Goal: Information Seeking & Learning: Learn about a topic

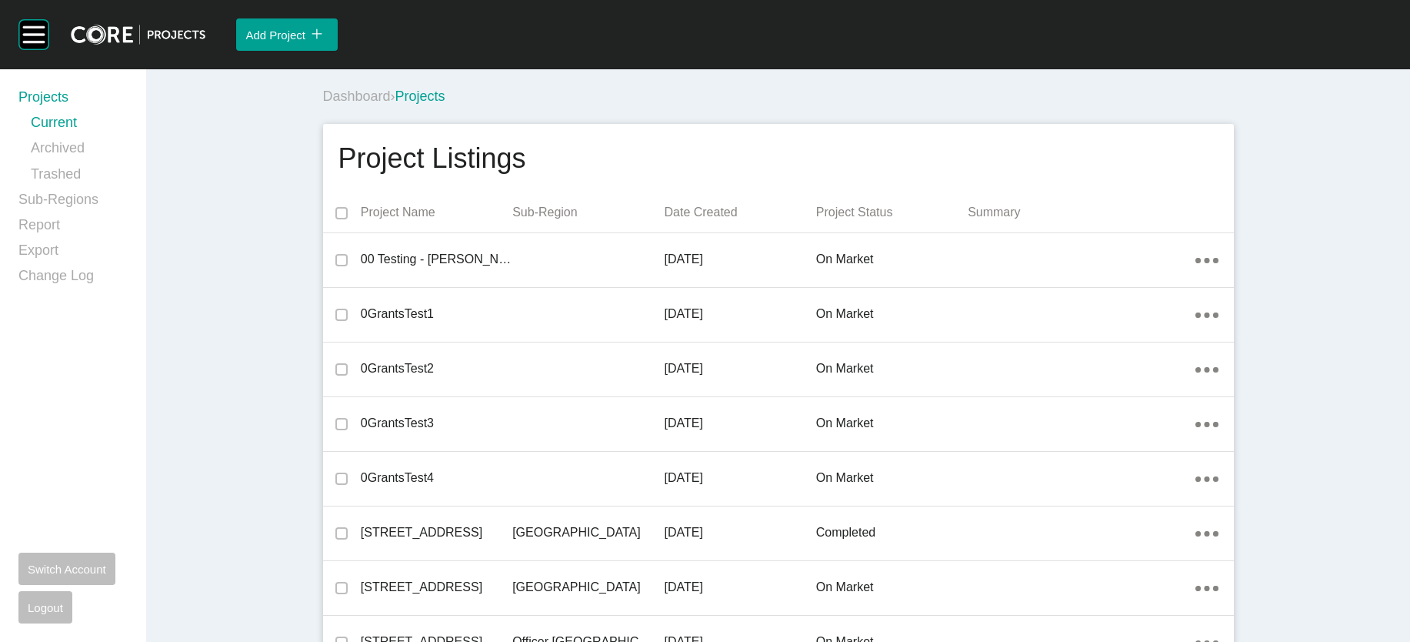
scroll to position [5448, 0]
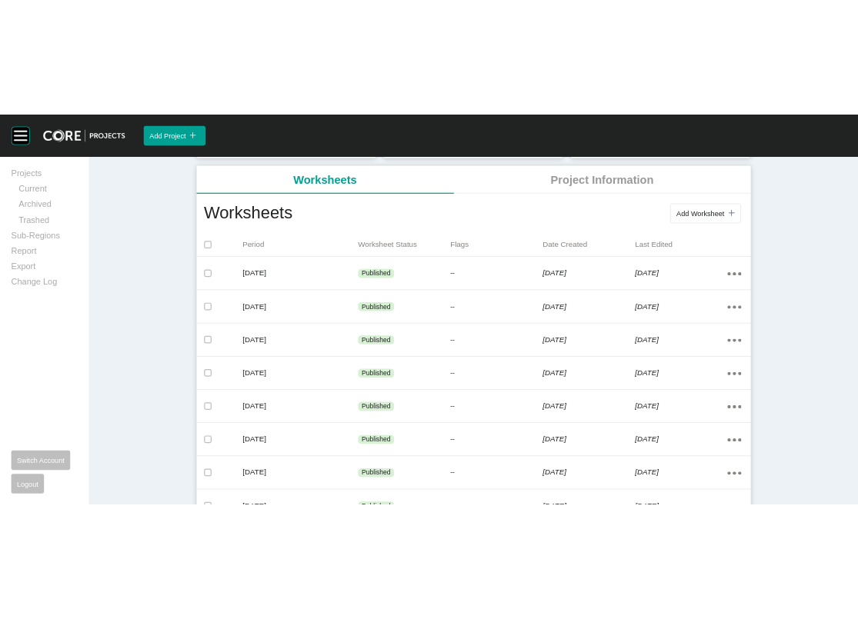
scroll to position [342, 0]
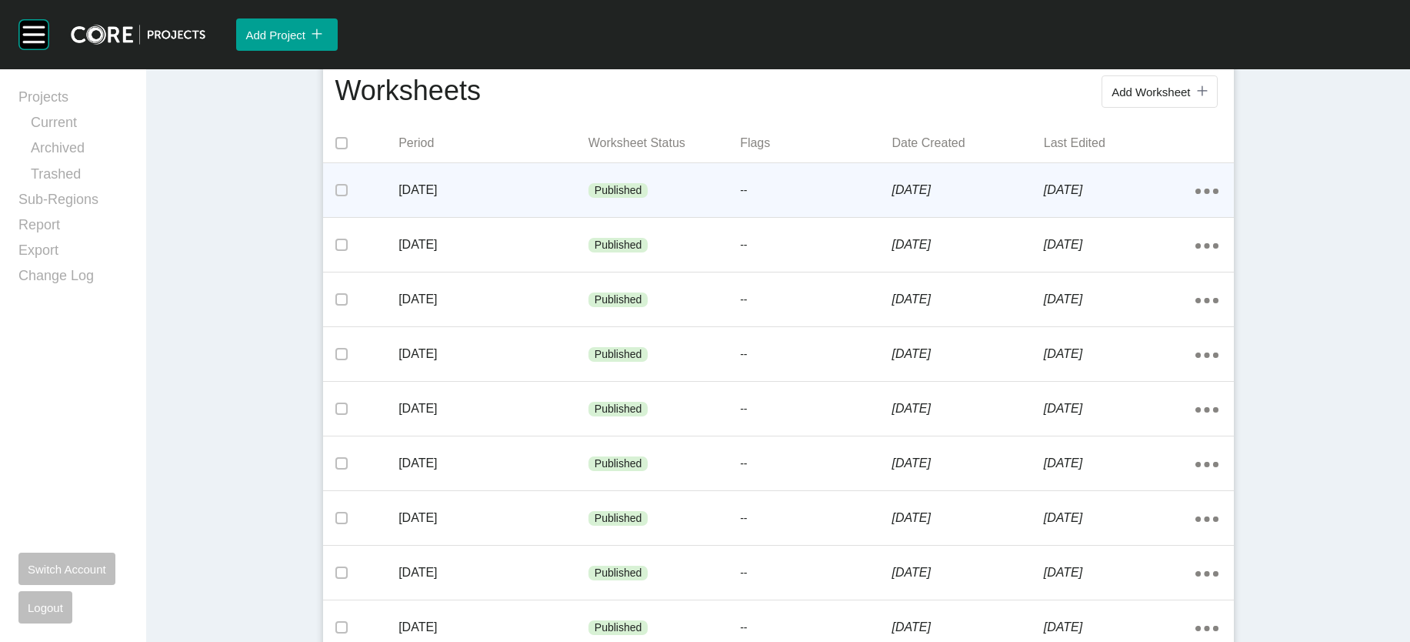
click at [589, 214] on div "Published" at bounding box center [665, 191] width 152 height 46
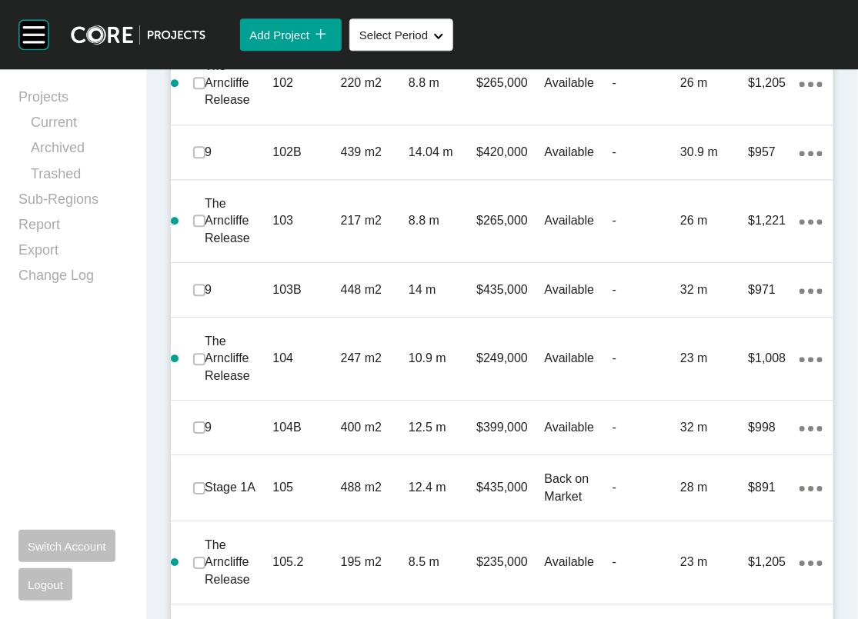
scroll to position [1237, 0]
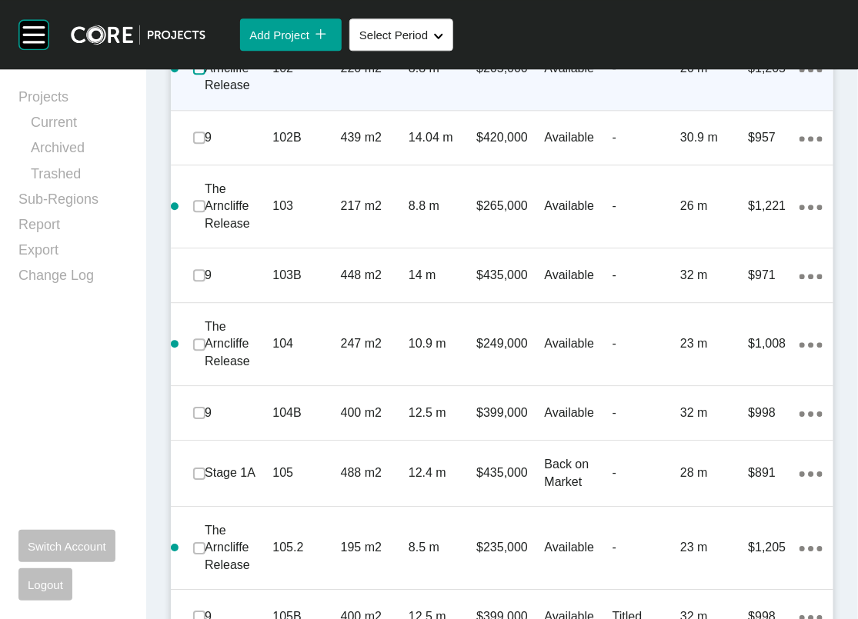
click at [205, 75] on label at bounding box center [199, 68] width 12 height 12
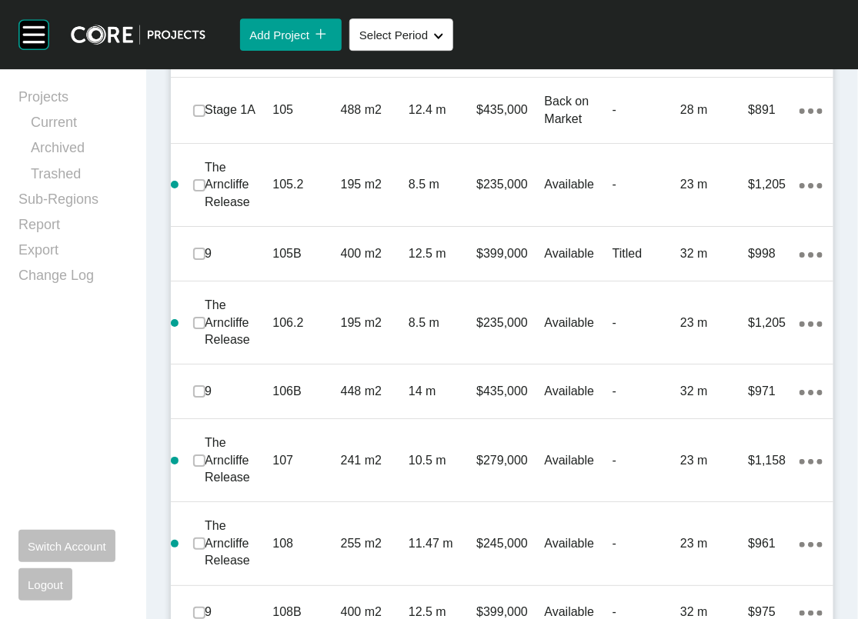
scroll to position [1557, 0]
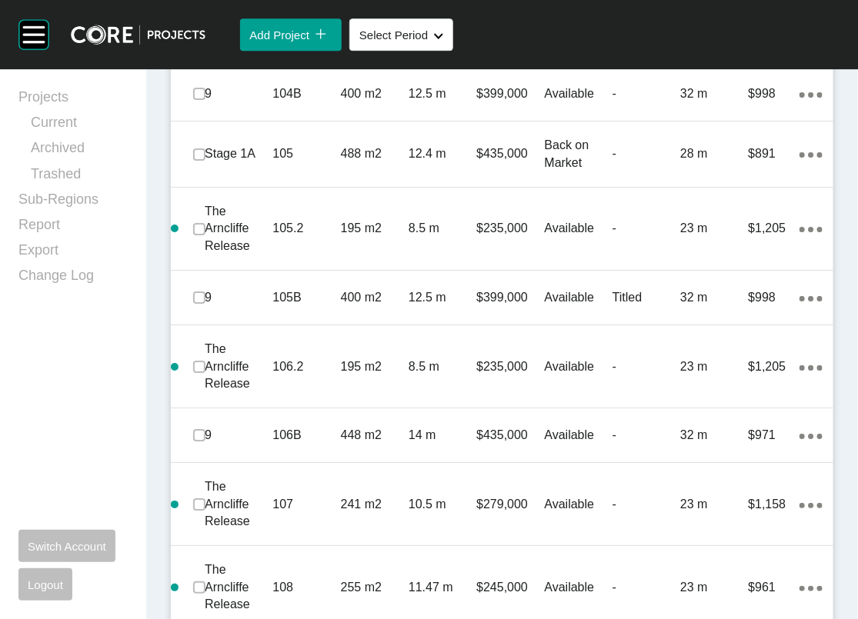
click at [199, 32] on label at bounding box center [199, 25] width 12 height 12
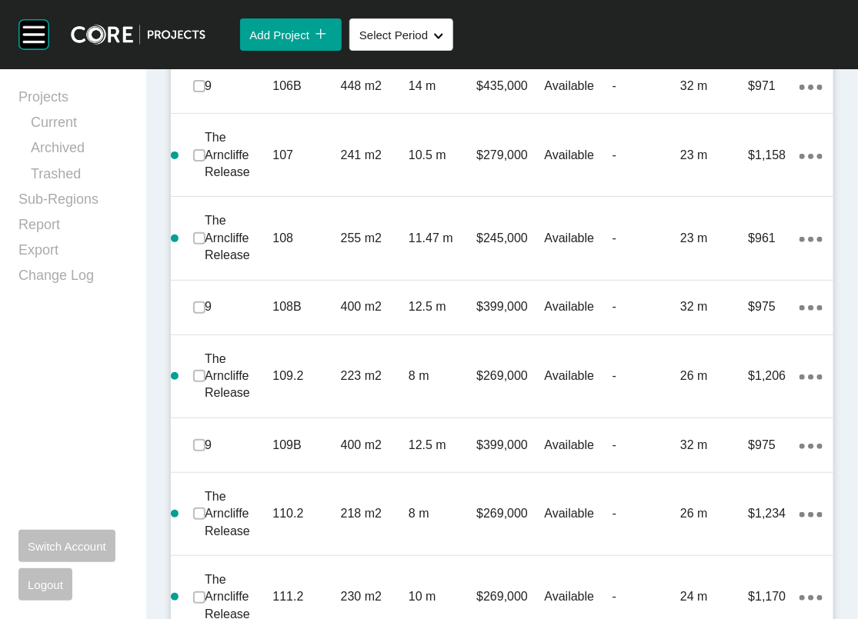
scroll to position [1891, 0]
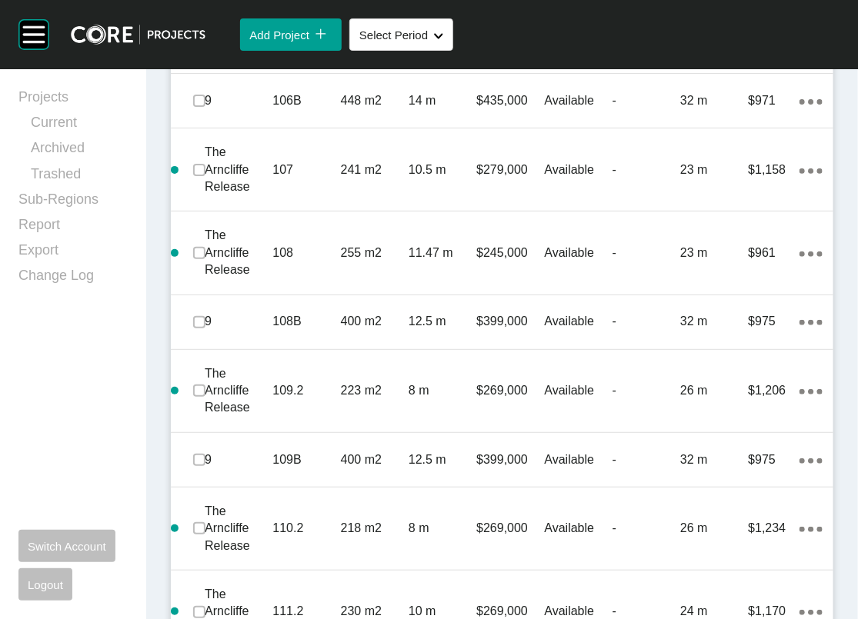
click at [202, 38] on label at bounding box center [199, 32] width 12 height 12
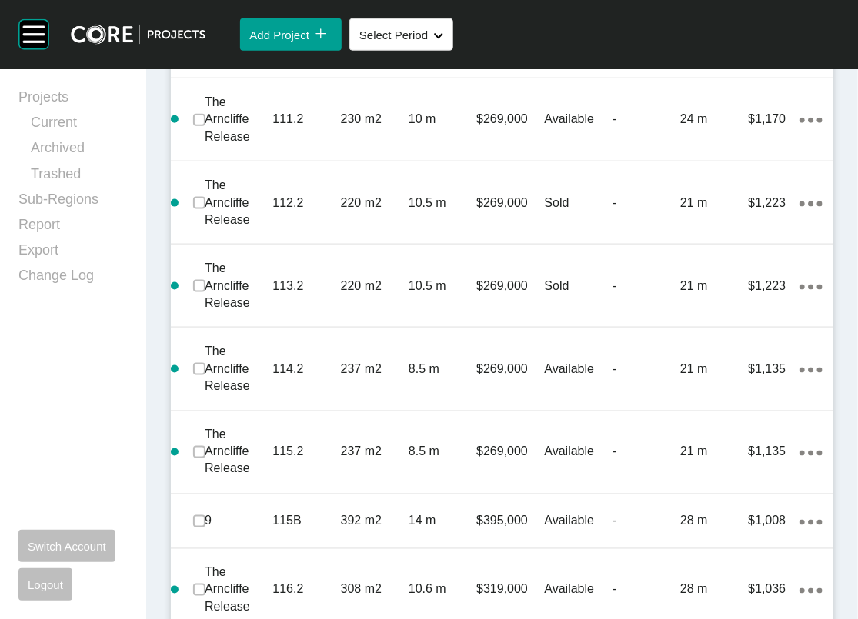
scroll to position [2340, 0]
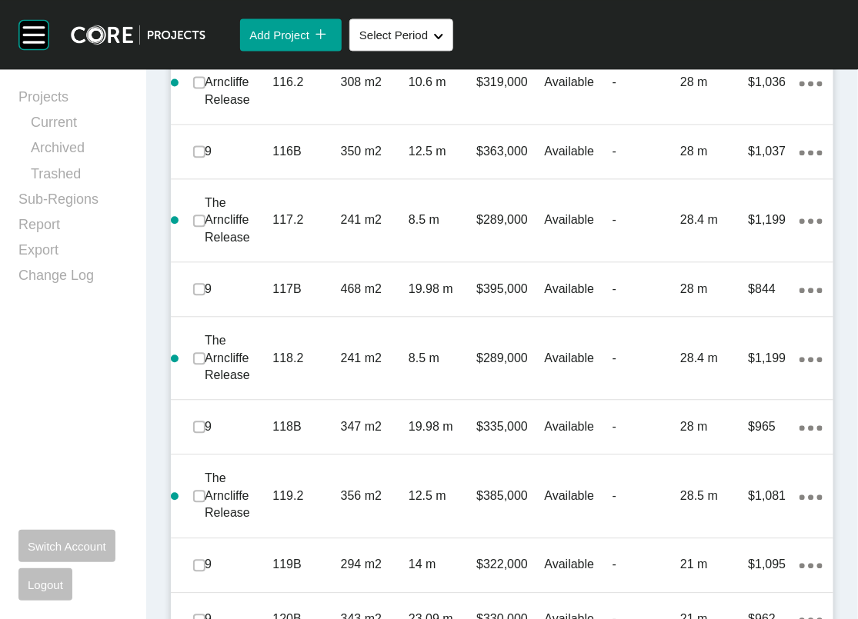
scroll to position [2930, 0]
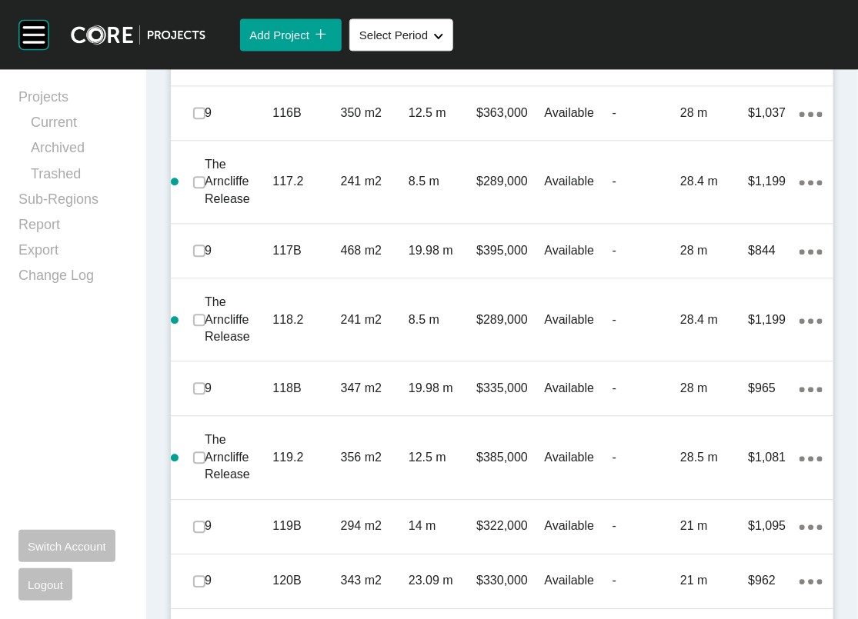
scroll to position [3472, 0]
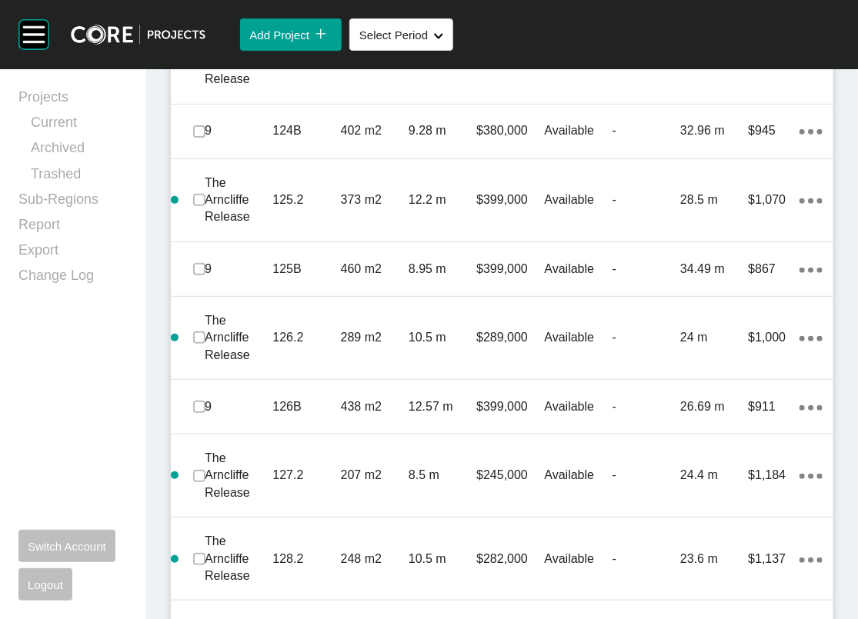
scroll to position [3920, 0]
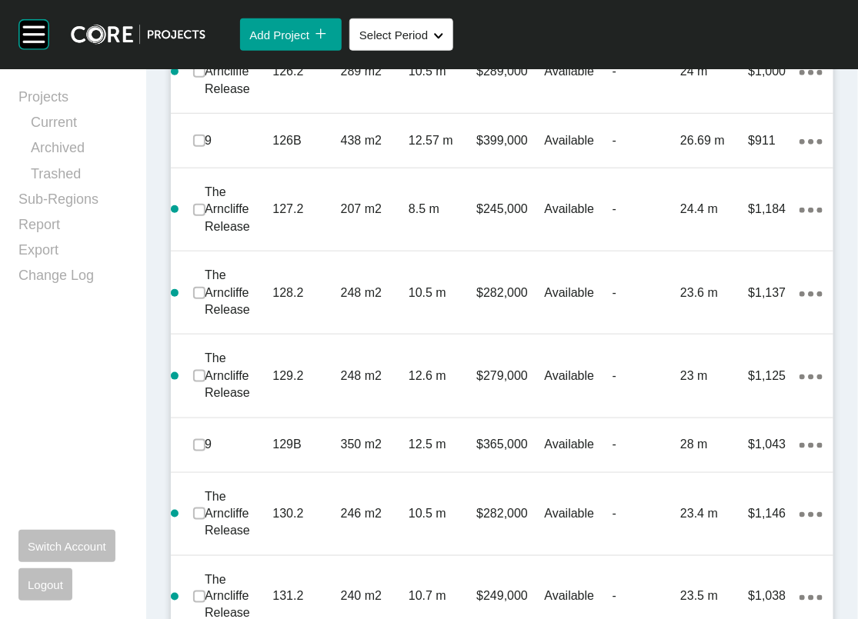
scroll to position [4113, 0]
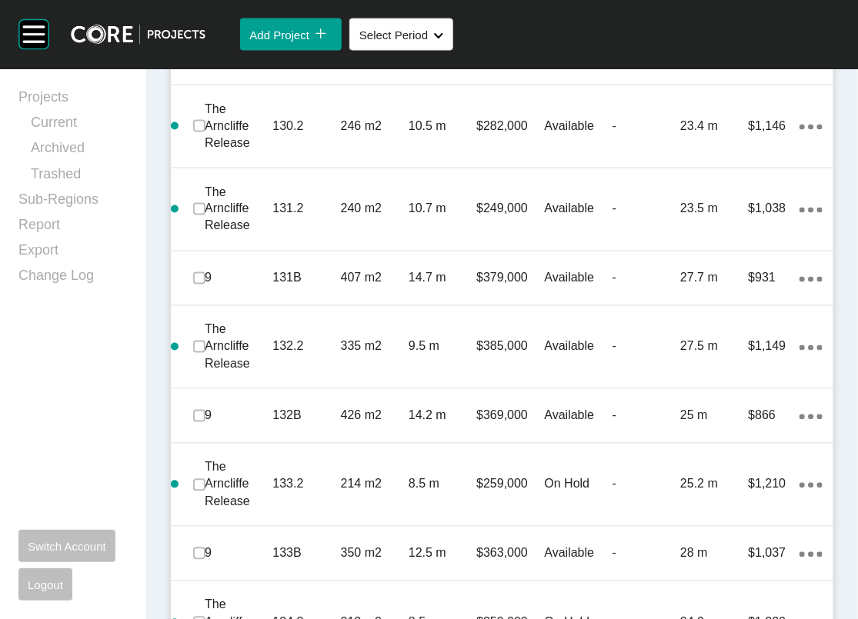
scroll to position [4510, 0]
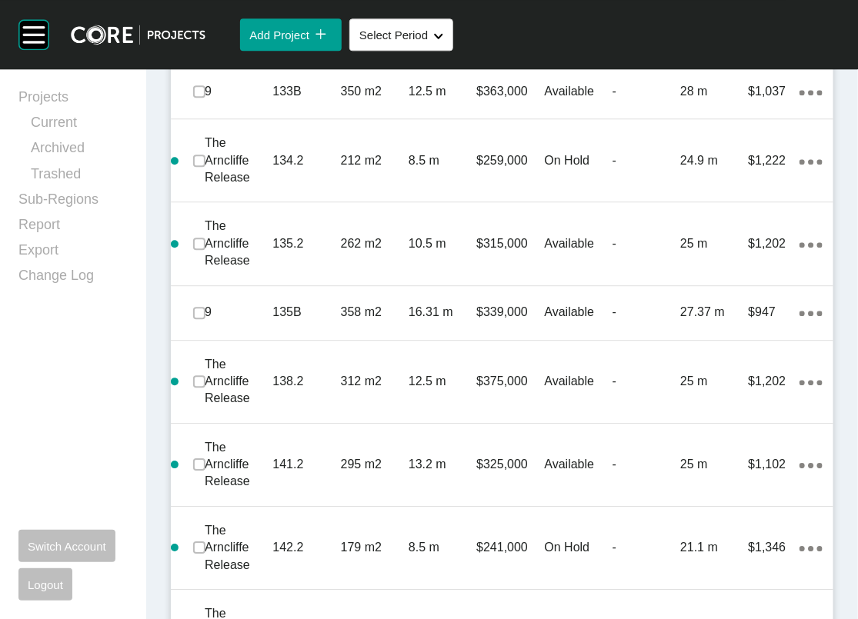
scroll to position [4976, 0]
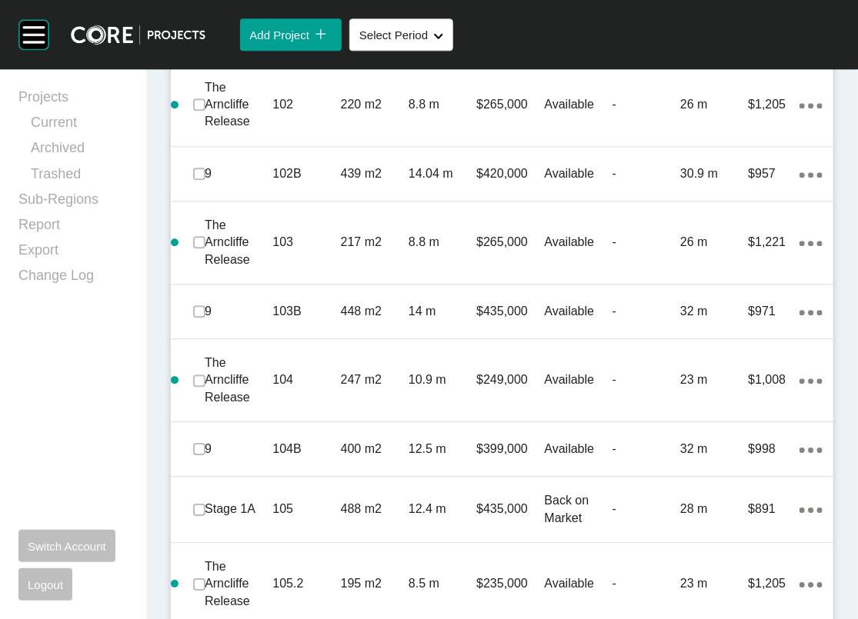
scroll to position [1244, 0]
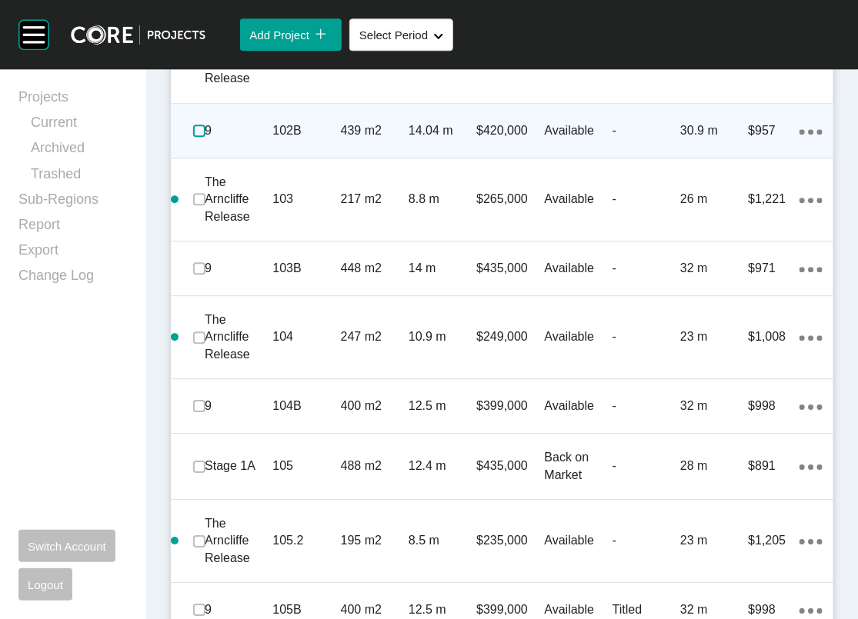
click at [205, 137] on label at bounding box center [199, 131] width 12 height 12
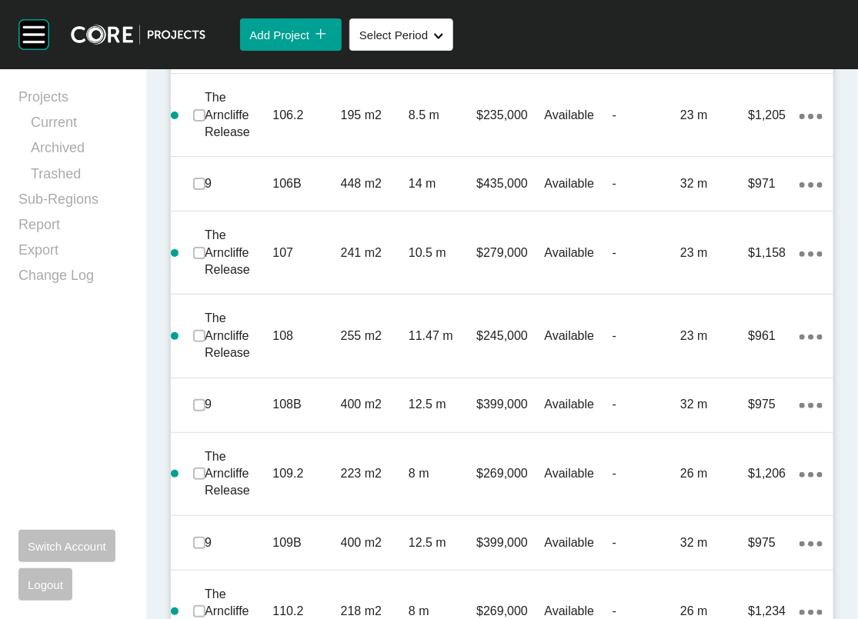
scroll to position [1821, 0]
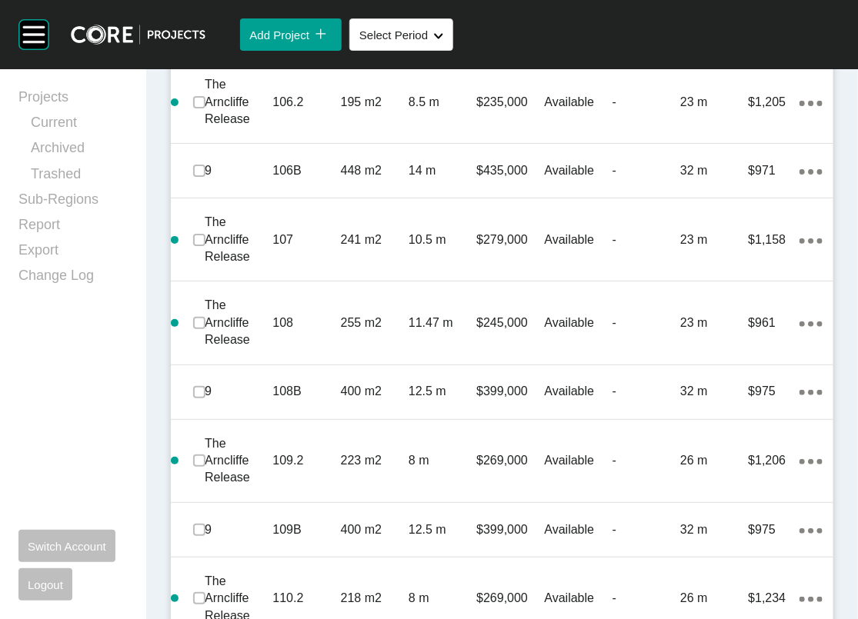
drag, startPoint x: 201, startPoint y: 123, endPoint x: 202, endPoint y: 150, distance: 26.9
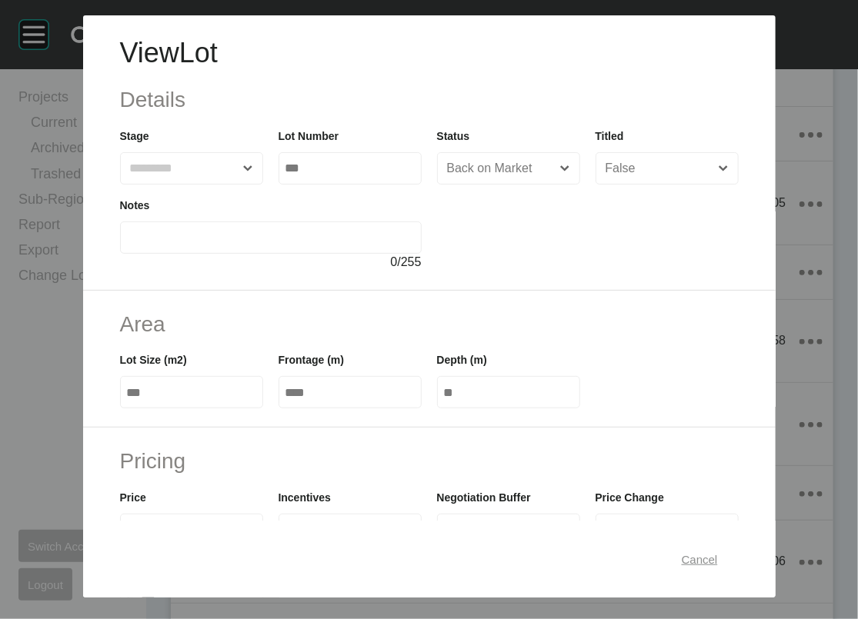
click at [718, 552] on span "Cancel" at bounding box center [700, 558] width 36 height 13
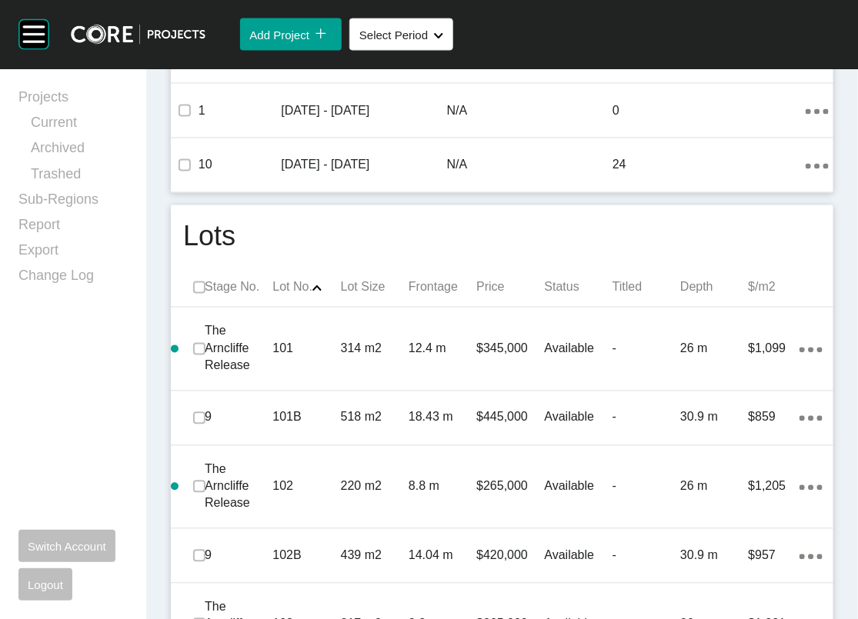
scroll to position [0, 0]
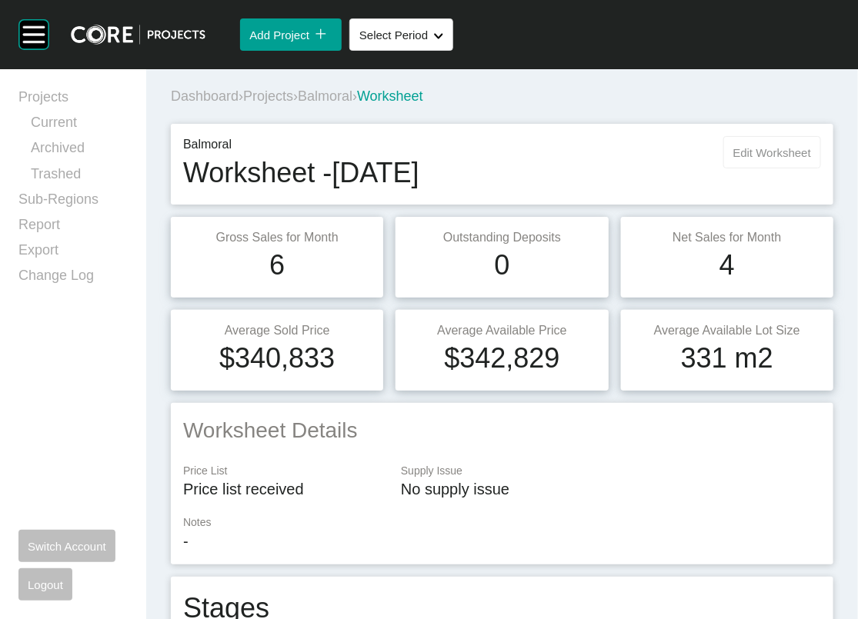
click at [749, 169] on button "Edit Worksheet" at bounding box center [772, 152] width 98 height 32
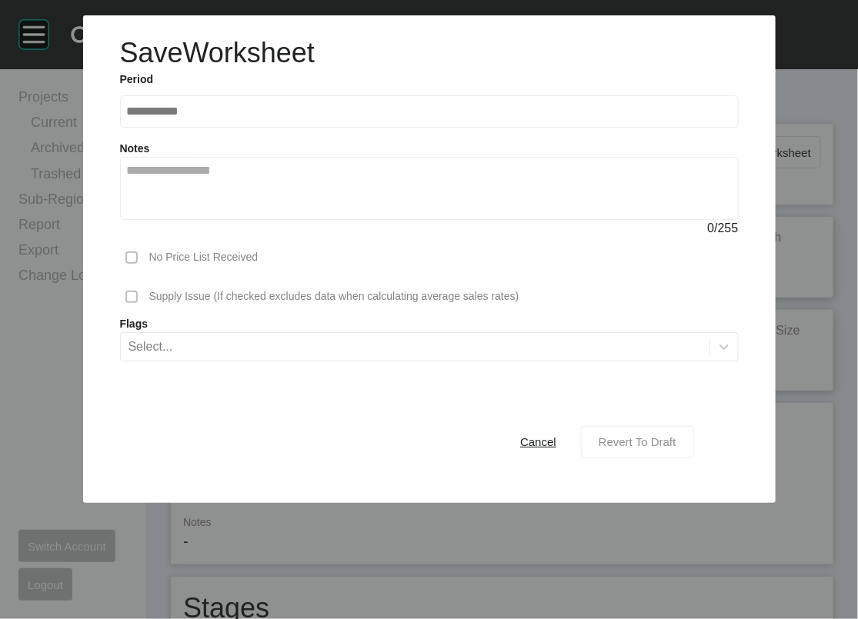
click at [672, 449] on span "Revert To Draft" at bounding box center [638, 442] width 78 height 13
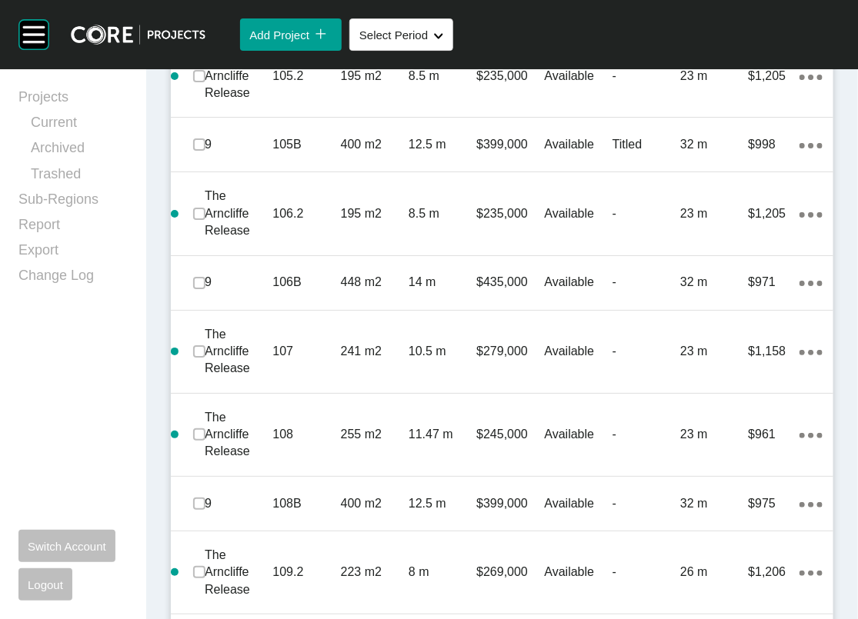
scroll to position [1726, 0]
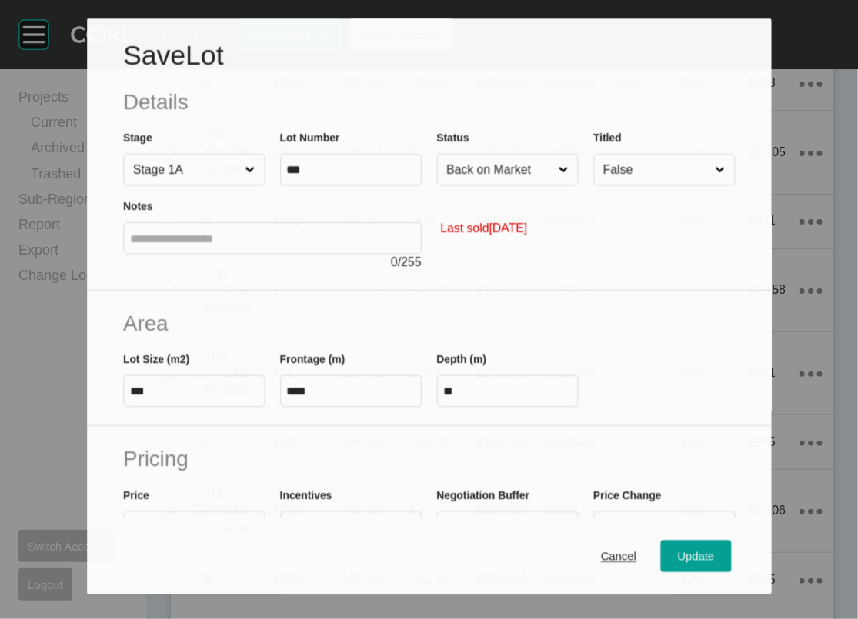
scroll to position [1667, 0]
click at [681, 186] on div "Titled False" at bounding box center [664, 157] width 142 height 57
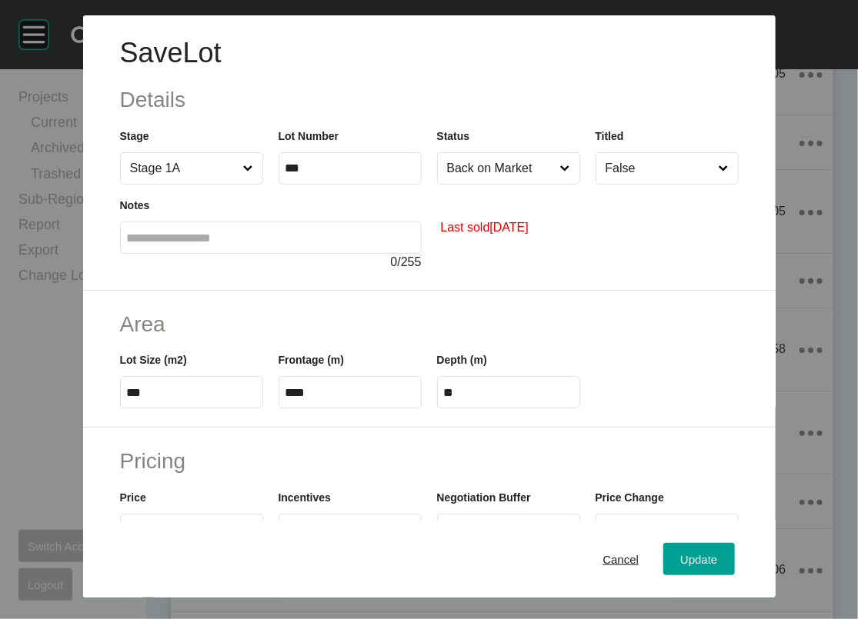
click at [691, 184] on input "False" at bounding box center [659, 168] width 114 height 31
drag, startPoint x: 685, startPoint y: 258, endPoint x: 688, endPoint y: 286, distance: 28.6
click at [721, 561] on div "Update" at bounding box center [698, 559] width 45 height 21
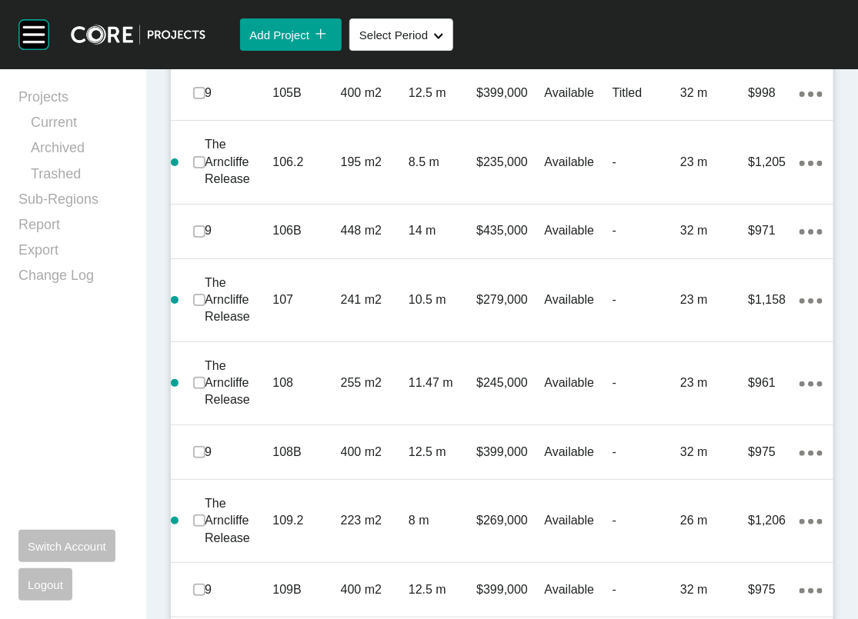
scroll to position [1803, 0]
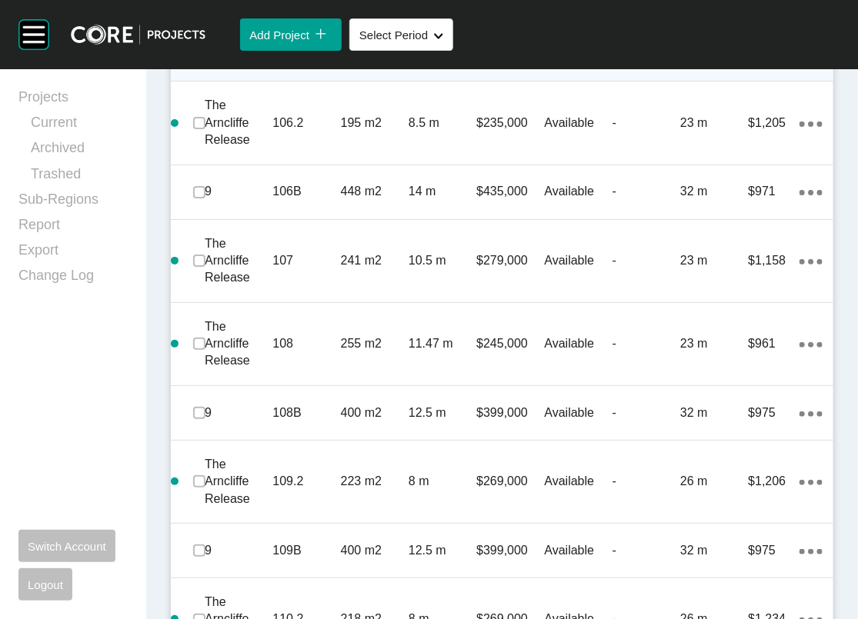
click at [761, 78] on div "$998" at bounding box center [774, 54] width 51 height 48
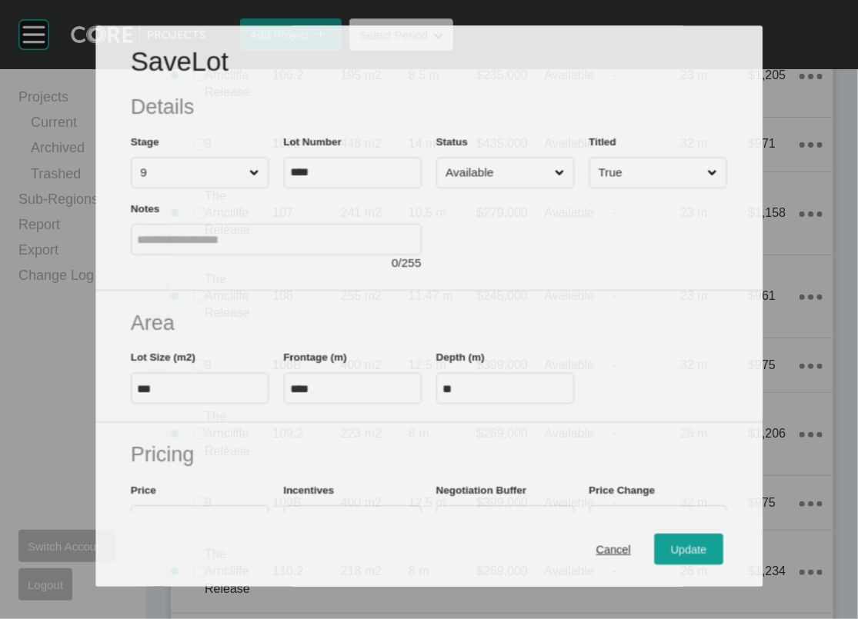
scroll to position [1743, 0]
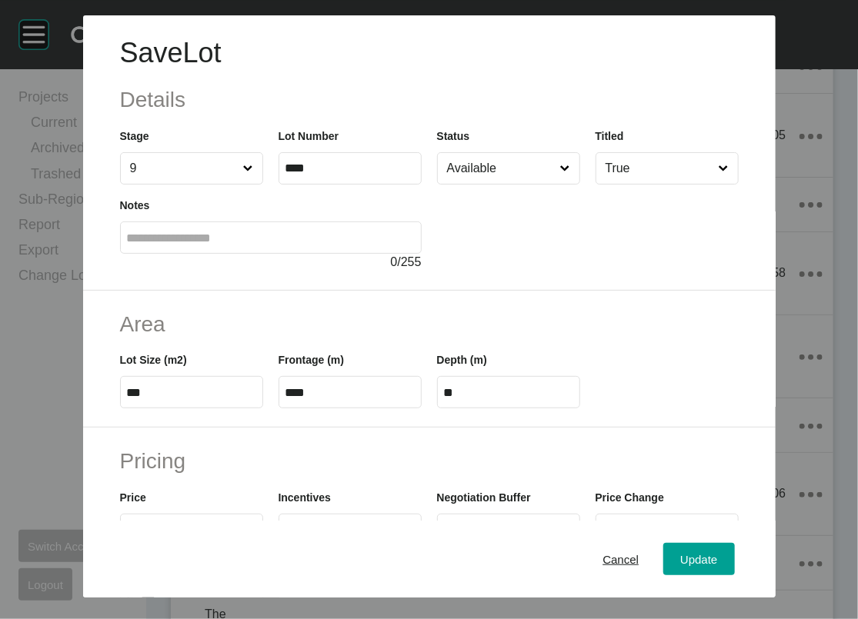
click at [661, 184] on input "True" at bounding box center [659, 168] width 114 height 31
click at [717, 552] on span "Update" at bounding box center [698, 558] width 37 height 13
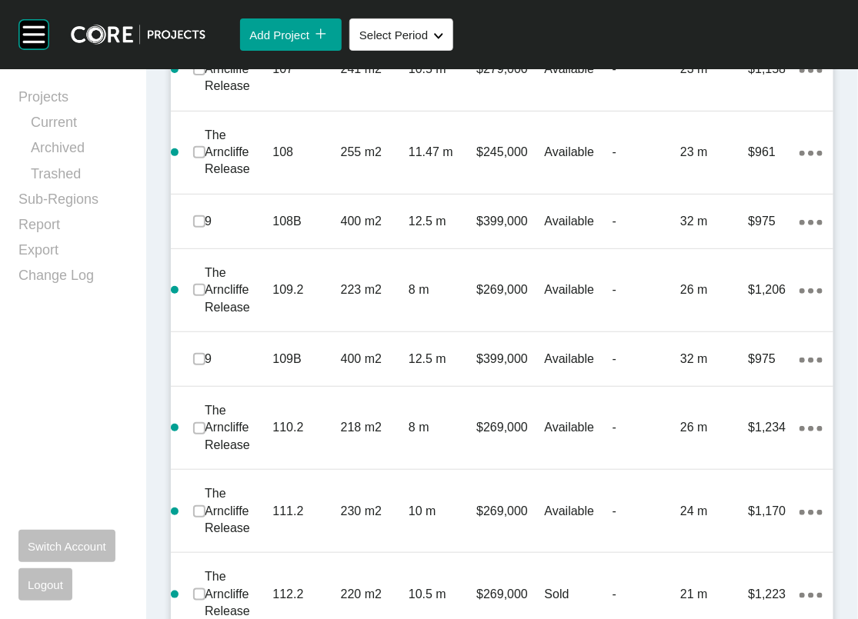
scroll to position [1995, 0]
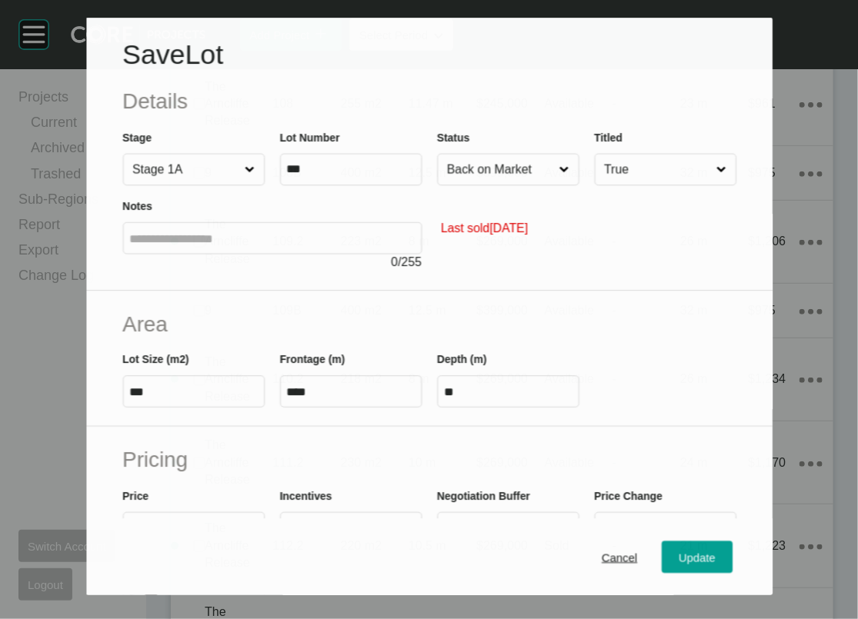
scroll to position [1936, 0]
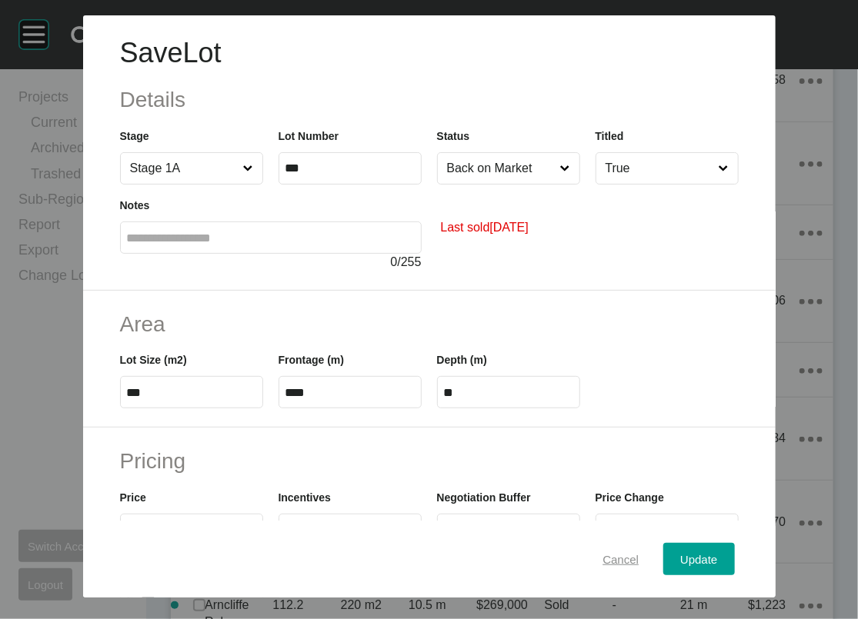
click at [639, 552] on span "Cancel" at bounding box center [620, 558] width 36 height 13
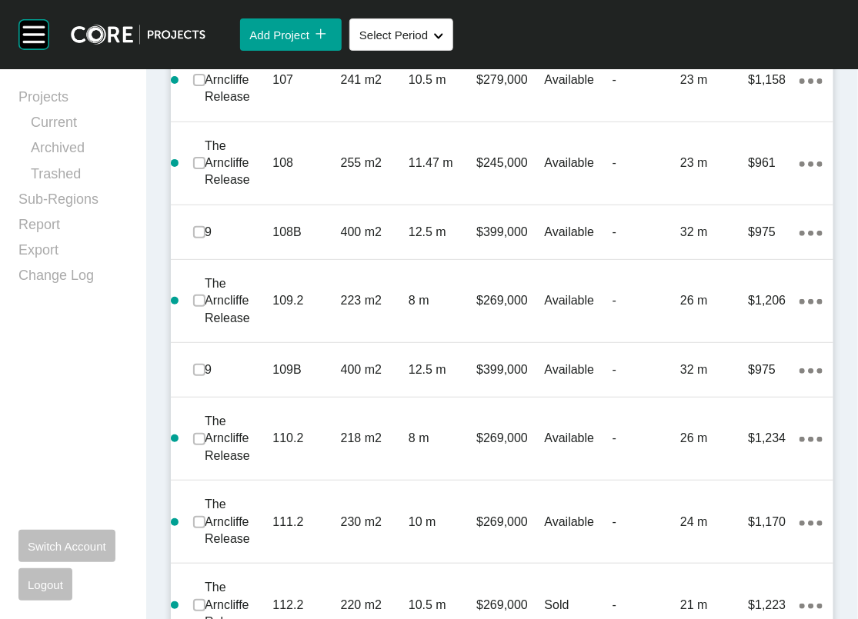
click at [205, 18] on label at bounding box center [199, 11] width 12 height 12
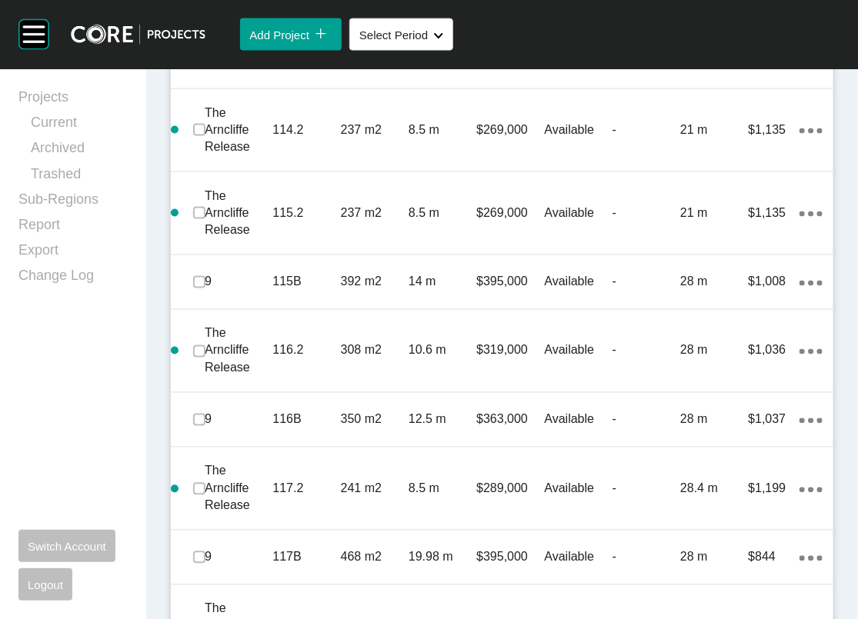
scroll to position [2589, 0]
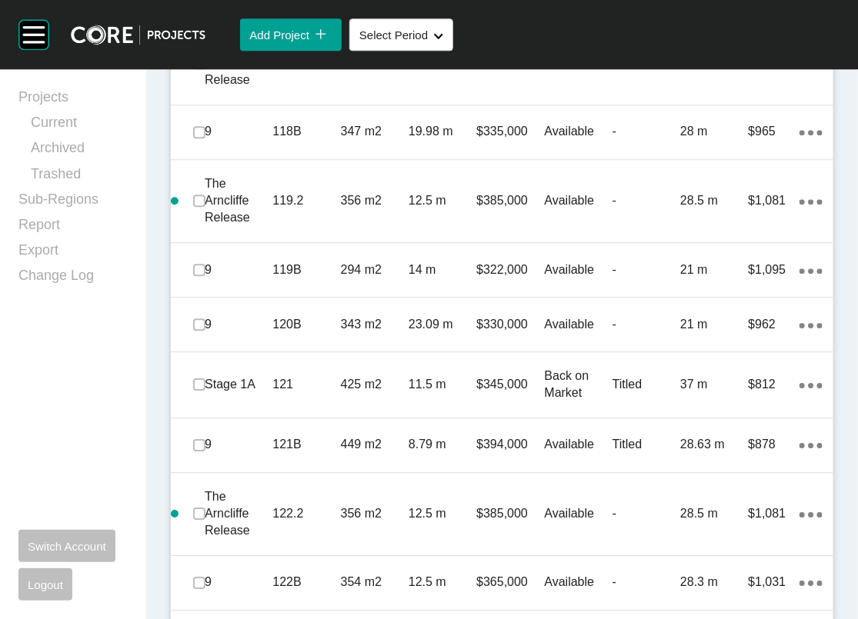
scroll to position [3231, 0]
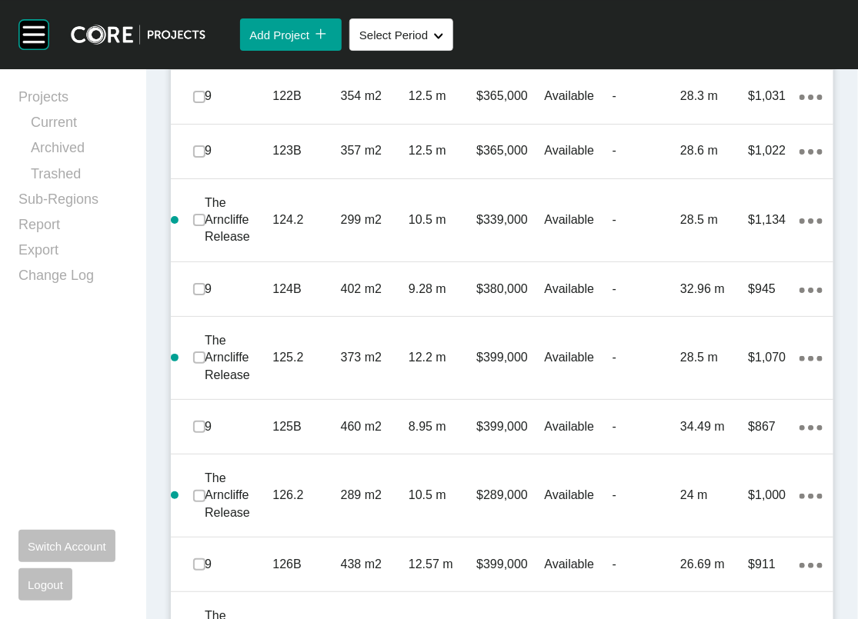
scroll to position [3667, 0]
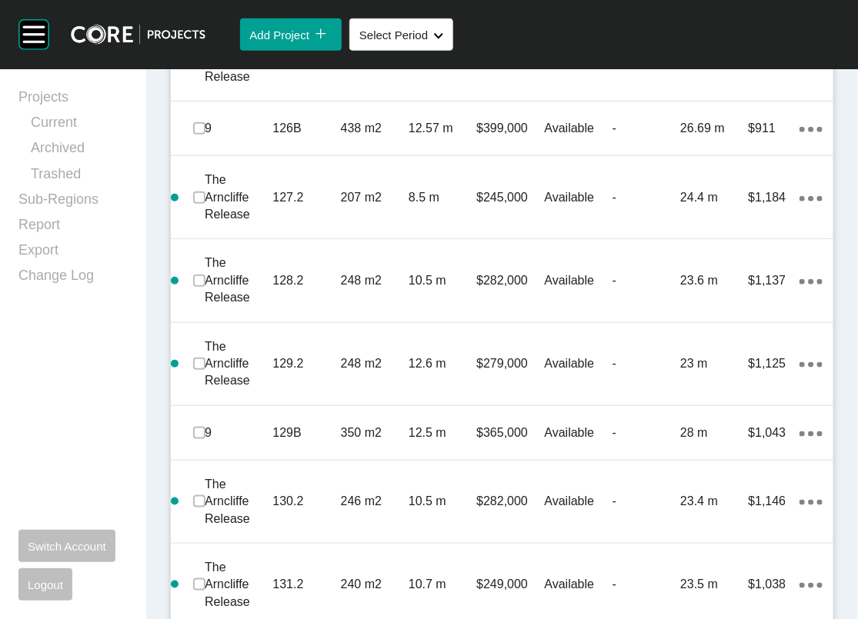
scroll to position [4153, 0]
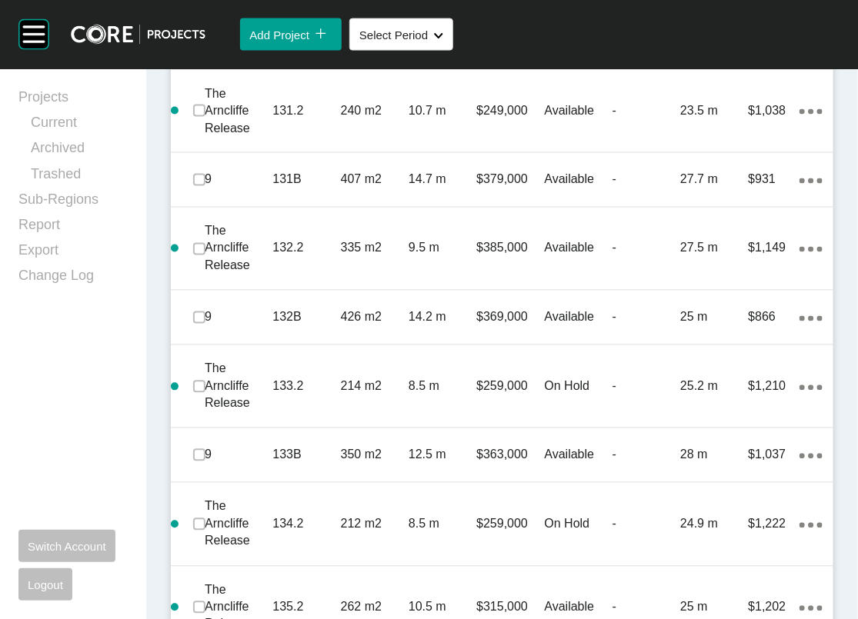
scroll to position [4603, 0]
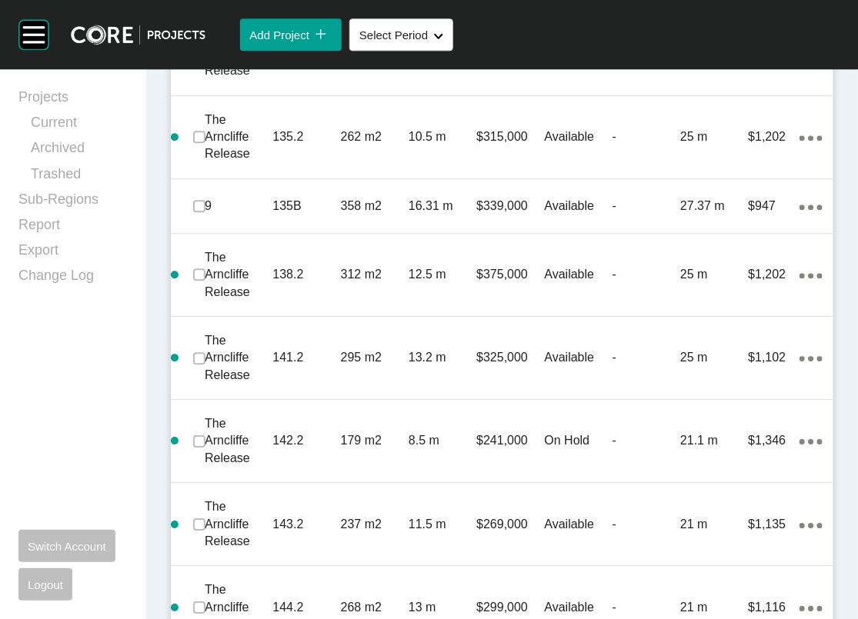
scroll to position [5024, 0]
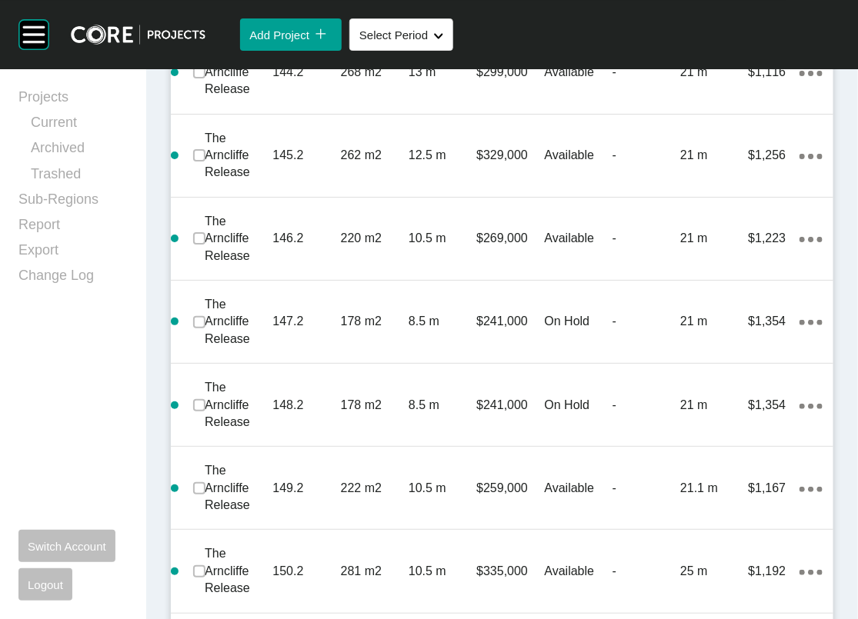
scroll to position [5545, 0]
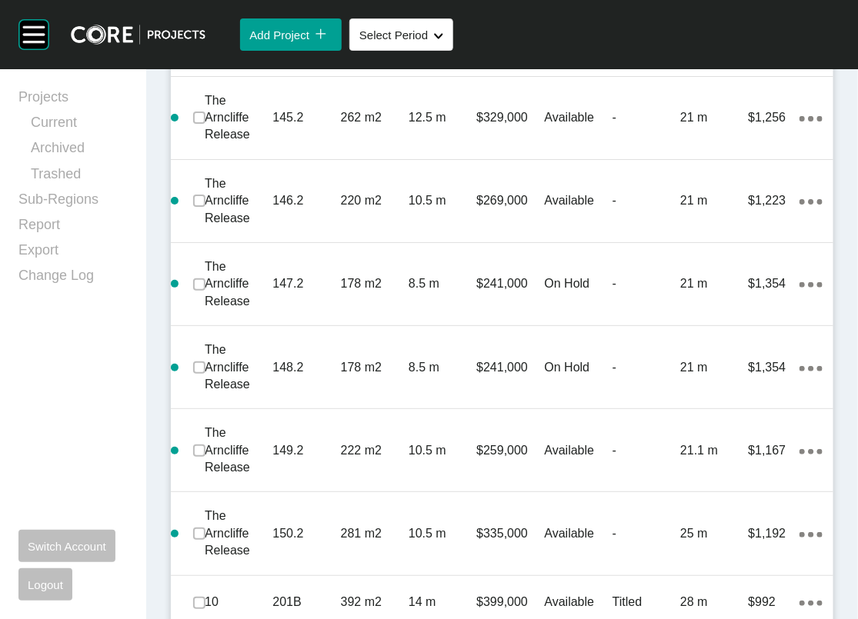
scroll to position [5621, 0]
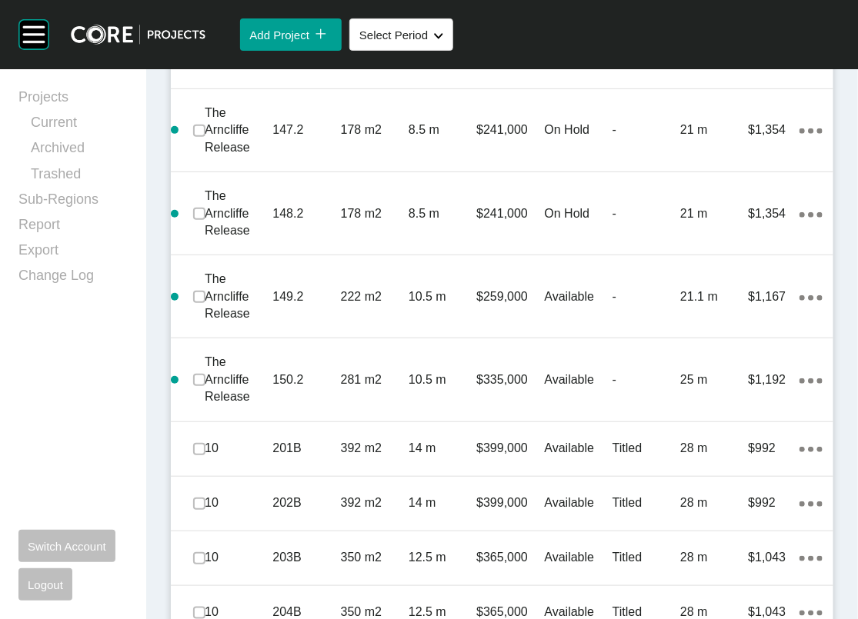
scroll to position [5737, 0]
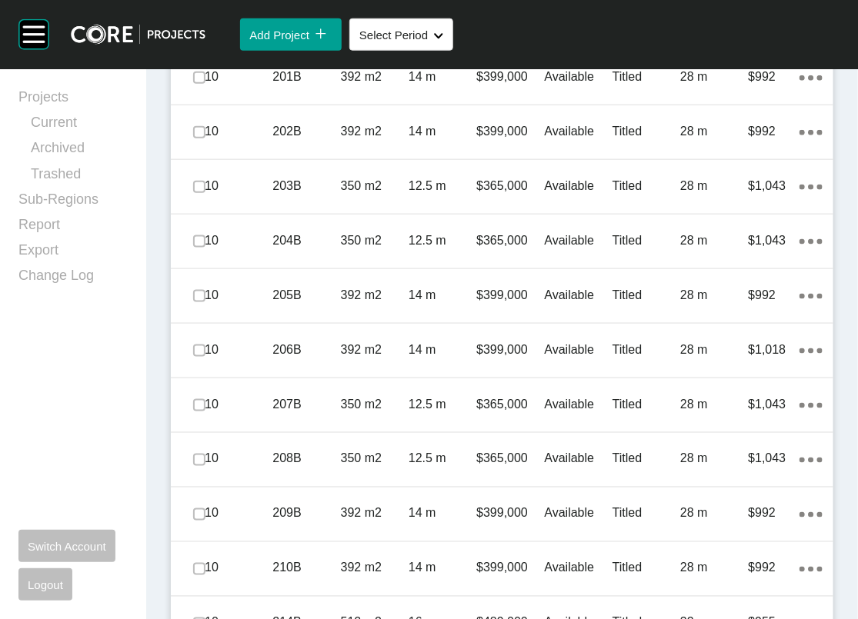
scroll to position [6172, 0]
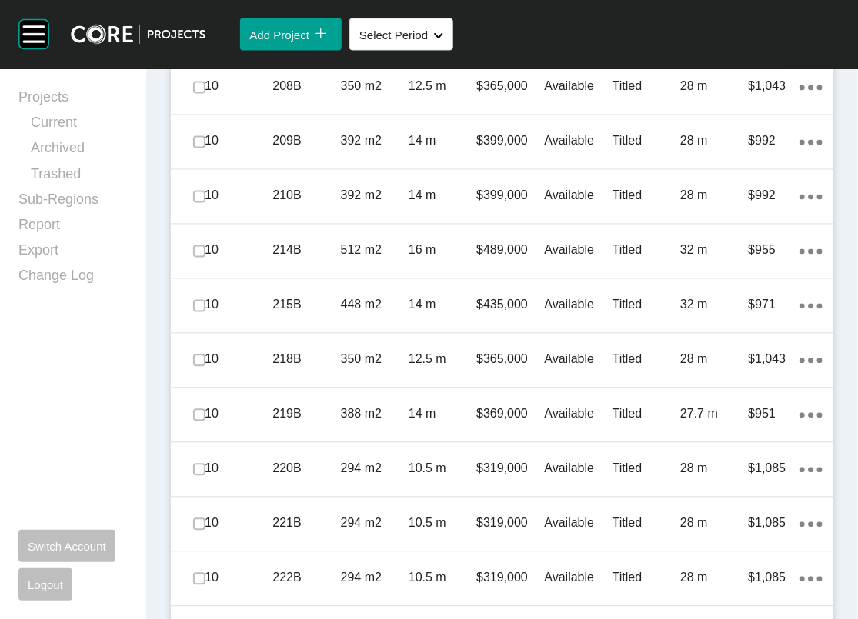
scroll to position [6545, 0]
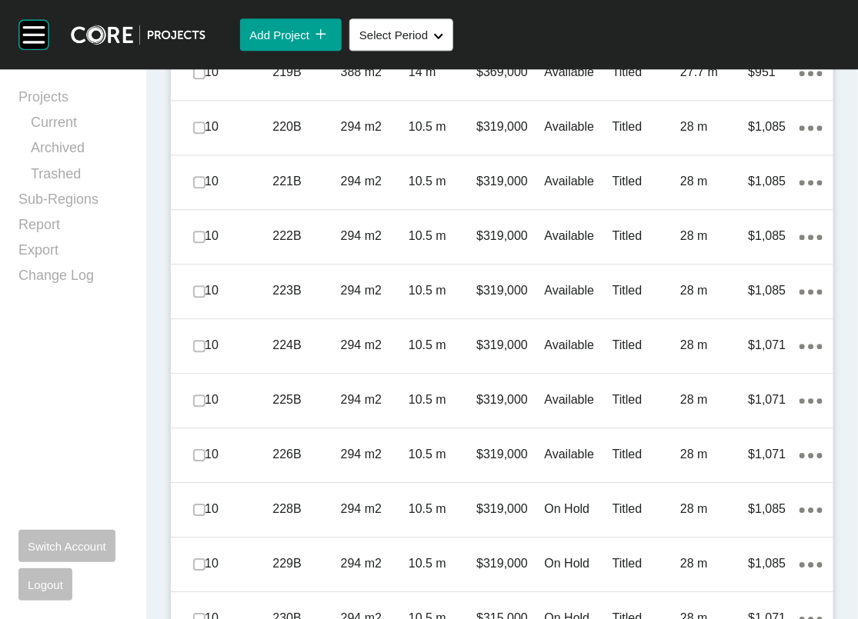
scroll to position [6851, 0]
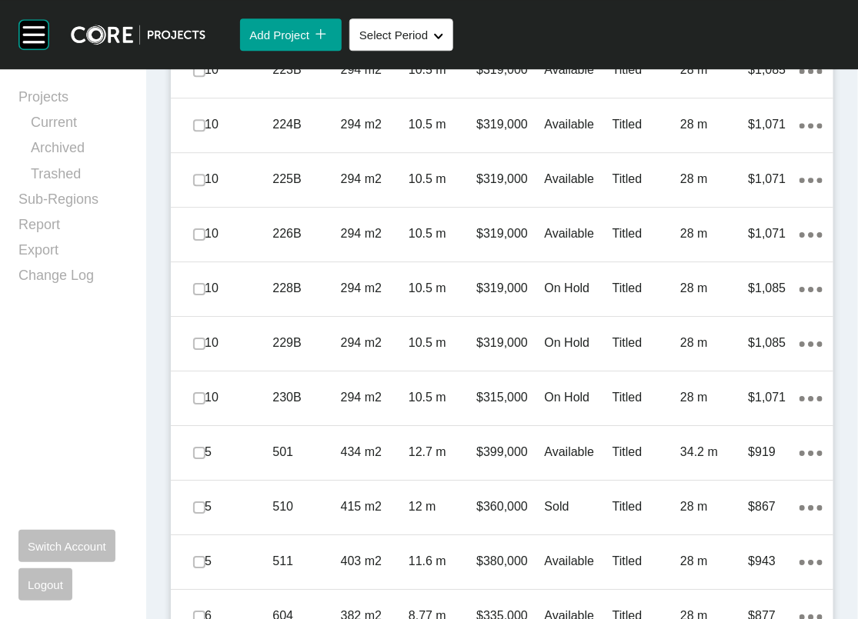
scroll to position [7072, 0]
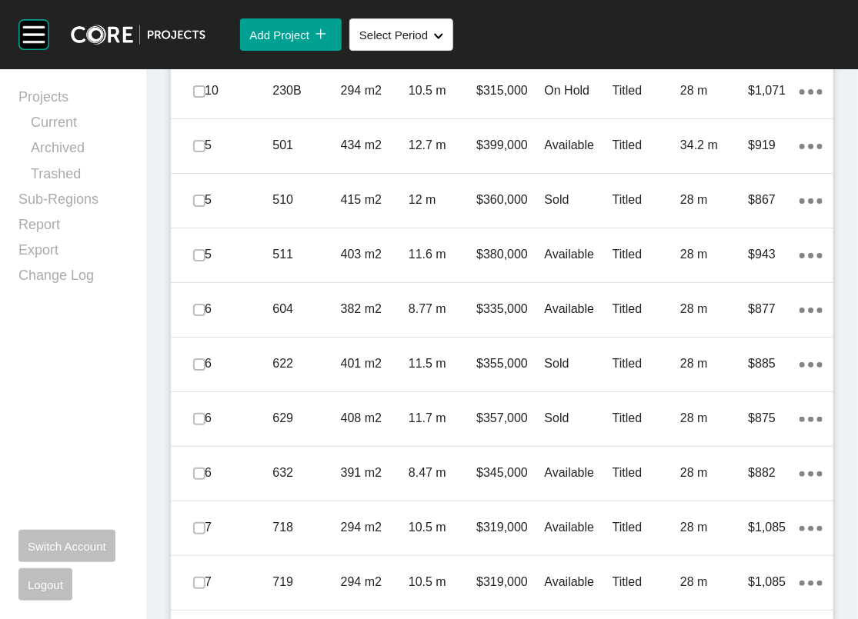
scroll to position [7379, 0]
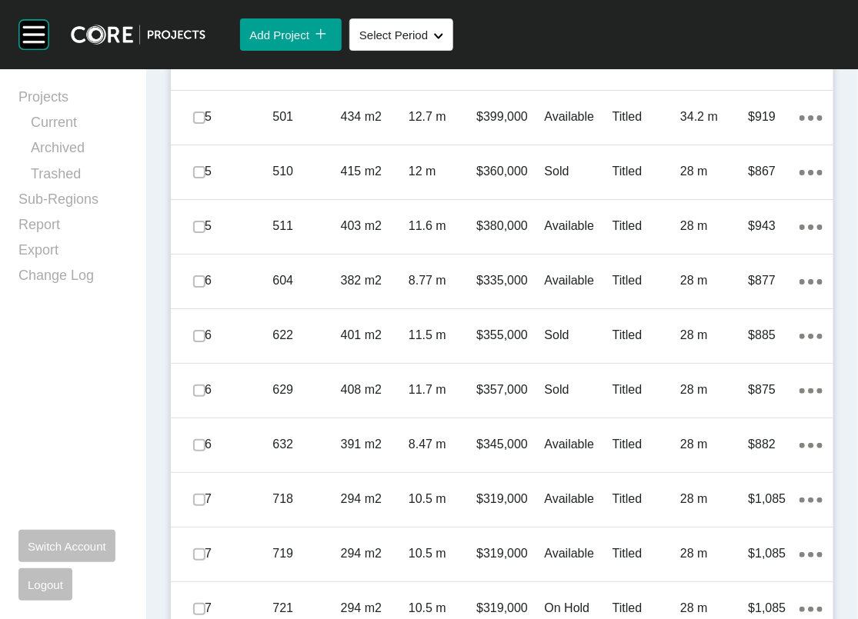
drag, startPoint x: 207, startPoint y: 460, endPoint x: 207, endPoint y: 474, distance: 13.8
drag, startPoint x: 209, startPoint y: 525, endPoint x: 207, endPoint y: 537, distance: 12.4
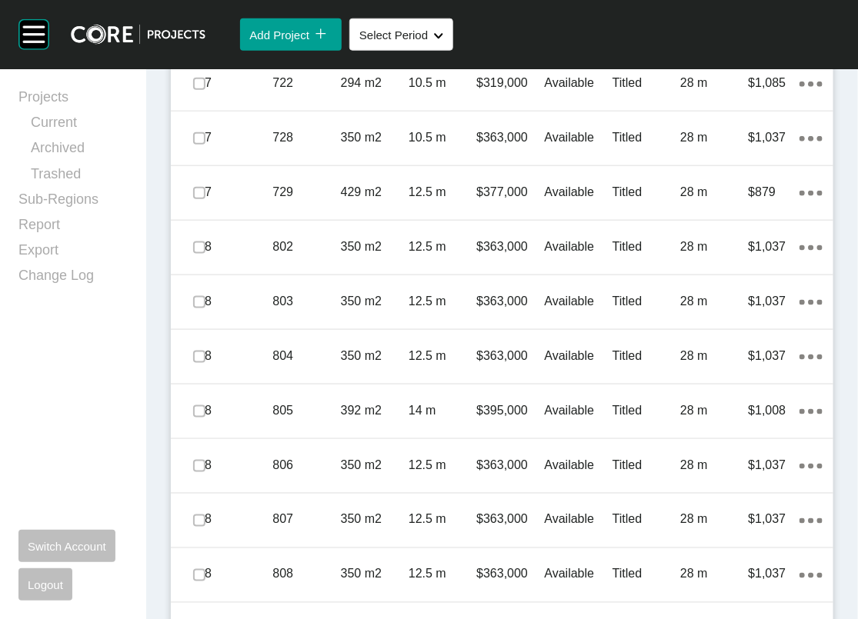
scroll to position [8126, 0]
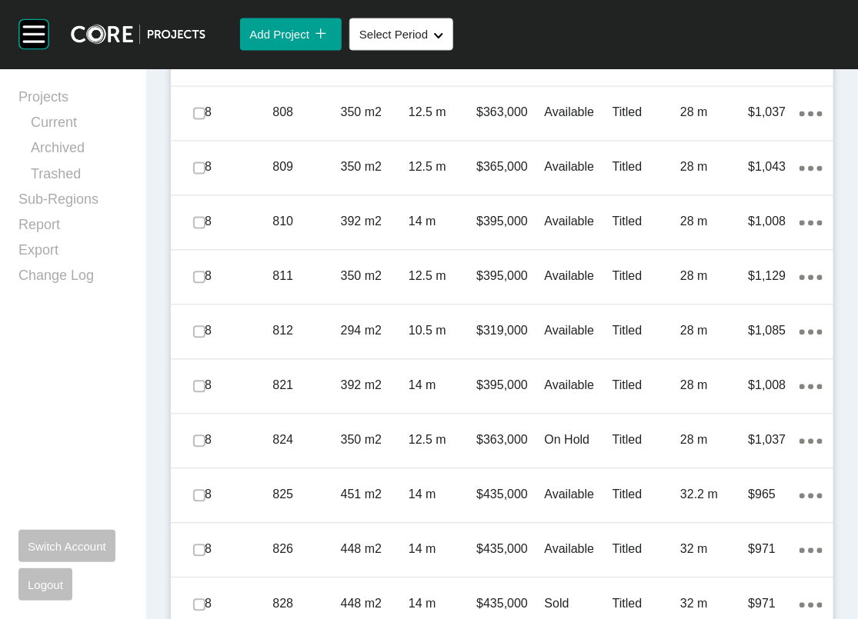
drag, startPoint x: 206, startPoint y: 294, endPoint x: 206, endPoint y: 309, distance: 15.4
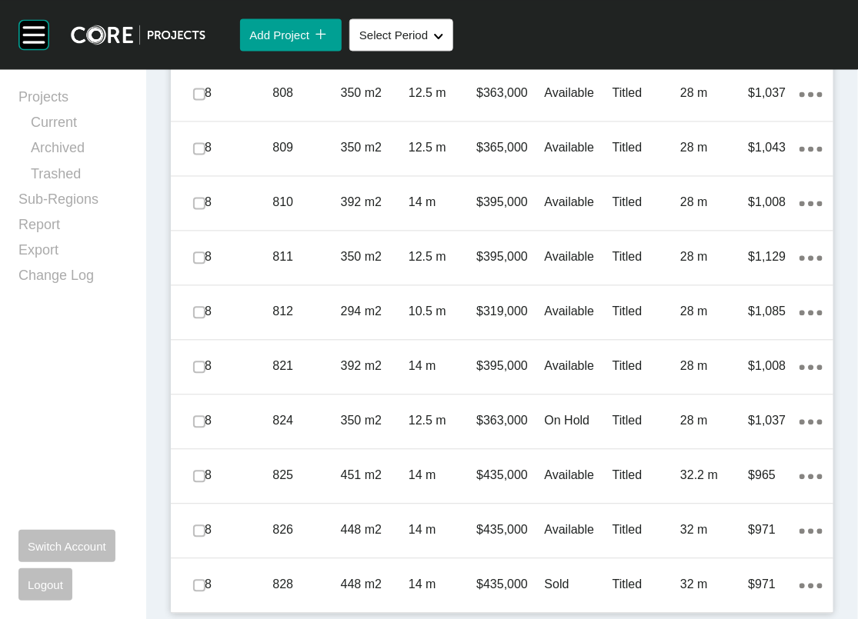
scroll to position [8870, 0]
drag, startPoint x: 206, startPoint y: 258, endPoint x: 206, endPoint y: 280, distance: 22.3
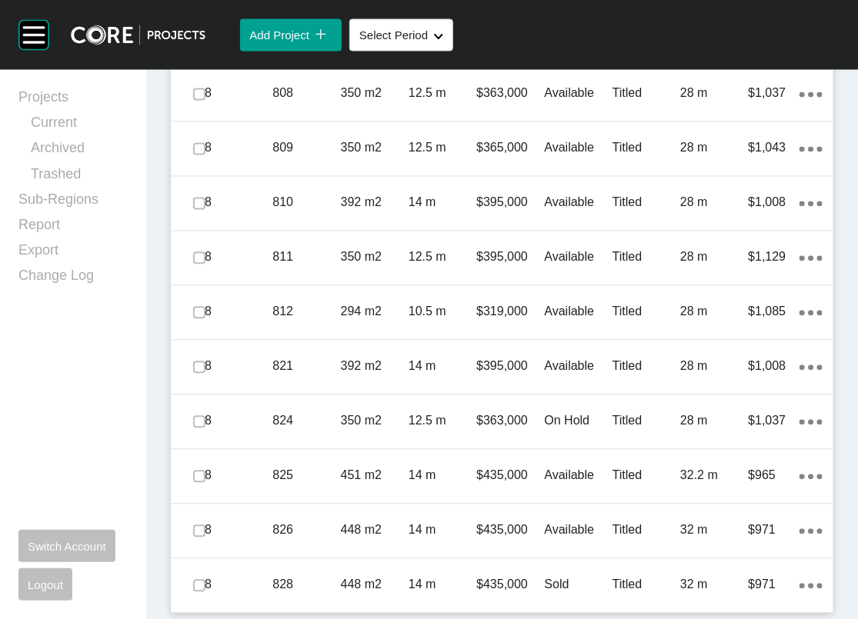
drag, startPoint x: 201, startPoint y: 399, endPoint x: 204, endPoint y: 412, distance: 12.7
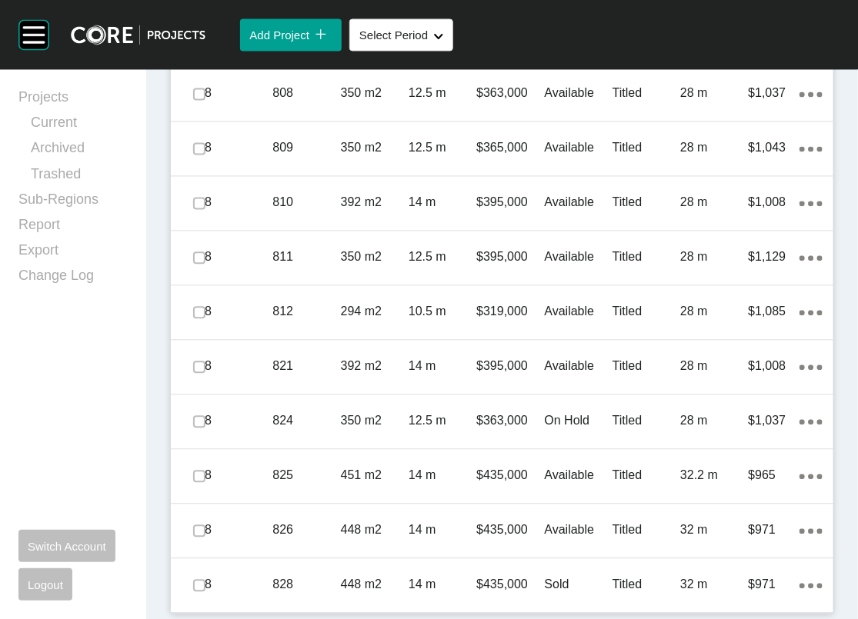
scroll to position [9954, 0]
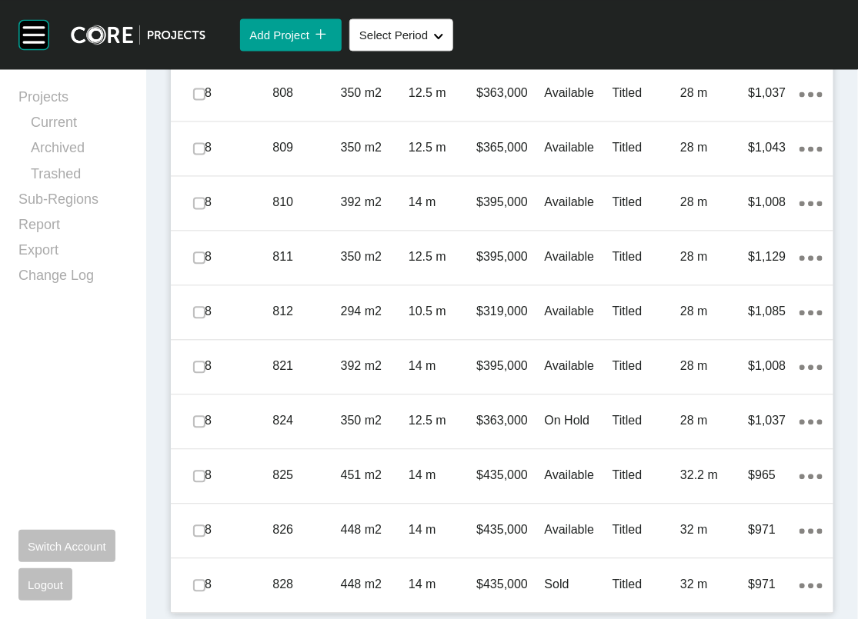
click at [205, 45] on label at bounding box center [199, 39] width 12 height 12
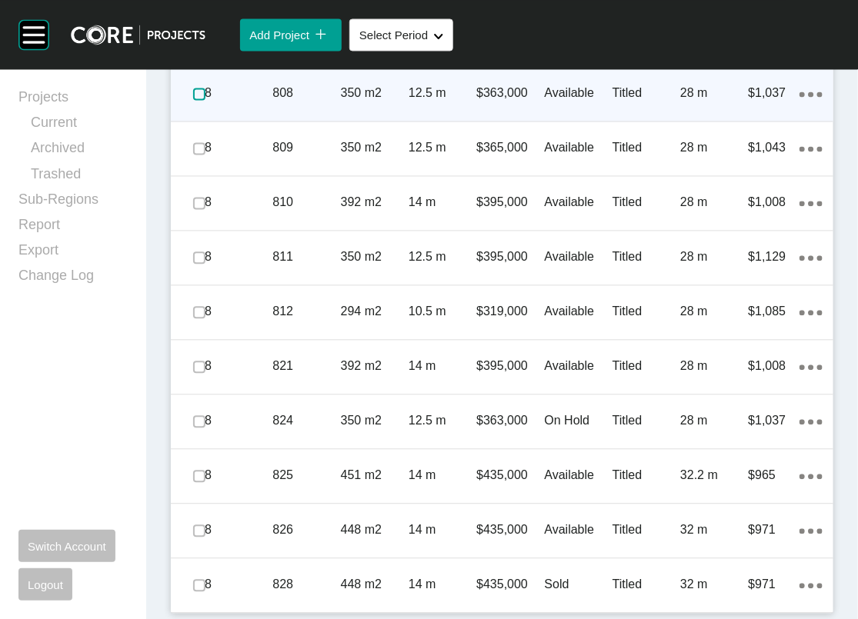
click at [204, 100] on label at bounding box center [199, 94] width 12 height 12
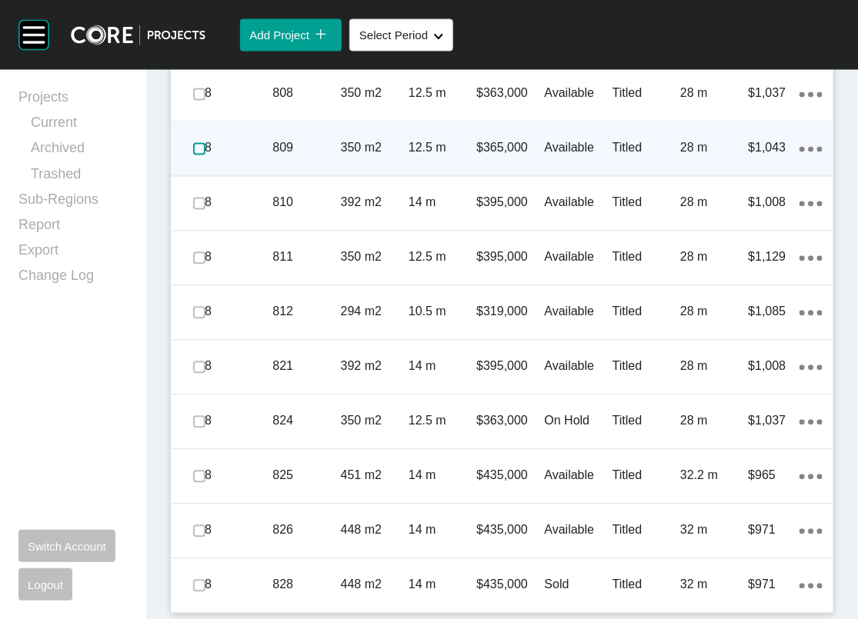
click at [205, 155] on label at bounding box center [199, 148] width 12 height 12
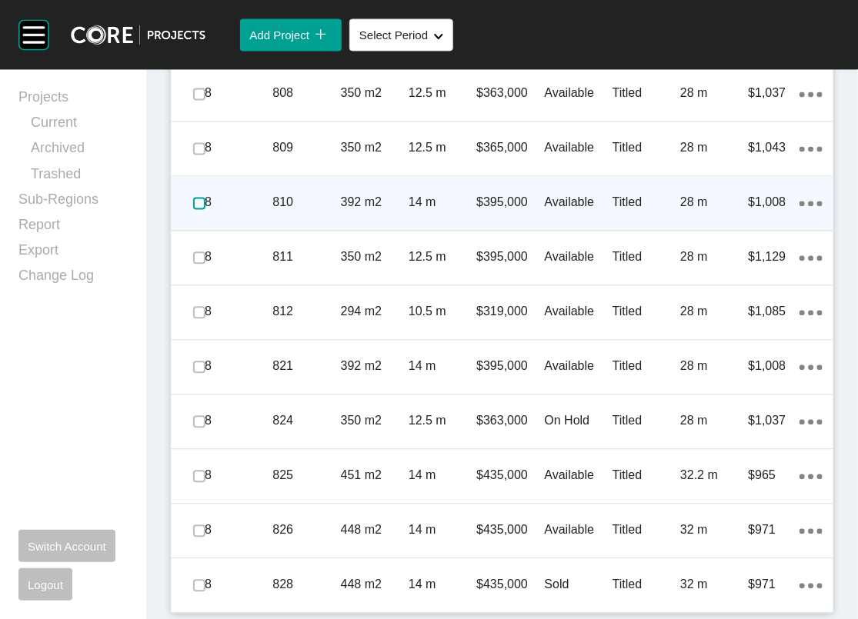
click at [201, 209] on label at bounding box center [199, 203] width 12 height 12
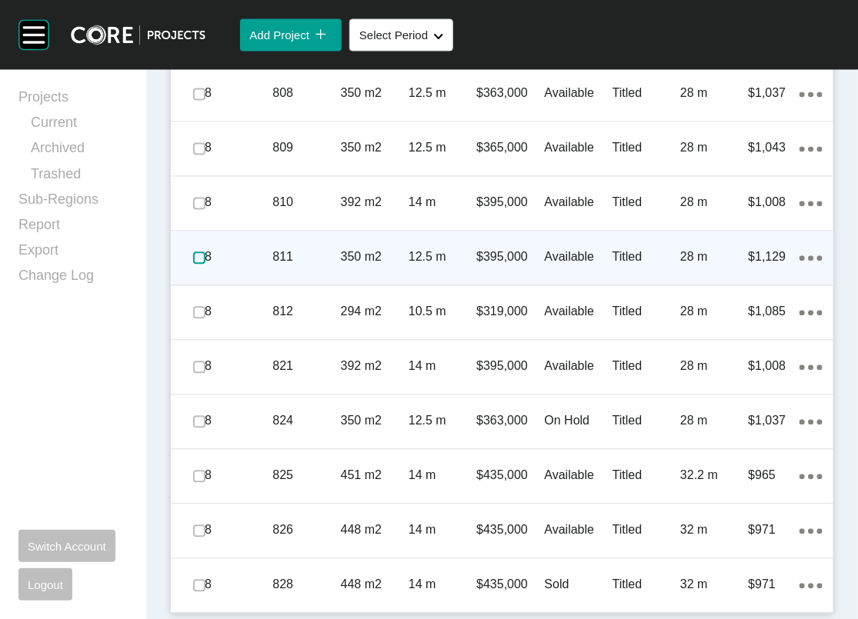
click at [205, 264] on label at bounding box center [199, 258] width 12 height 12
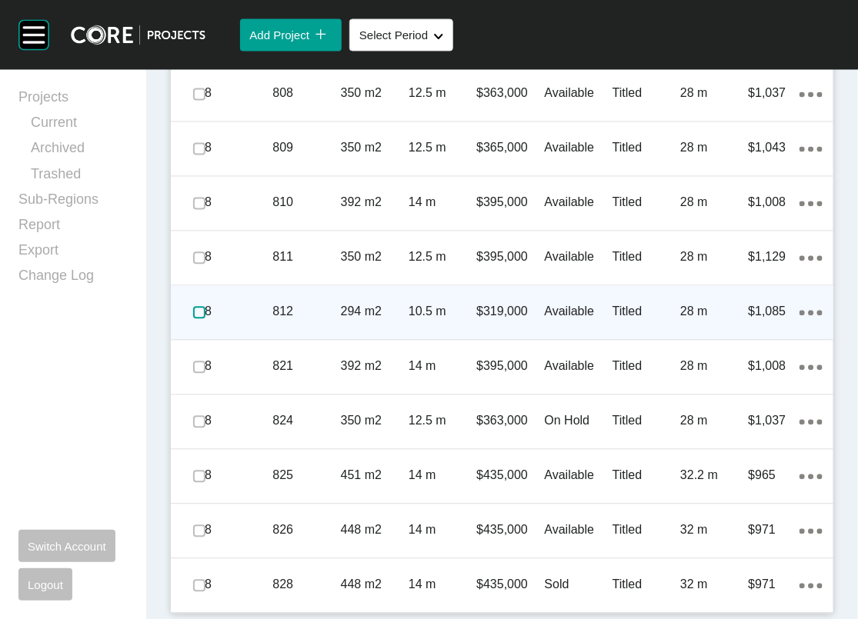
click at [205, 319] on label at bounding box center [199, 312] width 12 height 12
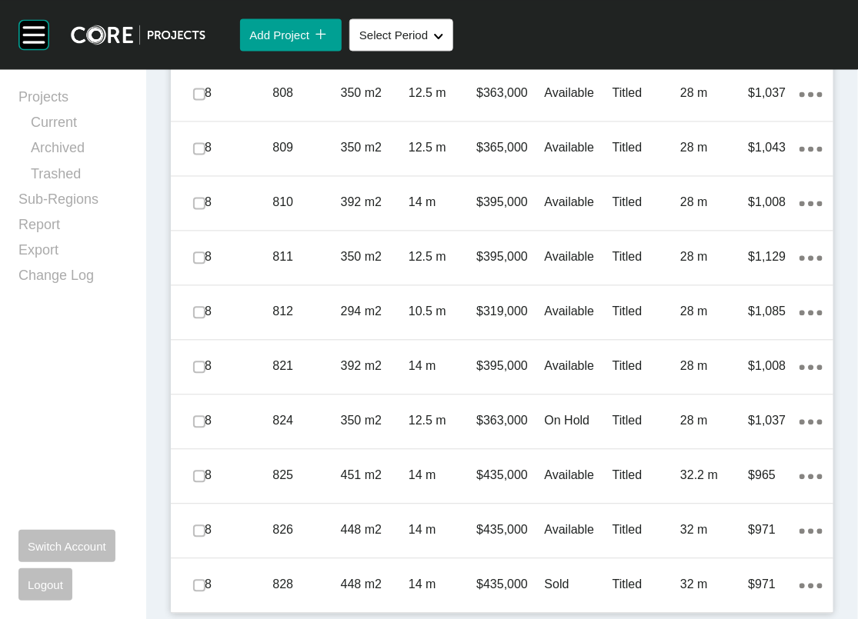
click at [217, 375] on p "8" at bounding box center [239, 366] width 68 height 17
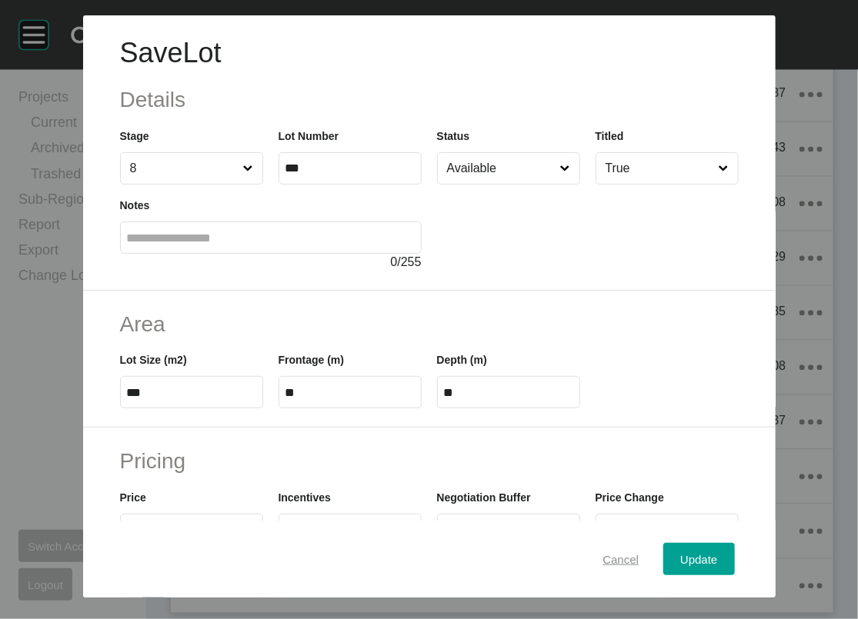
click at [639, 552] on span "Cancel" at bounding box center [620, 558] width 36 height 13
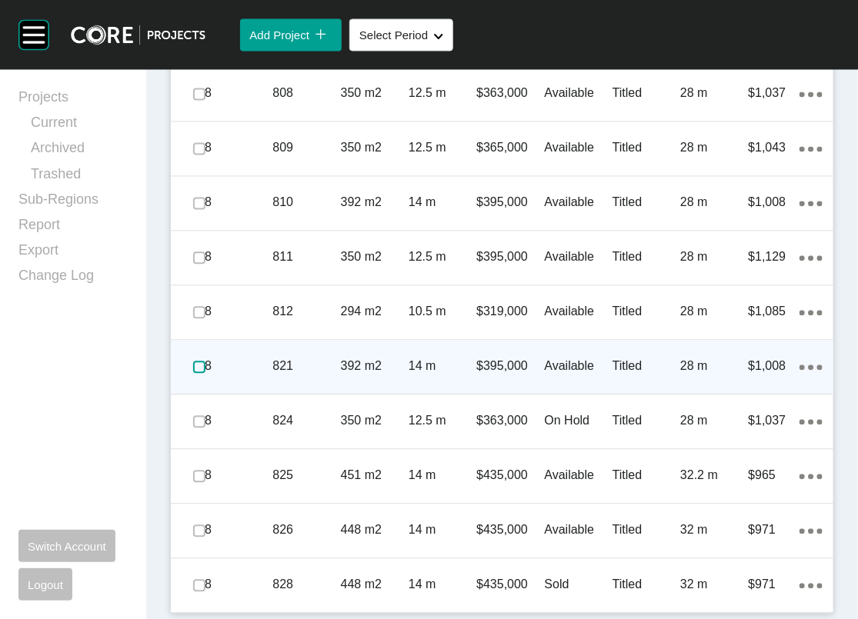
click at [201, 373] on label at bounding box center [199, 367] width 12 height 12
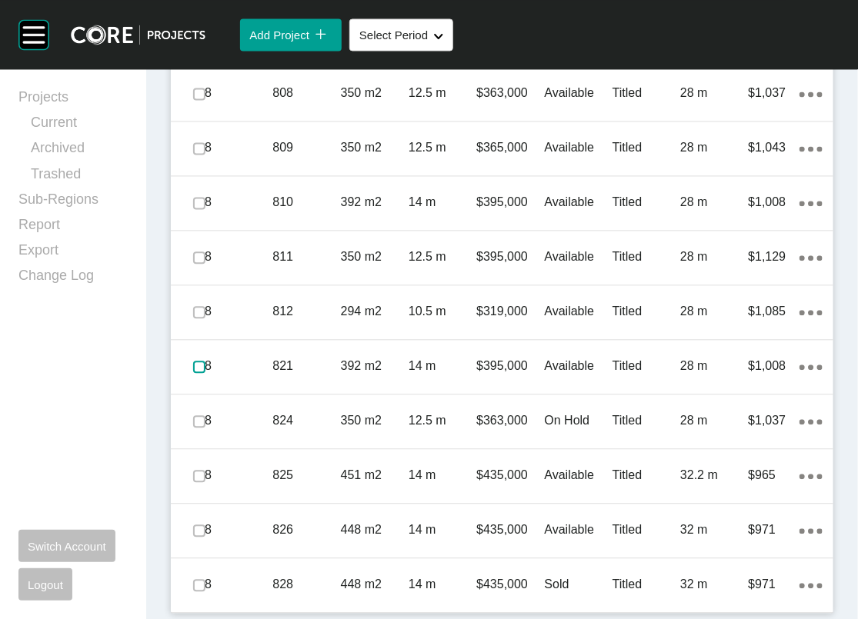
scroll to position [10732, 0]
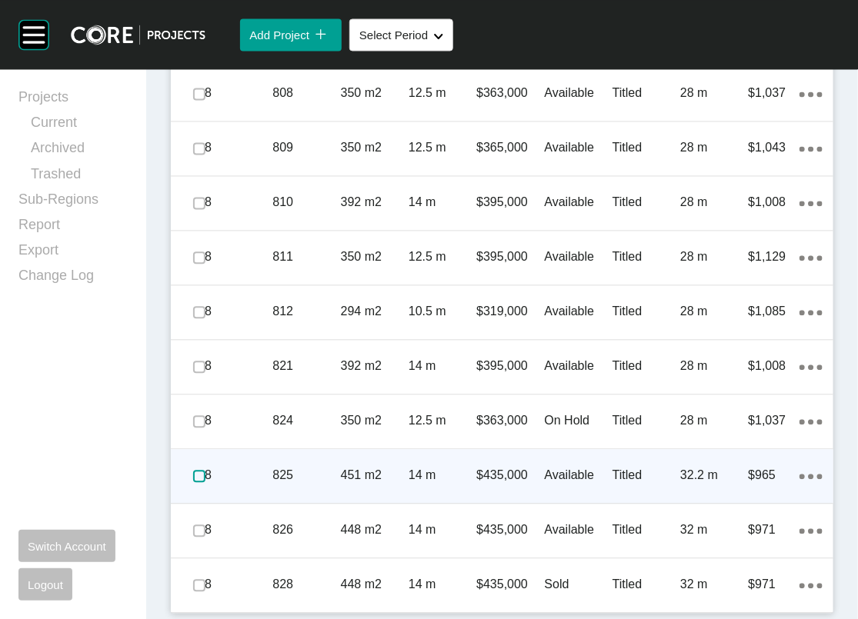
click at [205, 470] on label at bounding box center [199, 476] width 12 height 12
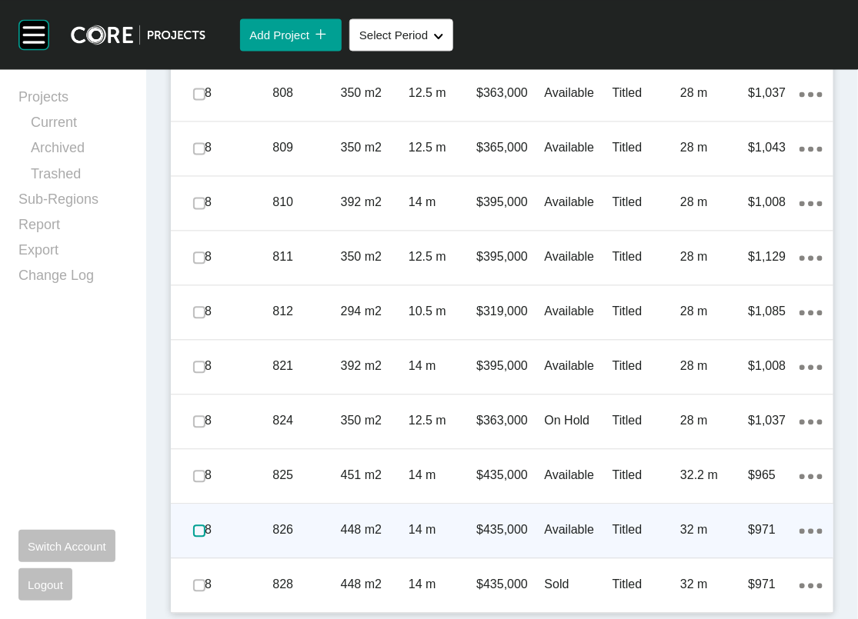
click at [205, 525] on label at bounding box center [199, 531] width 12 height 12
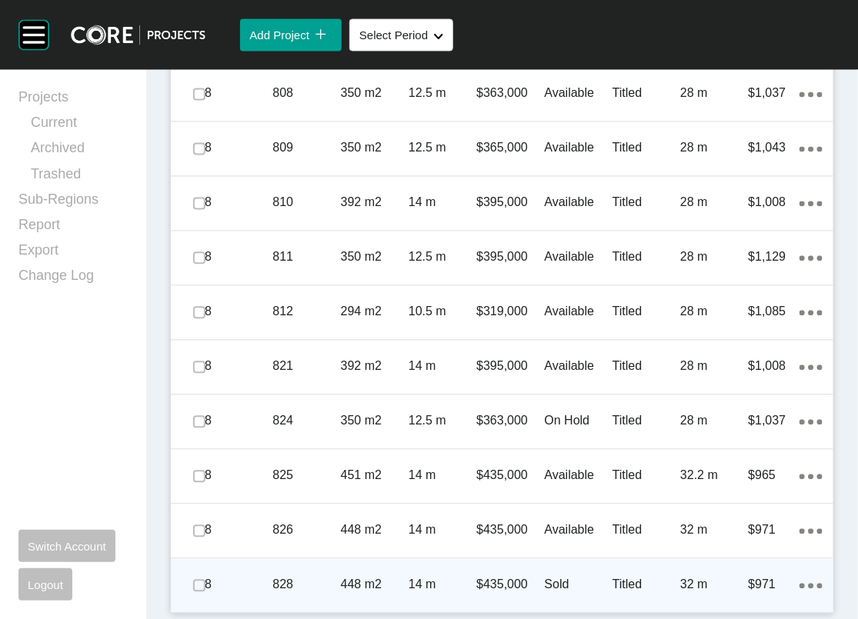
click at [212, 586] on p "8" at bounding box center [239, 584] width 68 height 17
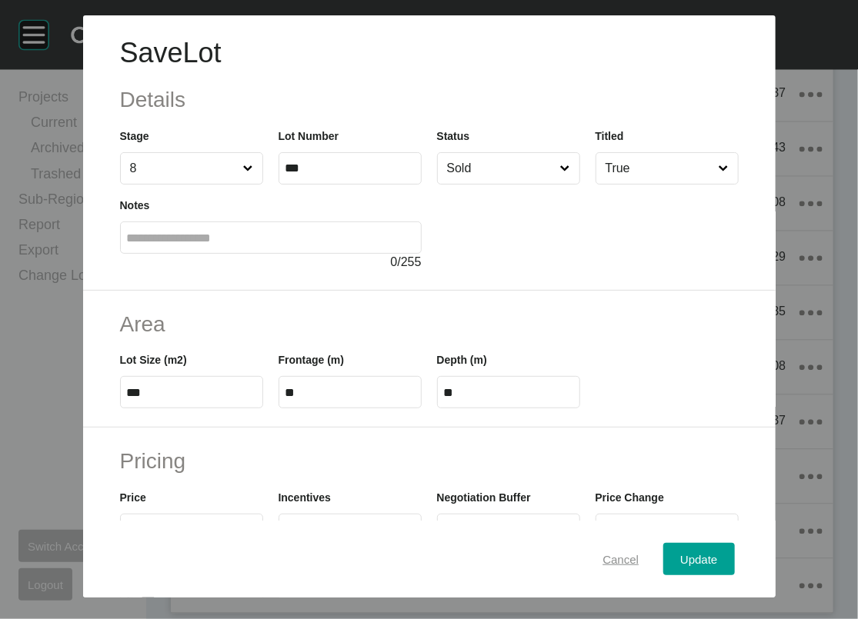
click at [639, 555] on span "Cancel" at bounding box center [620, 558] width 36 height 13
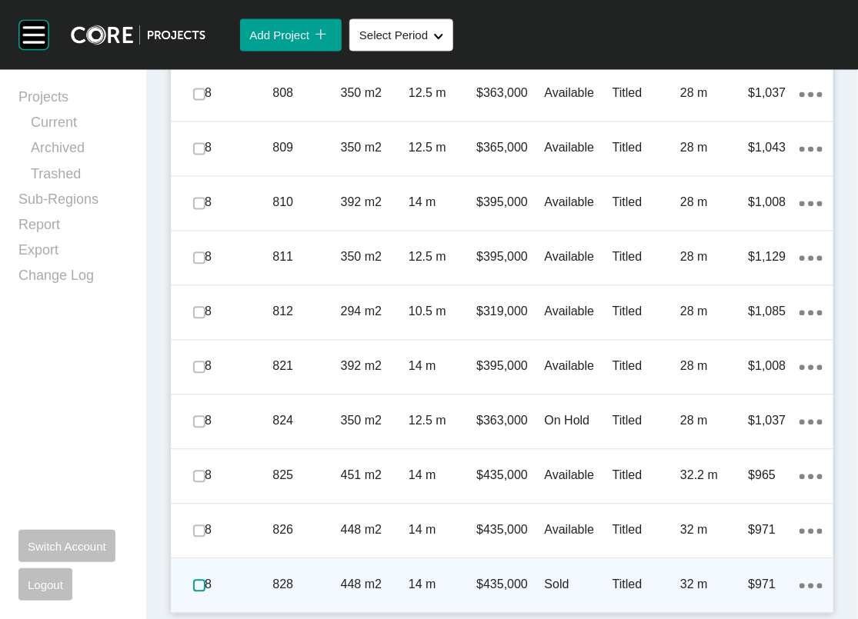
click at [205, 579] on label at bounding box center [199, 585] width 12 height 12
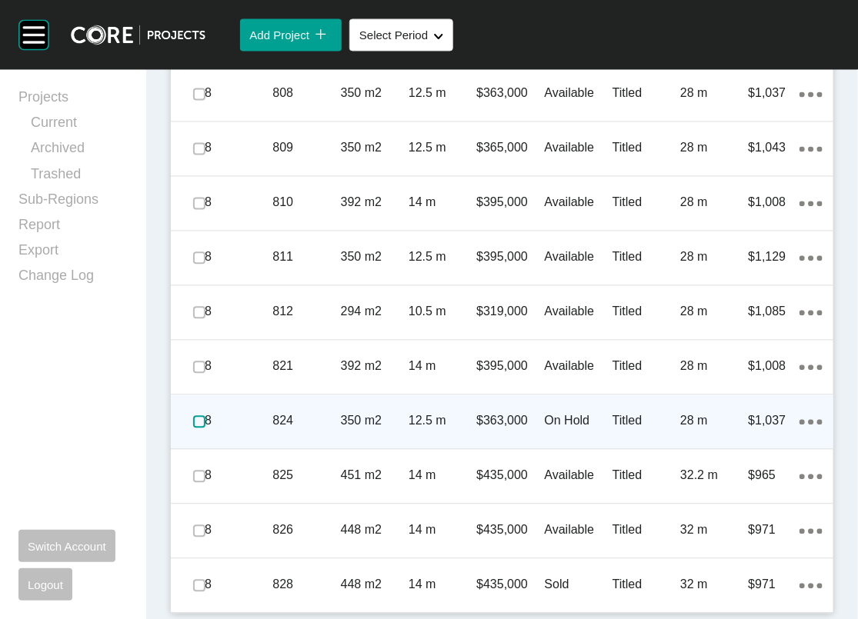
click at [205, 415] on label at bounding box center [199, 421] width 12 height 12
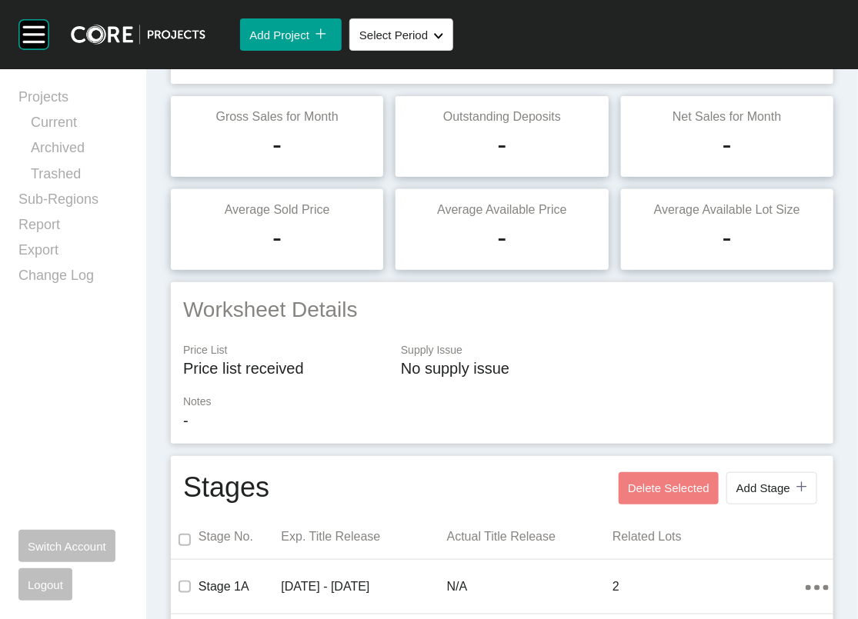
scroll to position [0, 0]
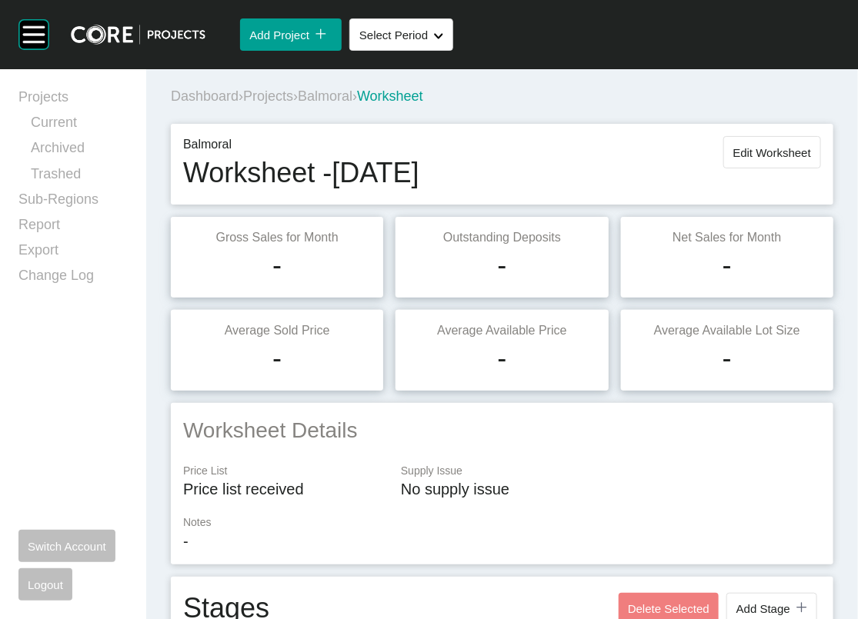
click at [697, 192] on div "Balmoral Worksheet - August 2025 Edit Worksheet" at bounding box center [502, 164] width 638 height 56
click at [733, 159] on span "Edit Worksheet" at bounding box center [772, 152] width 78 height 13
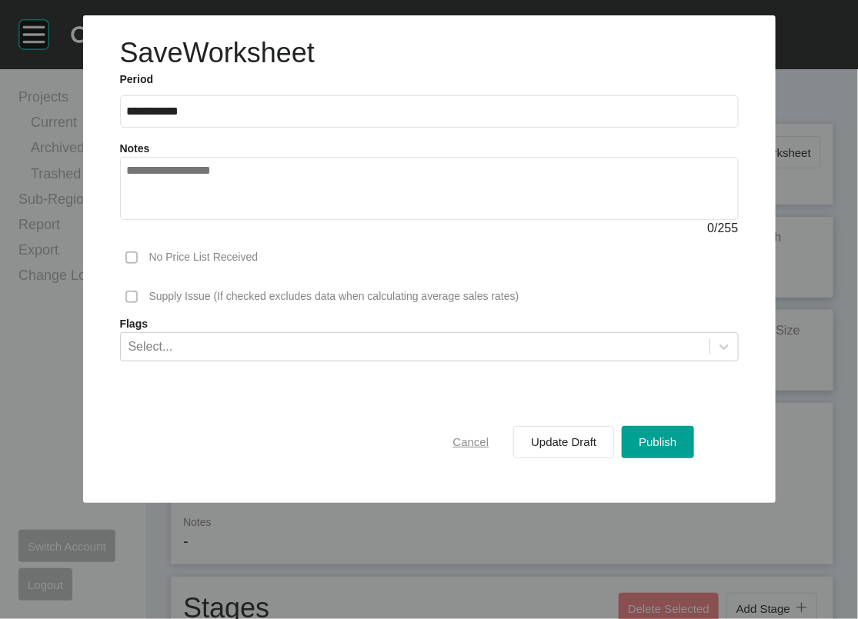
click at [472, 449] on span "Cancel" at bounding box center [471, 442] width 36 height 13
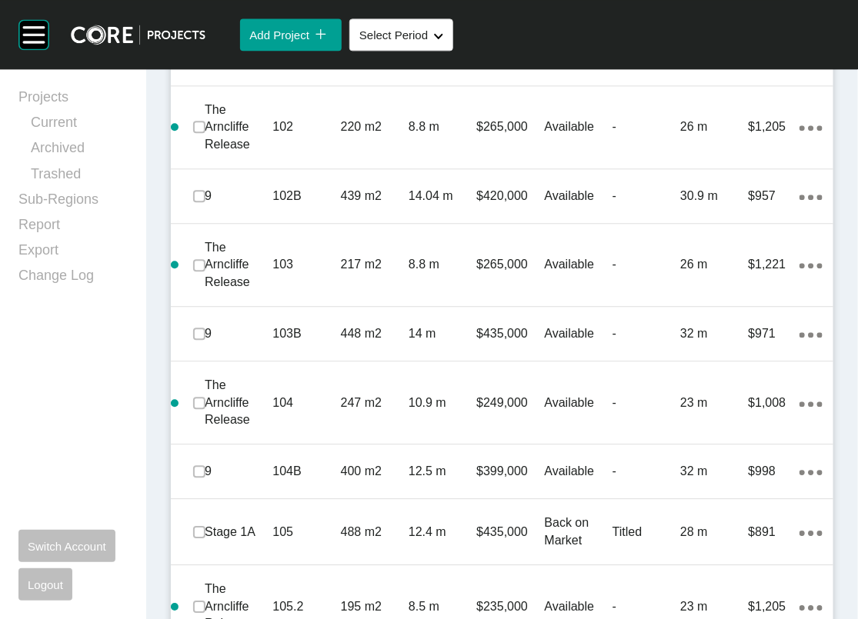
scroll to position [1119, 0]
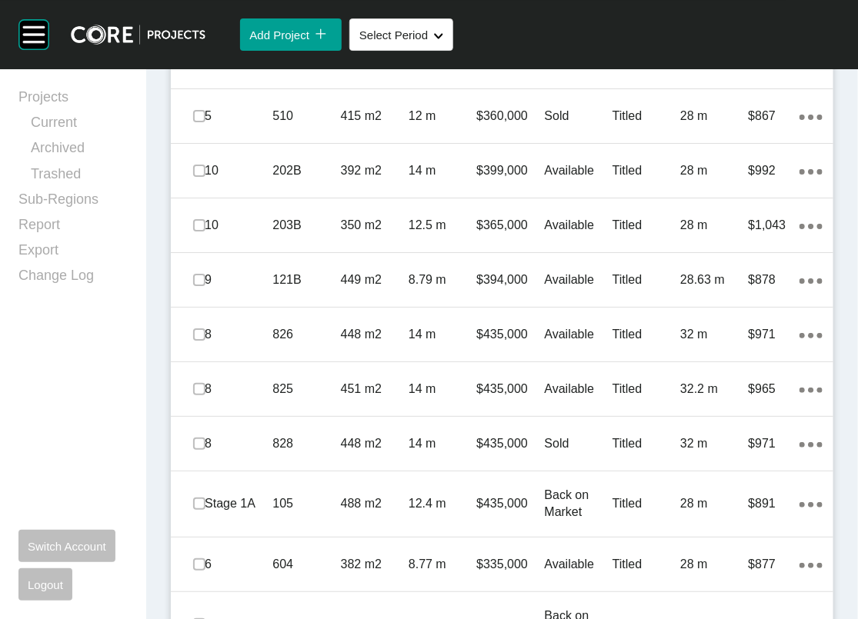
scroll to position [7400, 0]
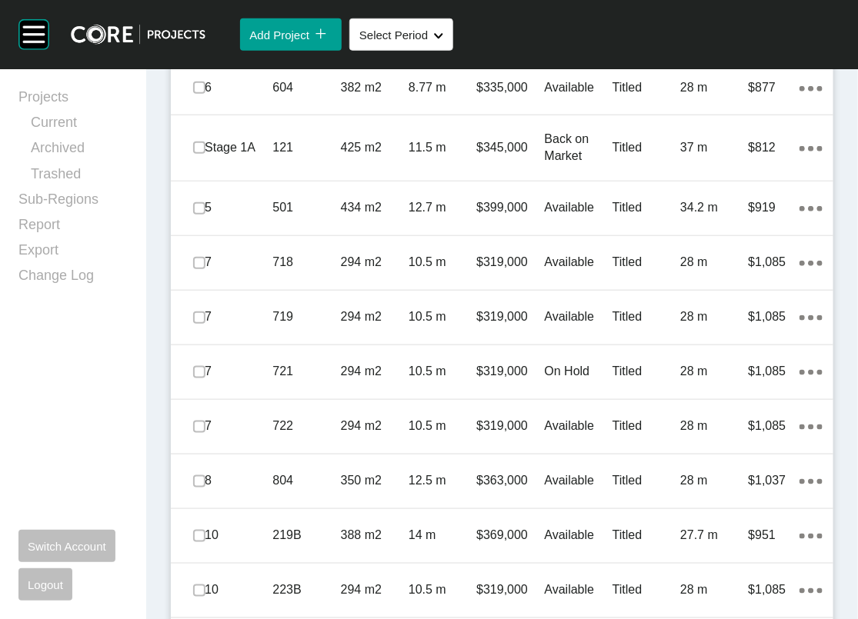
scroll to position [7877, 0]
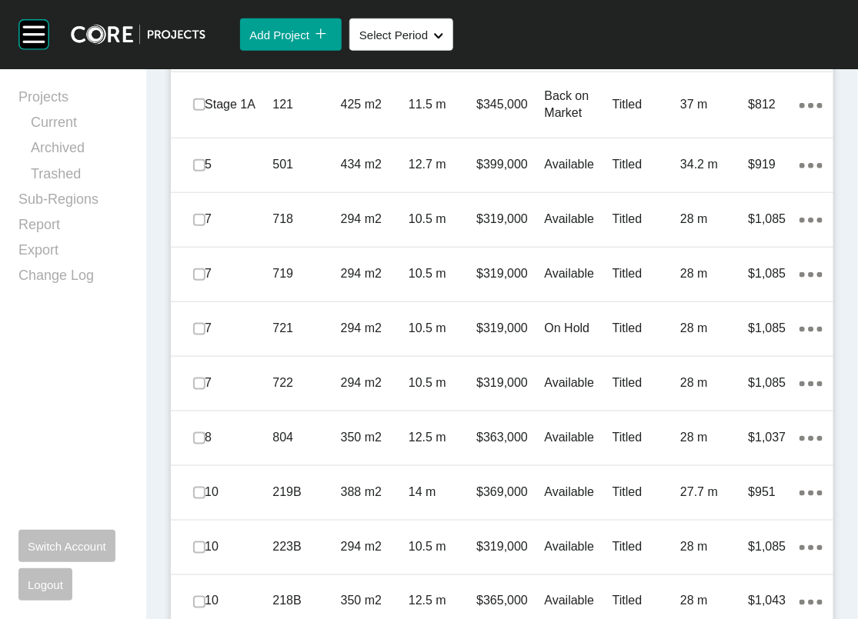
drag, startPoint x: 213, startPoint y: 272, endPoint x: 207, endPoint y: 294, distance: 22.4
drag, startPoint x: 203, startPoint y: 343, endPoint x: 203, endPoint y: 360, distance: 16.9
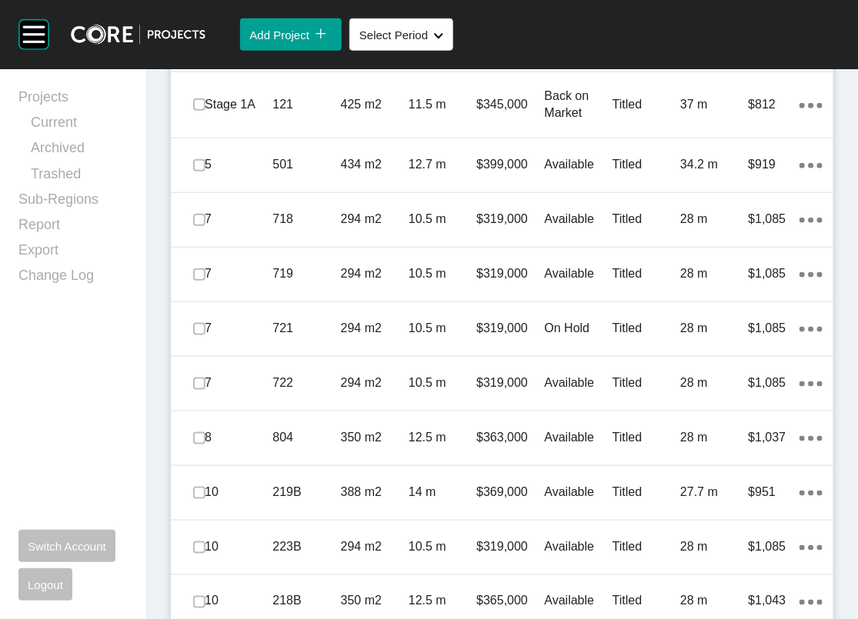
drag, startPoint x: 204, startPoint y: 403, endPoint x: 205, endPoint y: 421, distance: 17.8
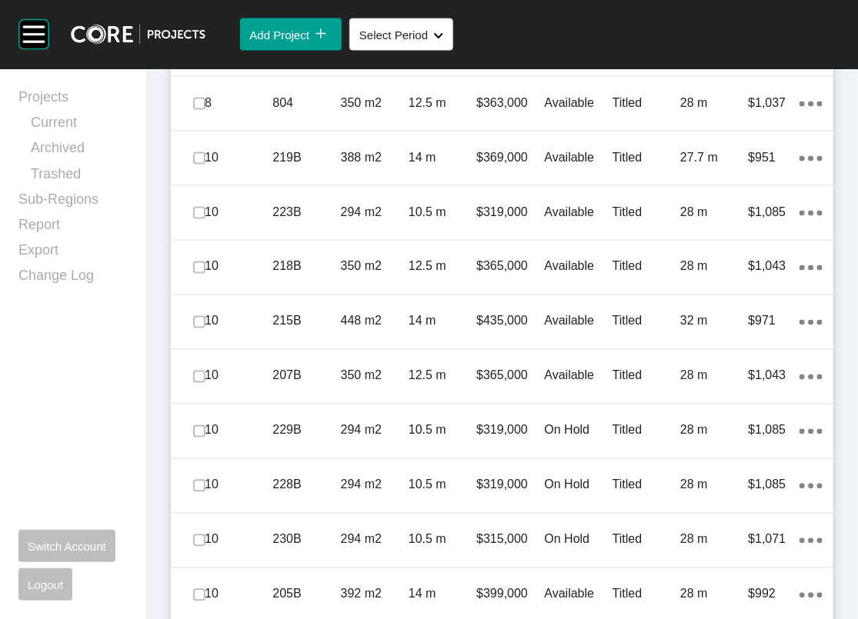
scroll to position [8326, 0]
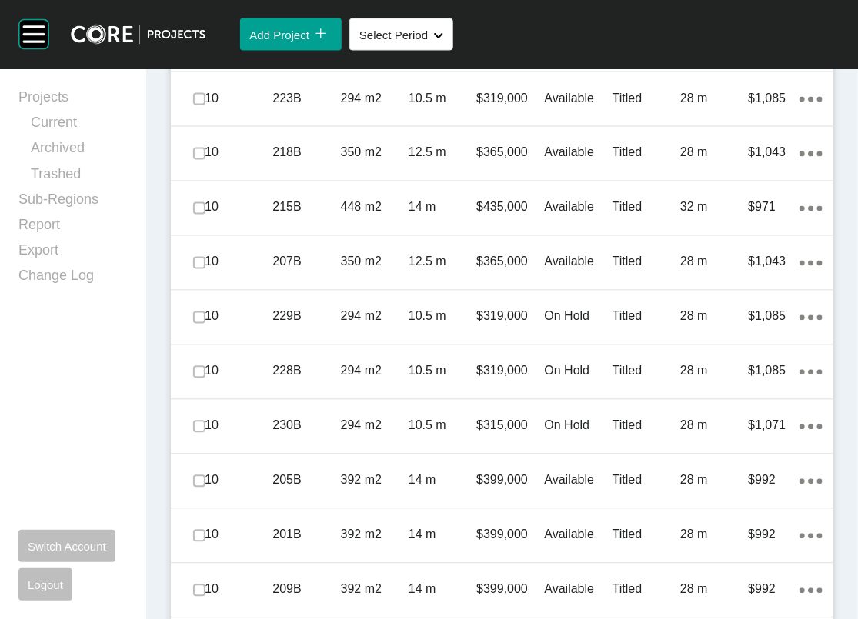
drag, startPoint x: 211, startPoint y: 235, endPoint x: 209, endPoint y: 250, distance: 15.5
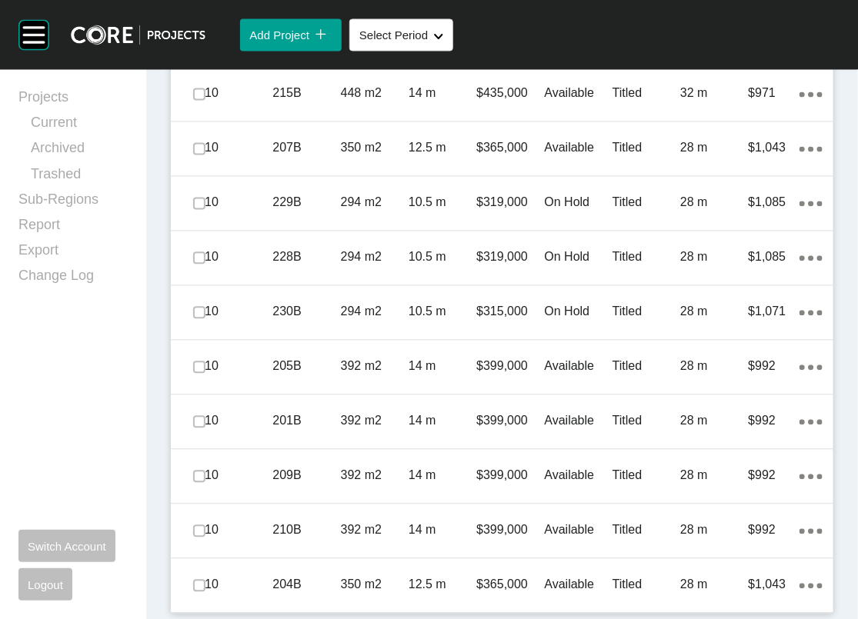
scroll to position [8804, 0]
drag, startPoint x: 199, startPoint y: 165, endPoint x: 199, endPoint y: 189, distance: 23.9
drag, startPoint x: 203, startPoint y: 231, endPoint x: 206, endPoint y: 249, distance: 18.0
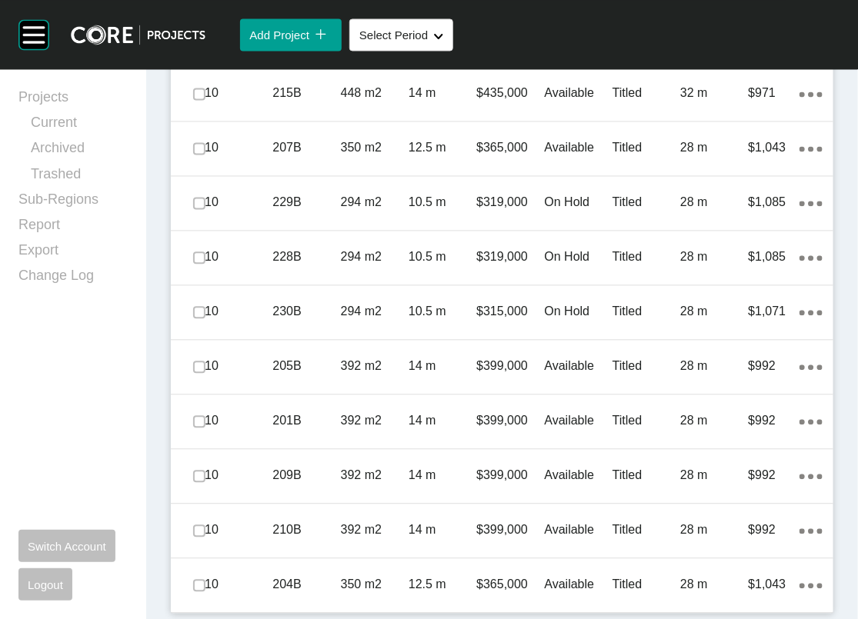
scroll to position [9268, 0]
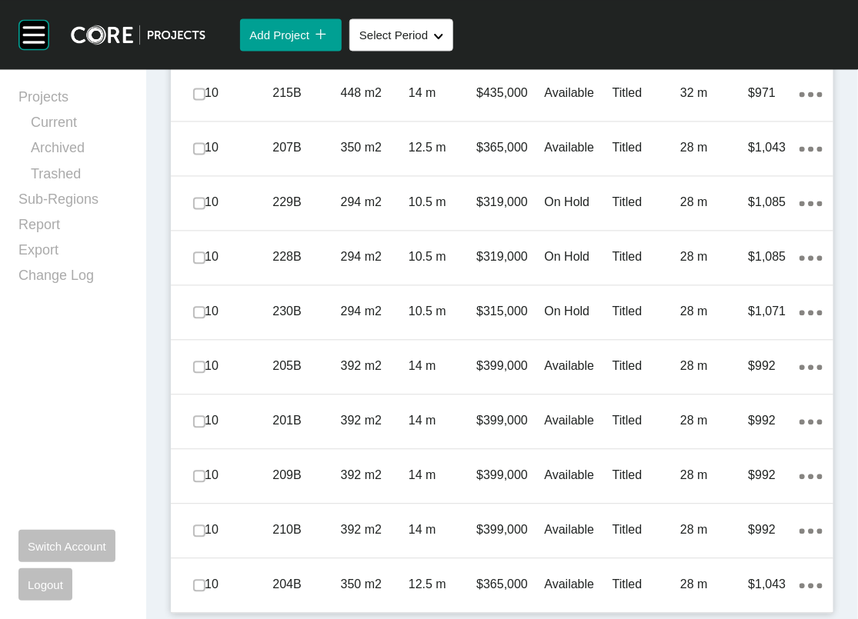
drag, startPoint x: 200, startPoint y: 448, endPoint x: 201, endPoint y: 463, distance: 15.4
drag, startPoint x: 211, startPoint y: 335, endPoint x: 203, endPoint y: 349, distance: 16.5
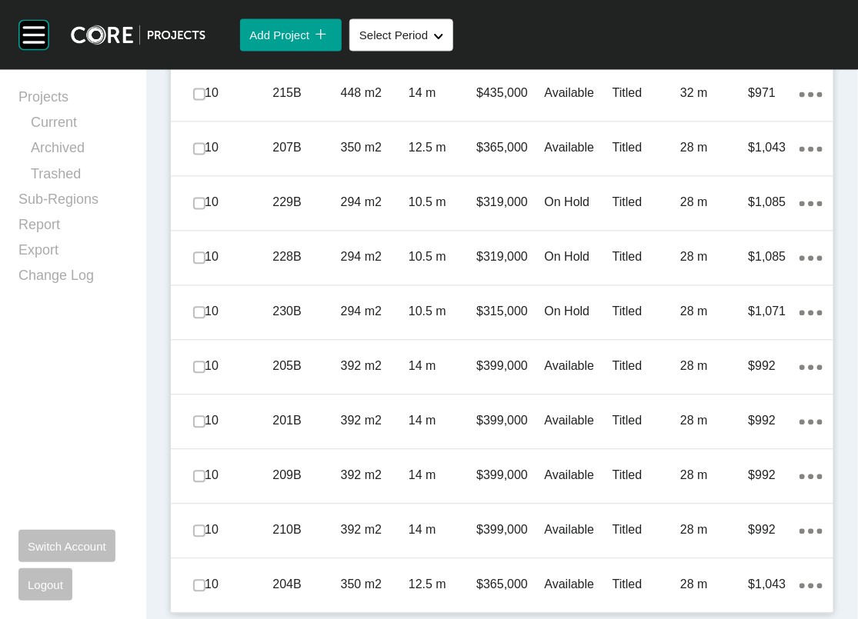
scroll to position [10458, 0]
click at [205, 45] on label at bounding box center [199, 39] width 12 height 12
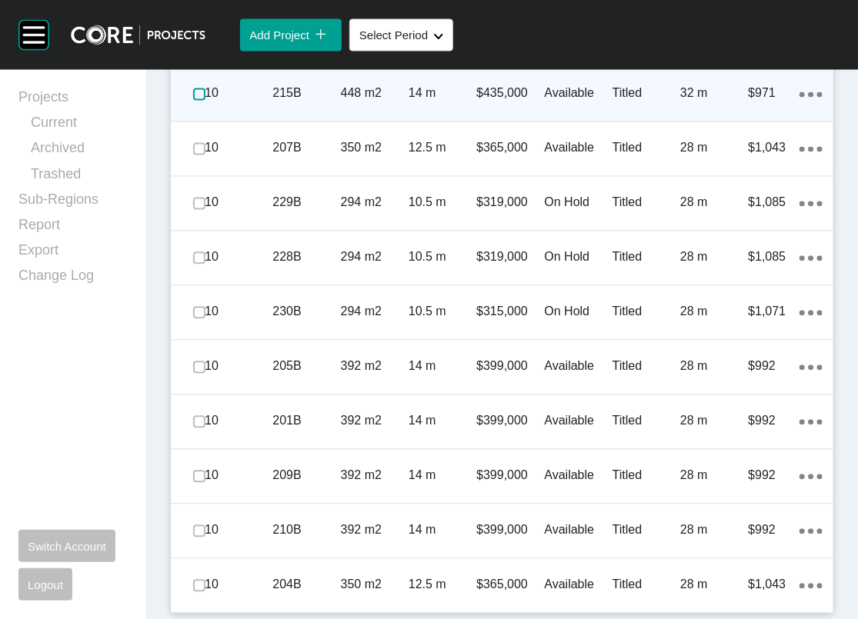
drag, startPoint x: 211, startPoint y: 235, endPoint x: 208, endPoint y: 259, distance: 23.3
click at [205, 100] on label at bounding box center [199, 94] width 12 height 12
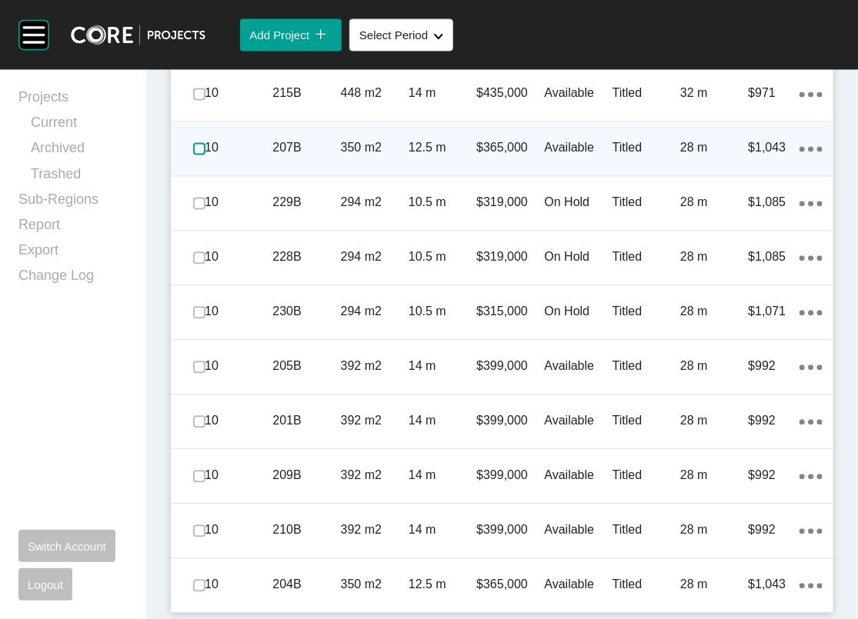
drag, startPoint x: 208, startPoint y: 312, endPoint x: 207, endPoint y: 329, distance: 17.7
click at [205, 155] on label at bounding box center [199, 148] width 12 height 12
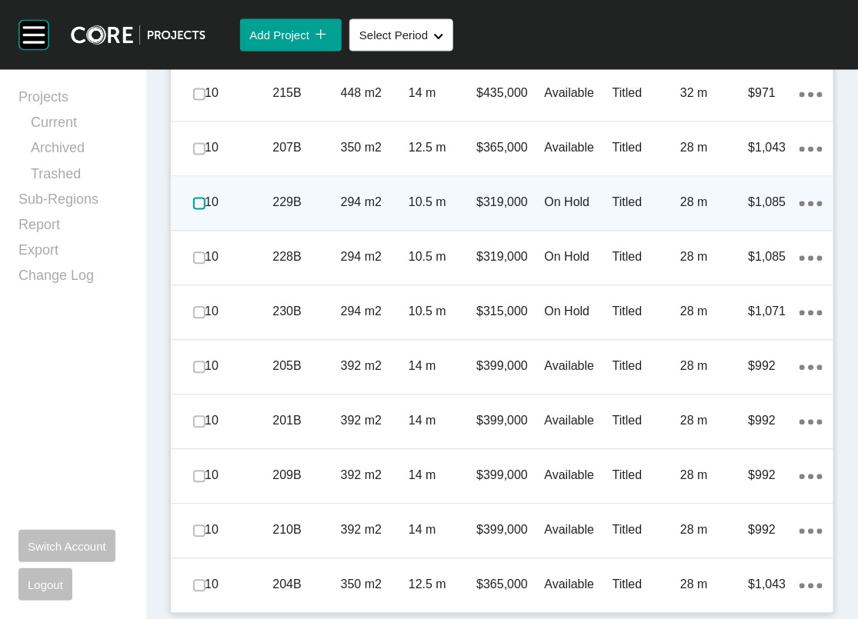
click at [205, 209] on label at bounding box center [199, 203] width 12 height 12
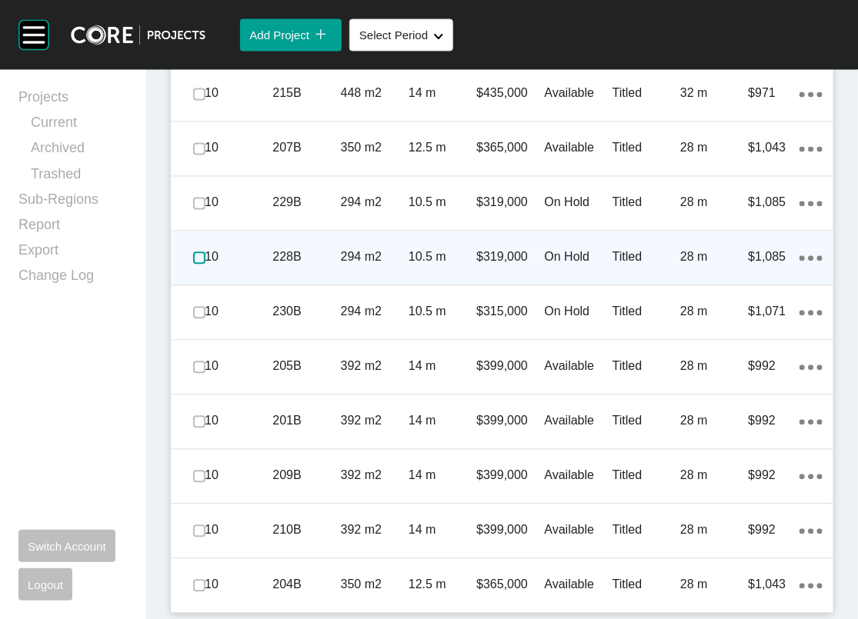
click at [205, 264] on label at bounding box center [199, 258] width 12 height 12
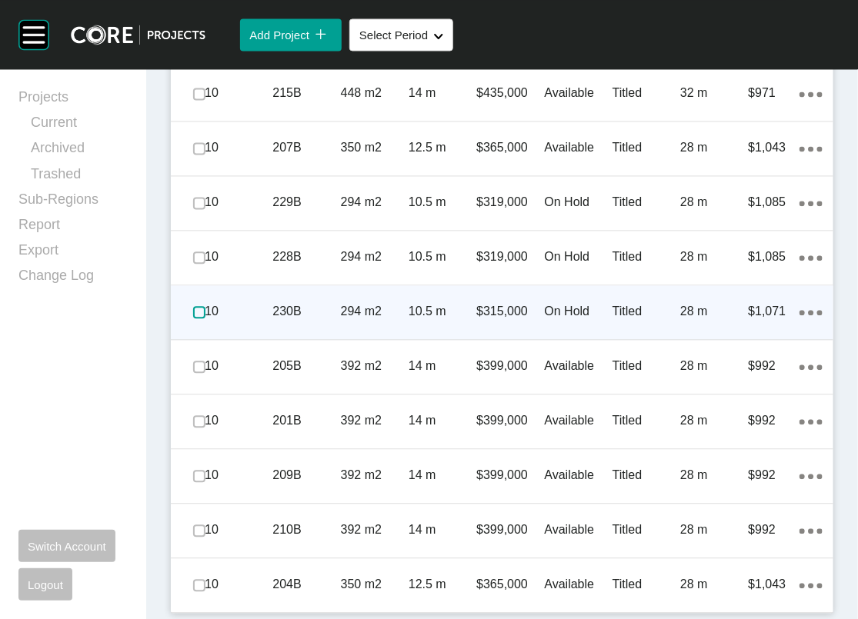
click at [205, 319] on label at bounding box center [199, 312] width 12 height 12
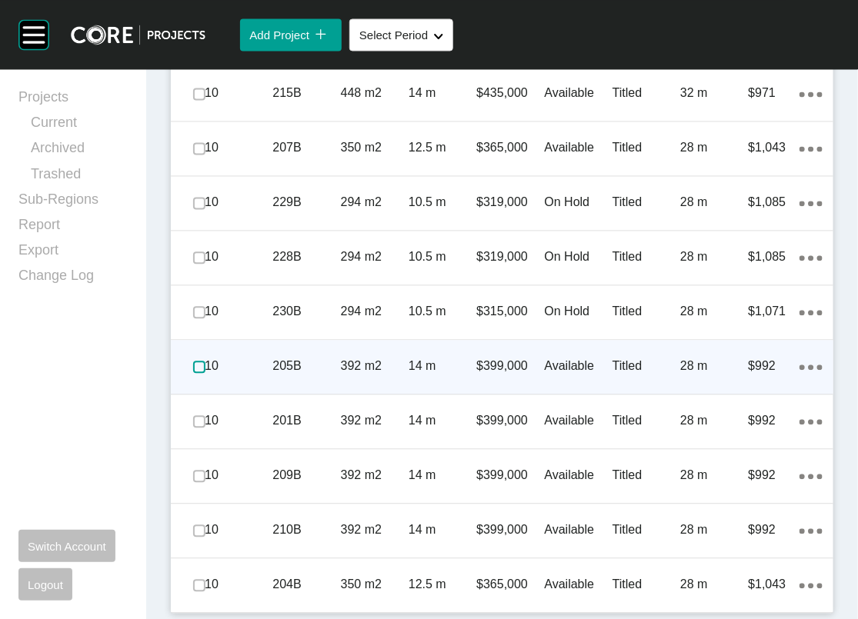
click at [205, 373] on label at bounding box center [199, 367] width 12 height 12
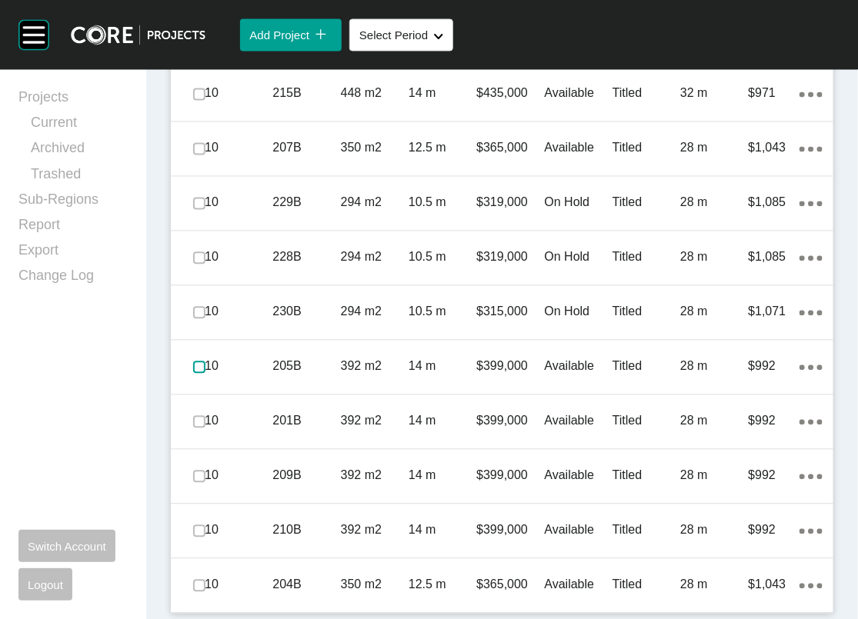
scroll to position [10732, 0]
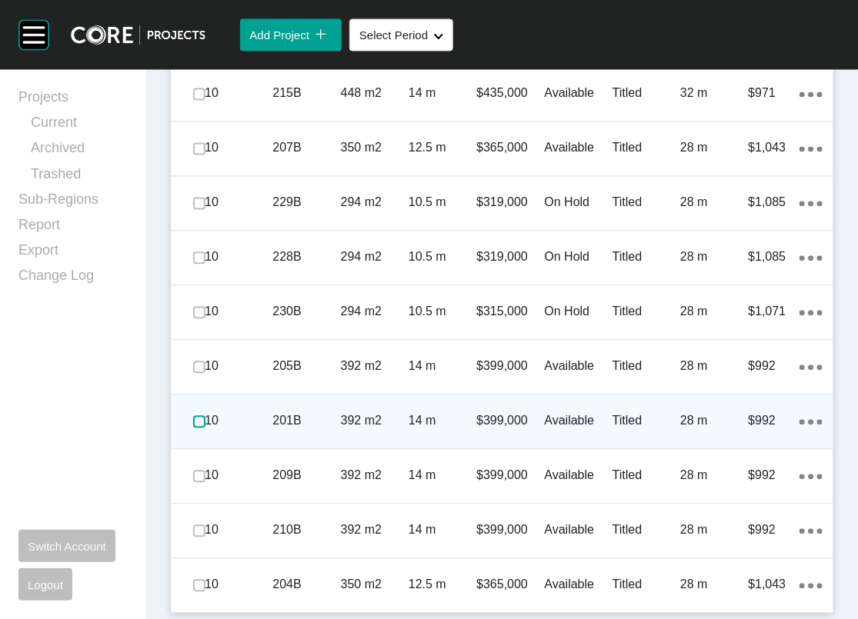
click at [205, 415] on label at bounding box center [199, 421] width 12 height 12
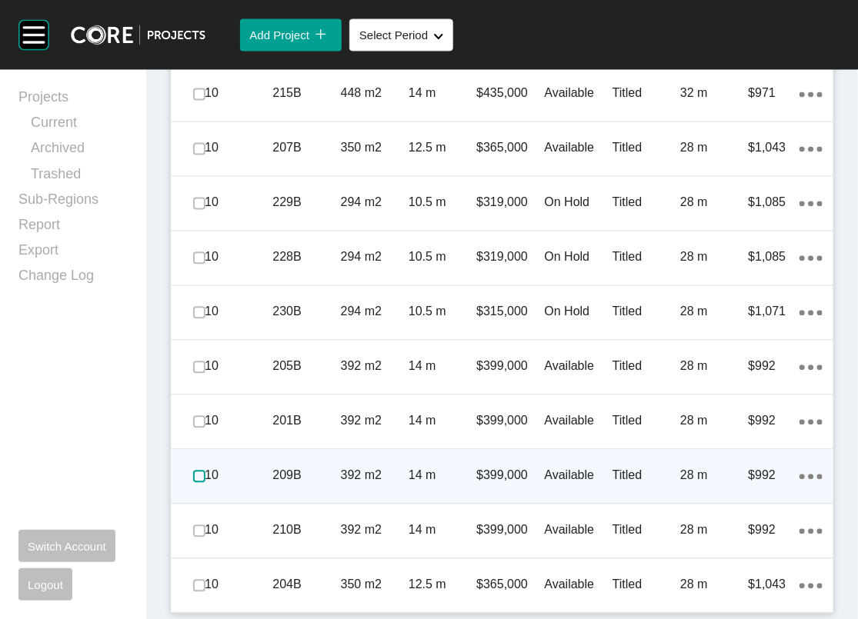
click at [205, 470] on label at bounding box center [199, 476] width 12 height 12
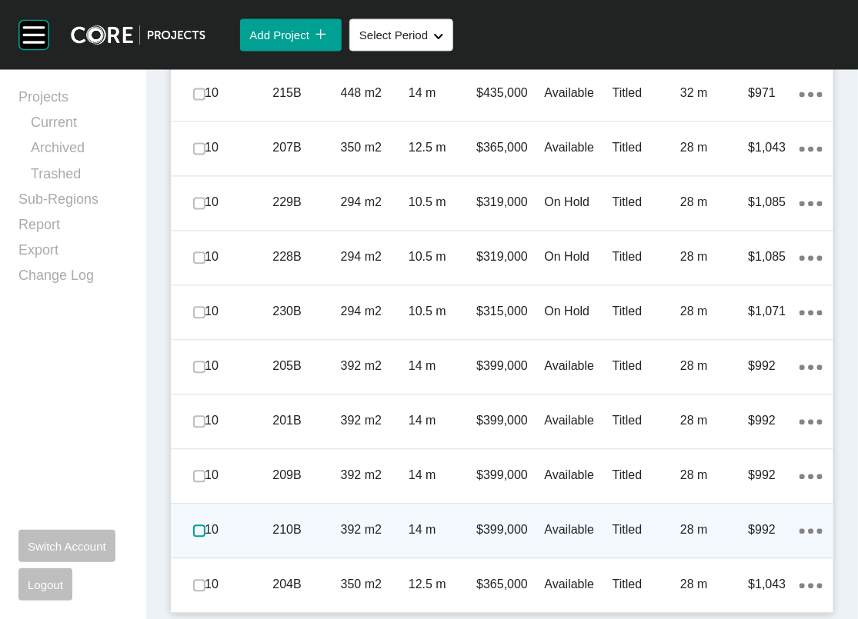
drag, startPoint x: 205, startPoint y: 504, endPoint x: 204, endPoint y: 532, distance: 27.7
click at [205, 525] on label at bounding box center [199, 531] width 12 height 12
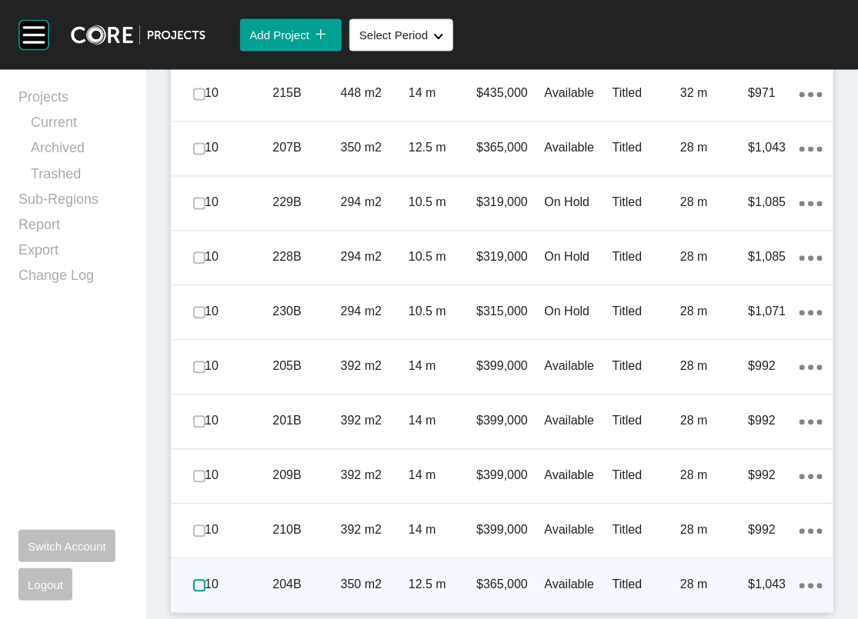
click at [205, 579] on label at bounding box center [199, 585] width 12 height 12
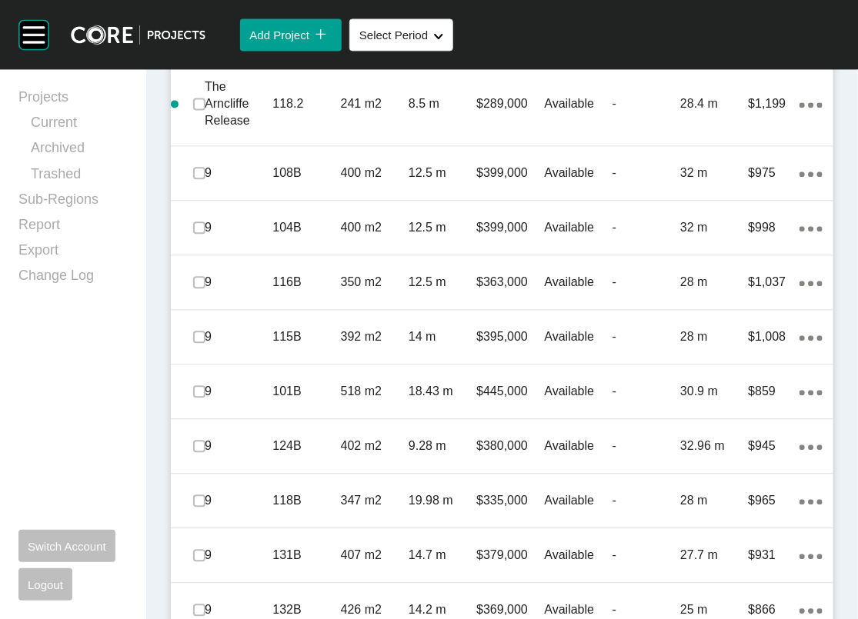
scroll to position [990, 0]
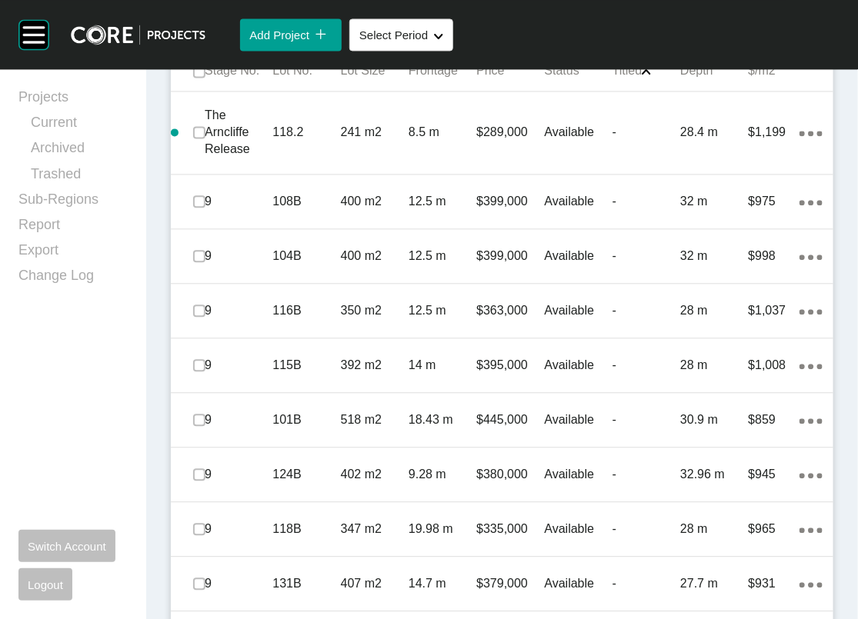
click at [548, 26] on span "Edit Selected" at bounding box center [582, 19] width 68 height 13
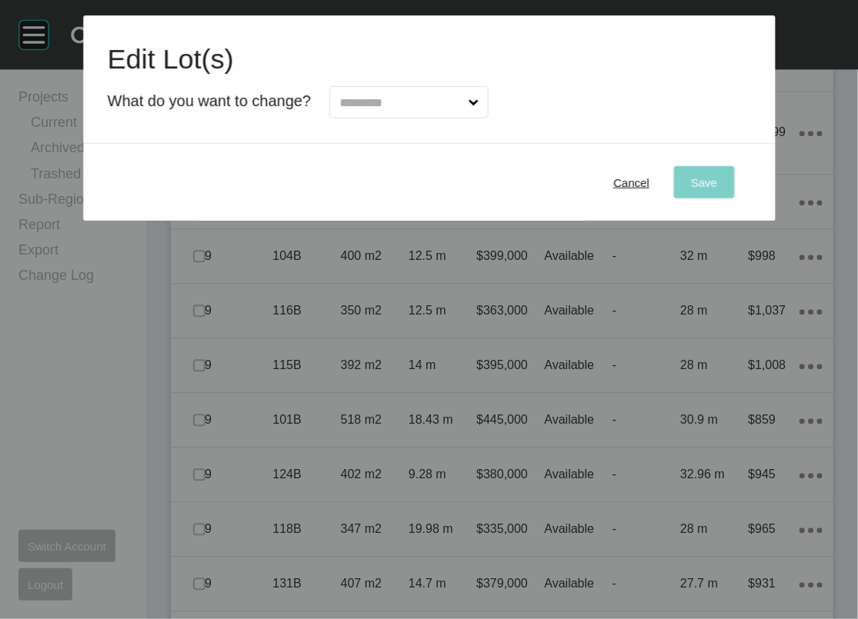
click at [466, 115] on input "text" at bounding box center [400, 102] width 129 height 31
type input "**"
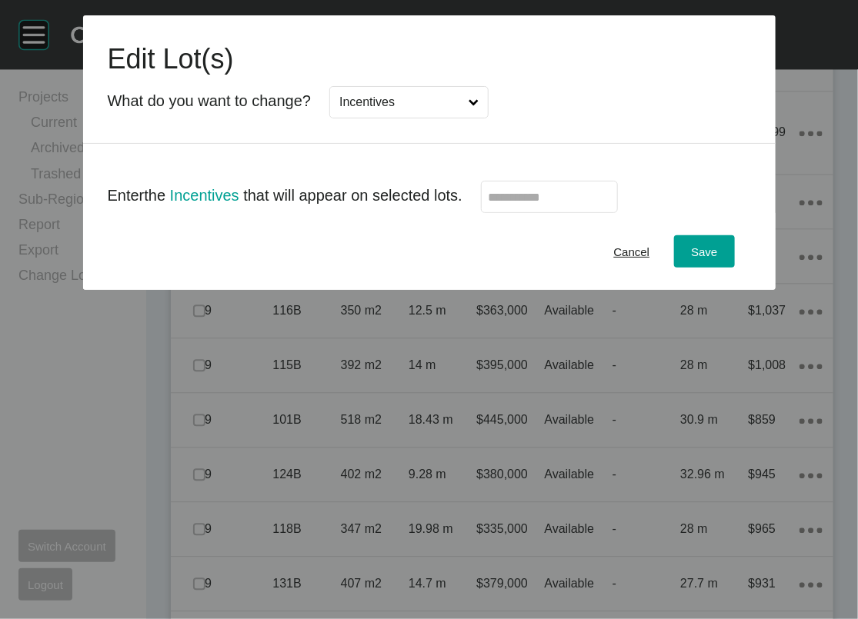
click at [549, 213] on label at bounding box center [549, 197] width 137 height 32
click at [549, 204] on input "text" at bounding box center [549, 197] width 123 height 13
type input "******"
click at [734, 268] on button "Save" at bounding box center [704, 251] width 60 height 32
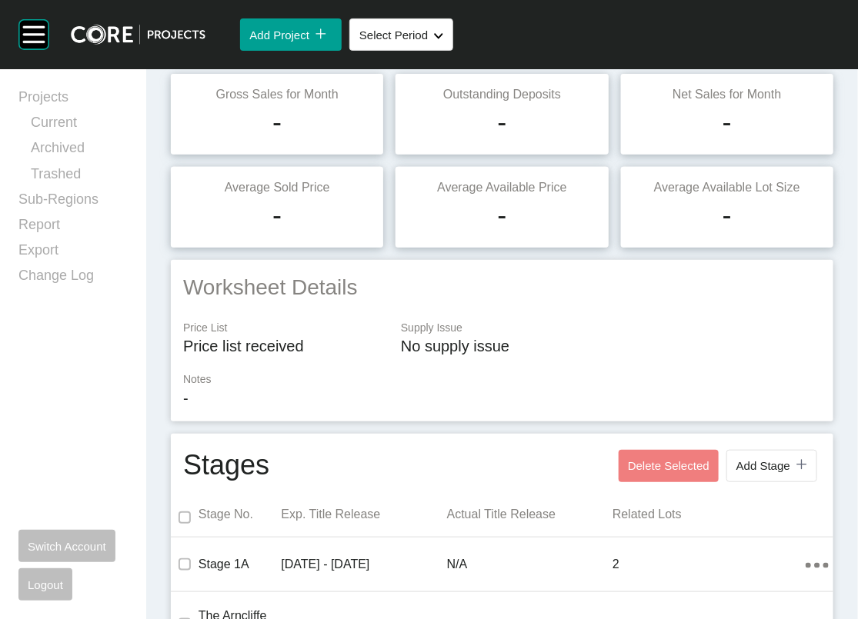
scroll to position [0, 0]
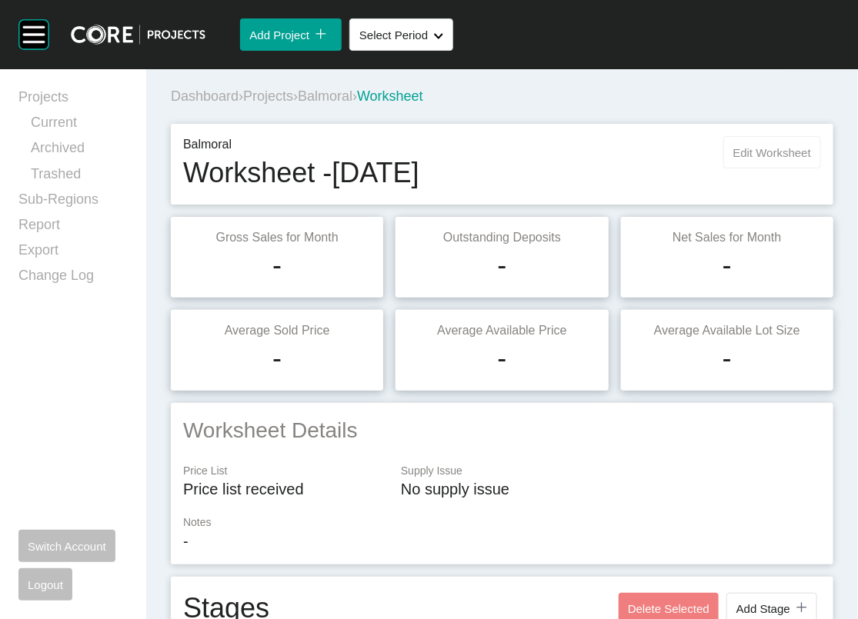
click at [733, 159] on span "Edit Worksheet" at bounding box center [772, 152] width 78 height 13
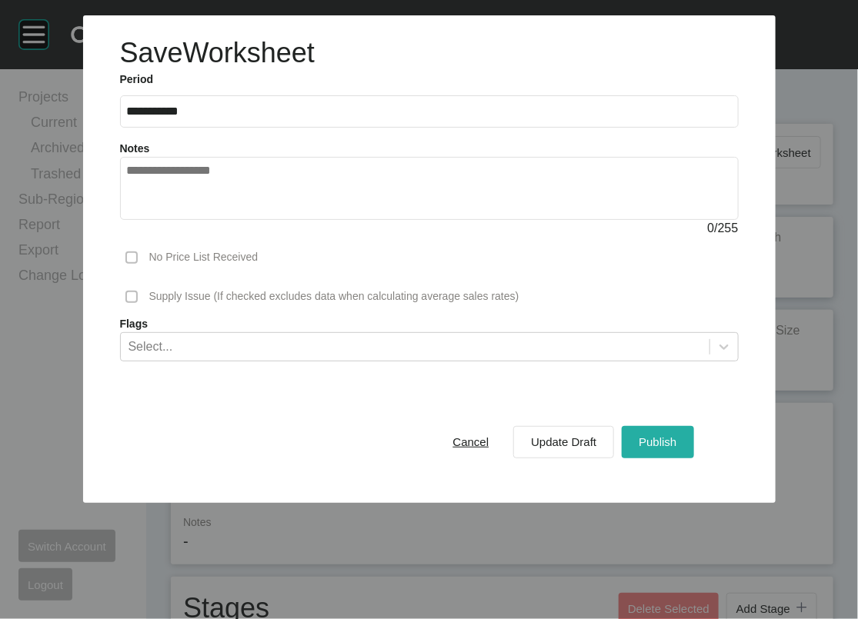
click at [680, 452] on div "Publish" at bounding box center [657, 442] width 45 height 21
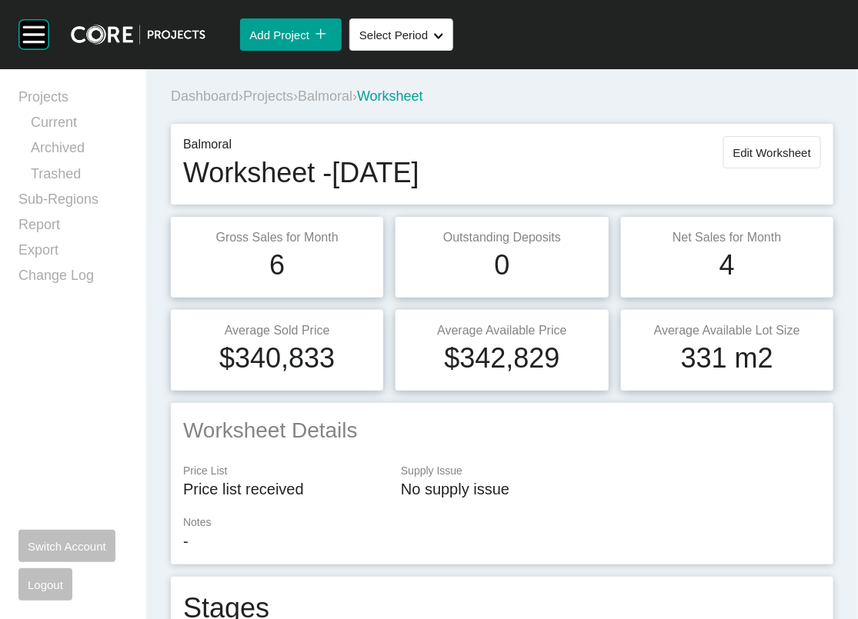
click at [293, 104] on span "Projects" at bounding box center [268, 95] width 50 height 15
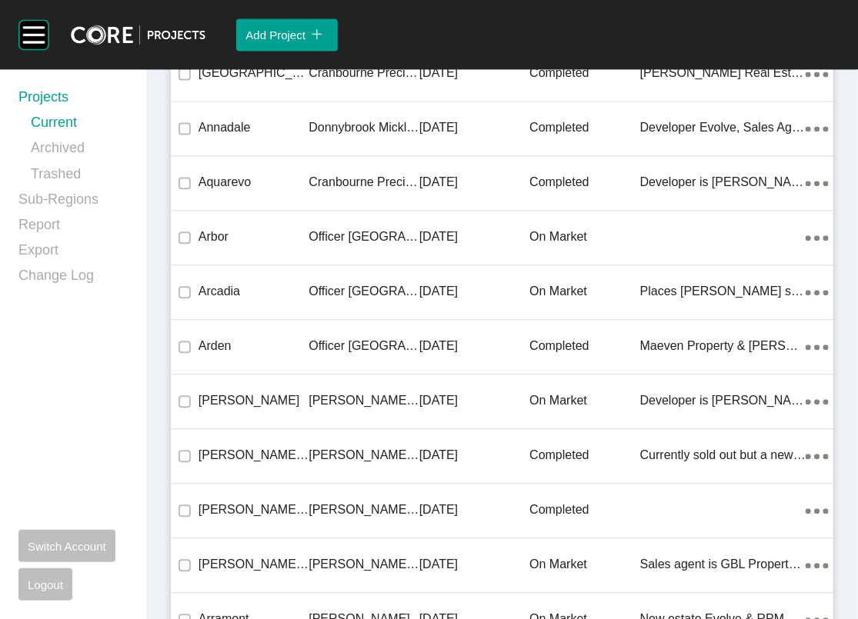
scroll to position [6956, 0]
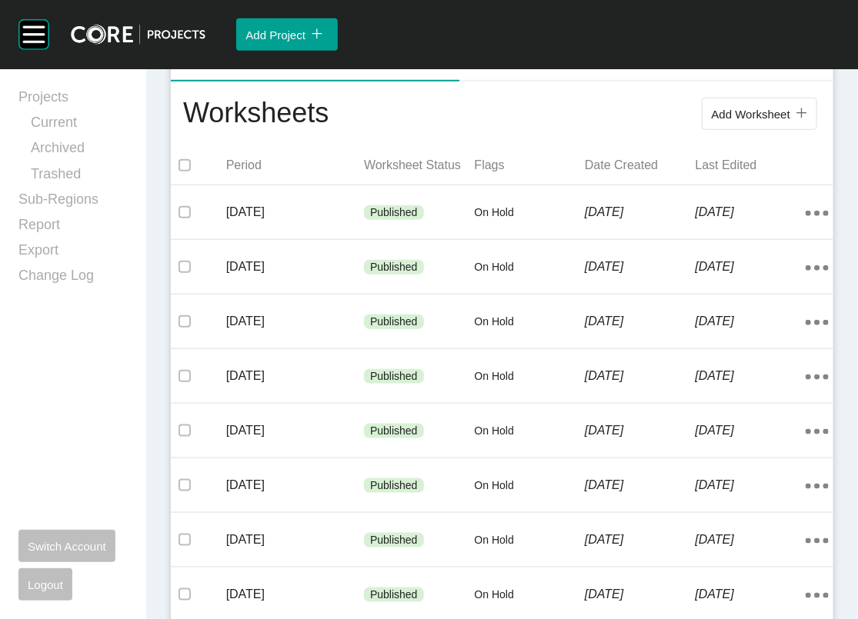
scroll to position [259, 0]
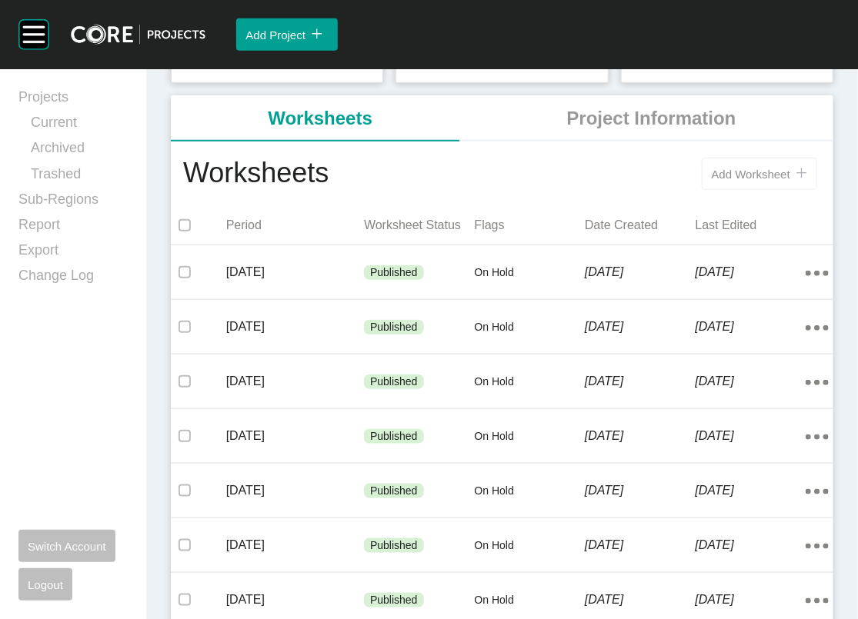
click at [708, 190] on button "Add Worksheet icon/tick copy 11 Created with Sketch." at bounding box center [759, 174] width 115 height 32
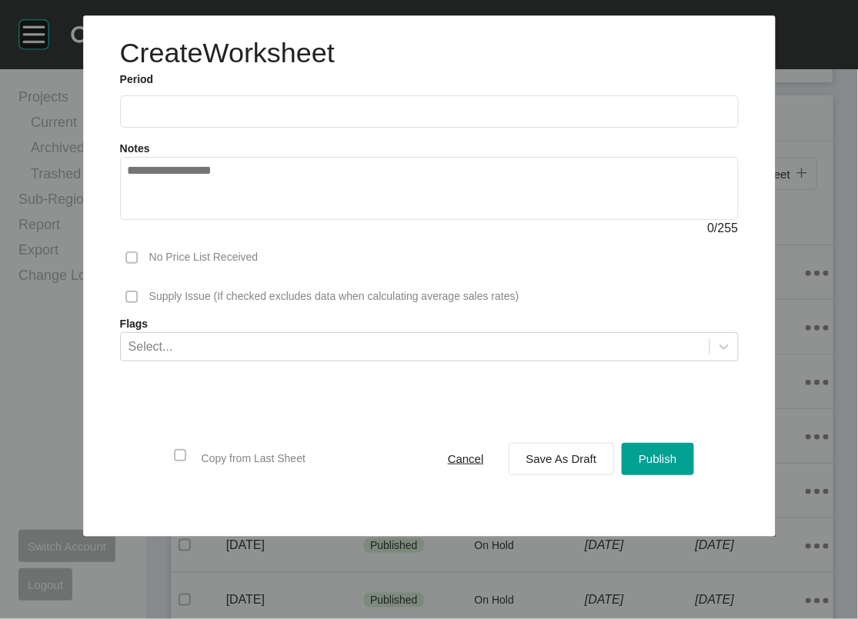
click at [399, 118] on input "text" at bounding box center [429, 111] width 605 height 13
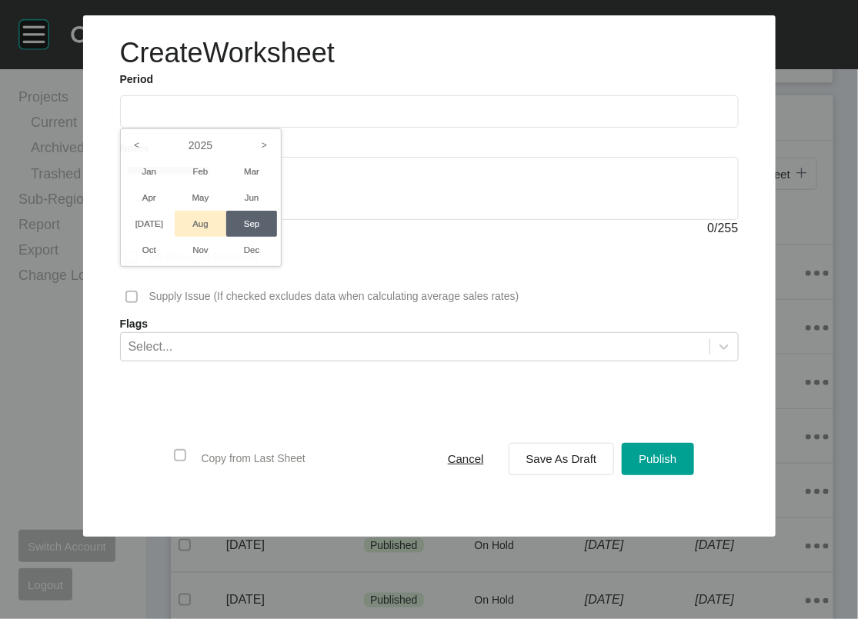
click at [175, 237] on li "Aug" at bounding box center [201, 224] width 52 height 26
type input "**********"
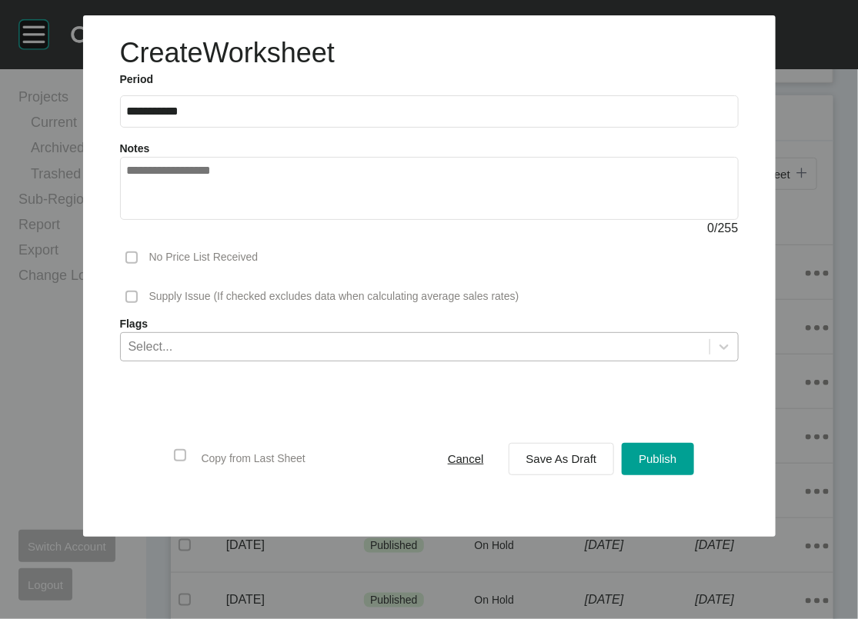
click at [278, 359] on div "Select..." at bounding box center [415, 346] width 589 height 26
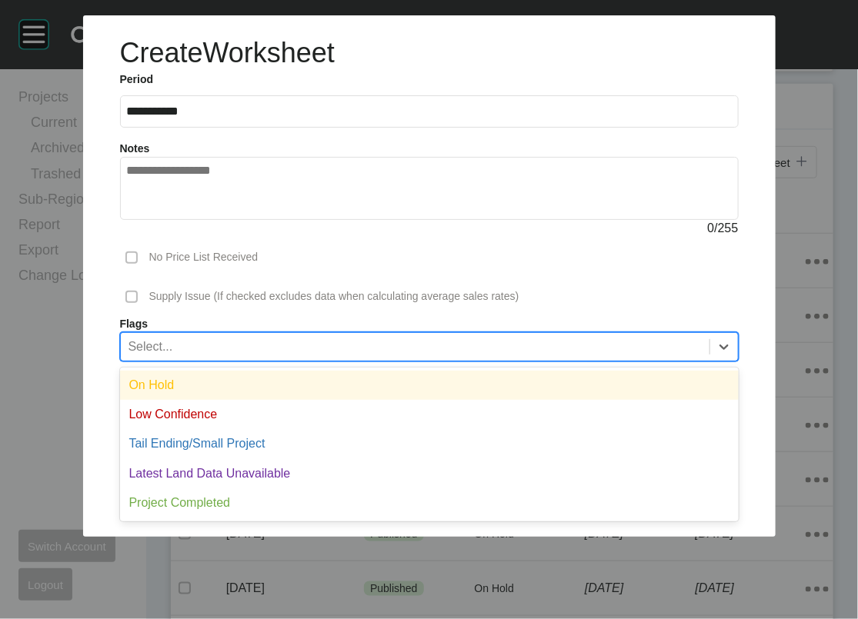
click at [262, 400] on div "On Hold" at bounding box center [429, 385] width 619 height 29
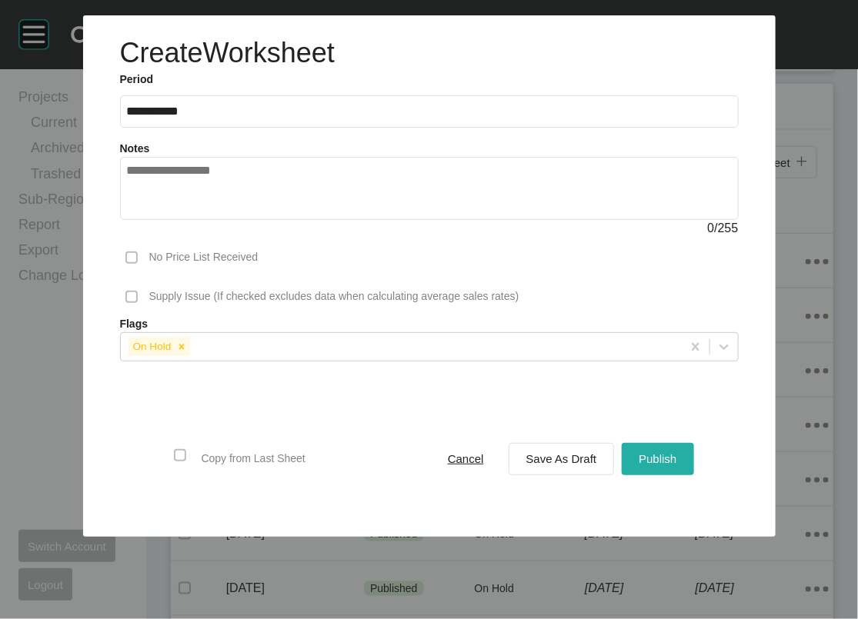
click at [676, 466] on span "Publish" at bounding box center [658, 458] width 38 height 13
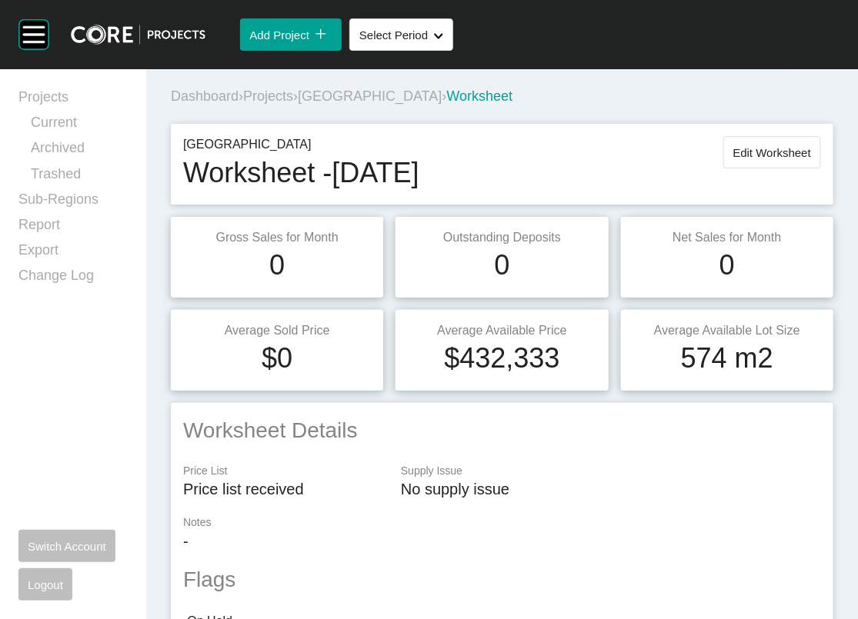
click at [293, 104] on span "Projects" at bounding box center [268, 95] width 50 height 15
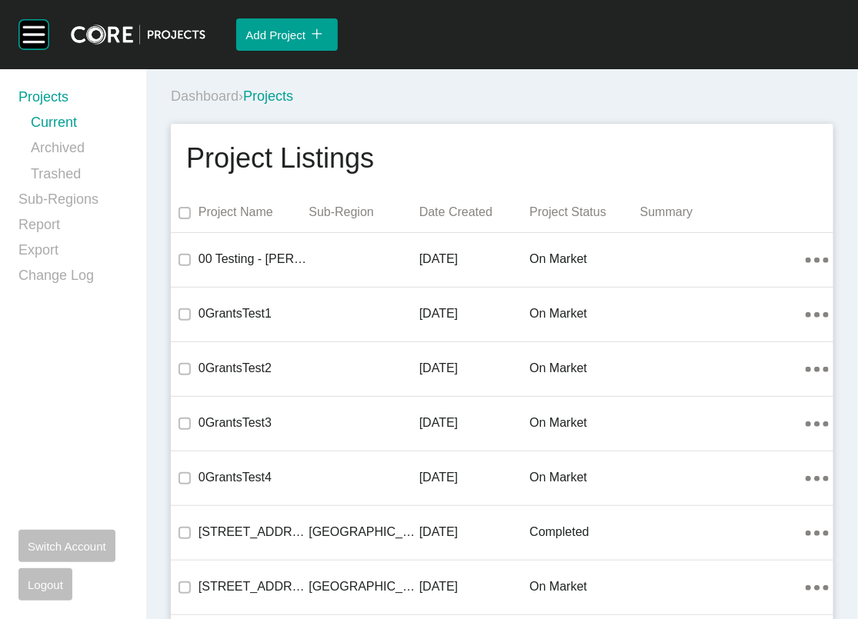
scroll to position [6956, 0]
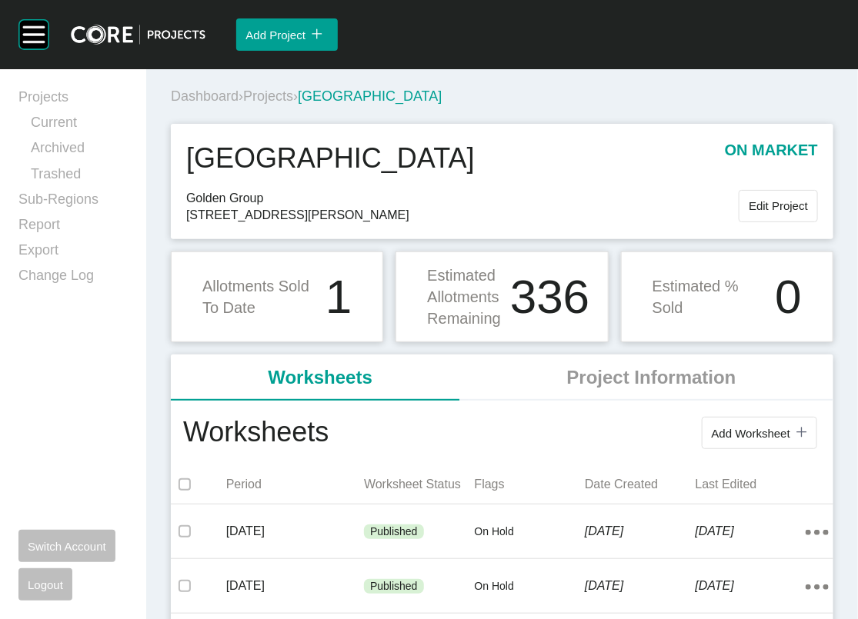
click at [284, 104] on span "Projects" at bounding box center [268, 95] width 50 height 15
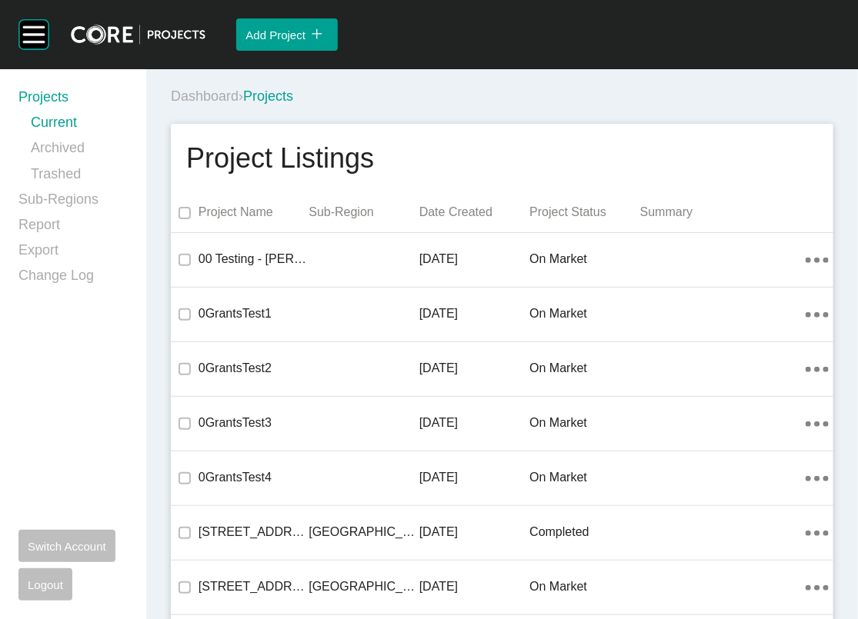
scroll to position [26417, 0]
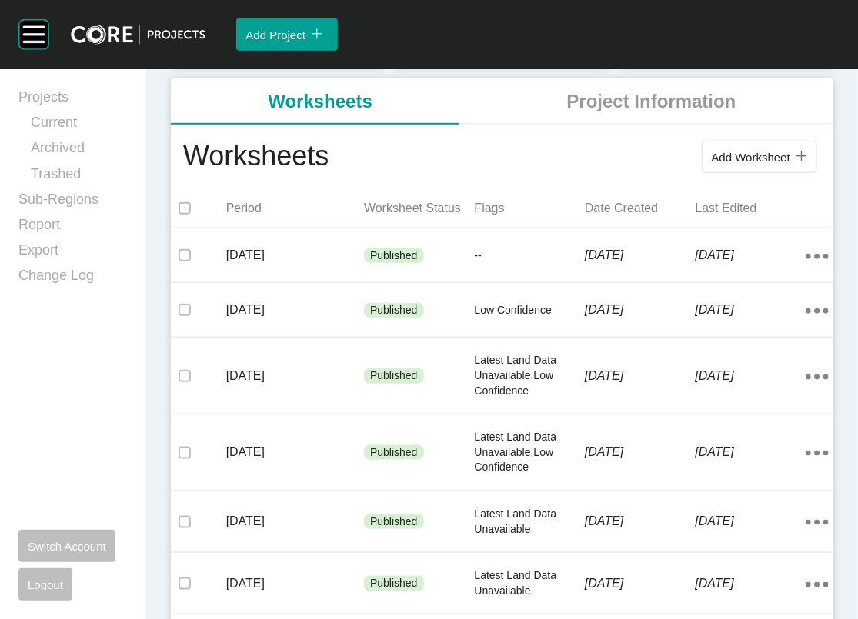
scroll to position [299, 0]
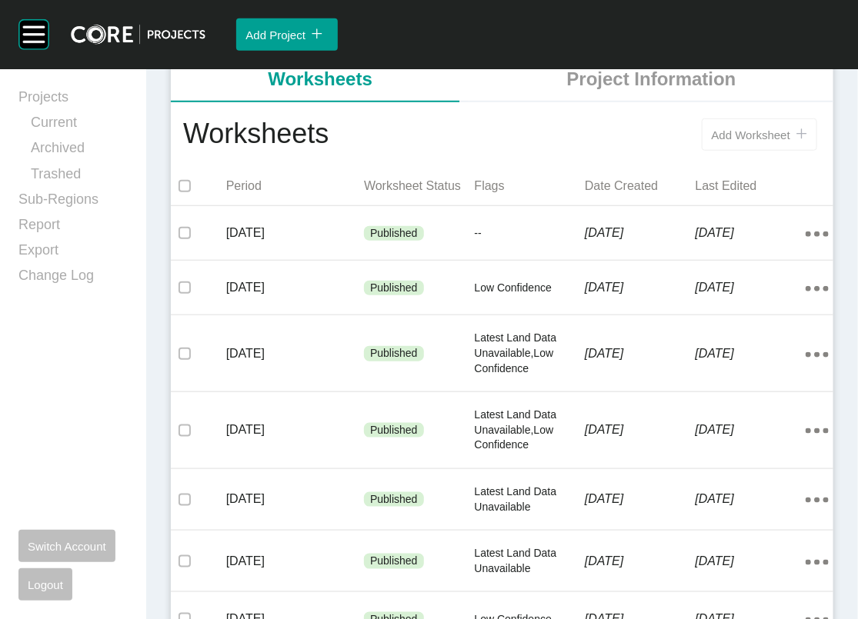
click at [719, 142] on span "Add Worksheet" at bounding box center [751, 134] width 78 height 13
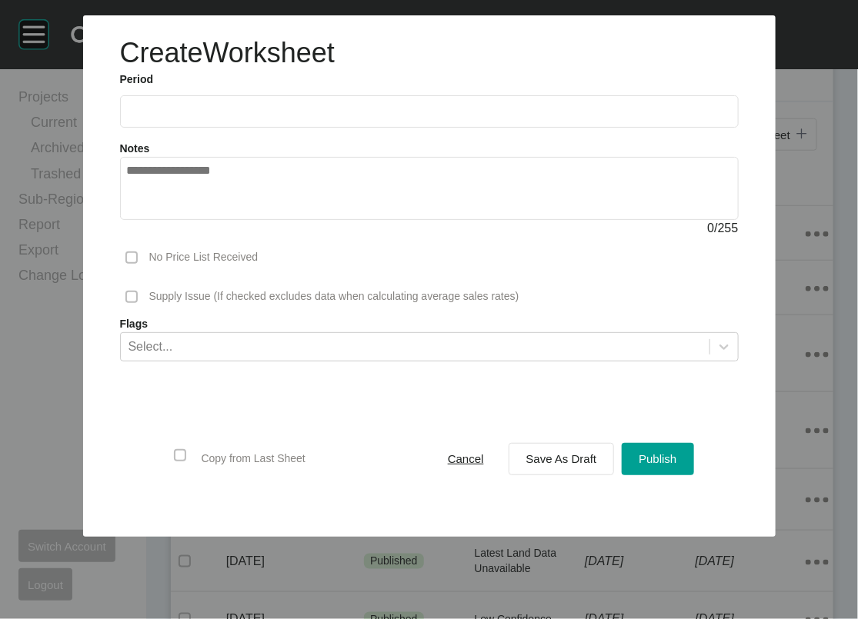
click at [345, 118] on input "text" at bounding box center [429, 111] width 605 height 13
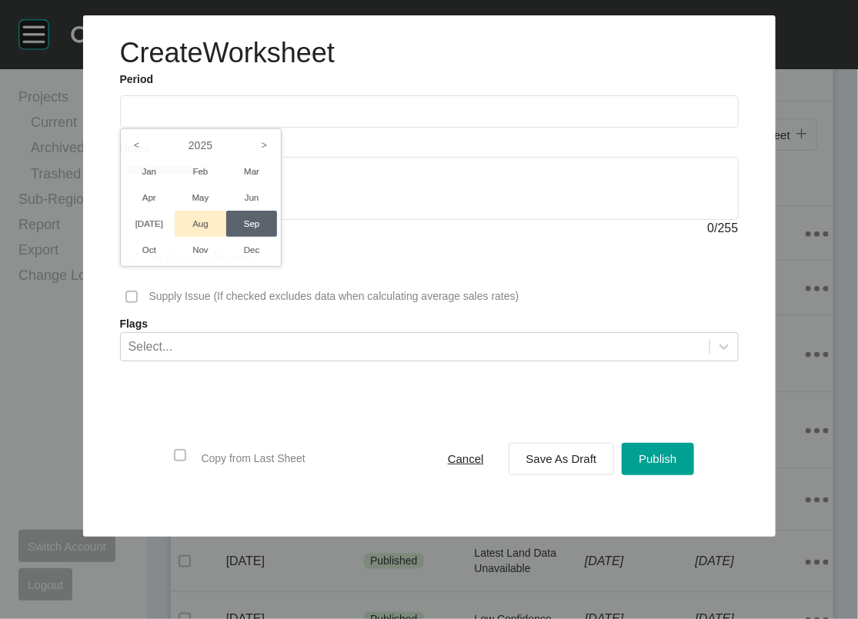
click at [175, 237] on li "Aug" at bounding box center [201, 224] width 52 height 26
type input "**********"
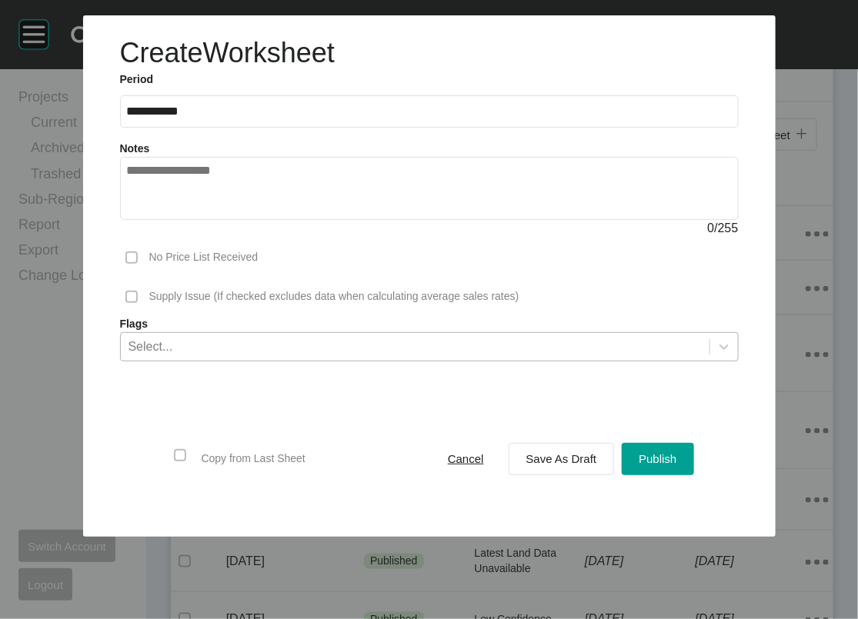
click at [382, 359] on div "Select..." at bounding box center [415, 346] width 589 height 26
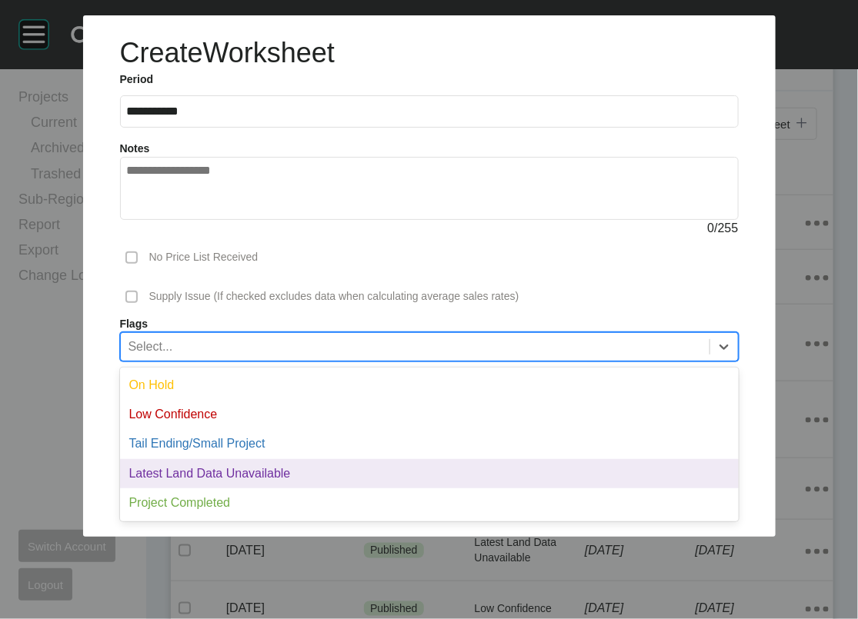
click at [345, 489] on div "Latest Land Data Unavailable" at bounding box center [429, 473] width 619 height 29
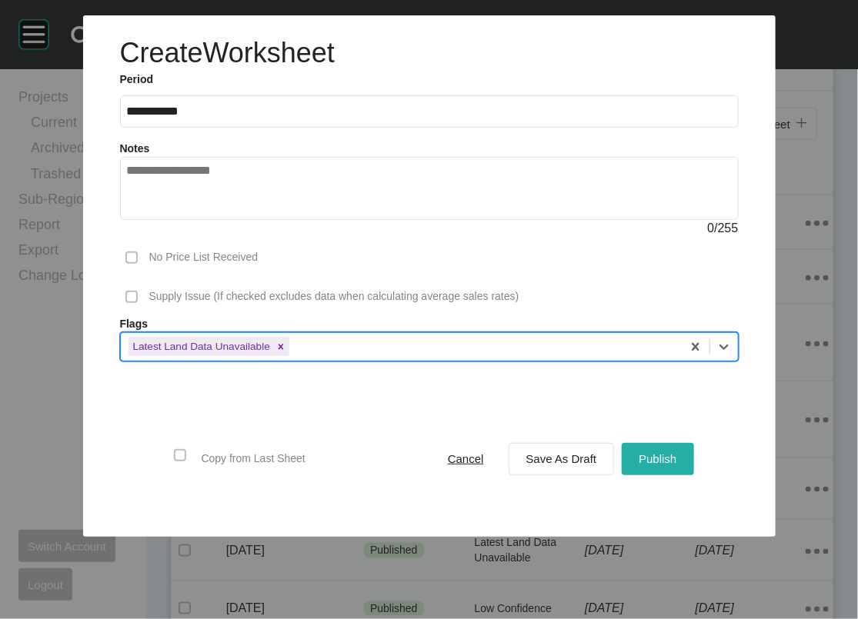
click at [692, 476] on button "Publish" at bounding box center [658, 459] width 72 height 32
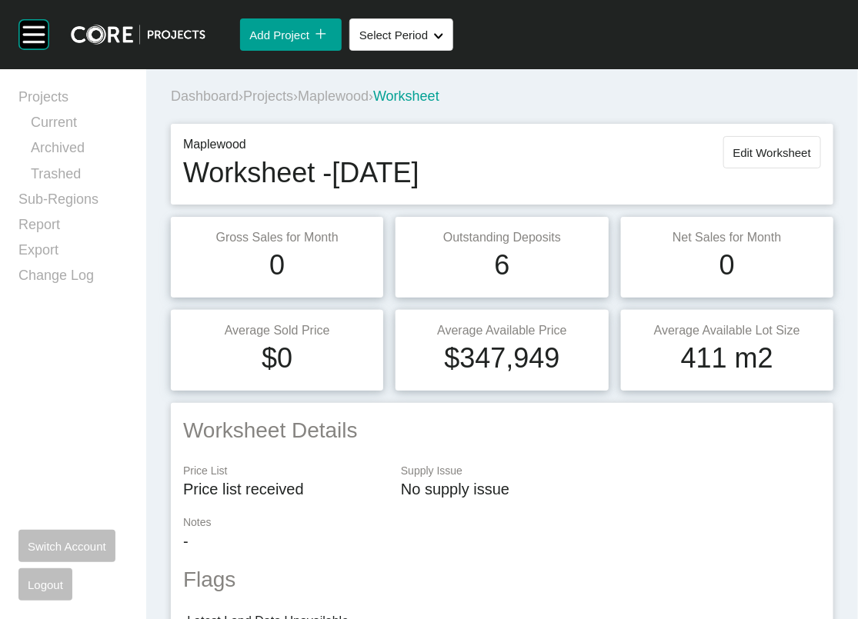
click at [289, 104] on span "Projects" at bounding box center [268, 95] width 50 height 15
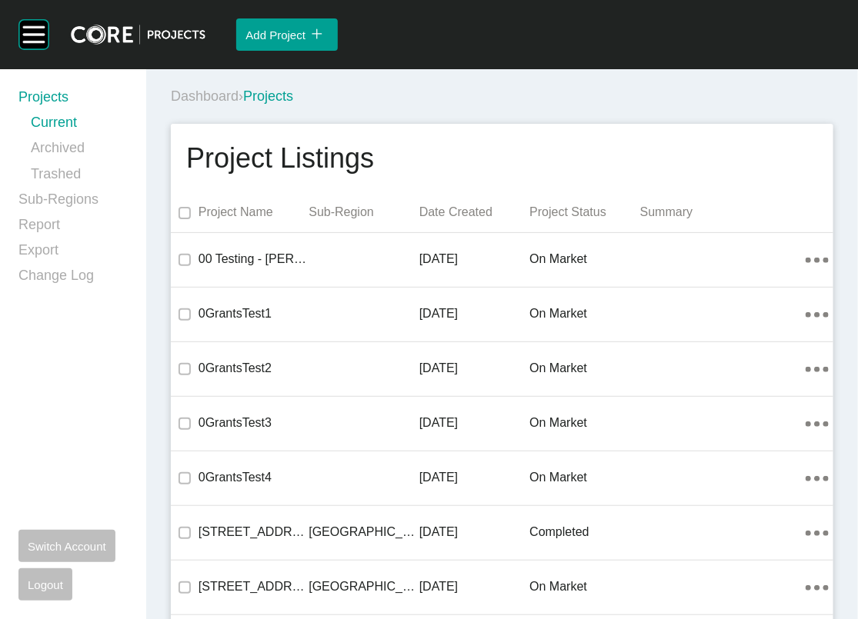
scroll to position [26553, 0]
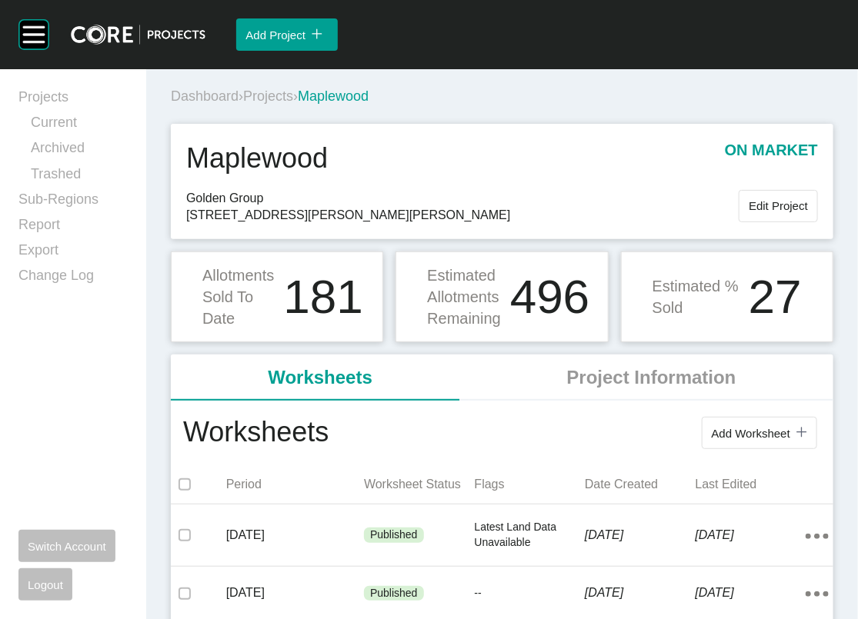
click at [293, 104] on span "Projects" at bounding box center [268, 95] width 50 height 15
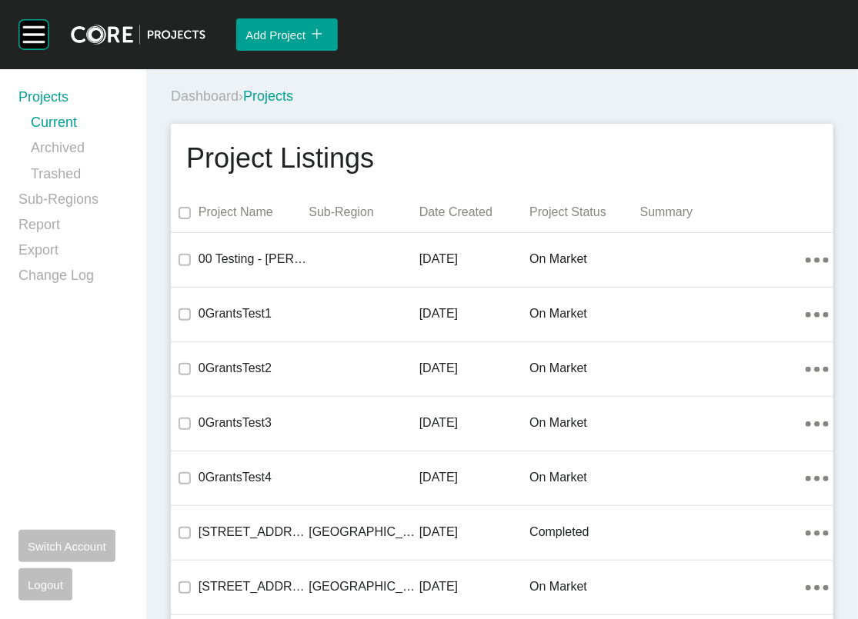
scroll to position [8688, 0]
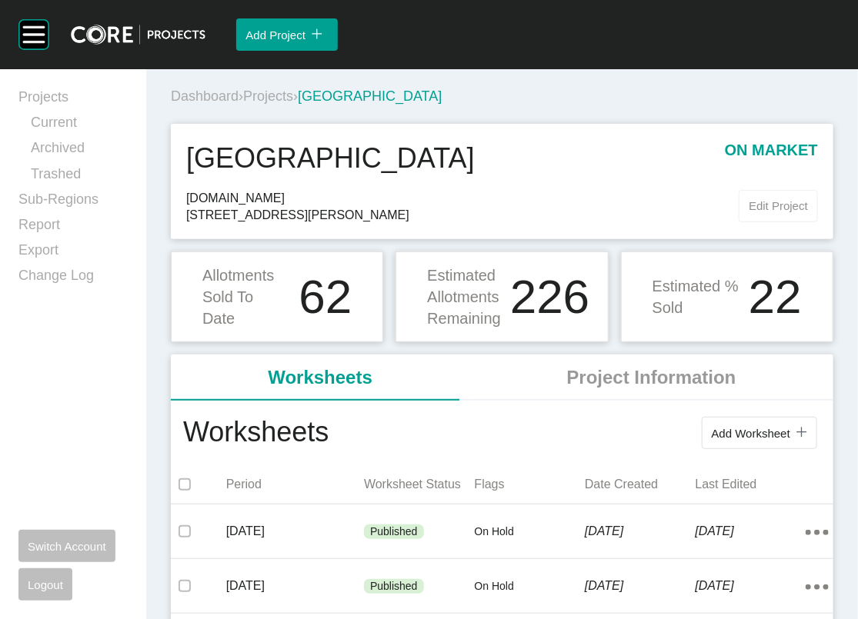
click at [749, 212] on span "Edit Project" at bounding box center [778, 205] width 59 height 13
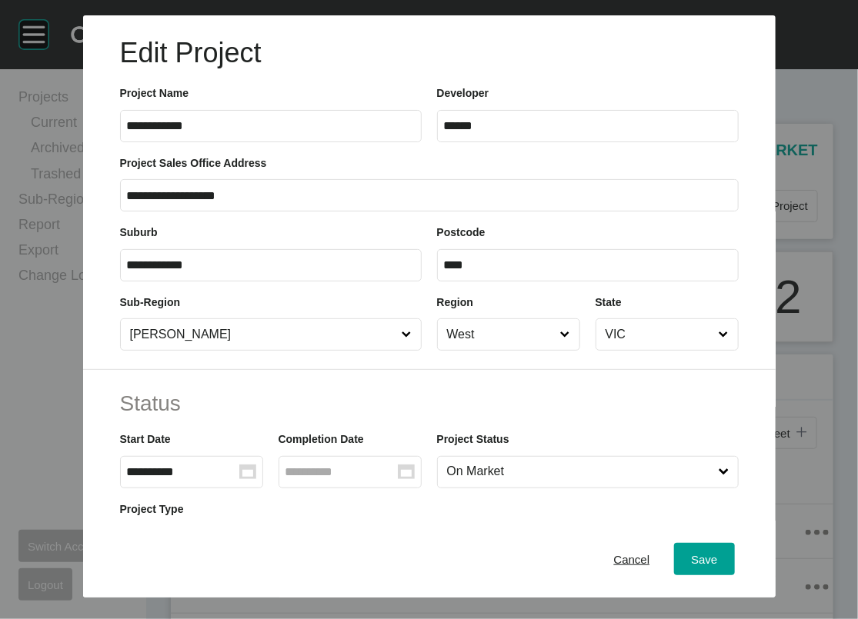
drag, startPoint x: 488, startPoint y: 152, endPoint x: 238, endPoint y: 159, distance: 250.2
click at [259, 142] on div "**********" at bounding box center [429, 106] width 634 height 69
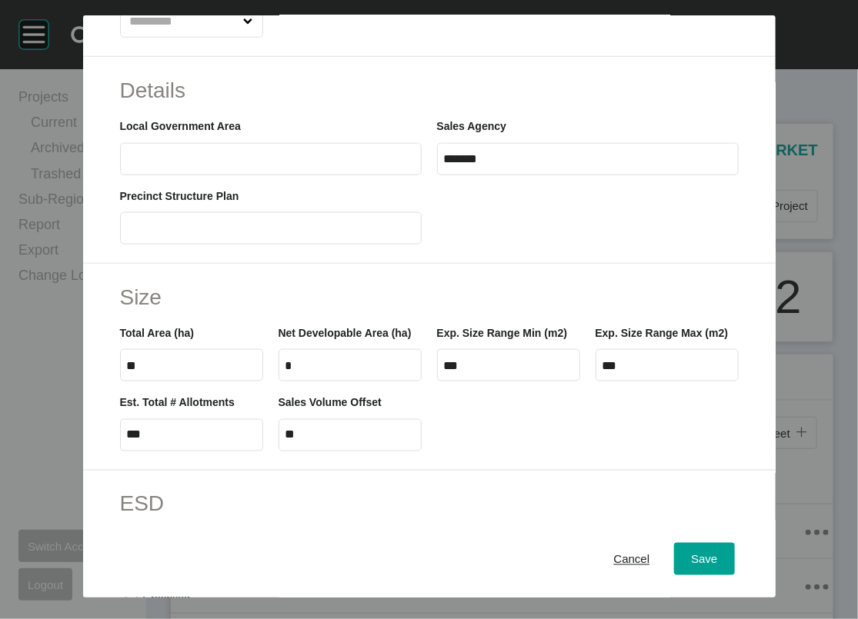
scroll to position [543, 0]
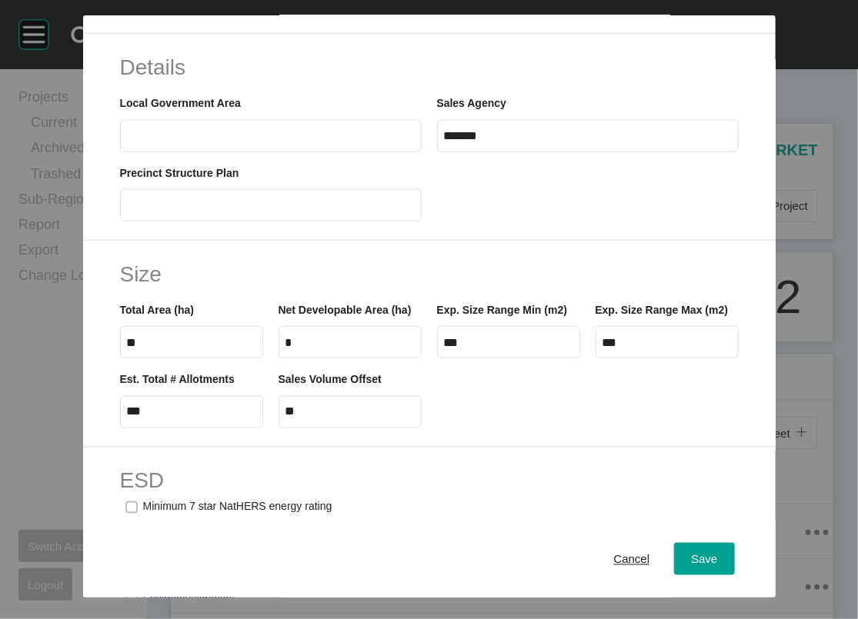
type input "*******"
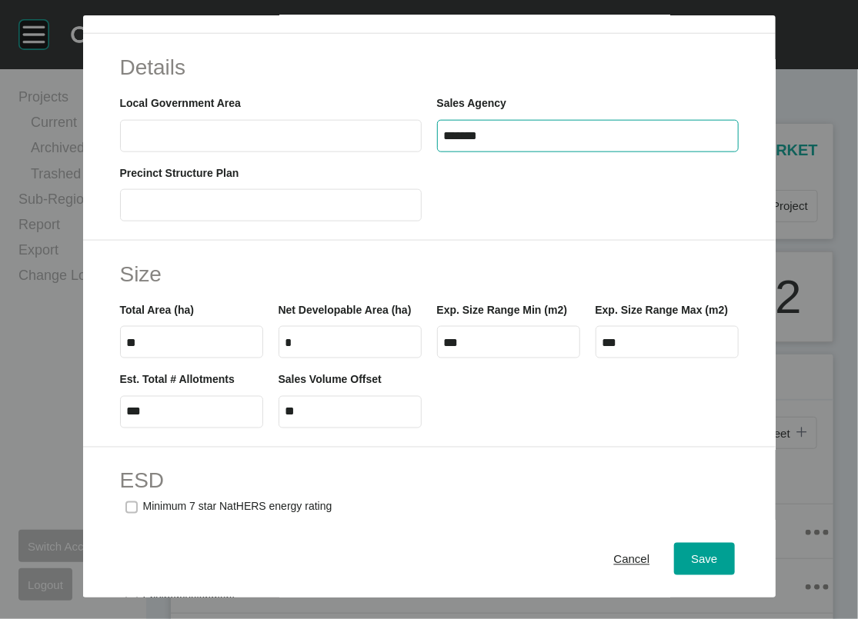
drag, startPoint x: 553, startPoint y: 303, endPoint x: 281, endPoint y: 333, distance: 274.0
click at [199, 152] on div "Local Government Area Sales Agency *******" at bounding box center [429, 116] width 634 height 69
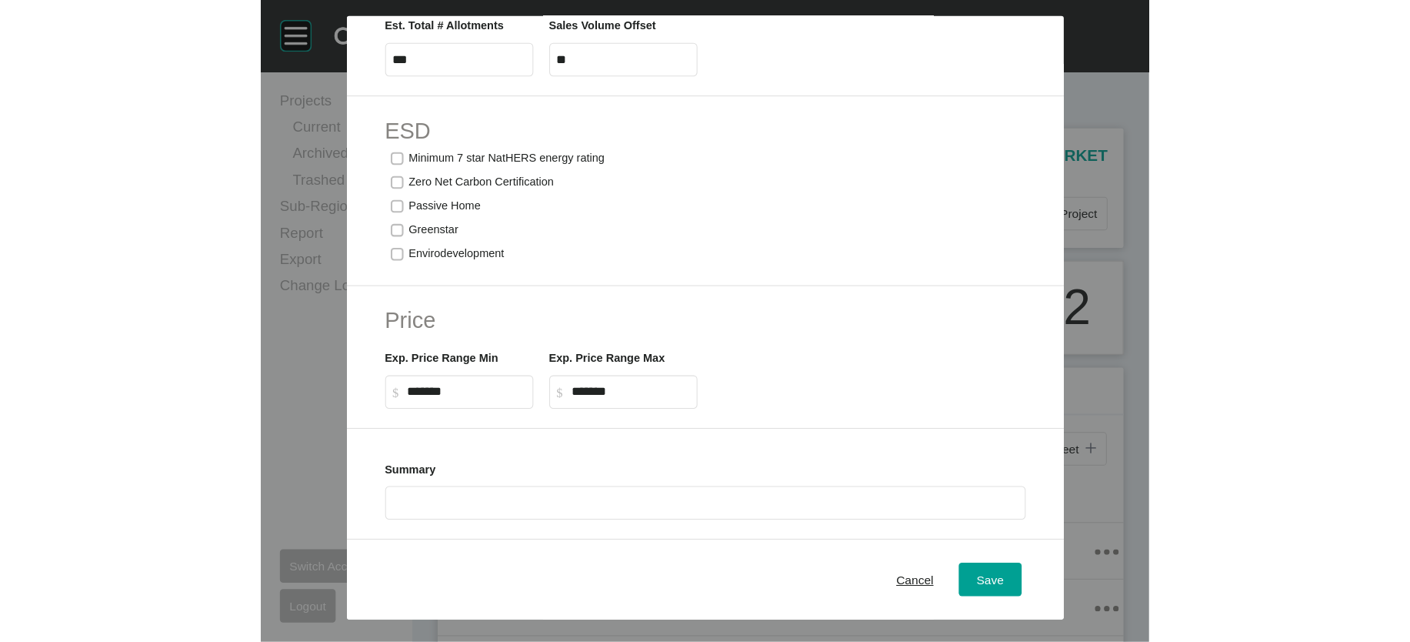
scroll to position [1266, 0]
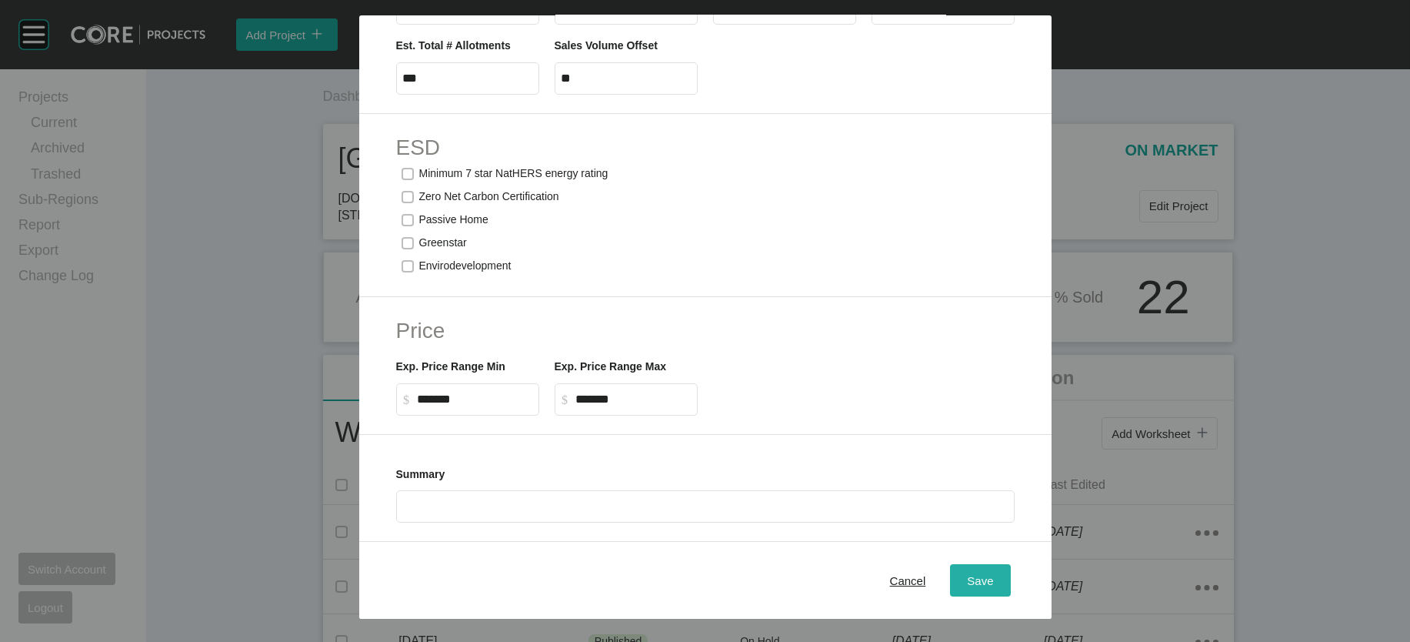
type input "***"
click at [1010, 570] on button "Save" at bounding box center [980, 580] width 60 height 32
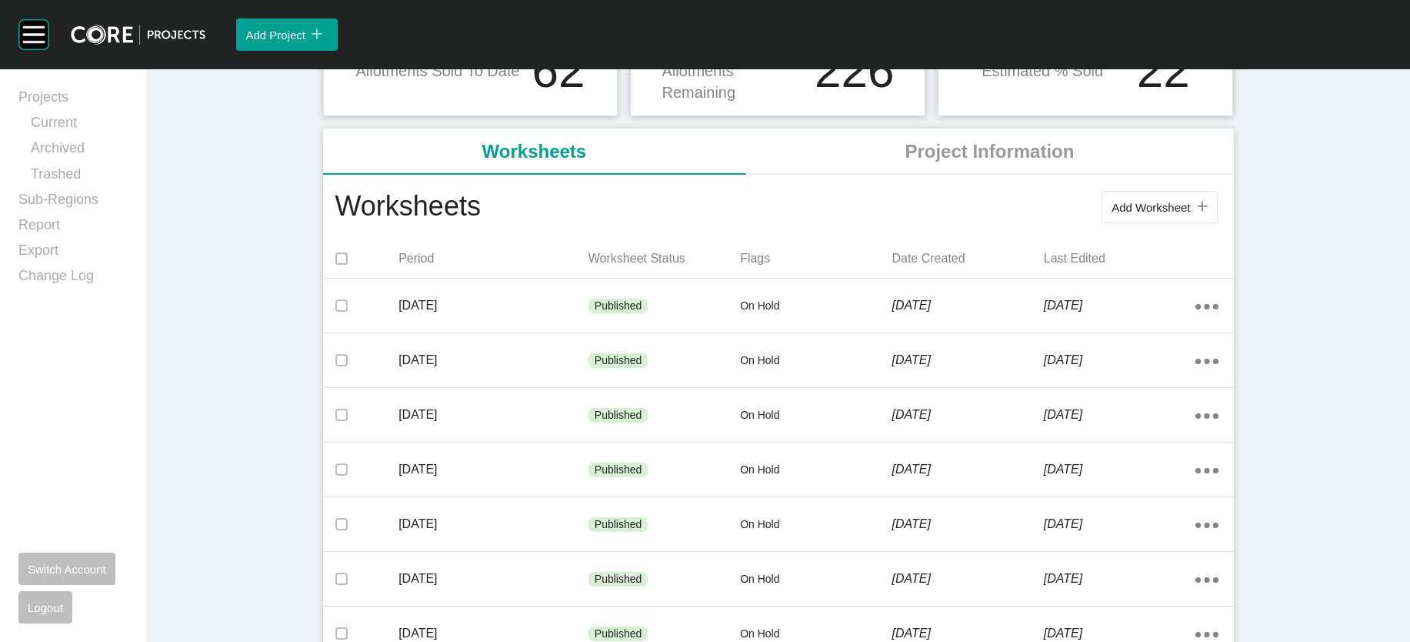
scroll to position [294, 0]
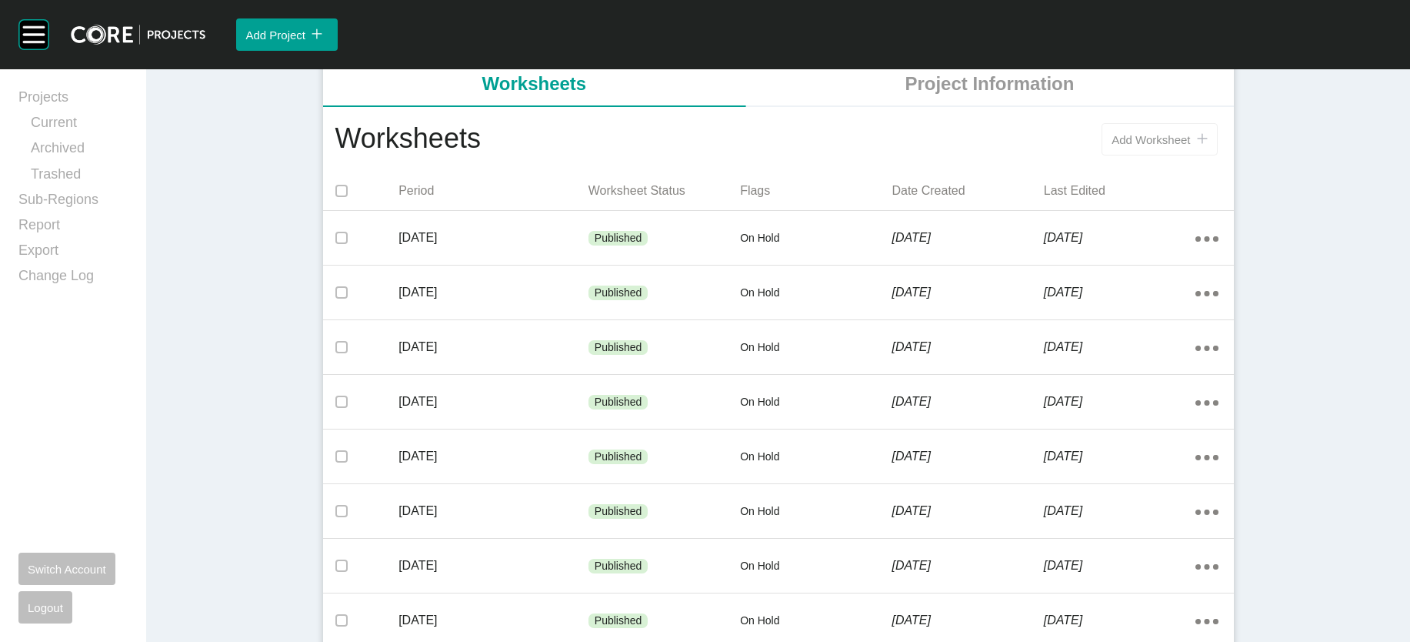
click at [1217, 155] on button "Add Worksheet icon/tick copy 11 Created with Sketch." at bounding box center [1159, 139] width 115 height 32
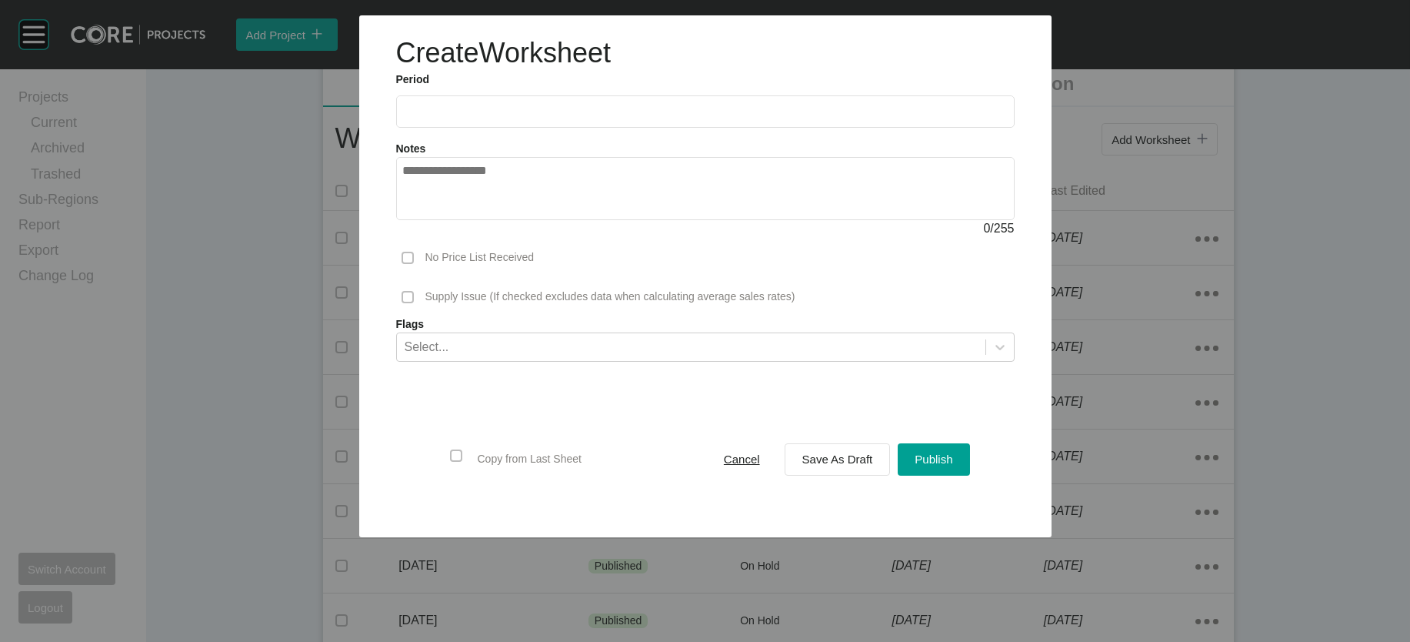
click at [437, 118] on input "text" at bounding box center [705, 111] width 605 height 13
click at [451, 237] on li "Aug" at bounding box center [477, 224] width 52 height 26
type input "**********"
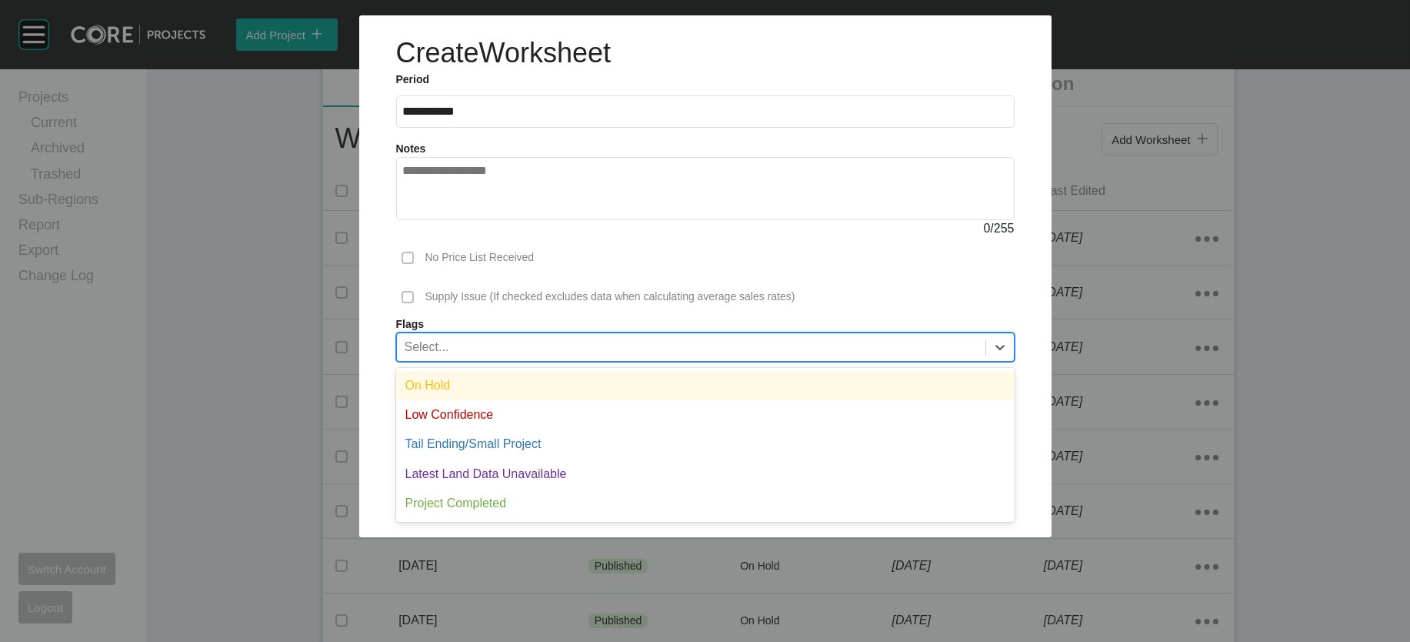
click at [589, 359] on div "Select..." at bounding box center [691, 346] width 589 height 26
click at [561, 400] on div "On Hold" at bounding box center [705, 385] width 619 height 29
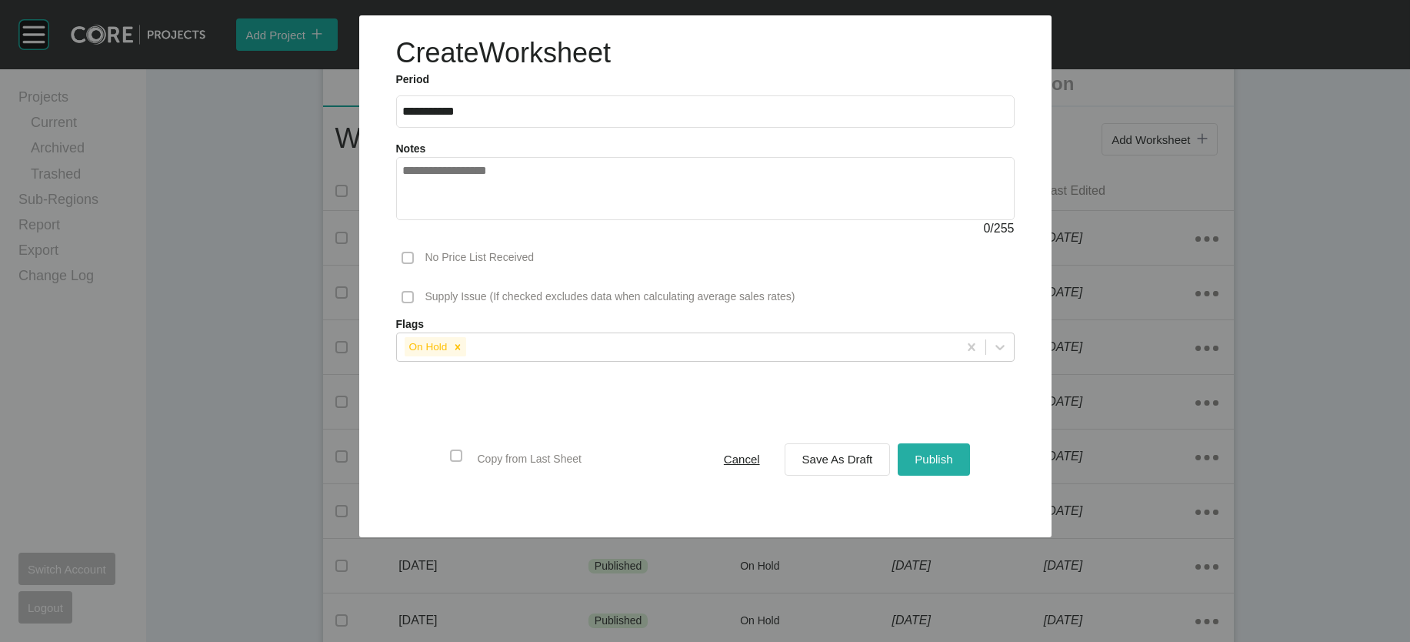
click at [959, 476] on button "Publish" at bounding box center [934, 459] width 72 height 32
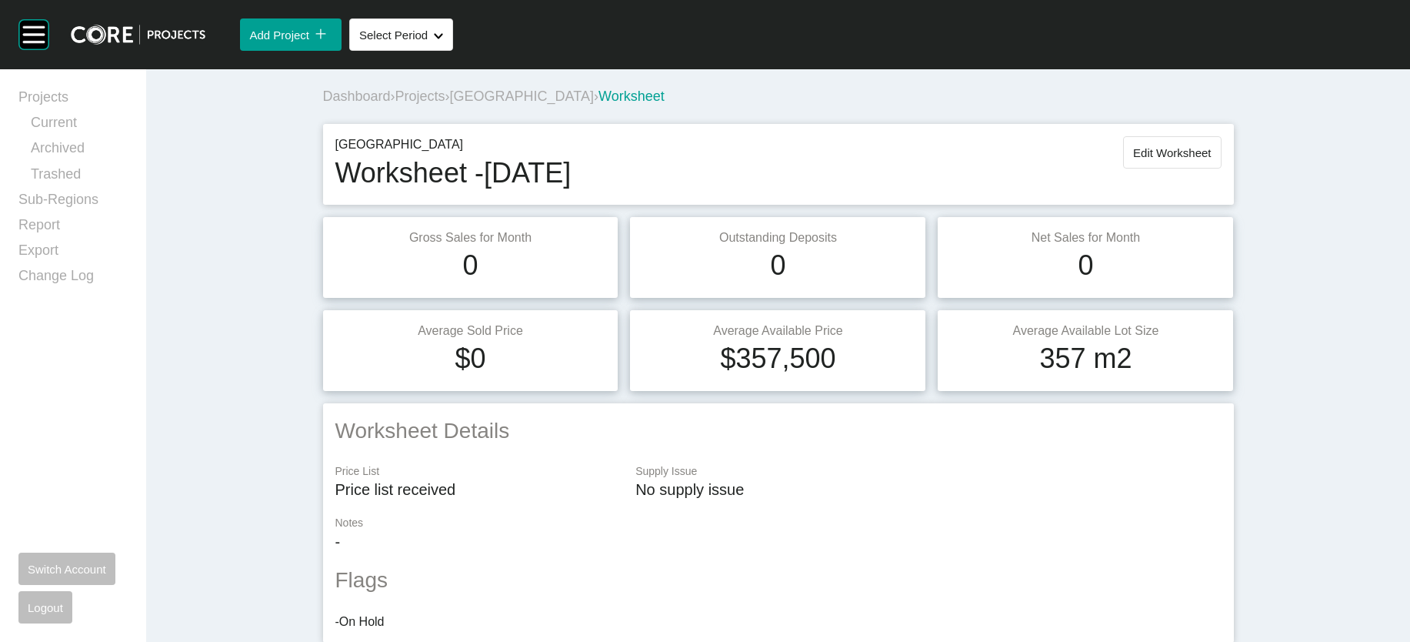
click at [395, 104] on span "Projects" at bounding box center [420, 95] width 50 height 15
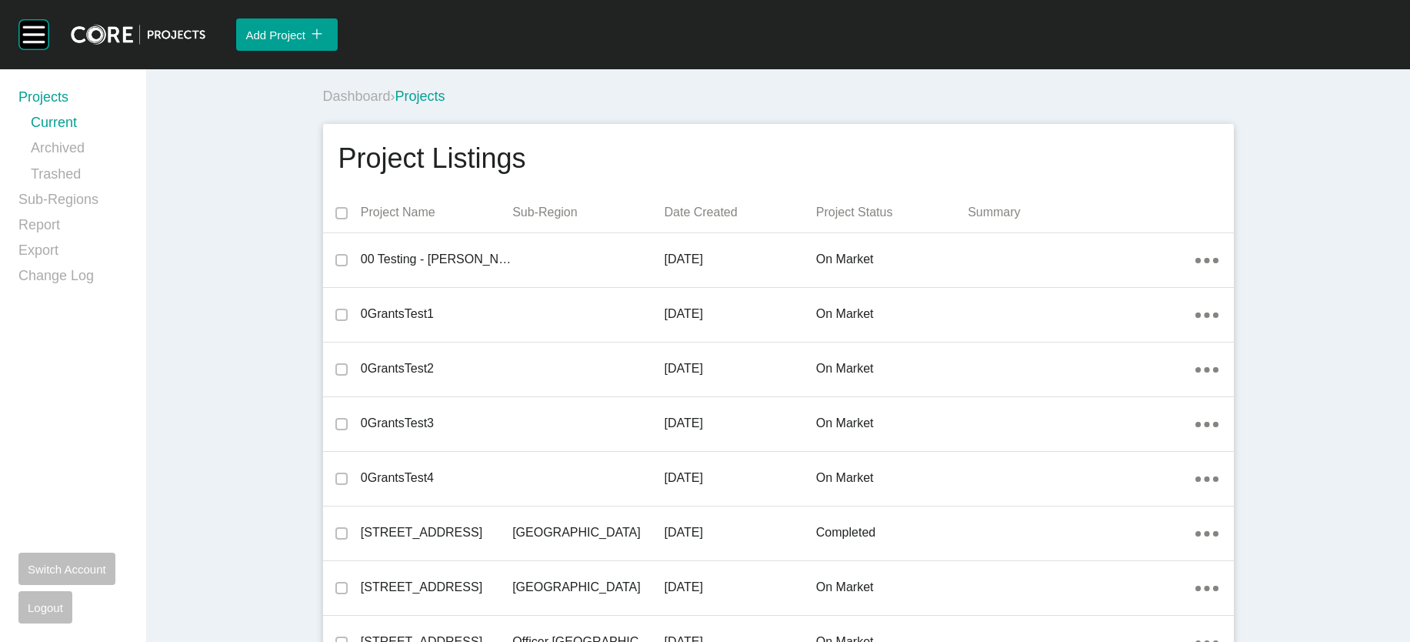
scroll to position [10007, 0]
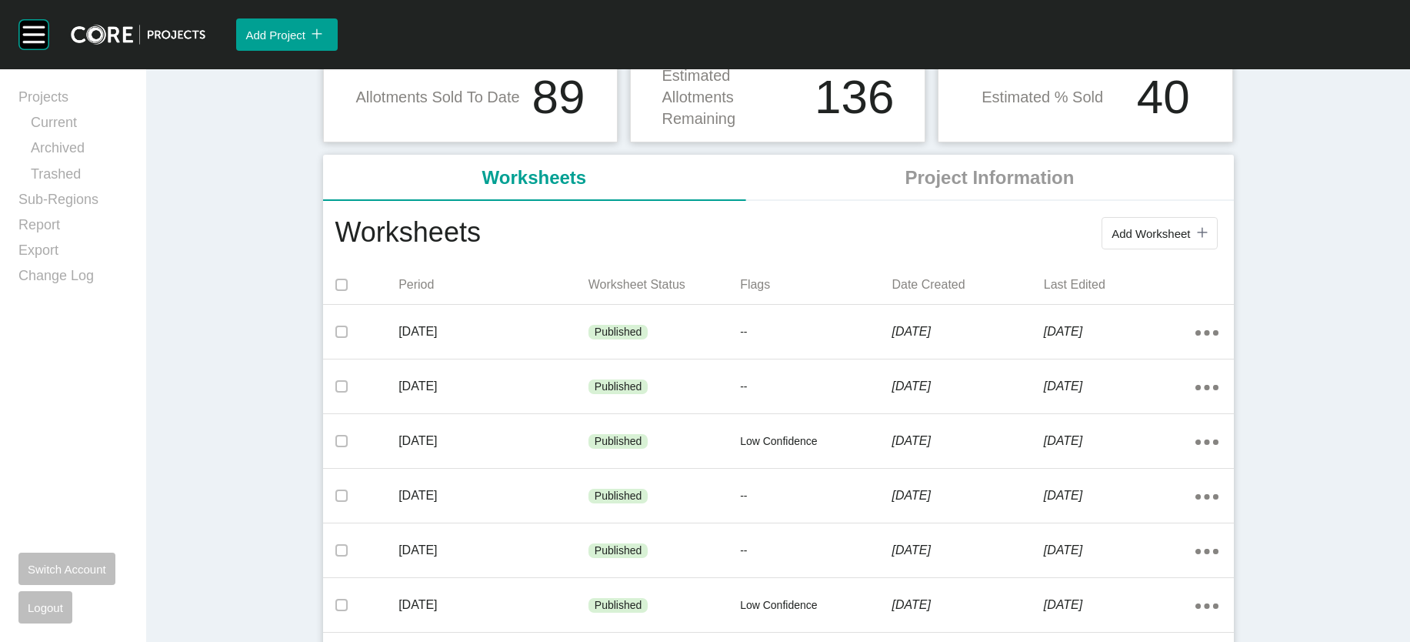
scroll to position [248, 0]
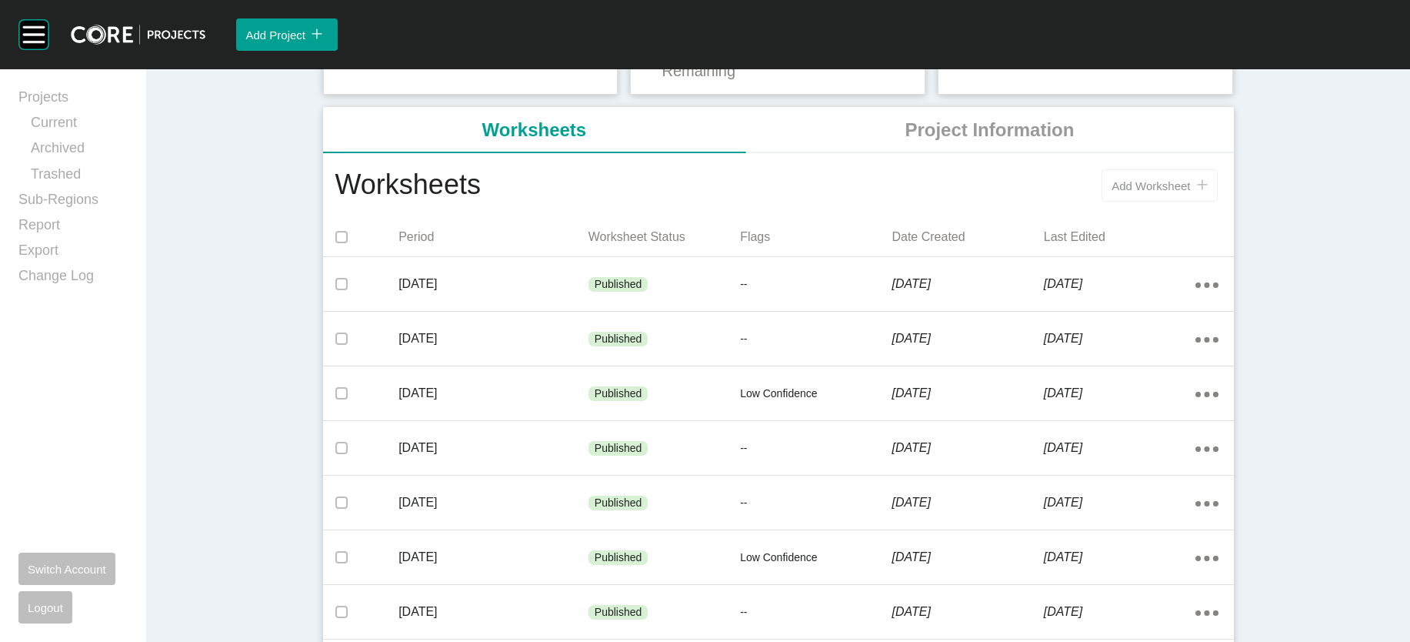
click at [1190, 192] on span "Add Worksheet" at bounding box center [1151, 185] width 78 height 13
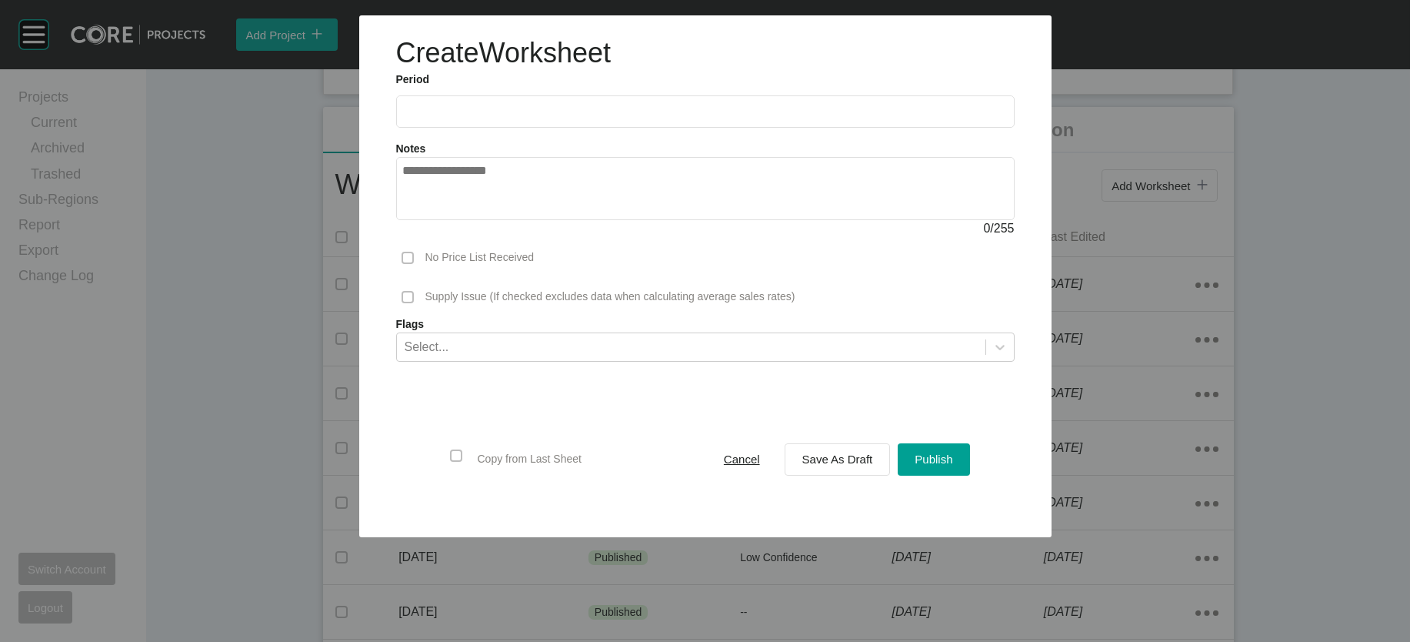
click at [422, 118] on input "text" at bounding box center [705, 111] width 605 height 13
click at [451, 237] on li "Aug" at bounding box center [477, 224] width 52 height 26
type input "**********"
click at [836, 466] on span "Save As Draft" at bounding box center [838, 458] width 71 height 13
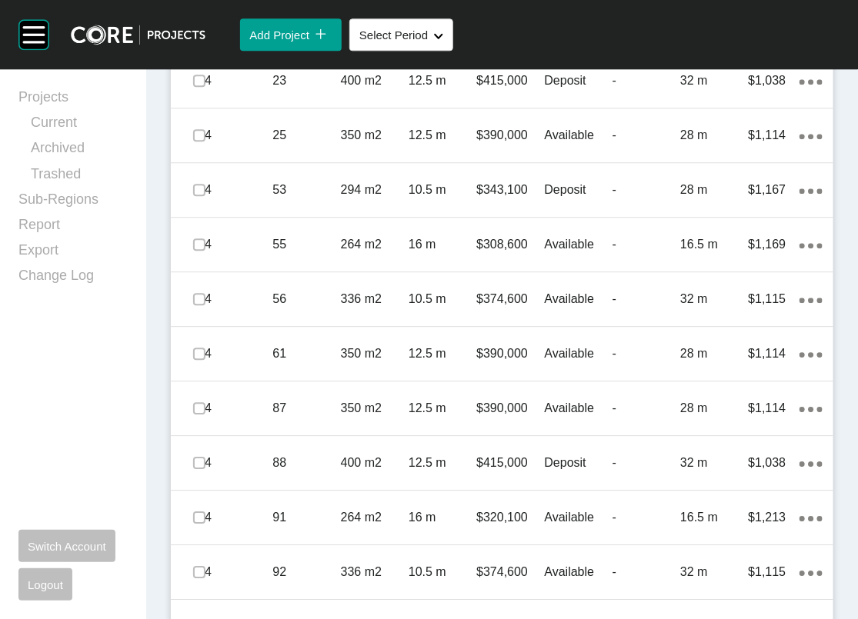
scroll to position [1194, 0]
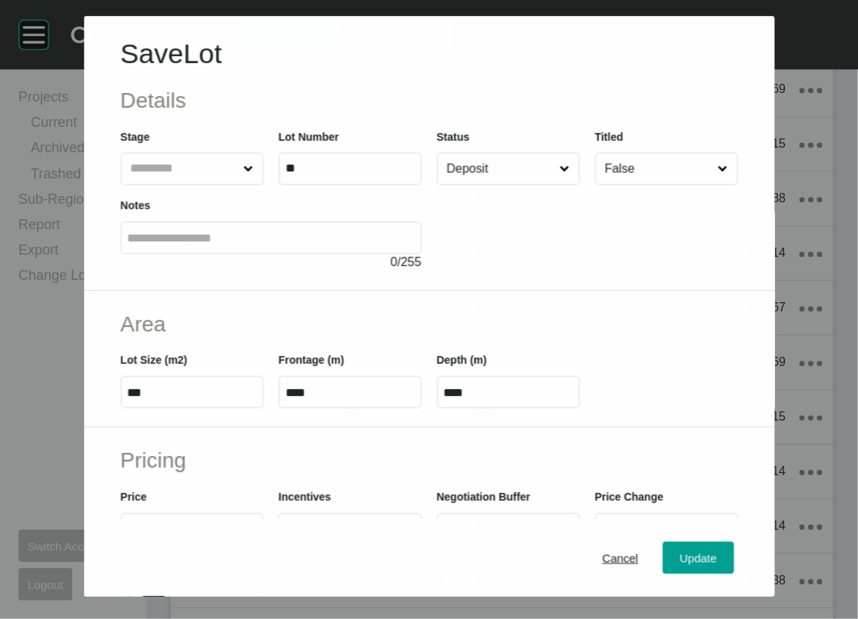
click at [546, 184] on input "Deposit" at bounding box center [499, 168] width 113 height 31
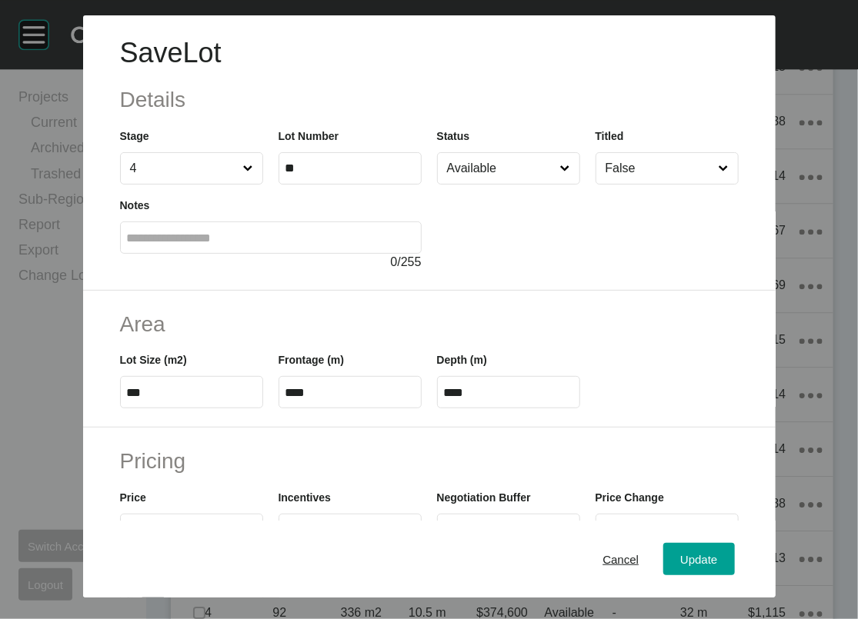
drag, startPoint x: 493, startPoint y: 252, endPoint x: 499, endPoint y: 259, distance: 9.9
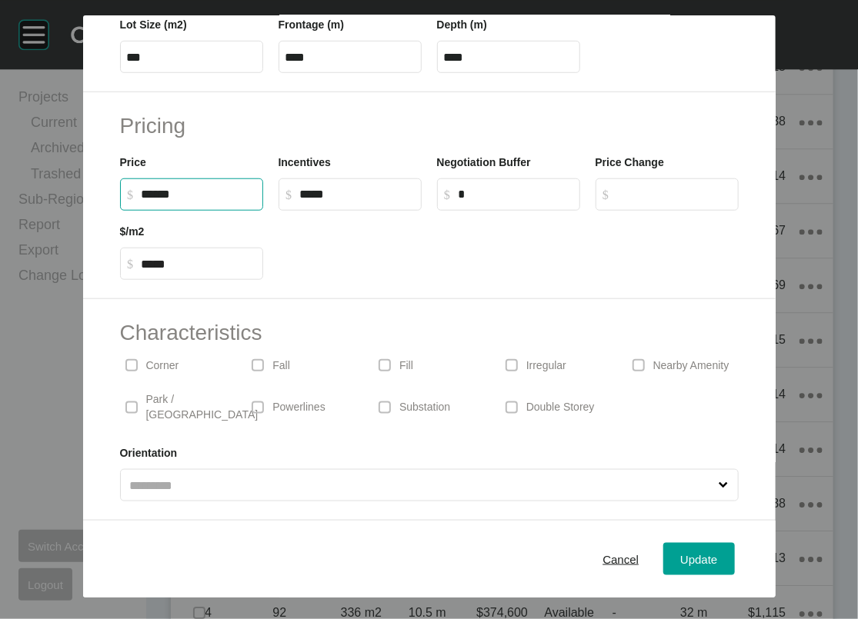
drag, startPoint x: 95, startPoint y: 147, endPoint x: 80, endPoint y: 148, distance: 14.6
click at [142, 188] on input "******" at bounding box center [199, 194] width 115 height 13
type input "*******"
type input "*****"
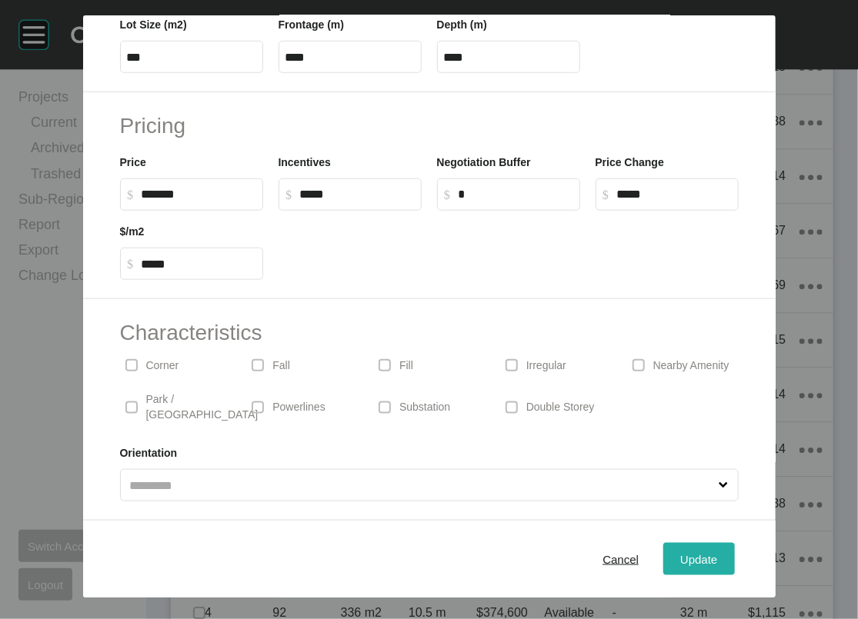
click at [717, 552] on span "Update" at bounding box center [698, 558] width 37 height 13
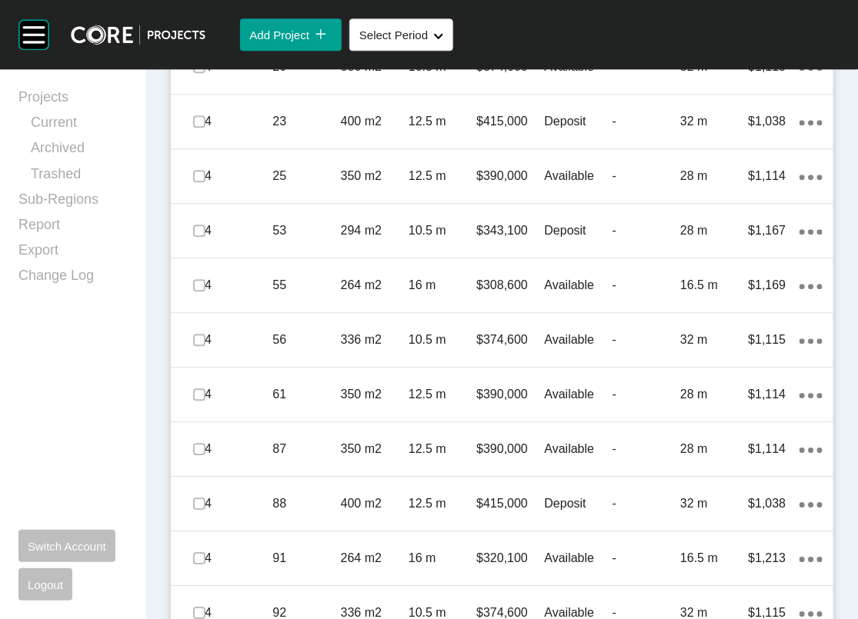
click at [476, 36] on div "$314,350" at bounding box center [510, 12] width 68 height 48
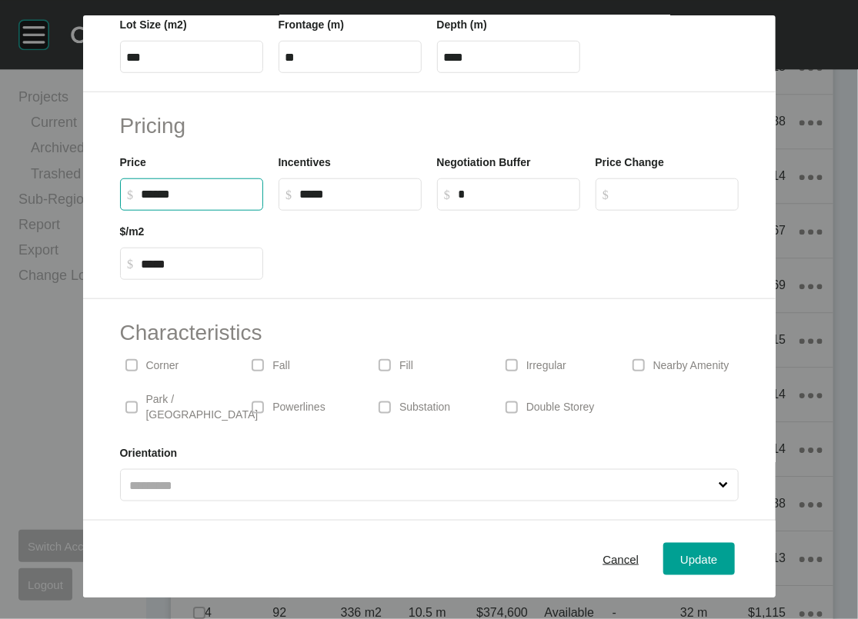
drag, startPoint x: 94, startPoint y: 151, endPoint x: 106, endPoint y: 155, distance: 13.1
click at [142, 188] on input "******" at bounding box center [199, 194] width 115 height 13
type input "*******"
type input "*****"
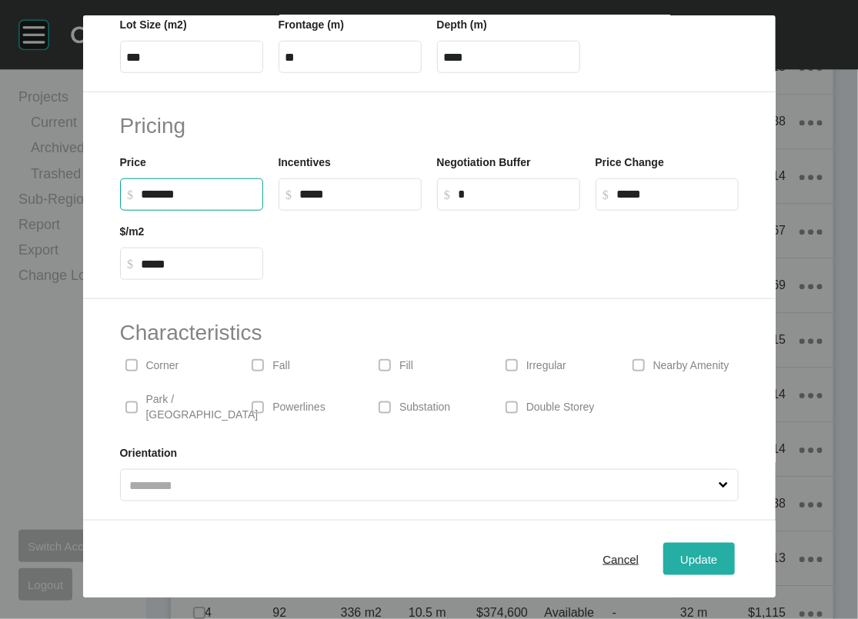
click at [721, 549] on div "Update" at bounding box center [698, 559] width 45 height 21
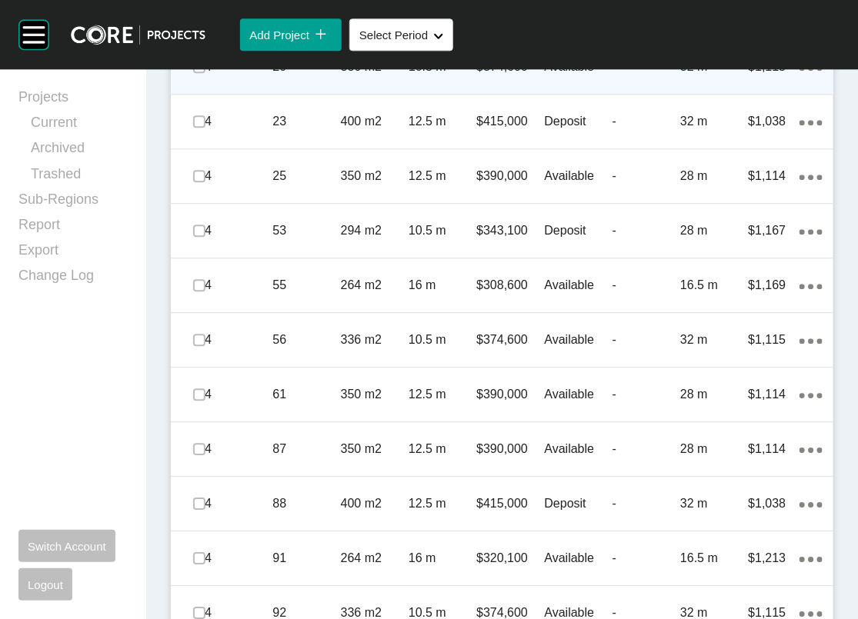
click at [217, 75] on p "4" at bounding box center [239, 66] width 68 height 17
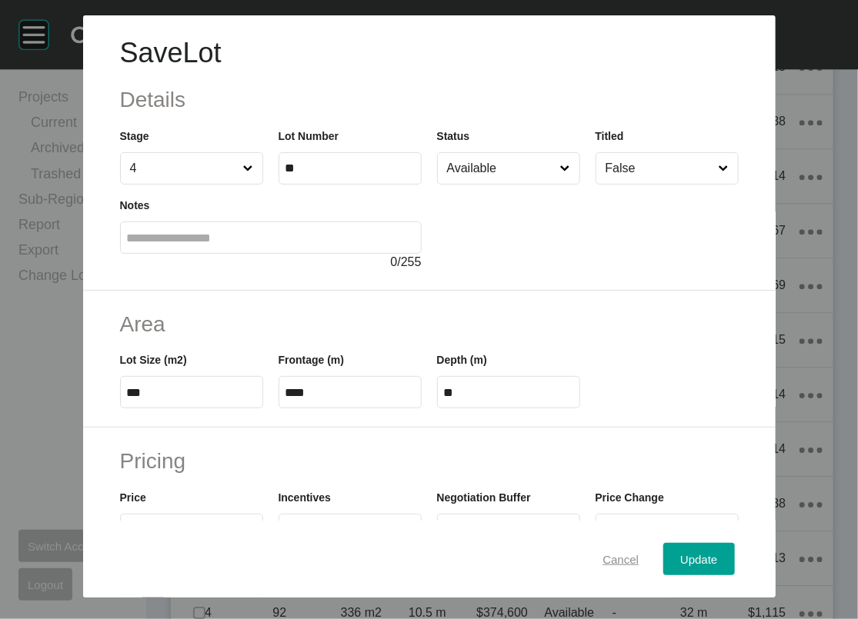
click at [635, 552] on span "Cancel" at bounding box center [620, 558] width 36 height 13
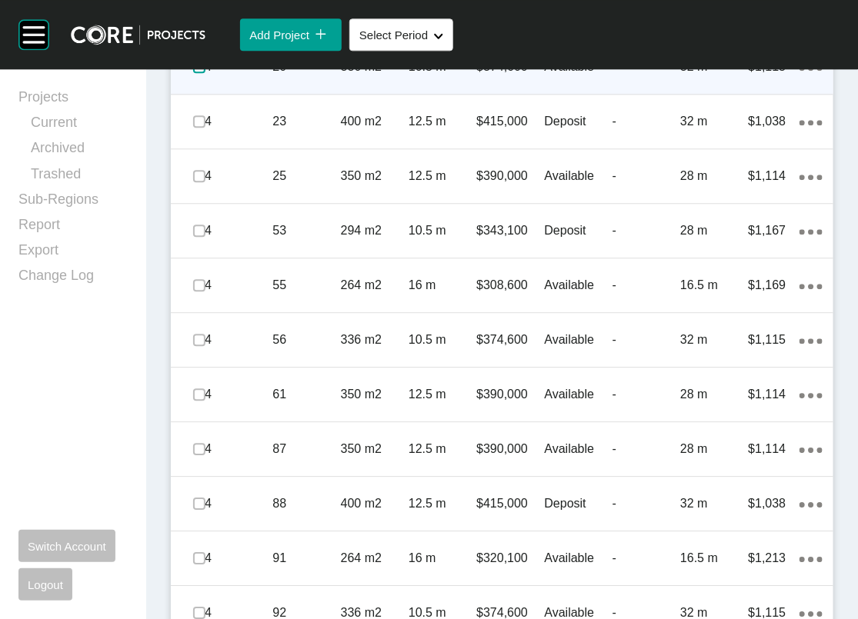
click at [205, 73] on label at bounding box center [199, 67] width 12 height 12
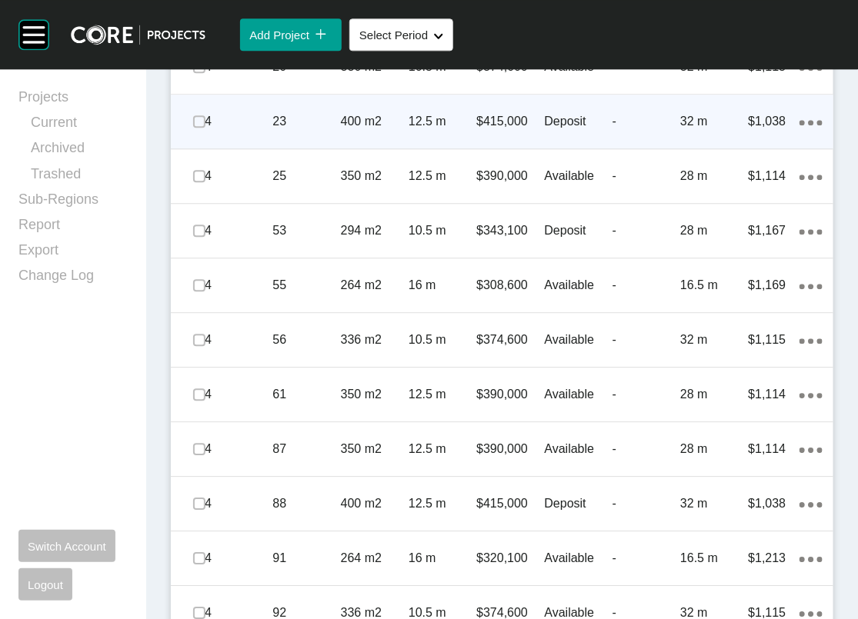
click at [342, 145] on div "400 m2" at bounding box center [375, 122] width 68 height 48
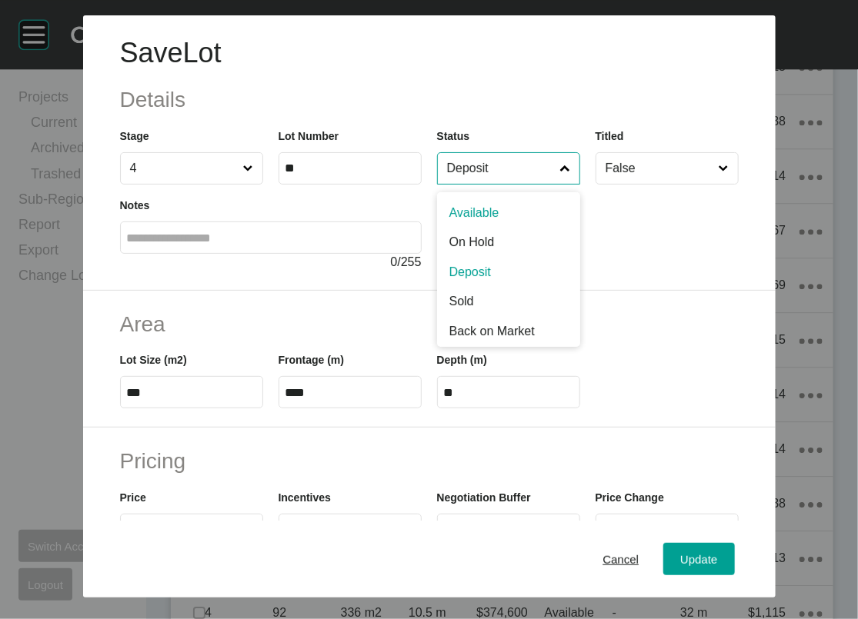
click at [531, 184] on input "Deposit" at bounding box center [501, 168] width 114 height 31
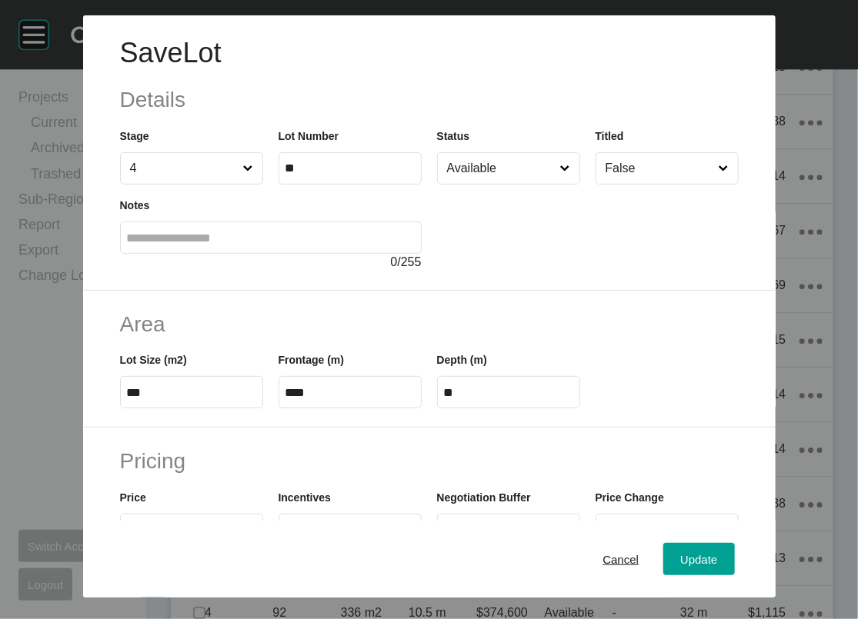
drag, startPoint x: 529, startPoint y: 252, endPoint x: 568, endPoint y: 281, distance: 48.9
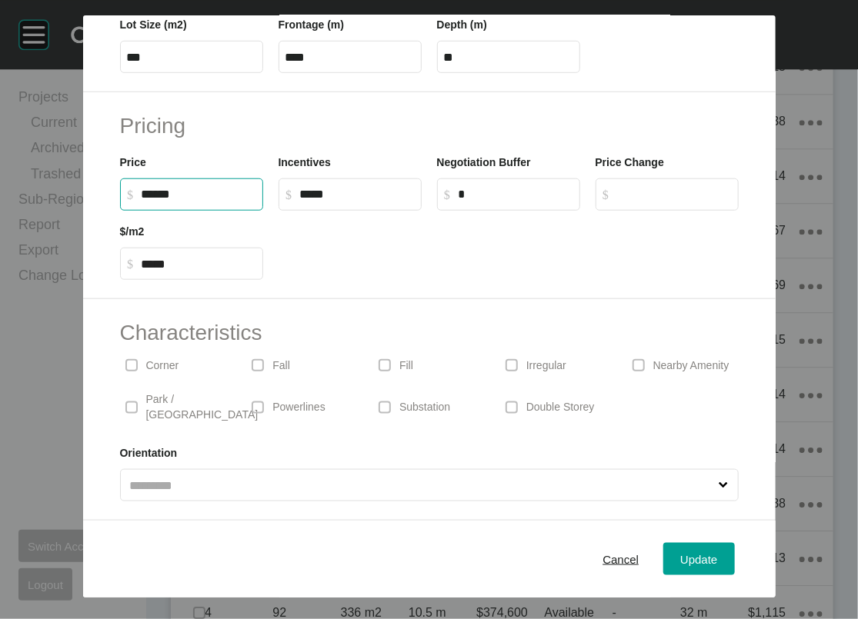
drag, startPoint x: 95, startPoint y: 149, endPoint x: 78, endPoint y: 154, distance: 17.5
click at [142, 188] on input "******" at bounding box center [199, 194] width 115 height 13
type input "*******"
type input "*****"
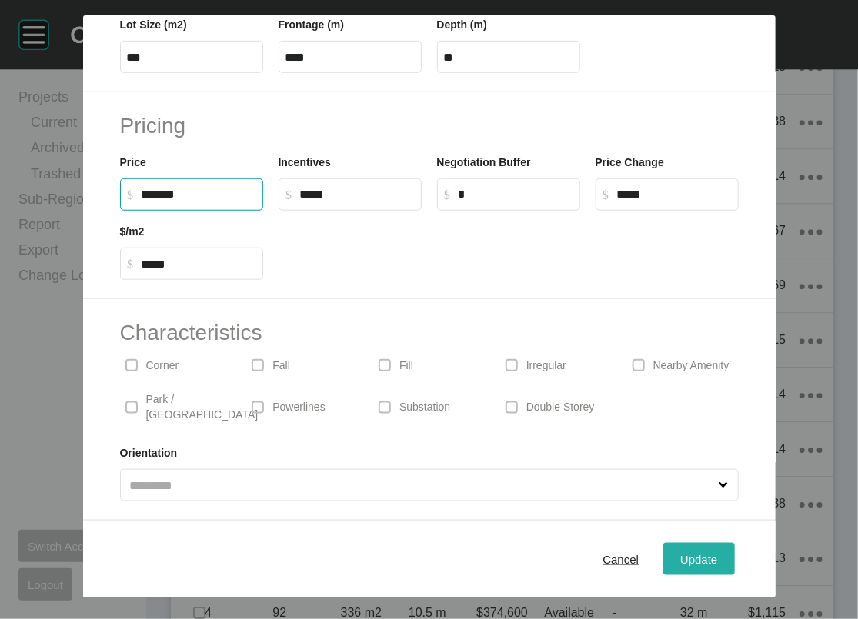
click at [717, 552] on span "Update" at bounding box center [698, 558] width 37 height 13
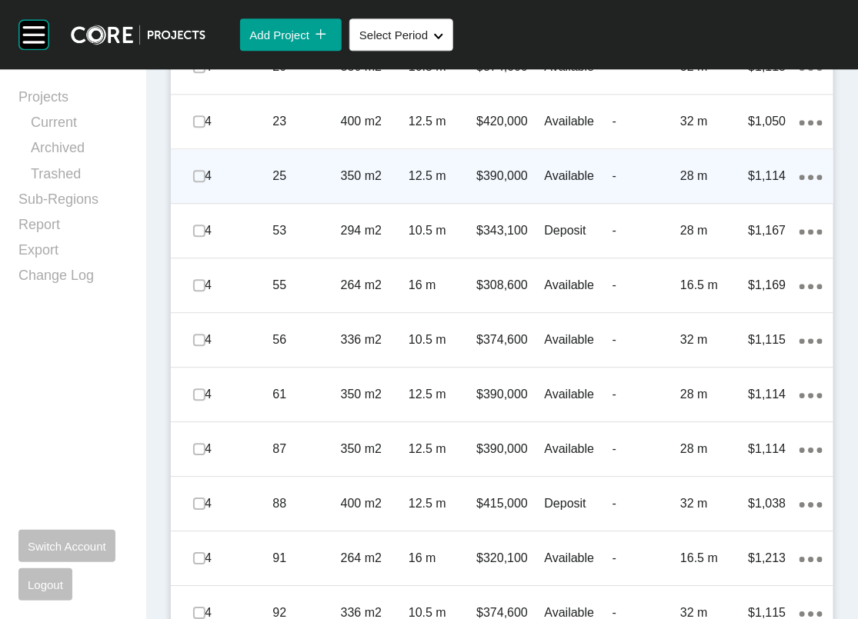
click at [651, 200] on div "-" at bounding box center [646, 176] width 68 height 48
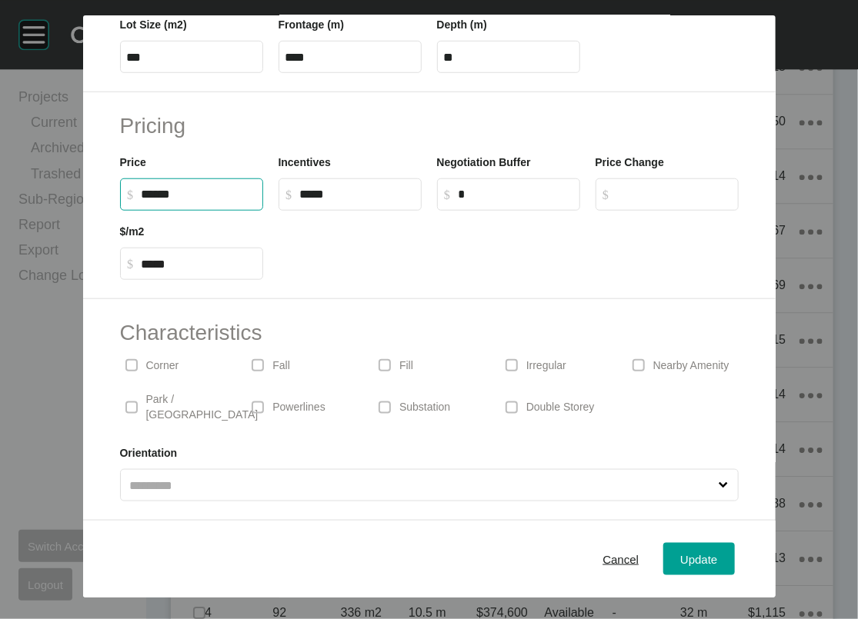
drag, startPoint x: 92, startPoint y: 150, endPoint x: 106, endPoint y: 149, distance: 13.9
click at [142, 188] on input "******" at bounding box center [199, 194] width 115 height 13
type input "*******"
type input "*****"
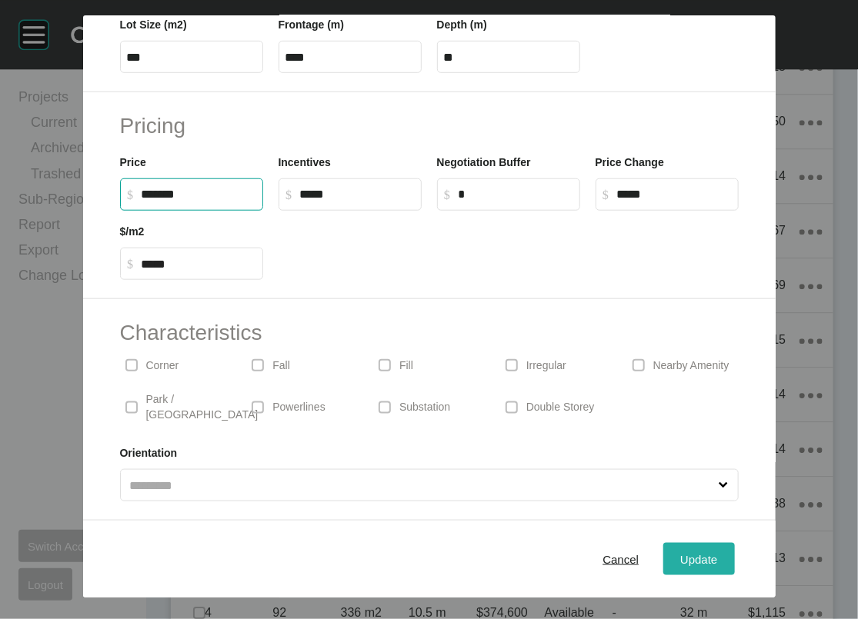
click at [723, 566] on button "Update" at bounding box center [698, 559] width 71 height 32
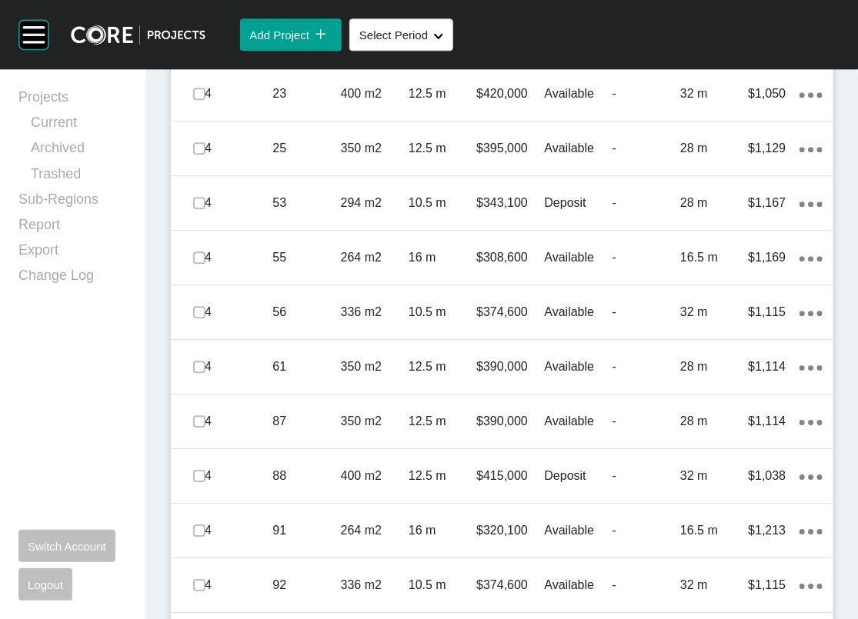
scroll to position [1233, 0]
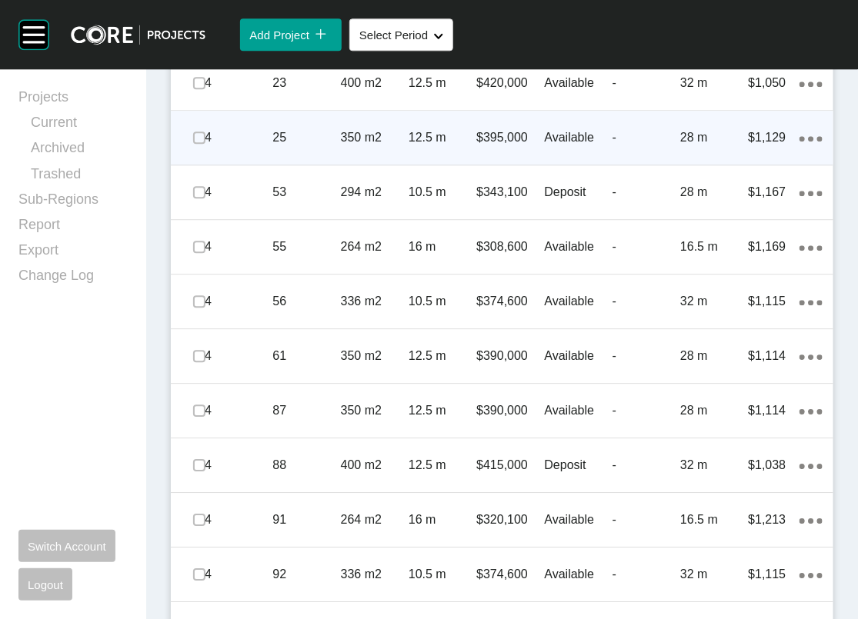
click at [799, 142] on icon "Action Menu Dots Copy 6 Created with Sketch." at bounding box center [810, 138] width 23 height 5
click at [739, 519] on link "Duplicate" at bounding box center [711, 513] width 58 height 23
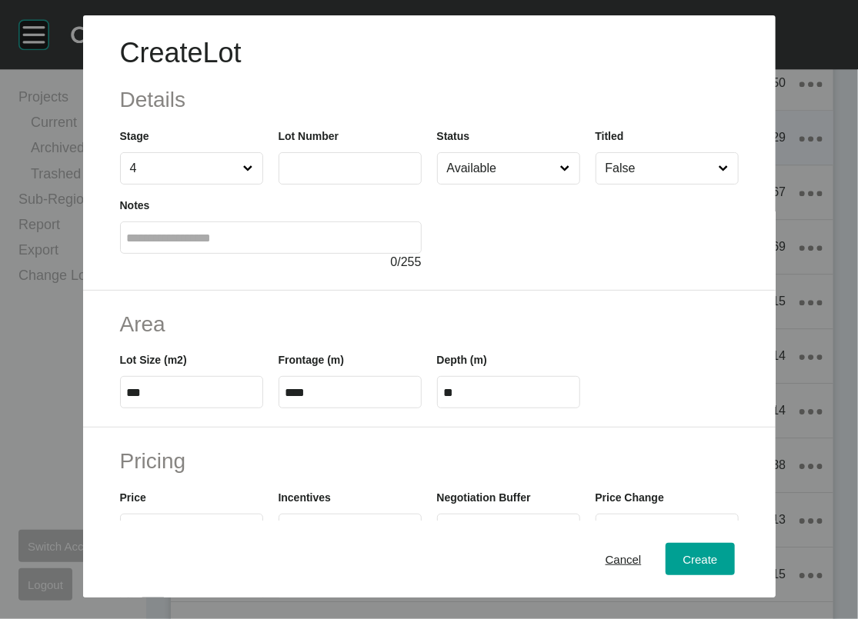
click at [375, 185] on label at bounding box center [350, 168] width 143 height 32
click at [375, 175] on input "text" at bounding box center [349, 168] width 129 height 13
type input "**"
type input "******"
drag, startPoint x: 152, startPoint y: 484, endPoint x: 20, endPoint y: 468, distance: 133.3
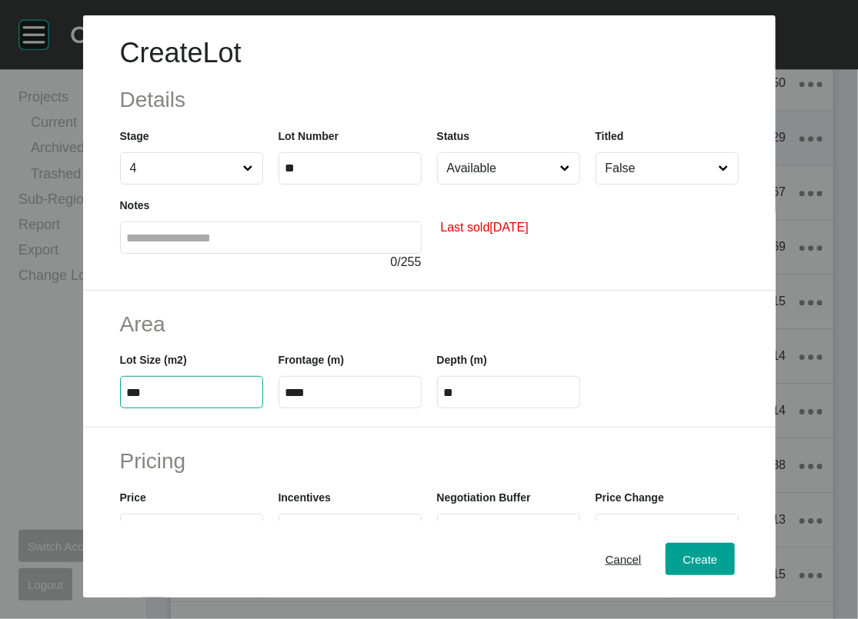
click at [83, 429] on div "Area Lot Size (m2) *** Frontage (m) **** Depth (m) **" at bounding box center [429, 360] width 692 height 138
type input "***"
type input "****"
type input "*****"
drag, startPoint x: 259, startPoint y: 492, endPoint x: 247, endPoint y: 496, distance: 12.9
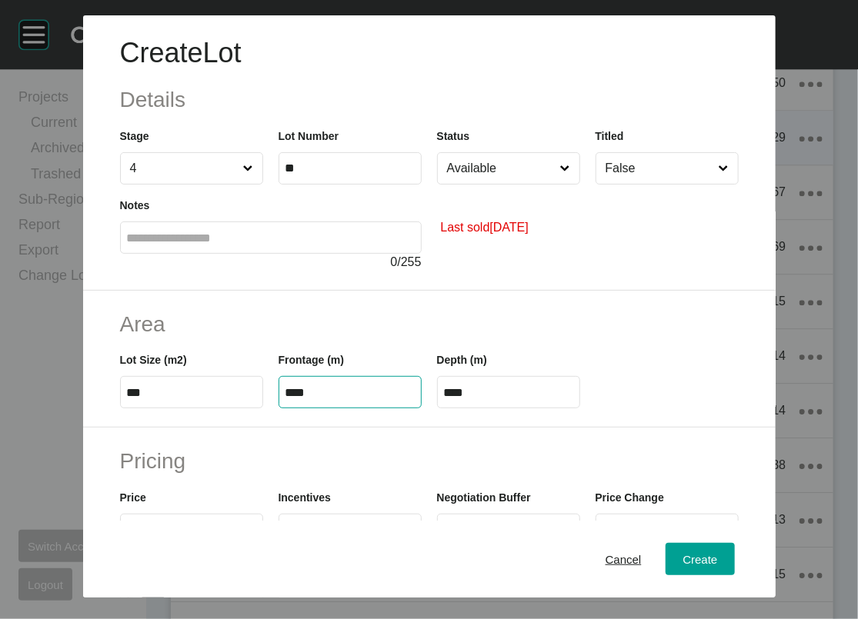
click at [285, 399] on input "****" at bounding box center [349, 392] width 129 height 13
type input "****"
type input "**"
click at [512, 184] on input "Available" at bounding box center [501, 168] width 114 height 31
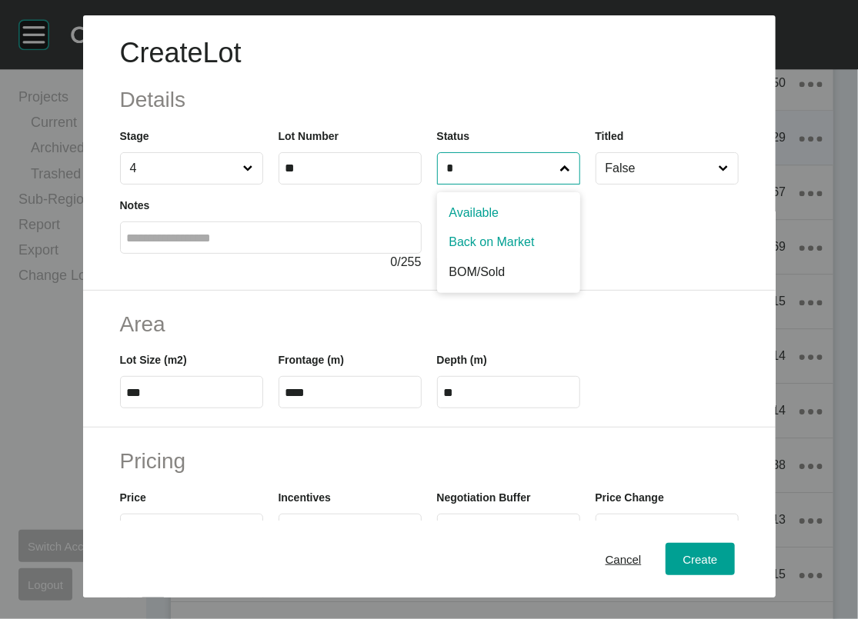
type input "*"
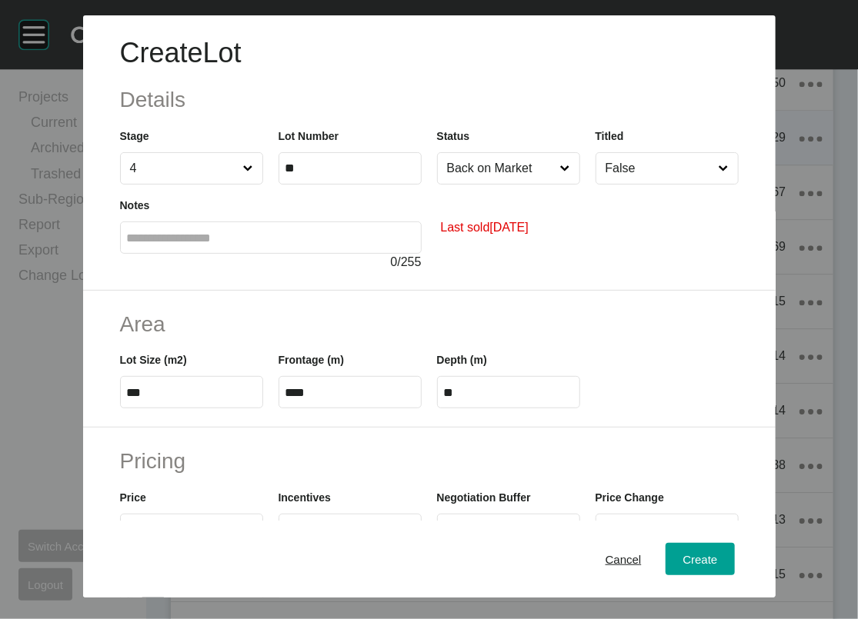
drag, startPoint x: 552, startPoint y: 305, endPoint x: 565, endPoint y: 307, distance: 13.3
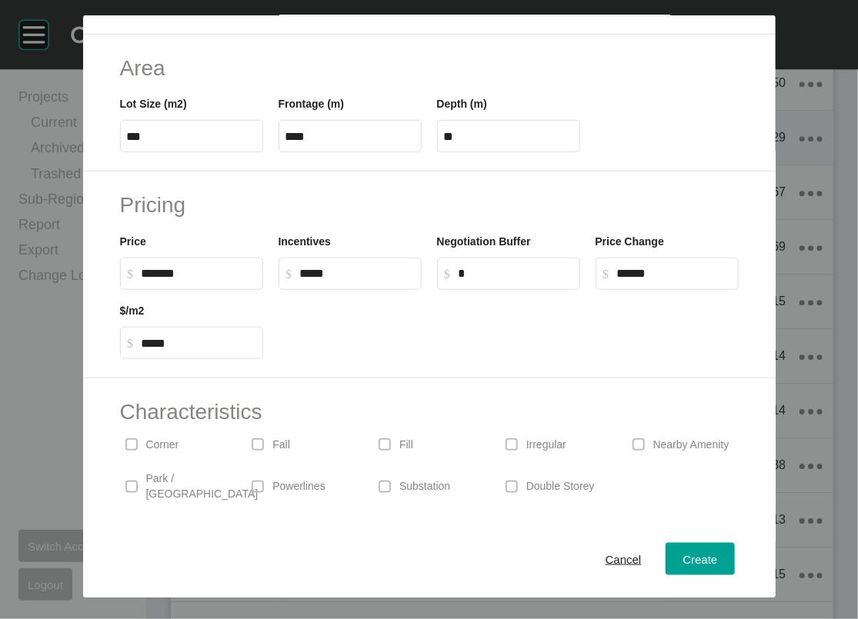
scroll to position [260, 0]
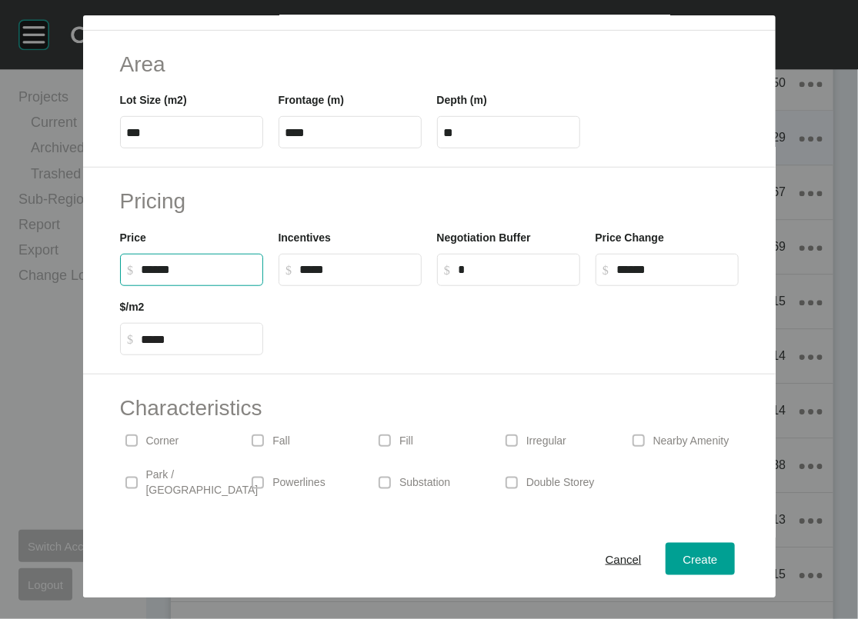
drag, startPoint x: 106, startPoint y: 399, endPoint x: 76, endPoint y: 395, distance: 30.3
click at [142, 276] on input "******" at bounding box center [199, 269] width 115 height 13
type input "*******"
type input "*****"
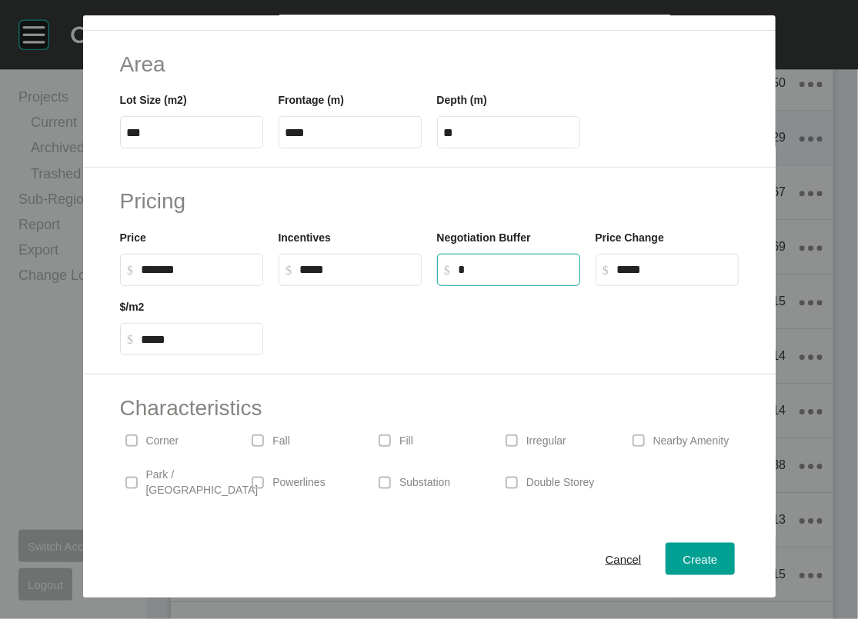
click at [573, 276] on input "*" at bounding box center [516, 269] width 115 height 13
click at [717, 552] on span "Create" at bounding box center [699, 558] width 35 height 13
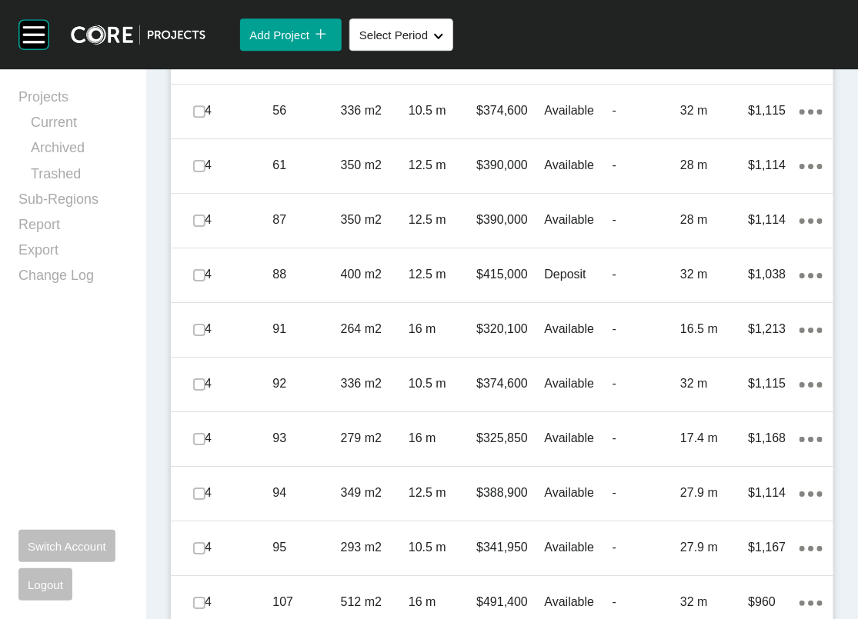
scroll to position [1492, 0]
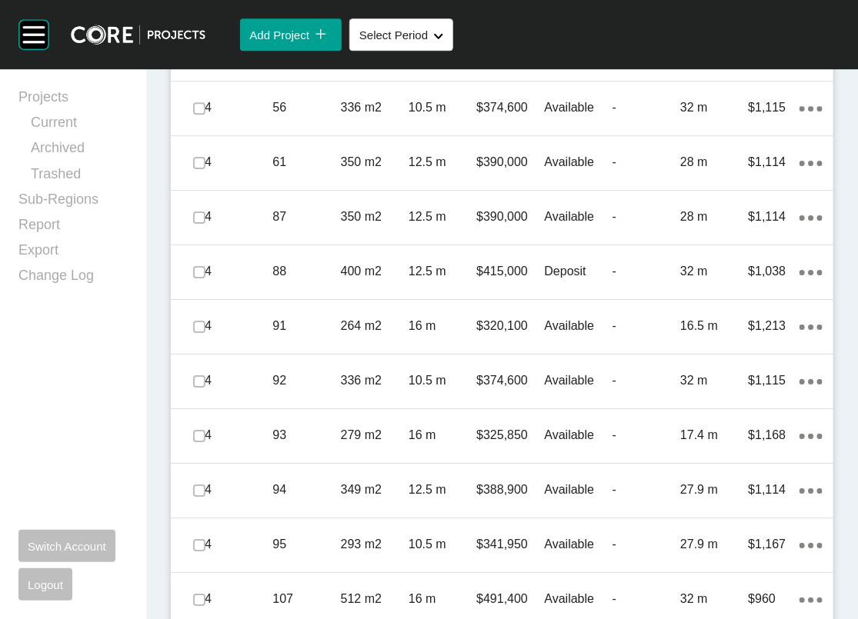
click at [324, 62] on p "55" at bounding box center [306, 53] width 68 height 17
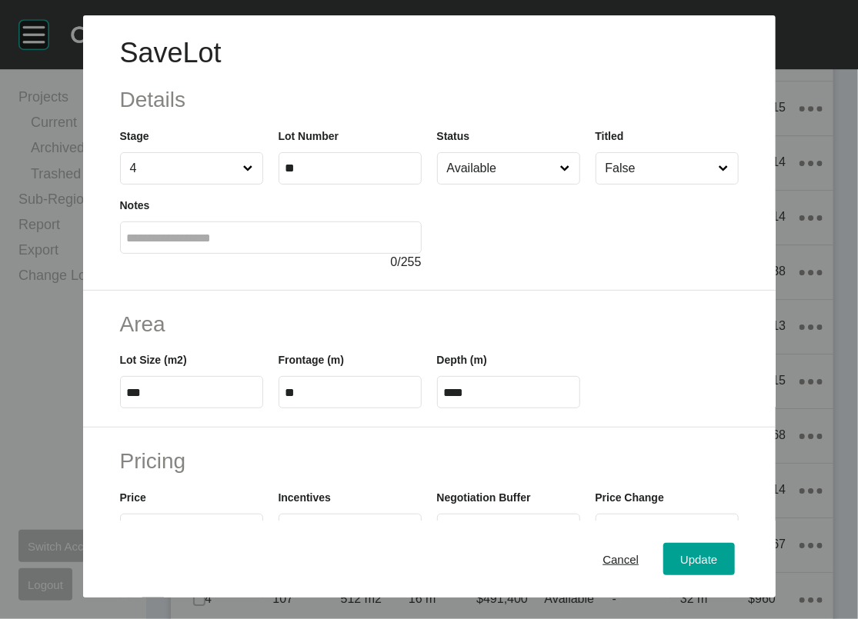
scroll to position [509, 0]
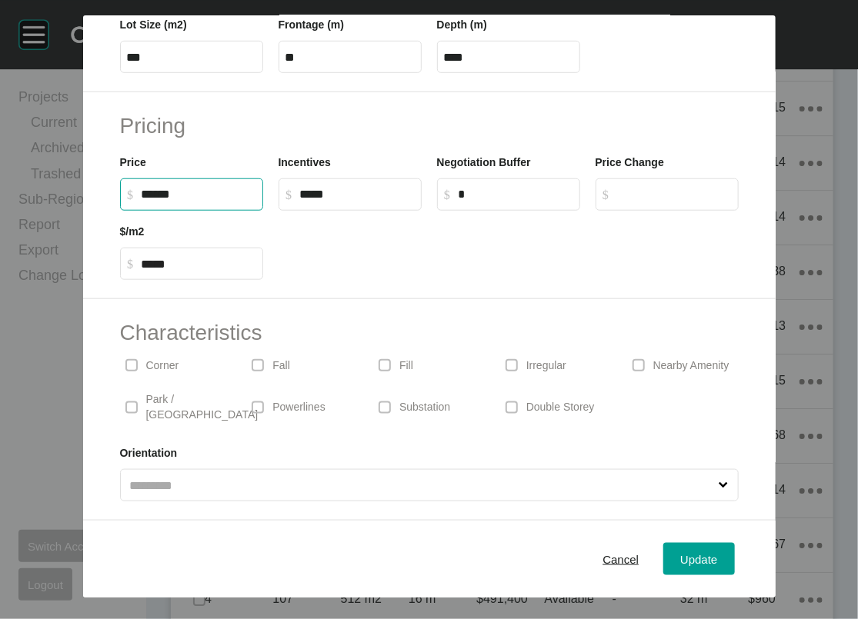
drag, startPoint x: 92, startPoint y: 148, endPoint x: 85, endPoint y: 151, distance: 8.3
click at [142, 188] on input "******" at bounding box center [199, 194] width 115 height 13
drag, startPoint x: 81, startPoint y: 151, endPoint x: 94, endPoint y: 151, distance: 13.1
click at [142, 188] on input "******" at bounding box center [199, 194] width 115 height 13
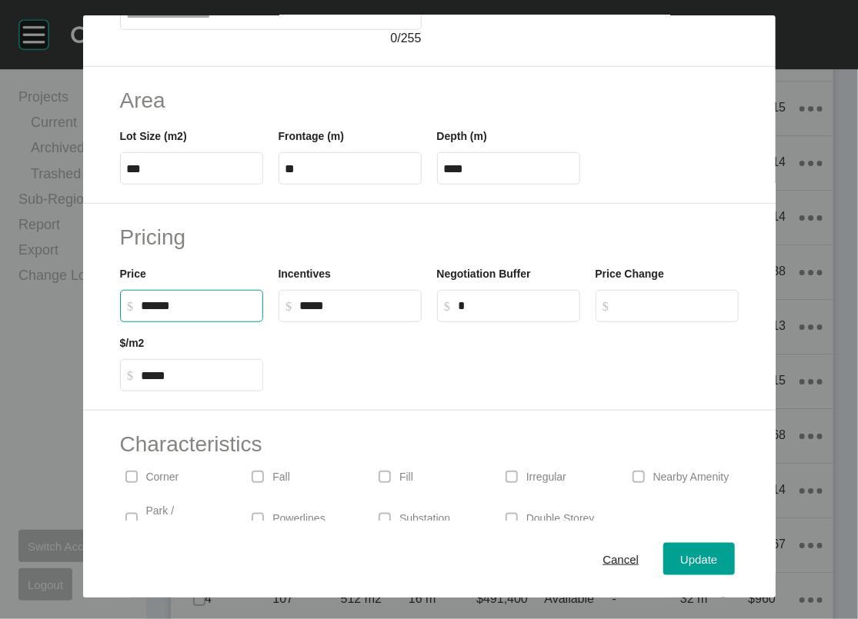
scroll to position [227, 0]
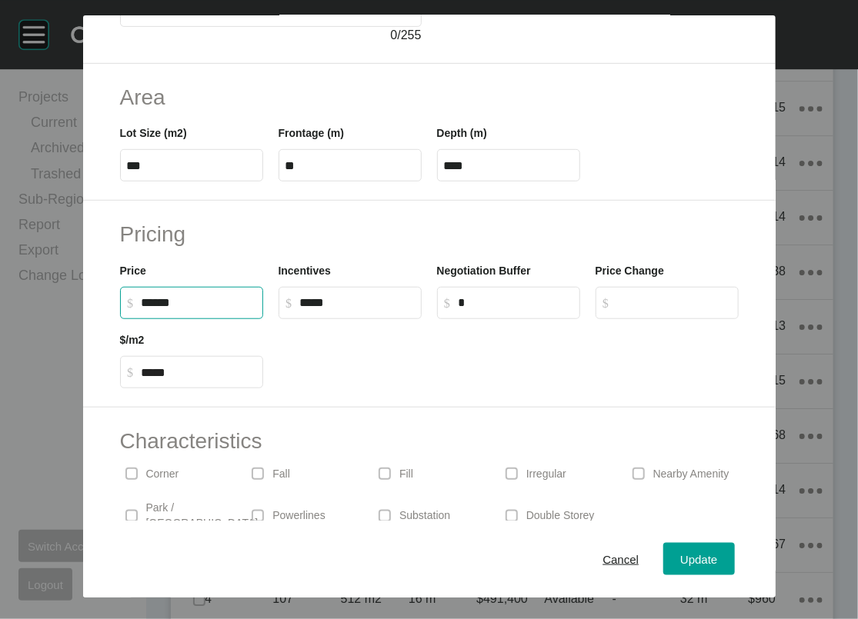
type input "*******"
type input "*****"
click at [580, 182] on label "****" at bounding box center [508, 165] width 143 height 32
click at [573, 172] on input "****" at bounding box center [508, 165] width 129 height 13
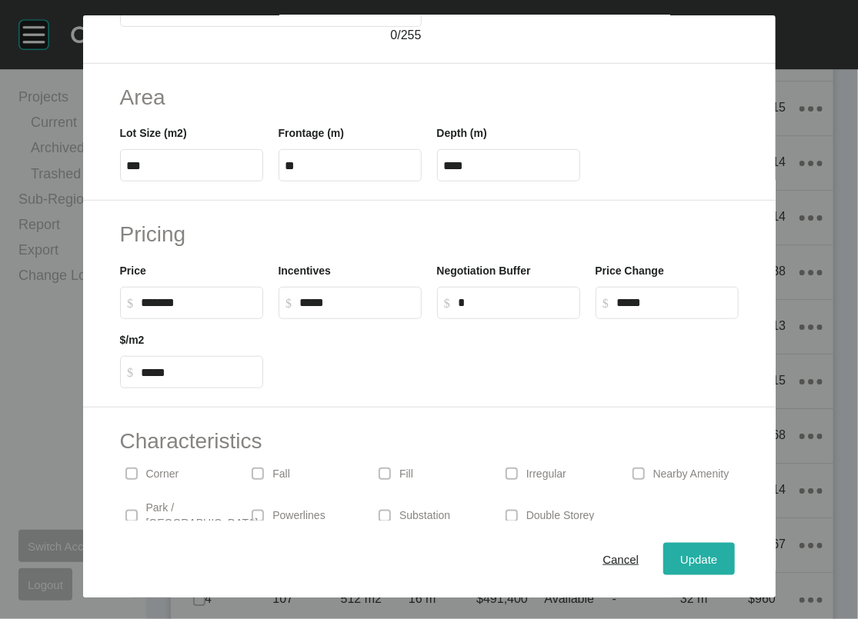
click at [717, 553] on span "Update" at bounding box center [698, 558] width 37 height 13
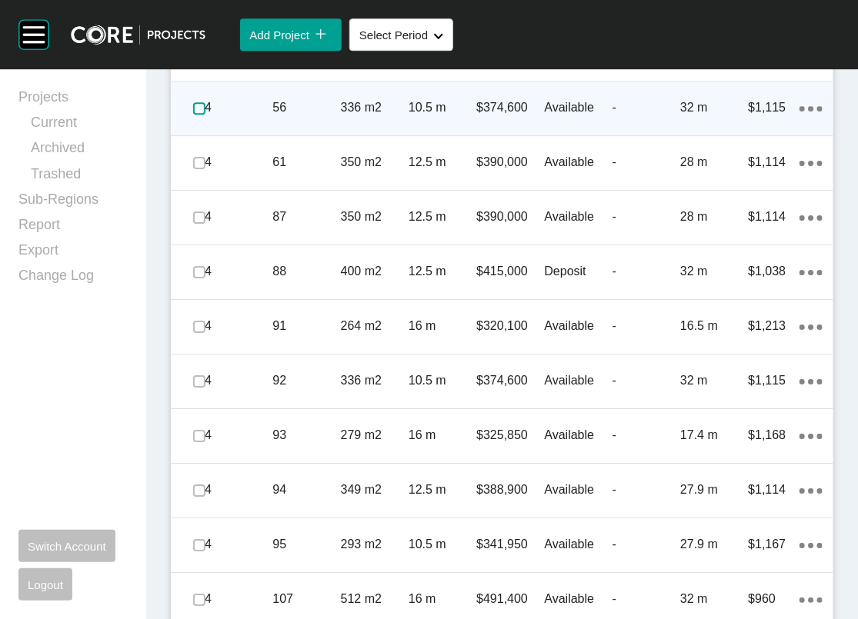
click at [205, 115] on label at bounding box center [199, 108] width 12 height 12
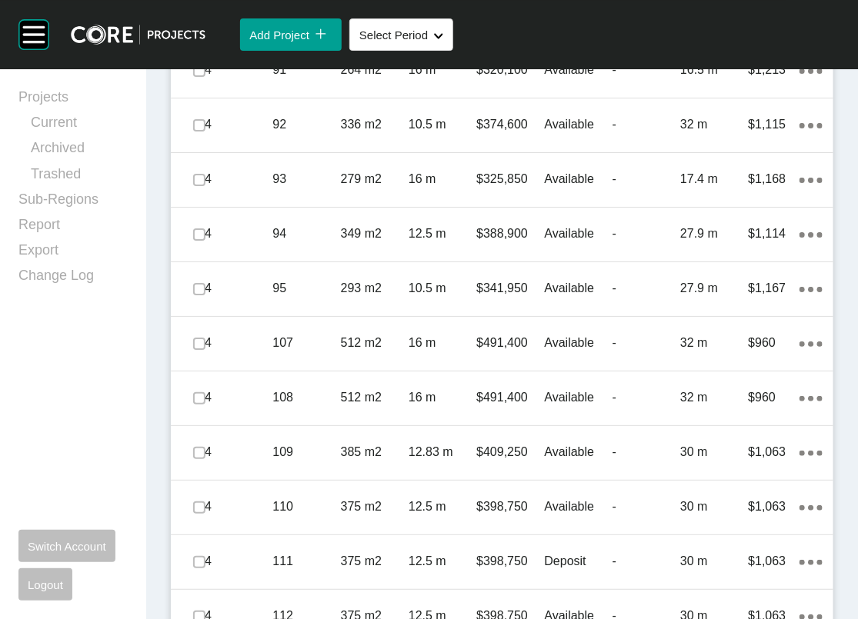
scroll to position [1752, 0]
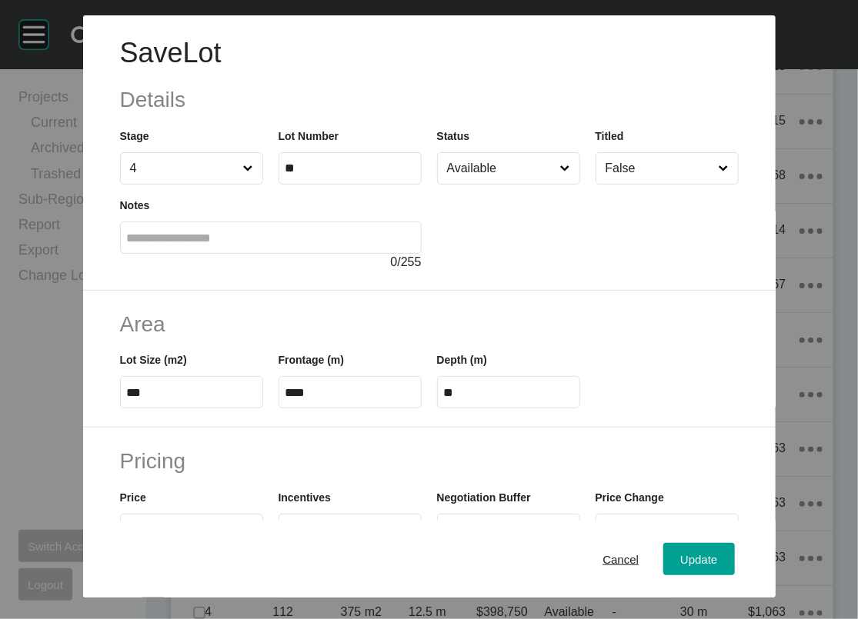
scroll to position [509, 0]
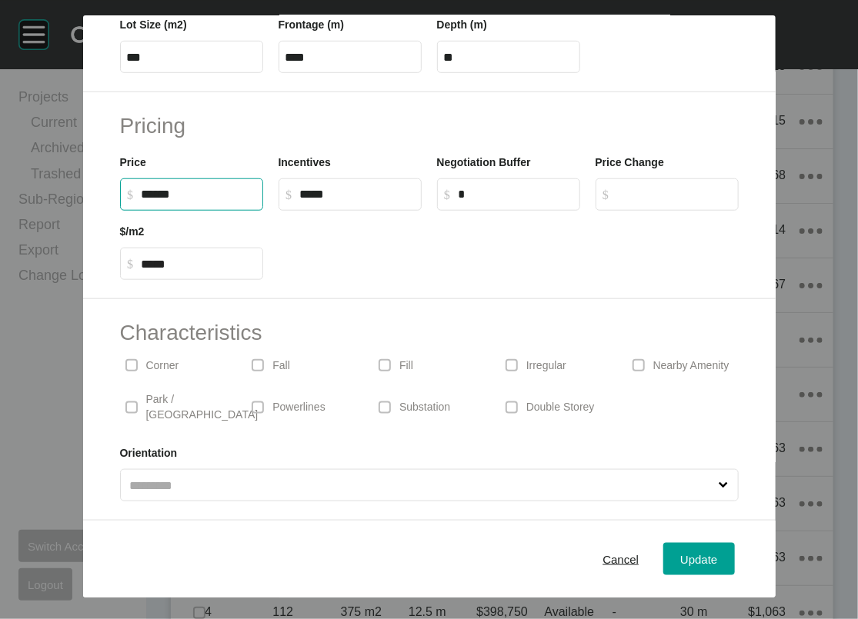
drag, startPoint x: 96, startPoint y: 149, endPoint x: 87, endPoint y: 151, distance: 9.4
click at [142, 188] on input "******" at bounding box center [199, 194] width 115 height 13
type input "*******"
type input "*****"
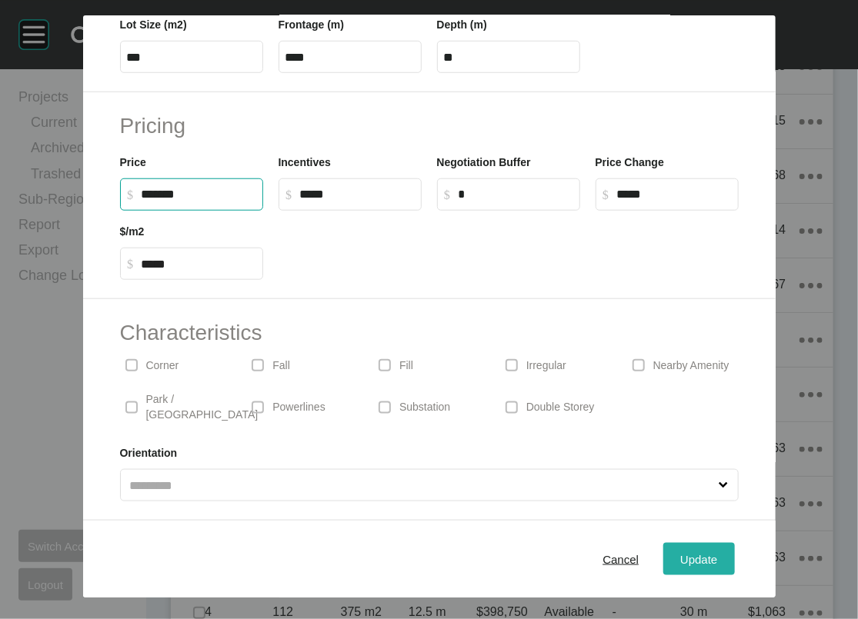
click at [717, 552] on span "Update" at bounding box center [698, 558] width 37 height 13
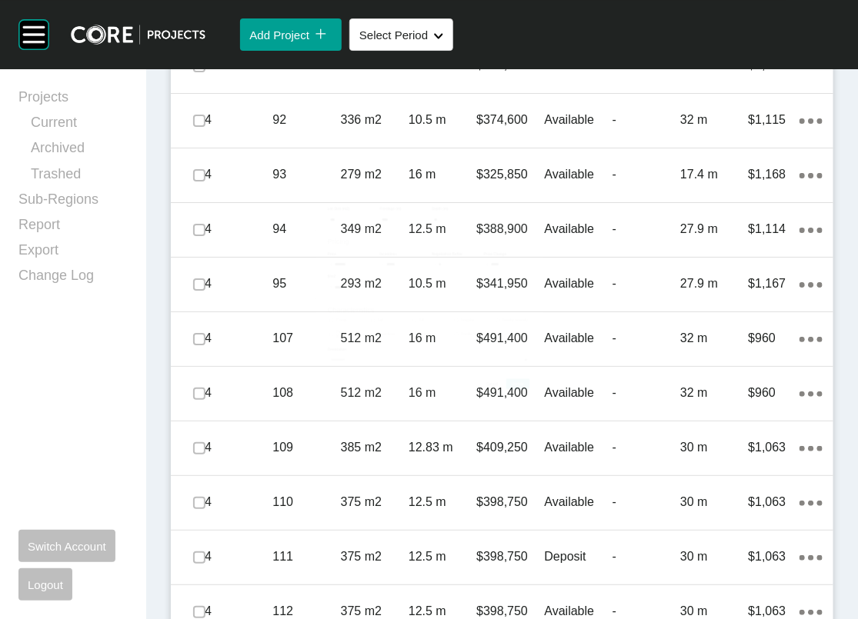
scroll to position [1752, 0]
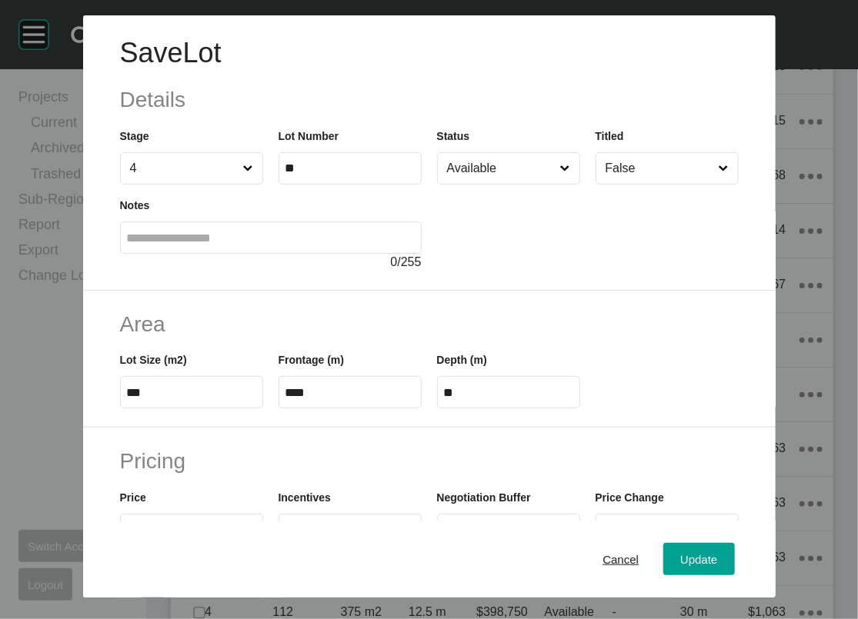
scroll to position [509, 0]
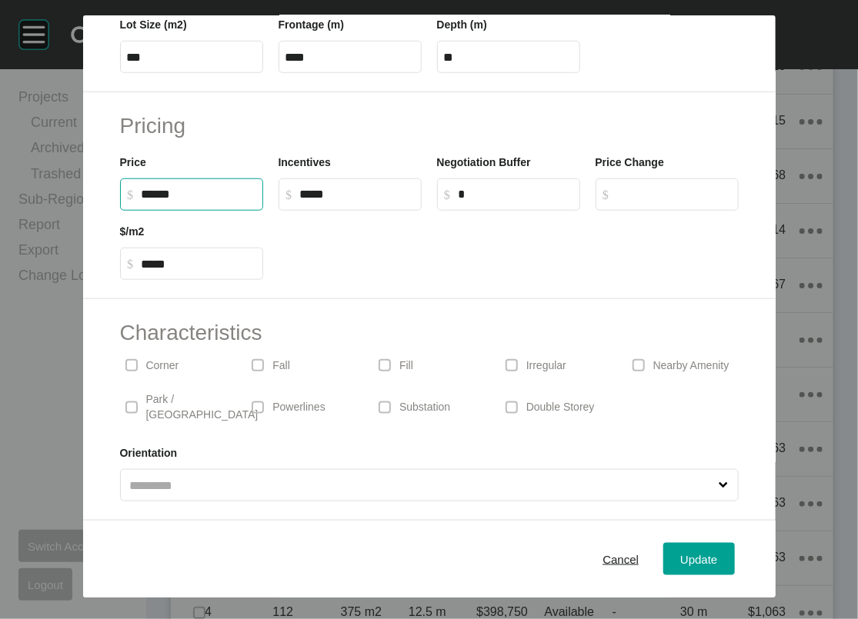
click at [142, 188] on input "******" at bounding box center [199, 194] width 115 height 13
type input "*******"
type input "*****"
click at [717, 552] on span "Update" at bounding box center [698, 558] width 37 height 13
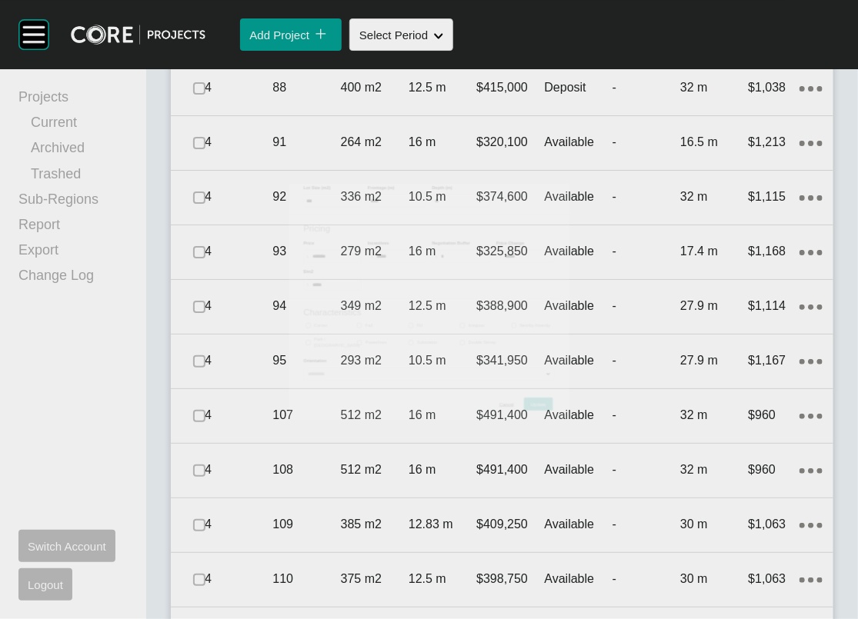
scroll to position [1752, 0]
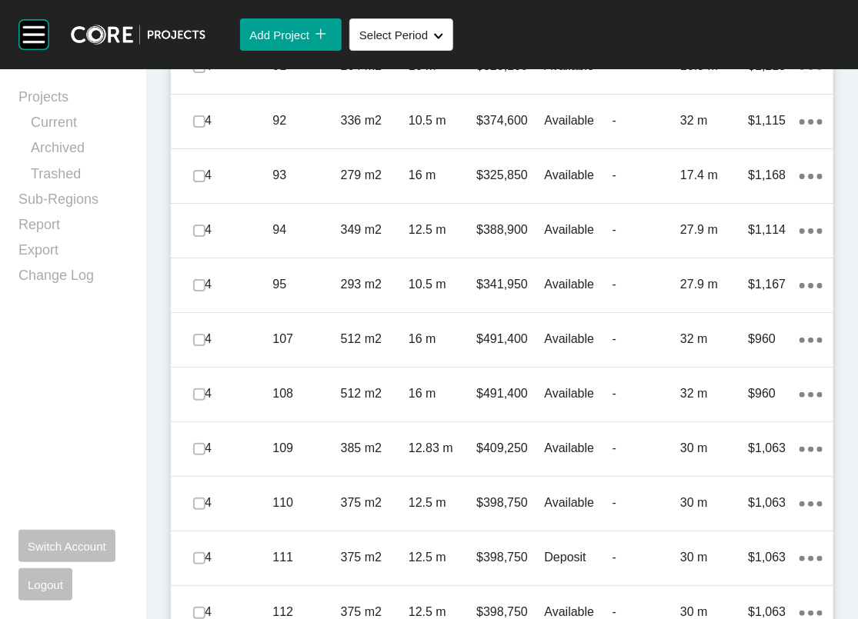
click at [708, 20] on p "32 m" at bounding box center [714, 11] width 68 height 17
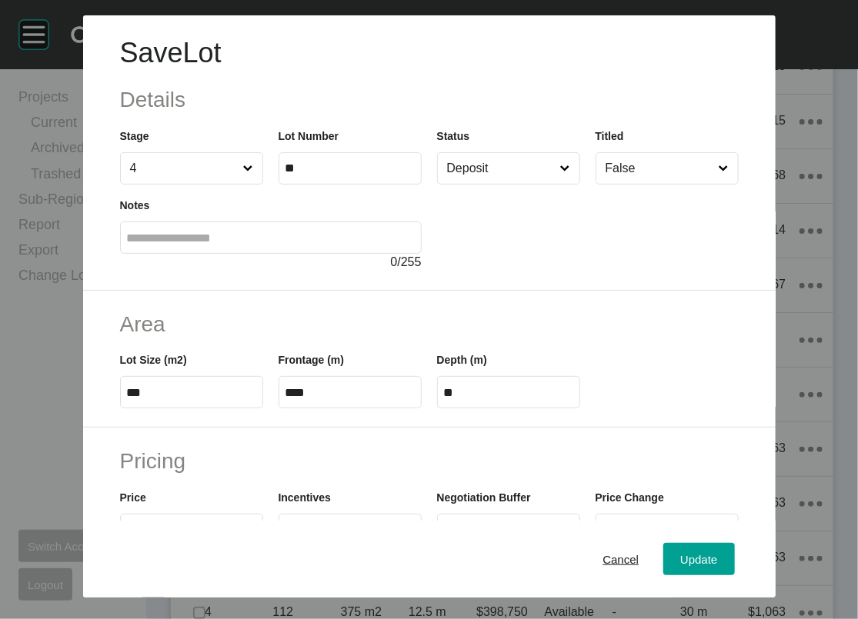
scroll to position [509, 0]
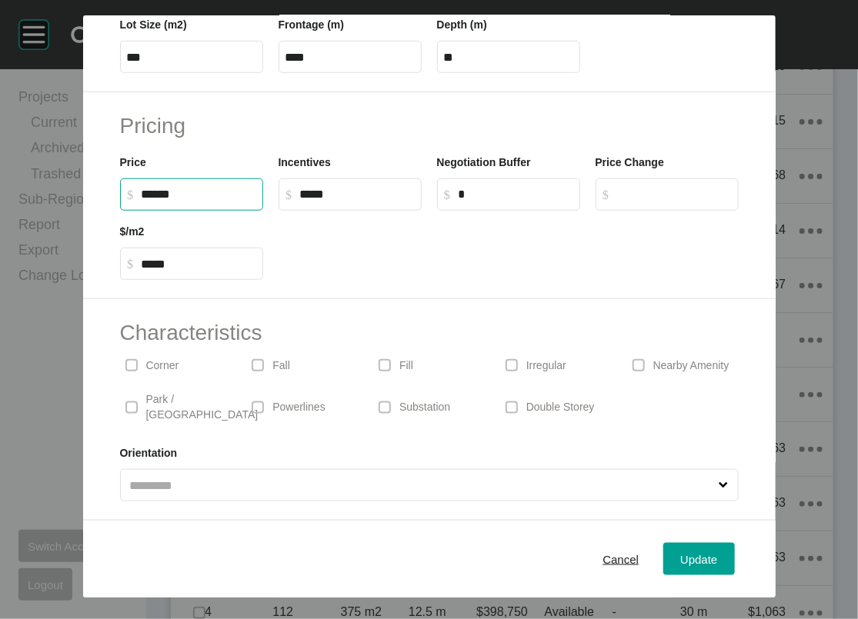
drag, startPoint x: 96, startPoint y: 155, endPoint x: 77, endPoint y: 159, distance: 19.8
click at [142, 188] on input "******" at bounding box center [199, 194] width 115 height 13
type input "*******"
type input "*****"
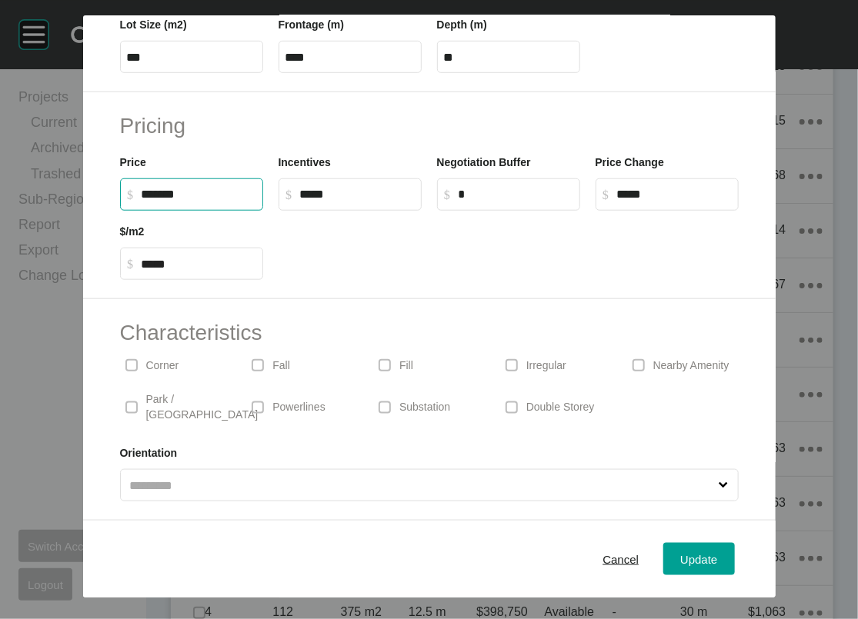
click at [515, 179] on label "$ Created with Sketch. $ *" at bounding box center [508, 195] width 143 height 32
click at [515, 188] on input "*" at bounding box center [516, 194] width 115 height 13
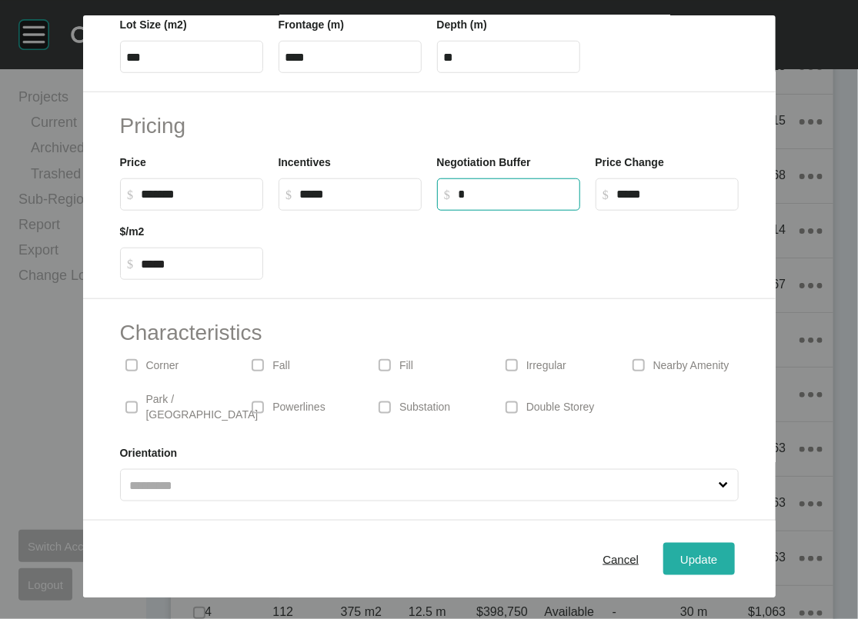
click at [717, 552] on span "Update" at bounding box center [698, 558] width 37 height 13
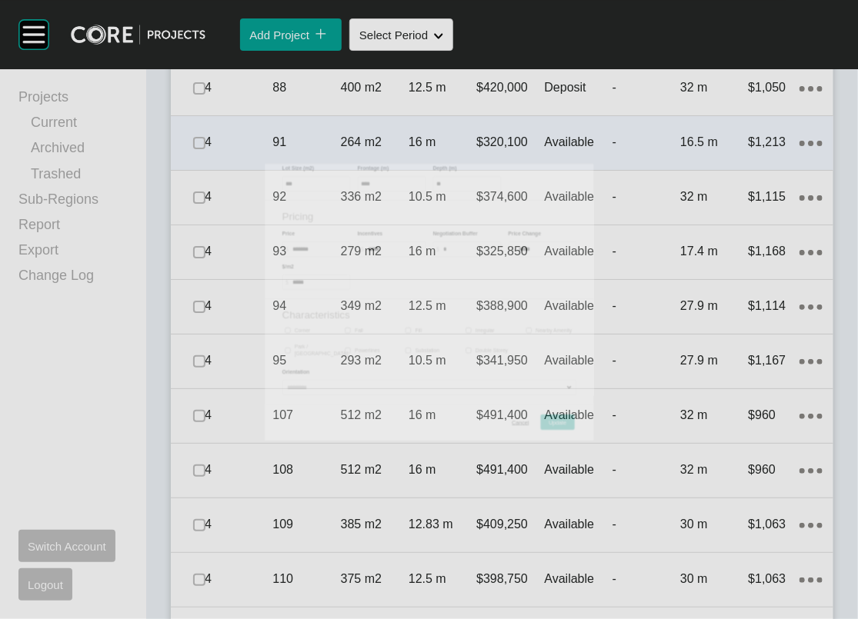
scroll to position [1752, 0]
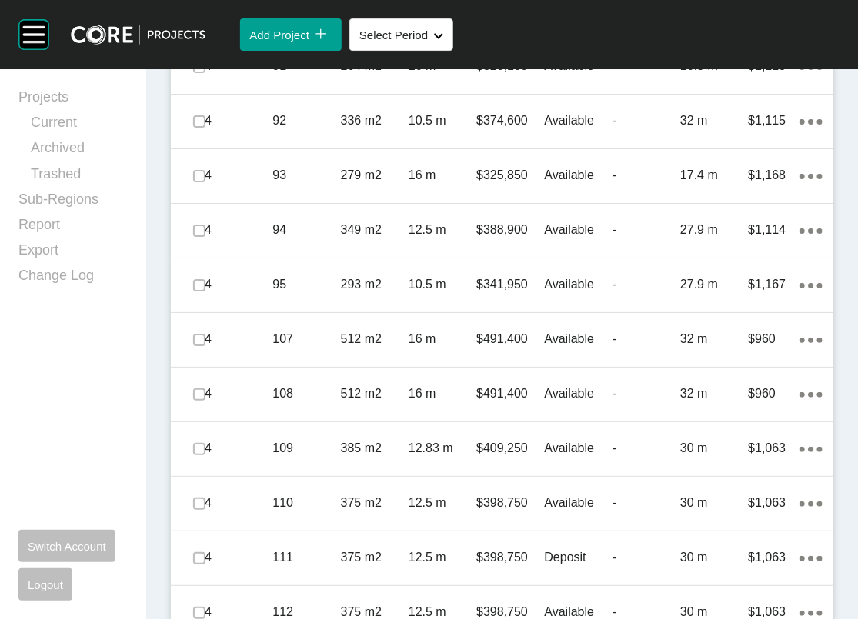
click at [680, 20] on p "32 m" at bounding box center [714, 11] width 68 height 17
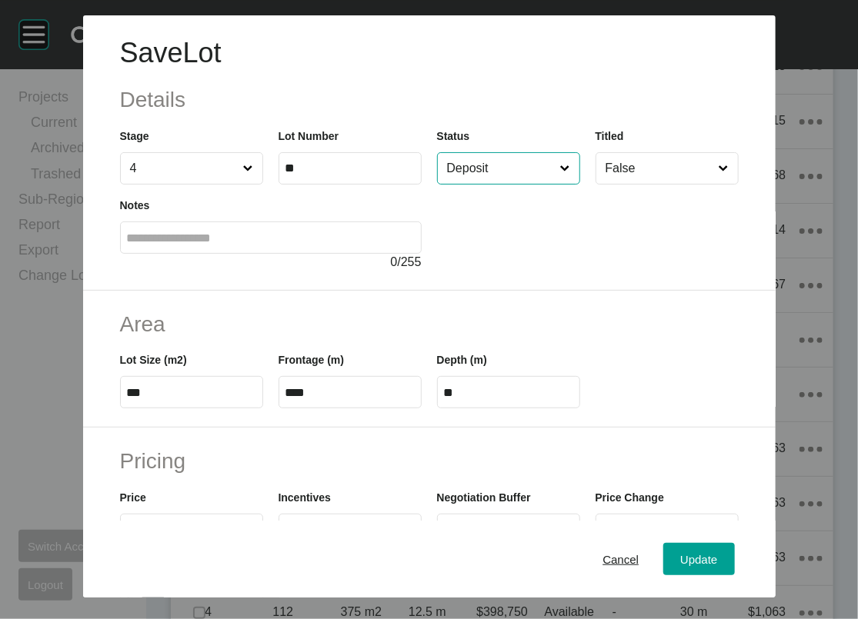
drag, startPoint x: 537, startPoint y: 202, endPoint x: 534, endPoint y: 212, distance: 10.5
click at [536, 184] on input "Deposit" at bounding box center [501, 168] width 114 height 31
click at [734, 562] on button "Update" at bounding box center [698, 559] width 71 height 32
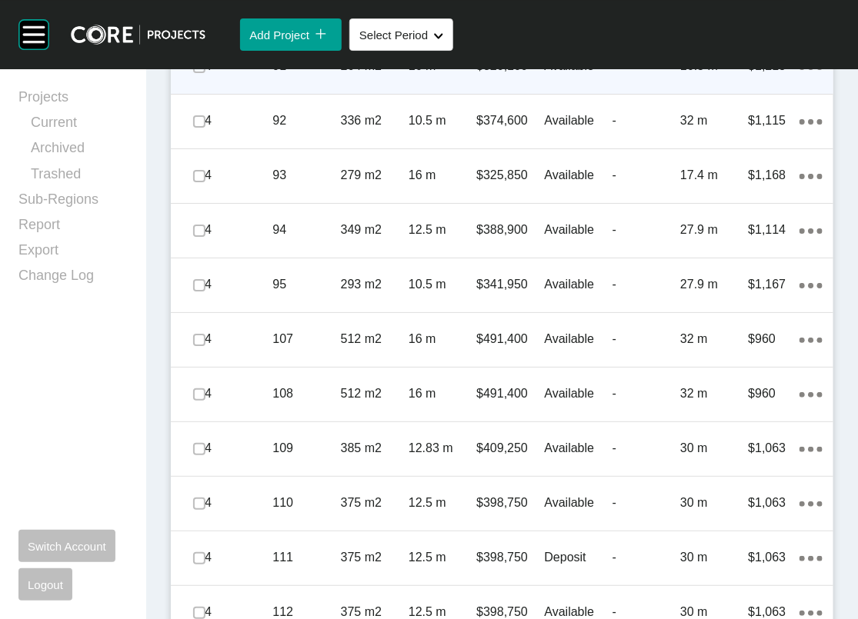
click at [217, 75] on p "4" at bounding box center [239, 66] width 68 height 17
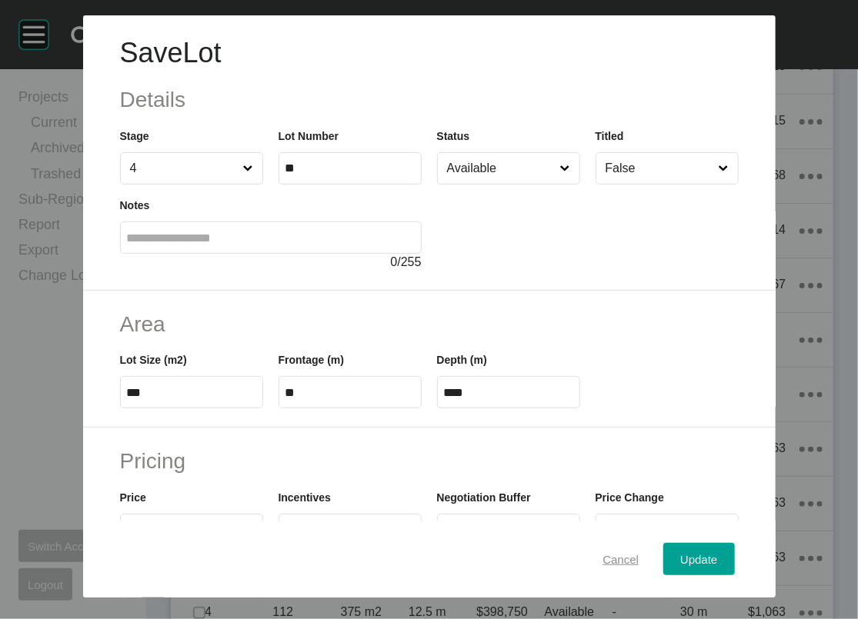
click at [628, 552] on span "Cancel" at bounding box center [620, 558] width 36 height 13
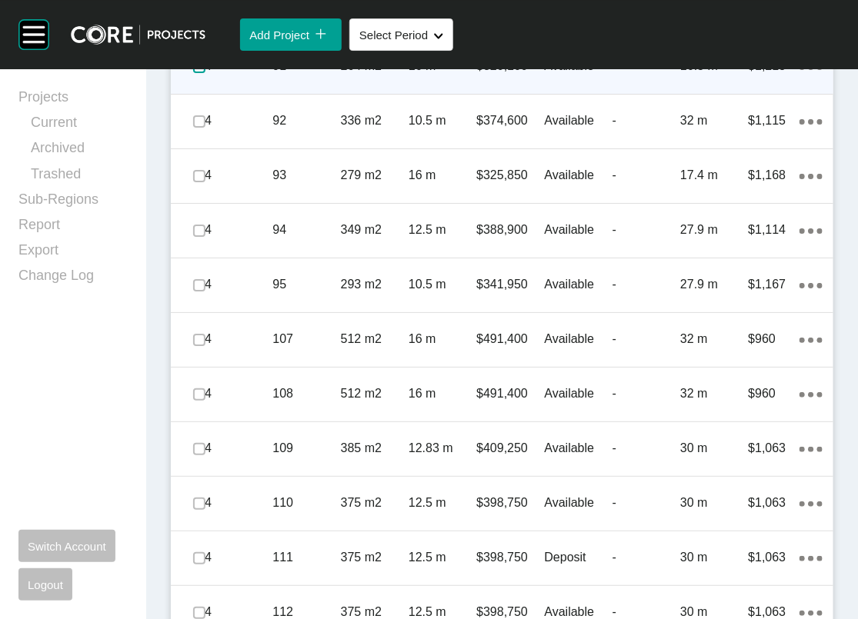
click at [205, 73] on label at bounding box center [199, 67] width 12 height 12
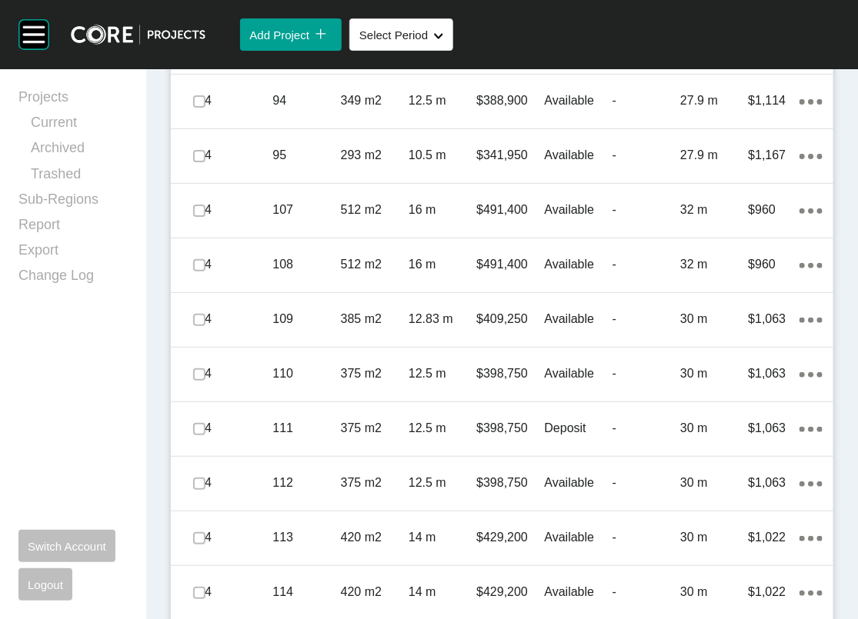
scroll to position [1907, 0]
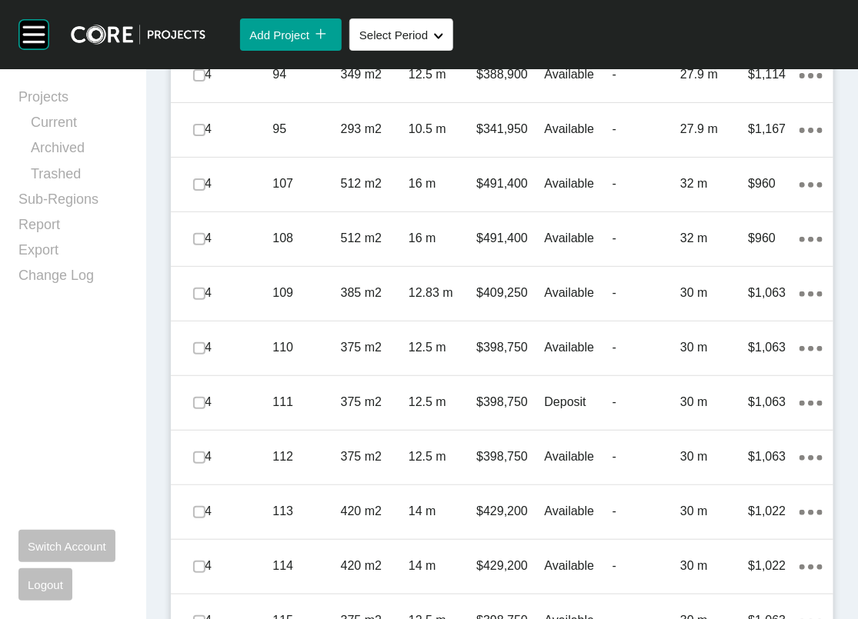
drag, startPoint x: 207, startPoint y: 468, endPoint x: 222, endPoint y: 479, distance: 18.6
click at [375, 28] on p "279 m2" at bounding box center [375, 20] width 68 height 17
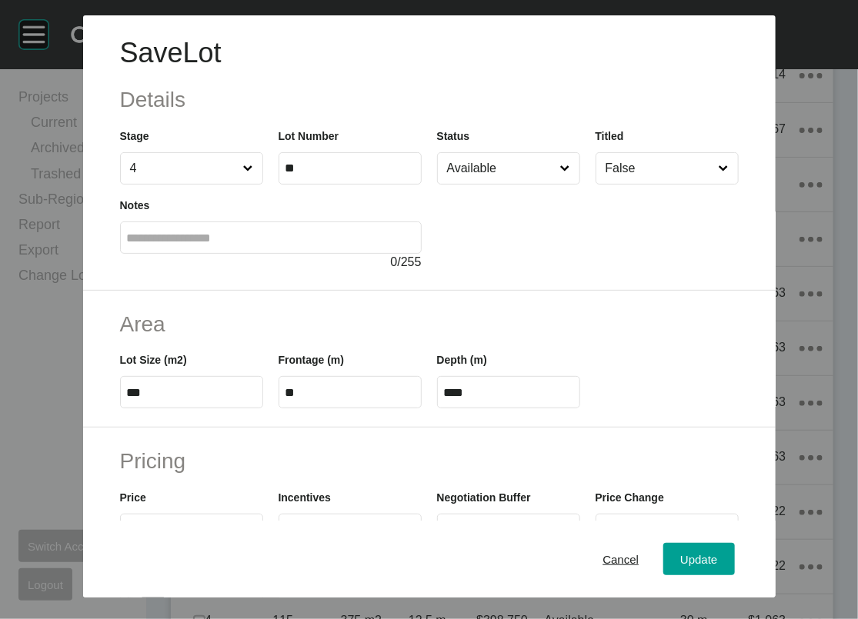
scroll to position [509, 0]
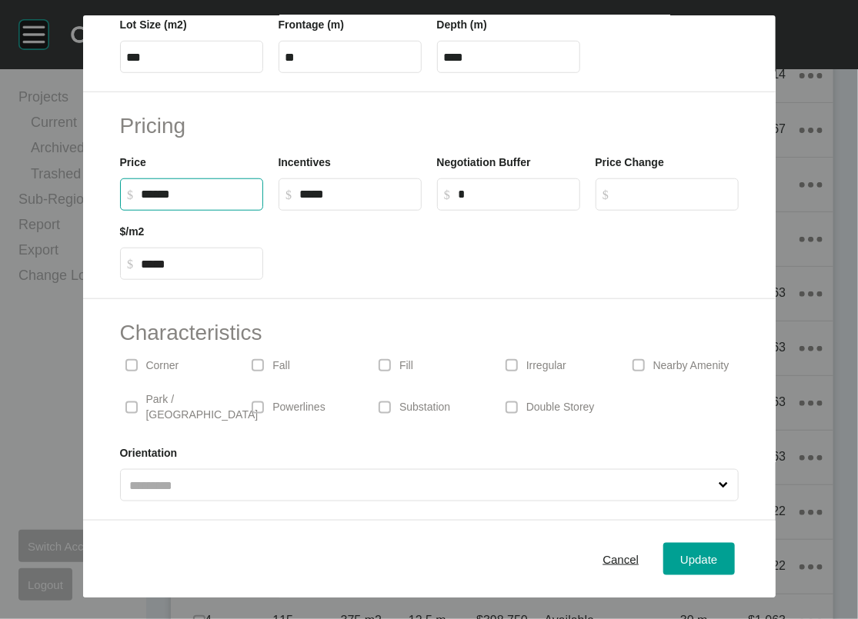
drag, startPoint x: 94, startPoint y: 157, endPoint x: 192, endPoint y: 169, distance: 98.5
click at [120, 179] on label "$ Created with Sketch. $ ******" at bounding box center [191, 195] width 143 height 32
type input "*******"
type input "*****"
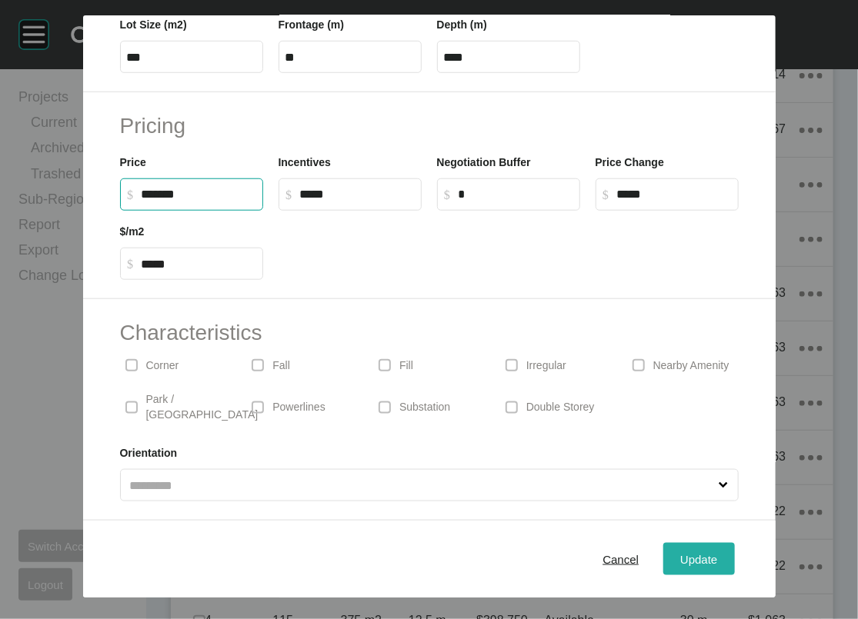
click at [717, 552] on span "Update" at bounding box center [698, 558] width 37 height 13
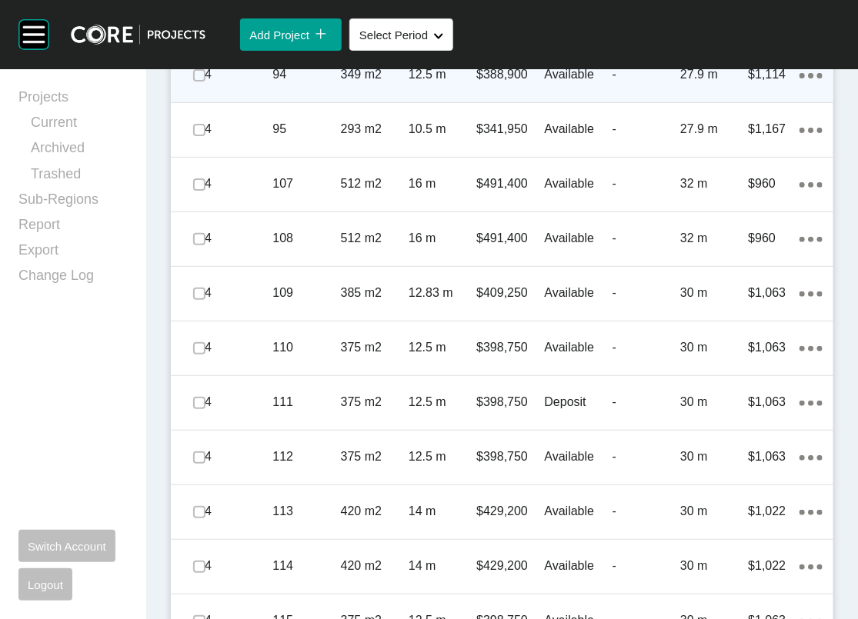
click at [749, 98] on div "$1,114" at bounding box center [774, 75] width 51 height 48
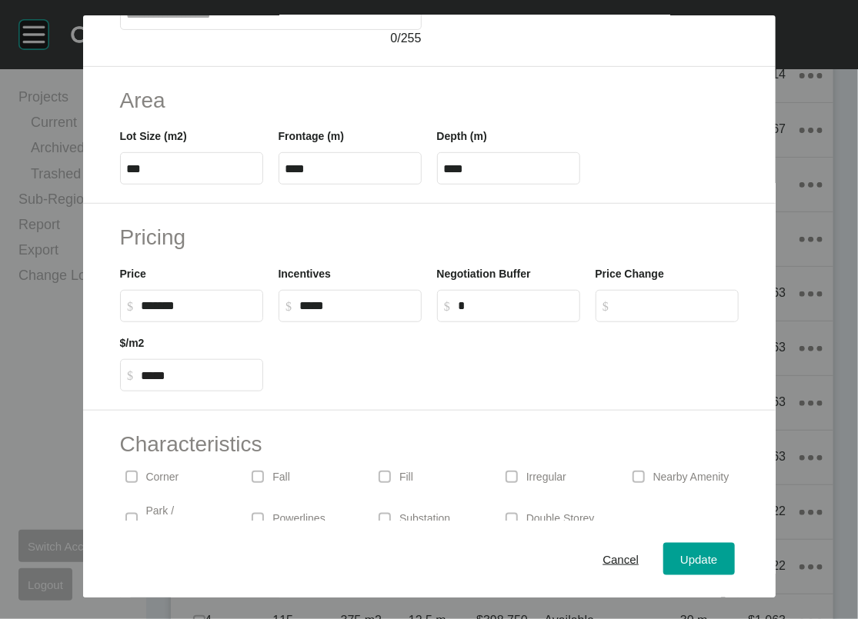
scroll to position [225, 0]
drag, startPoint x: 94, startPoint y: 429, endPoint x: 78, endPoint y: 431, distance: 15.5
click at [142, 312] on input "******" at bounding box center [199, 305] width 115 height 13
type input "*******"
type input "*****"
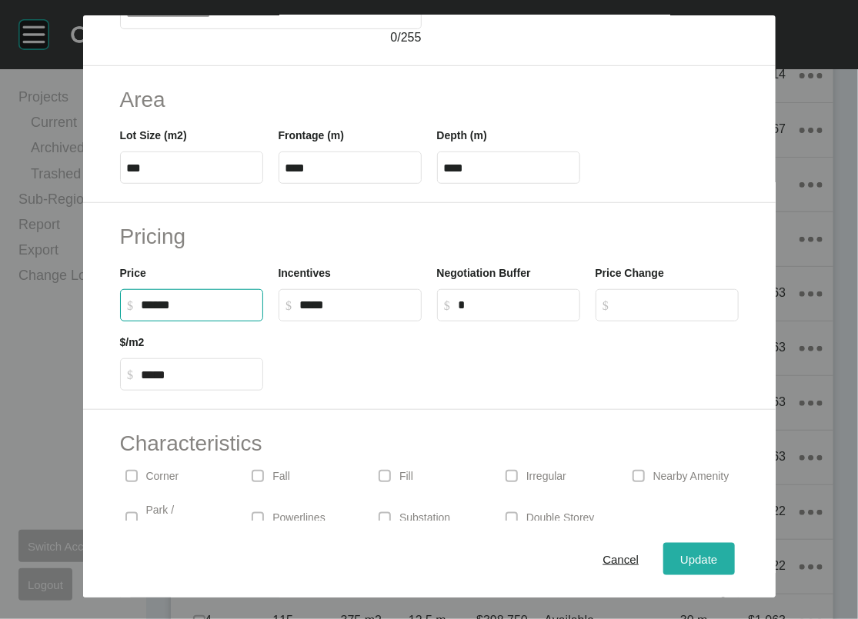
type input "*****"
click at [734, 564] on button "Update" at bounding box center [698, 559] width 71 height 32
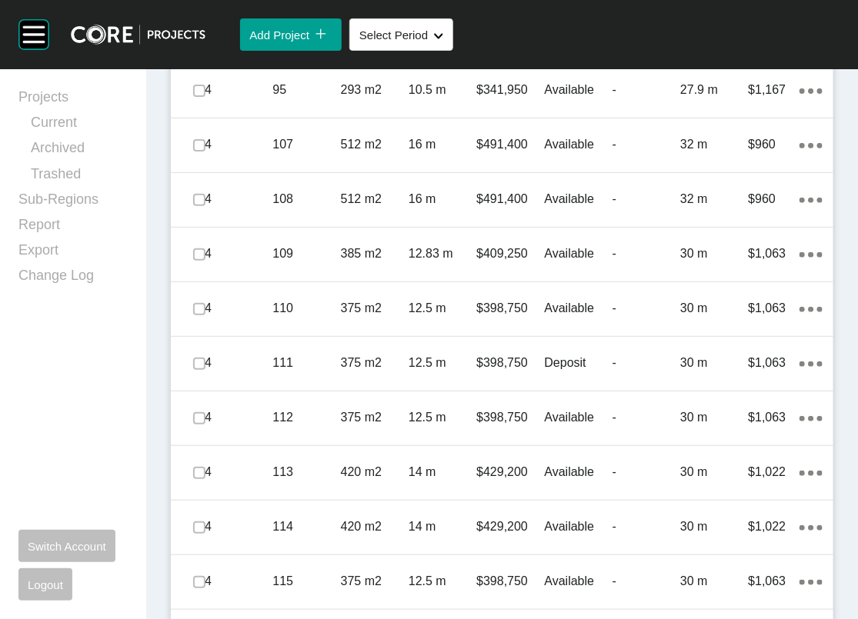
scroll to position [1968, 0]
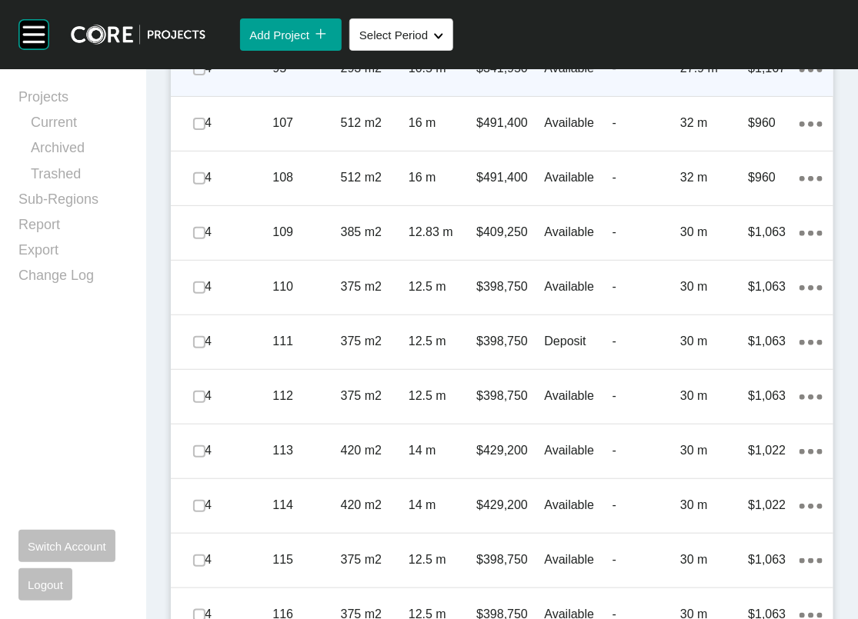
click at [612, 96] on div "4 95 293 m2 10.5 m $341,950 Available - 27.9 m $1,167 Action Menu Dots Copy 6 C…" at bounding box center [502, 69] width 662 height 54
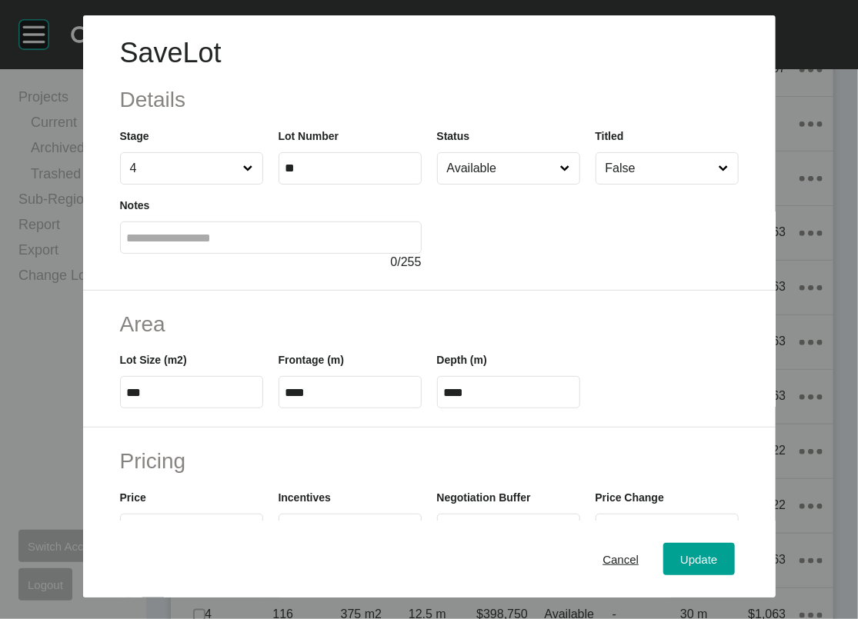
scroll to position [509, 0]
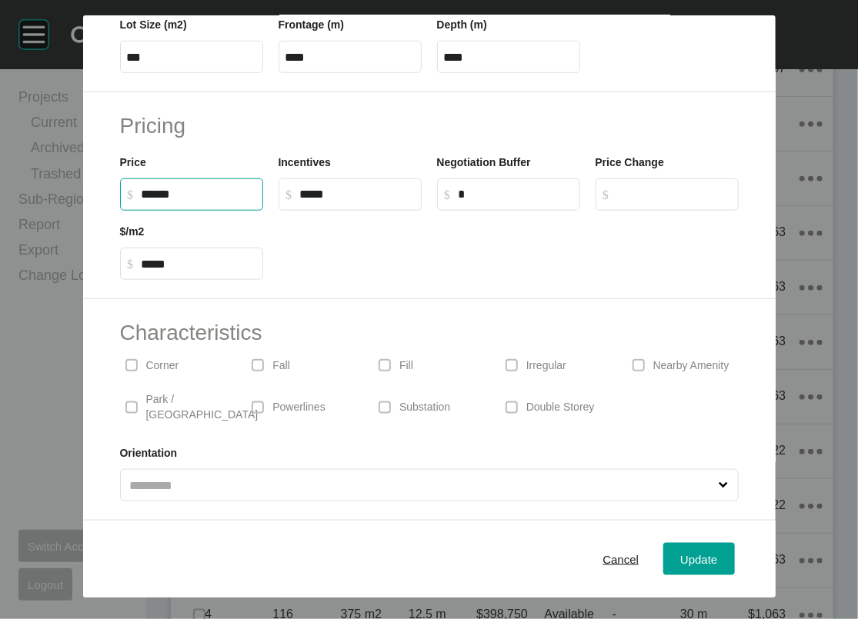
click at [142, 188] on input "******" at bounding box center [199, 194] width 115 height 13
type input "*******"
type input "*****"
click at [644, 179] on label "$ Created with Sketch. $ *****" at bounding box center [667, 195] width 143 height 32
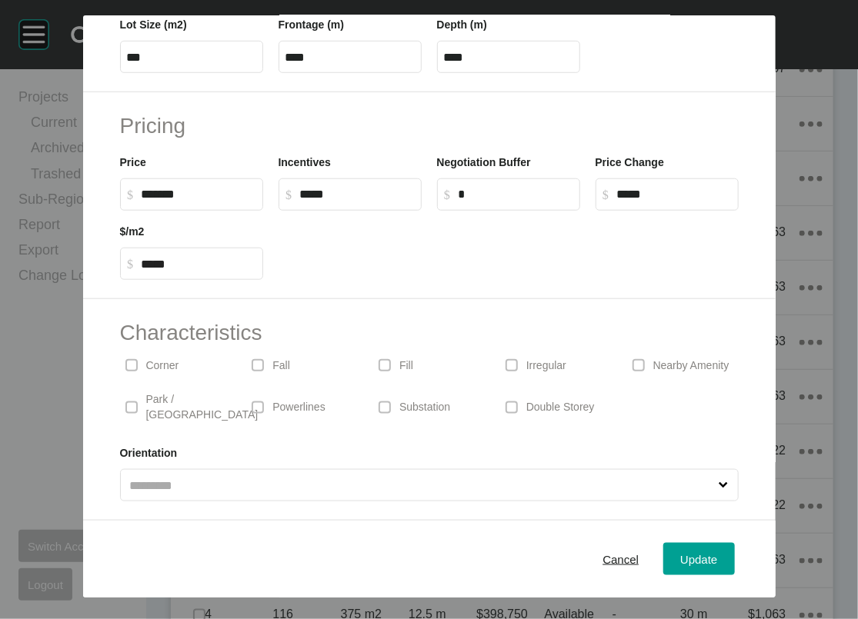
click at [644, 188] on input "*****" at bounding box center [674, 194] width 115 height 13
type input "*****"
click at [717, 552] on span "Update" at bounding box center [698, 558] width 37 height 13
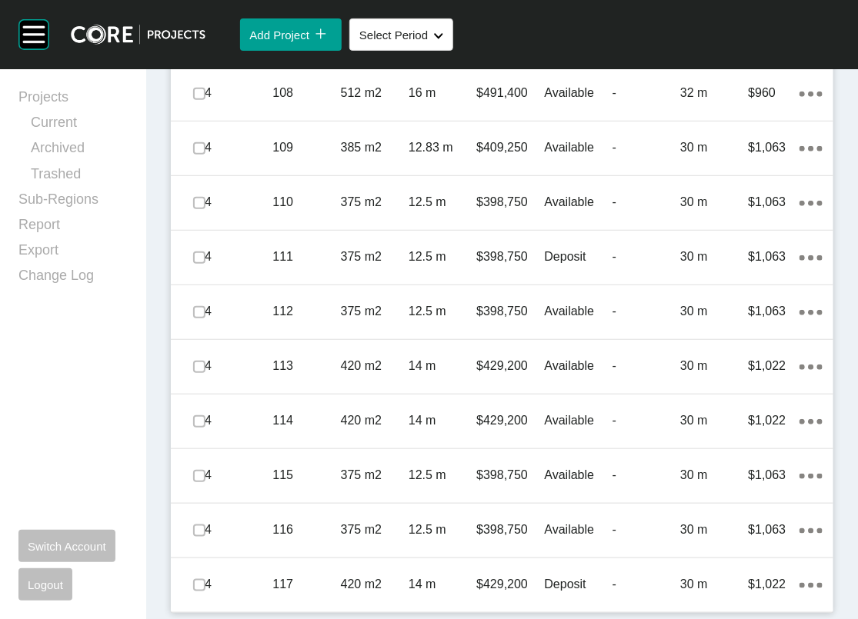
scroll to position [2194, 0]
click at [684, 47] on p "32 m" at bounding box center [714, 38] width 68 height 17
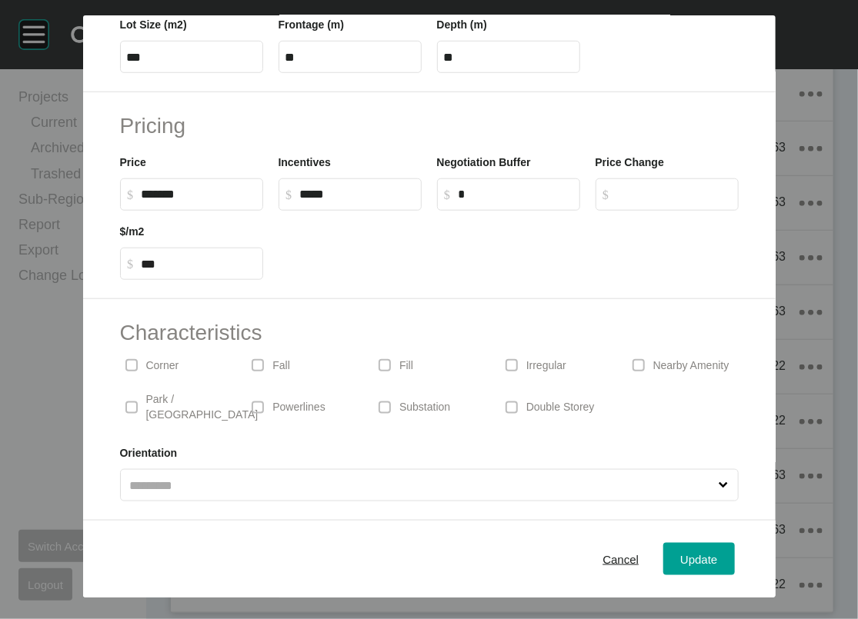
scroll to position [509, 0]
drag, startPoint x: 86, startPoint y: 153, endPoint x: 94, endPoint y: 148, distance: 9.4
click at [142, 188] on input "******" at bounding box center [199, 194] width 115 height 13
type input "*******"
type input "*****"
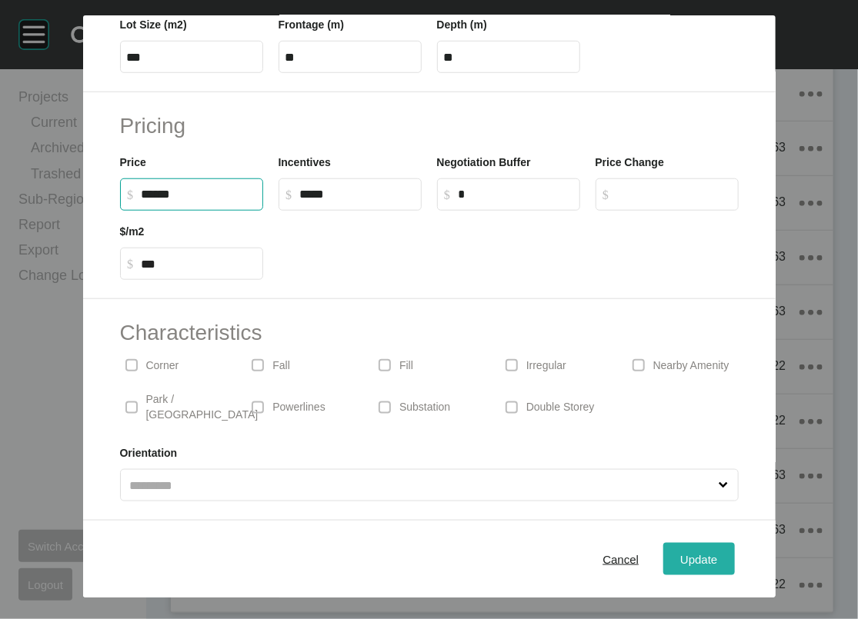
type input "***"
click at [717, 552] on span "Update" at bounding box center [698, 558] width 37 height 13
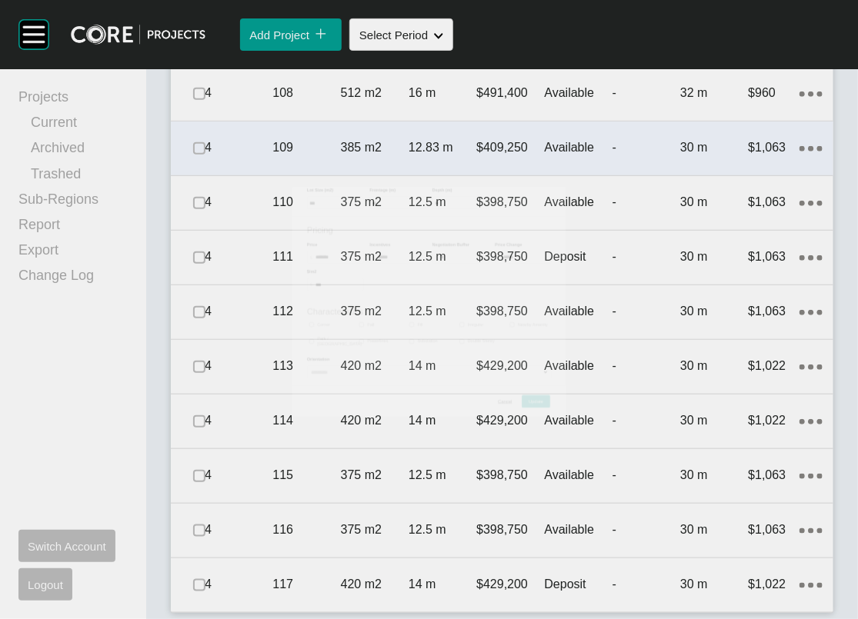
scroll to position [2194, 0]
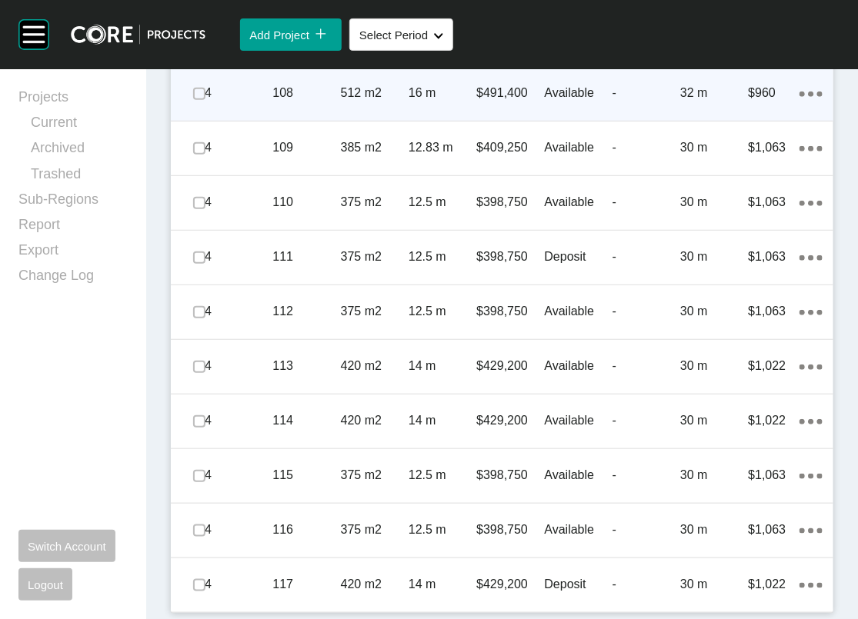
click at [619, 102] on p "-" at bounding box center [646, 93] width 68 height 17
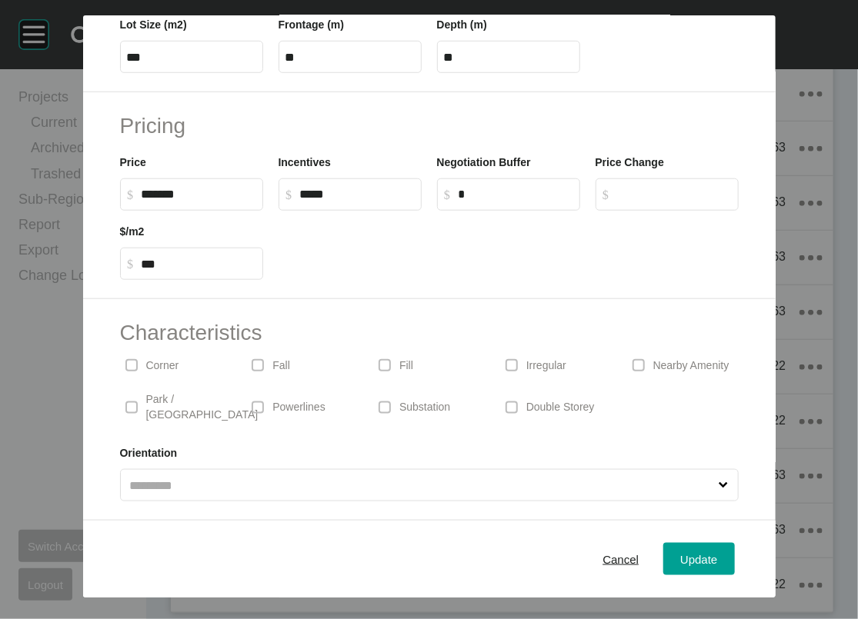
scroll to position [509, 0]
drag, startPoint x: 88, startPoint y: 152, endPoint x: 106, endPoint y: 152, distance: 17.7
click at [142, 188] on input "******" at bounding box center [199, 194] width 115 height 13
type input "*******"
type input "*****"
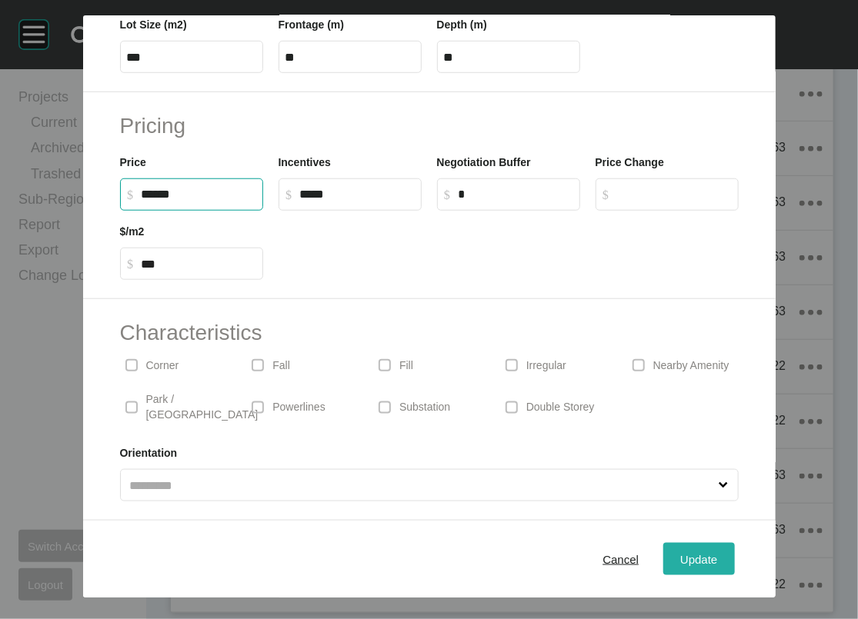
type input "***"
click at [721, 553] on div "Update" at bounding box center [698, 559] width 45 height 21
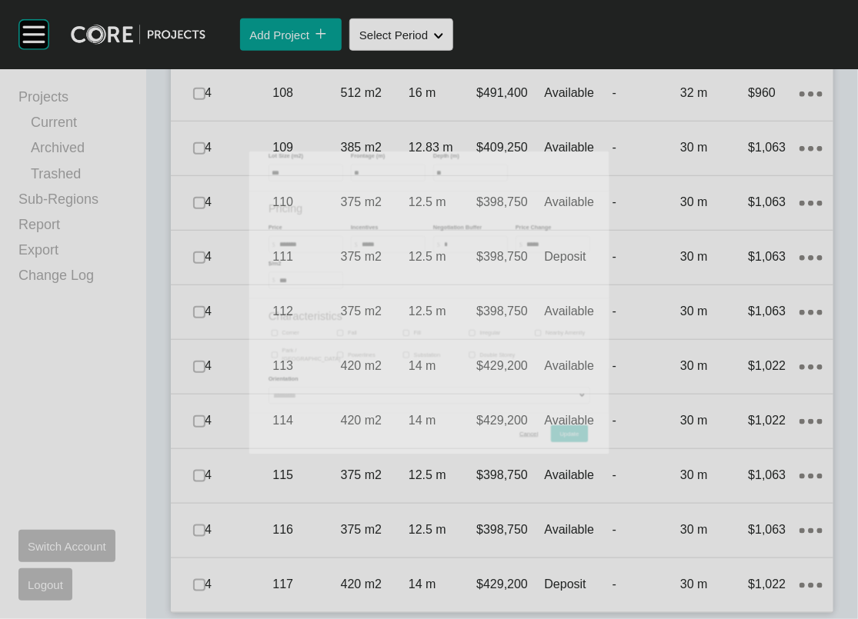
scroll to position [2194, 0]
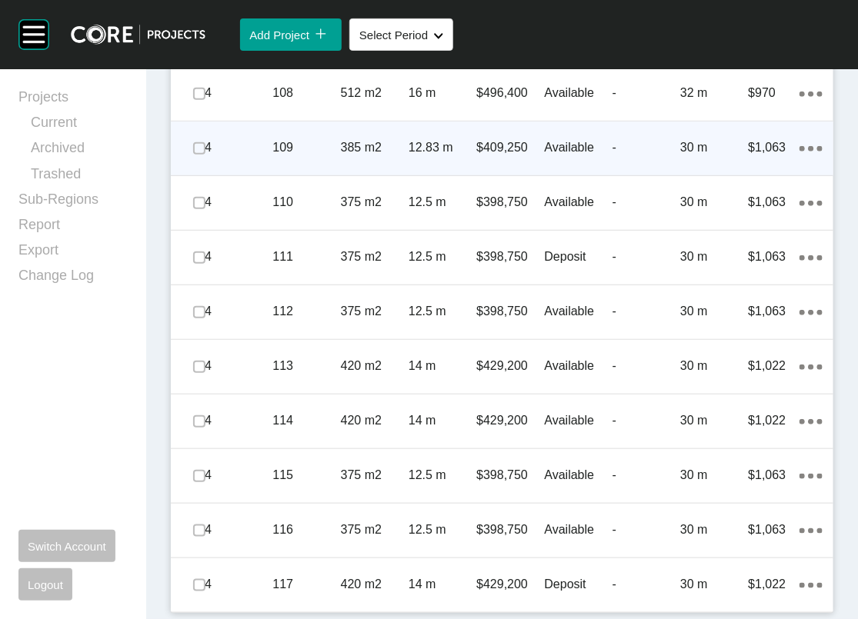
click at [723, 172] on div "30 m" at bounding box center [714, 148] width 68 height 48
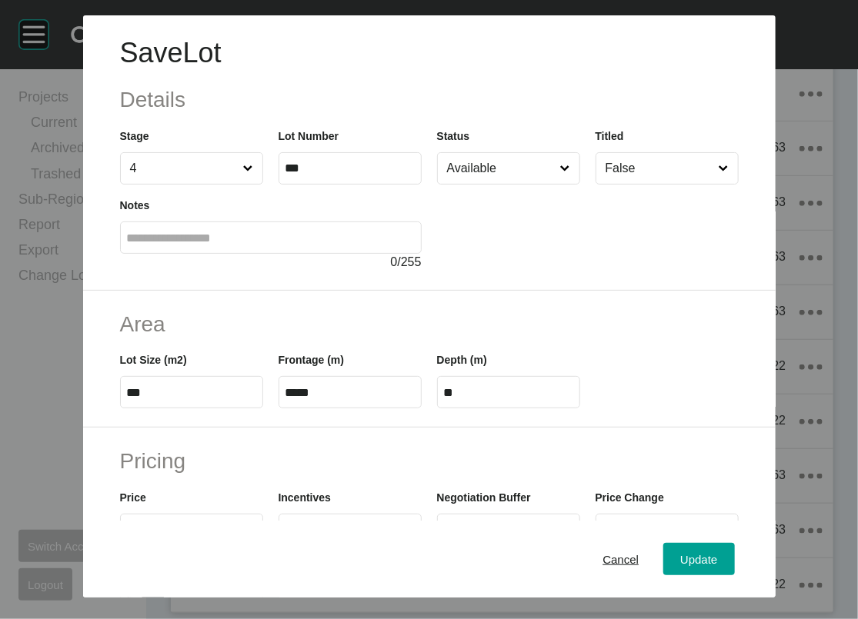
scroll to position [509, 0]
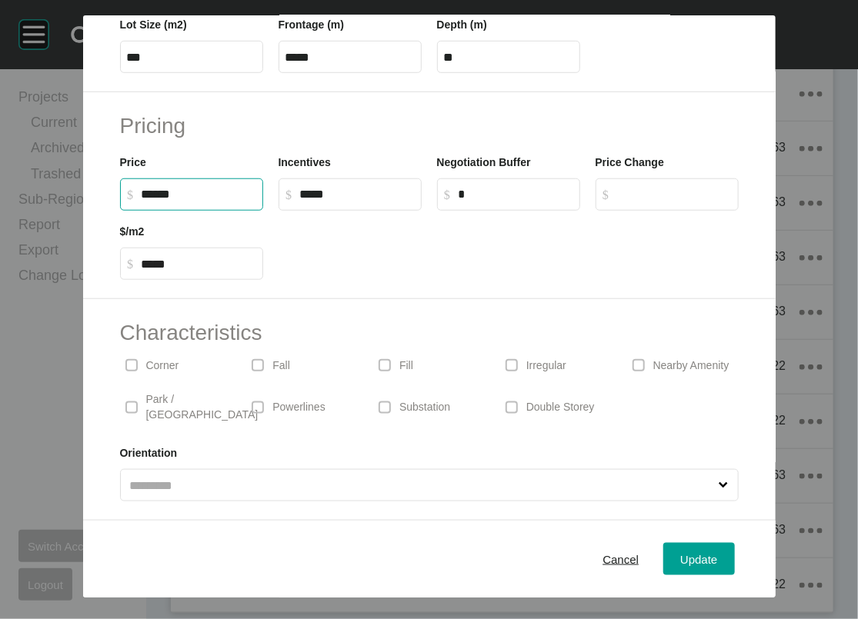
drag, startPoint x: 96, startPoint y: 158, endPoint x: 115, endPoint y: 185, distance: 33.7
click at [120, 179] on label "$ Created with Sketch. $ ******" at bounding box center [191, 195] width 143 height 32
type input "*******"
type input "*****"
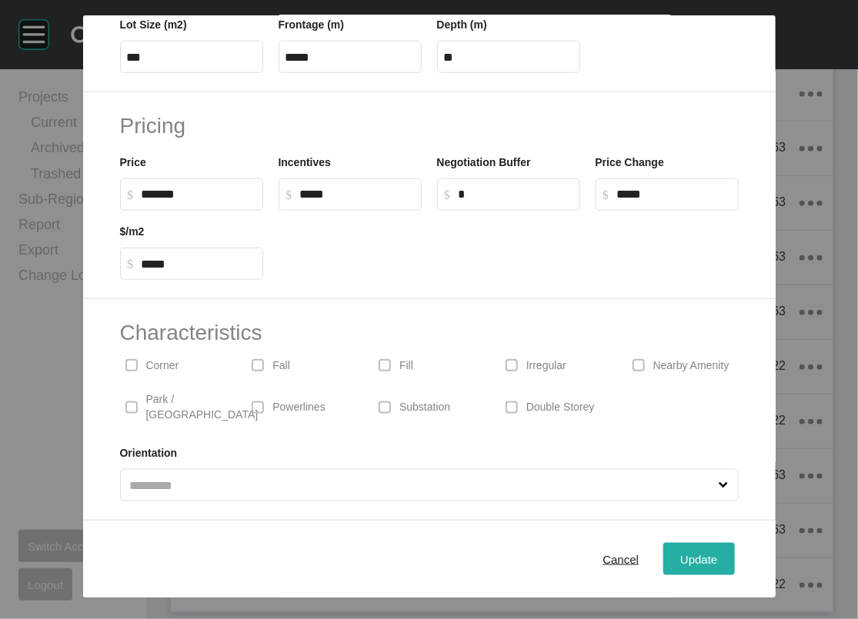
click at [721, 559] on div "Update" at bounding box center [698, 559] width 45 height 21
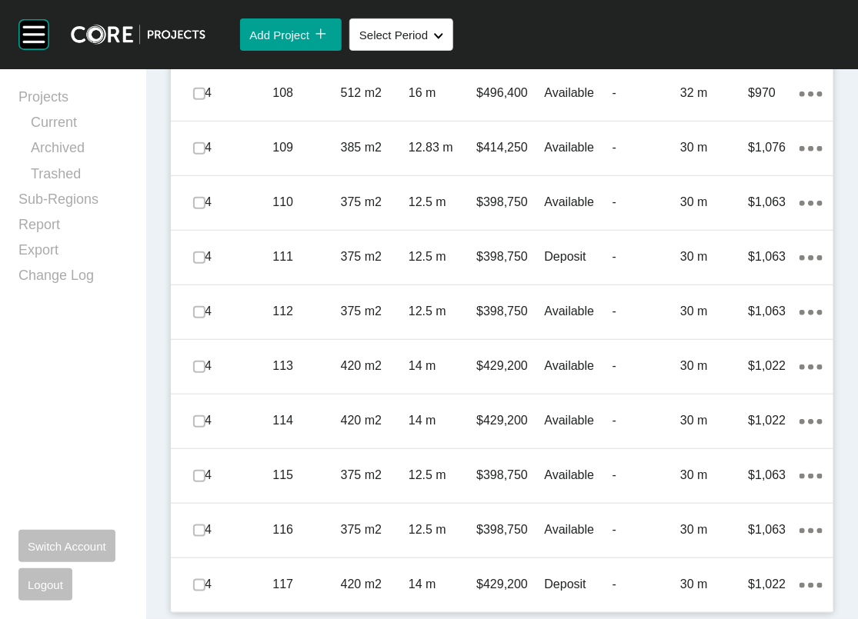
scroll to position [2619, 0]
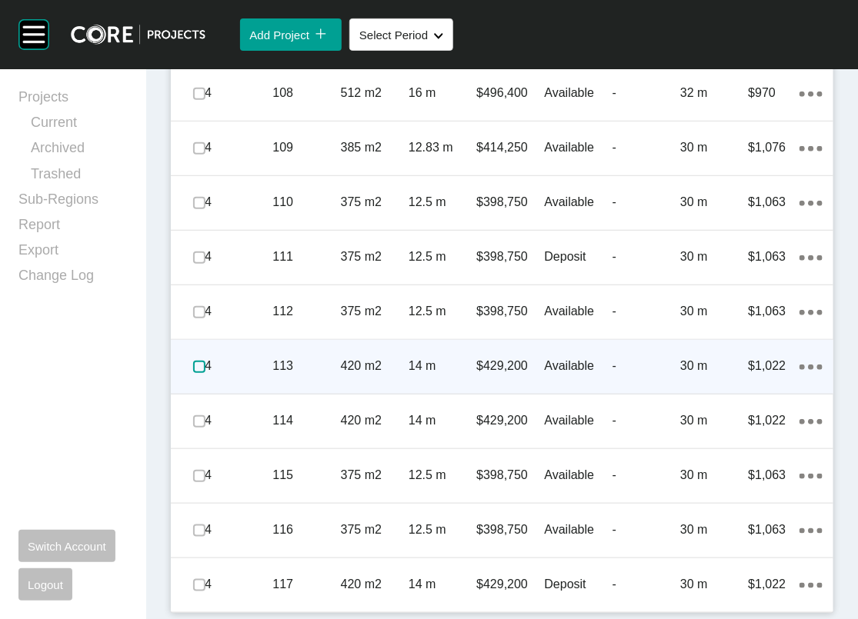
click at [202, 373] on label at bounding box center [199, 367] width 12 height 12
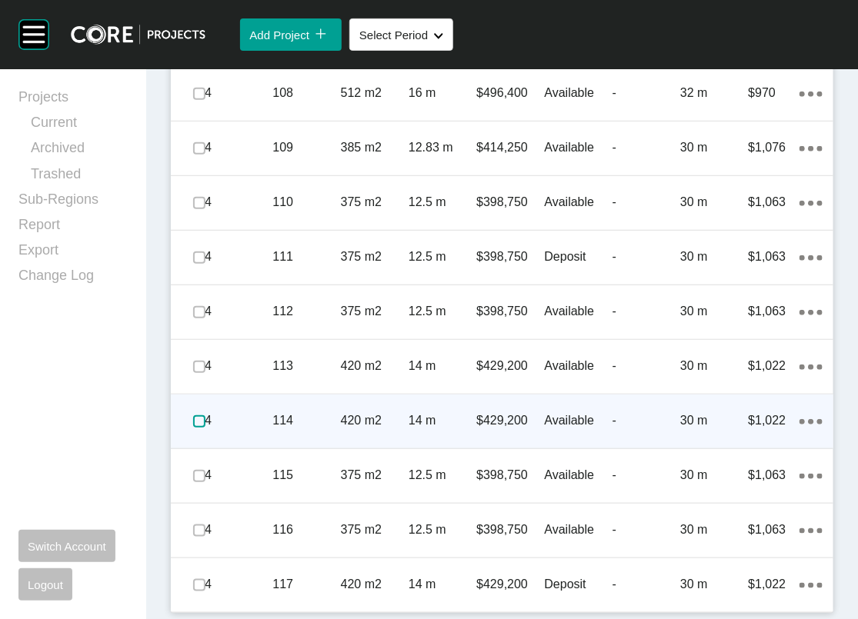
click at [200, 428] on label at bounding box center [199, 421] width 12 height 12
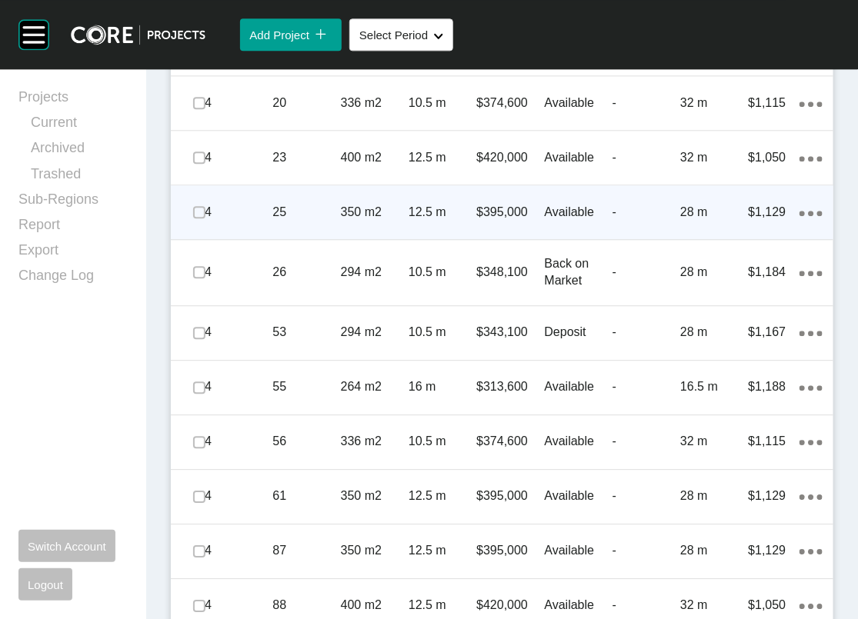
scroll to position [1154, 0]
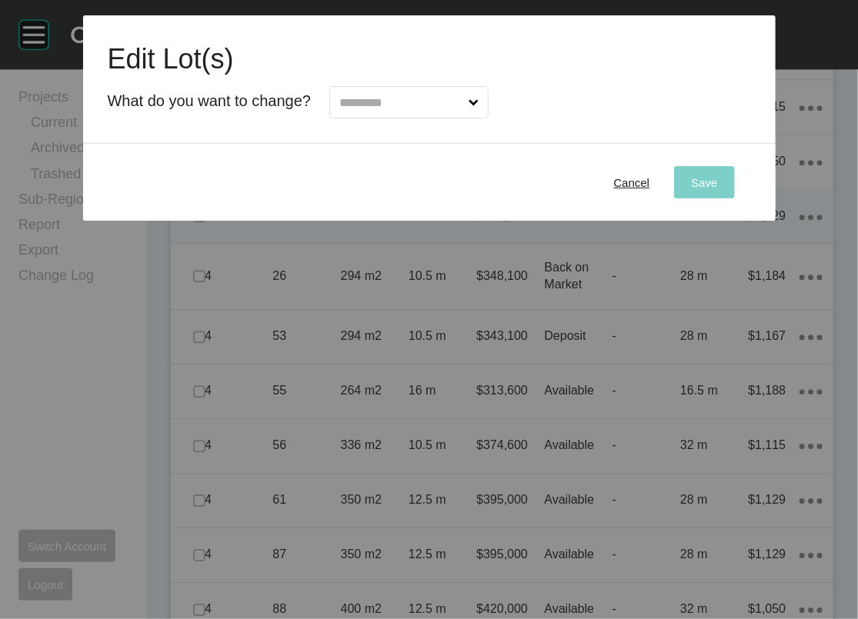
click at [482, 118] on span at bounding box center [474, 102] width 16 height 31
click at [466, 118] on input "text" at bounding box center [400, 102] width 129 height 31
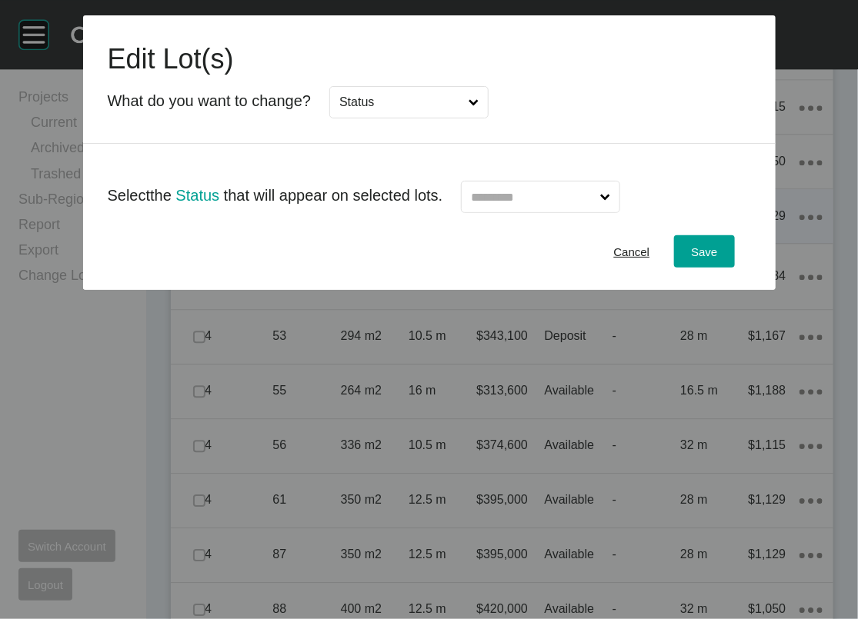
click at [469, 213] on div at bounding box center [531, 191] width 178 height 45
click at [516, 212] on input "text" at bounding box center [532, 197] width 129 height 31
type input "*"
click at [734, 268] on button "Save" at bounding box center [704, 251] width 60 height 32
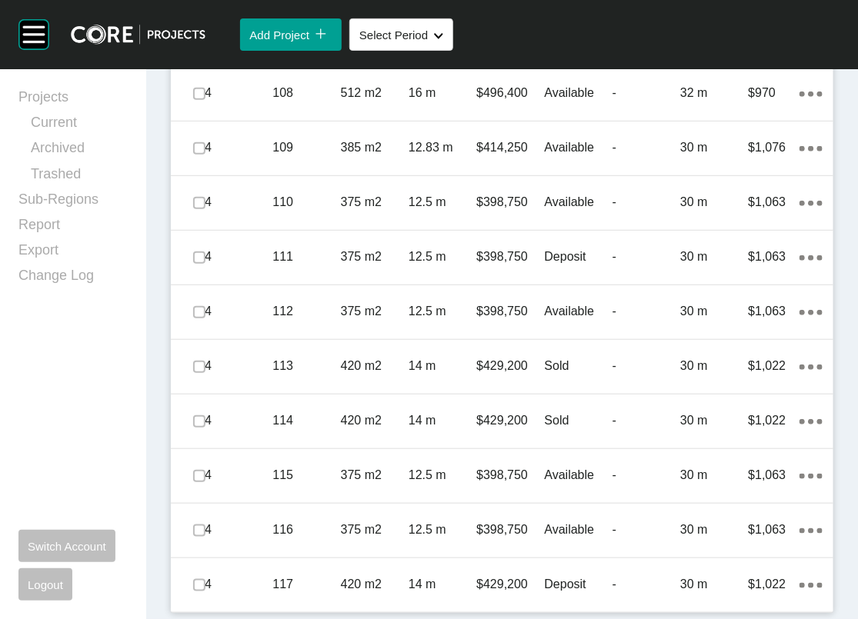
scroll to position [2661, 0]
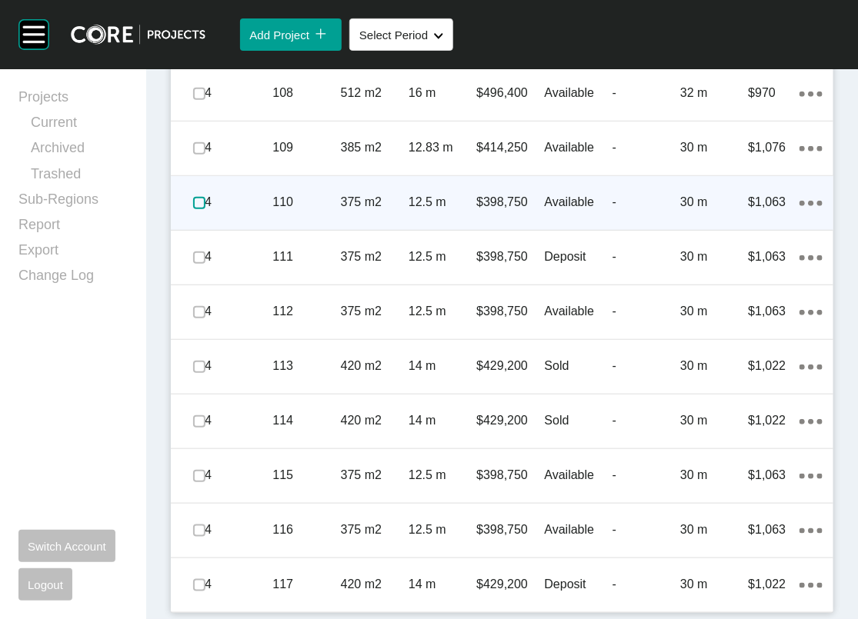
click at [201, 197] on label at bounding box center [199, 203] width 12 height 12
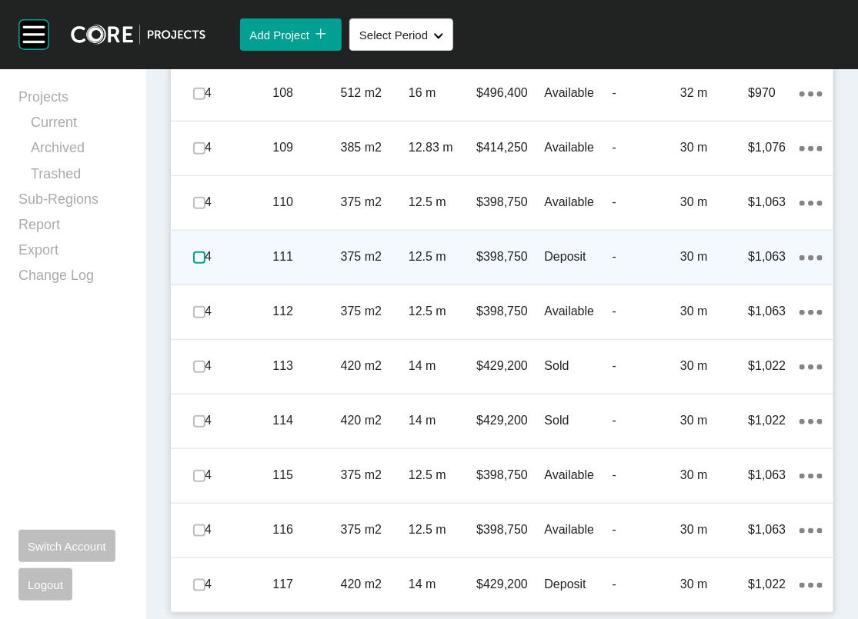
drag, startPoint x: 201, startPoint y: 257, endPoint x: 214, endPoint y: 280, distance: 26.5
click at [201, 259] on label at bounding box center [199, 258] width 12 height 12
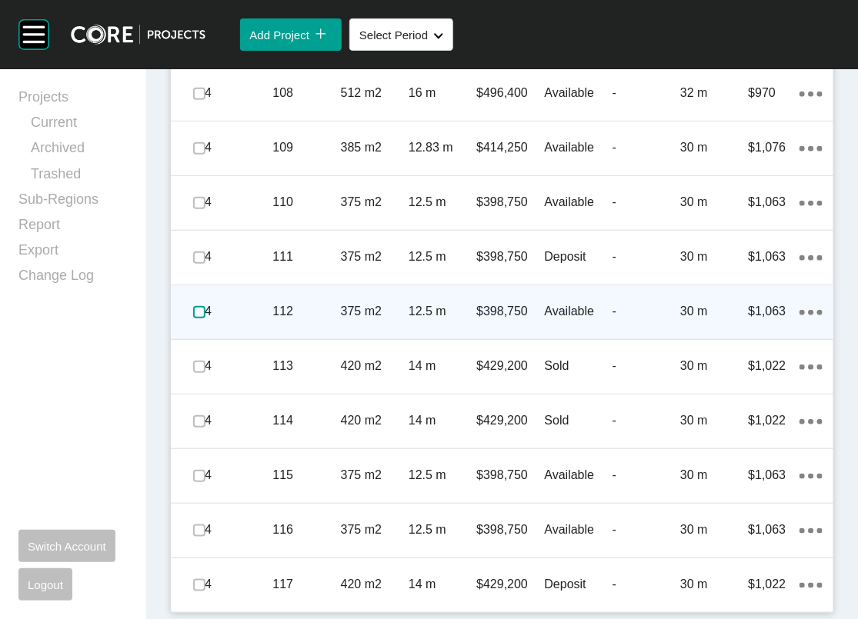
click at [205, 319] on label at bounding box center [199, 312] width 12 height 12
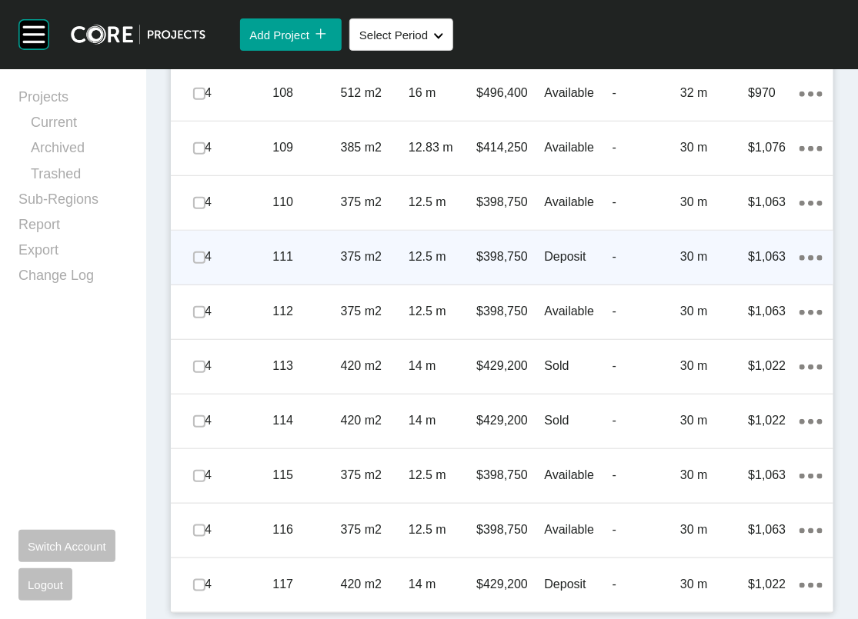
click at [435, 261] on p "12.5 m" at bounding box center [443, 257] width 68 height 17
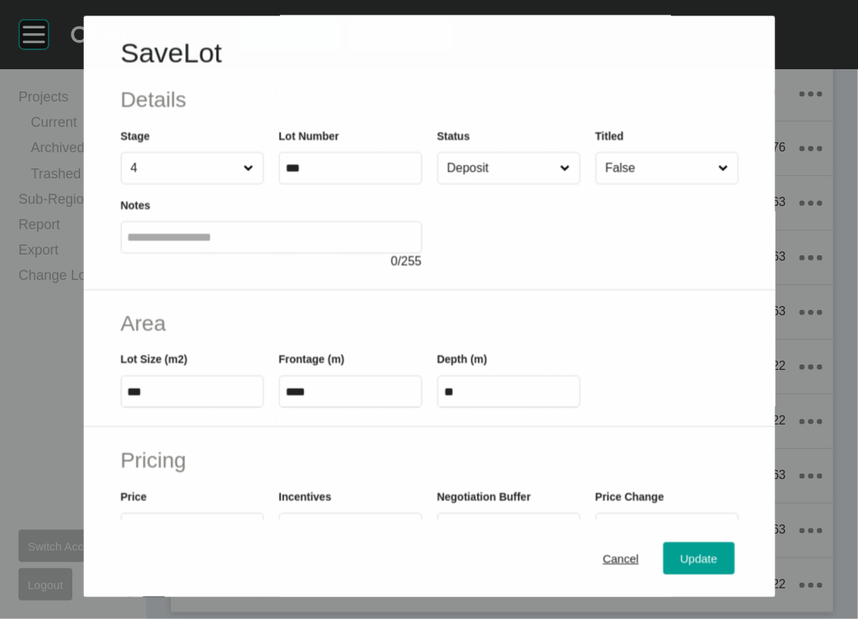
click at [556, 184] on input "Deposit" at bounding box center [499, 168] width 113 height 31
click at [717, 552] on span "Update" at bounding box center [698, 558] width 37 height 13
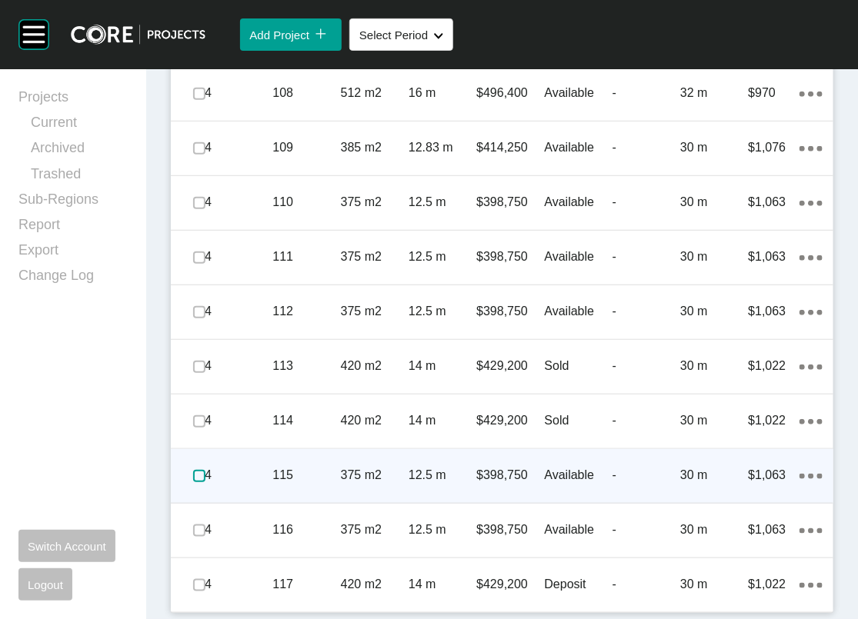
click at [203, 482] on label at bounding box center [199, 476] width 12 height 12
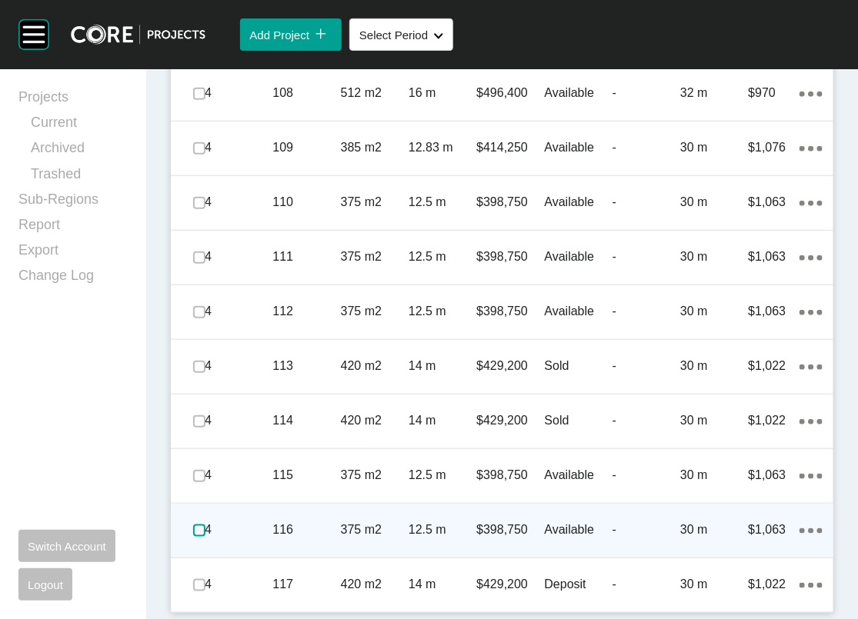
click at [205, 537] on label at bounding box center [199, 531] width 12 height 12
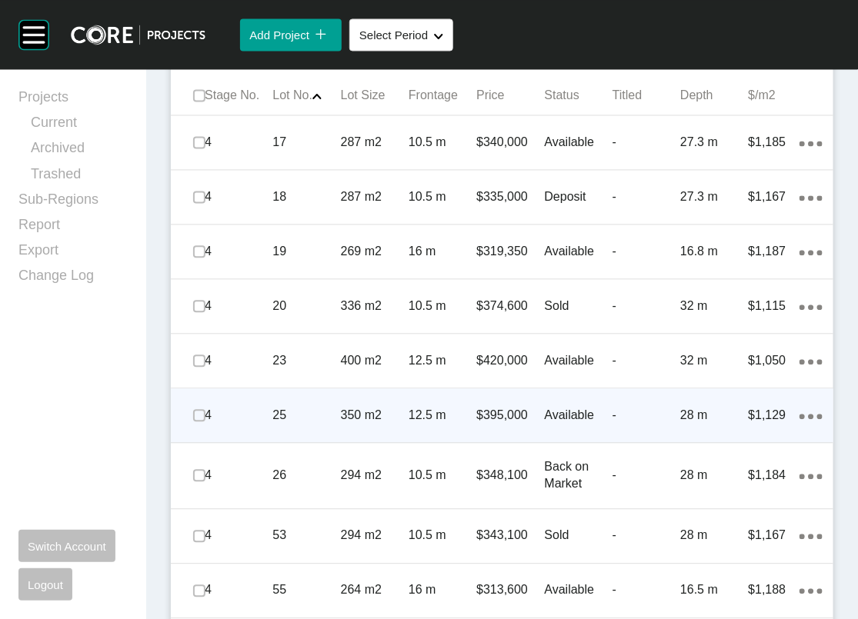
scroll to position [946, 0]
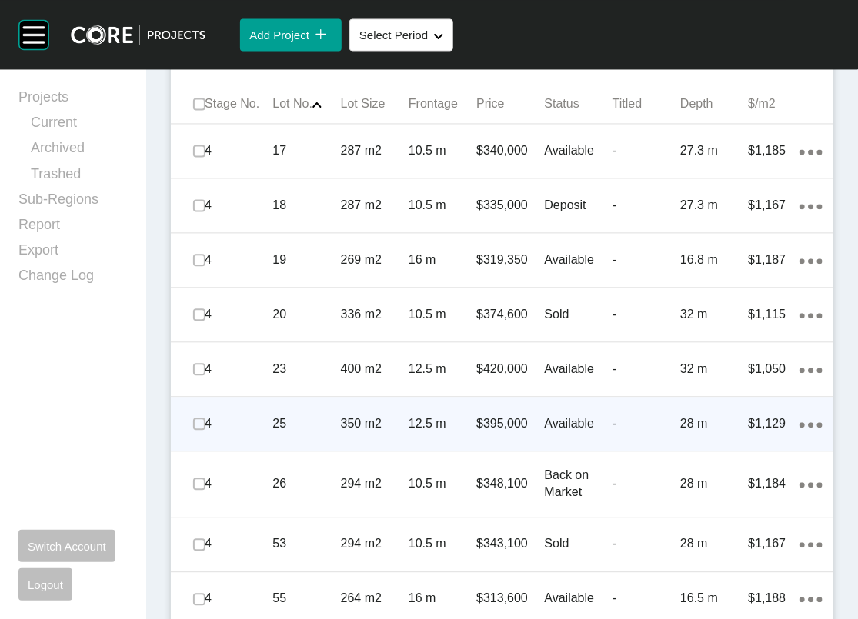
click at [548, 58] on span "Edit Selected" at bounding box center [582, 51] width 68 height 13
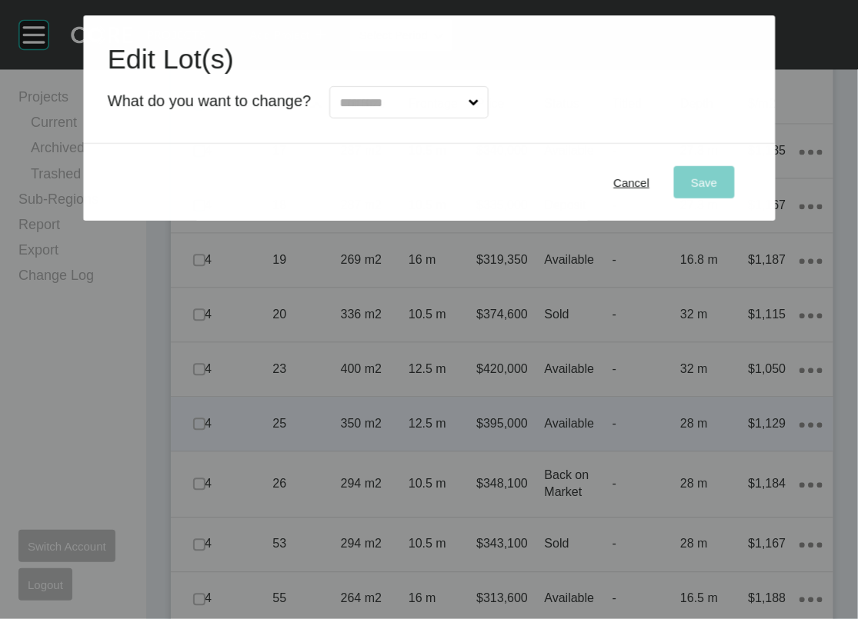
click at [365, 118] on input "text" at bounding box center [400, 102] width 129 height 31
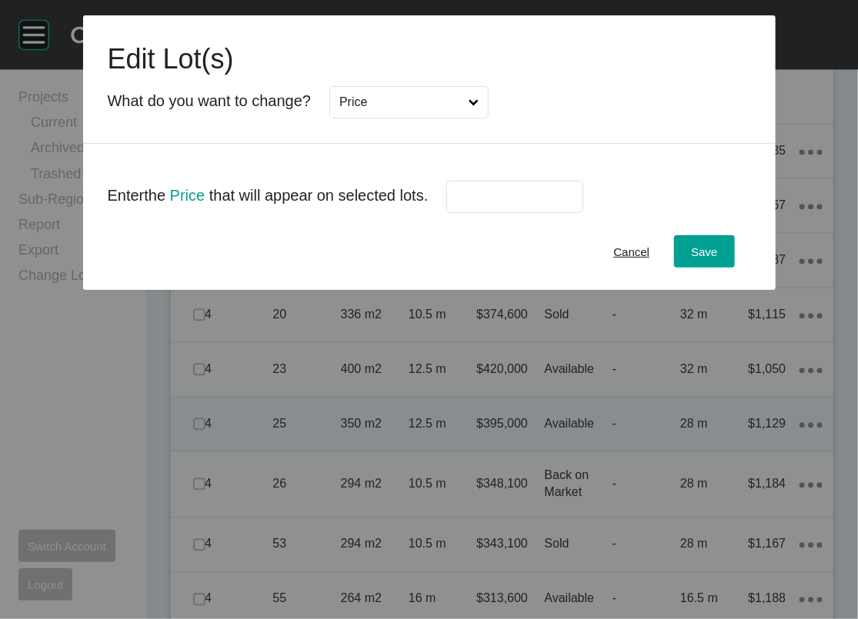
click at [529, 204] on input "text" at bounding box center [514, 197] width 123 height 13
type input "******"
click at [734, 268] on button "Save" at bounding box center [704, 251] width 60 height 32
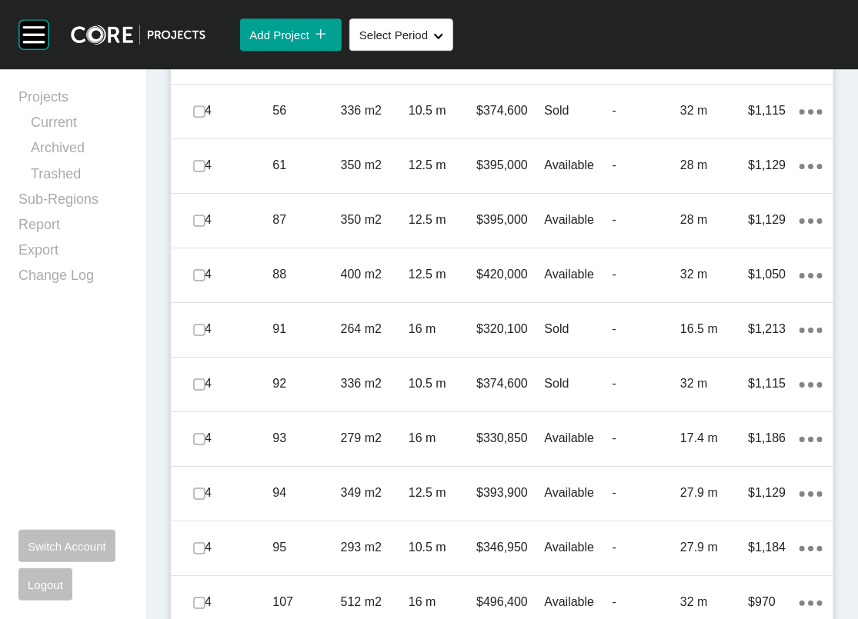
scroll to position [2747, 0]
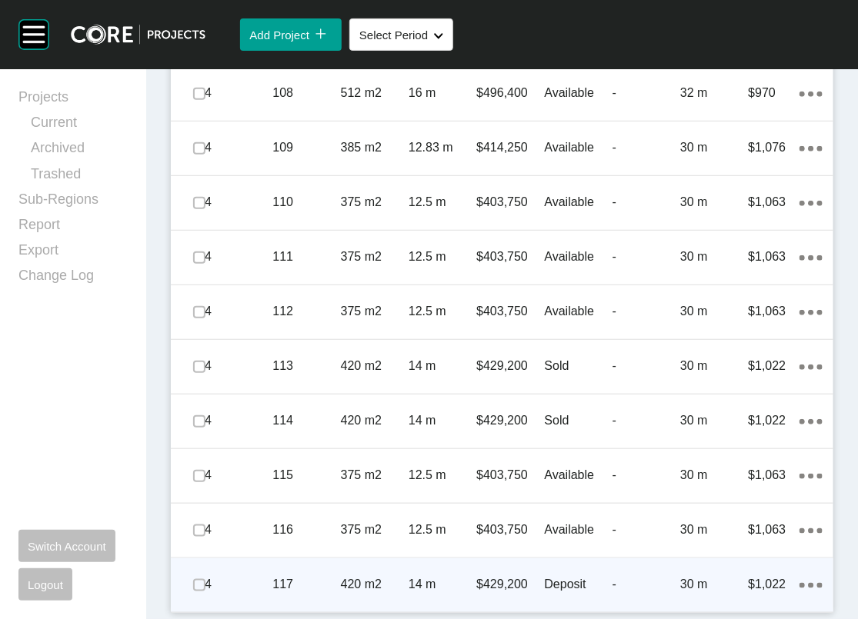
click at [661, 587] on p "-" at bounding box center [646, 584] width 68 height 17
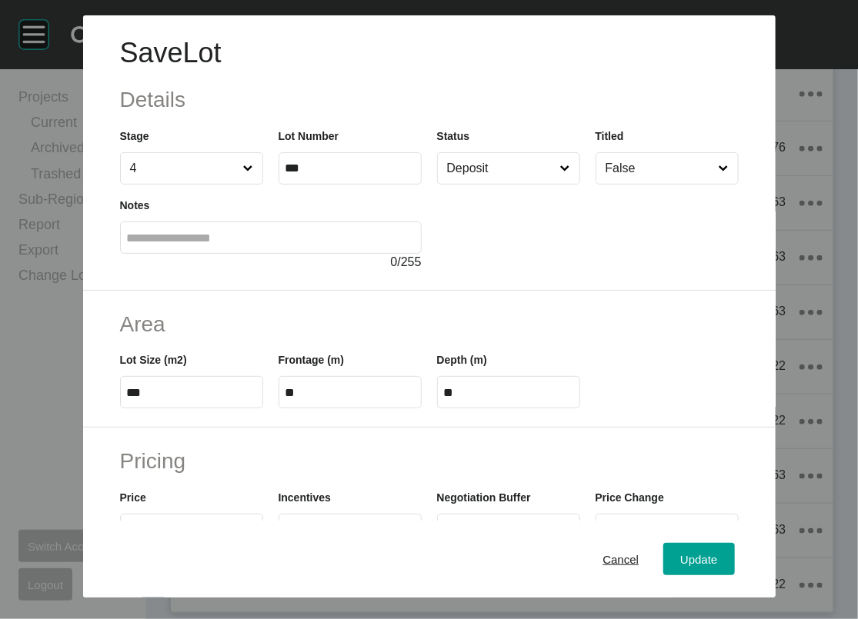
scroll to position [509, 0]
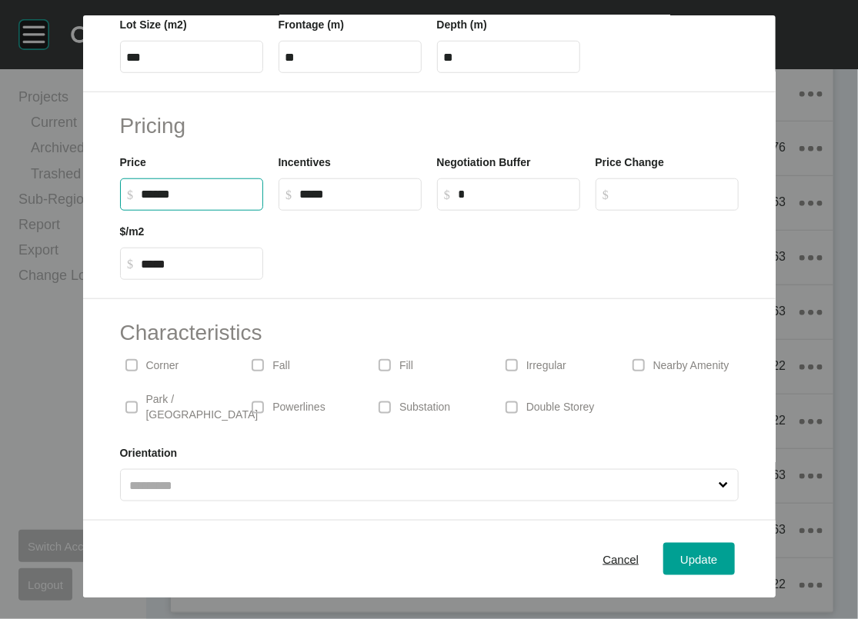
drag, startPoint x: 92, startPoint y: 148, endPoint x: 82, endPoint y: 147, distance: 10.8
click at [142, 188] on input "******" at bounding box center [199, 194] width 115 height 13
type input "*******"
type input "*****"
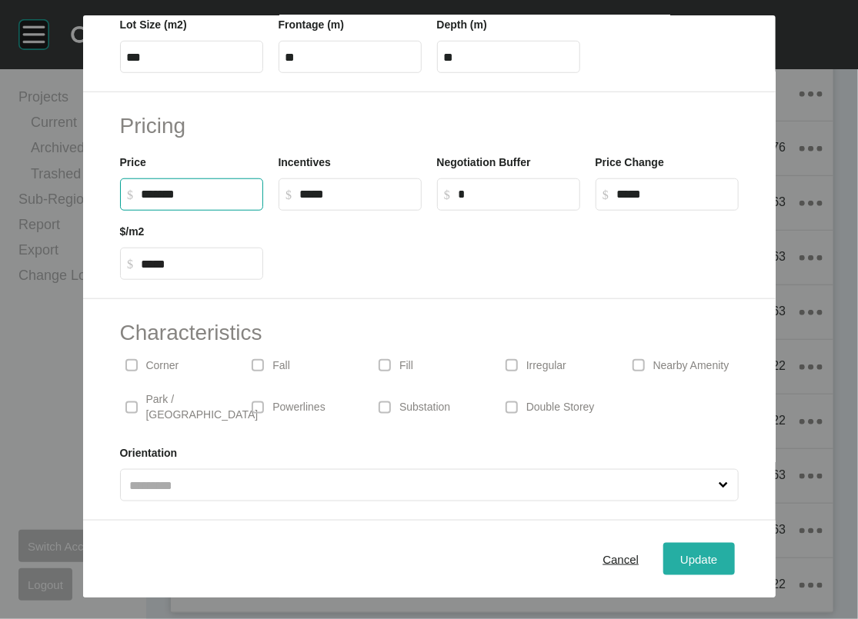
click at [717, 552] on span "Update" at bounding box center [698, 558] width 37 height 13
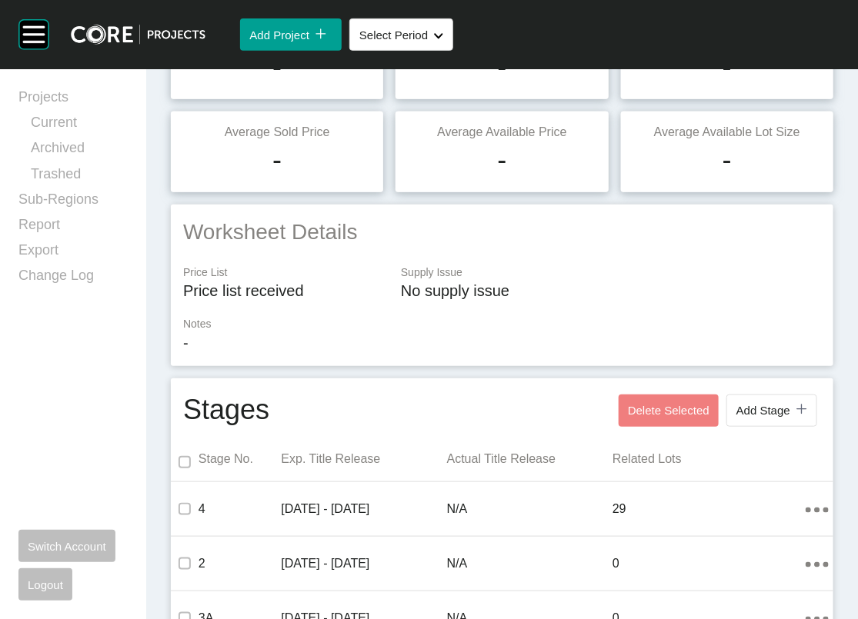
scroll to position [0, 0]
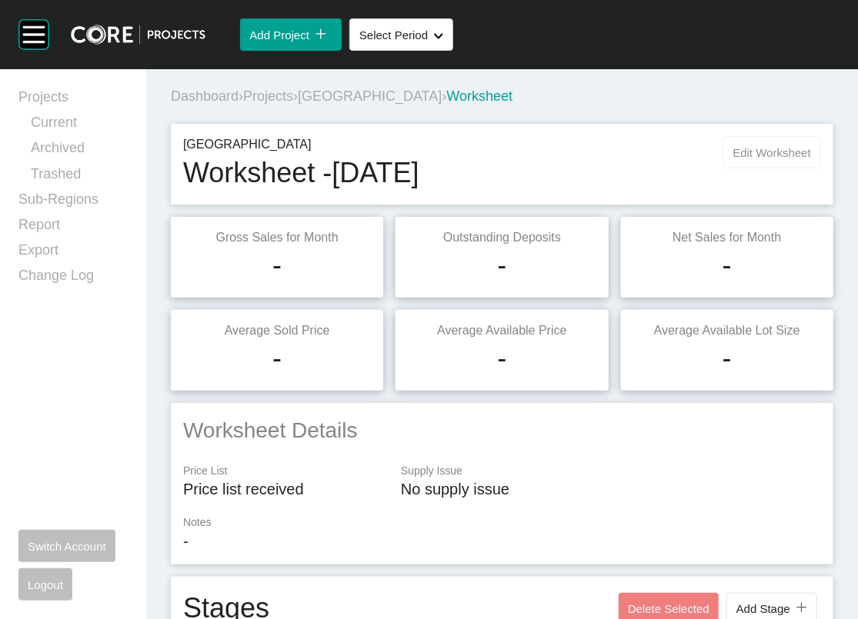
click at [745, 169] on button "Edit Worksheet" at bounding box center [772, 152] width 98 height 32
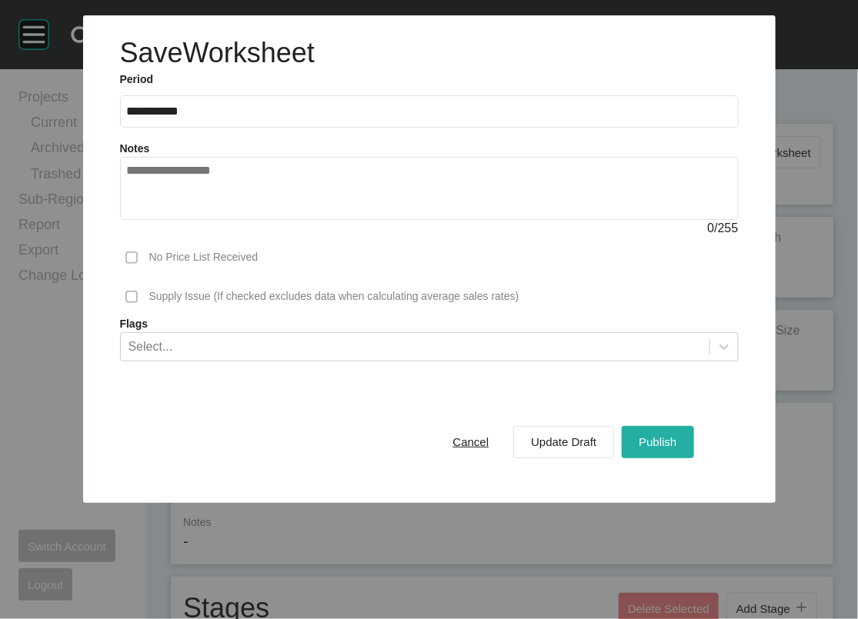
click at [680, 452] on div "Publish" at bounding box center [657, 442] width 45 height 21
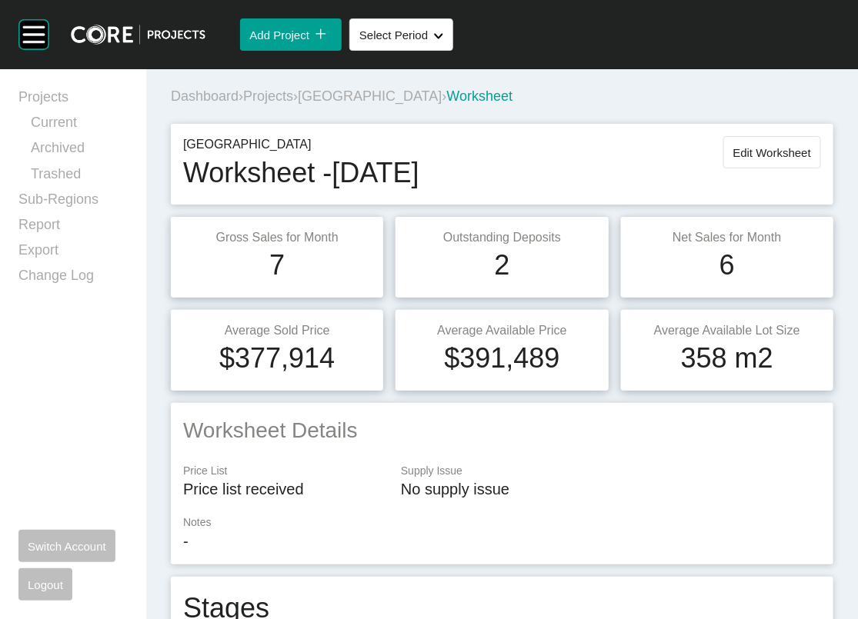
click at [293, 104] on span "Projects" at bounding box center [268, 95] width 50 height 15
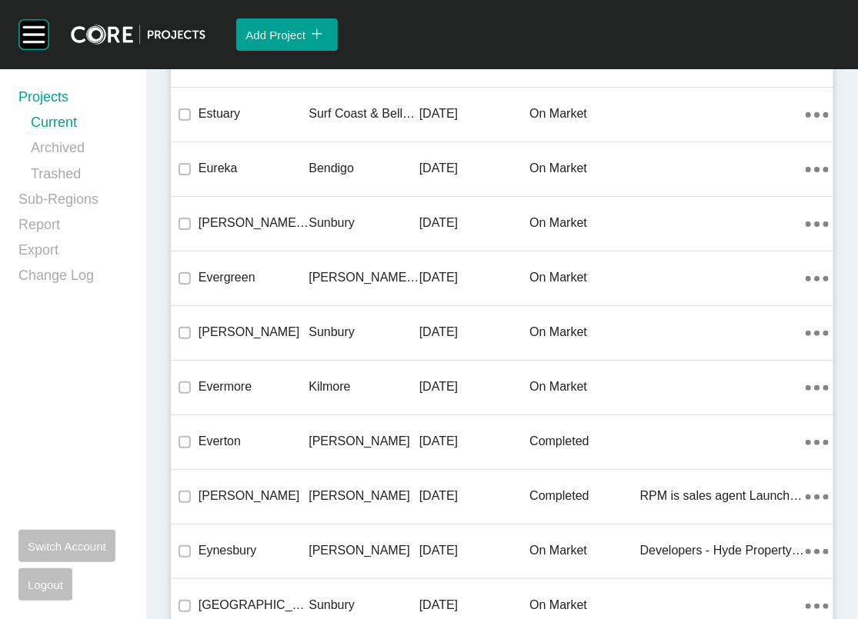
scroll to position [13862, 0]
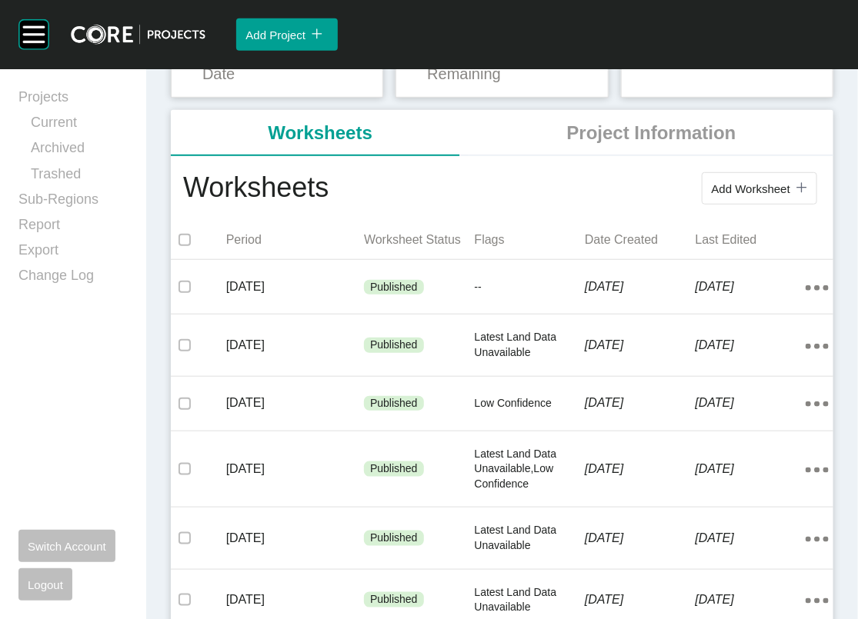
scroll to position [249, 0]
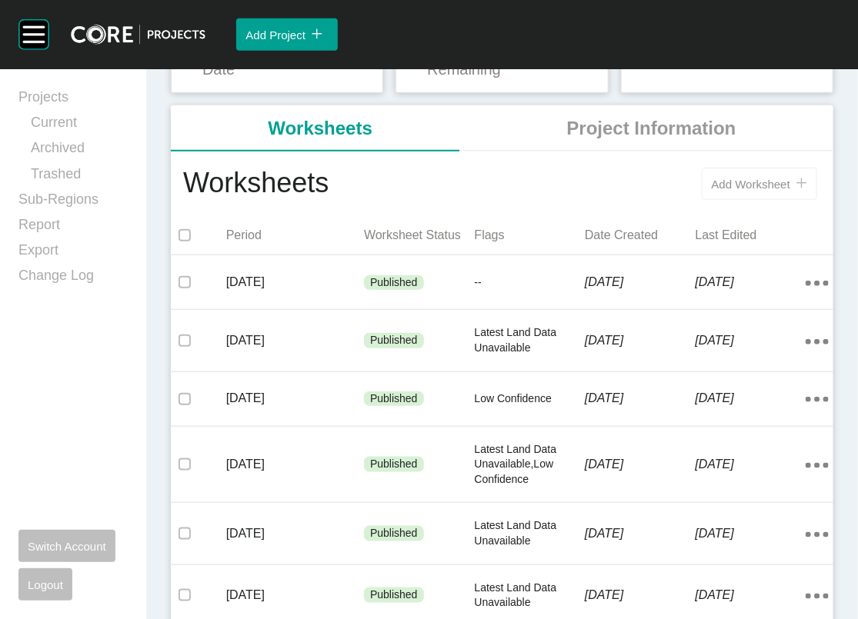
click at [712, 191] on span "Add Worksheet" at bounding box center [751, 184] width 78 height 13
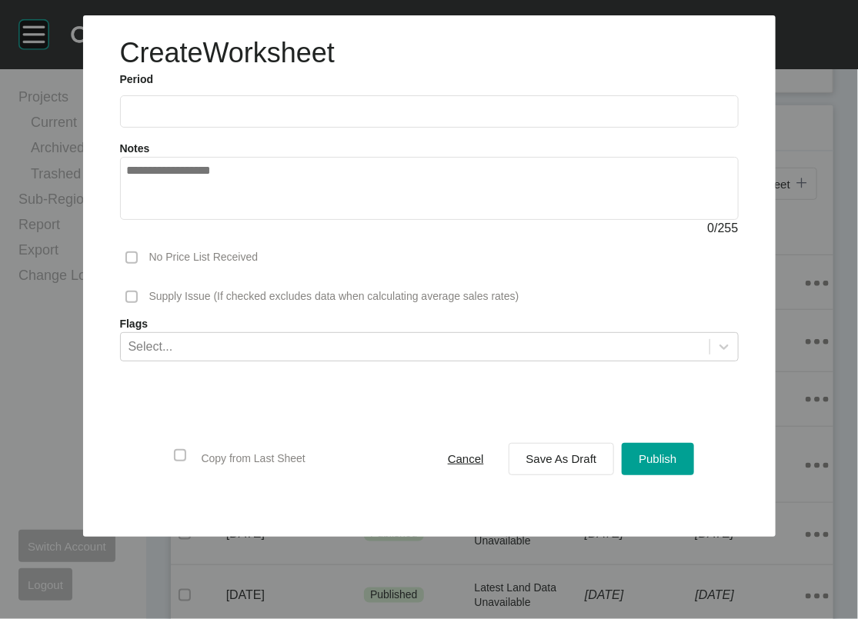
click at [269, 118] on input "text" at bounding box center [429, 111] width 605 height 13
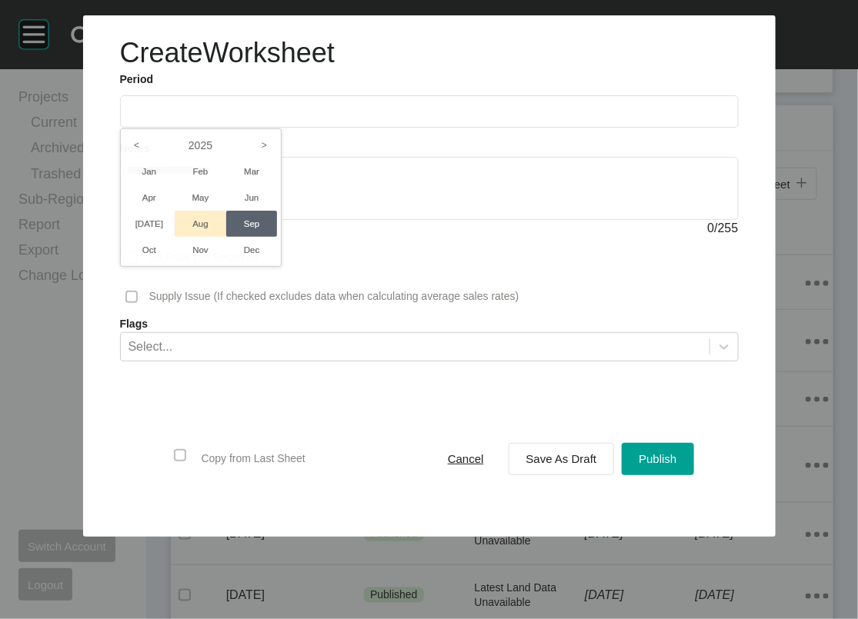
click at [175, 237] on li "Aug" at bounding box center [201, 224] width 52 height 26
type input "**********"
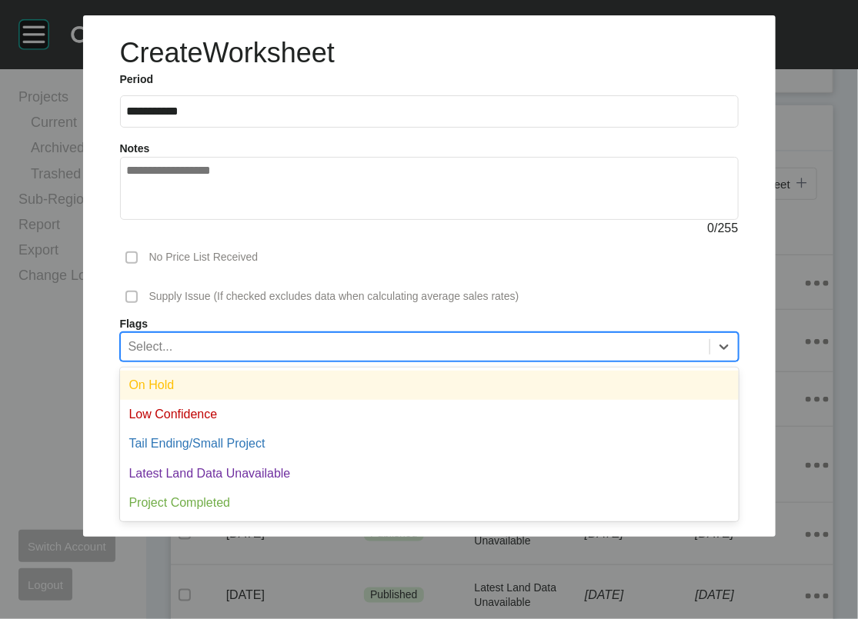
click at [191, 359] on div "Select..." at bounding box center [415, 346] width 589 height 26
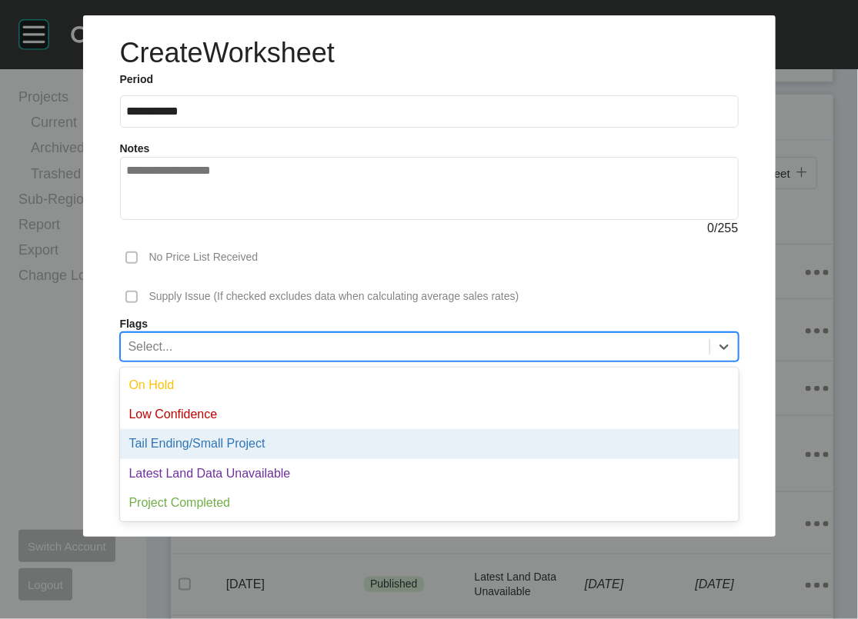
click at [205, 459] on div "Tail Ending/Small Project" at bounding box center [429, 443] width 619 height 29
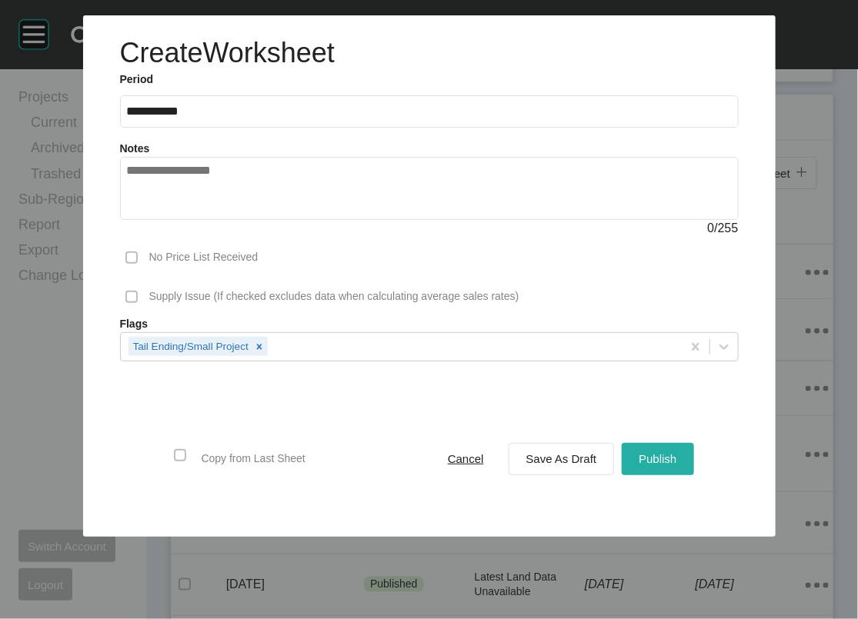
click at [680, 469] on div "Publish" at bounding box center [657, 459] width 45 height 21
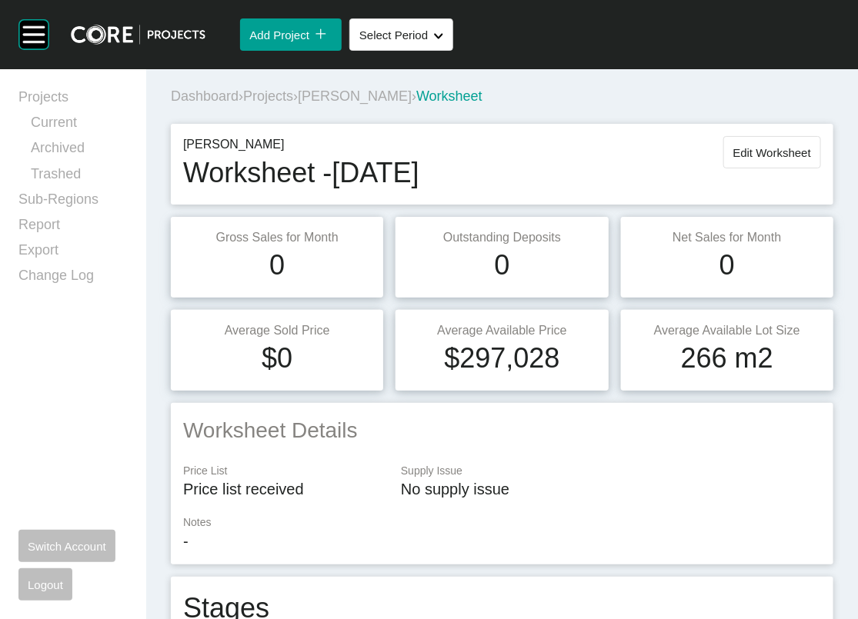
click at [293, 104] on span "Projects" at bounding box center [268, 95] width 50 height 15
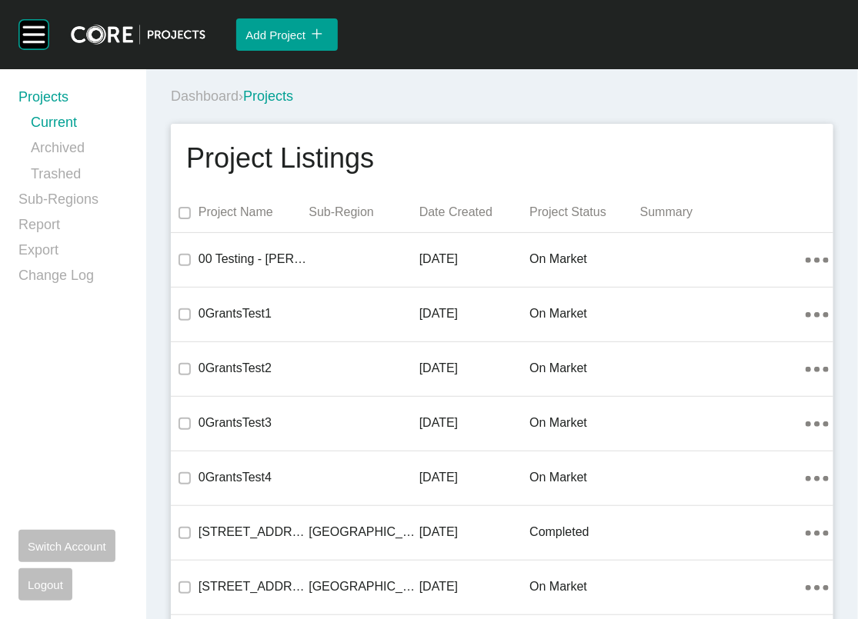
scroll to position [31465, 0]
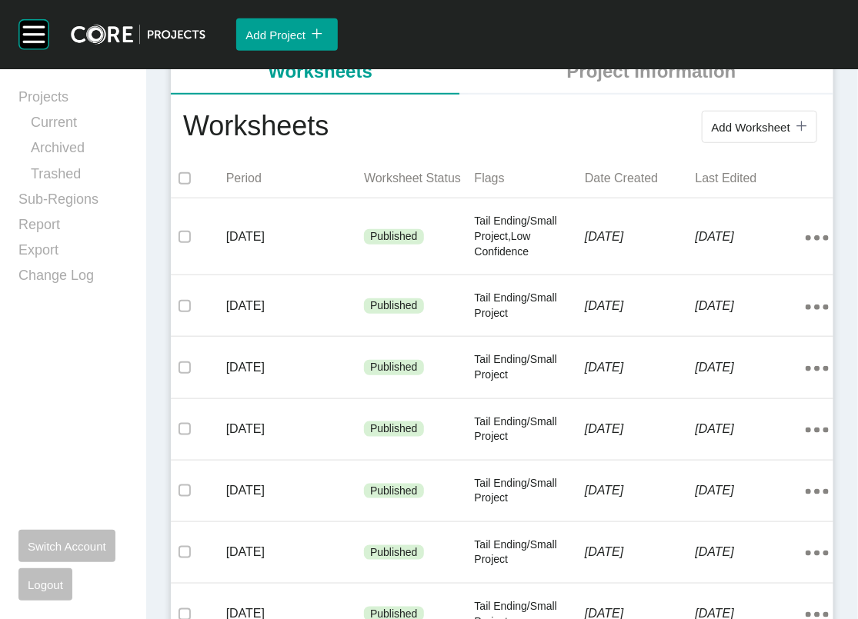
scroll to position [312, 0]
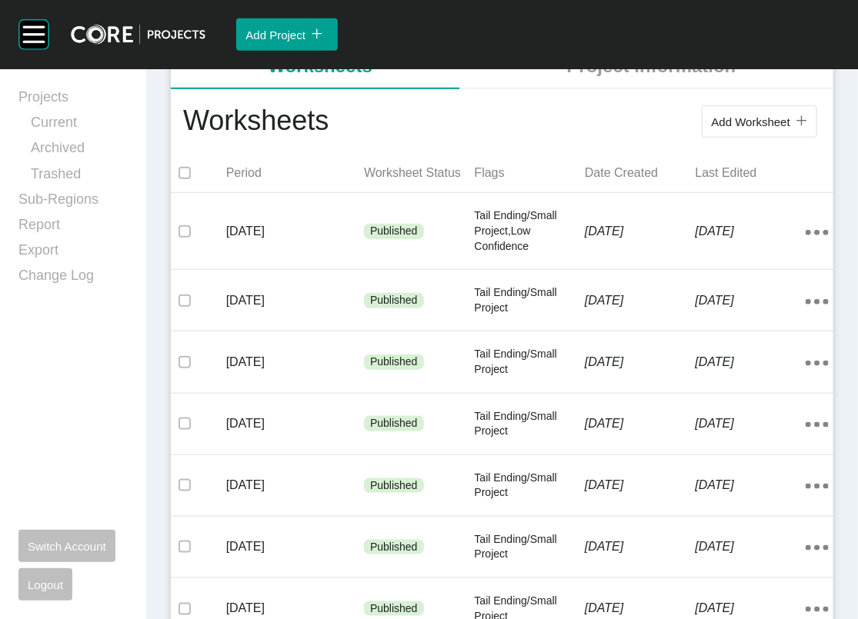
click at [732, 138] on button "Add Worksheet icon/tick copy 11 Created with Sketch." at bounding box center [759, 121] width 115 height 32
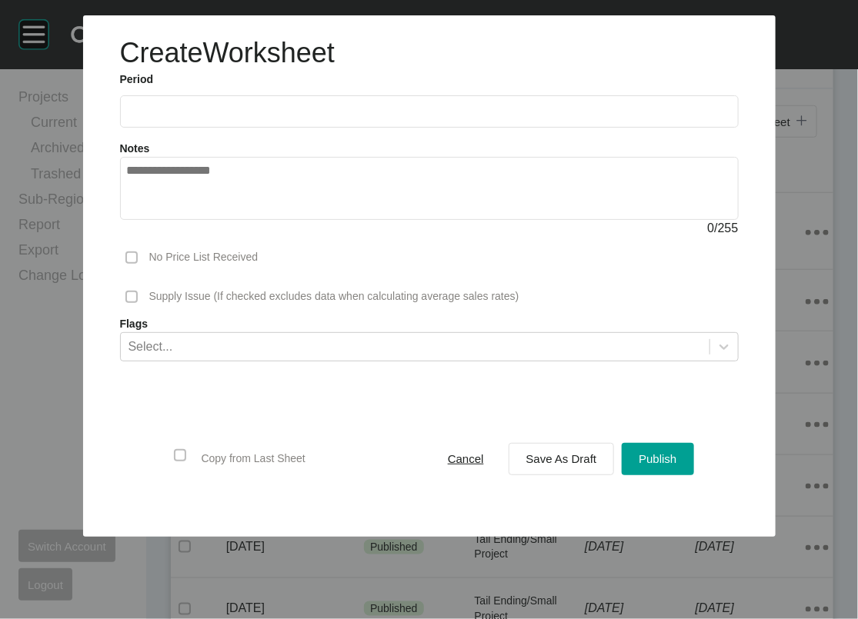
click at [233, 118] on input "text" at bounding box center [429, 111] width 605 height 13
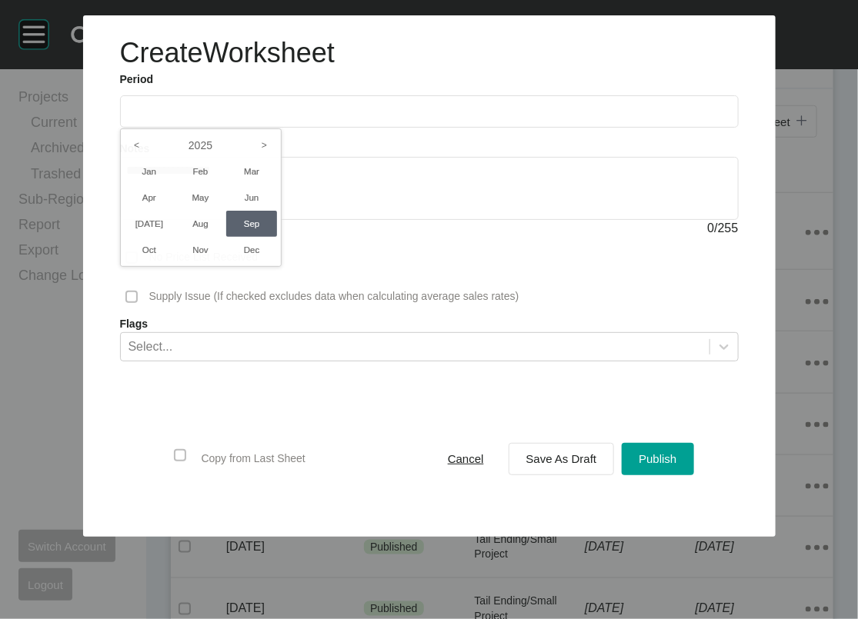
drag, startPoint x: 167, startPoint y: 272, endPoint x: 165, endPoint y: 287, distance: 15.6
click at [175, 237] on li "Aug" at bounding box center [201, 224] width 52 height 26
type input "**********"
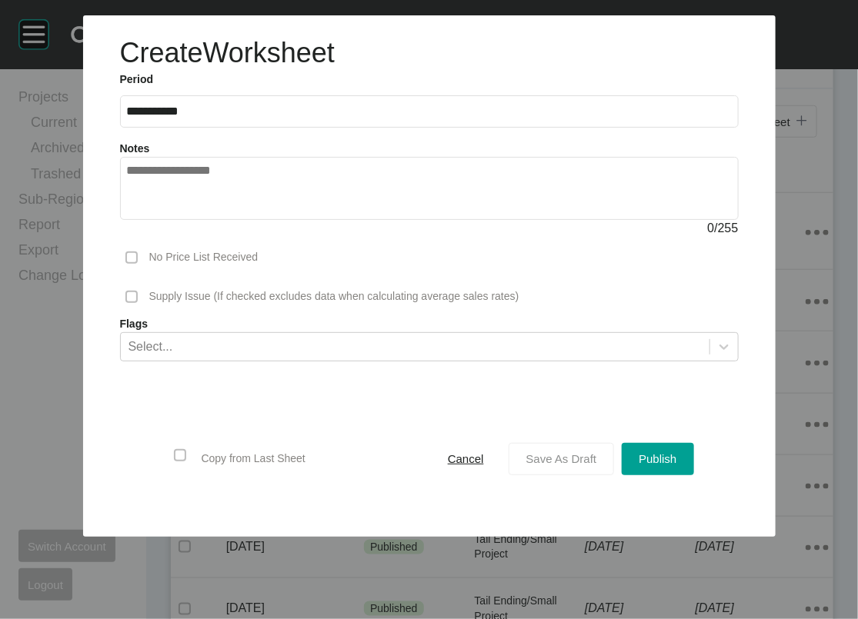
click at [558, 476] on button "Save As Draft" at bounding box center [562, 459] width 106 height 32
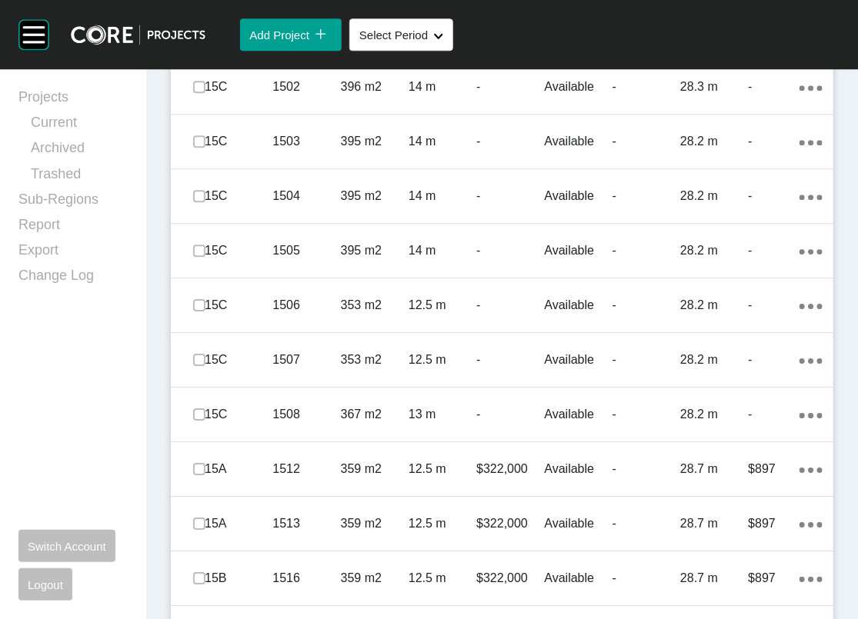
scroll to position [1389, 0]
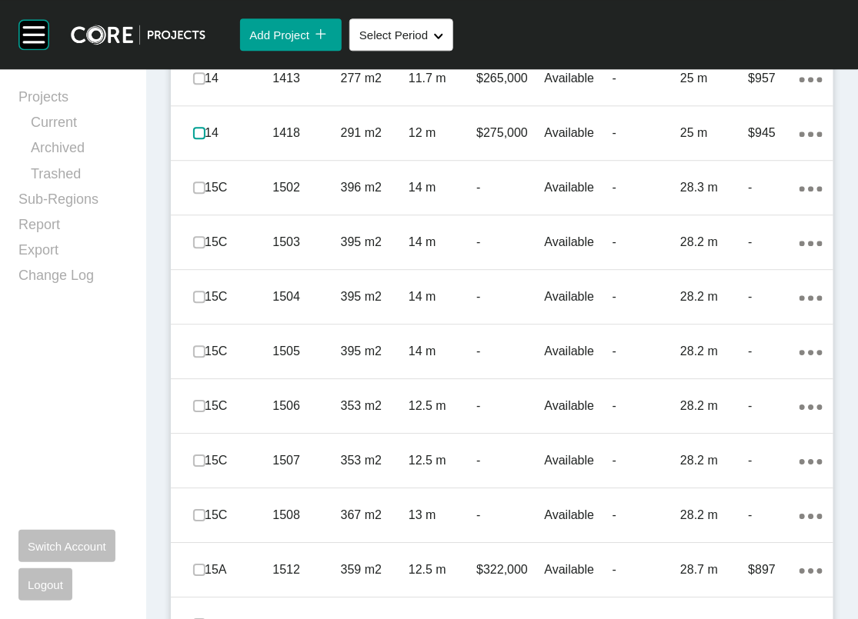
scroll to position [1246, 0]
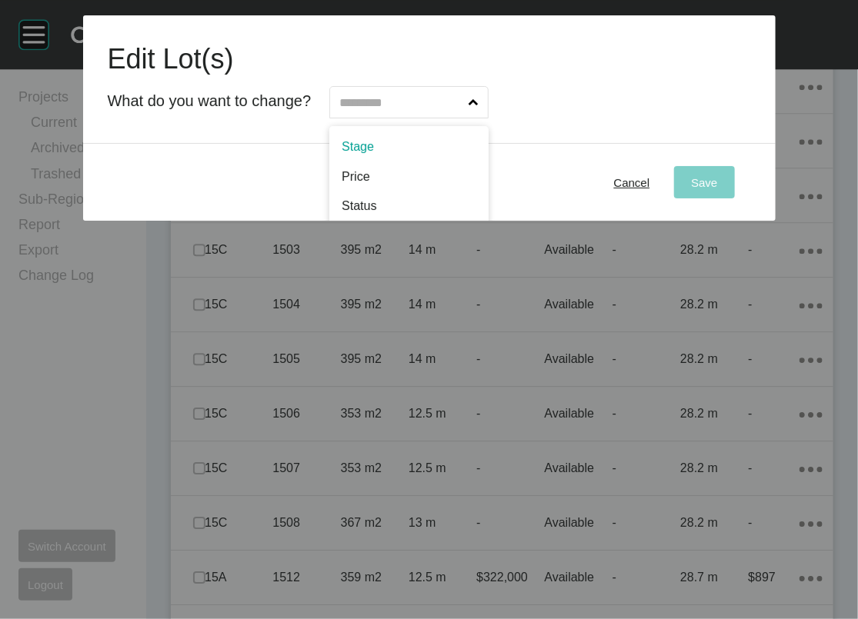
click at [482, 118] on span at bounding box center [474, 102] width 16 height 31
click at [466, 118] on input "text" at bounding box center [400, 102] width 129 height 31
type input "*"
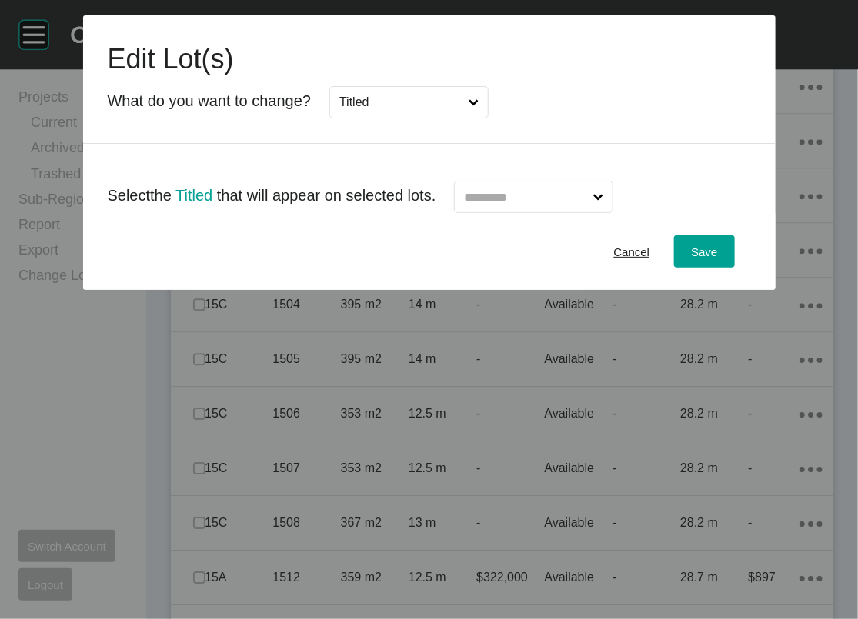
click at [534, 212] on input "text" at bounding box center [525, 197] width 129 height 31
click at [734, 268] on button "Save" at bounding box center [704, 251] width 60 height 32
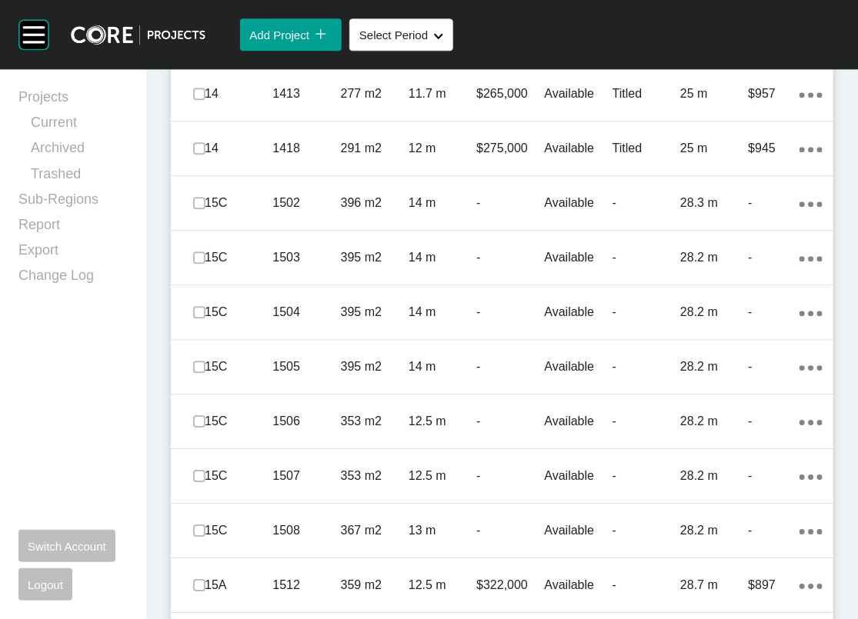
scroll to position [1216, 0]
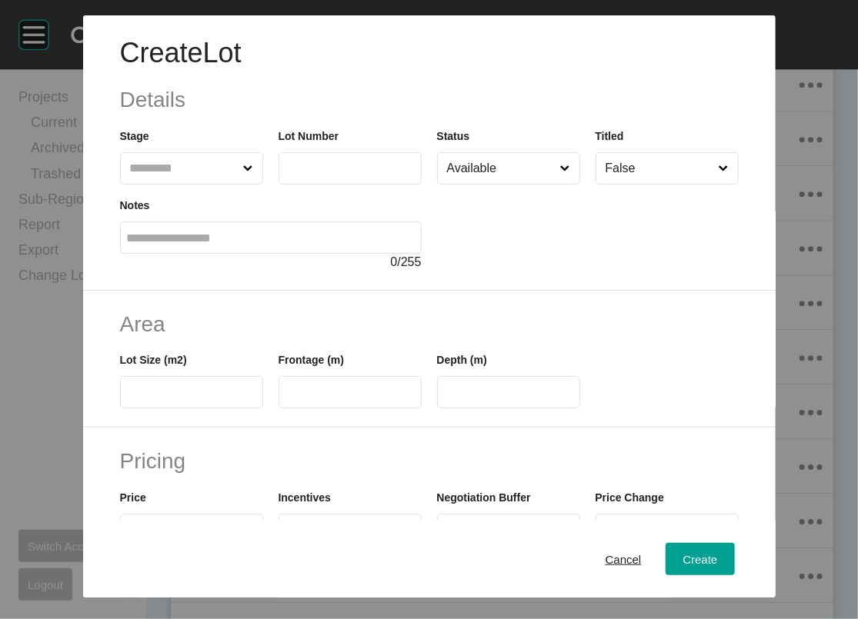
click at [182, 184] on input "text" at bounding box center [184, 168] width 114 height 31
click at [243, 174] on icon at bounding box center [248, 169] width 10 height 10
click at [208, 184] on input "15C" at bounding box center [184, 168] width 114 height 31
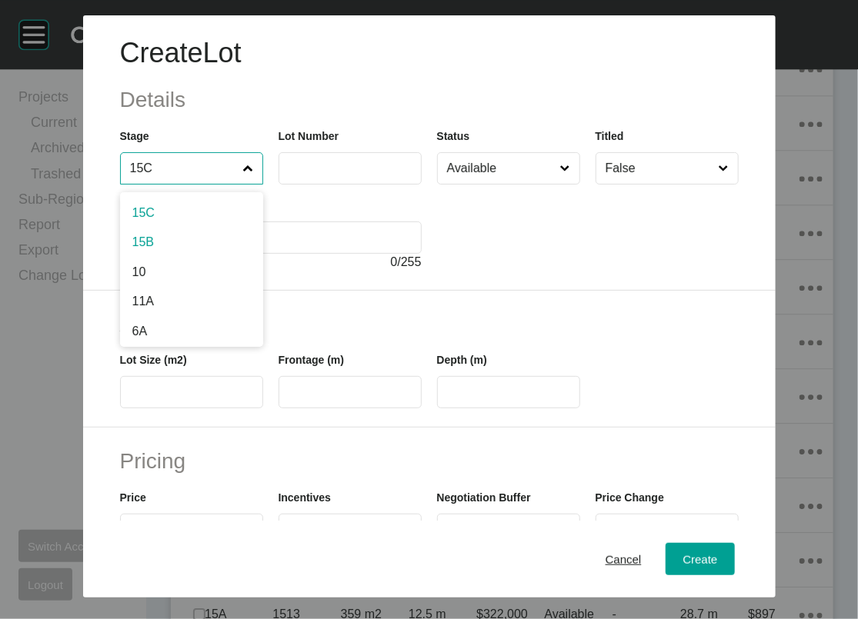
drag, startPoint x: 154, startPoint y: 299, endPoint x: 169, endPoint y: 280, distance: 24.2
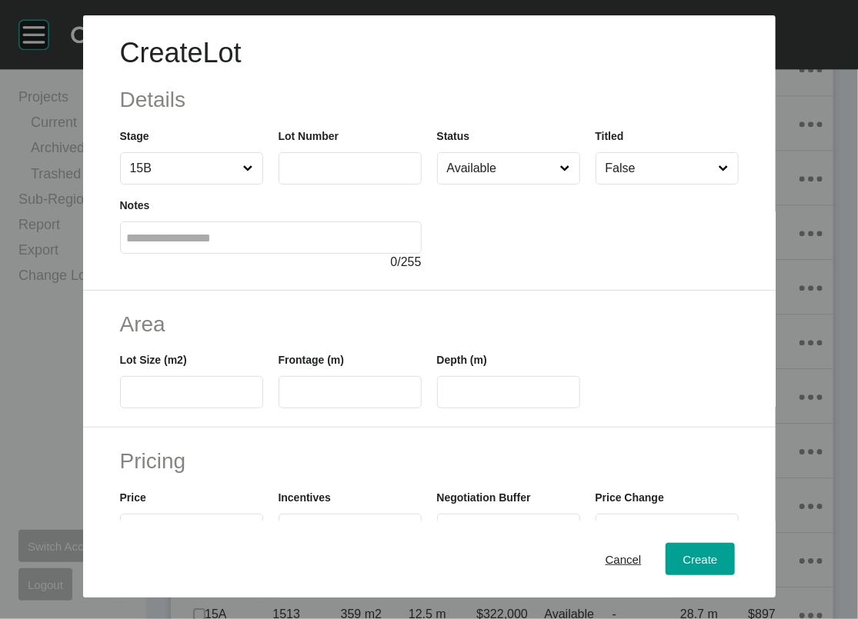
click at [279, 185] on label at bounding box center [350, 168] width 143 height 32
click at [285, 175] on input "text" at bounding box center [349, 168] width 129 height 13
type input "****"
click at [154, 399] on input "text" at bounding box center [191, 392] width 129 height 13
type input "***"
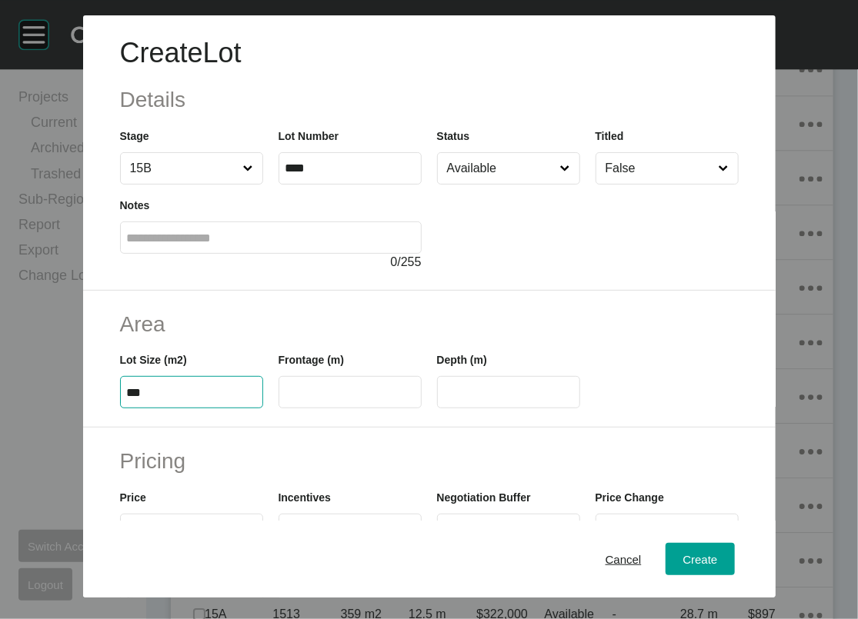
click at [285, 399] on input "text" at bounding box center [349, 392] width 129 height 13
type input "**"
type input "****"
drag, startPoint x: 449, startPoint y: 494, endPoint x: 483, endPoint y: 491, distance: 34.8
click at [449, 399] on input "****" at bounding box center [508, 392] width 129 height 13
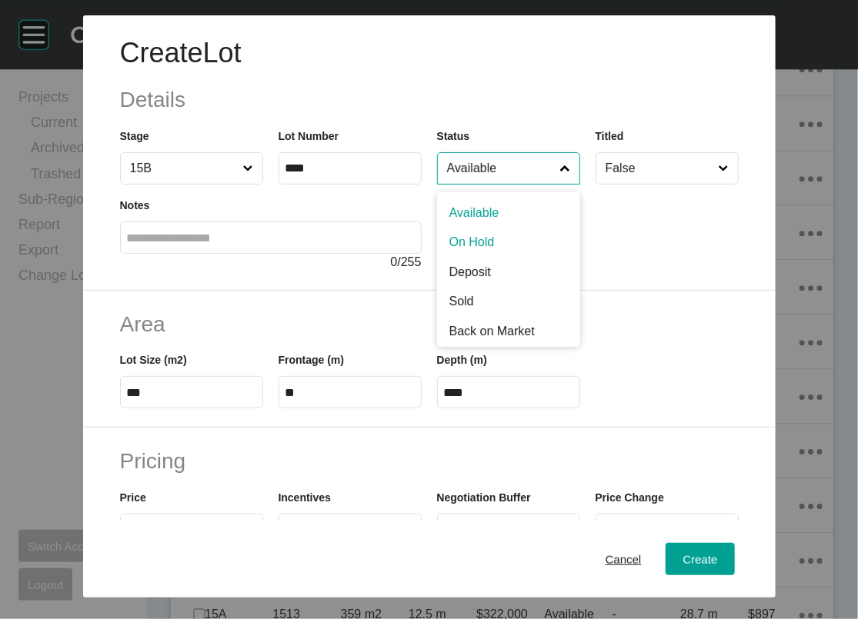
drag, startPoint x: 549, startPoint y: 216, endPoint x: 524, endPoint y: 339, distance: 125.5
click at [525, 185] on div "Available Available On Hold Deposit Sold Back on Market NFS BOM/Sold" at bounding box center [508, 168] width 143 height 32
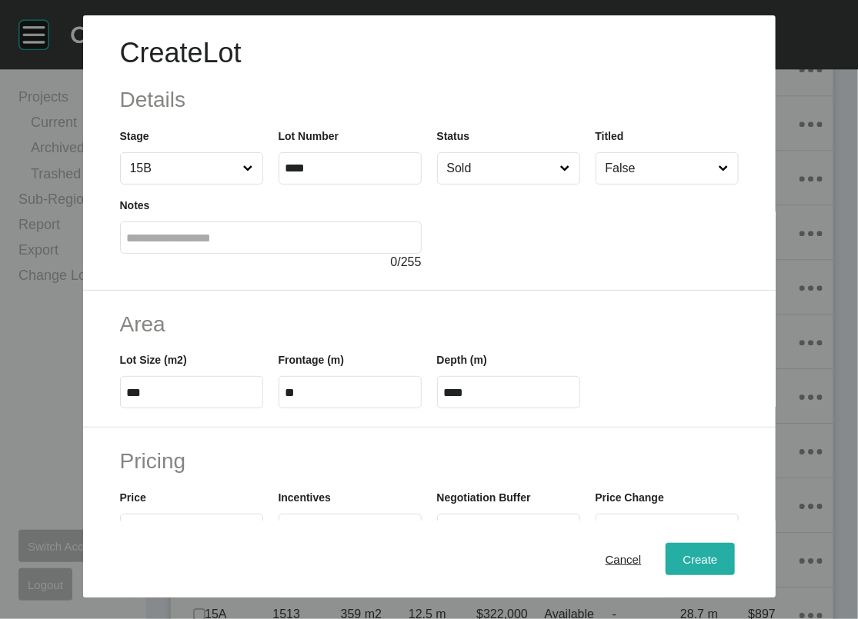
click at [717, 553] on span "Create" at bounding box center [699, 558] width 35 height 13
type input "*"
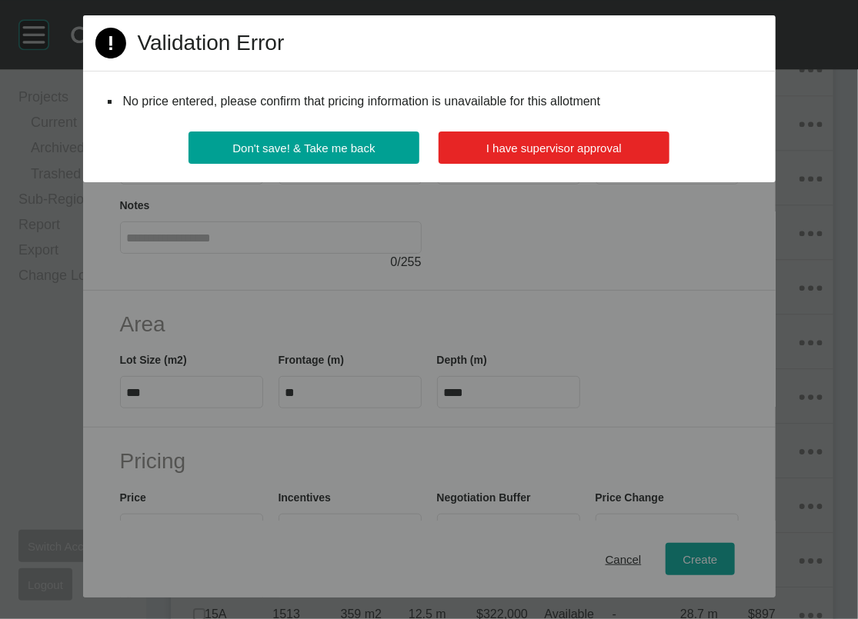
click at [621, 155] on span "I have supervisor approval" at bounding box center [553, 148] width 135 height 13
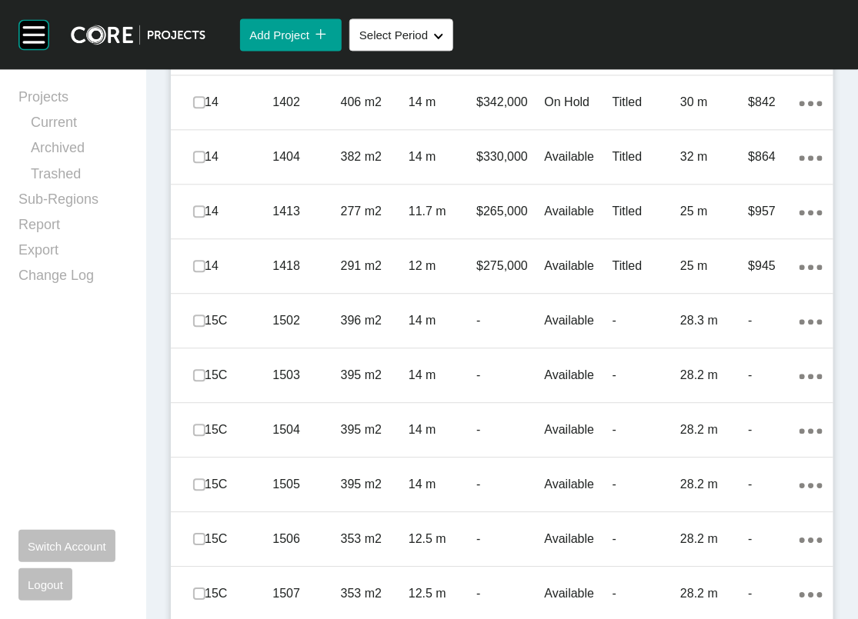
scroll to position [1073, 0]
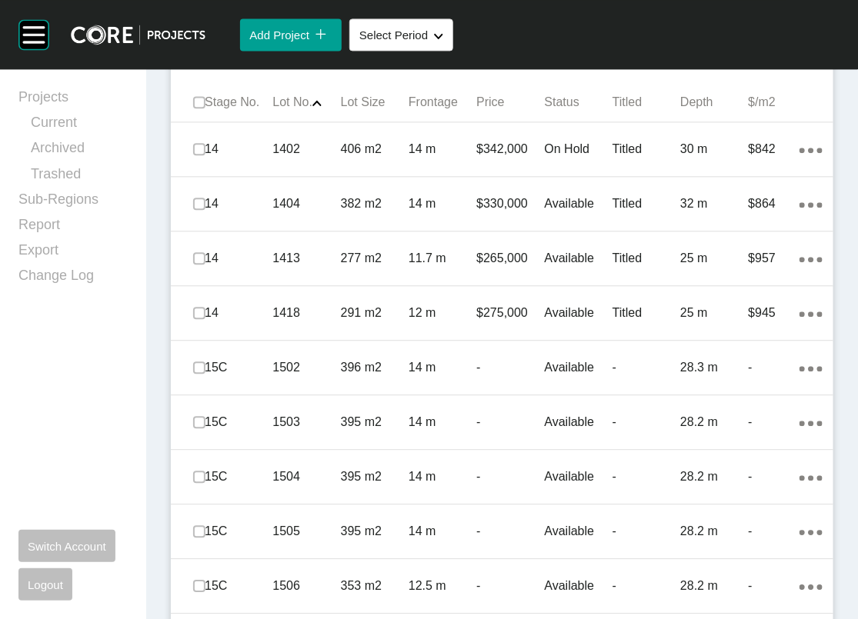
click at [750, 58] on span "Add Lot" at bounding box center [770, 51] width 40 height 13
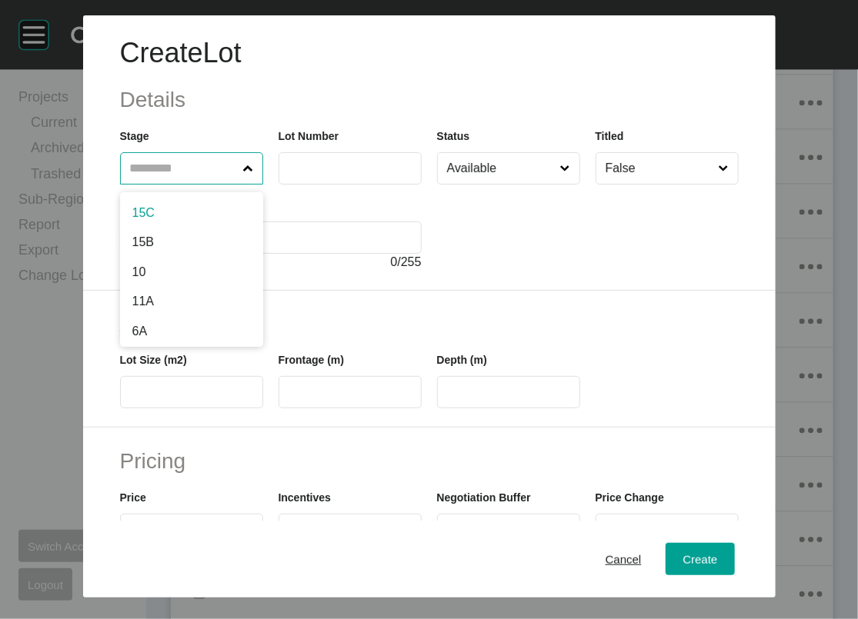
click at [141, 184] on input "text" at bounding box center [184, 168] width 114 height 31
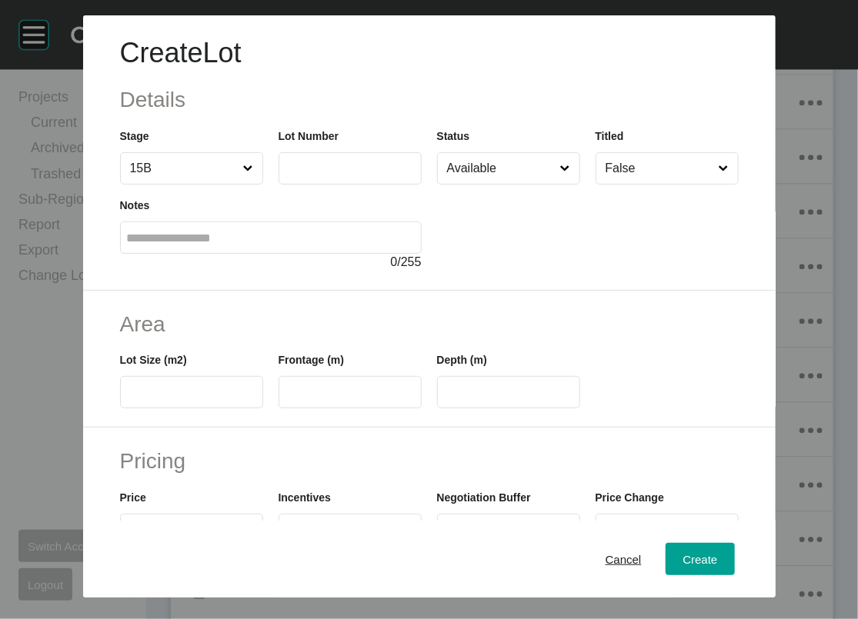
click at [289, 175] on input "text" at bounding box center [349, 168] width 129 height 13
type input "****"
click at [188, 399] on input "text" at bounding box center [191, 392] width 129 height 13
click at [482, 184] on input "Available" at bounding box center [501, 168] width 114 height 31
click at [175, 399] on input "text" at bounding box center [191, 392] width 129 height 13
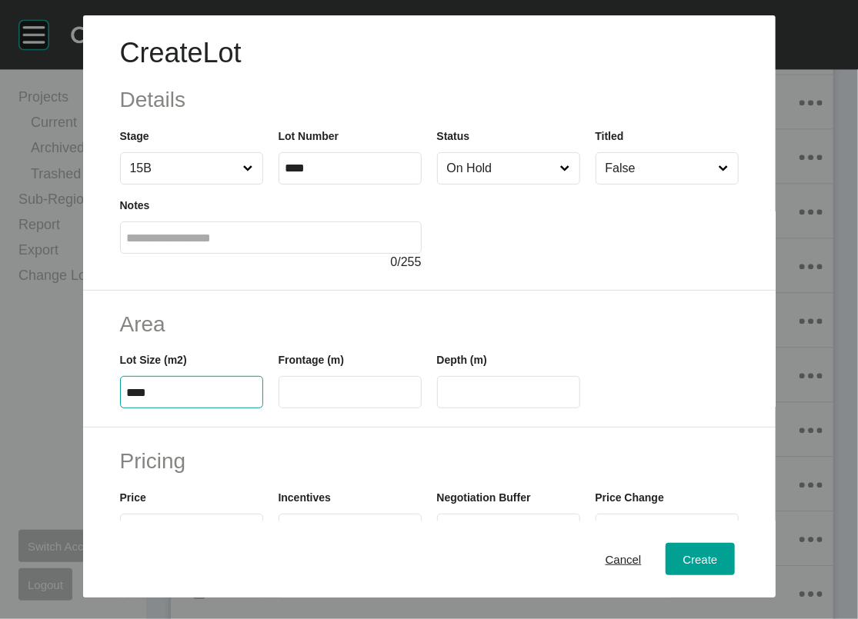
type input "****"
click at [275, 485] on div "Create Lot Details Stage 15B Lot Number **** Status On Hold Titled False Notes …" at bounding box center [429, 309] width 858 height 619
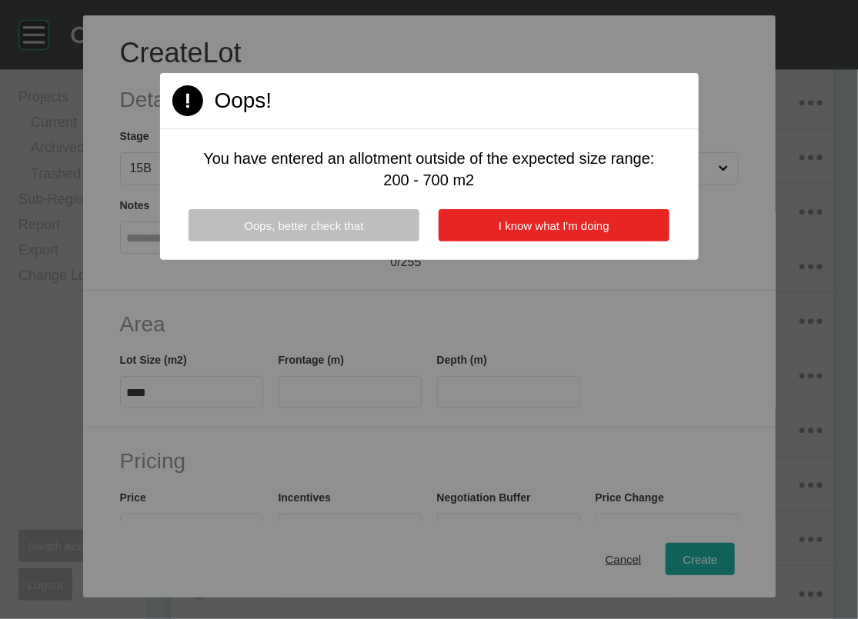
drag, startPoint x: 517, startPoint y: 282, endPoint x: 419, endPoint y: 416, distance: 166.8
click at [519, 232] on span "I know what I'm doing" at bounding box center [554, 225] width 111 height 13
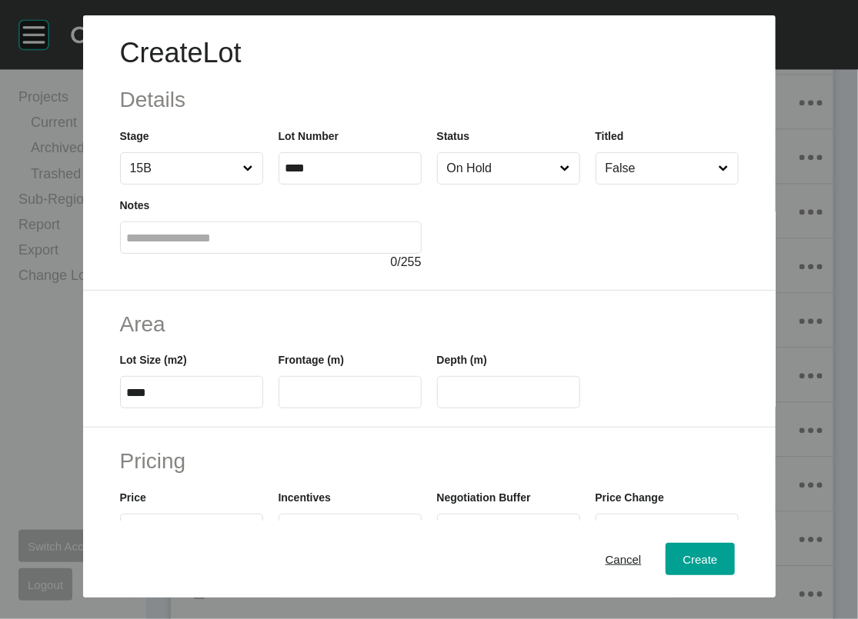
click at [352, 399] on input "text" at bounding box center [349, 392] width 129 height 13
type input "*****"
type input "*"
drag, startPoint x: 288, startPoint y: 496, endPoint x: 165, endPoint y: 492, distance: 122.4
click at [165, 409] on div "Lot Size (m2) **** Frontage (m) ***** Depth (m) *" at bounding box center [429, 373] width 634 height 69
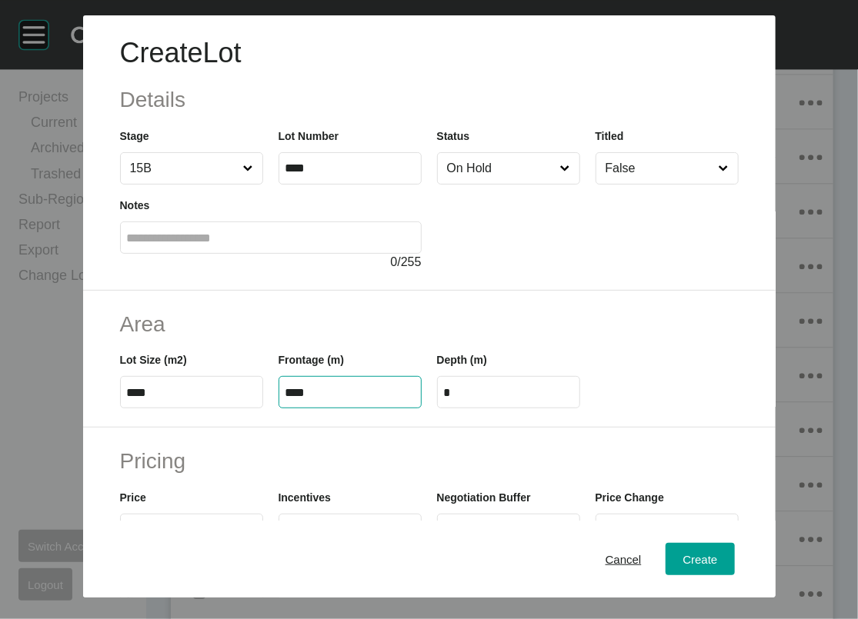
drag, startPoint x: 283, startPoint y: 489, endPoint x: 160, endPoint y: 479, distance: 123.5
click at [160, 409] on div "Lot Size (m2) **** Frontage (m) **** Depth (m) *" at bounding box center [429, 373] width 634 height 69
type input "****"
type input "*****"
click at [455, 399] on input "*****" at bounding box center [508, 392] width 129 height 13
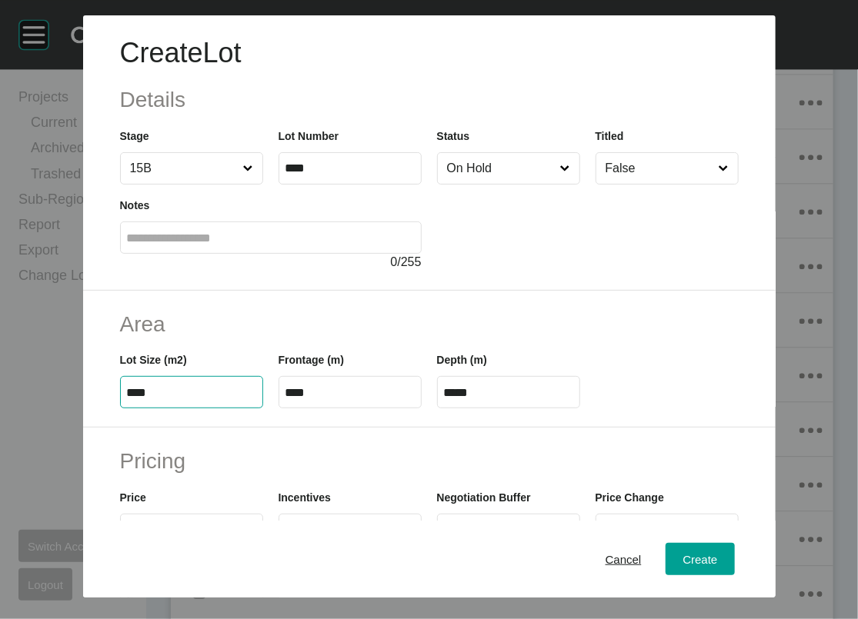
drag, startPoint x: 74, startPoint y: 490, endPoint x: 11, endPoint y: 472, distance: 65.7
click at [83, 429] on div "Area Lot Size (m2) **** Frontage (m) **** Depth (m) *****" at bounding box center [429, 360] width 692 height 138
type input "***"
type input "****"
click at [496, 409] on label "****" at bounding box center [508, 392] width 143 height 32
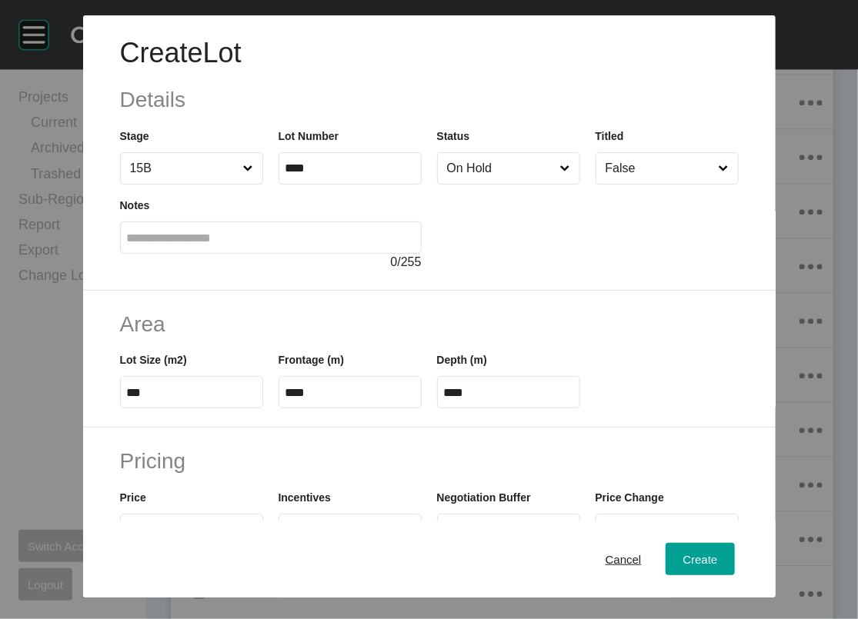
click at [496, 399] on input "****" at bounding box center [508, 392] width 129 height 13
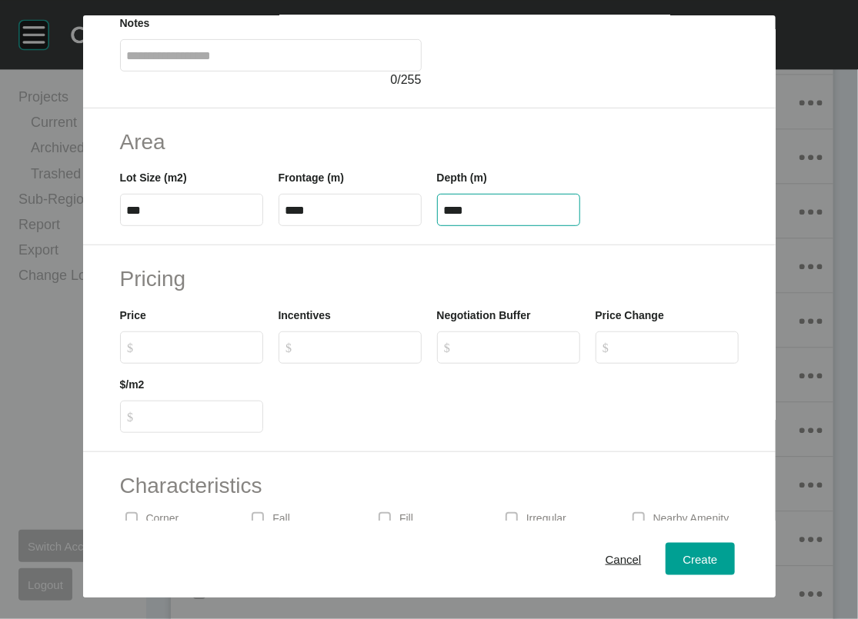
scroll to position [198, 0]
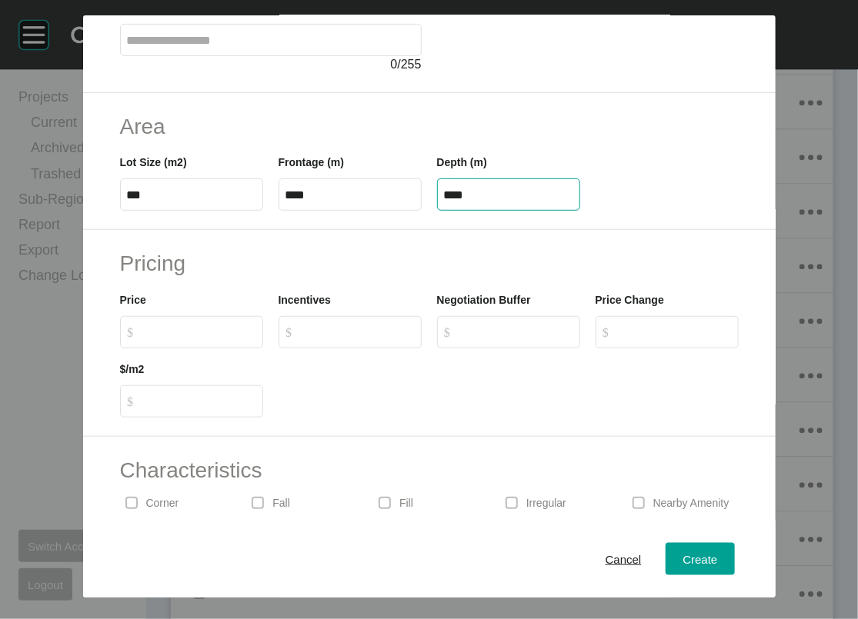
click at [120, 349] on label "$ Created with Sketch. $" at bounding box center [191, 332] width 143 height 32
click at [142, 339] on input "$ Created with Sketch. $" at bounding box center [199, 331] width 115 height 13
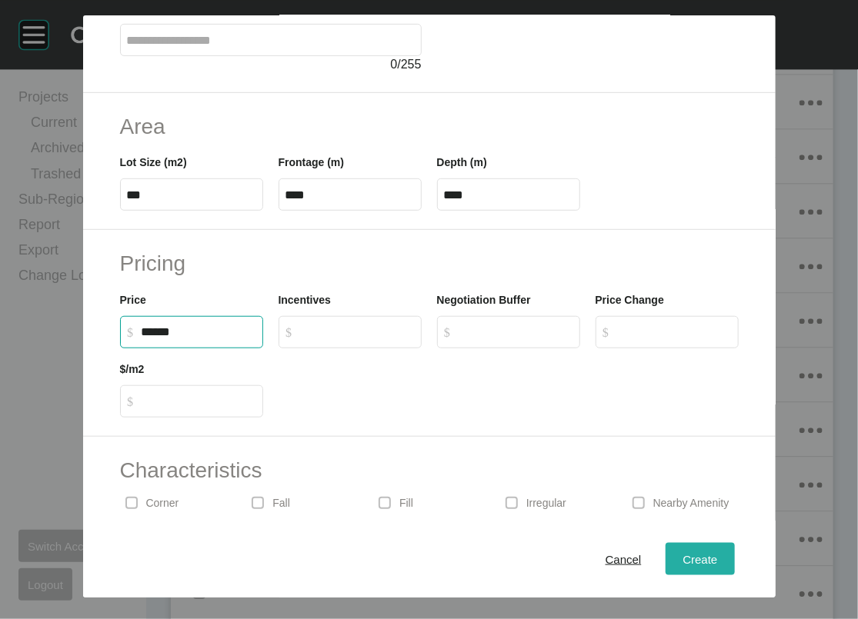
type input "*******"
type input "***"
click at [713, 550] on button "Create" at bounding box center [700, 559] width 68 height 32
type input "*"
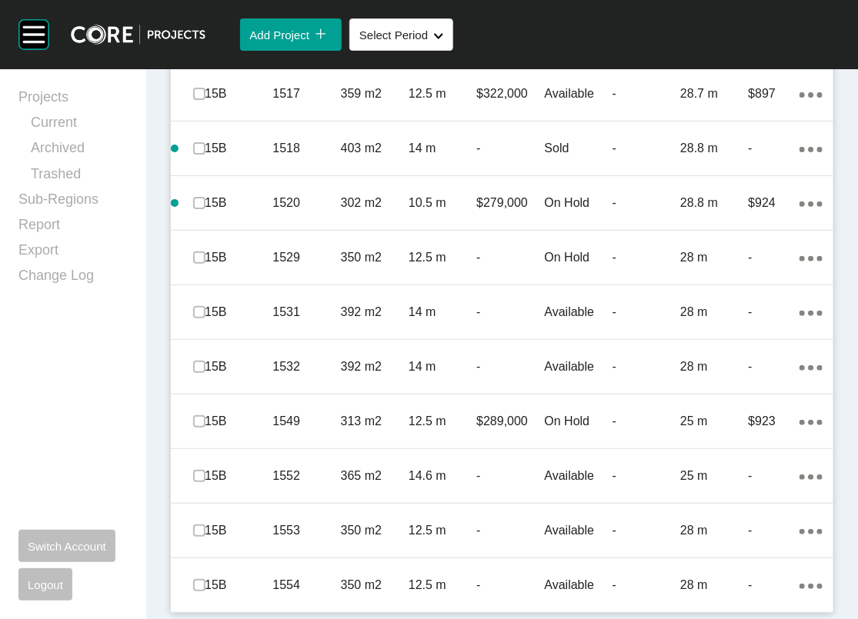
scroll to position [2147, 0]
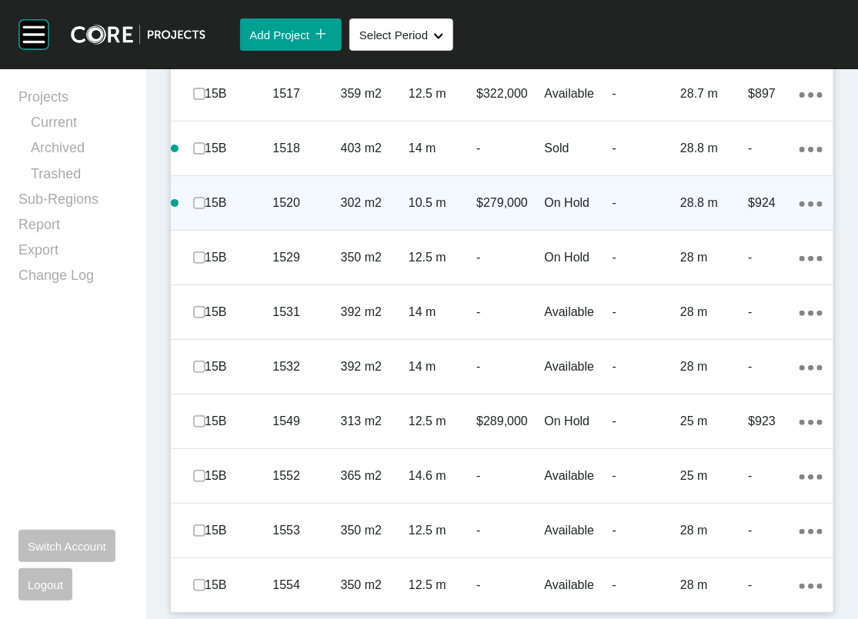
click at [799, 207] on icon "Action Menu Dots Copy 6 Created with Sketch." at bounding box center [810, 204] width 23 height 5
click at [739, 515] on link "Duplicate" at bounding box center [711, 504] width 58 height 23
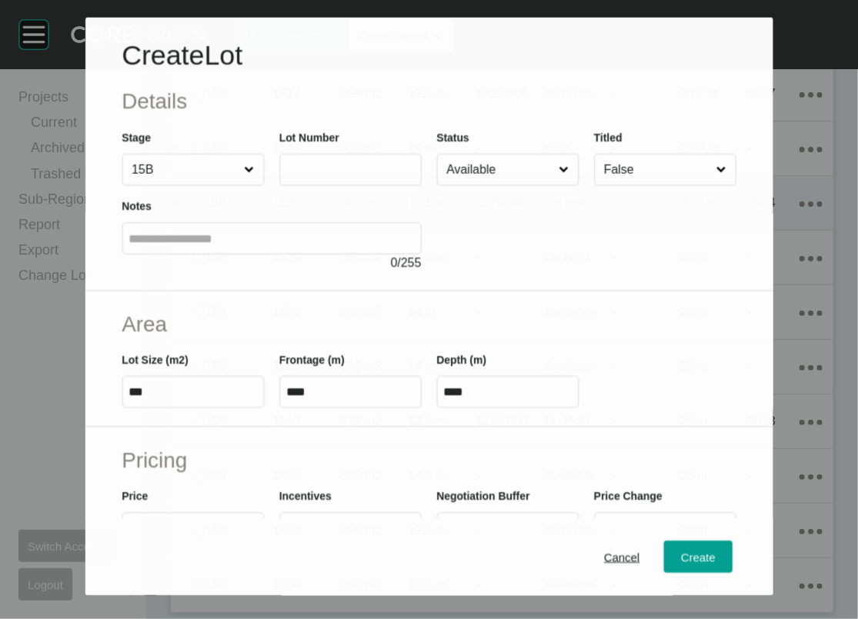
scroll to position [2087, 0]
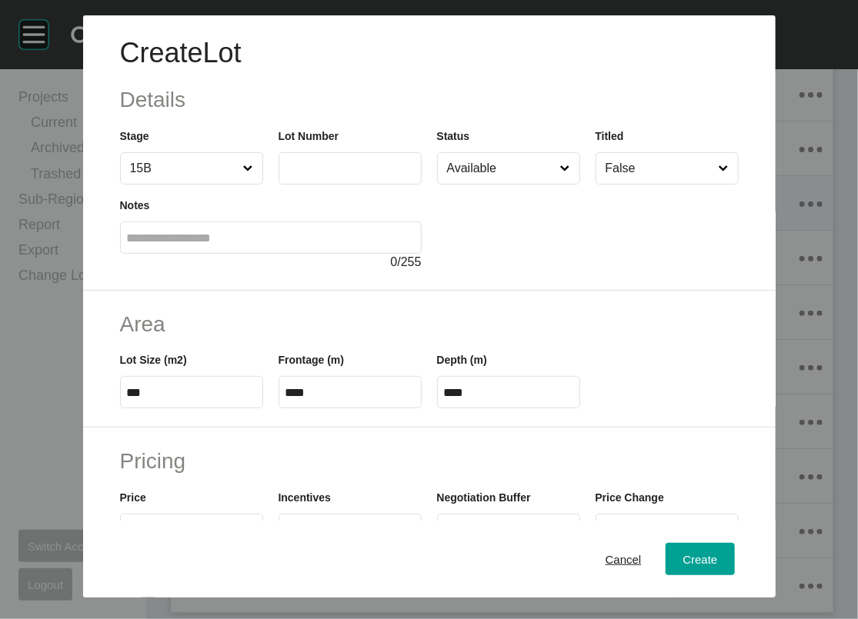
click at [328, 185] on label at bounding box center [350, 168] width 143 height 32
click at [328, 175] on input "text" at bounding box center [349, 168] width 129 height 13
type input "****"
click at [721, 558] on div "Create" at bounding box center [700, 559] width 42 height 21
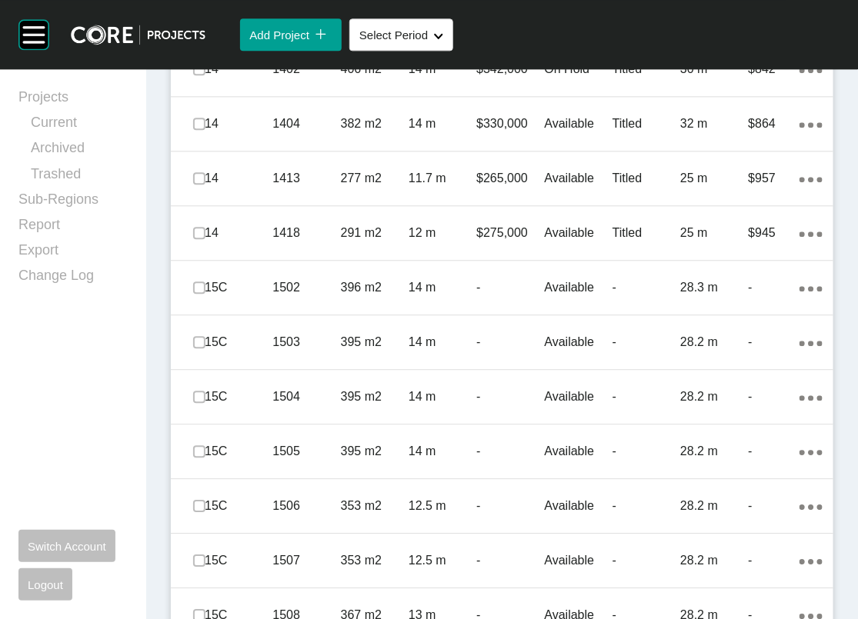
scroll to position [1096, 0]
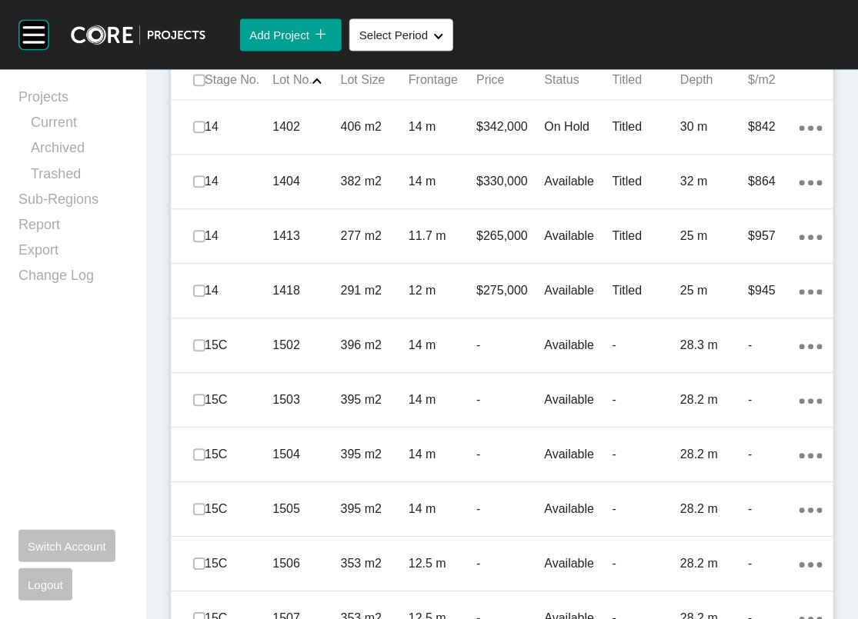
click at [750, 35] on span "Add Lot" at bounding box center [770, 28] width 40 height 13
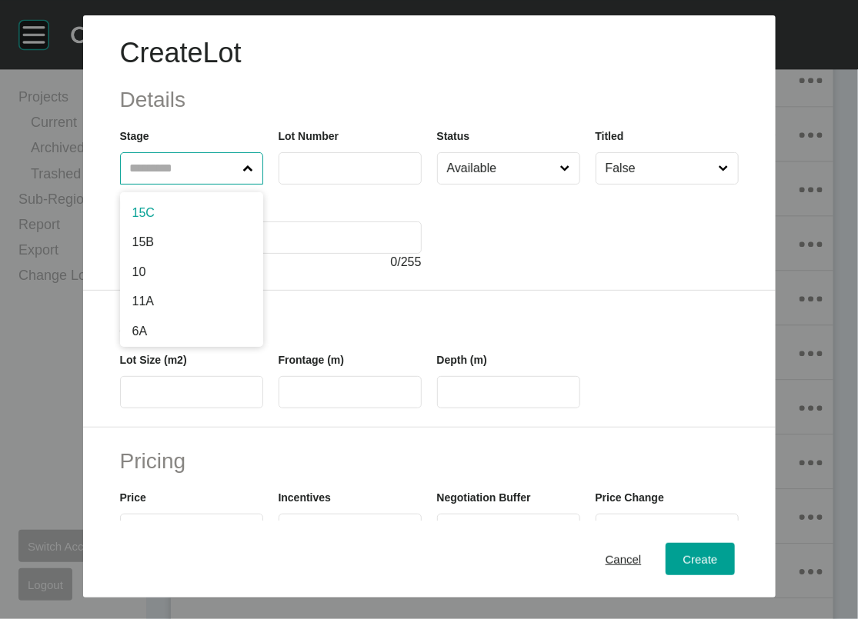
click at [175, 184] on input "text" at bounding box center [184, 168] width 114 height 31
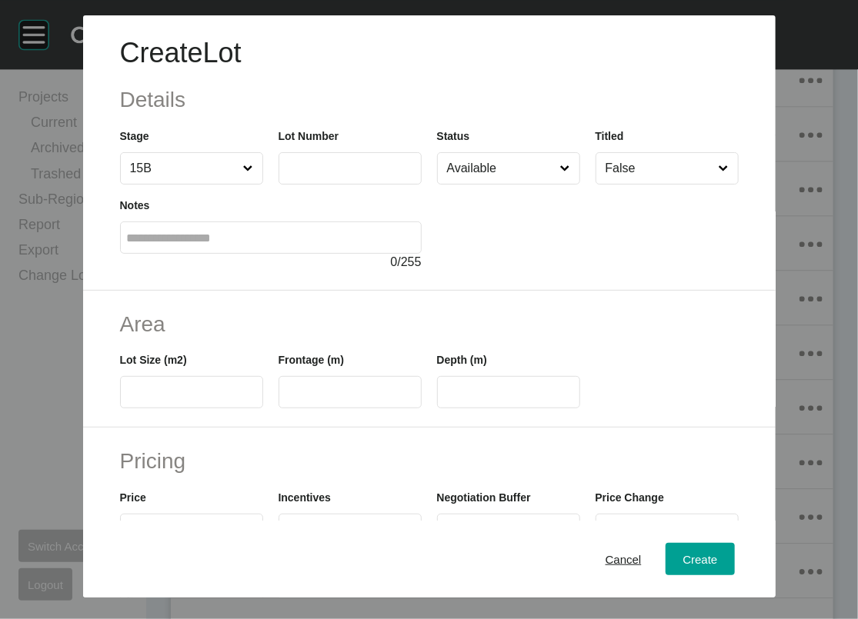
click at [305, 185] on label at bounding box center [350, 168] width 143 height 32
click at [305, 175] on input "text" at bounding box center [349, 168] width 129 height 13
type input "****"
click at [141, 409] on label at bounding box center [191, 392] width 143 height 32
click at [141, 399] on input "text" at bounding box center [191, 392] width 129 height 13
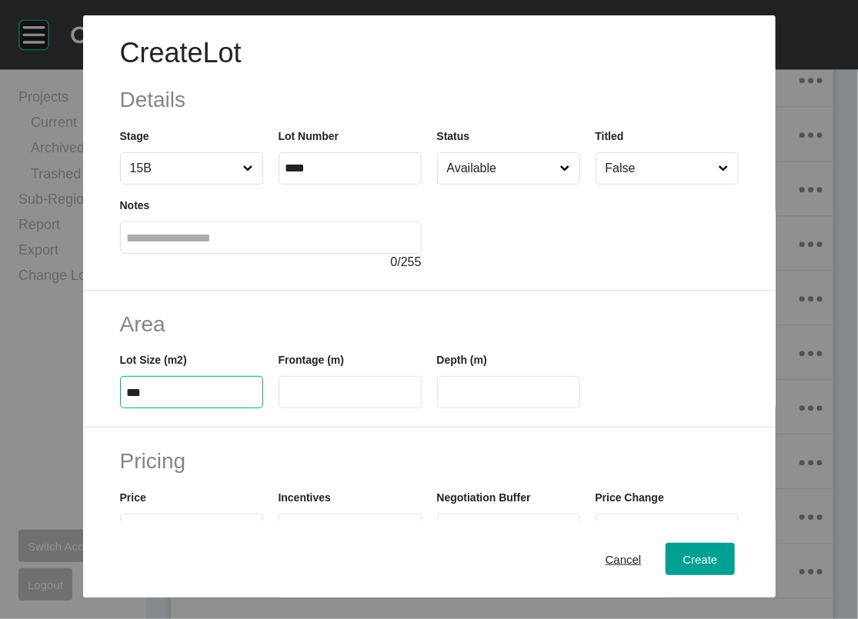
type input "***"
click at [372, 399] on input "text" at bounding box center [349, 392] width 129 height 13
type input "**"
type input "****"
click at [568, 399] on input "****" at bounding box center [508, 392] width 129 height 13
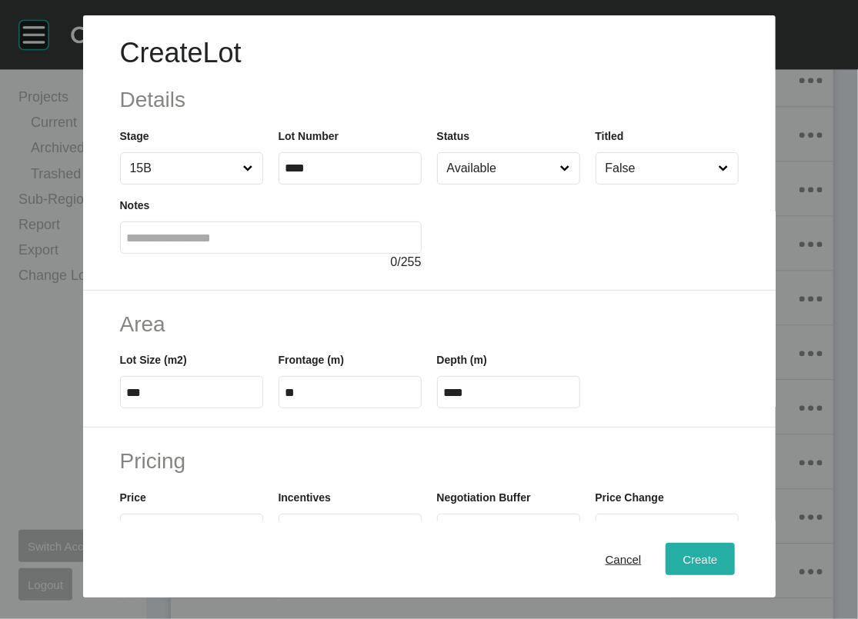
click at [720, 543] on button "Create" at bounding box center [700, 559] width 68 height 32
type input "*"
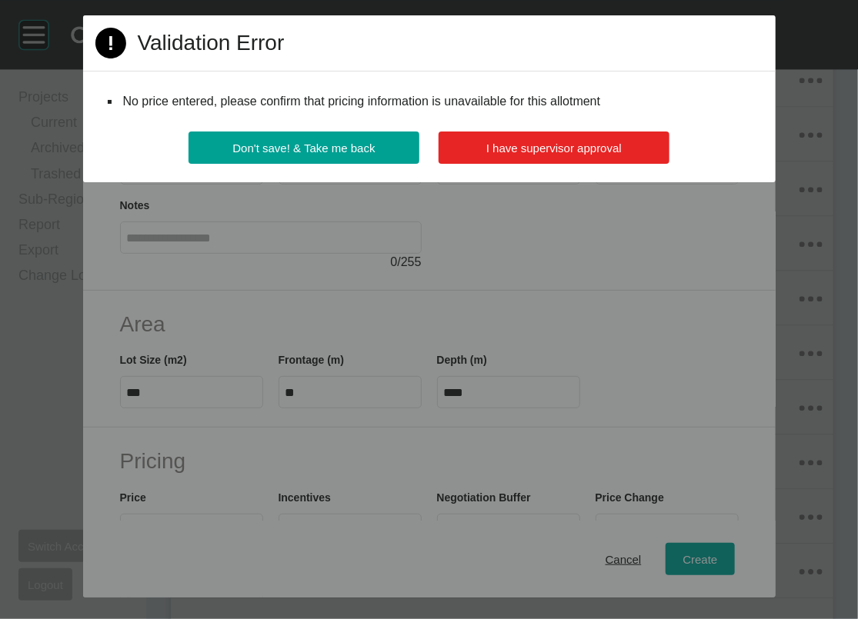
click at [499, 155] on span "I have supervisor approval" at bounding box center [553, 148] width 135 height 13
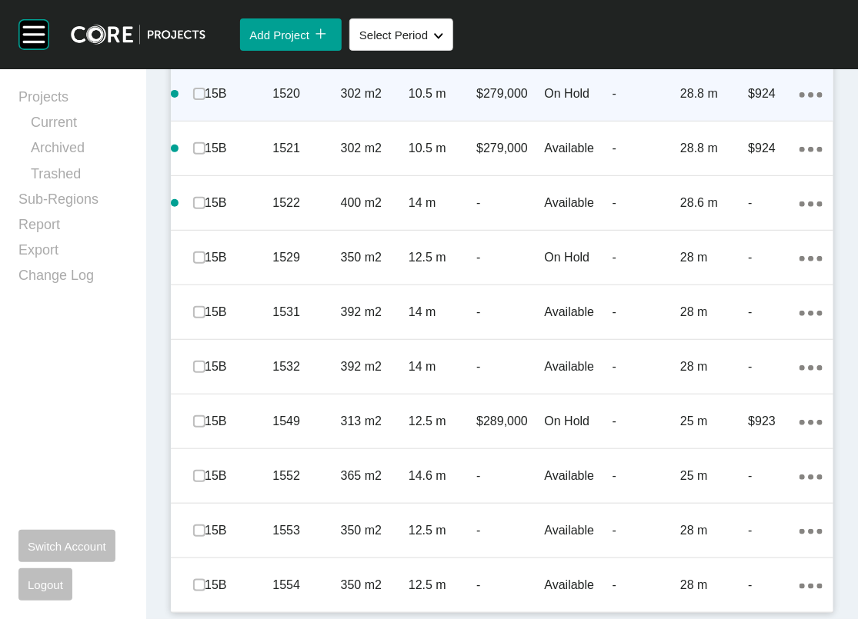
scroll to position [2369, 0]
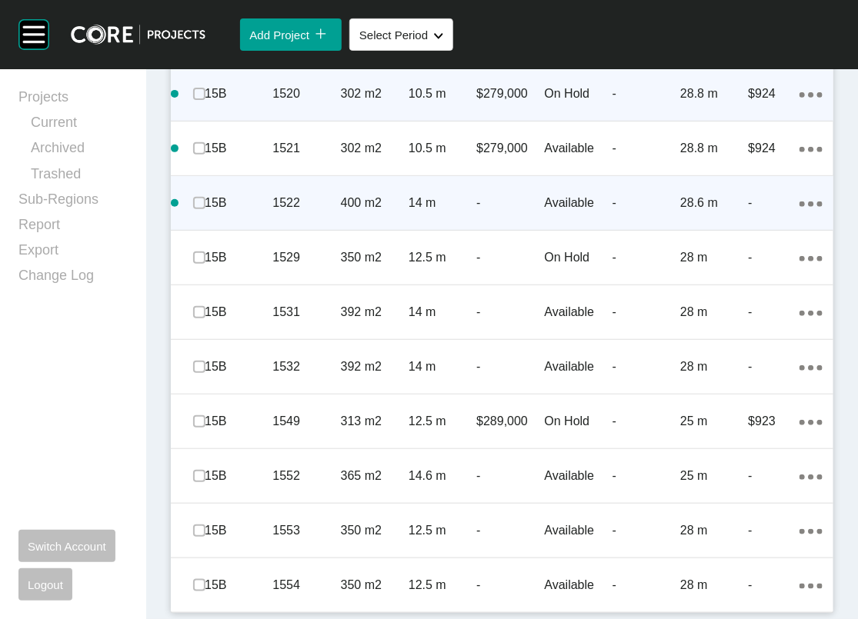
click at [799, 207] on icon "Action Menu Dots Copy 6 Created with Sketch." at bounding box center [810, 204] width 23 height 5
click at [717, 431] on link "Duplicate" at bounding box center [711, 419] width 58 height 23
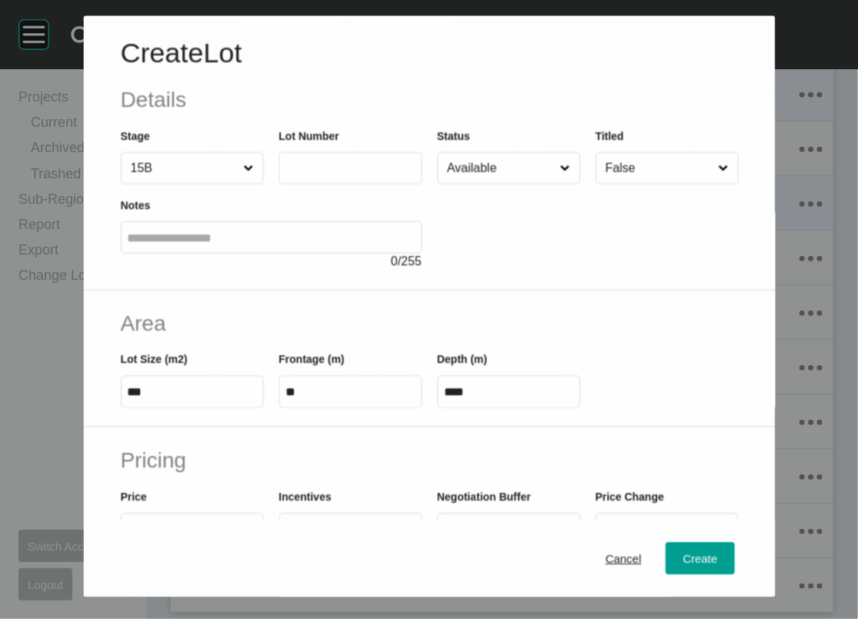
scroll to position [2309, 0]
click at [311, 175] on input "text" at bounding box center [349, 168] width 129 height 13
type input "****"
drag, startPoint x: 65, startPoint y: 489, endPoint x: 131, endPoint y: 489, distance: 66.2
click at [131, 399] on input "***" at bounding box center [191, 392] width 129 height 13
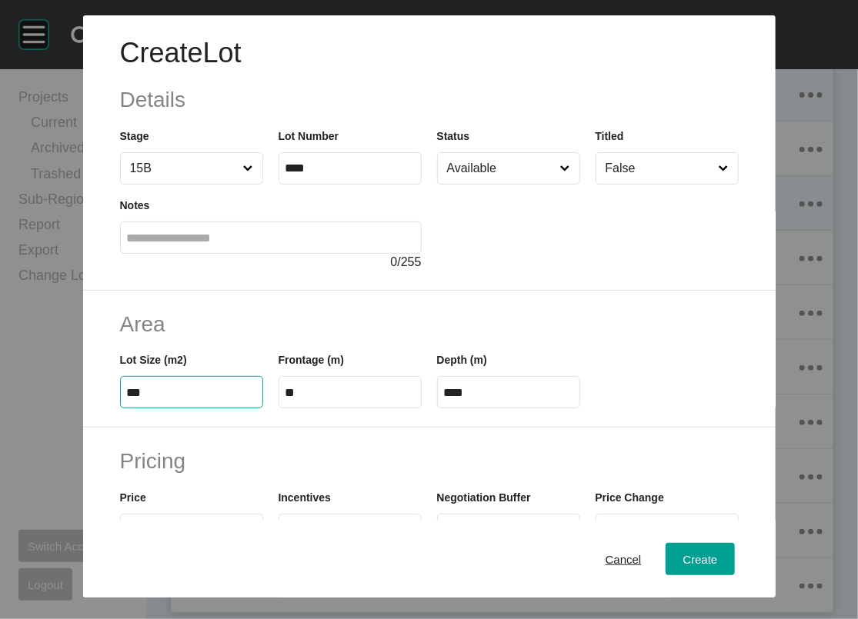
type input "***"
type input "****"
drag, startPoint x: 293, startPoint y: 488, endPoint x: 224, endPoint y: 489, distance: 69.3
click at [224, 409] on div "Lot Size (m2) *** Frontage (m) ** Depth (m) ****" at bounding box center [429, 373] width 634 height 69
type input "*****"
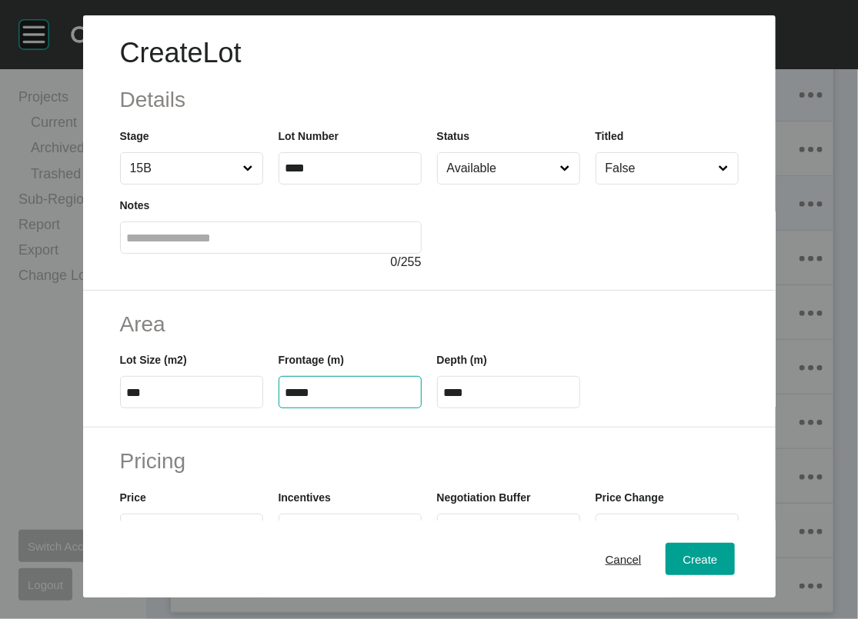
type input "****"
click at [492, 399] on input "****" at bounding box center [508, 392] width 129 height 13
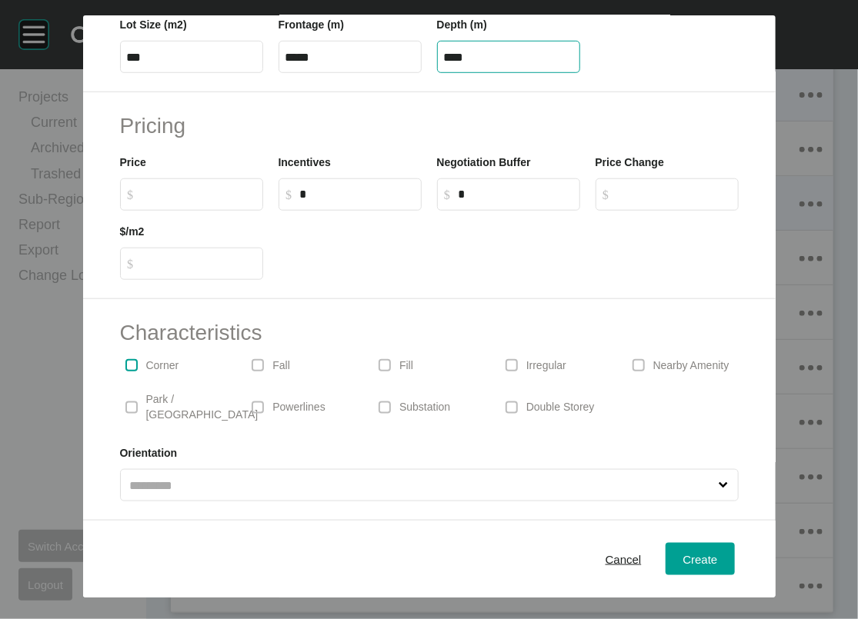
click at [125, 372] on label at bounding box center [131, 365] width 12 height 12
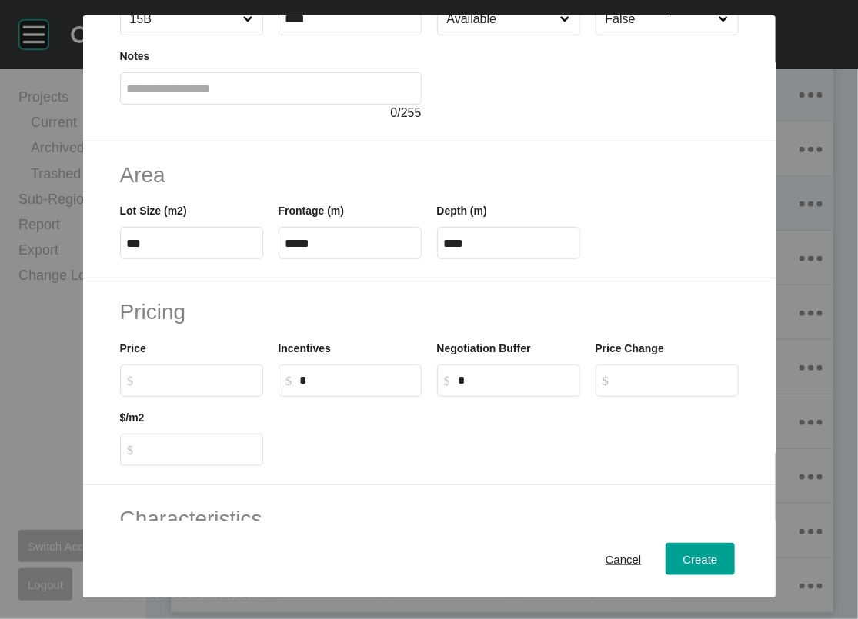
scroll to position [133, 0]
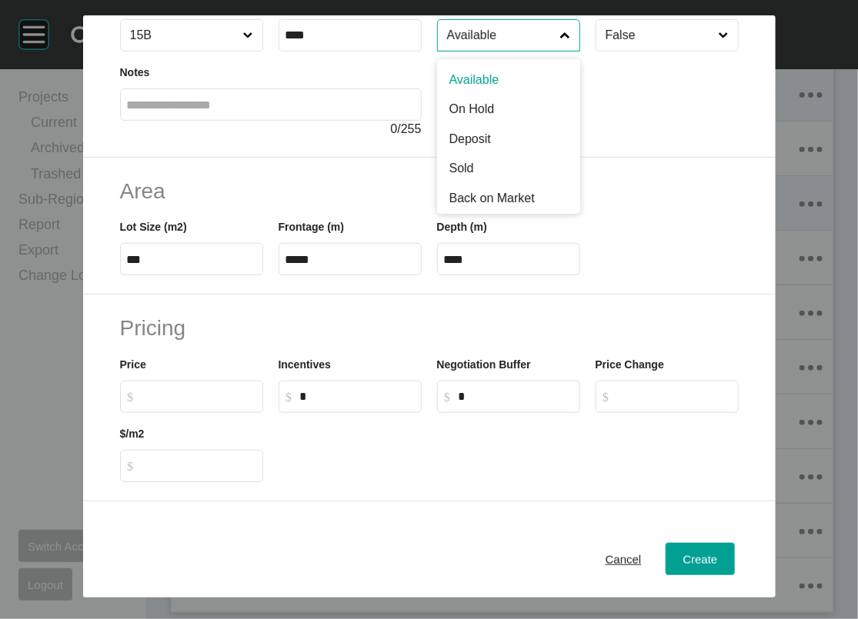
drag, startPoint x: 520, startPoint y: 83, endPoint x: 514, endPoint y: 107, distance: 24.6
click at [522, 51] on input "Available" at bounding box center [501, 35] width 114 height 31
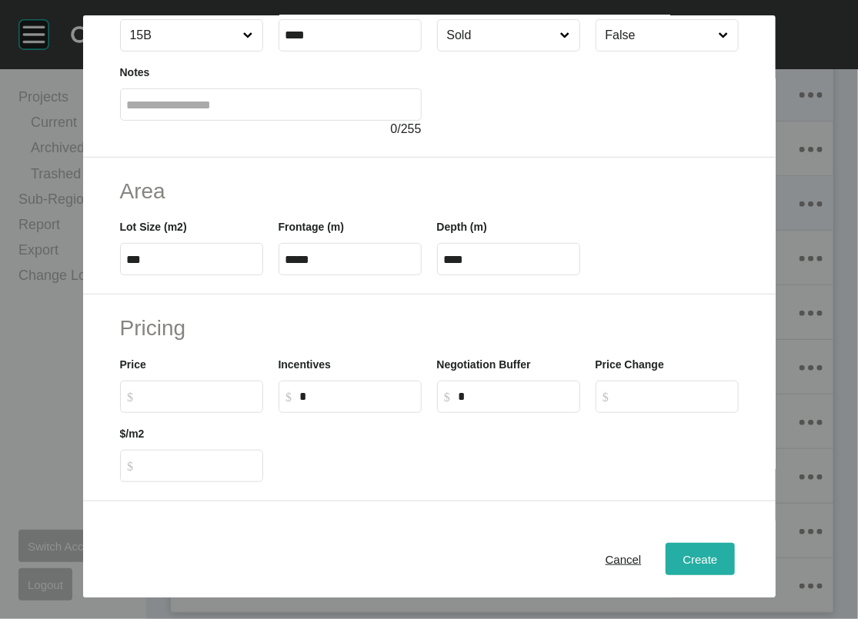
click at [721, 549] on div "Create" at bounding box center [700, 559] width 42 height 21
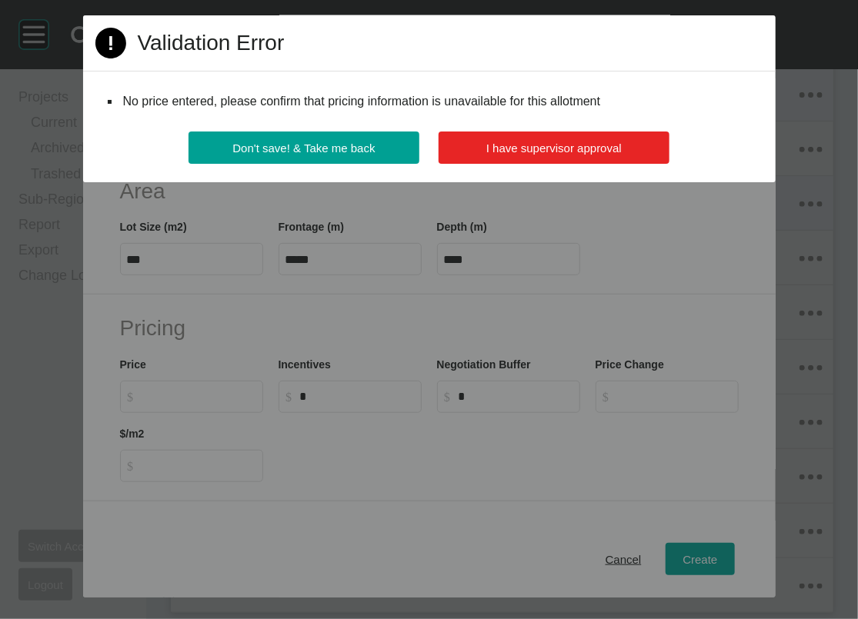
click at [465, 164] on button "I have supervisor approval" at bounding box center [554, 148] width 231 height 32
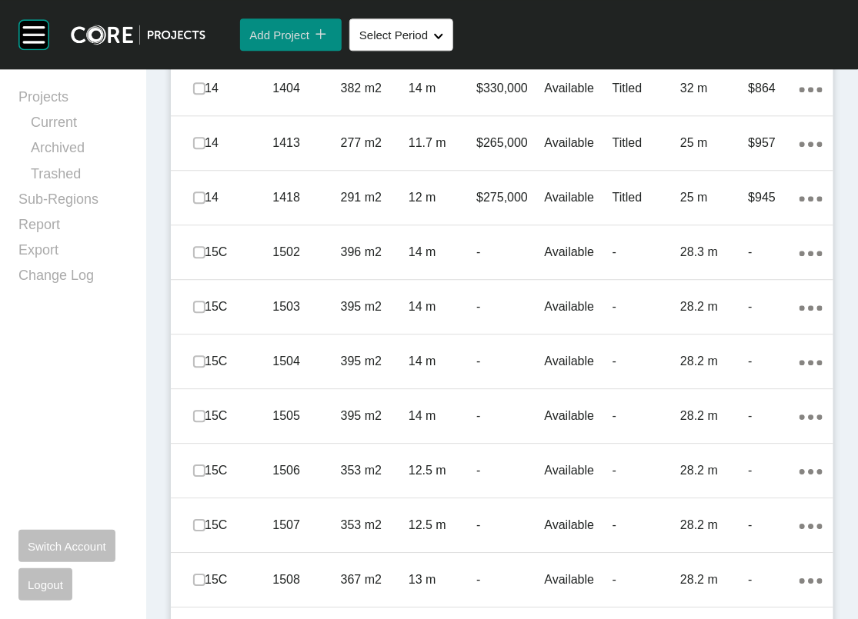
scroll to position [2613, 0]
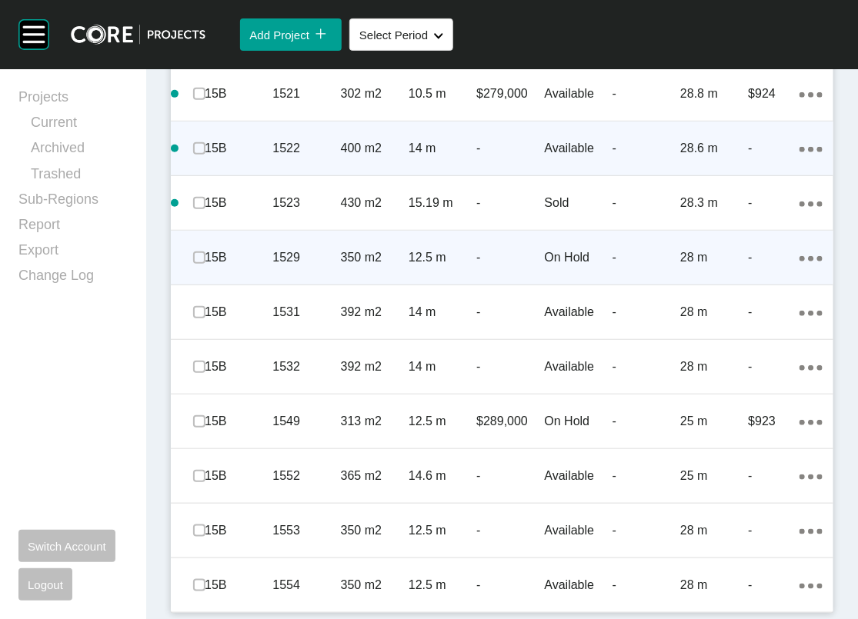
click at [808, 262] on ellipse at bounding box center [810, 258] width 5 height 5
click at [739, 322] on link "Duplicate" at bounding box center [711, 310] width 58 height 23
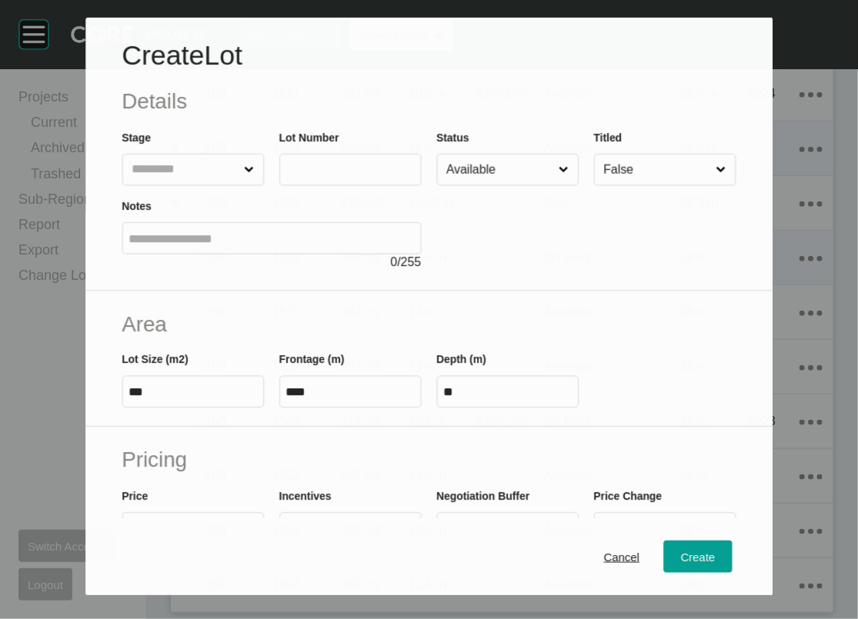
scroll to position [2554, 0]
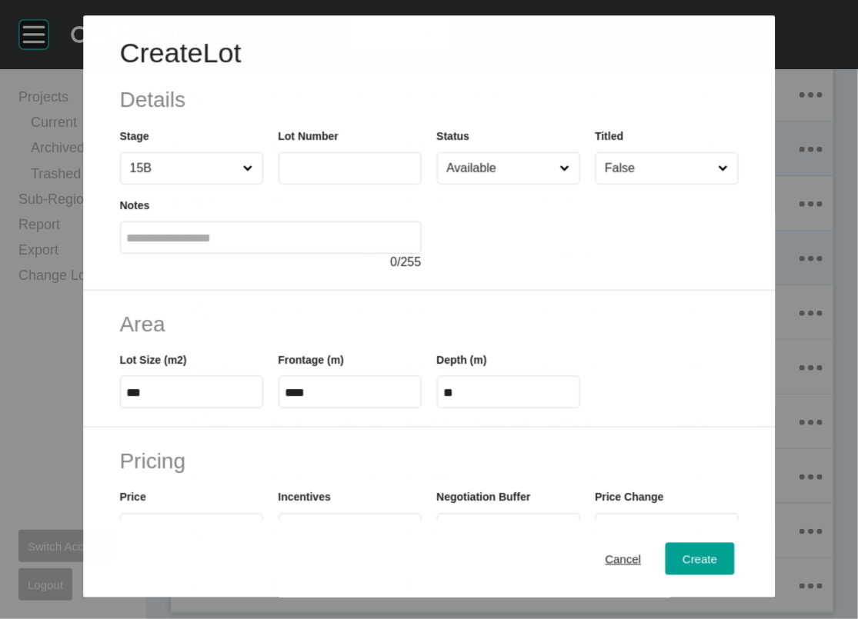
click at [345, 175] on input "text" at bounding box center [349, 168] width 129 height 13
type input "****"
click at [721, 560] on div "Create" at bounding box center [700, 559] width 42 height 21
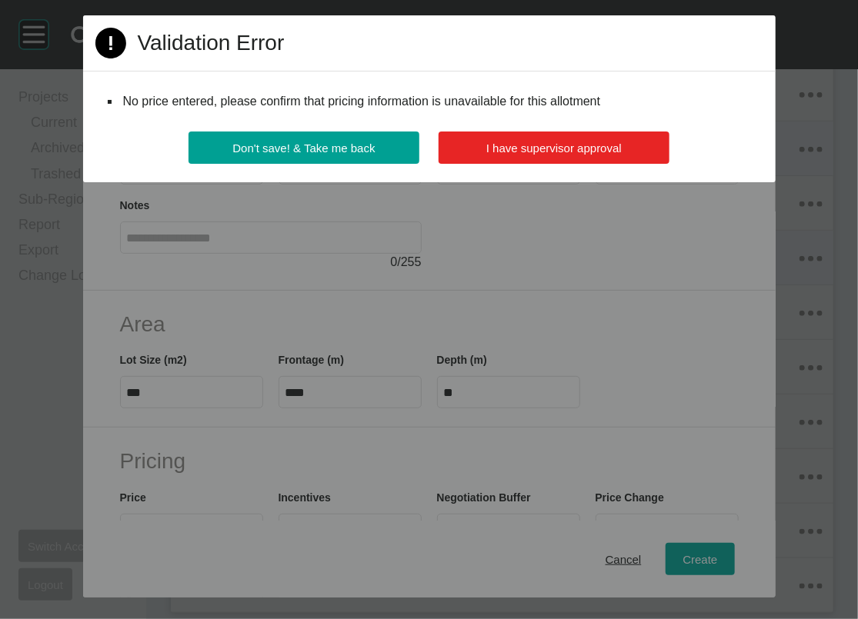
click at [459, 164] on button "I have supervisor approval" at bounding box center [554, 148] width 231 height 32
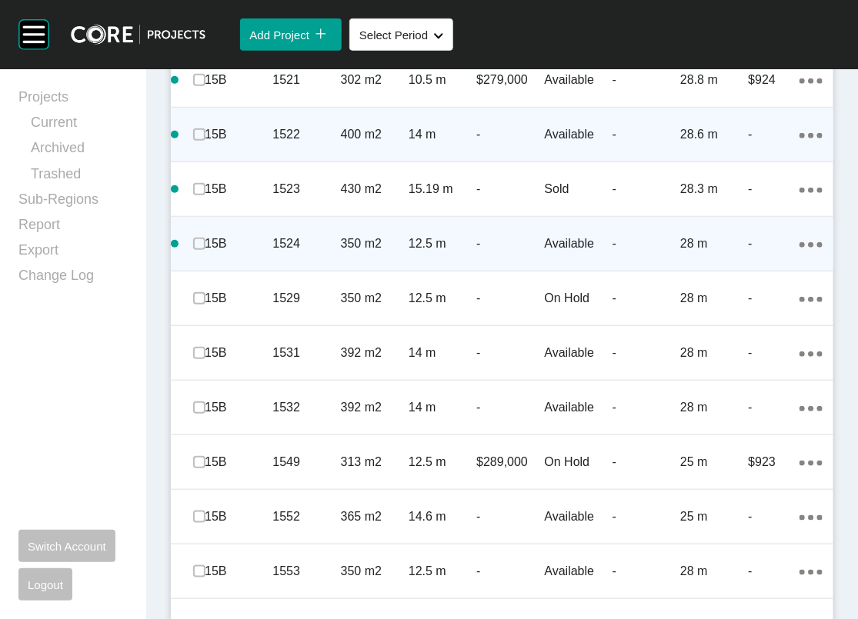
scroll to position [806, 0]
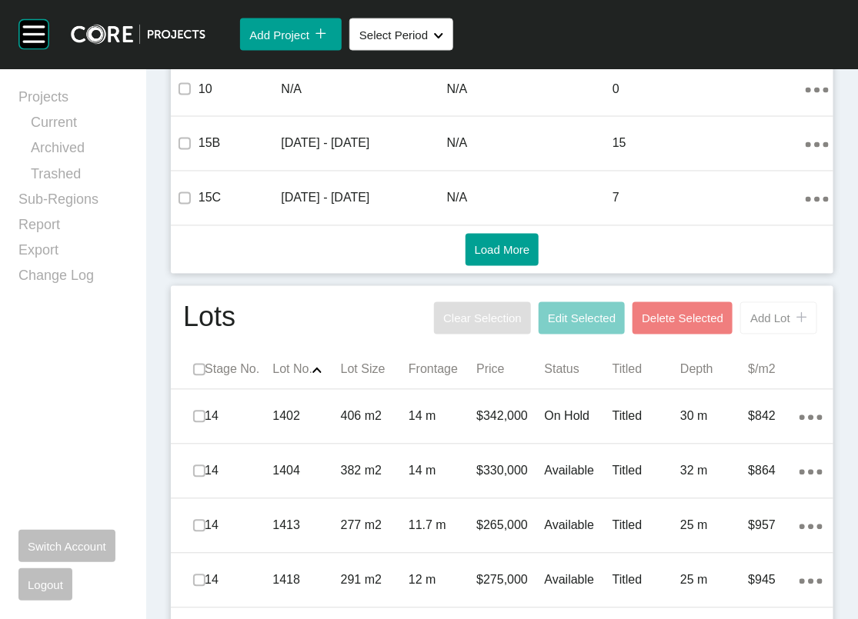
click at [750, 325] on span "Add Lot" at bounding box center [770, 318] width 40 height 13
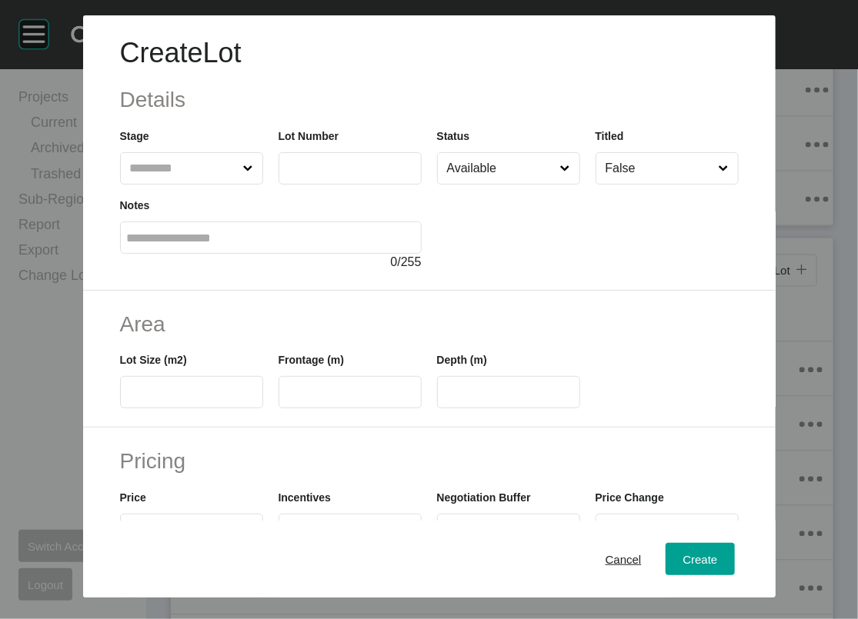
click at [192, 184] on input "text" at bounding box center [184, 168] width 114 height 31
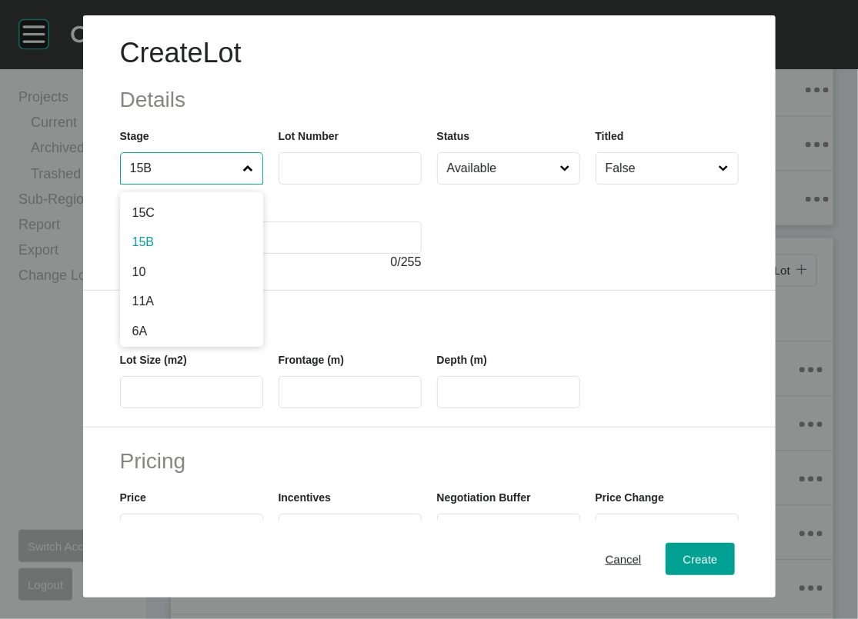
drag, startPoint x: 135, startPoint y: 205, endPoint x: 122, endPoint y: 239, distance: 35.3
click at [133, 184] on input "15B" at bounding box center [184, 168] width 114 height 31
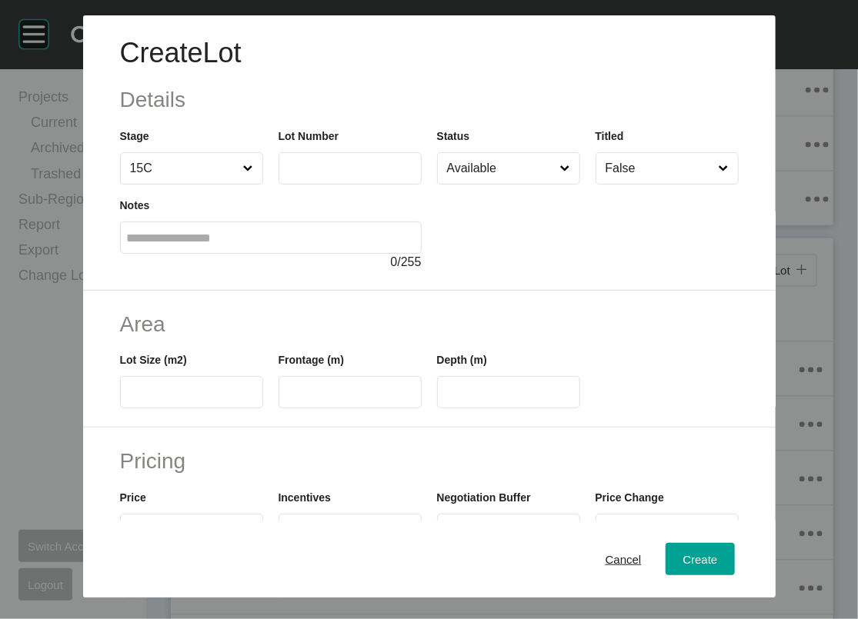
drag, startPoint x: 112, startPoint y: 267, endPoint x: 240, endPoint y: 234, distance: 131.9
click at [307, 175] on input "text" at bounding box center [349, 168] width 129 height 13
type input "****"
click at [137, 399] on input "text" at bounding box center [191, 392] width 129 height 13
type input "***"
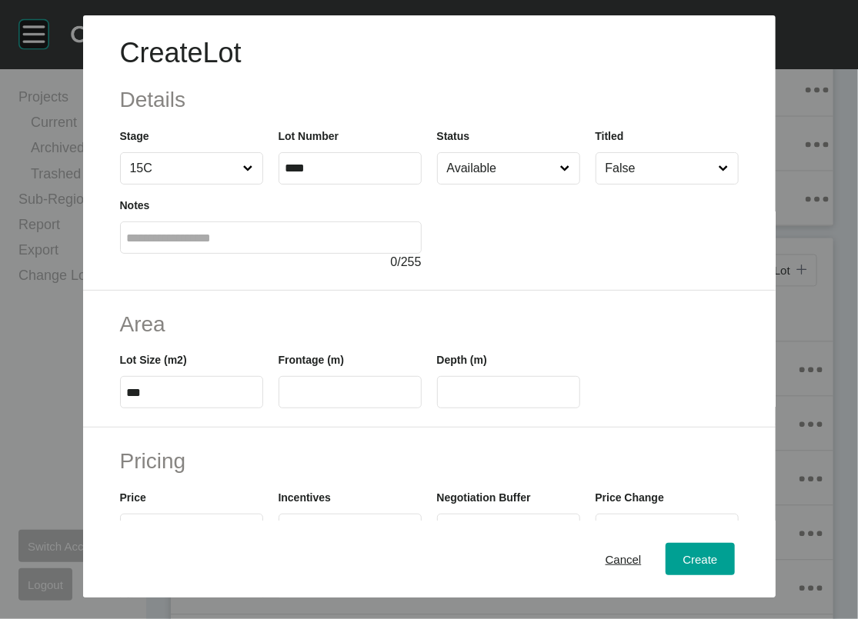
click at [279, 409] on label at bounding box center [350, 392] width 143 height 32
click at [285, 399] on input "text" at bounding box center [349, 392] width 129 height 13
type input "**"
click at [481, 399] on input "****" at bounding box center [508, 392] width 129 height 13
drag, startPoint x: 447, startPoint y: 486, endPoint x: 538, endPoint y: 488, distance: 90.8
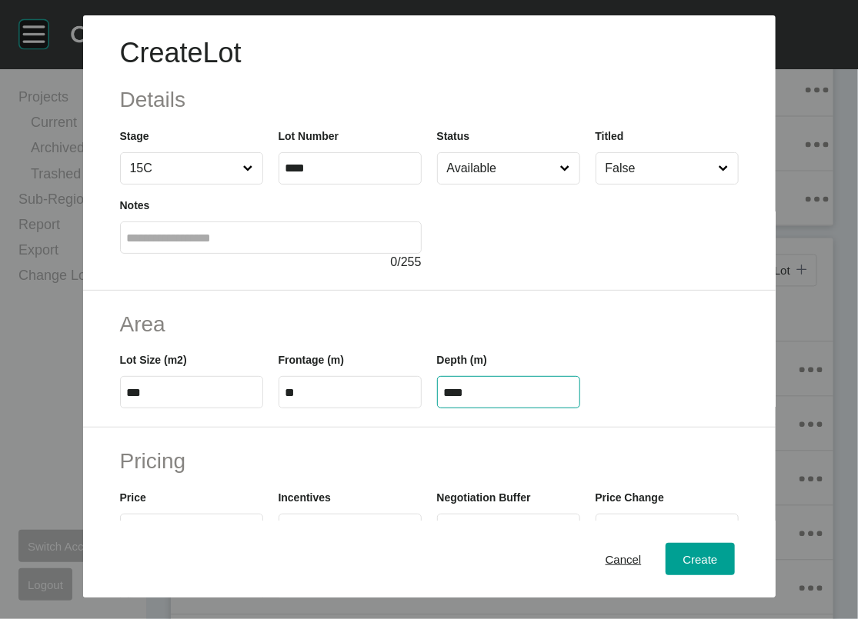
click at [538, 399] on input "****" at bounding box center [508, 392] width 129 height 13
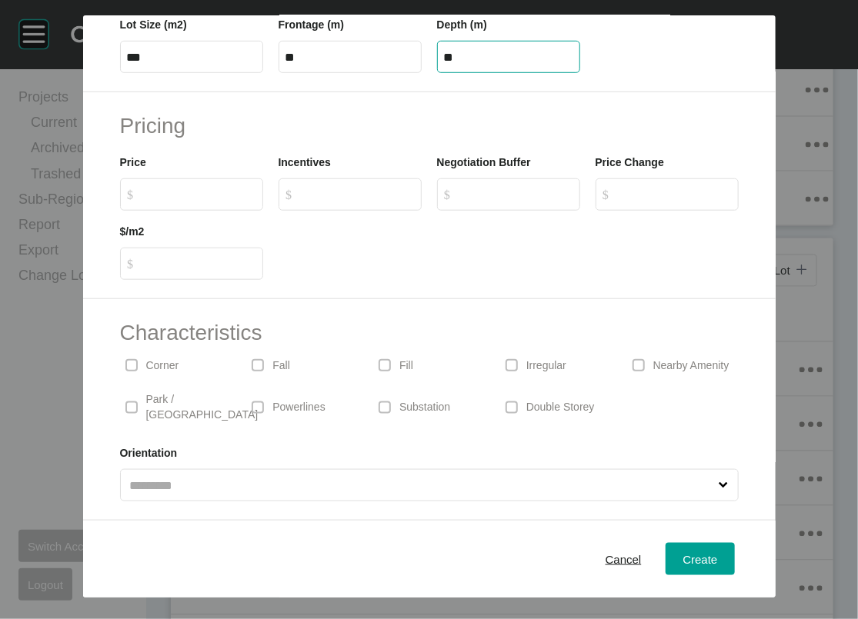
type input "**"
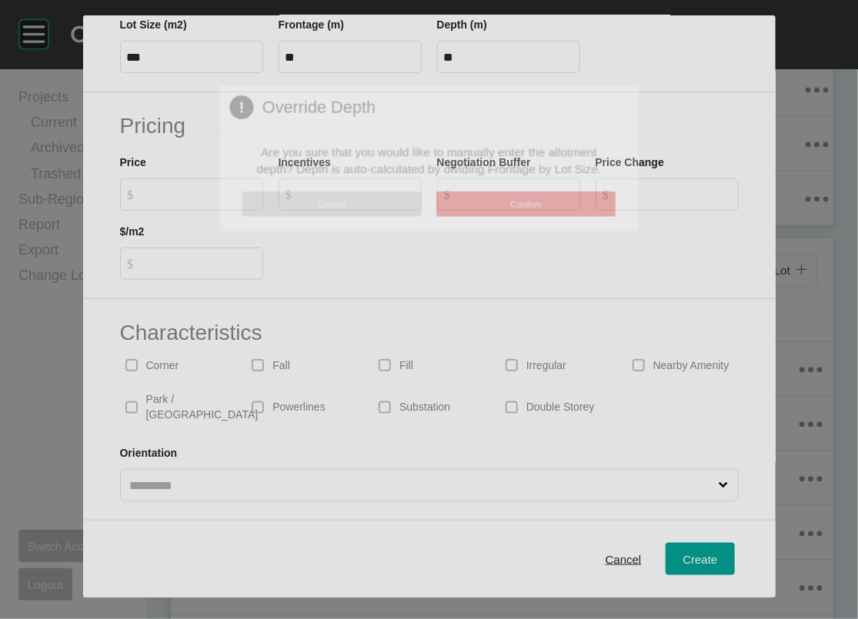
click at [90, 372] on div "Create Lot Details Stage 15C Lot Number **** Status Available Titled False Note…" at bounding box center [429, 309] width 858 height 619
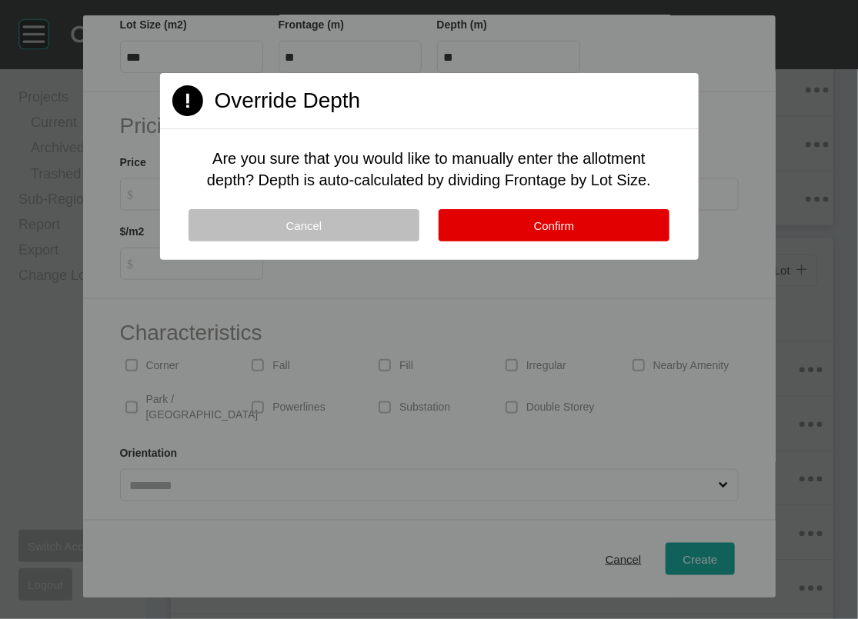
drag, startPoint x: 580, startPoint y: 289, endPoint x: 257, endPoint y: 299, distance: 323.3
click at [580, 242] on button "Confirm" at bounding box center [554, 225] width 231 height 32
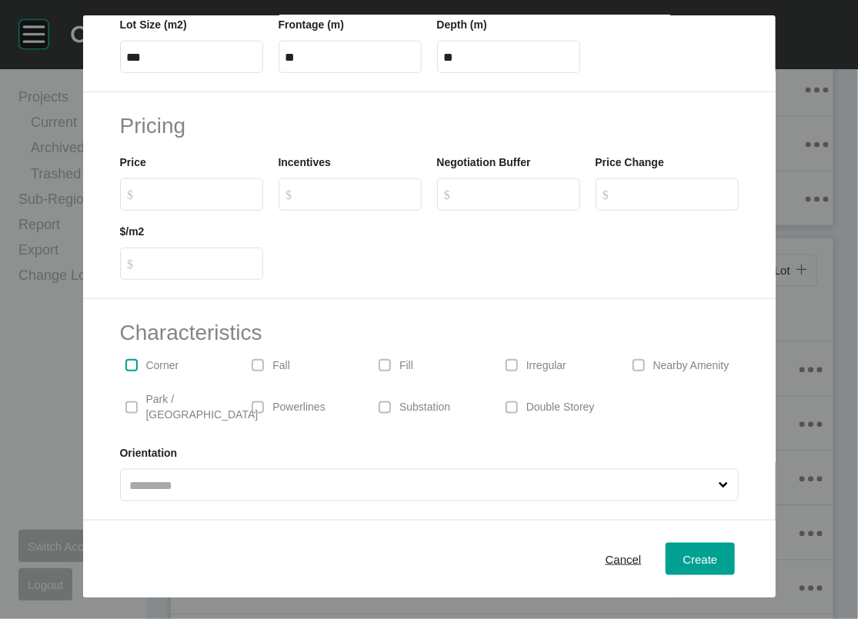
drag, startPoint x: 64, startPoint y: 362, endPoint x: 273, endPoint y: 411, distance: 215.0
click at [125, 363] on label at bounding box center [131, 365] width 12 height 12
click at [717, 552] on span "Create" at bounding box center [699, 558] width 35 height 13
type input "*"
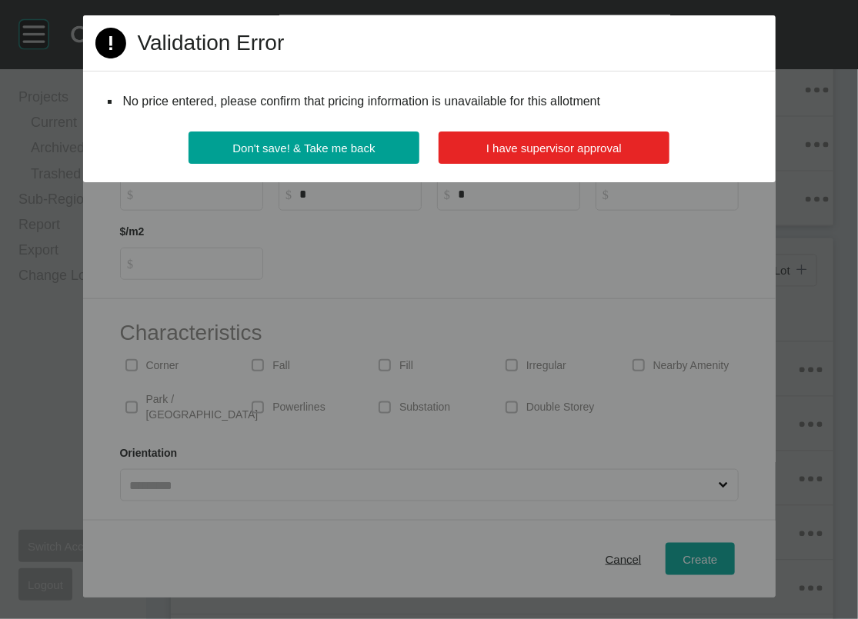
click at [459, 164] on button "I have supervisor approval" at bounding box center [554, 148] width 231 height 32
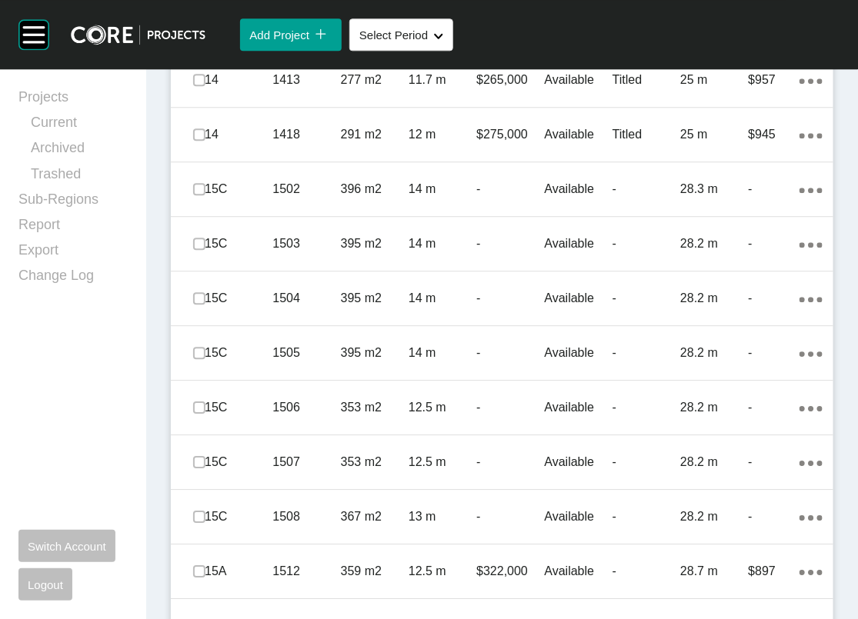
scroll to position [1593, 0]
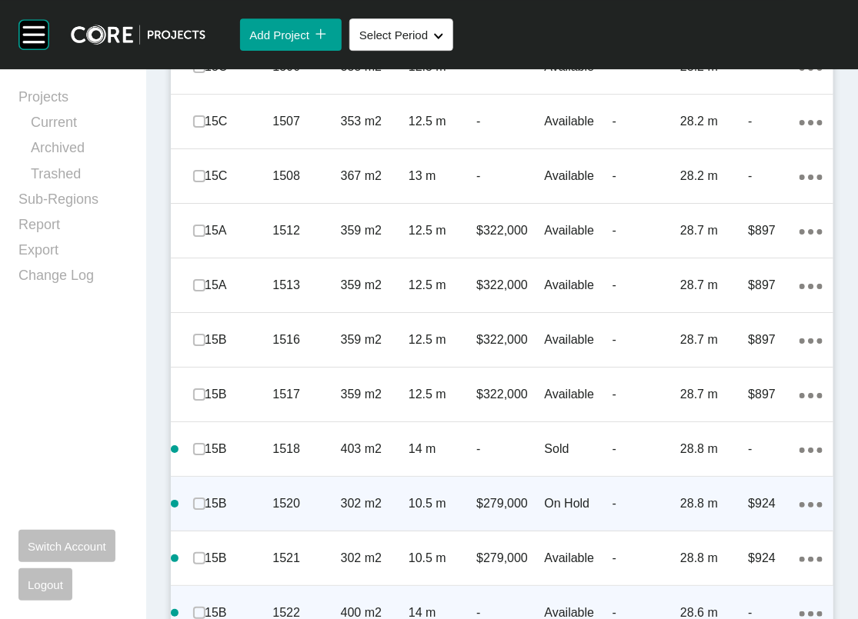
click at [735, 317] on link "Duplicate" at bounding box center [711, 310] width 58 height 23
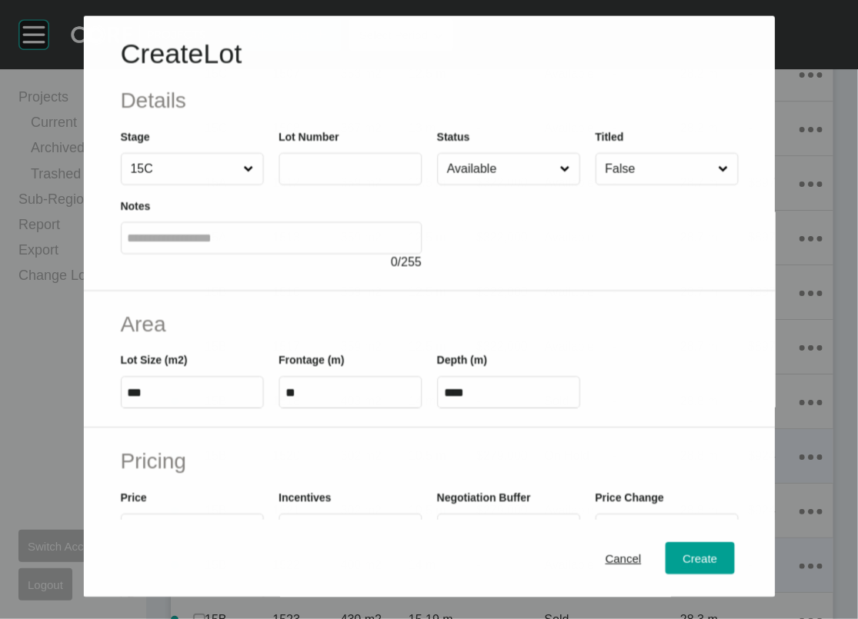
scroll to position [1533, 0]
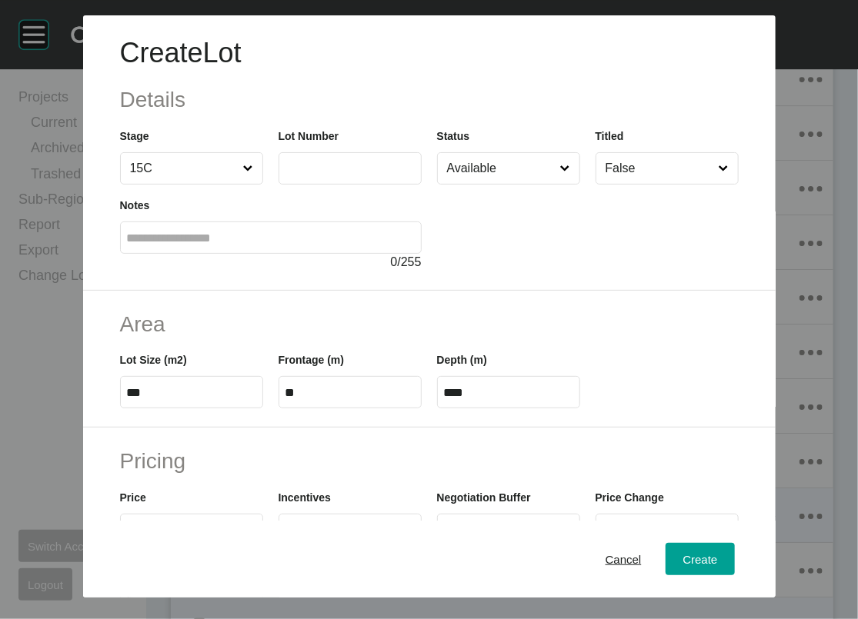
click at [376, 175] on input "text" at bounding box center [349, 168] width 129 height 13
type input "****"
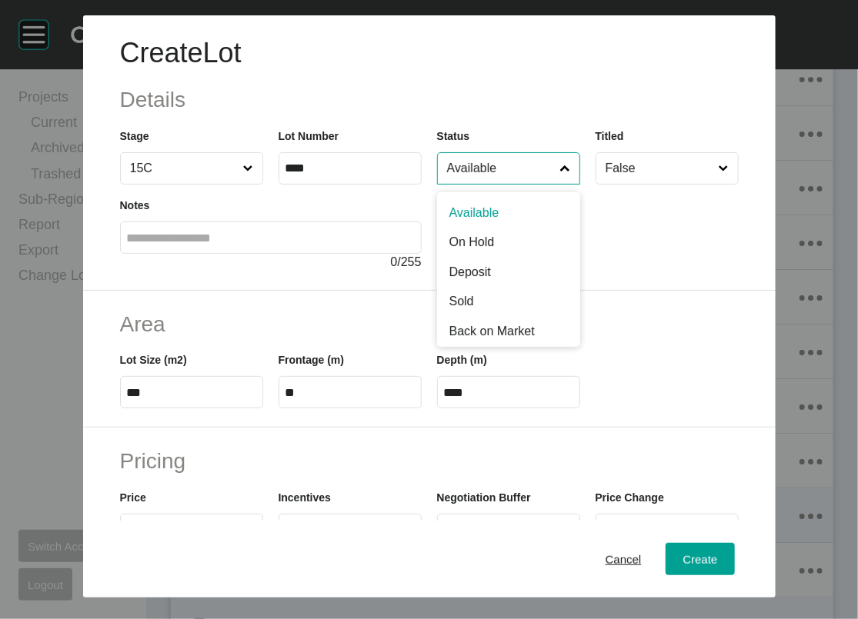
click at [491, 184] on input "Available" at bounding box center [501, 168] width 114 height 31
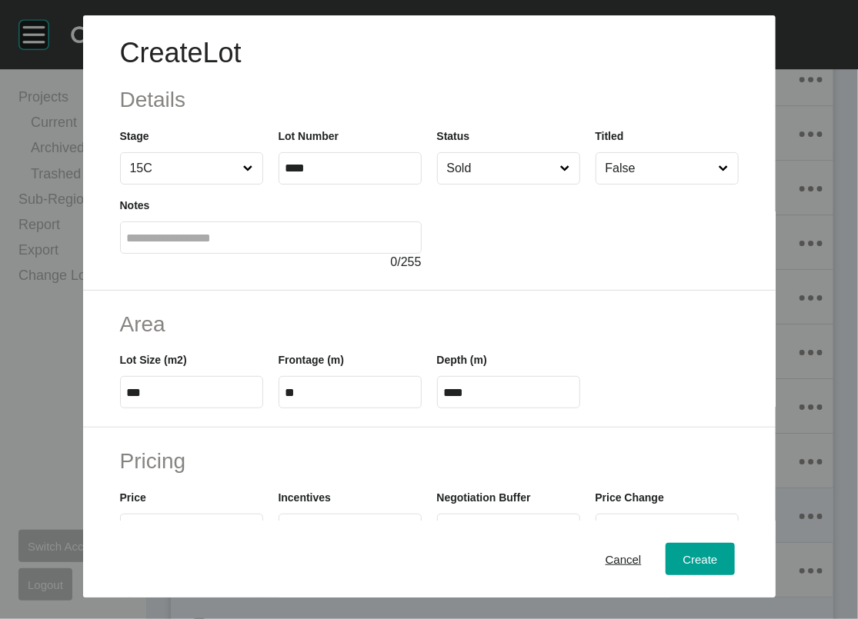
drag, startPoint x: 481, startPoint y: 362, endPoint x: 490, endPoint y: 368, distance: 10.7
click at [717, 552] on span "Create" at bounding box center [699, 558] width 35 height 13
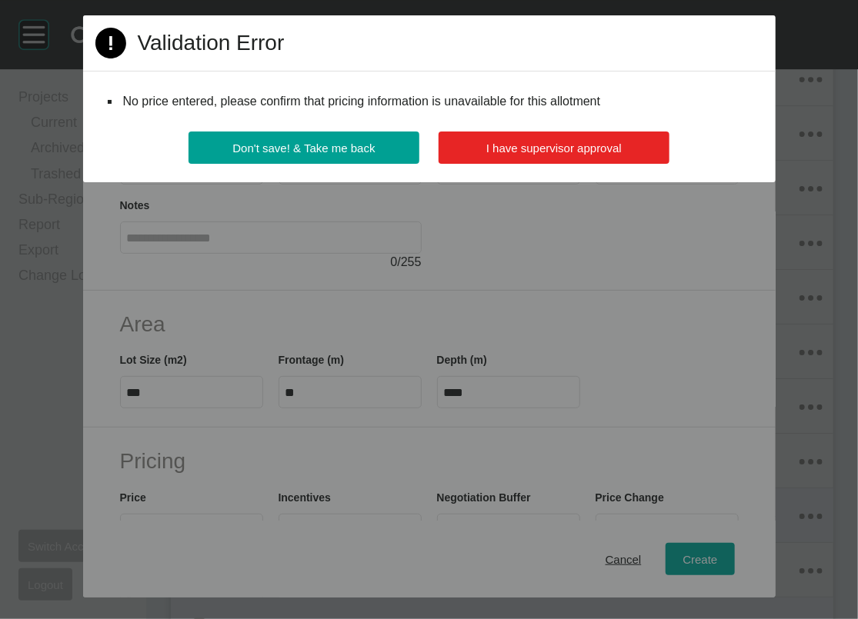
click at [552, 155] on span "I have supervisor approval" at bounding box center [553, 148] width 135 height 13
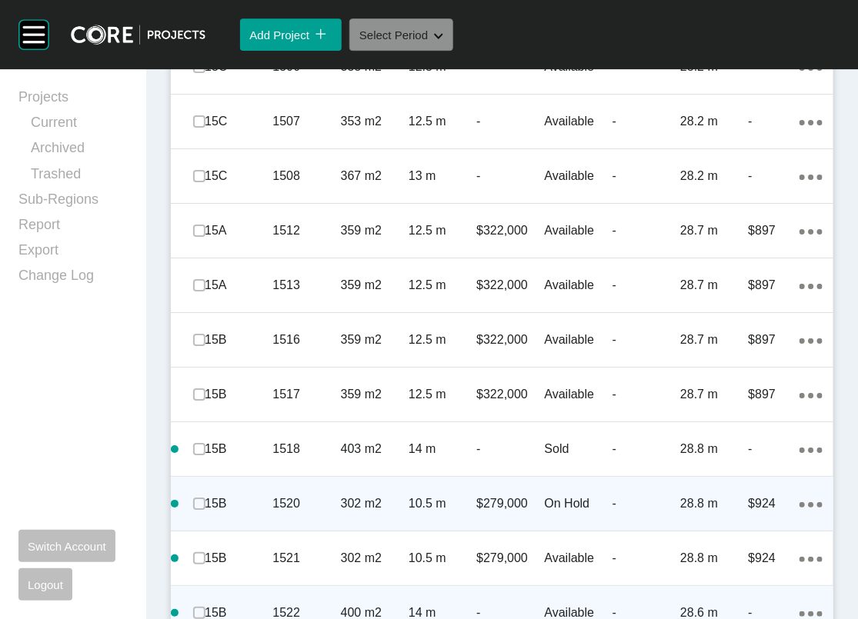
scroll to position [2885, 0]
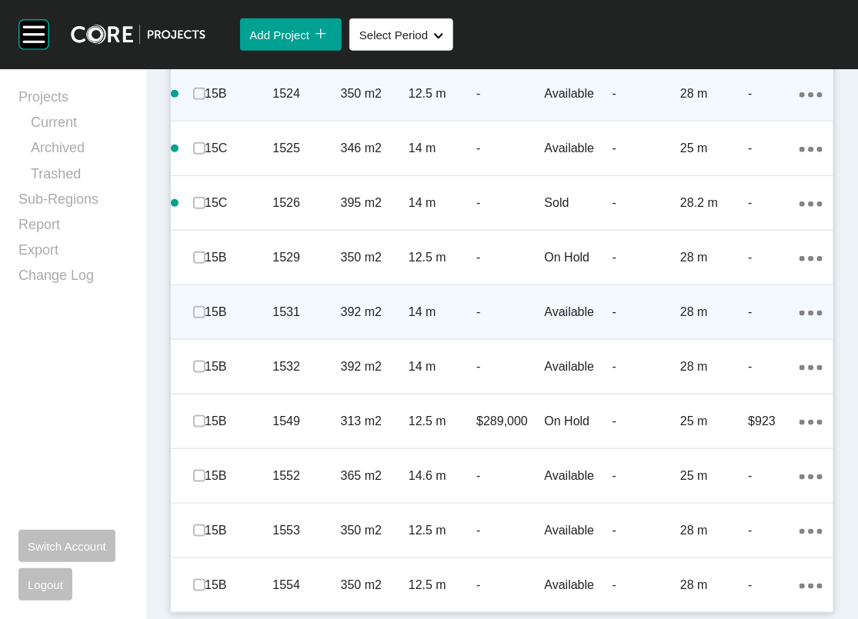
click at [799, 311] on icon "Action Menu Dots Copy 6 Created with Sketch." at bounding box center [810, 313] width 23 height 5
click at [727, 322] on link "Duplicate" at bounding box center [711, 310] width 58 height 23
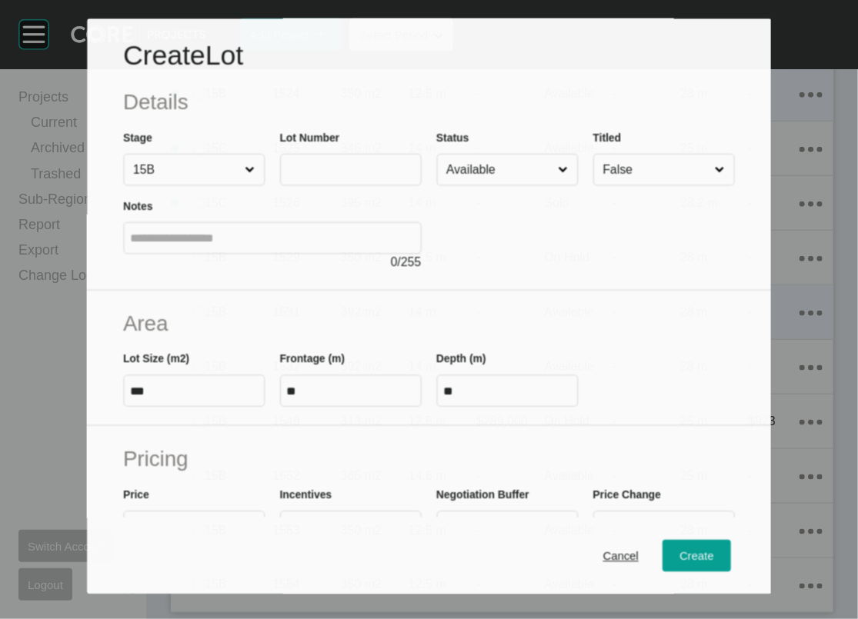
scroll to position [2826, 0]
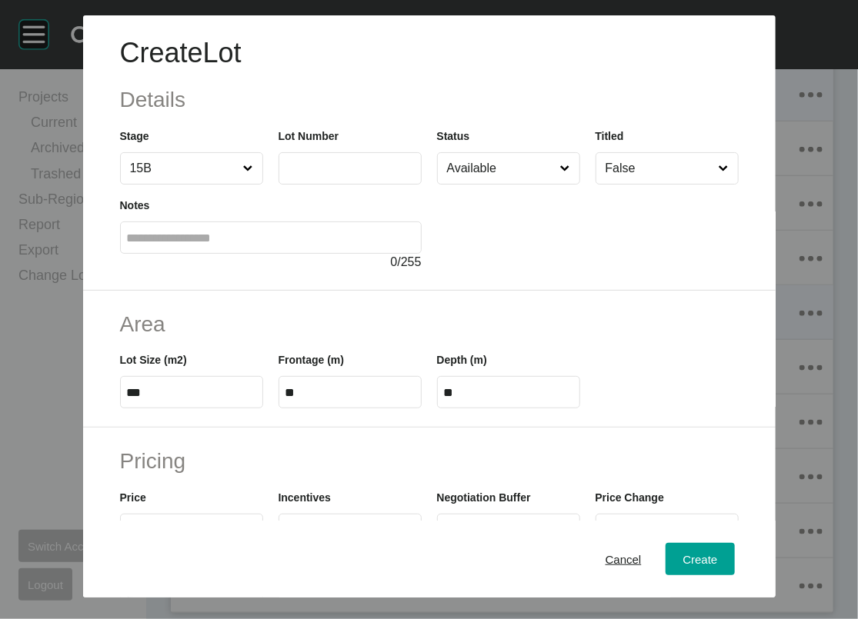
click at [364, 175] on input "text" at bounding box center [349, 168] width 129 height 13
type input "****"
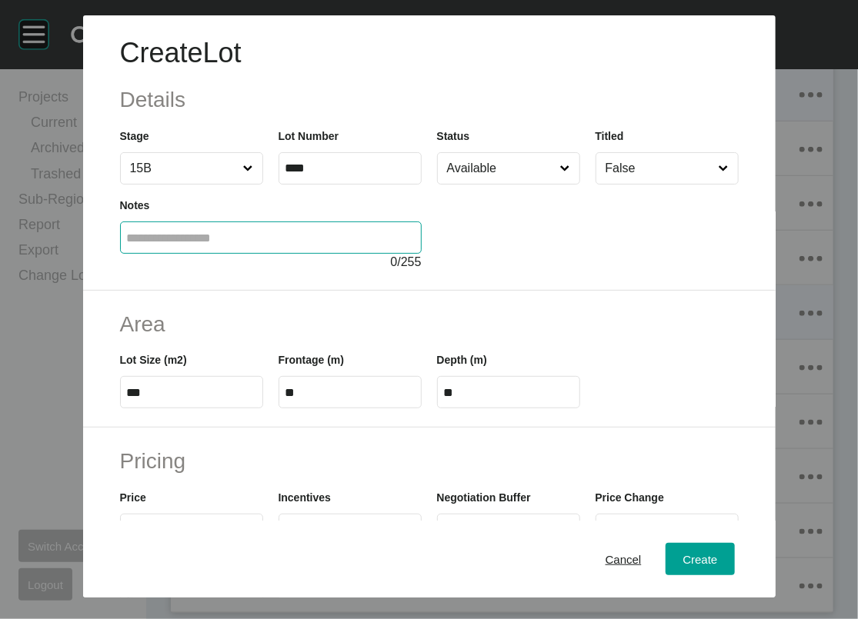
click at [357, 245] on input "text" at bounding box center [271, 238] width 288 height 13
click at [721, 557] on div "Create" at bounding box center [700, 559] width 42 height 21
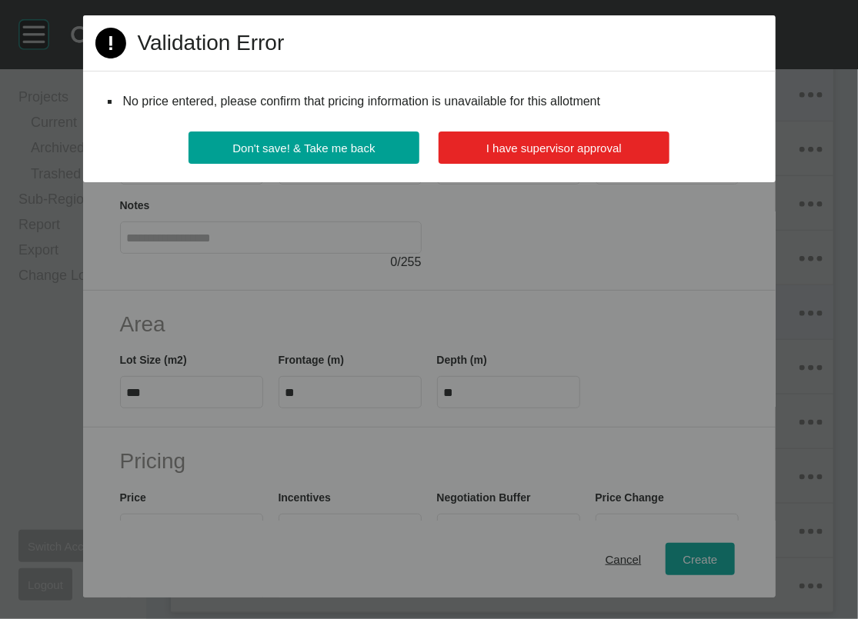
click at [572, 155] on span "I have supervisor approval" at bounding box center [553, 148] width 135 height 13
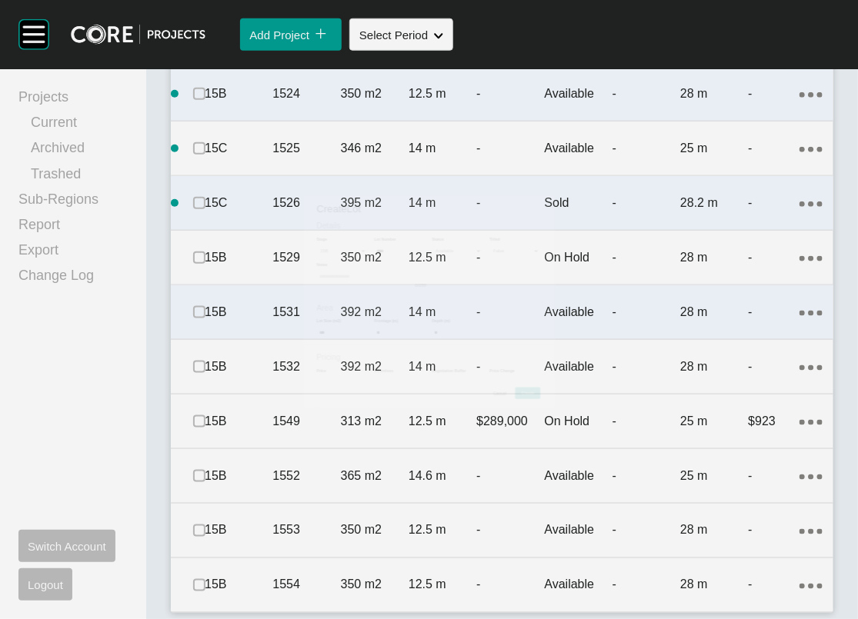
scroll to position [2885, 0]
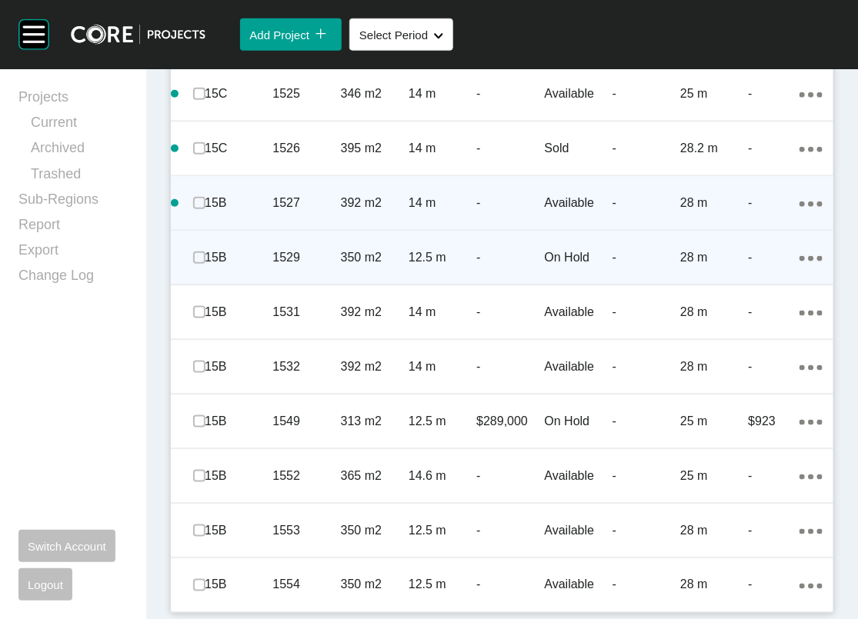
click at [799, 207] on icon "Action Menu Dots Copy 6 Created with Sketch." at bounding box center [810, 204] width 23 height 5
click at [739, 251] on link "Duplicate" at bounding box center [711, 242] width 58 height 23
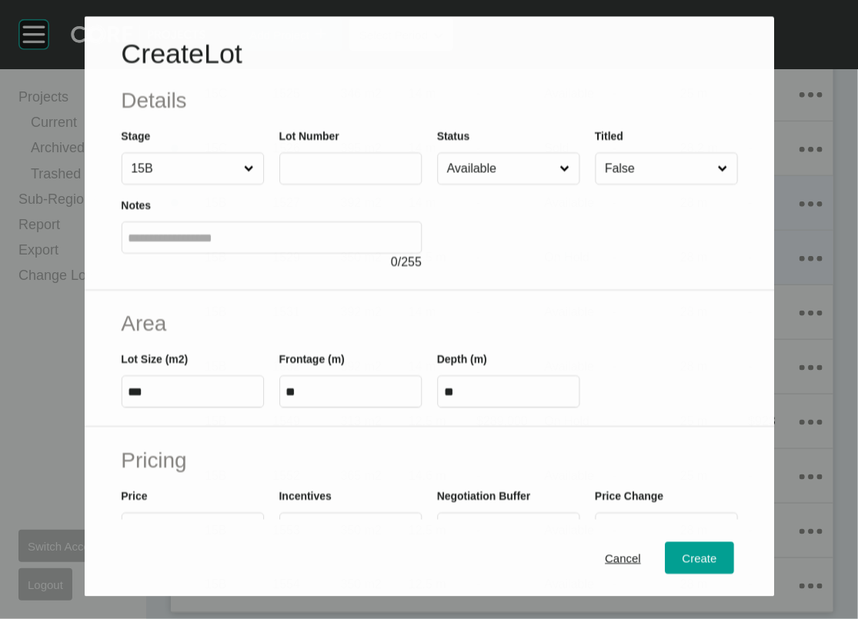
scroll to position [2826, 0]
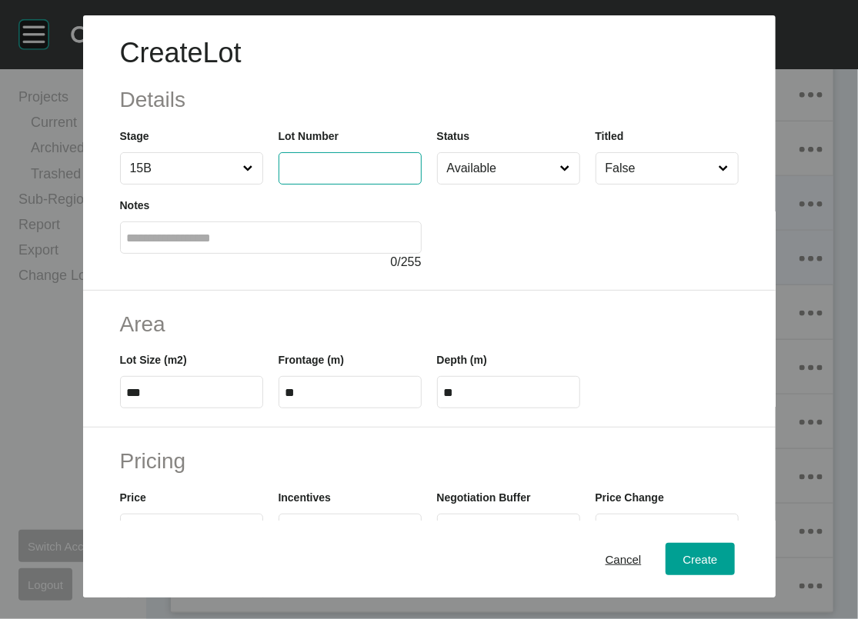
click at [320, 175] on input "text" at bounding box center [349, 168] width 129 height 13
type input "****"
click at [511, 184] on input "Available" at bounding box center [501, 168] width 114 height 31
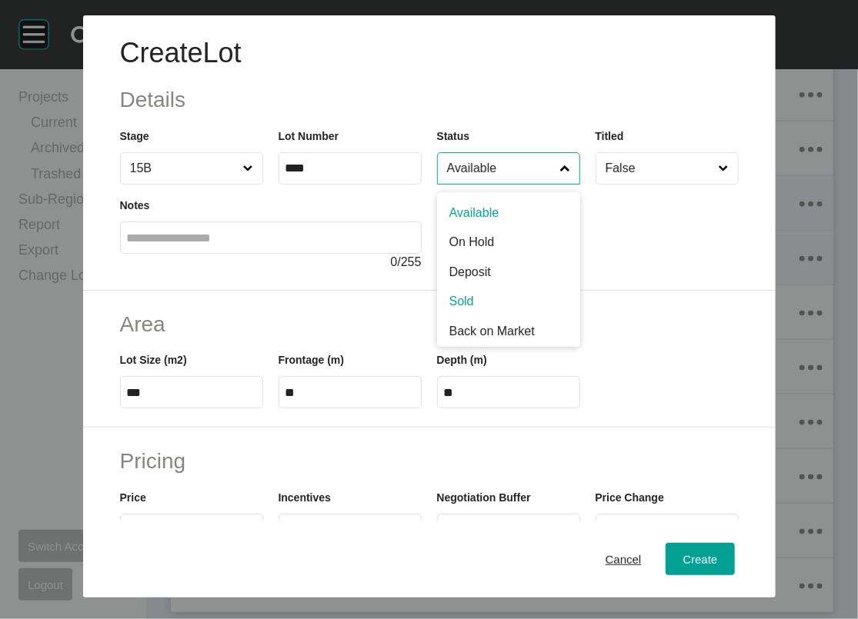
scroll to position [0, 0]
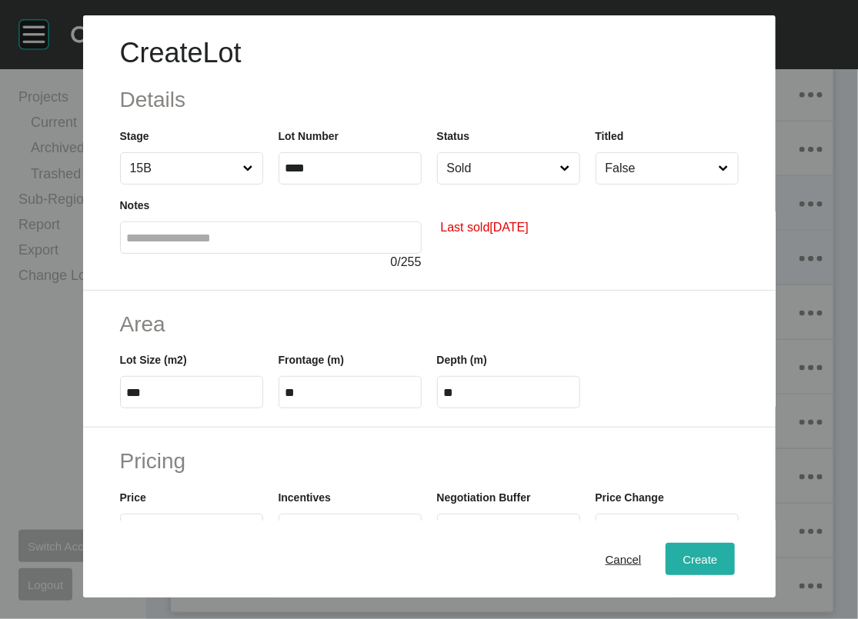
click at [717, 552] on span "Create" at bounding box center [699, 558] width 35 height 13
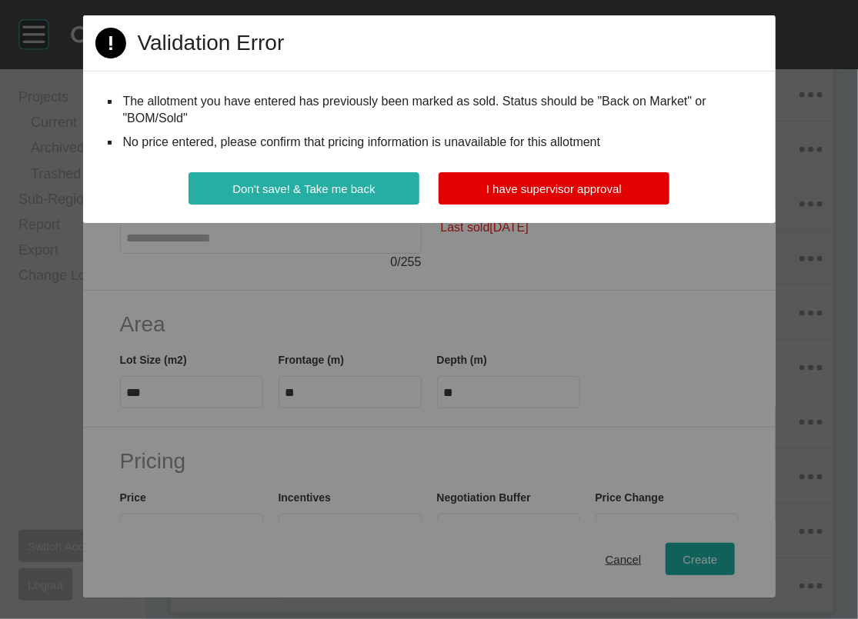
click at [385, 205] on button "Don't save! & Take me back" at bounding box center [304, 188] width 231 height 32
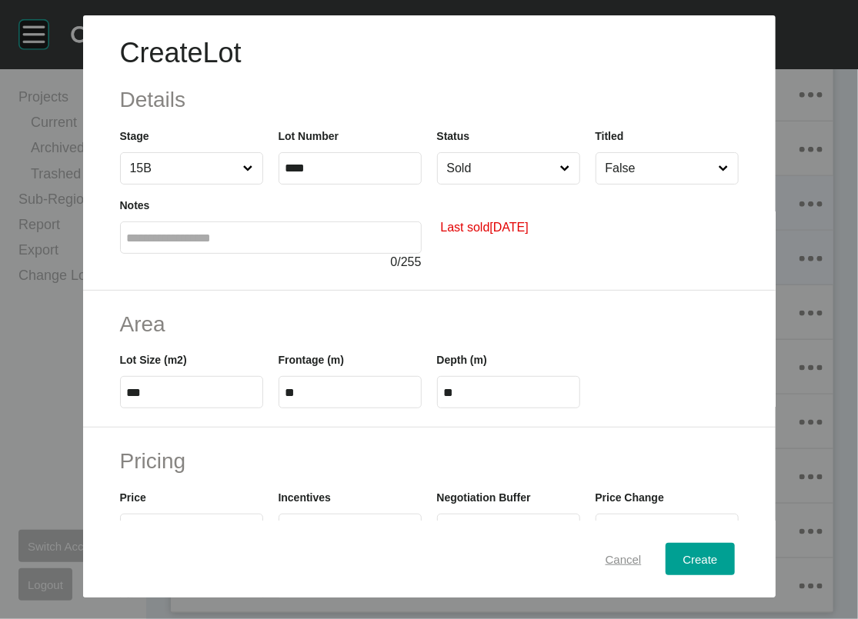
click at [632, 554] on span "Cancel" at bounding box center [624, 558] width 36 height 13
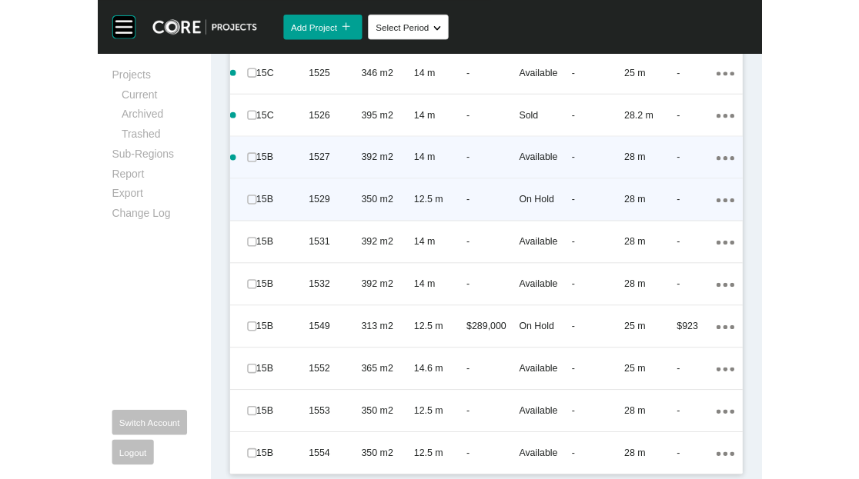
scroll to position [2966, 0]
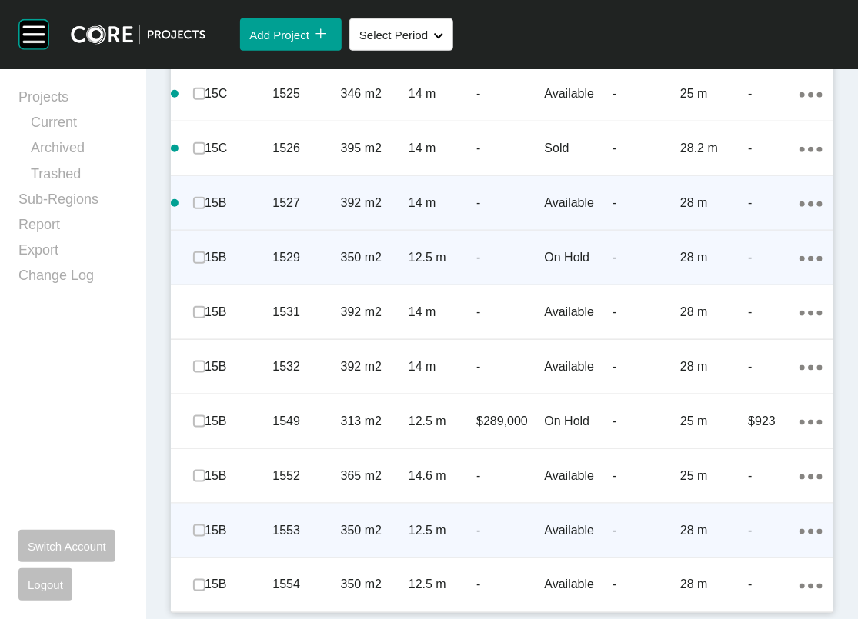
click at [534, 522] on p "-" at bounding box center [510, 530] width 68 height 17
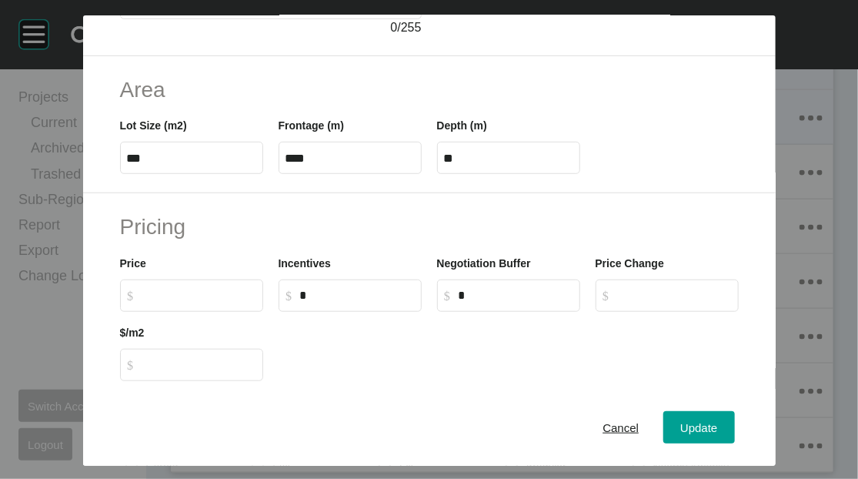
scroll to position [237, 0]
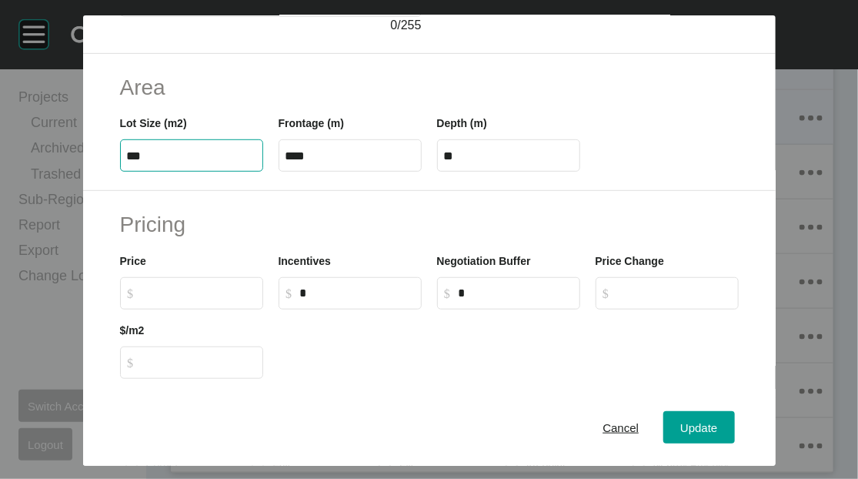
drag, startPoint x: 65, startPoint y: 252, endPoint x: 159, endPoint y: 239, distance: 95.4
click at [158, 162] on input "***" at bounding box center [191, 155] width 129 height 13
type input "***"
click at [494, 172] on label "****" at bounding box center [508, 155] width 143 height 32
click at [494, 162] on input "****" at bounding box center [508, 155] width 129 height 13
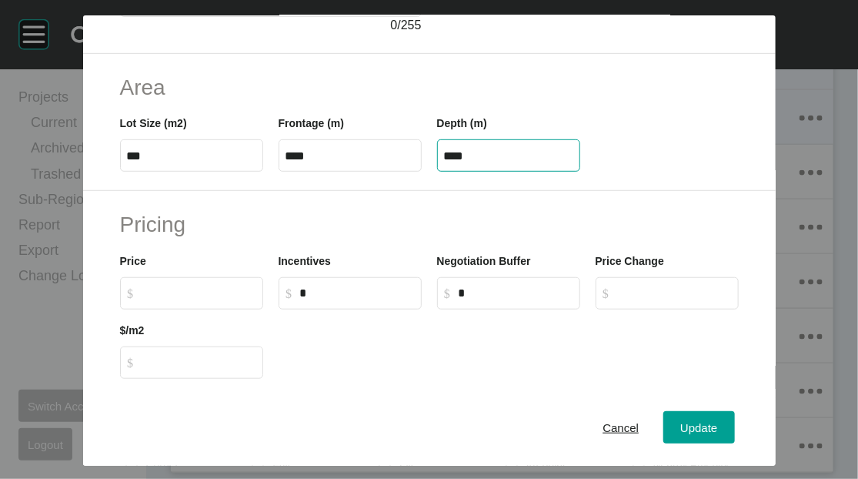
drag, startPoint x: 447, startPoint y: 243, endPoint x: 482, endPoint y: 246, distance: 34.8
click at [482, 162] on input "****" at bounding box center [508, 155] width 129 height 13
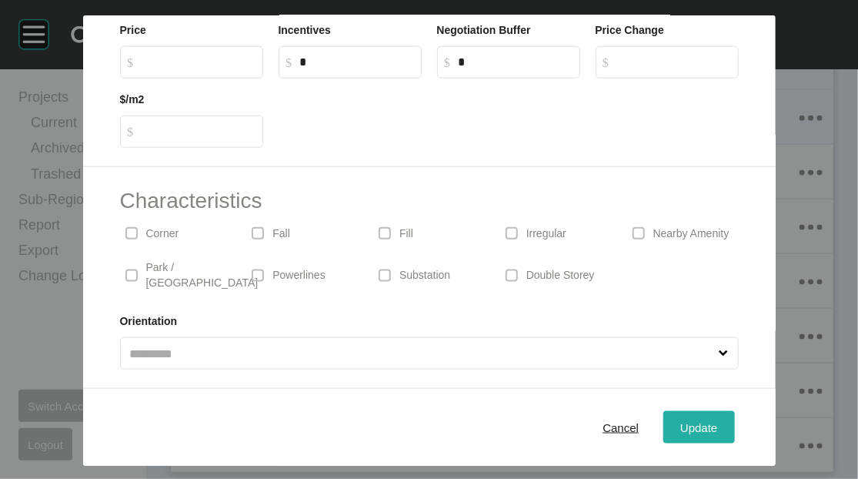
scroll to position [597, 0]
type input "**"
click at [743, 424] on div "Save Lot Details Stage 15B Lot Number **** Status Available Titled False Notes …" at bounding box center [429, 239] width 858 height 479
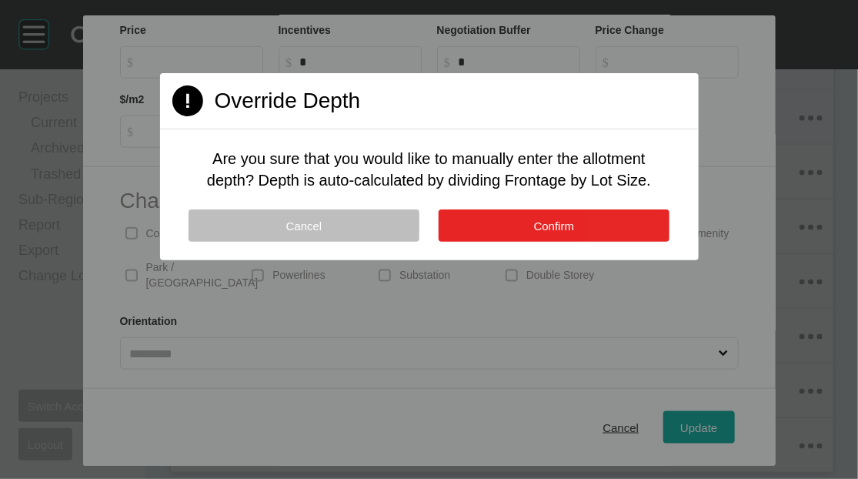
click at [575, 242] on button "Confirm" at bounding box center [554, 225] width 231 height 32
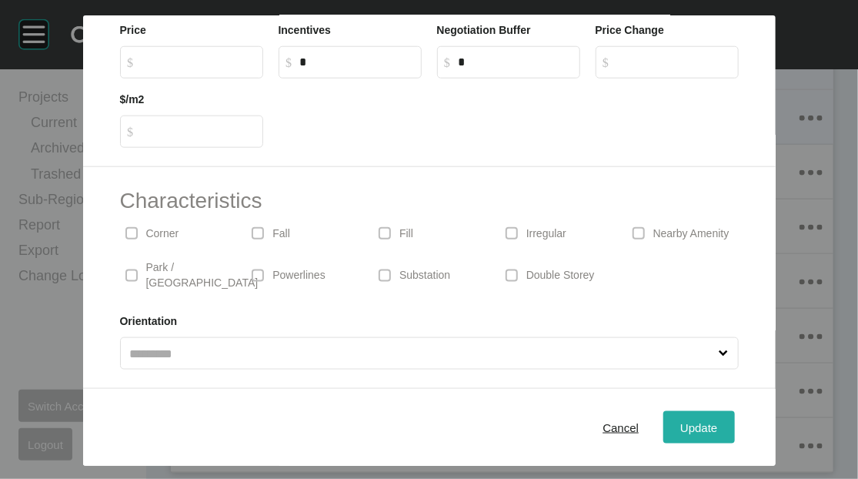
click at [721, 427] on div "Update" at bounding box center [698, 426] width 45 height 21
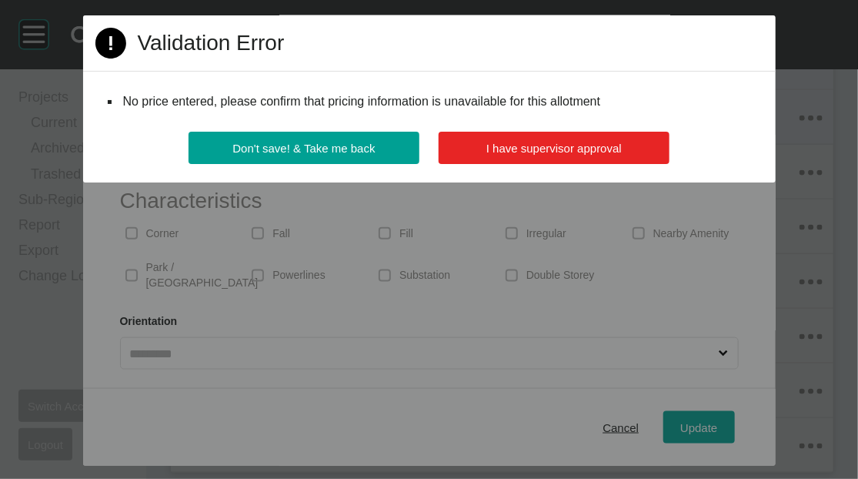
click at [597, 155] on span "I have supervisor approval" at bounding box center [553, 148] width 135 height 13
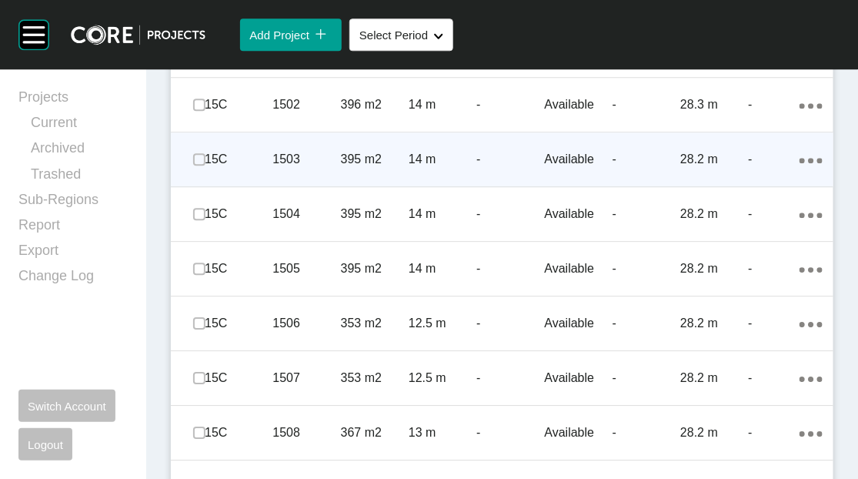
scroll to position [1295, 0]
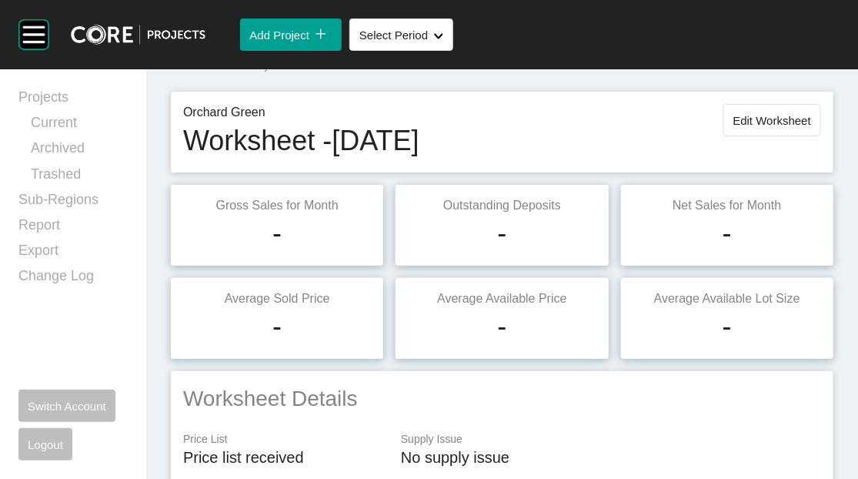
scroll to position [0, 0]
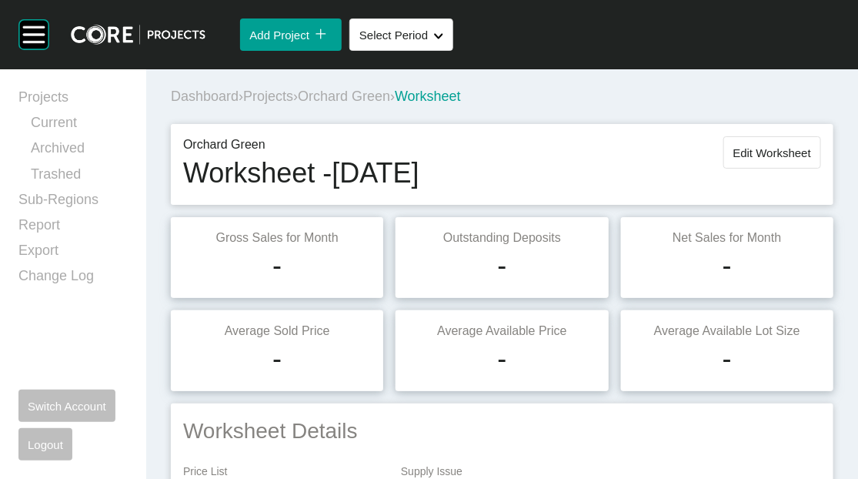
click at [390, 104] on span "Orchard Green" at bounding box center [344, 95] width 92 height 15
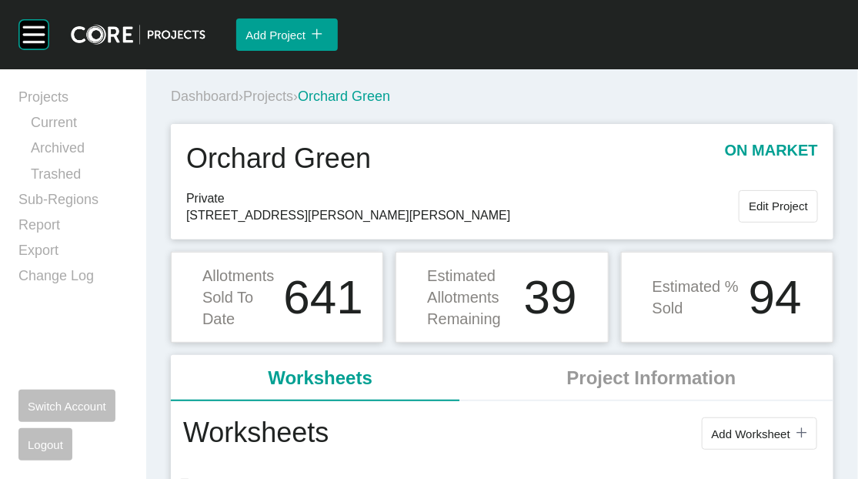
scroll to position [418, 0]
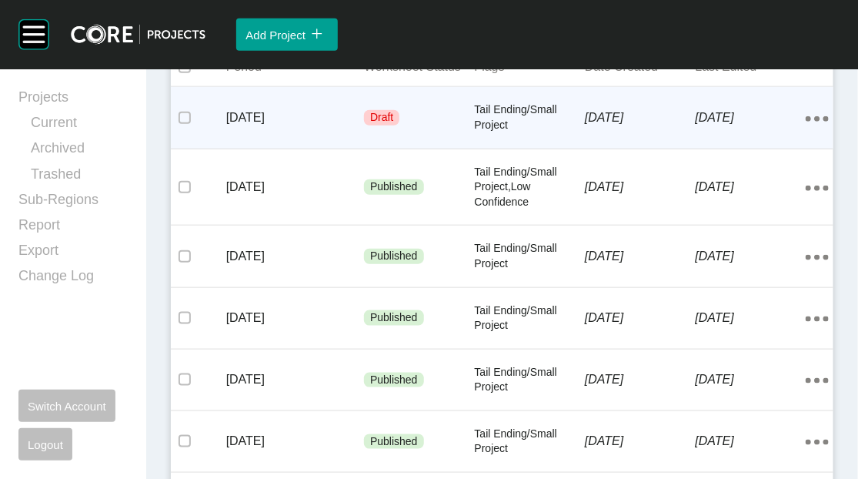
click at [696, 126] on p "5 September 2025" at bounding box center [751, 117] width 111 height 17
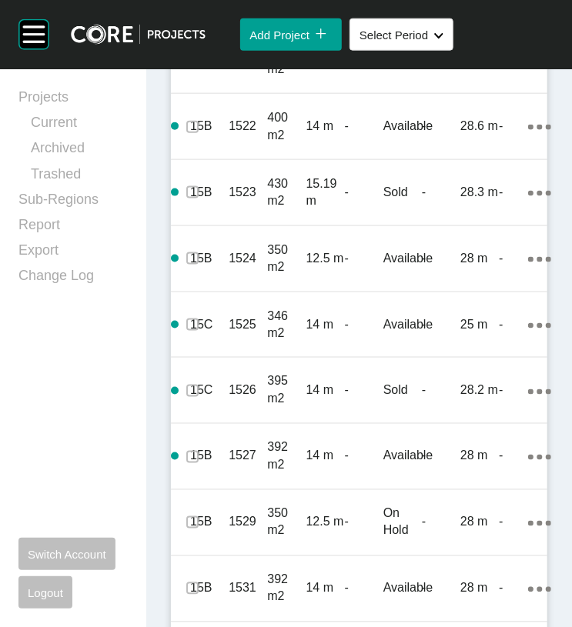
scroll to position [3373, 0]
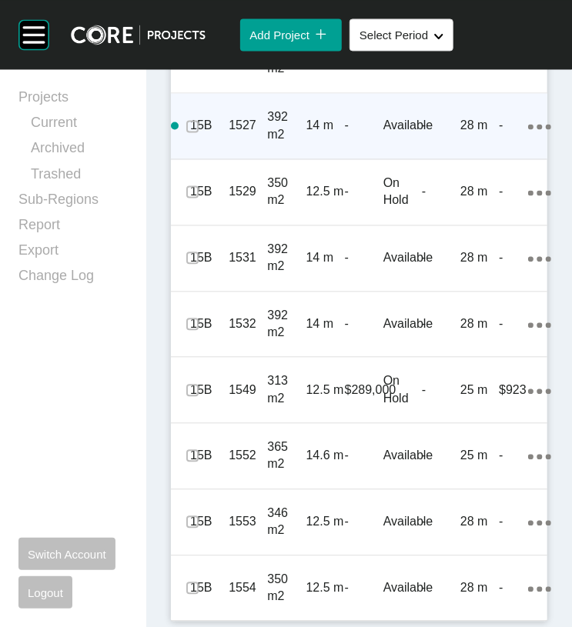
click at [345, 149] on div "-" at bounding box center [364, 126] width 38 height 48
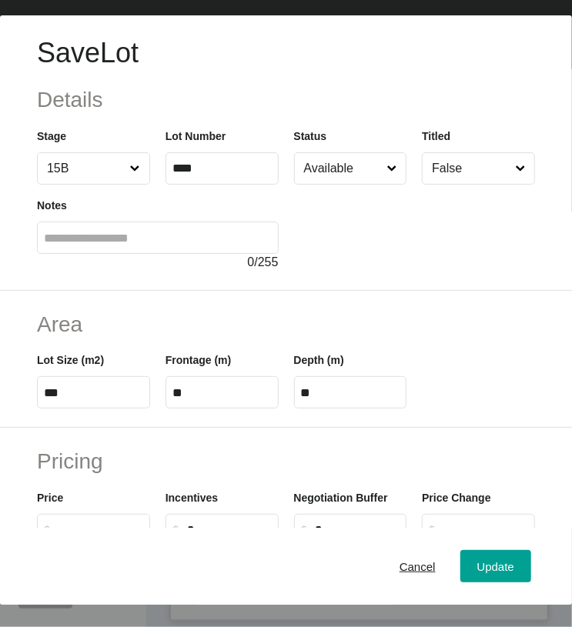
scroll to position [528, 0]
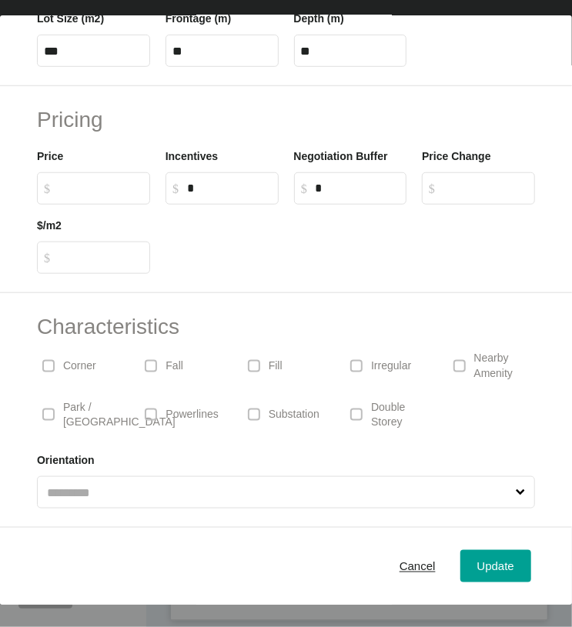
click at [112, 182] on input "$ Created with Sketch. $" at bounding box center [100, 188] width 85 height 13
type input "*******"
type input "***"
click at [477, 569] on span "Update" at bounding box center [495, 566] width 37 height 13
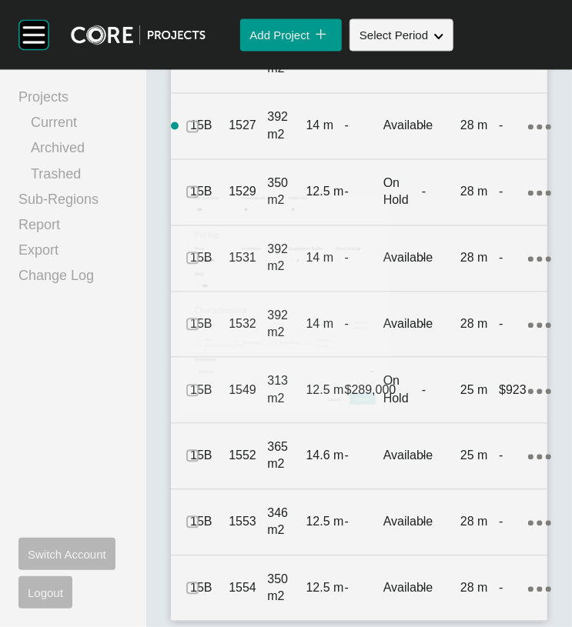
scroll to position [3373, 0]
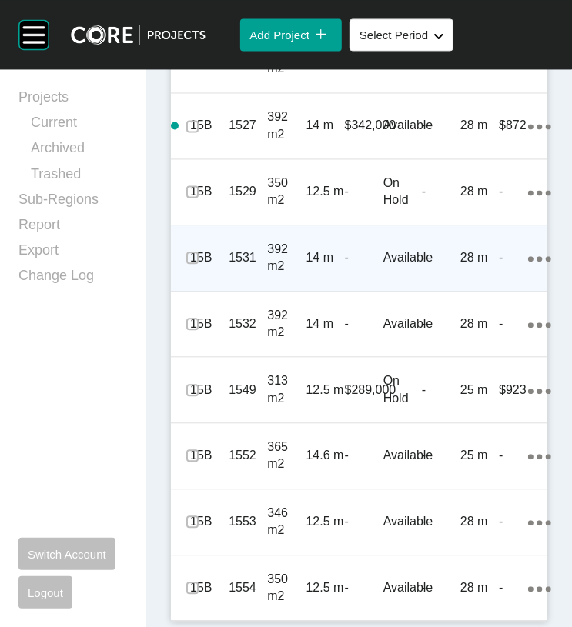
click at [401, 266] on p "Available" at bounding box center [408, 257] width 50 height 17
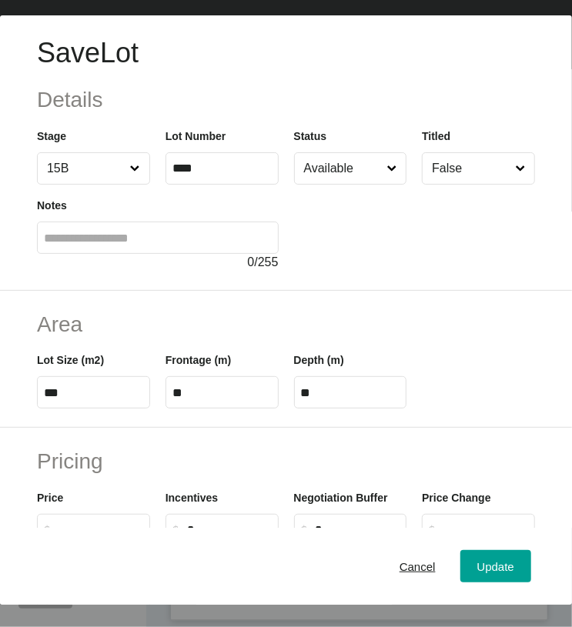
scroll to position [528, 0]
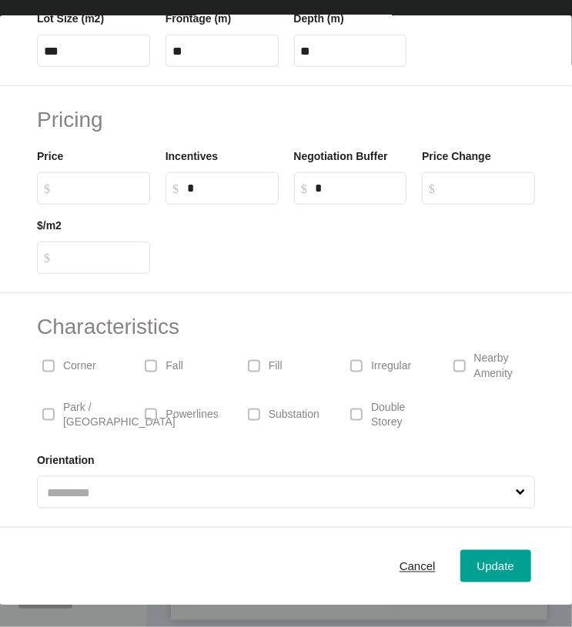
click at [107, 172] on label "$ Created with Sketch. $" at bounding box center [93, 188] width 113 height 32
click at [107, 182] on input "$ Created with Sketch. $" at bounding box center [100, 188] width 85 height 13
paste input "******"
type input "*******"
type input "***"
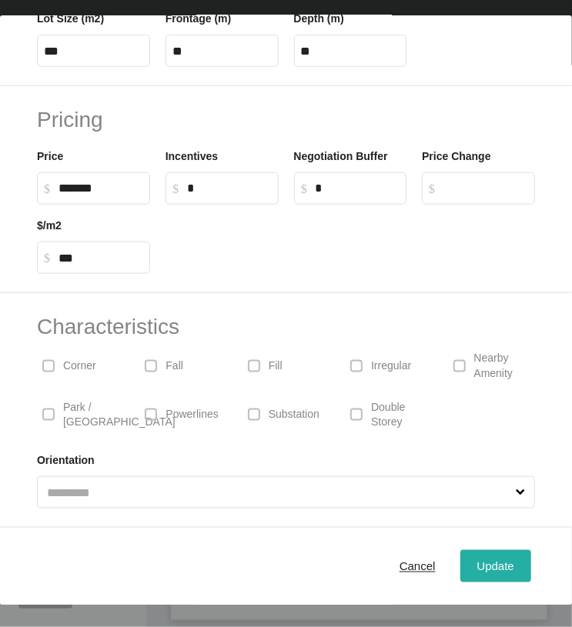
click at [479, 570] on span "Update" at bounding box center [495, 566] width 37 height 13
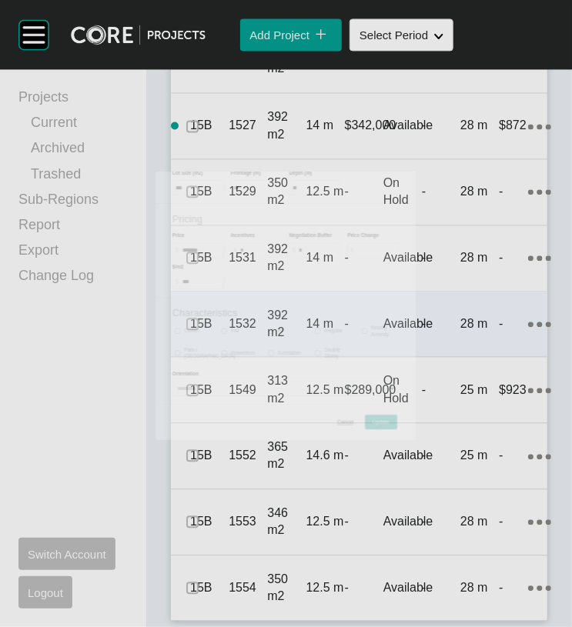
scroll to position [3373, 0]
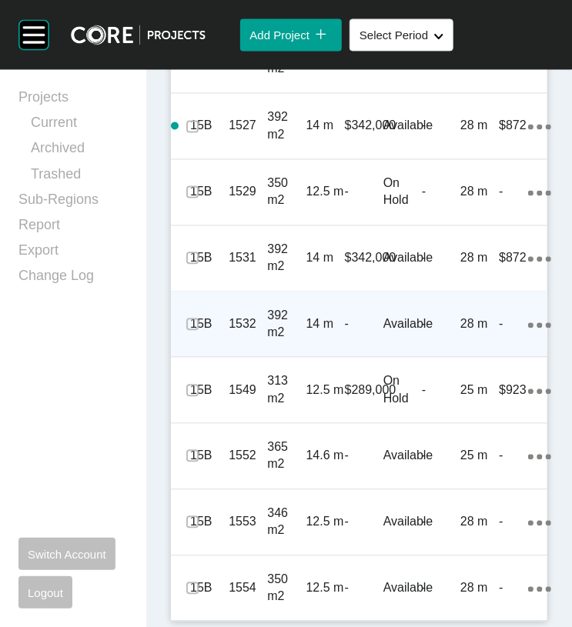
click at [460, 332] on p "28 m" at bounding box center [479, 323] width 38 height 17
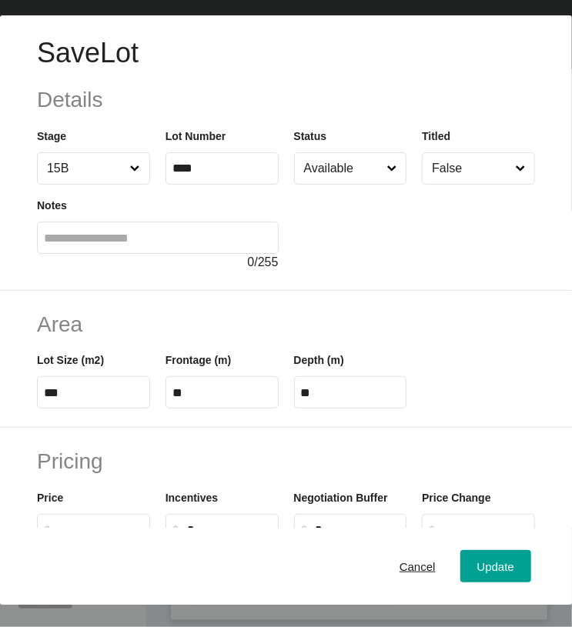
scroll to position [528, 0]
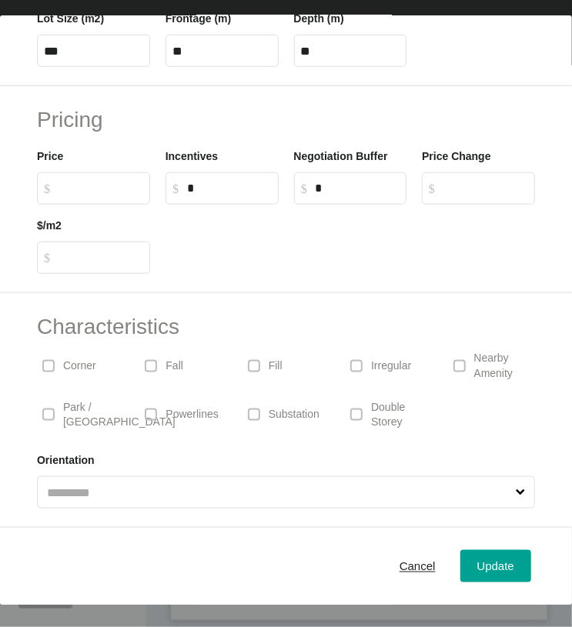
click at [90, 182] on input "$ Created with Sketch. $" at bounding box center [100, 188] width 85 height 13
paste input "******"
type input "*******"
type input "***"
click at [473, 559] on div "Update" at bounding box center [495, 566] width 45 height 21
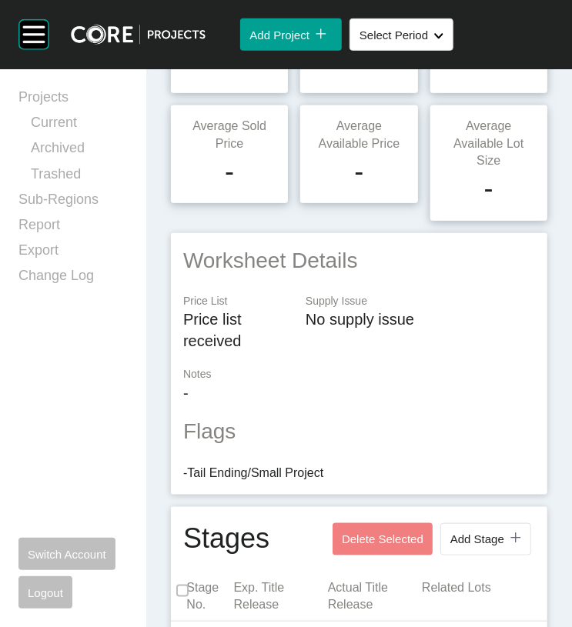
scroll to position [0, 0]
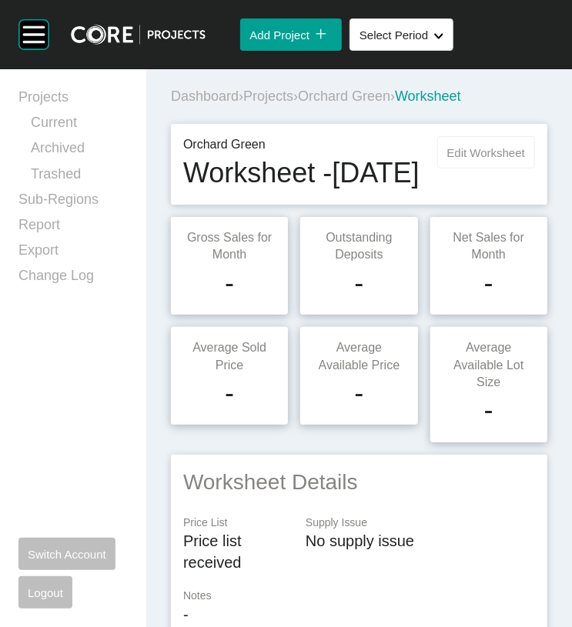
click at [449, 159] on span "Edit Worksheet" at bounding box center [486, 152] width 78 height 13
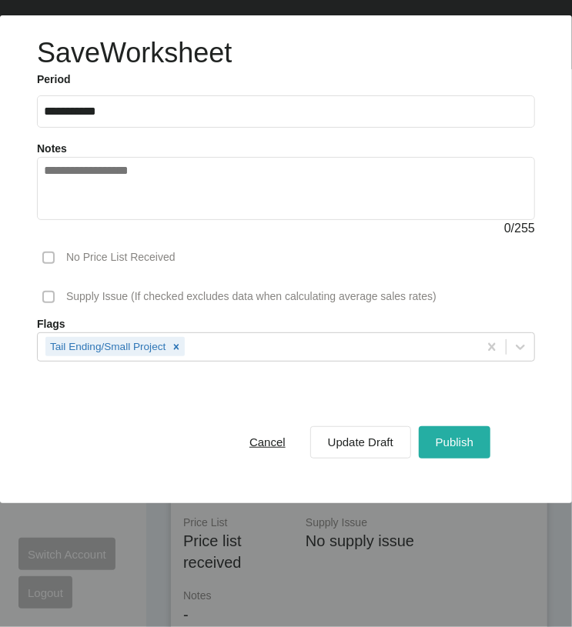
click at [436, 449] on span "Publish" at bounding box center [455, 442] width 38 height 13
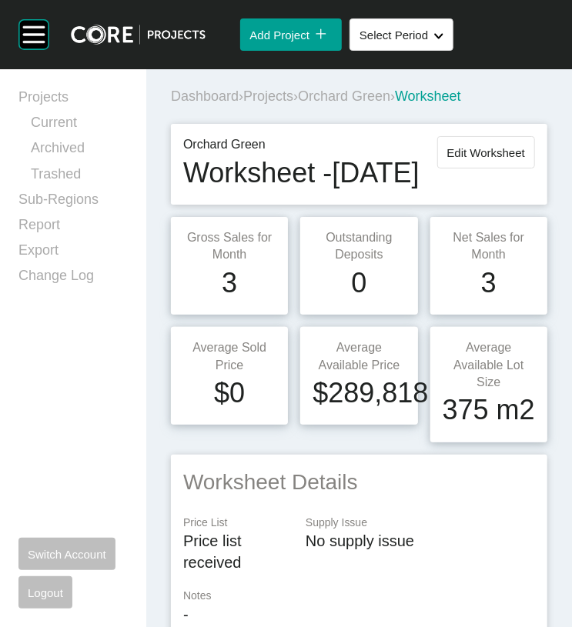
click at [293, 104] on span "Projects" at bounding box center [268, 95] width 50 height 15
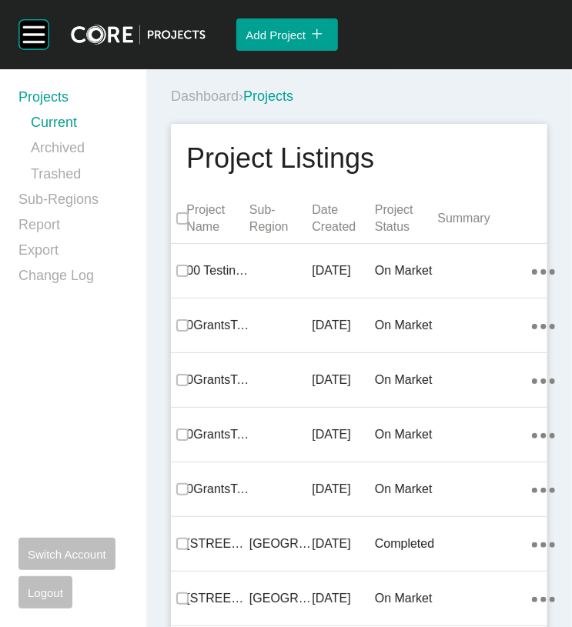
scroll to position [47423, 0]
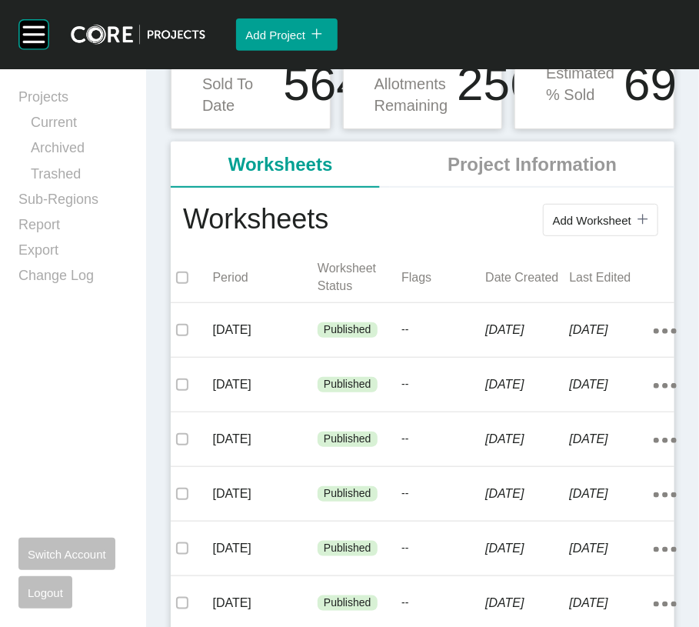
scroll to position [218, 0]
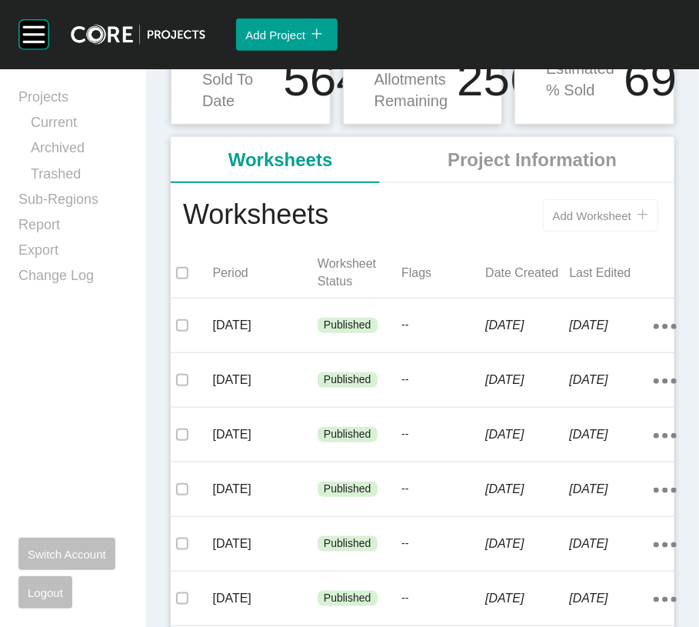
click at [559, 222] on span "Add Worksheet" at bounding box center [592, 215] width 78 height 13
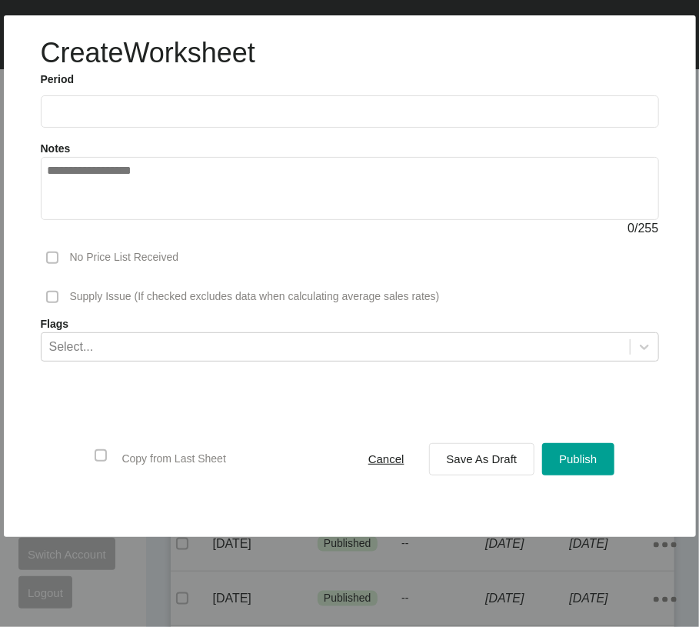
click at [149, 118] on input "text" at bounding box center [350, 111] width 605 height 13
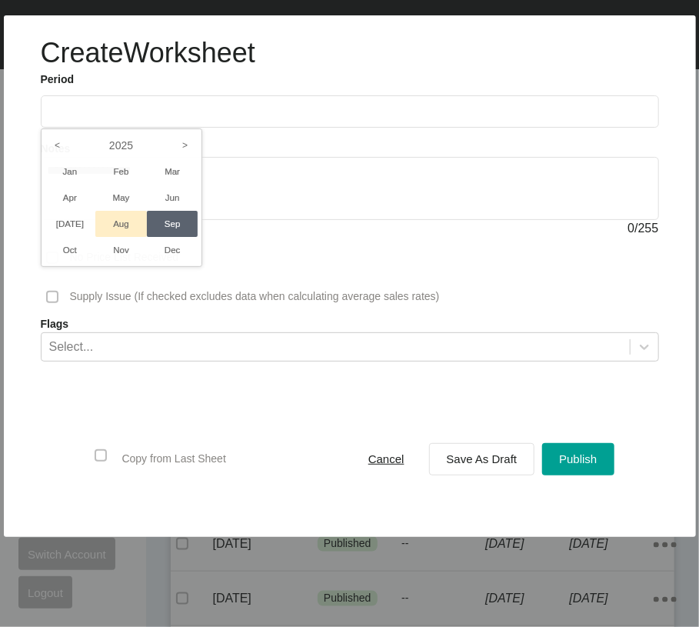
click at [147, 237] on li "Aug" at bounding box center [121, 224] width 52 height 26
type input "**********"
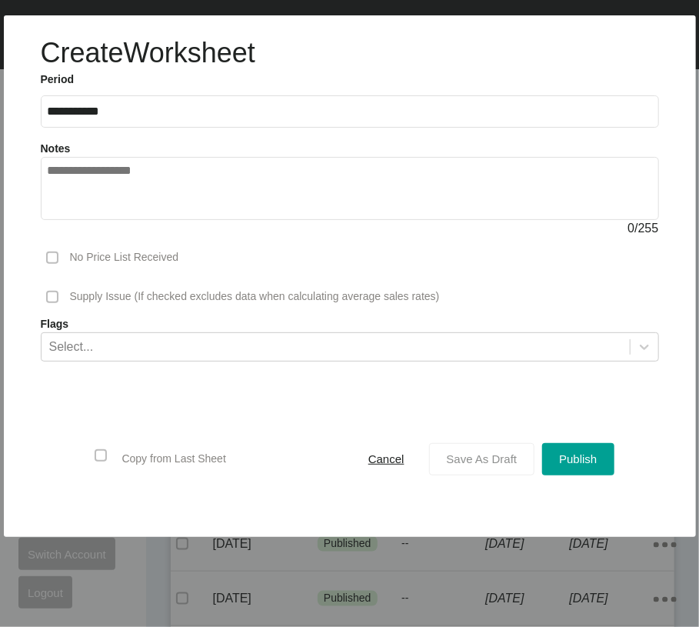
click at [443, 469] on div "Save As Draft" at bounding box center [482, 459] width 78 height 21
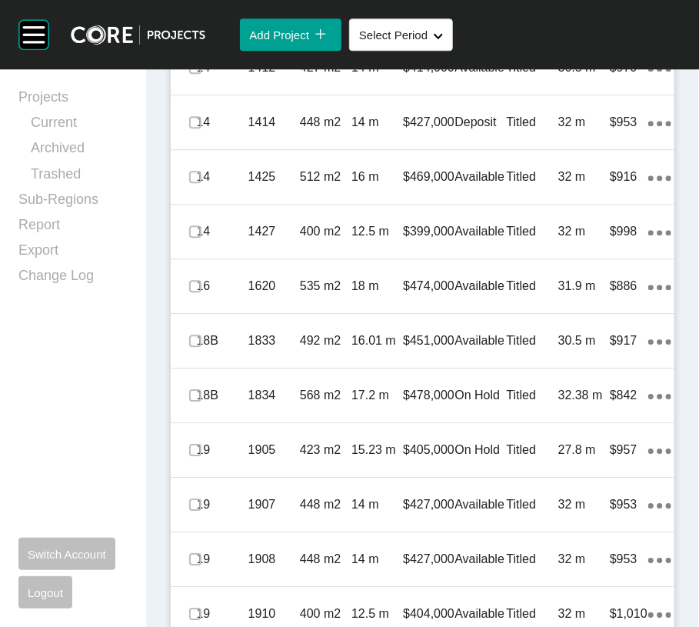
scroll to position [1417, 0]
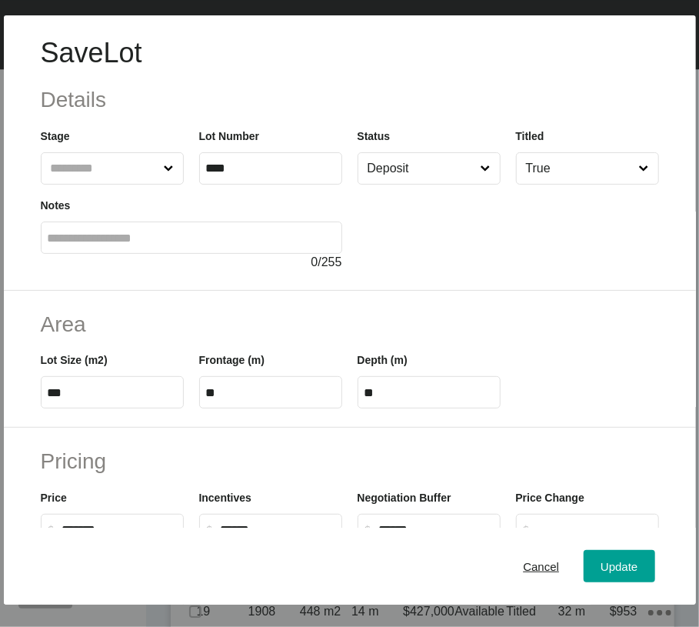
scroll to position [1358, 0]
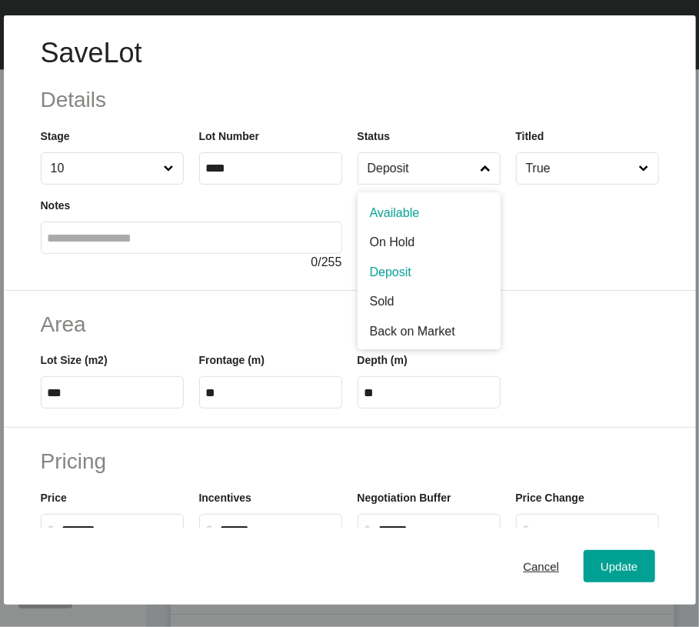
click at [358, 185] on label "Deposit" at bounding box center [429, 168] width 143 height 32
click at [365, 184] on input "Deposit" at bounding box center [422, 168] width 114 height 31
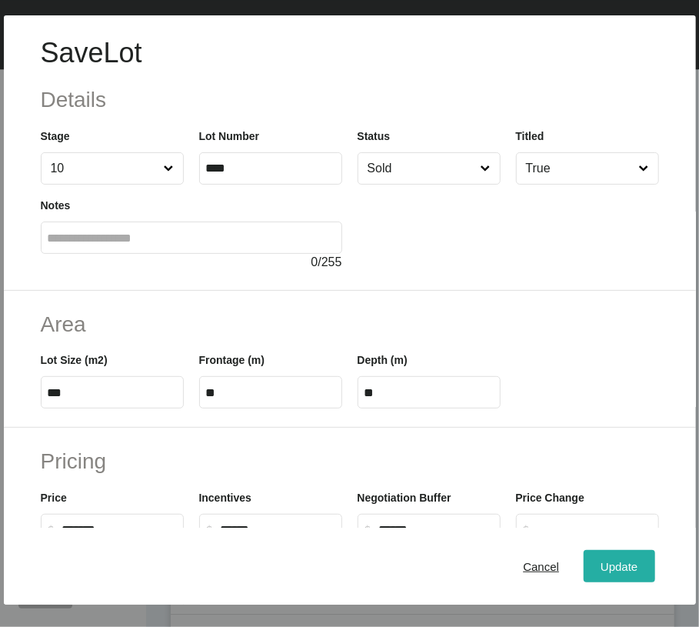
click at [584, 582] on button "Update" at bounding box center [619, 566] width 71 height 32
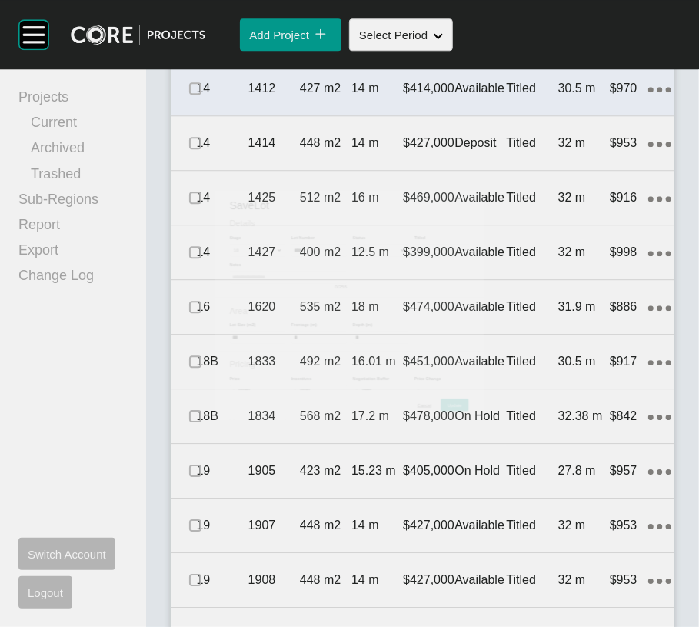
scroll to position [1417, 0]
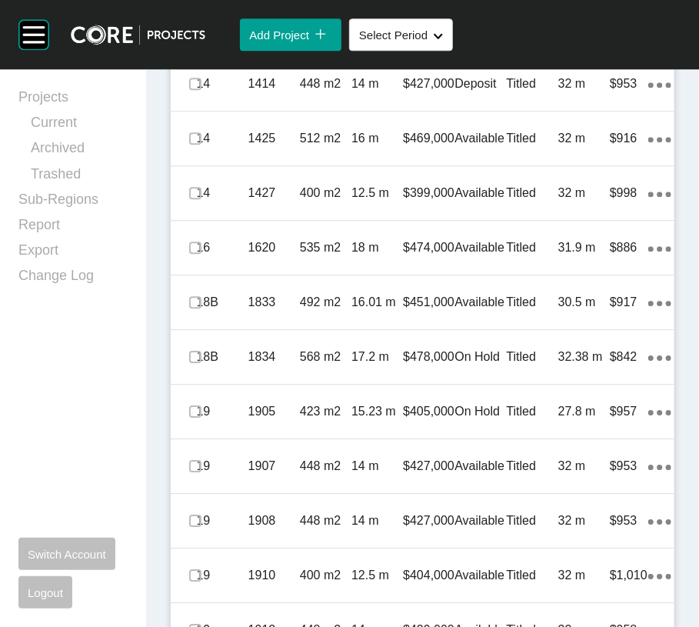
drag, startPoint x: 199, startPoint y: 195, endPoint x: 209, endPoint y: 216, distance: 23.1
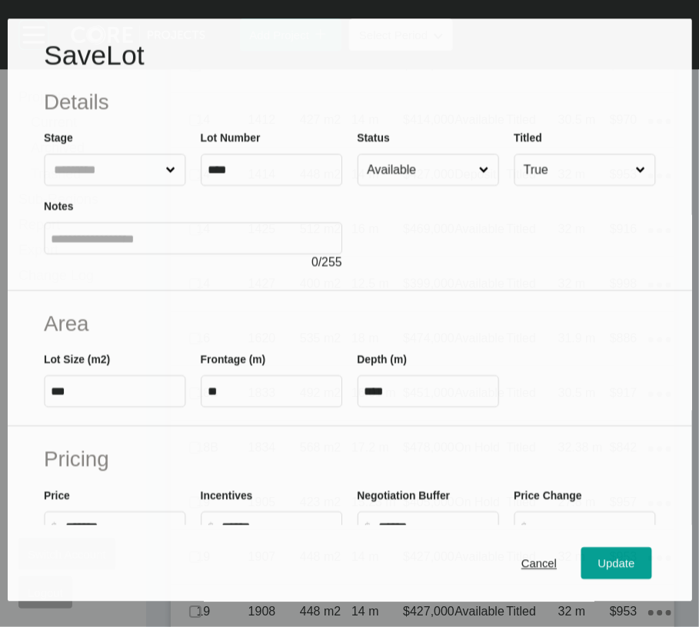
scroll to position [1358, 0]
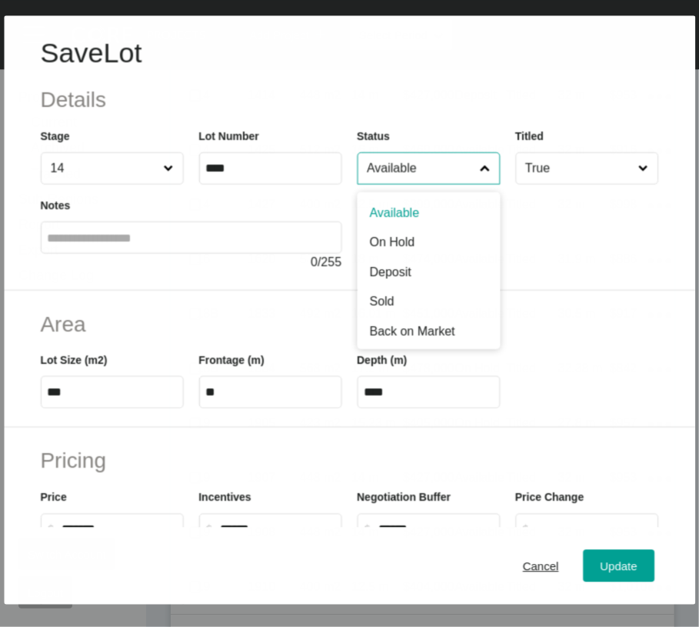
drag, startPoint x: 449, startPoint y: 200, endPoint x: 429, endPoint y: 242, distance: 46.8
click at [449, 184] on input "Available" at bounding box center [420, 168] width 113 height 31
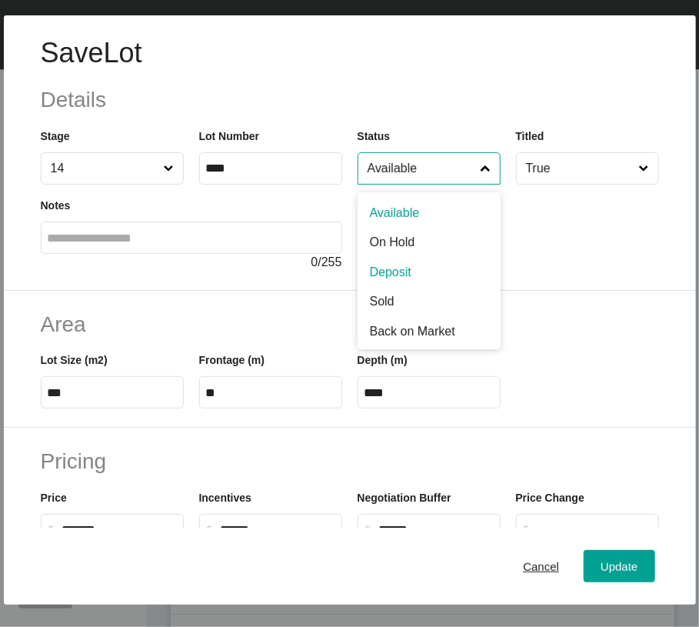
drag, startPoint x: 409, startPoint y: 329, endPoint x: 452, endPoint y: 385, distance: 70.8
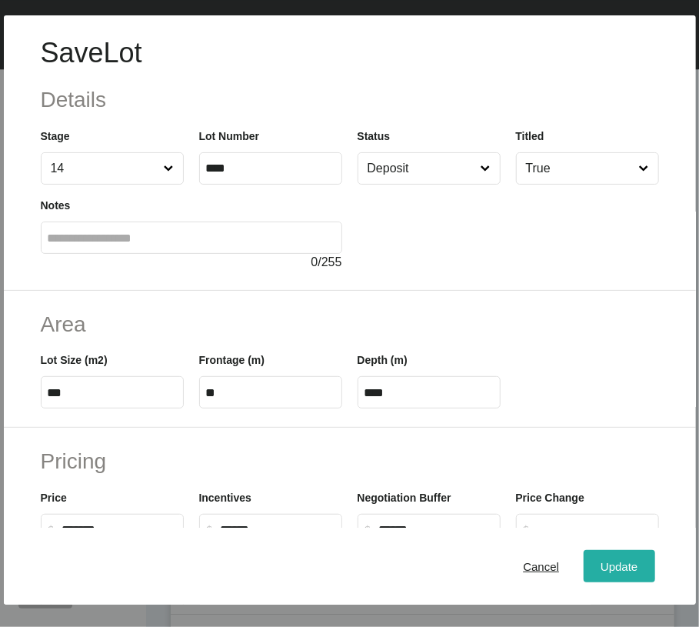
click at [584, 561] on button "Update" at bounding box center [619, 566] width 71 height 32
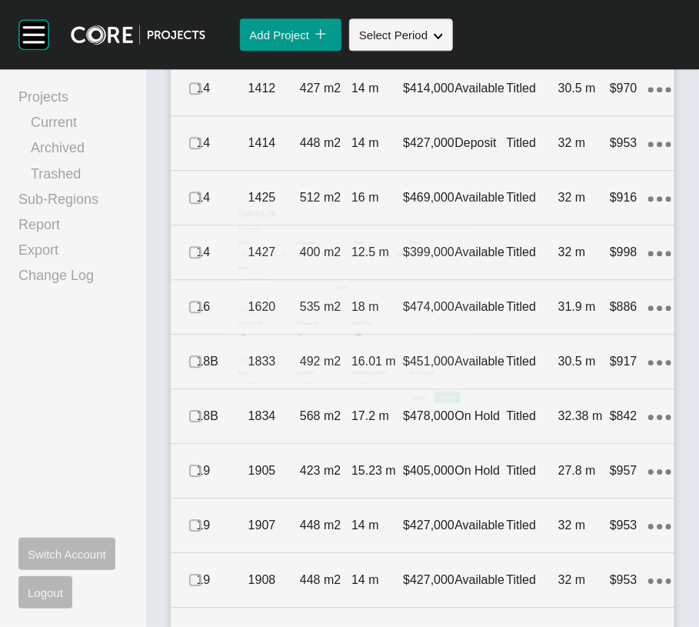
scroll to position [1417, 0]
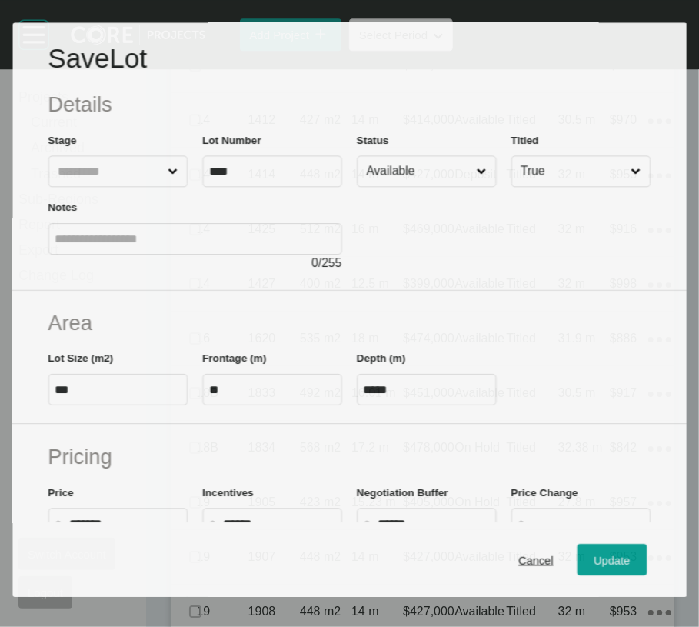
scroll to position [1358, 0]
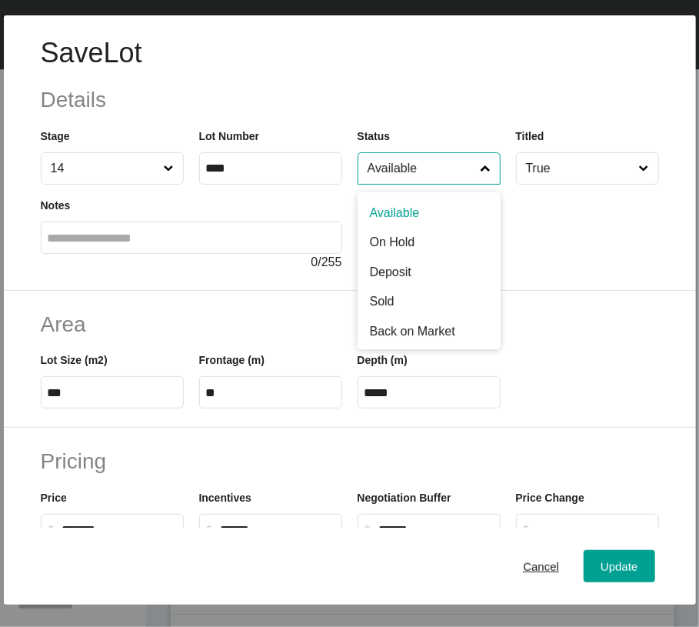
click at [369, 184] on input "Available" at bounding box center [422, 168] width 114 height 31
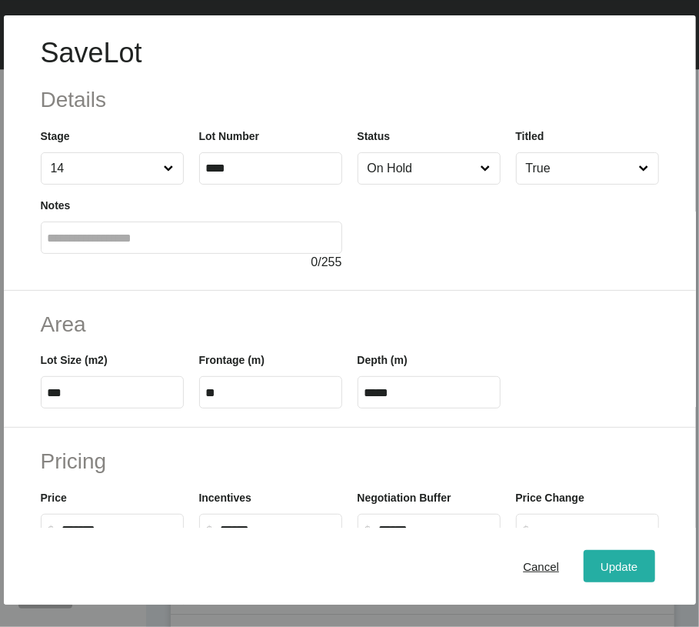
click at [601, 566] on span "Update" at bounding box center [619, 566] width 37 height 13
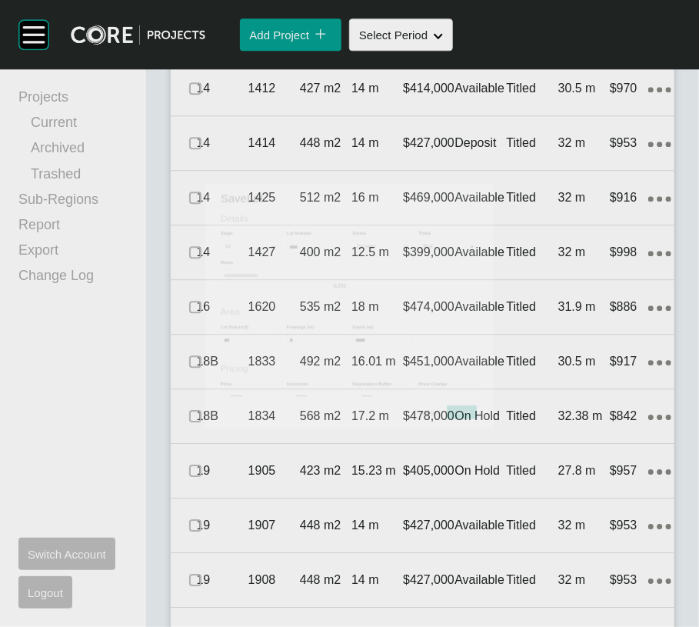
scroll to position [1417, 0]
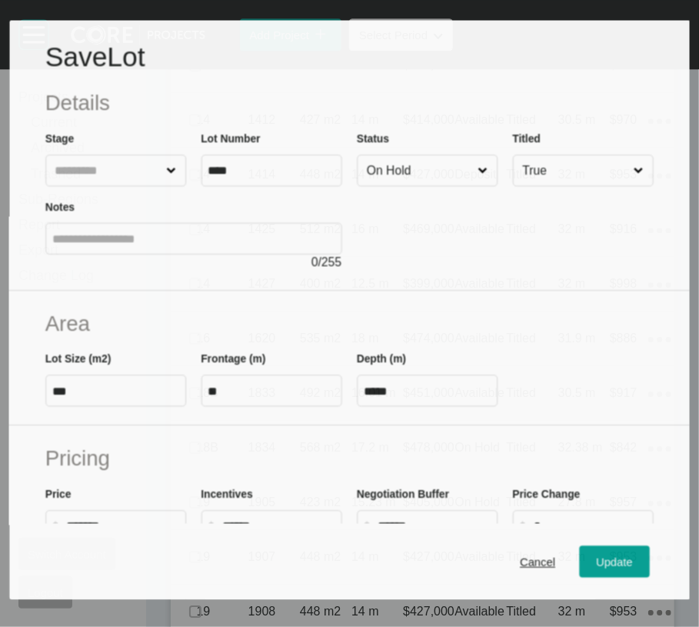
scroll to position [1358, 0]
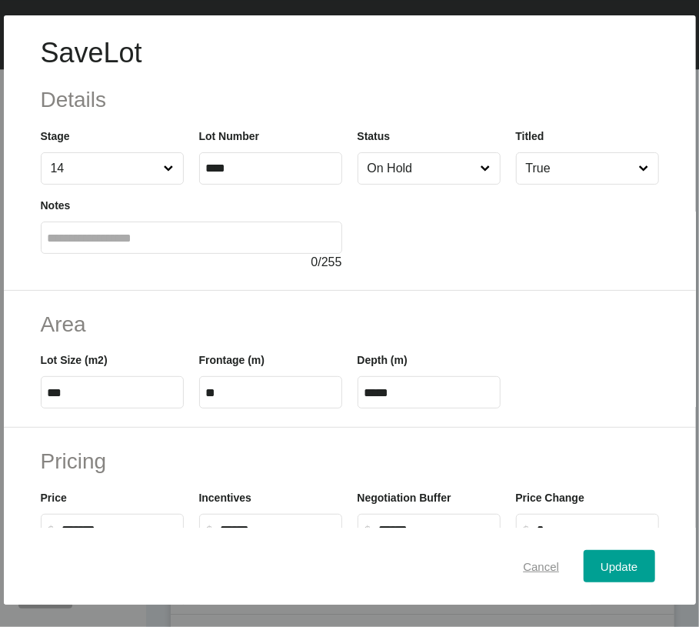
click at [523, 569] on span "Cancel" at bounding box center [541, 566] width 36 height 13
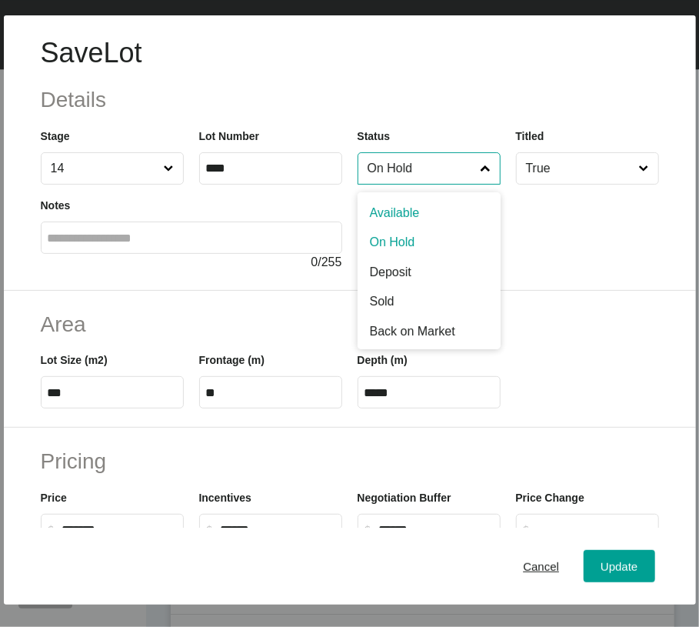
click at [420, 184] on input "On Hold" at bounding box center [422, 168] width 114 height 31
drag, startPoint x: 418, startPoint y: 329, endPoint x: 459, endPoint y: 365, distance: 55.1
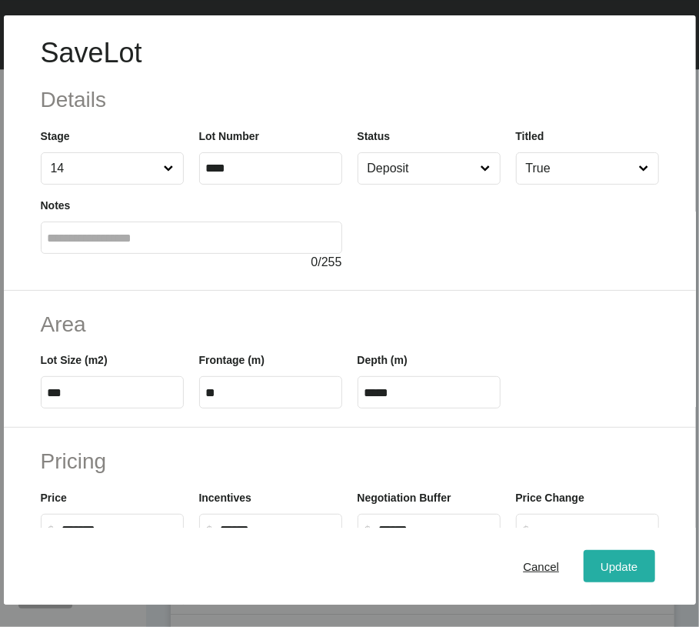
click at [597, 572] on div "Update" at bounding box center [619, 566] width 45 height 21
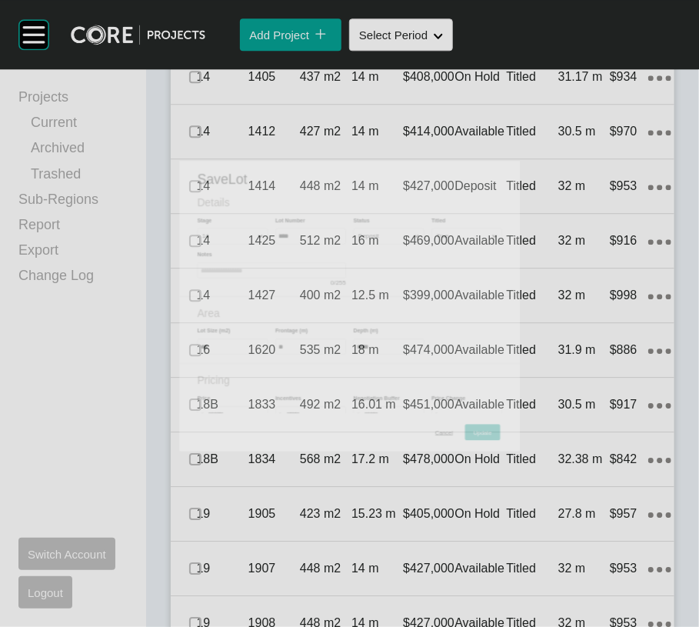
scroll to position [1417, 0]
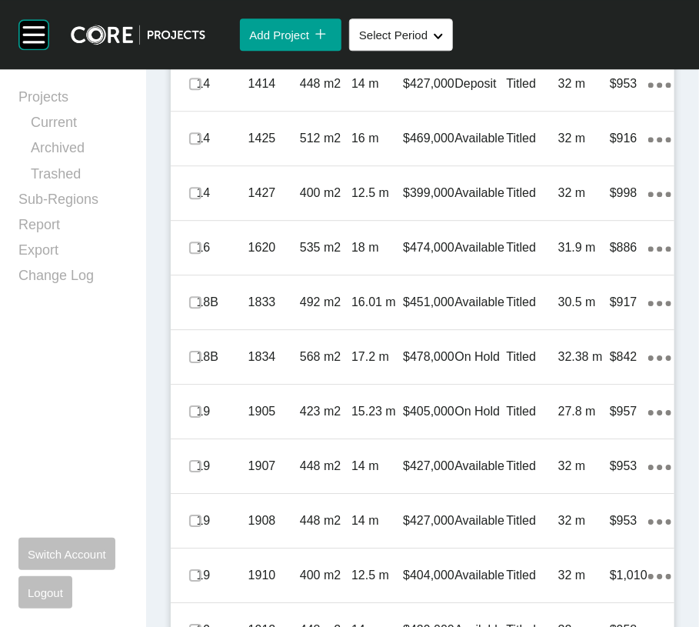
click at [416, 56] on div "14 1412 427 m2 14 m $414,000 Available Titled 30.5 m $970 Action Menu Dots Copy…" at bounding box center [423, 29] width 504 height 54
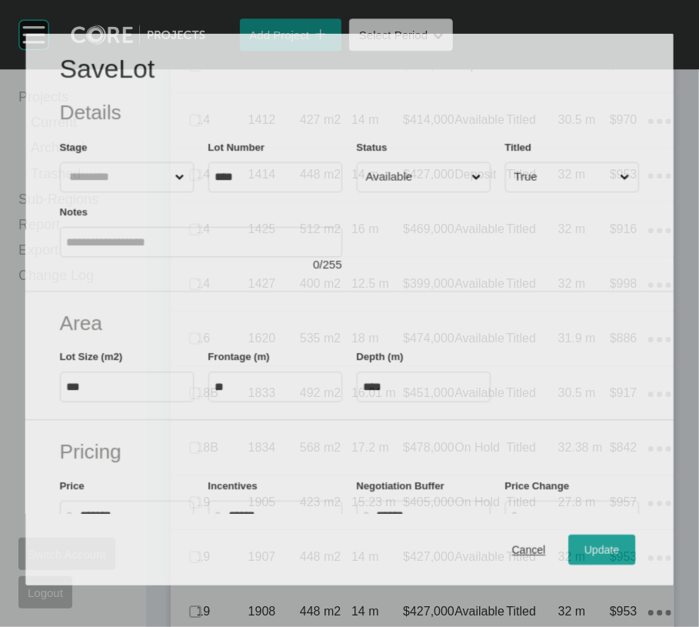
scroll to position [1358, 0]
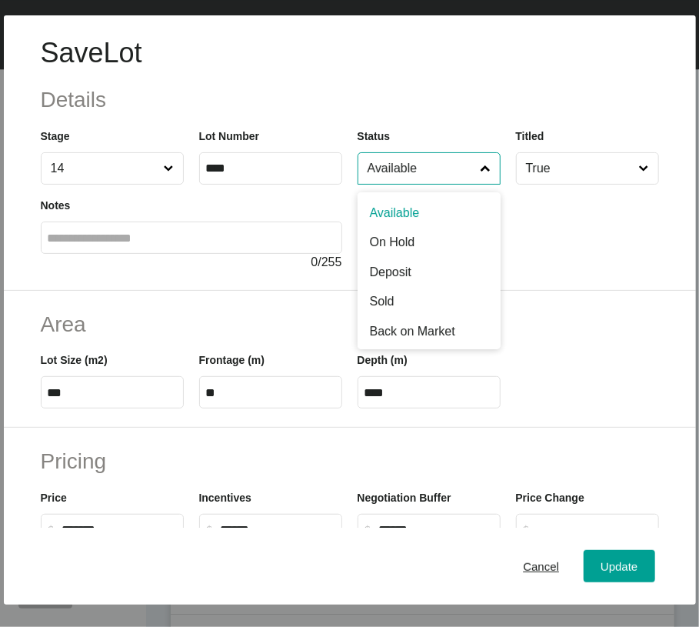
click at [399, 184] on input "Available" at bounding box center [422, 168] width 114 height 31
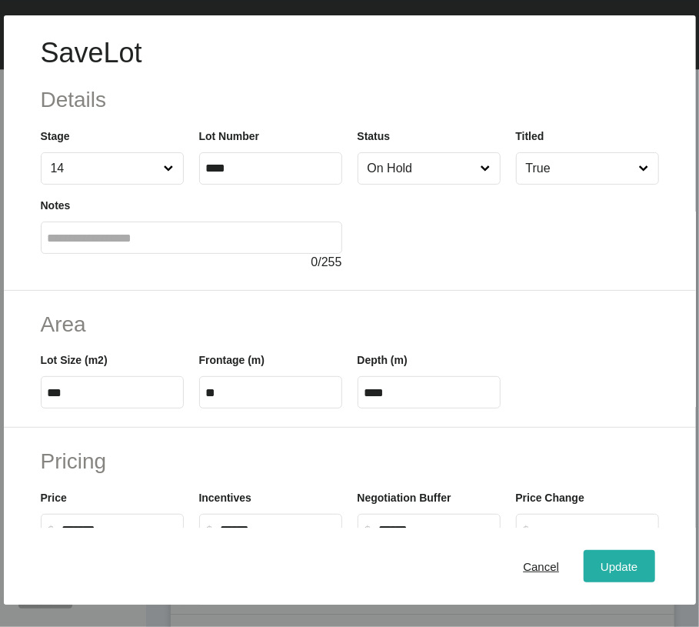
click at [601, 573] on span "Update" at bounding box center [619, 566] width 37 height 13
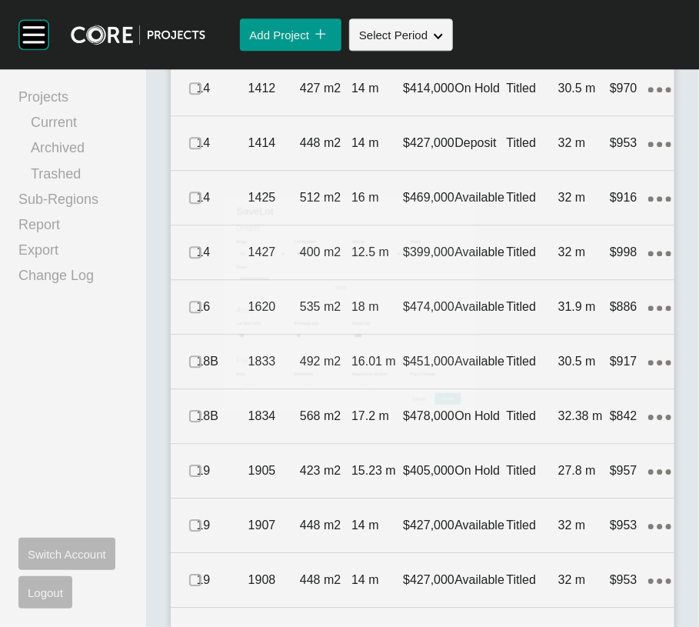
scroll to position [1417, 0]
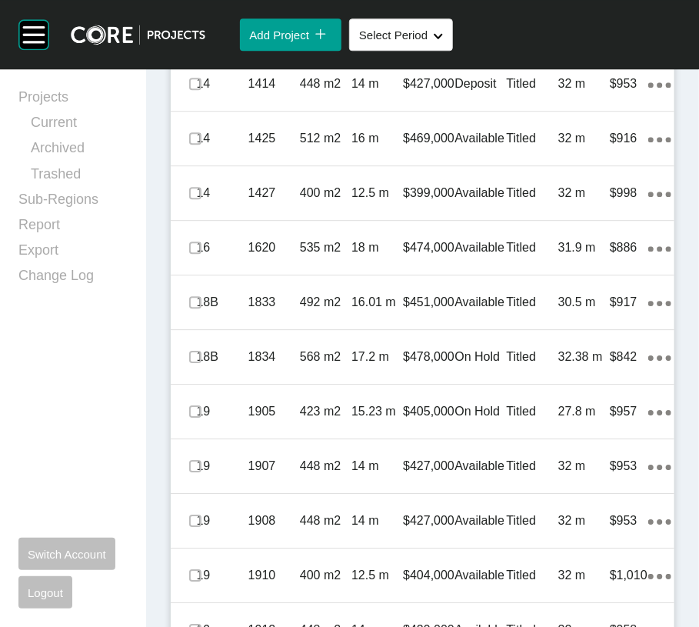
click at [202, 35] on label at bounding box center [195, 29] width 12 height 12
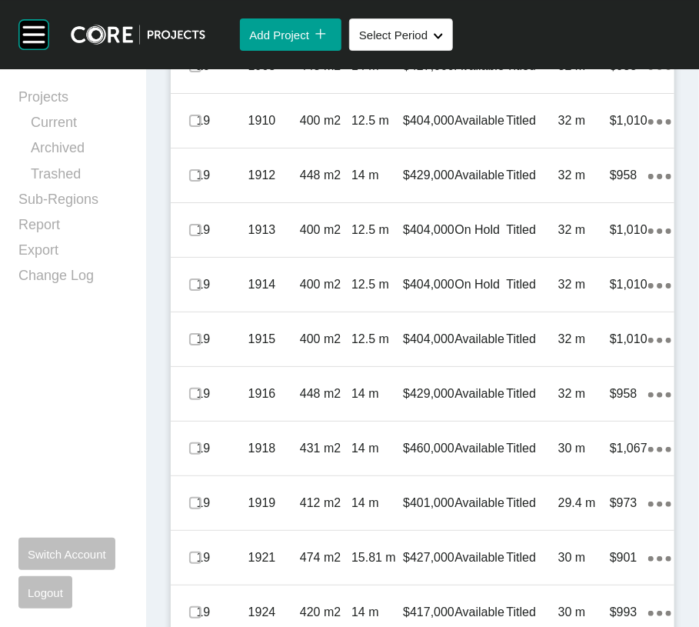
scroll to position [2000, 0]
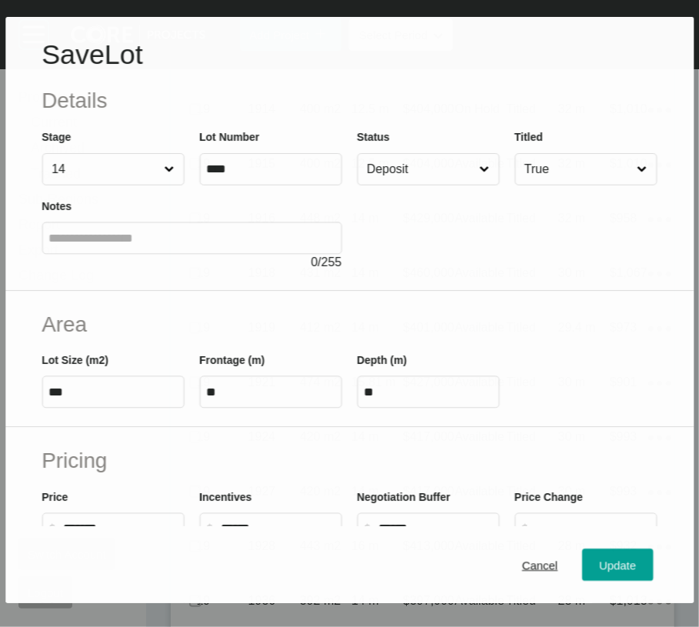
scroll to position [1940, 0]
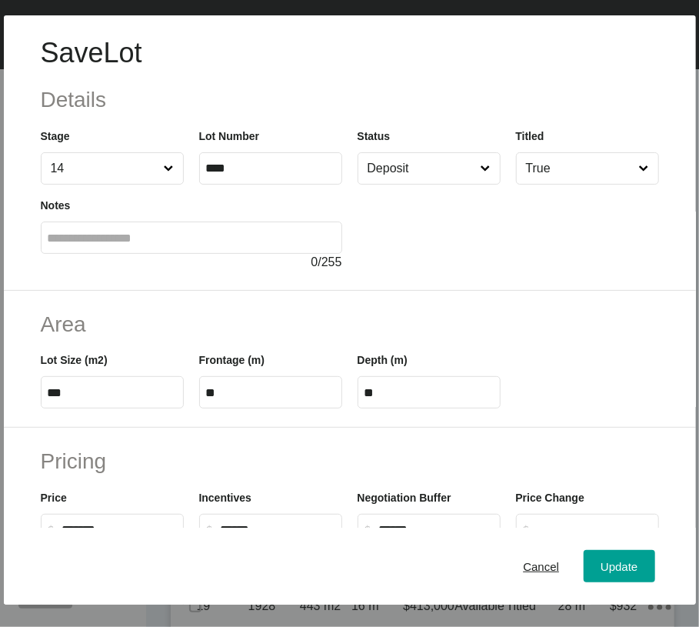
click at [432, 184] on input "Deposit" at bounding box center [422, 168] width 114 height 31
drag, startPoint x: 391, startPoint y: 370, endPoint x: 422, endPoint y: 401, distance: 43.5
click at [584, 582] on button "Update" at bounding box center [619, 566] width 71 height 32
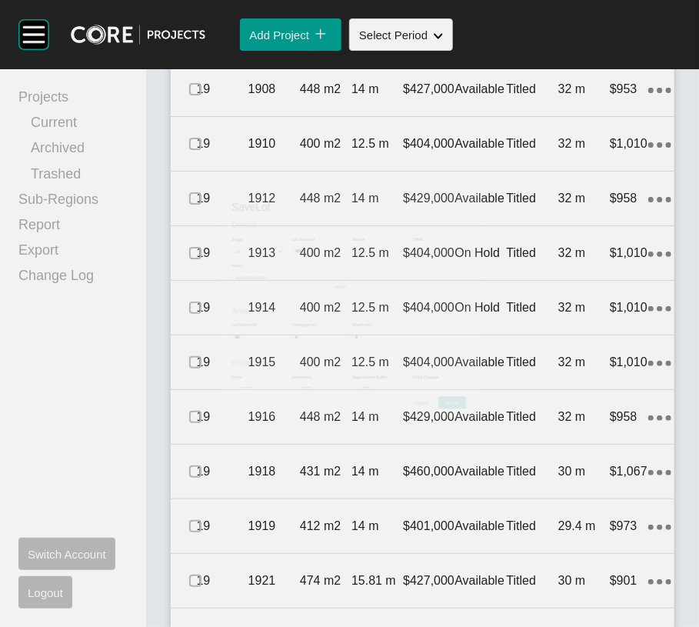
scroll to position [2000, 0]
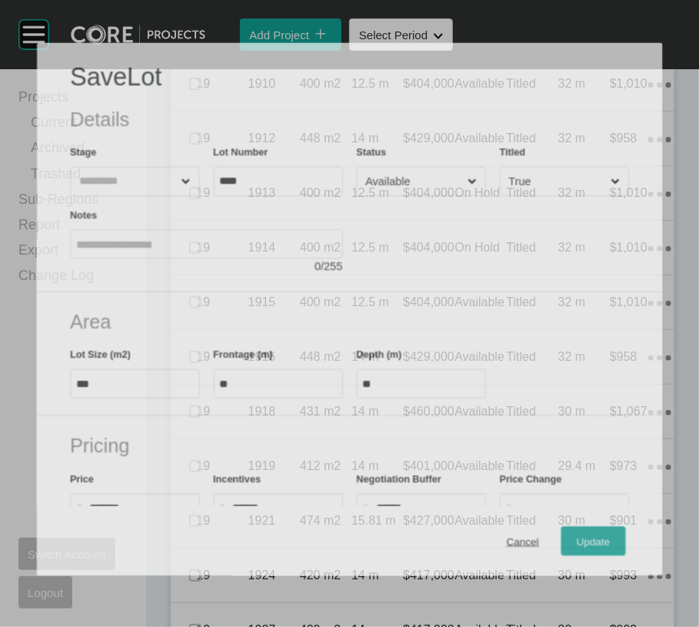
scroll to position [1940, 0]
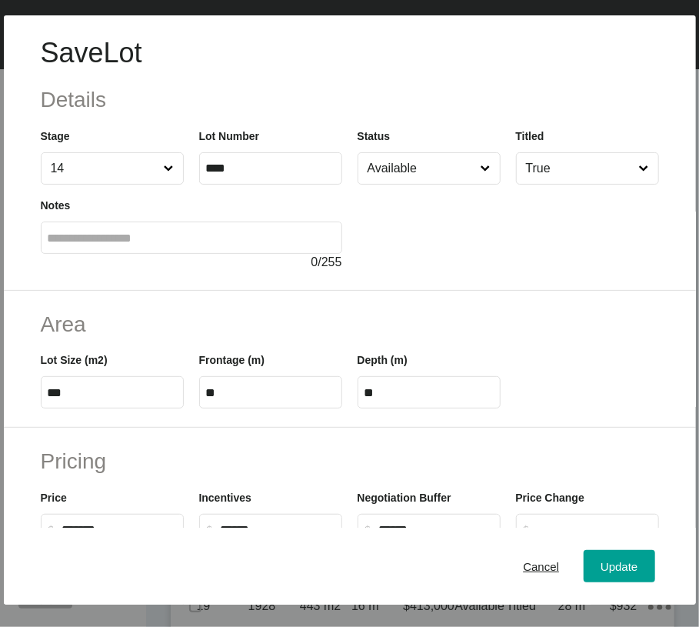
drag, startPoint x: 377, startPoint y: 199, endPoint x: 389, endPoint y: 208, distance: 15.4
click at [379, 184] on input "Available" at bounding box center [422, 168] width 114 height 31
click at [597, 557] on div "Update" at bounding box center [619, 566] width 45 height 21
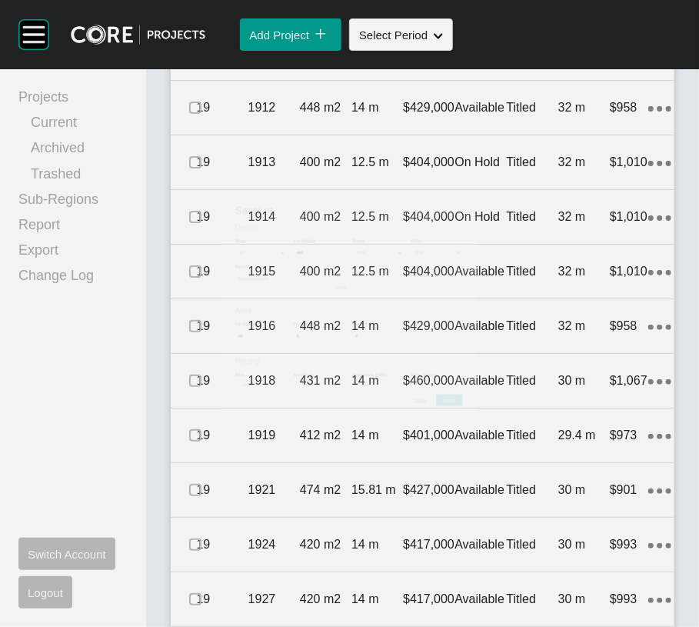
scroll to position [2000, 0]
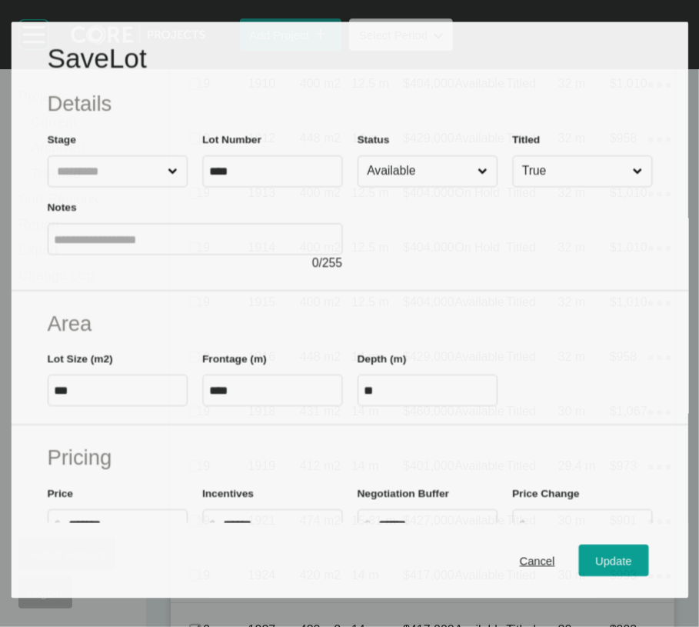
scroll to position [1940, 0]
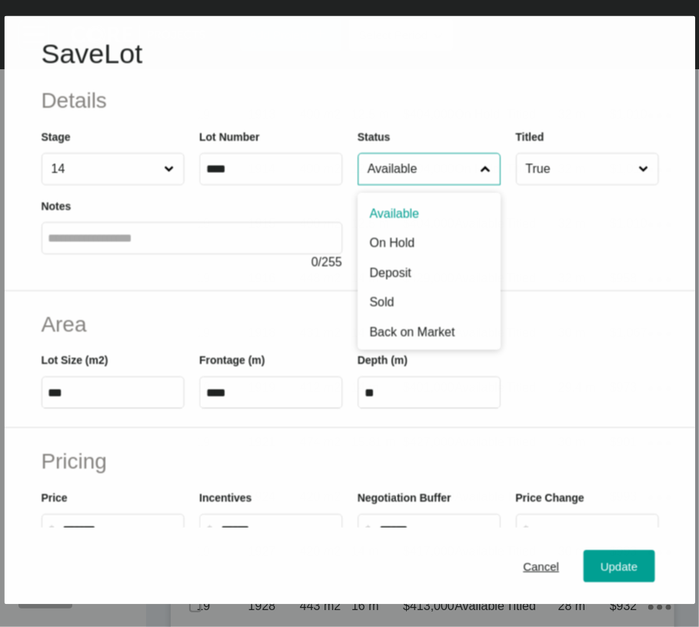
click at [409, 184] on input "Available" at bounding box center [420, 168] width 113 height 31
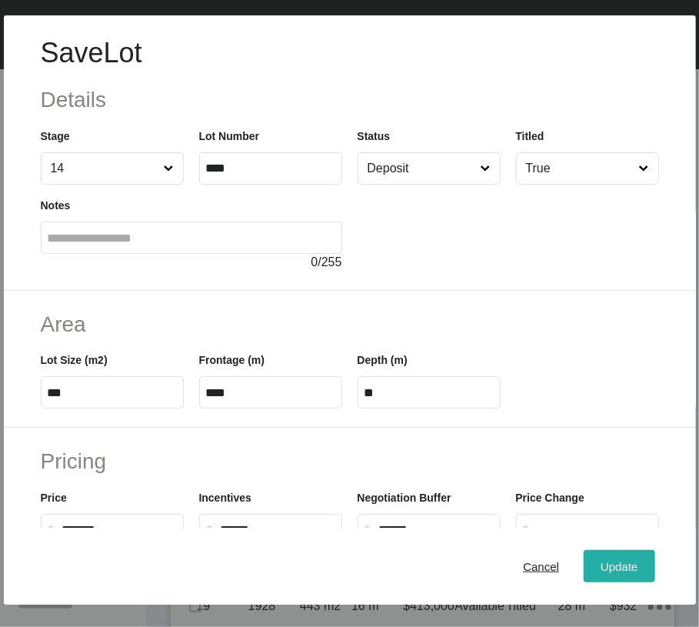
click at [597, 577] on div "Update" at bounding box center [619, 566] width 45 height 21
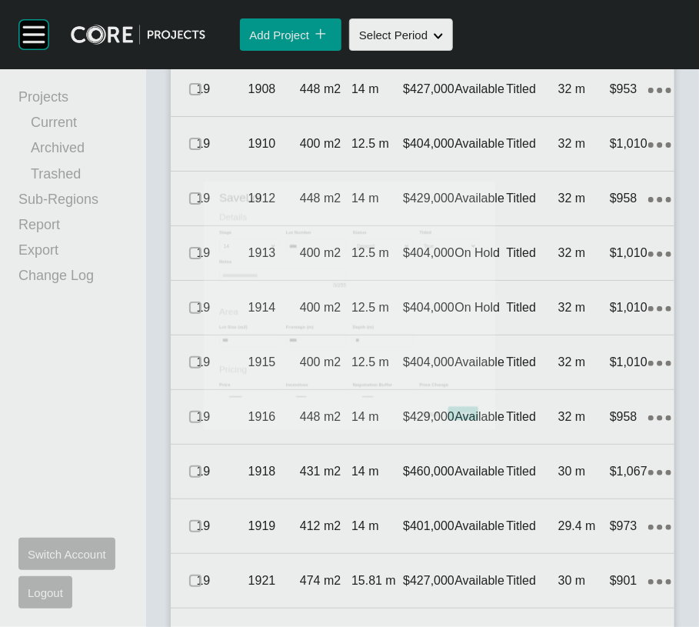
scroll to position [2000, 0]
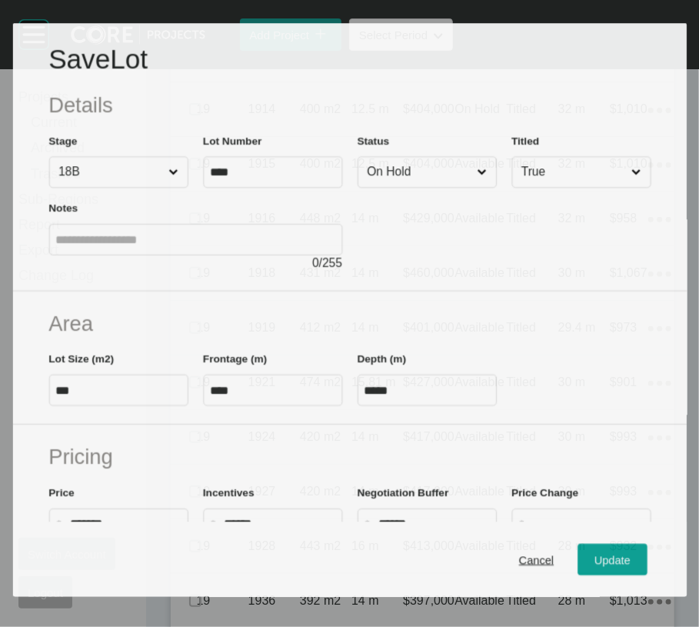
scroll to position [1940, 0]
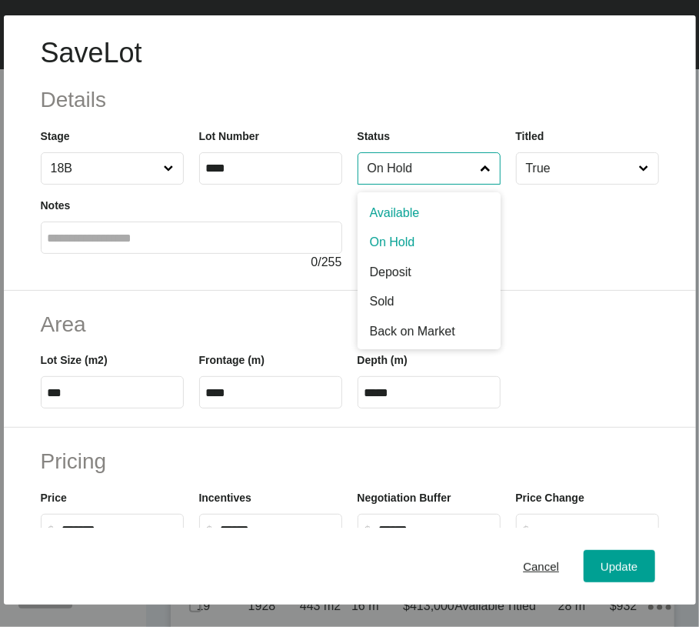
drag, startPoint x: 399, startPoint y: 215, endPoint x: 398, endPoint y: 266, distance: 50.8
click at [398, 184] on input "On Hold" at bounding box center [422, 168] width 114 height 31
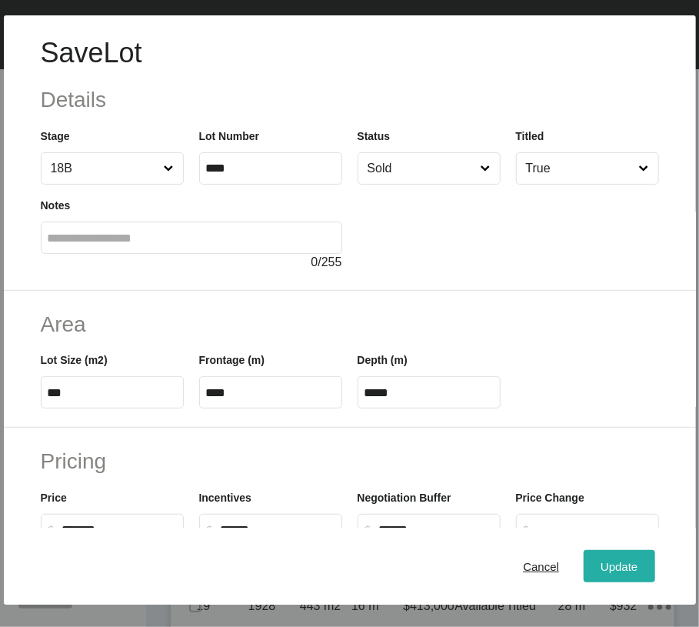
click at [601, 572] on span "Update" at bounding box center [619, 566] width 37 height 13
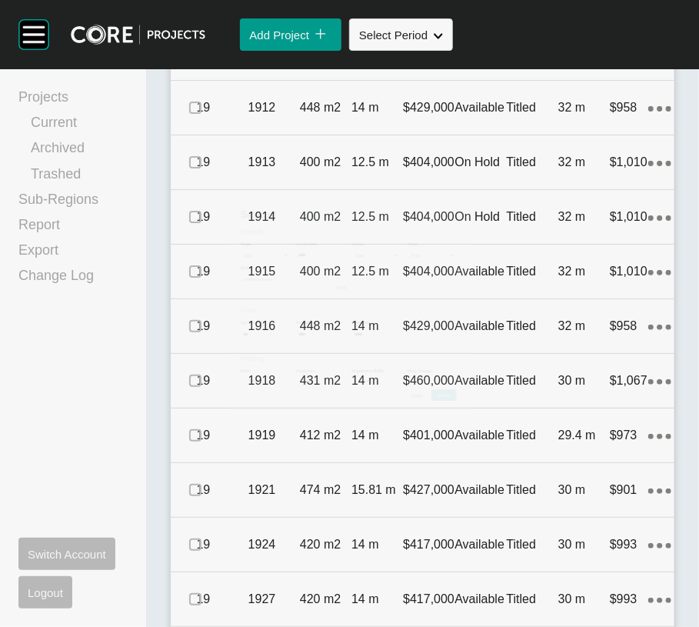
scroll to position [2000, 0]
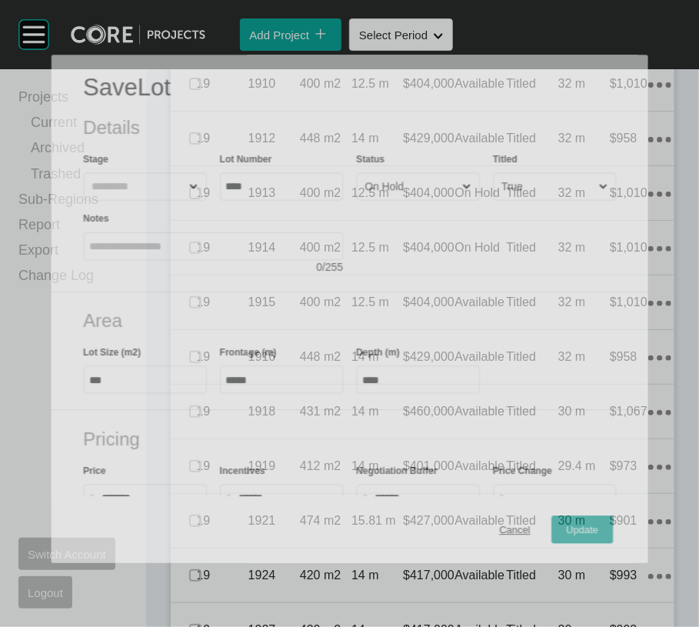
scroll to position [1940, 0]
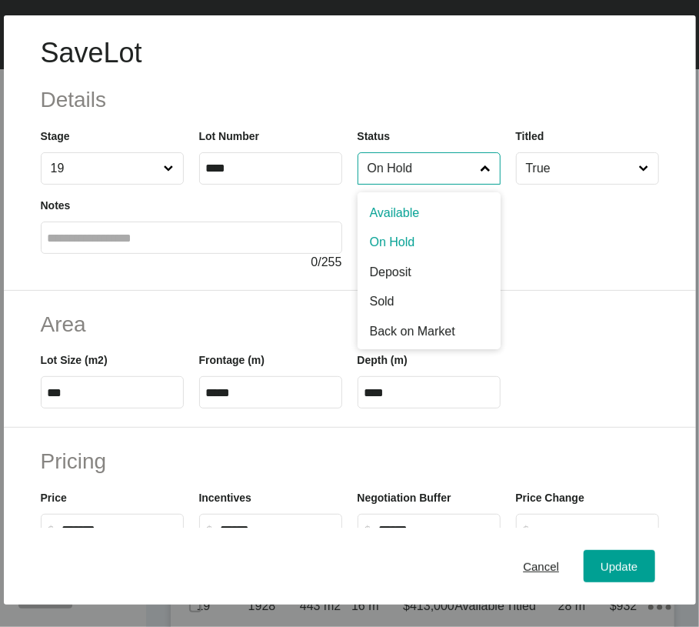
drag, startPoint x: 439, startPoint y: 219, endPoint x: 440, endPoint y: 244, distance: 25.4
click at [439, 184] on input "On Hold" at bounding box center [422, 168] width 114 height 31
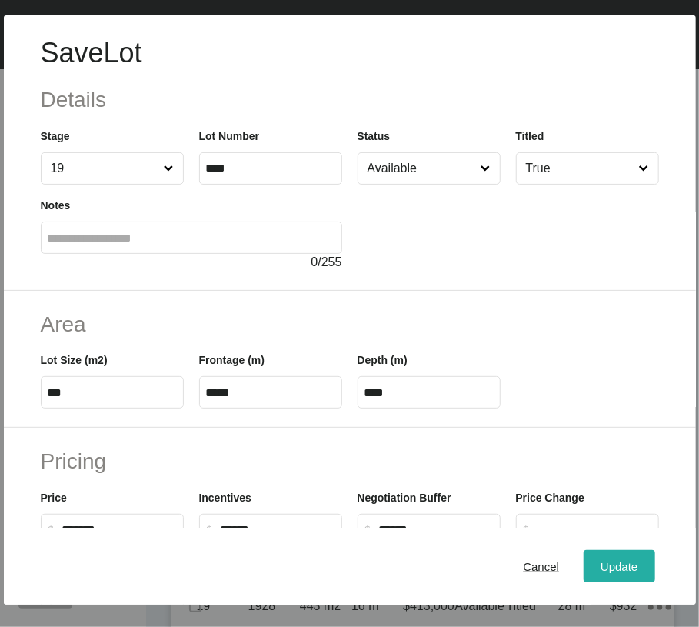
click at [574, 553] on div "Cancel Update" at bounding box center [350, 566] width 692 height 77
click at [597, 556] on div "Update" at bounding box center [619, 566] width 45 height 21
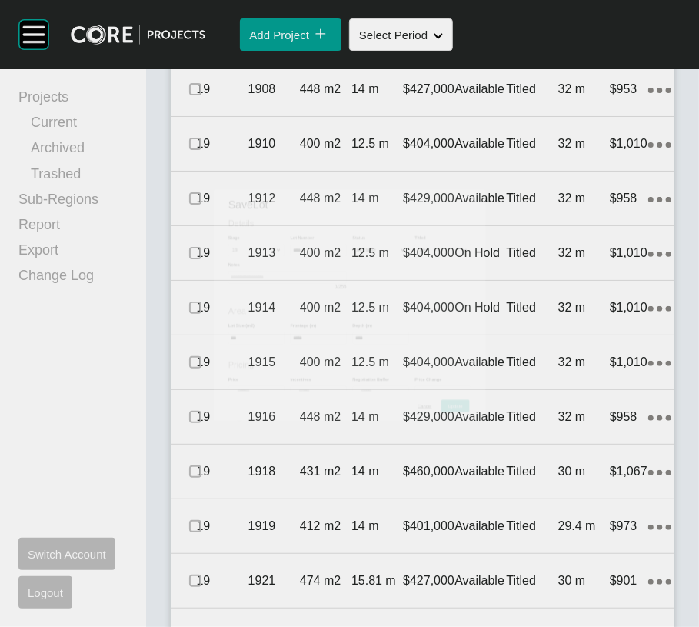
scroll to position [2000, 0]
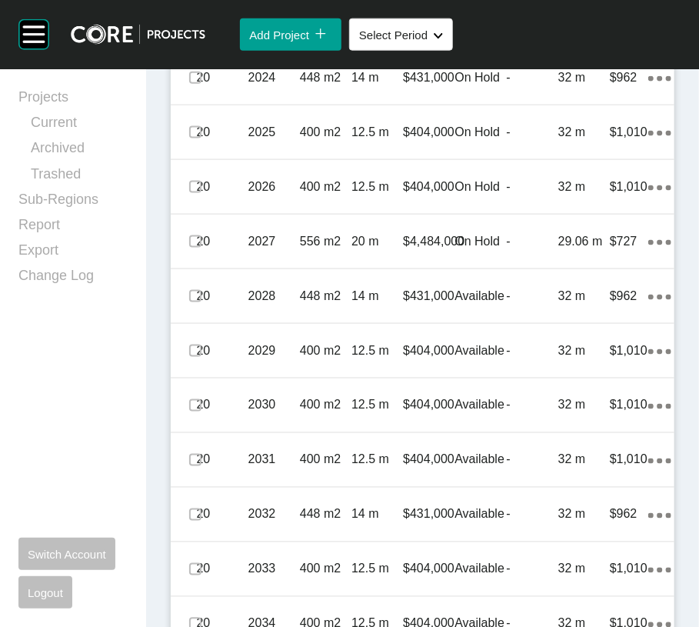
scroll to position [2530, 0]
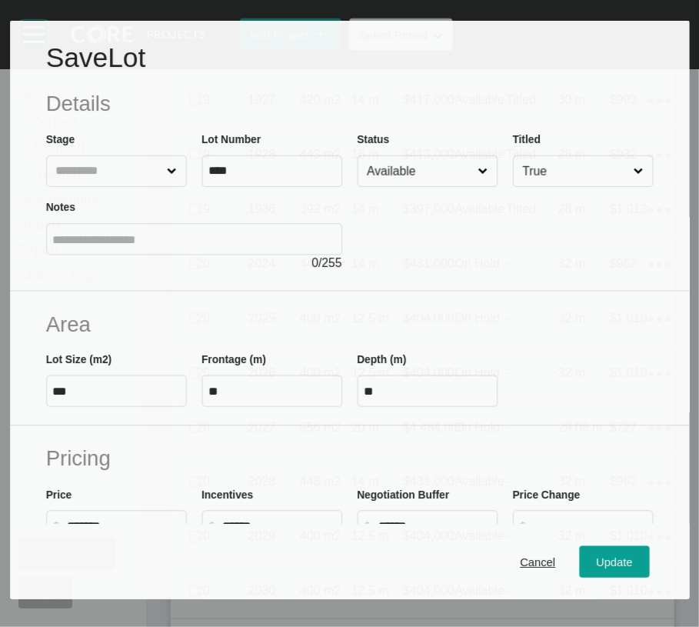
scroll to position [2469, 0]
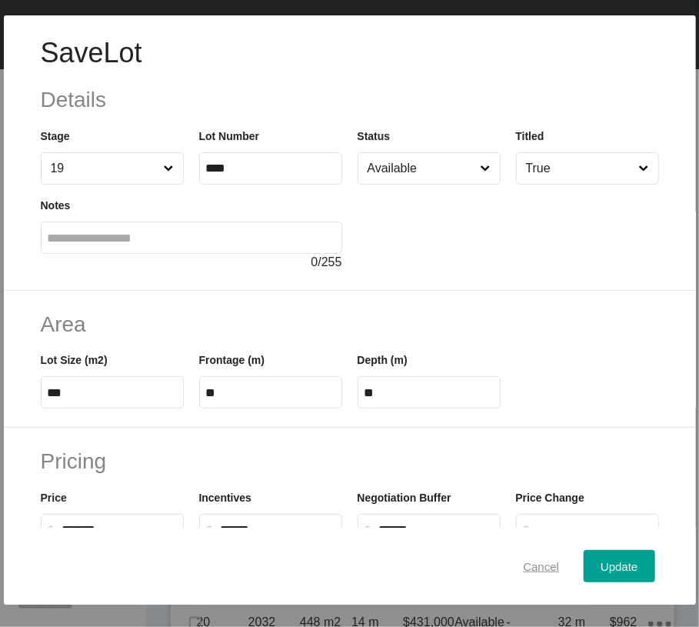
click at [523, 569] on span "Cancel" at bounding box center [541, 566] width 36 height 13
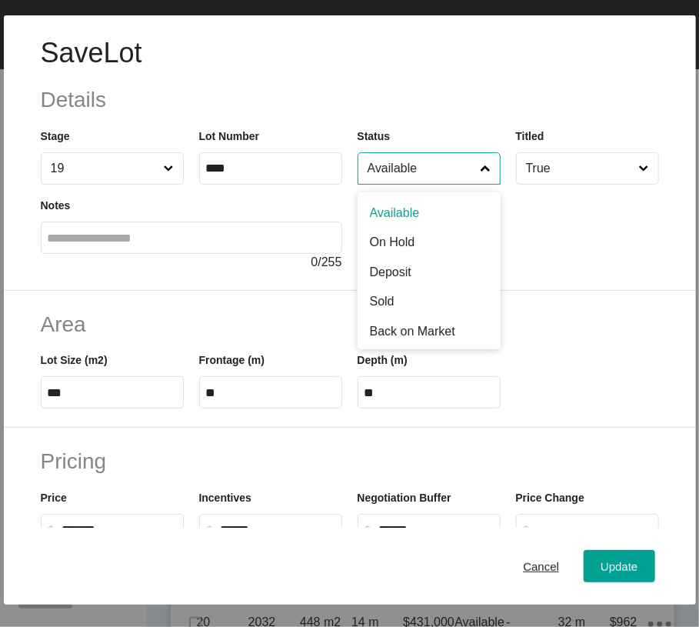
drag, startPoint x: 369, startPoint y: 206, endPoint x: 415, endPoint y: 295, distance: 100.1
click at [415, 185] on div "Available Available On Hold Deposit Sold Back on Market NFS BOM/Sold" at bounding box center [429, 168] width 143 height 32
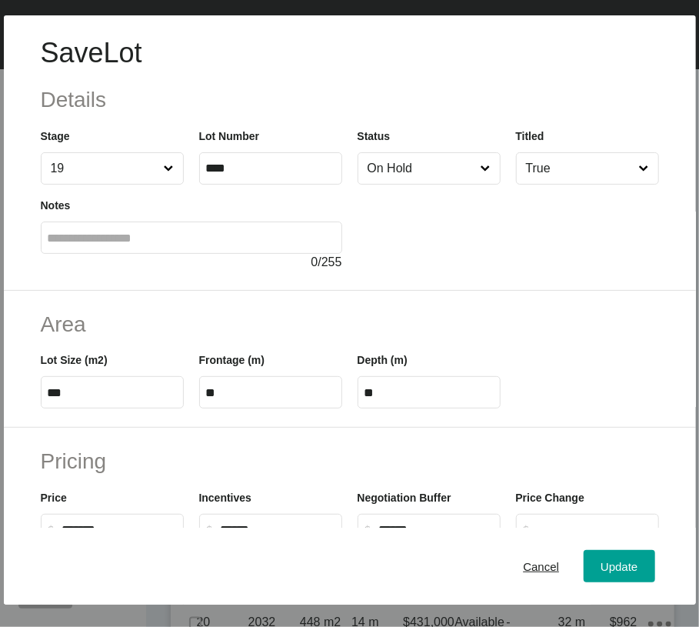
drag, startPoint x: 415, startPoint y: 295, endPoint x: 531, endPoint y: 485, distance: 222.1
click at [597, 577] on div "Update" at bounding box center [619, 566] width 45 height 21
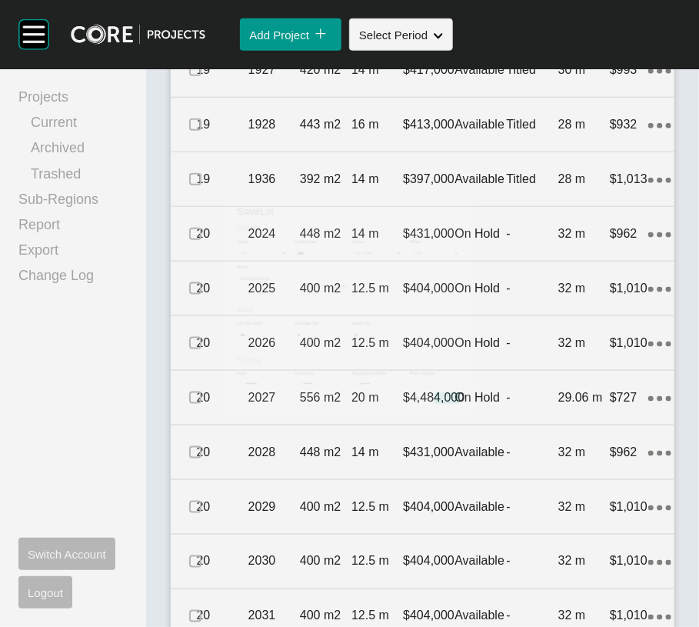
scroll to position [2530, 0]
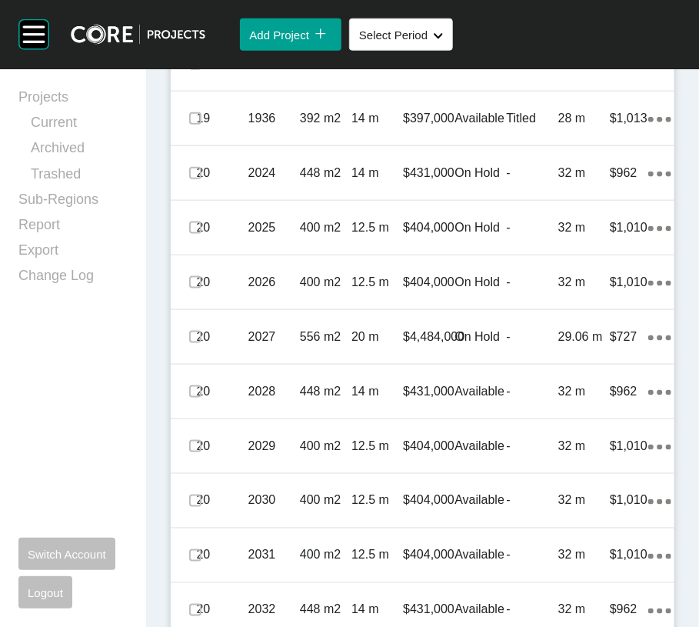
drag, startPoint x: 208, startPoint y: 309, endPoint x: 207, endPoint y: 317, distance: 7.7
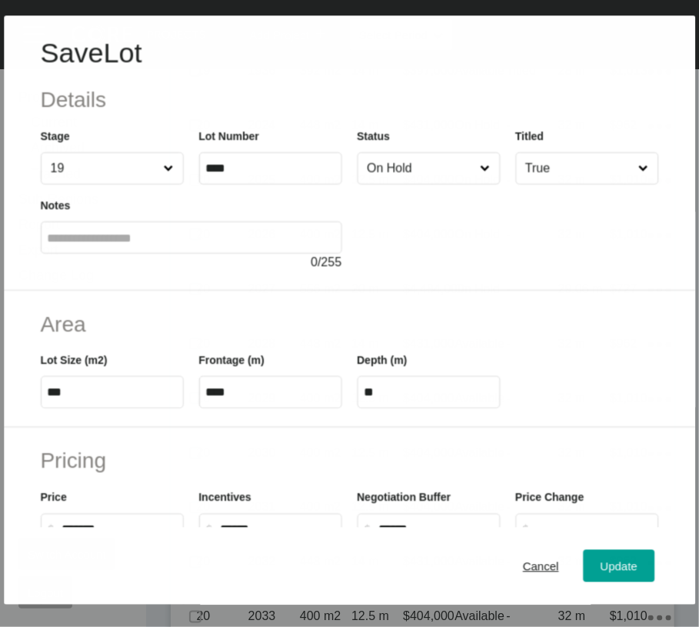
scroll to position [2469, 0]
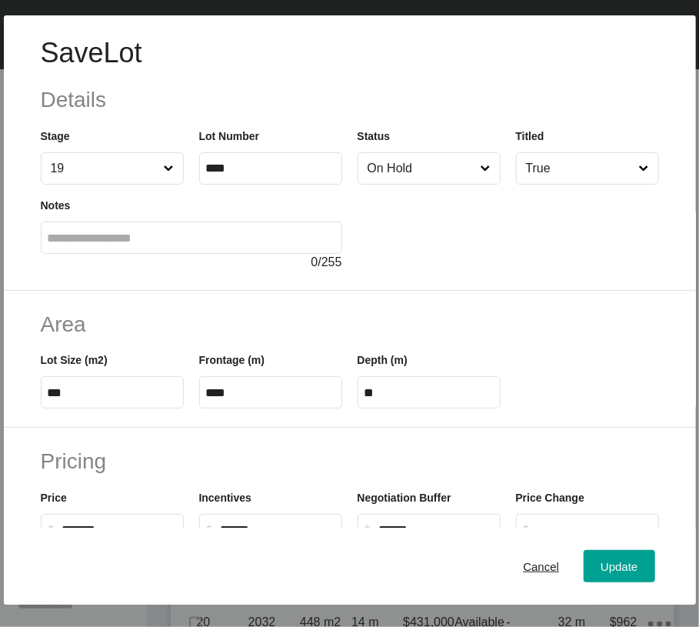
click at [415, 184] on input "On Hold" at bounding box center [422, 168] width 114 height 31
drag, startPoint x: 428, startPoint y: 252, endPoint x: 439, endPoint y: 274, distance: 24.8
click at [601, 571] on span "Update" at bounding box center [619, 566] width 37 height 13
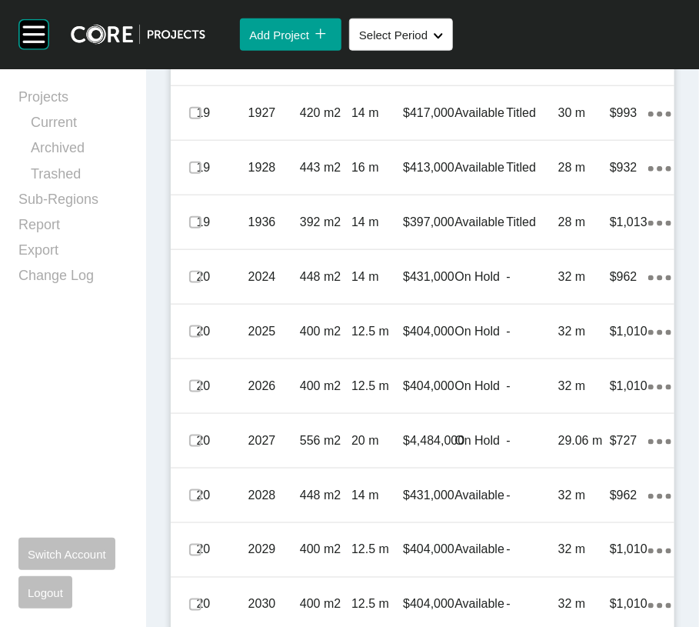
scroll to position [2530, 0]
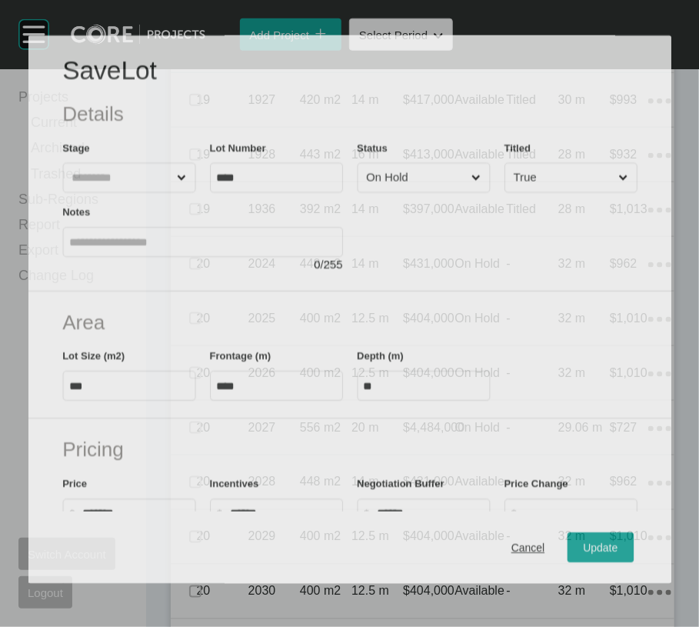
scroll to position [2469, 0]
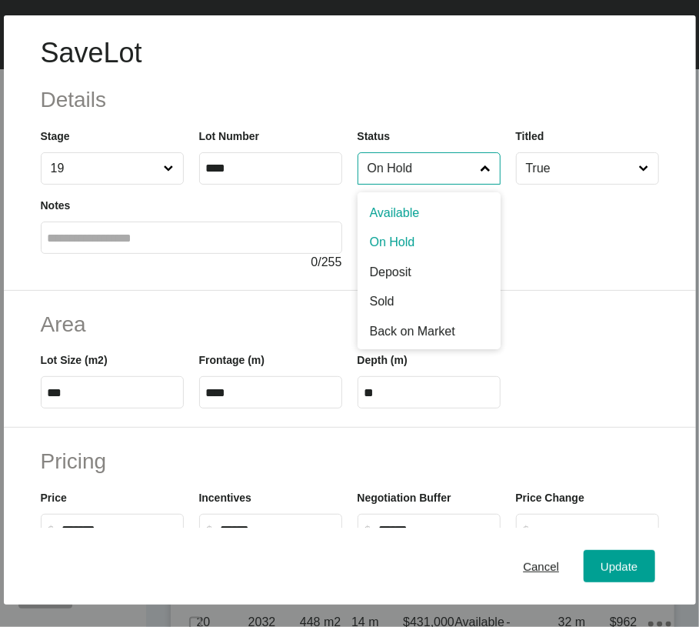
drag, startPoint x: 416, startPoint y: 206, endPoint x: 419, endPoint y: 223, distance: 17.1
click at [416, 184] on input "On Hold" at bounding box center [422, 168] width 114 height 31
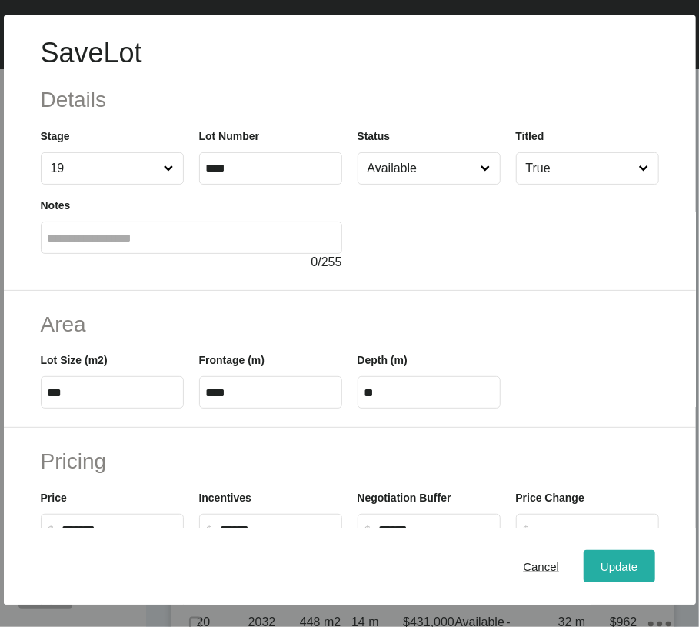
click at [601, 562] on span "Update" at bounding box center [619, 566] width 37 height 13
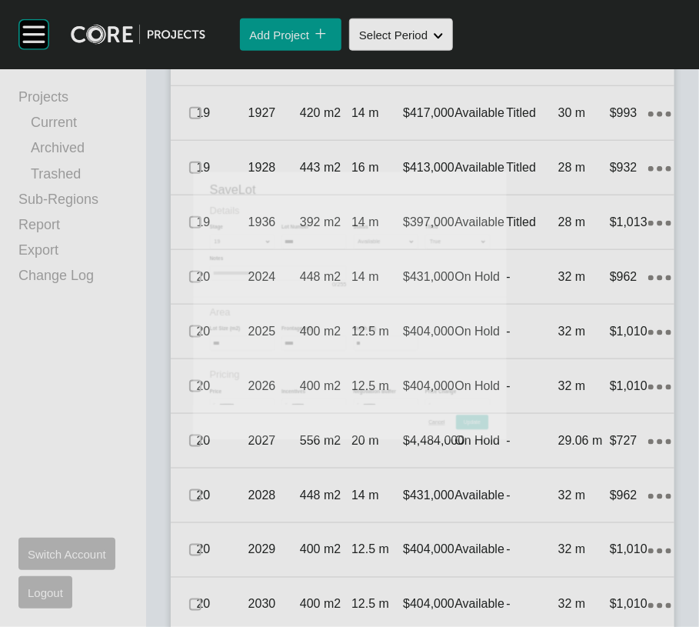
scroll to position [2530, 0]
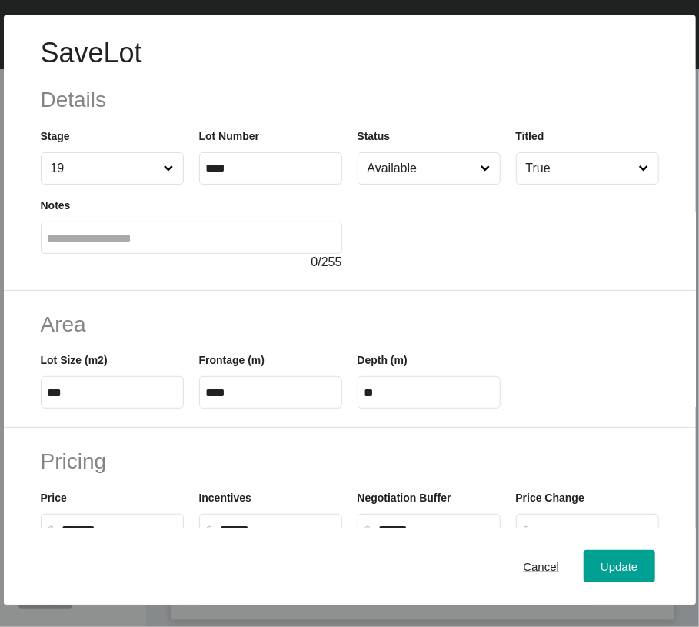
scroll to position [2867, 0]
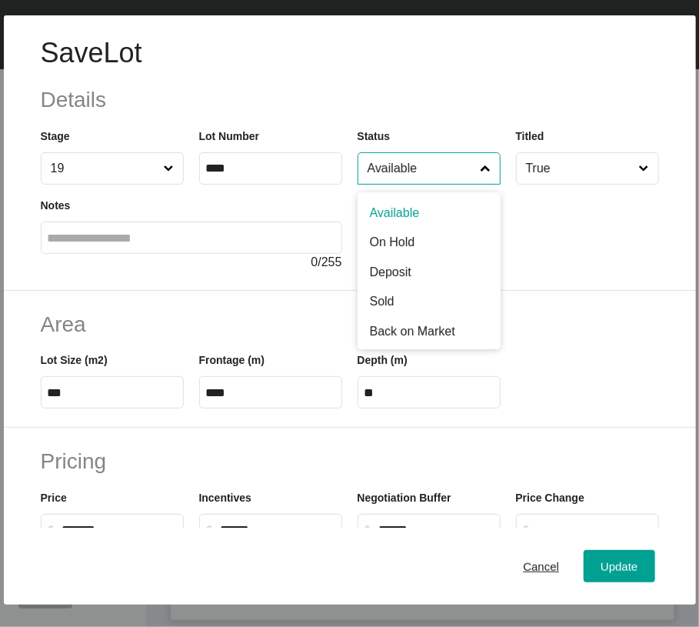
click at [451, 184] on input "Available" at bounding box center [422, 168] width 114 height 31
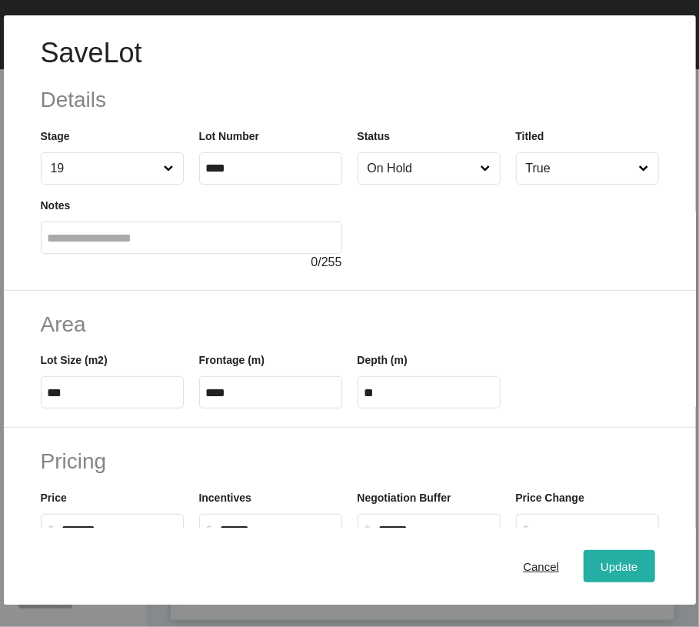
click at [606, 571] on span "Update" at bounding box center [619, 566] width 37 height 13
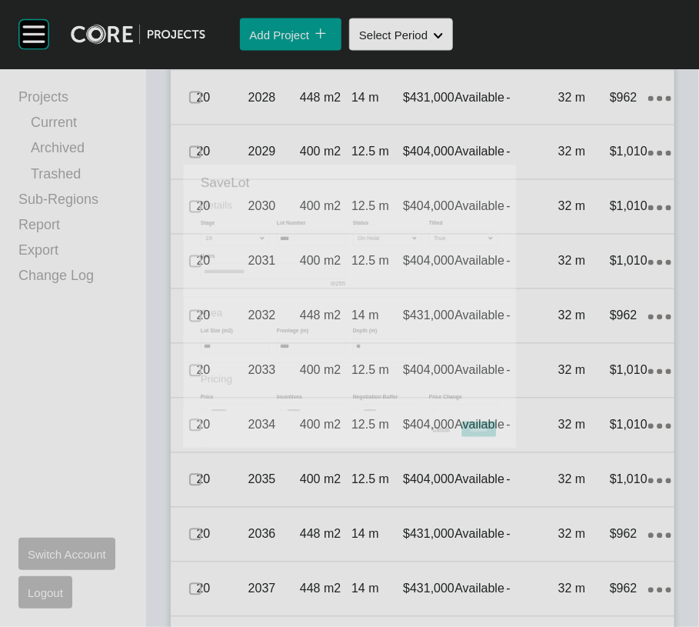
scroll to position [2927, 0]
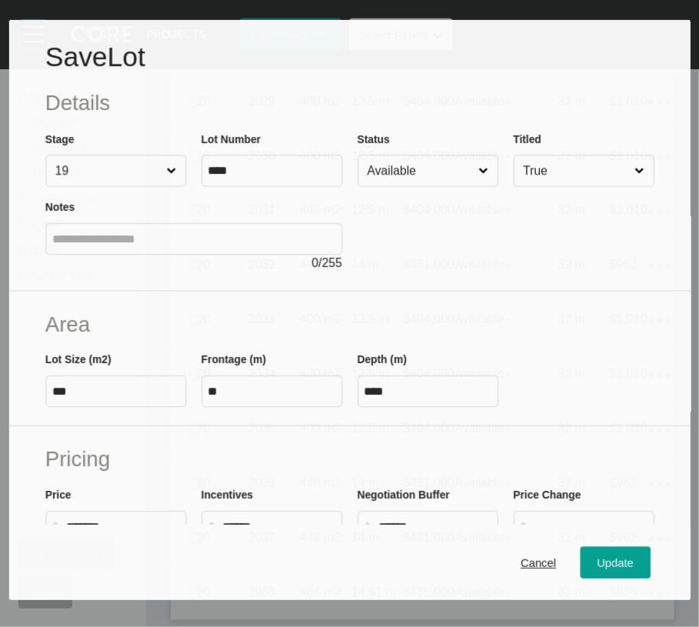
scroll to position [2867, 0]
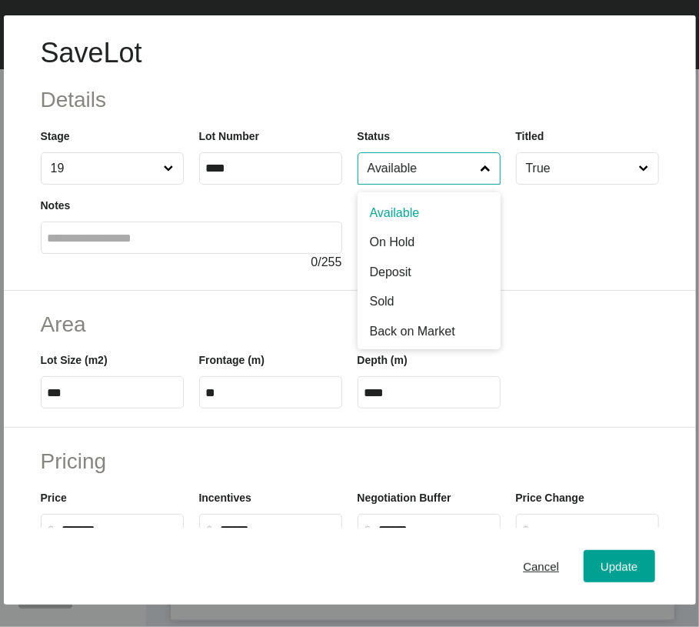
click at [424, 184] on input "Available" at bounding box center [422, 168] width 114 height 31
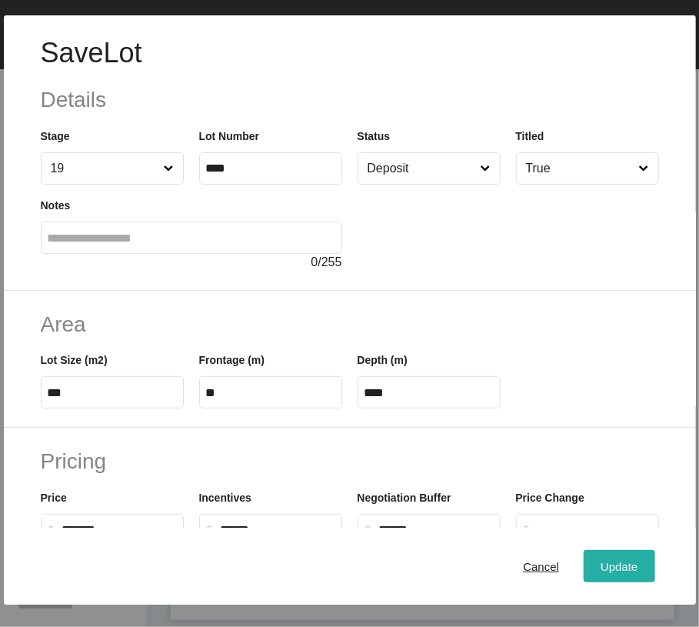
click at [597, 566] on div "Update" at bounding box center [619, 566] width 45 height 21
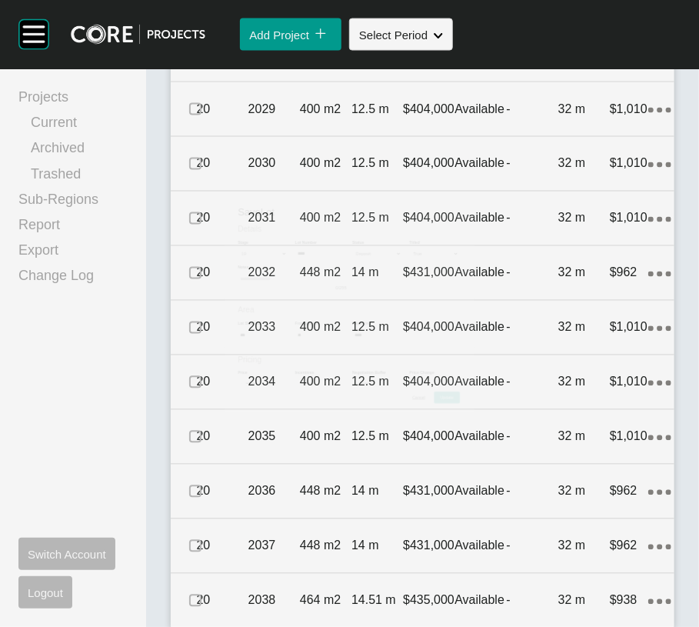
scroll to position [2927, 0]
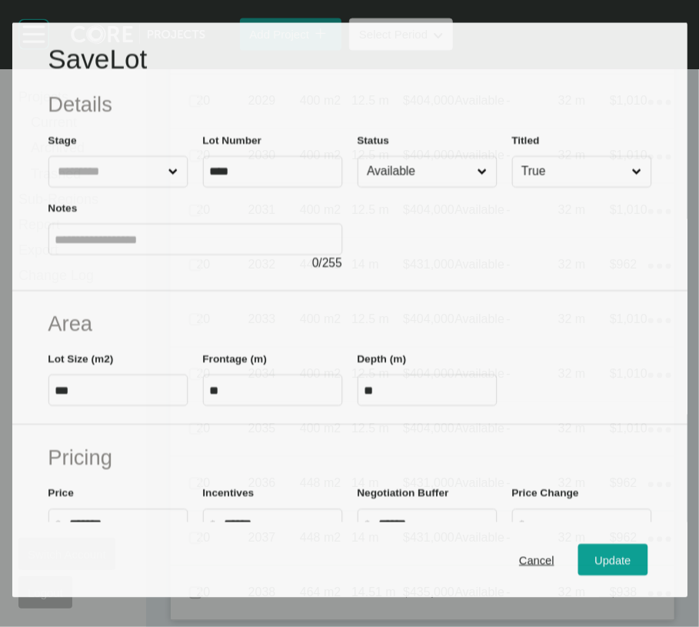
scroll to position [2982, 0]
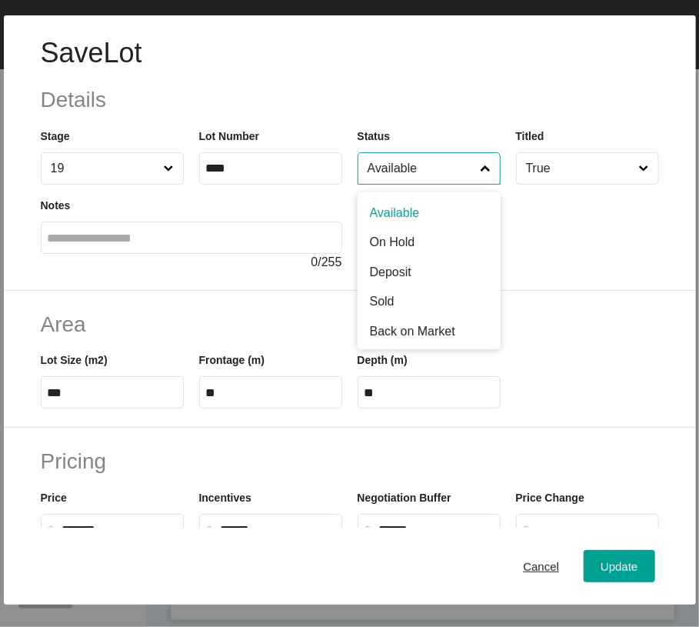
drag, startPoint x: 412, startPoint y: 219, endPoint x: 413, endPoint y: 245, distance: 26.2
click at [412, 184] on input "Available" at bounding box center [422, 168] width 114 height 31
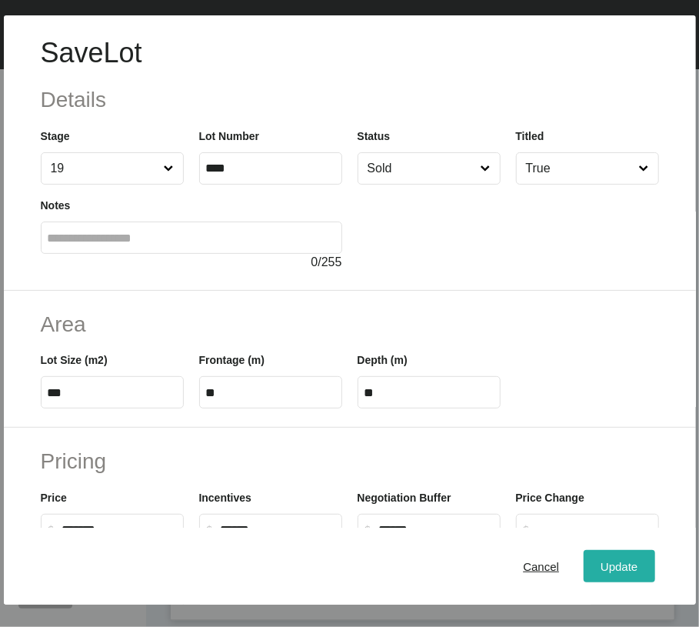
click at [597, 558] on div "Update" at bounding box center [619, 566] width 45 height 21
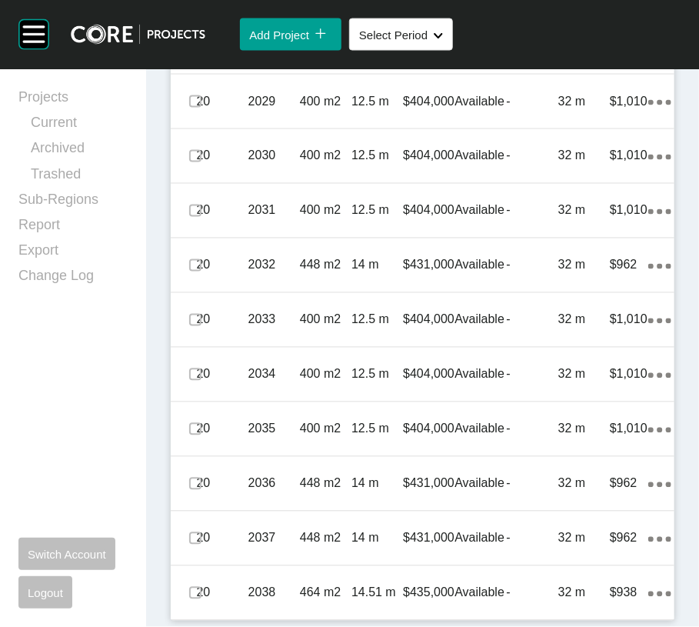
scroll to position [3171, 0]
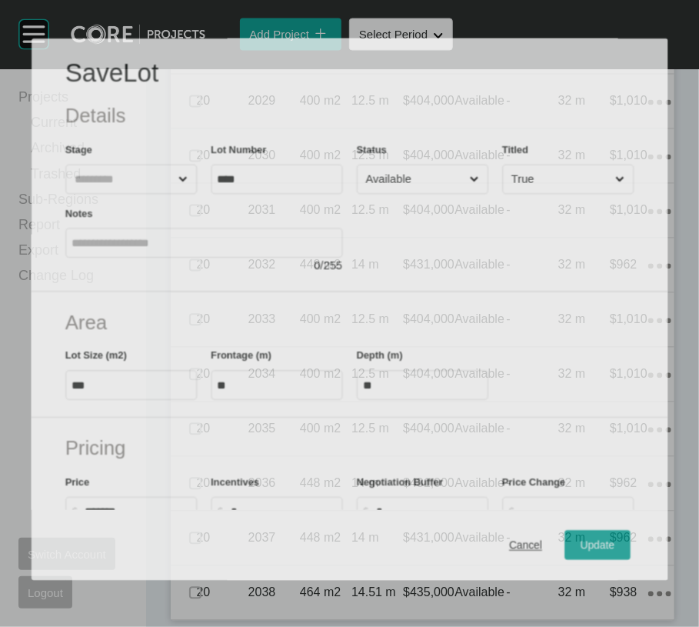
scroll to position [3189, 0]
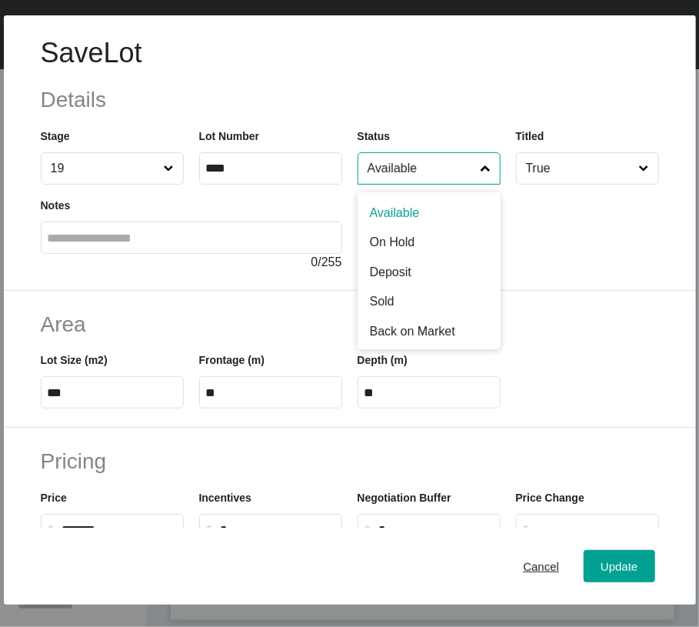
click at [447, 184] on input "Available" at bounding box center [422, 168] width 114 height 31
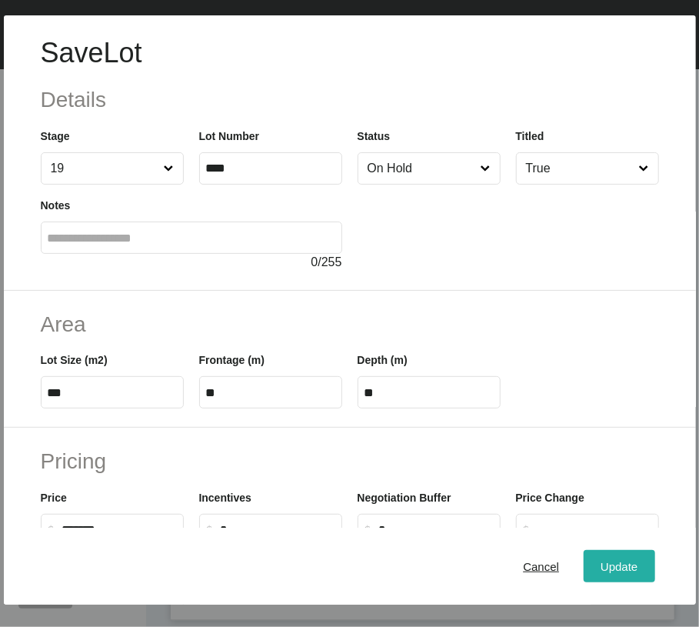
click at [584, 552] on button "Update" at bounding box center [619, 566] width 71 height 32
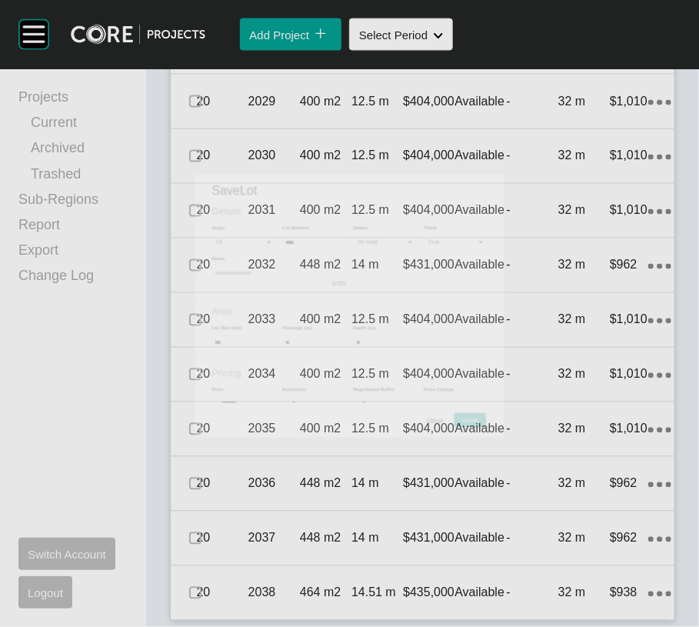
scroll to position [3248, 0]
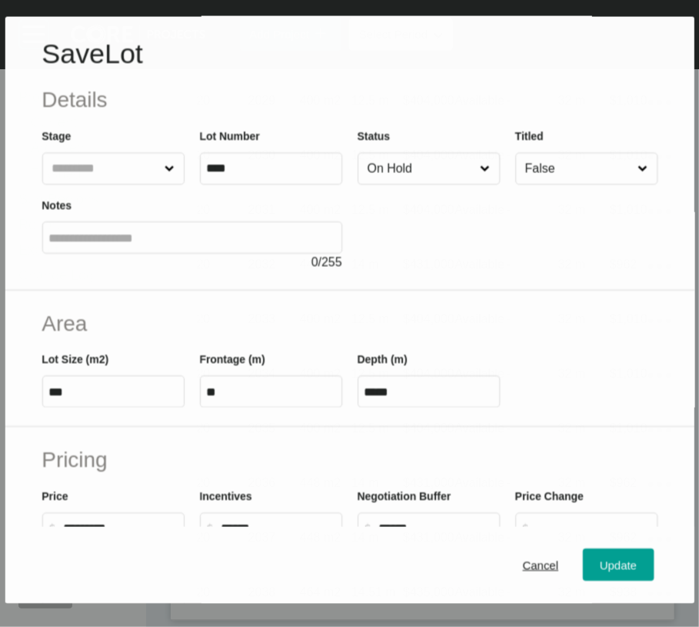
scroll to position [3726, 0]
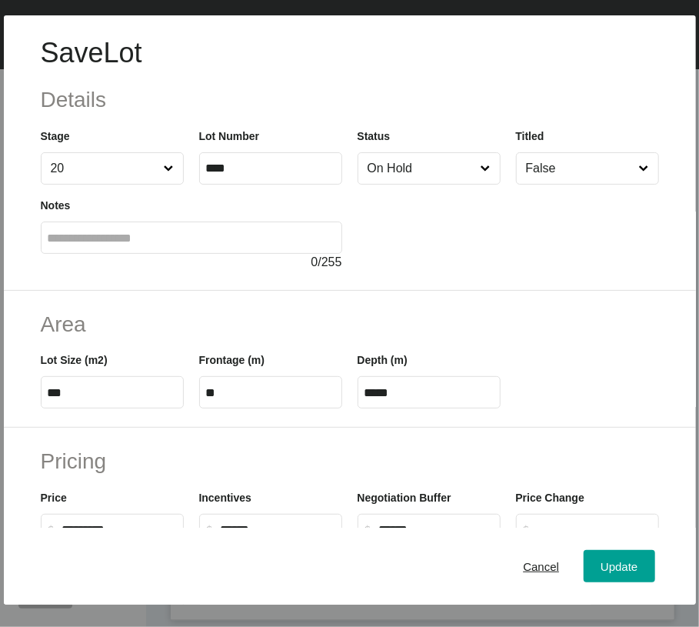
click at [420, 184] on input "On Hold" at bounding box center [422, 168] width 114 height 31
click at [608, 573] on span "Update" at bounding box center [619, 566] width 37 height 13
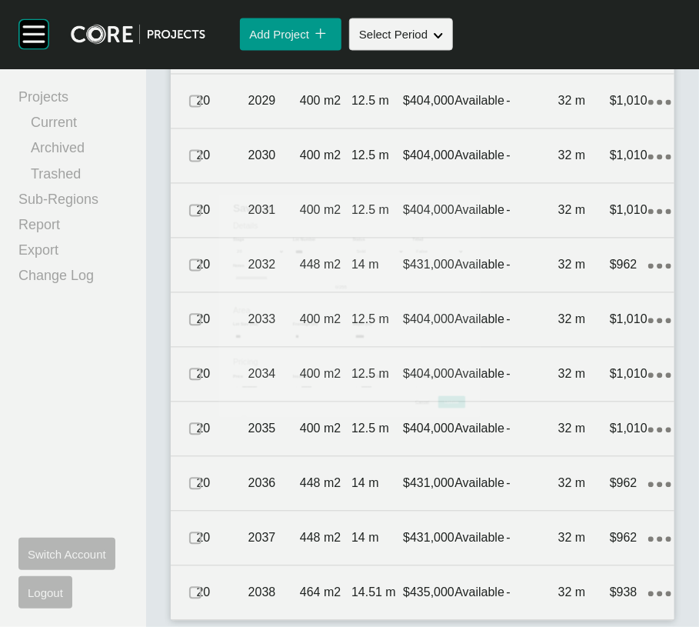
scroll to position [3785, 0]
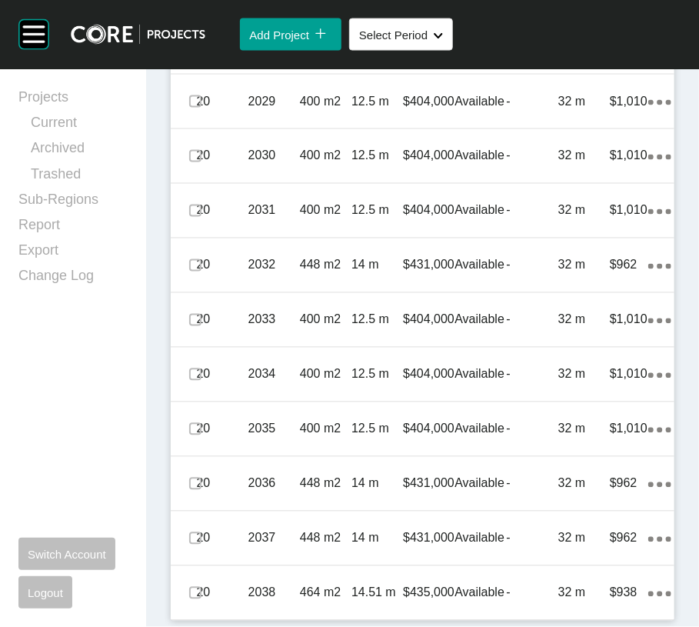
click at [202, 53] on label at bounding box center [195, 47] width 12 height 12
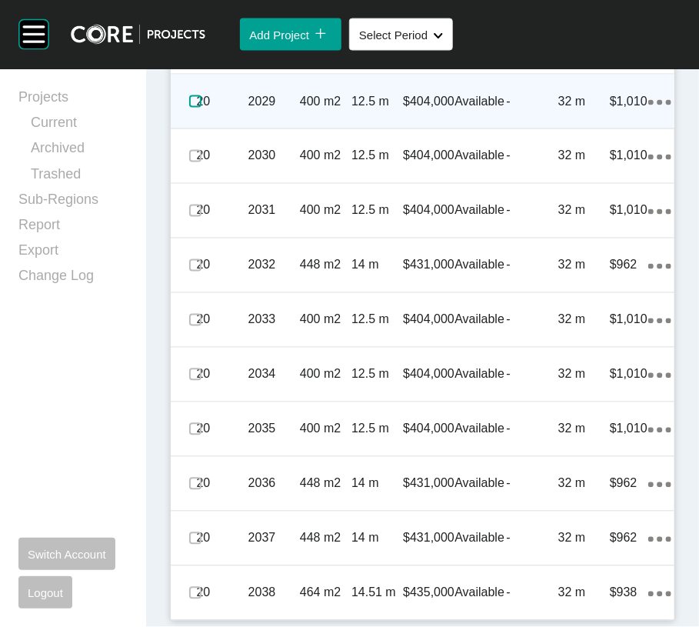
click at [202, 108] on label at bounding box center [195, 101] width 12 height 12
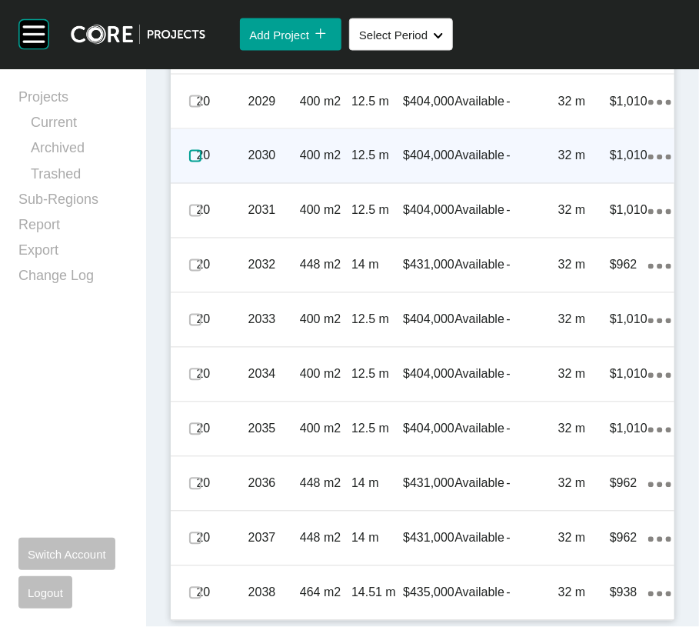
click at [202, 162] on label at bounding box center [195, 156] width 12 height 12
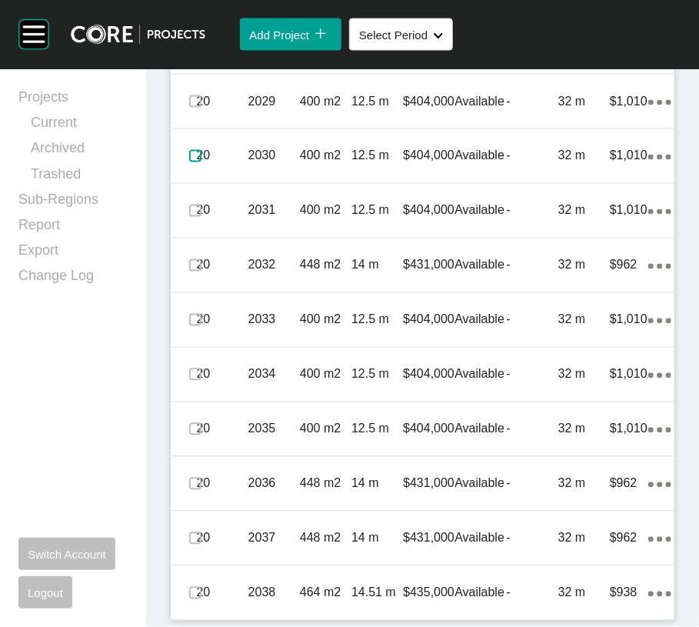
scroll to position [4120, 0]
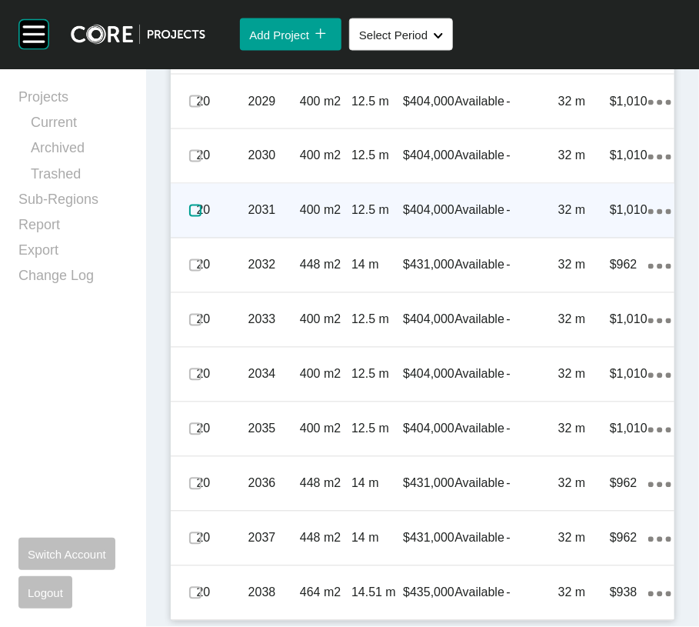
click at [202, 217] on label at bounding box center [195, 211] width 12 height 12
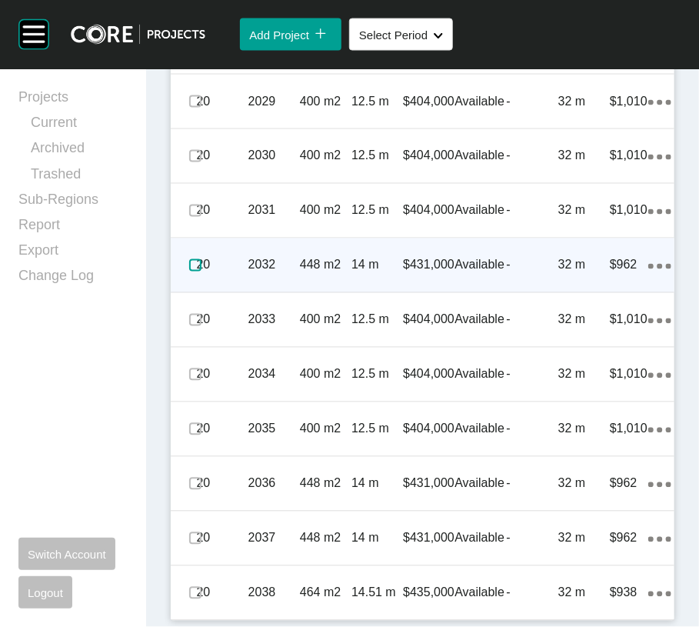
click at [202, 272] on label at bounding box center [195, 265] width 12 height 12
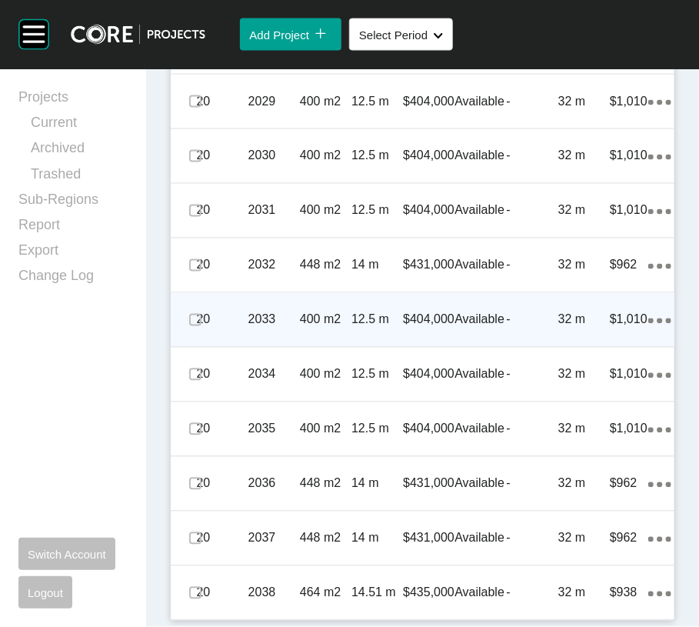
click at [307, 344] on div "400 m2" at bounding box center [326, 320] width 52 height 48
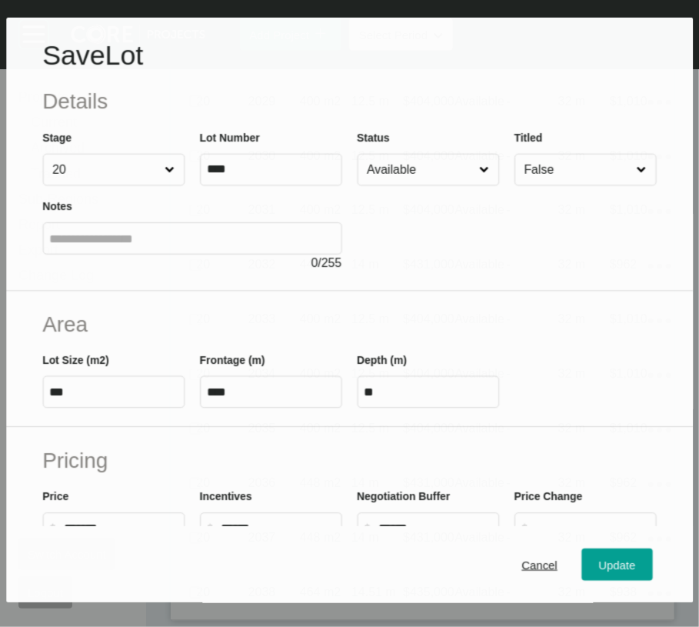
scroll to position [4060, 0]
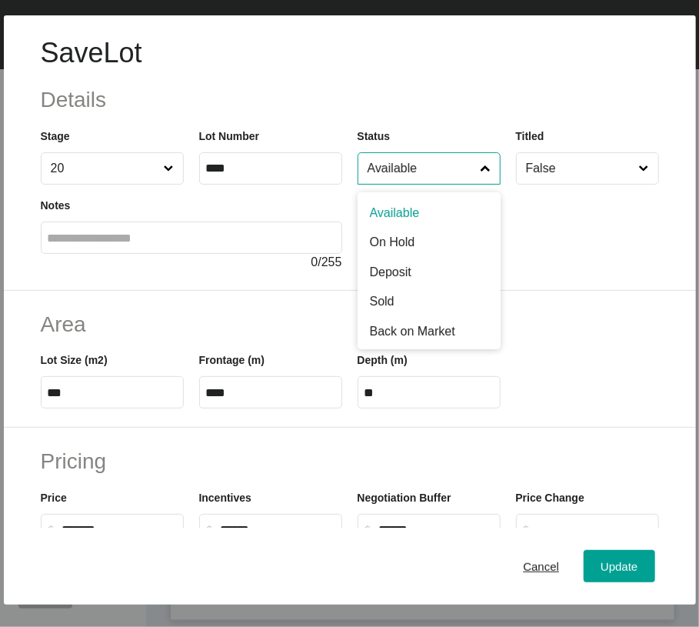
click at [406, 184] on input "Available" at bounding box center [422, 168] width 114 height 31
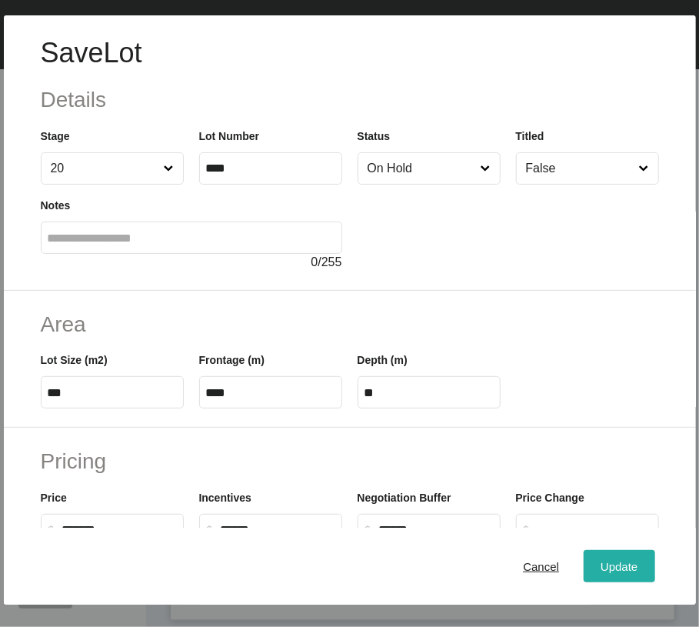
click at [584, 571] on button "Update" at bounding box center [619, 566] width 71 height 32
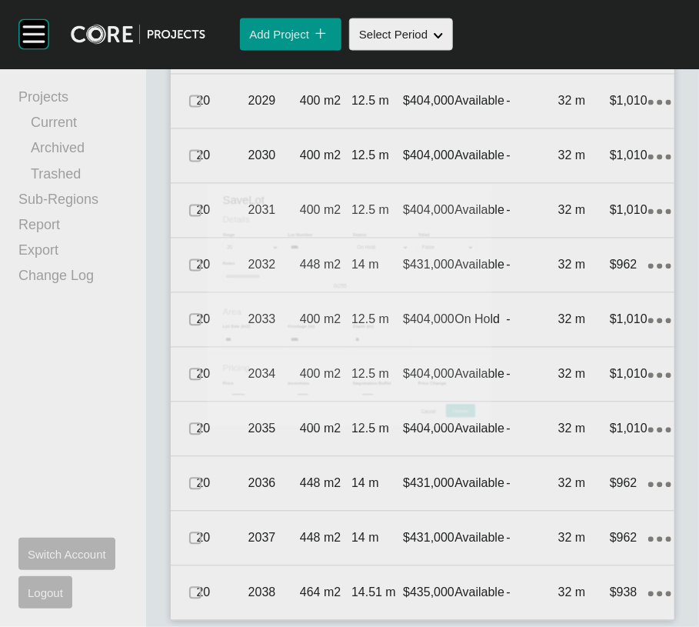
scroll to position [4120, 0]
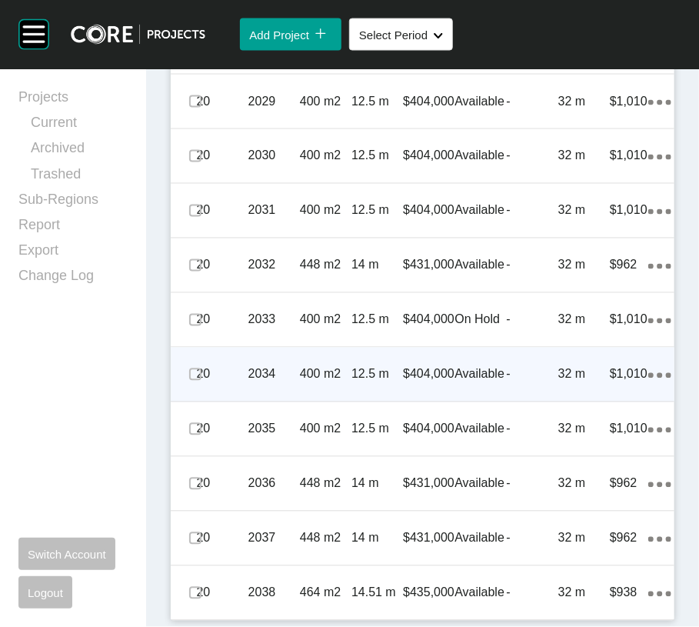
click at [478, 402] on div "20 2034 400 m2 12.5 m $404,000 Available - 32 m $1,010 Action Menu Dots Copy 6 …" at bounding box center [423, 375] width 504 height 54
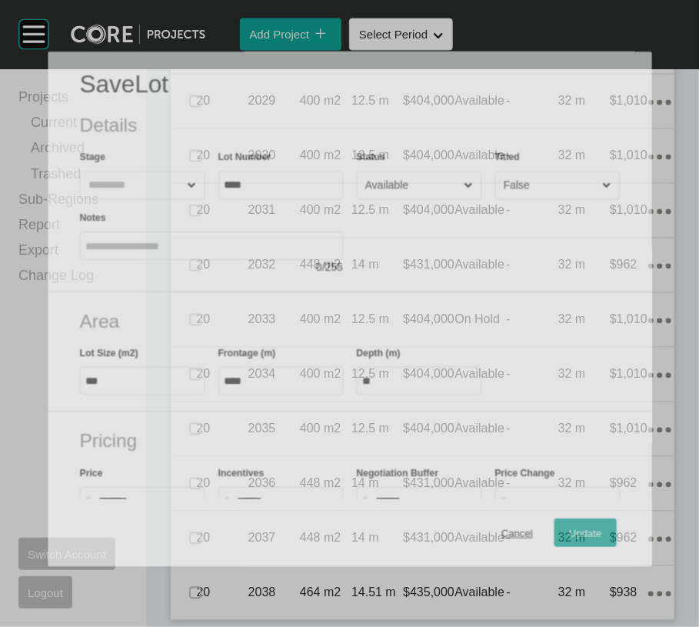
scroll to position [4060, 0]
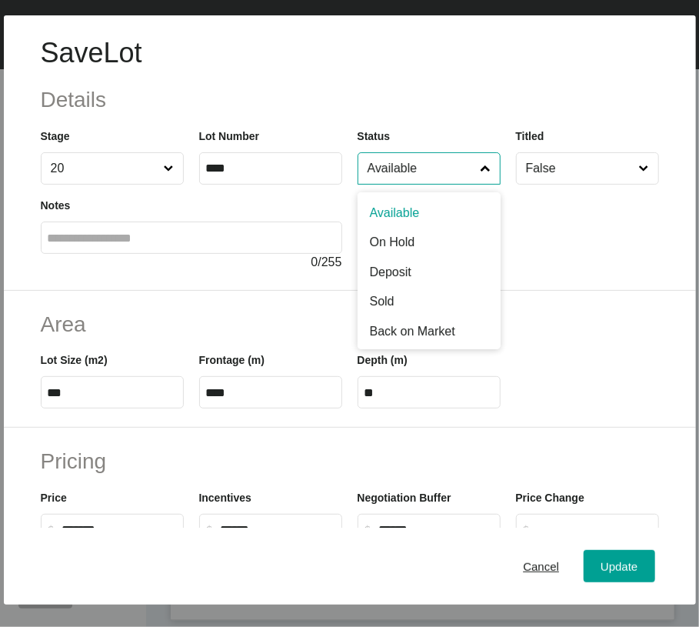
click at [413, 184] on input "Available" at bounding box center [422, 168] width 114 height 31
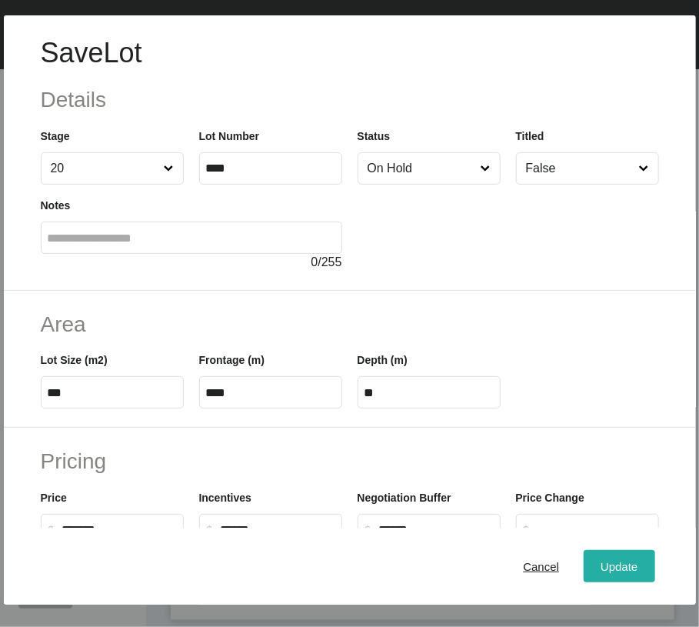
click at [584, 560] on button "Update" at bounding box center [619, 566] width 71 height 32
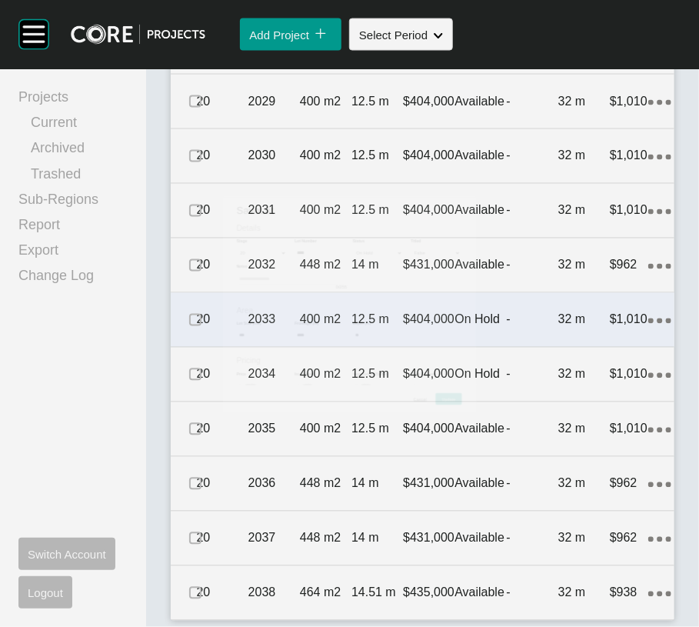
scroll to position [4120, 0]
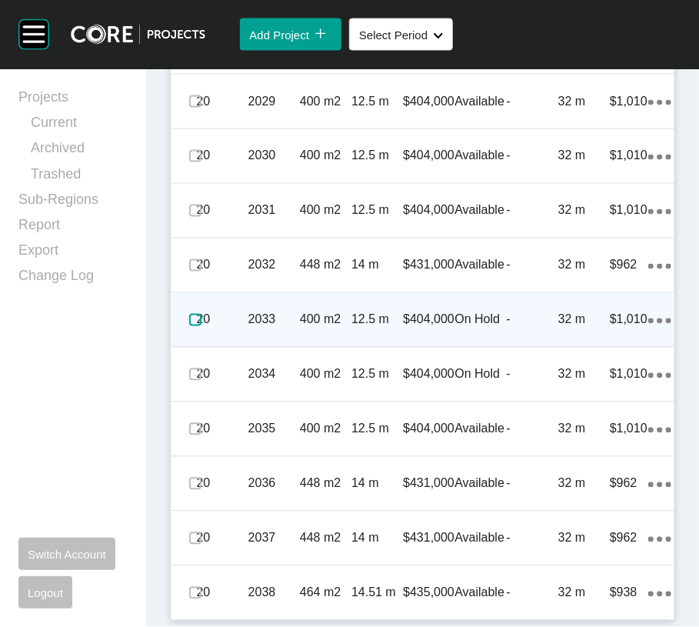
click at [200, 326] on label at bounding box center [195, 320] width 12 height 12
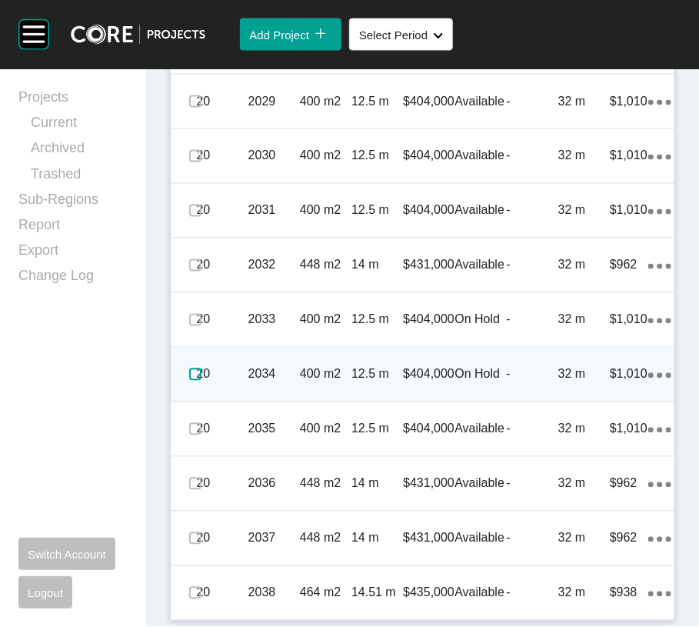
click at [202, 381] on label at bounding box center [195, 375] width 12 height 12
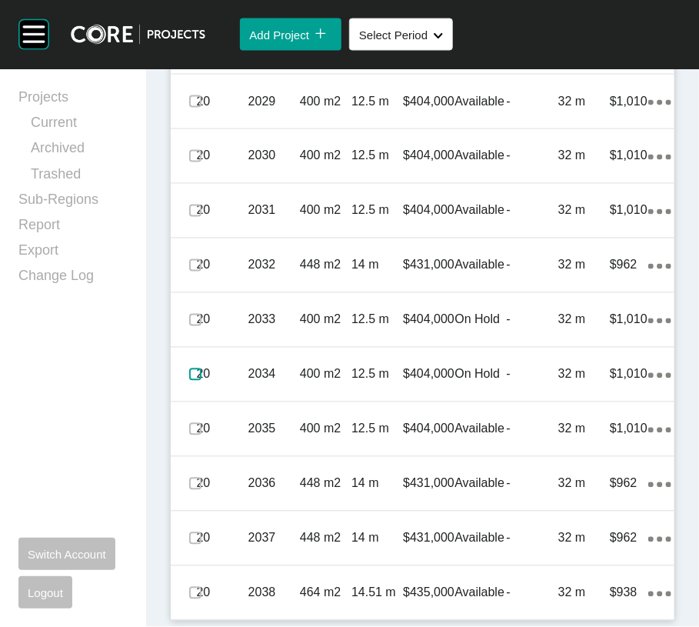
scroll to position [4466, 0]
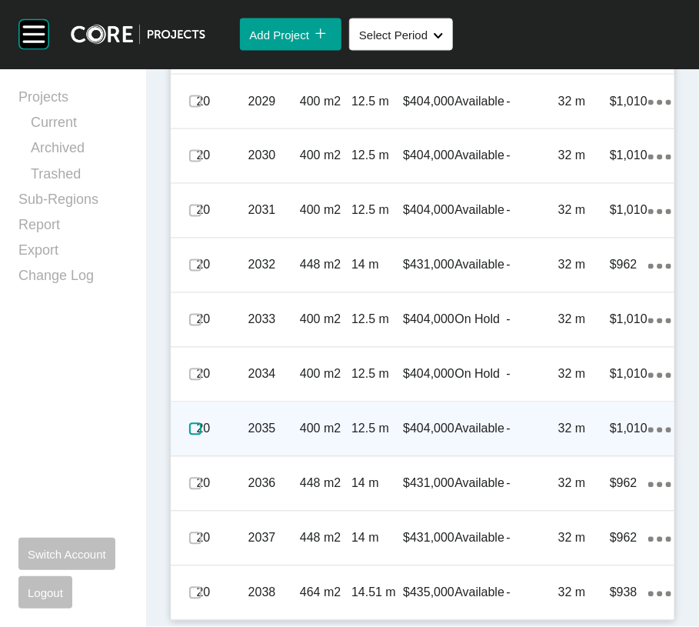
click at [195, 423] on label at bounding box center [195, 429] width 12 height 12
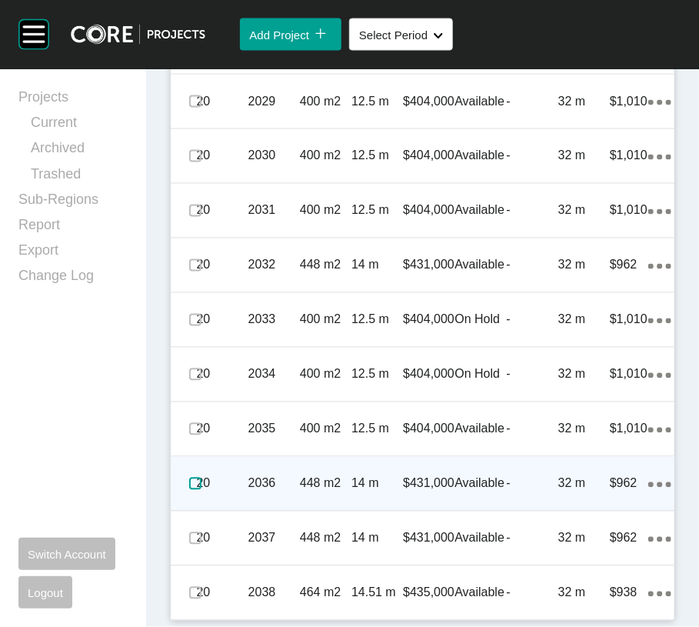
click at [202, 478] on label at bounding box center [195, 484] width 12 height 12
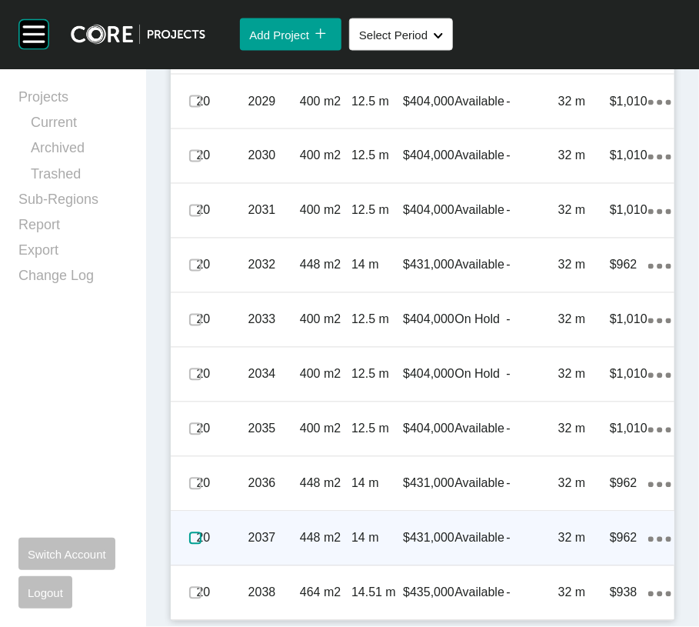
click at [199, 532] on label at bounding box center [195, 538] width 12 height 12
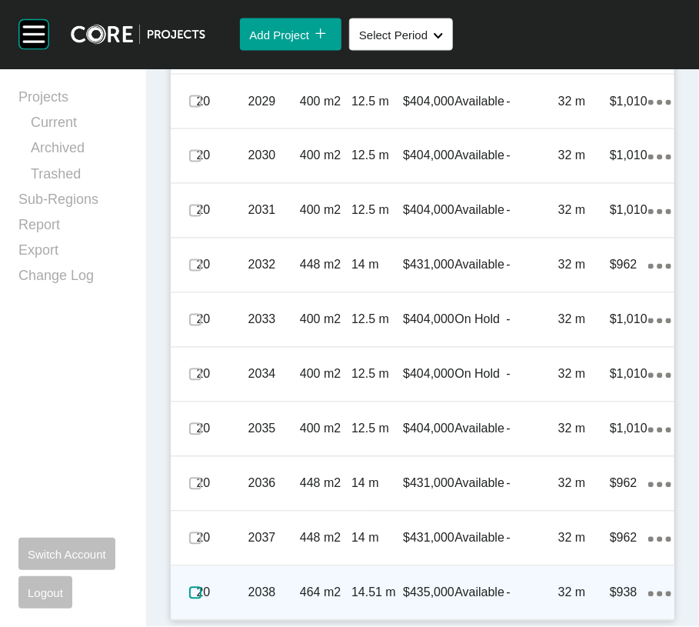
click at [202, 591] on label at bounding box center [195, 593] width 12 height 12
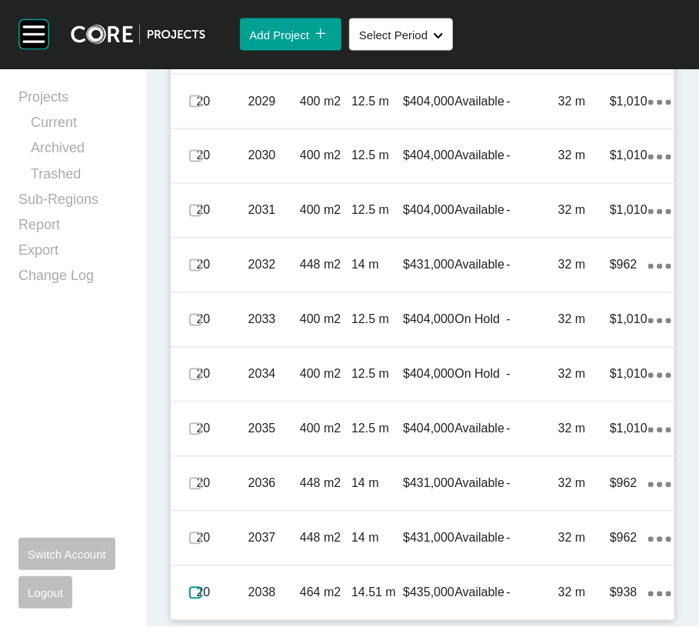
scroll to position [3680, 0]
drag, startPoint x: 197, startPoint y: 315, endPoint x: 199, endPoint y: 289, distance: 27.0
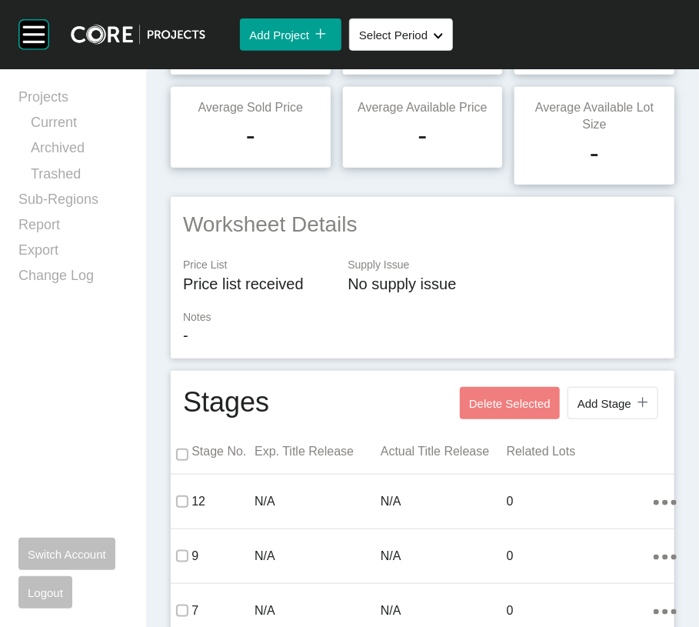
scroll to position [0, 0]
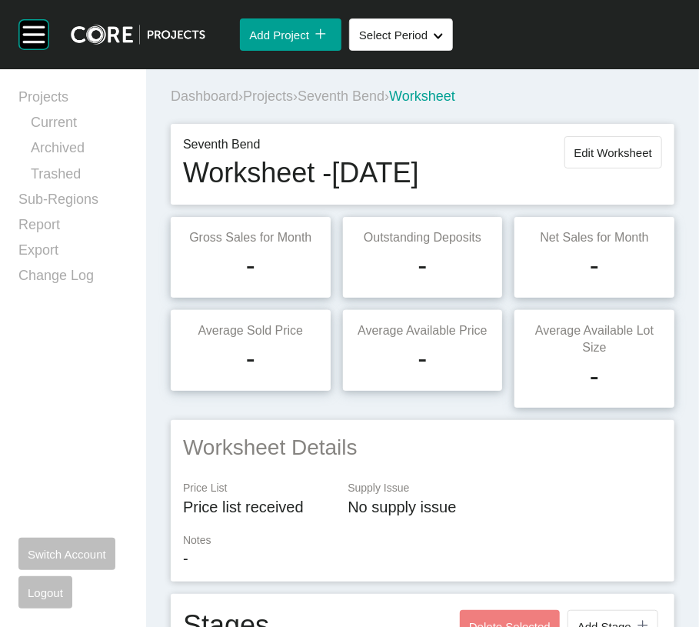
click at [293, 104] on span "Projects" at bounding box center [268, 95] width 50 height 15
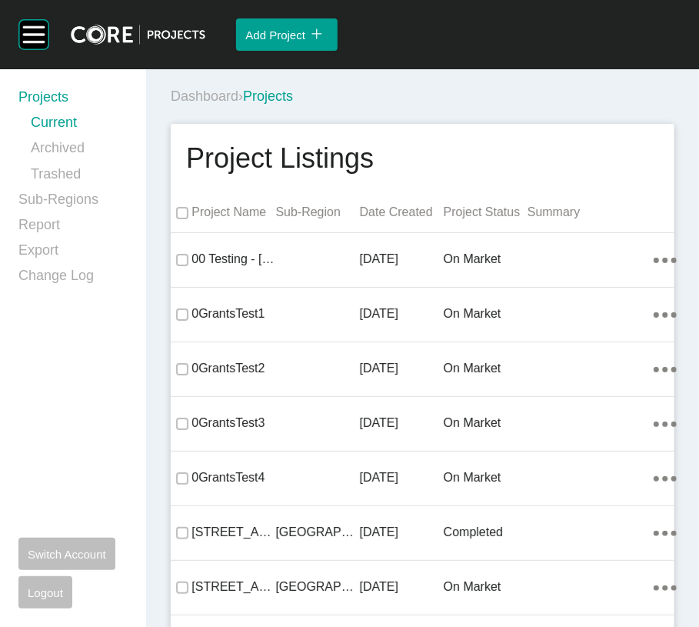
scroll to position [53140, 0]
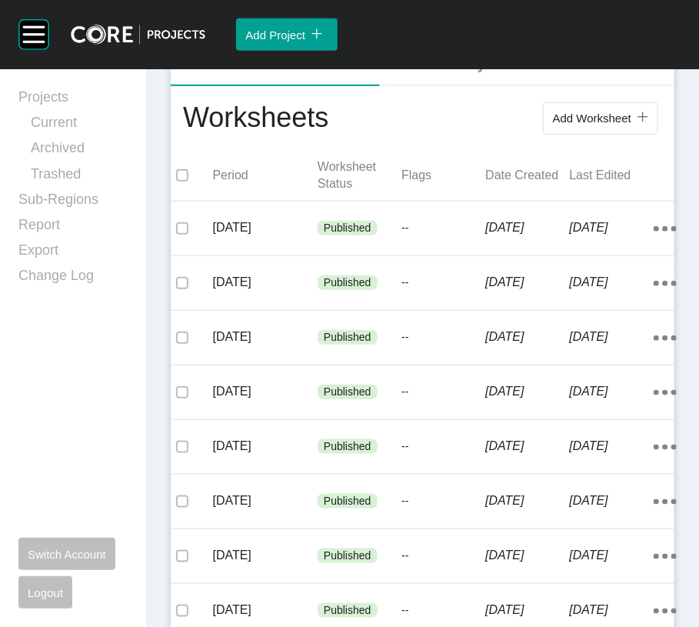
scroll to position [372, 0]
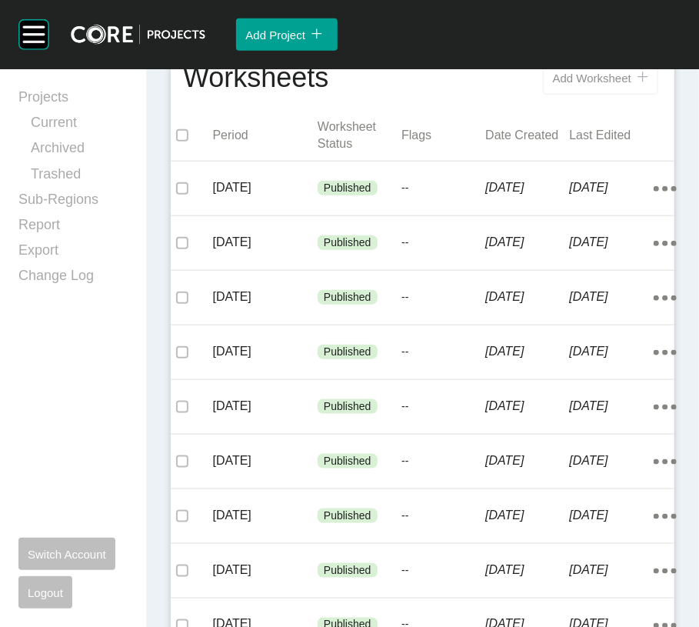
click at [543, 95] on button "Add Worksheet icon/tick copy 11 Created with Sketch." at bounding box center [600, 78] width 115 height 32
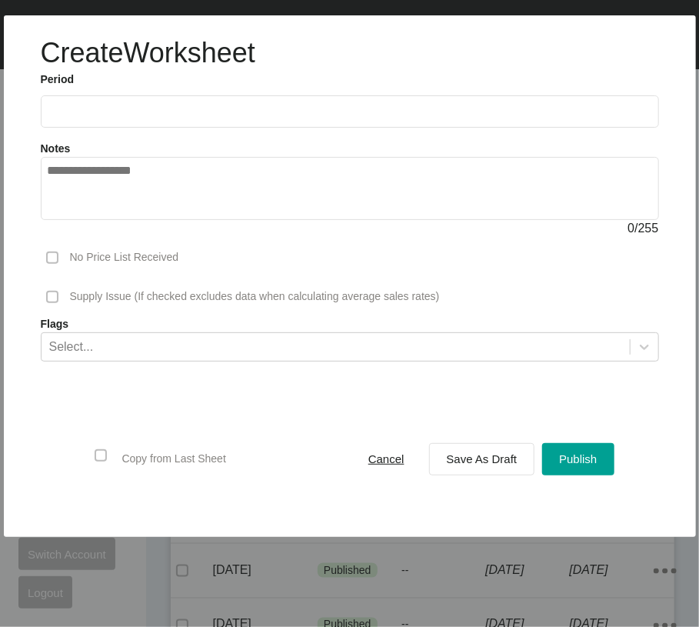
click at [212, 118] on input "text" at bounding box center [350, 111] width 605 height 13
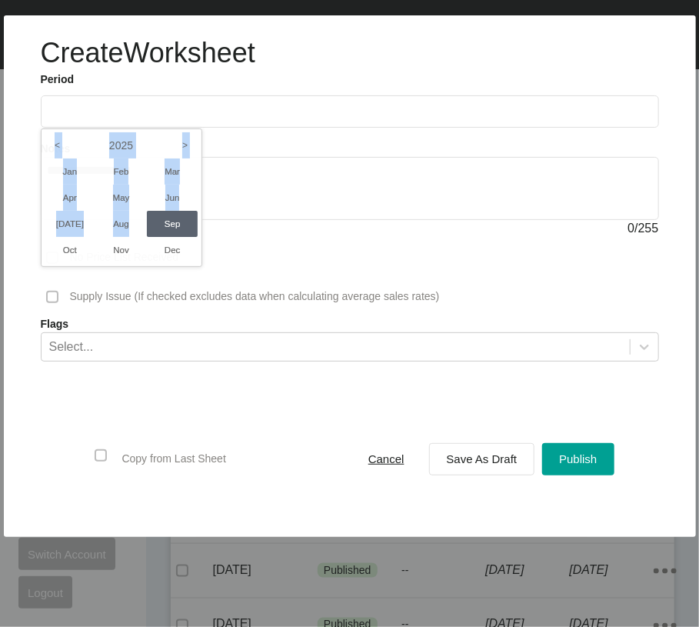
drag, startPoint x: 155, startPoint y: 275, endPoint x: 341, endPoint y: 495, distance: 287.2
click at [41, 128] on div "2025 < > Jan Feb Mar Apr May Jun Jul Aug Sep Oct Nov Dec" at bounding box center [41, 128] width 0 height 0
click at [143, 237] on li "Aug" at bounding box center [121, 224] width 52 height 26
type input "**********"
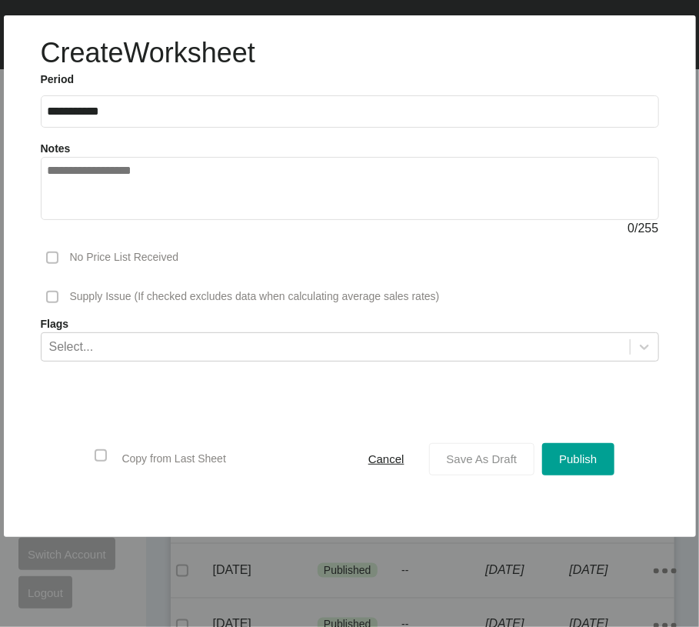
click at [447, 466] on span "Save As Draft" at bounding box center [482, 458] width 71 height 13
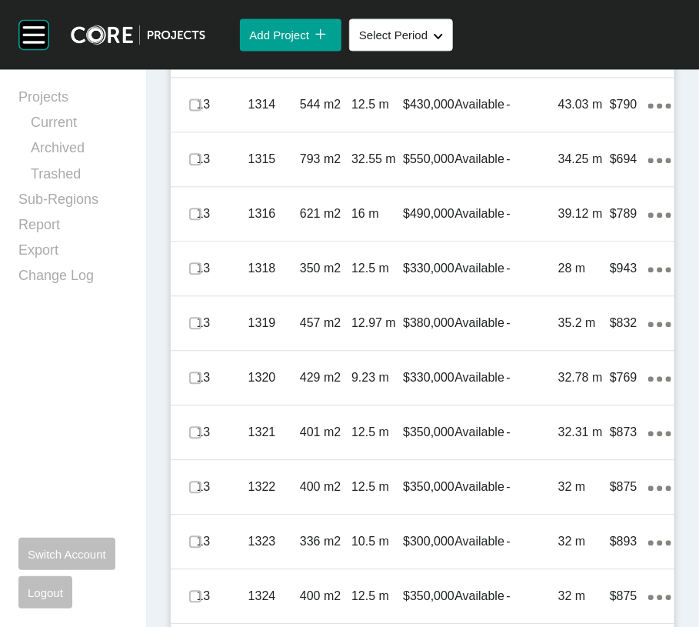
scroll to position [1118, 0]
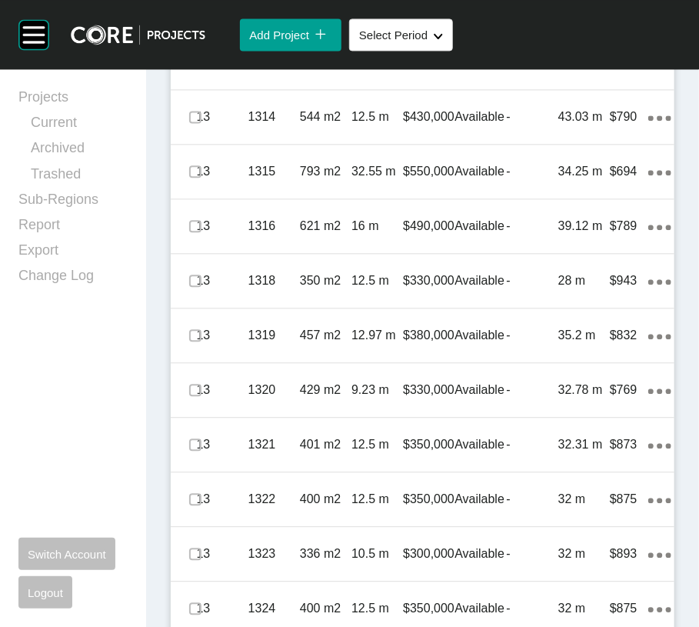
click at [577, 259] on link "Duplicate" at bounding box center [560, 251] width 58 height 23
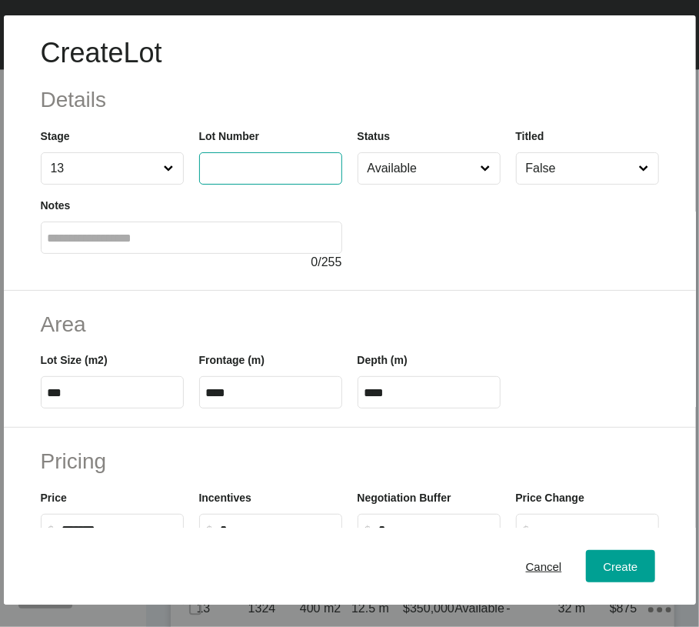
click at [275, 175] on input "text" at bounding box center [270, 168] width 129 height 13
type input "****"
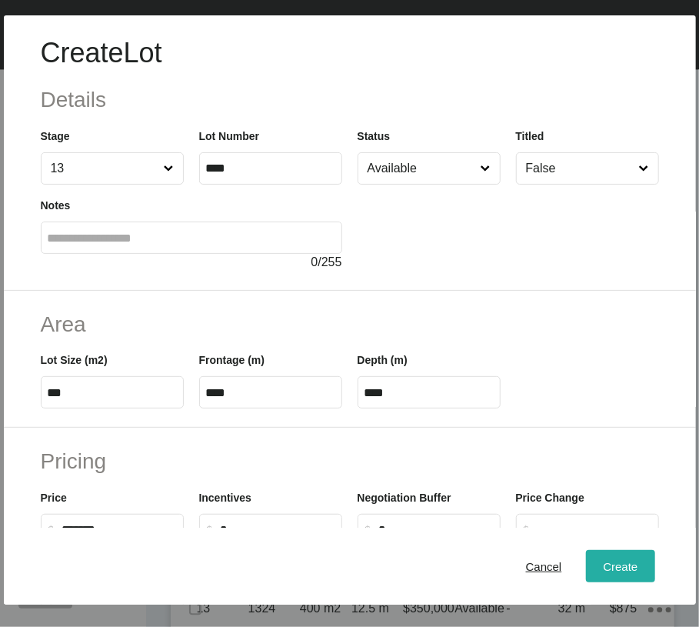
click at [603, 568] on span "Create" at bounding box center [620, 566] width 35 height 13
type input "*"
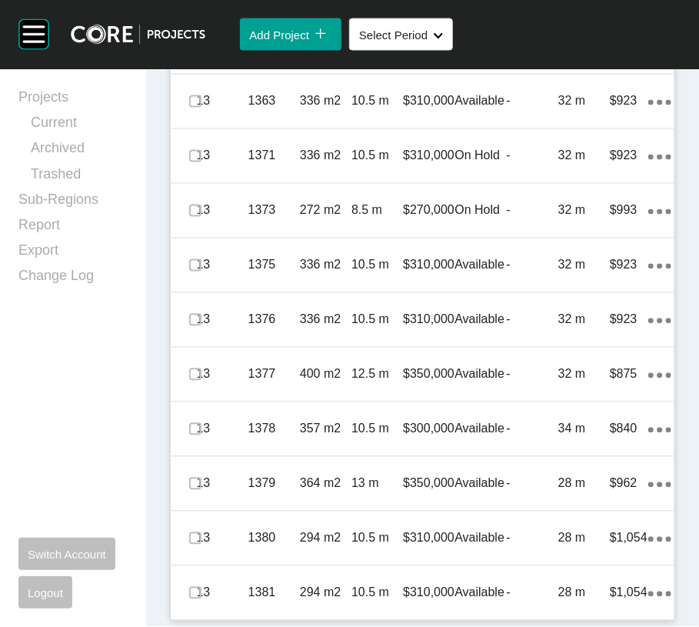
scroll to position [4674, 0]
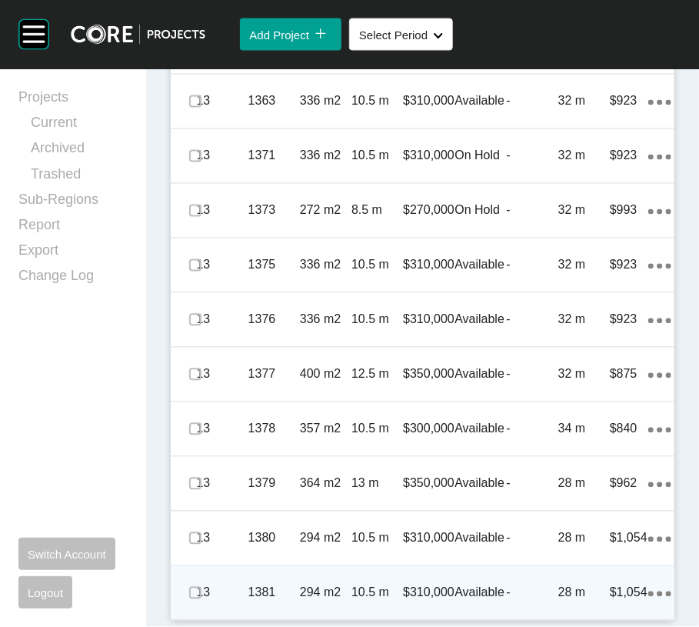
click at [485, 585] on p "Available" at bounding box center [481, 593] width 52 height 17
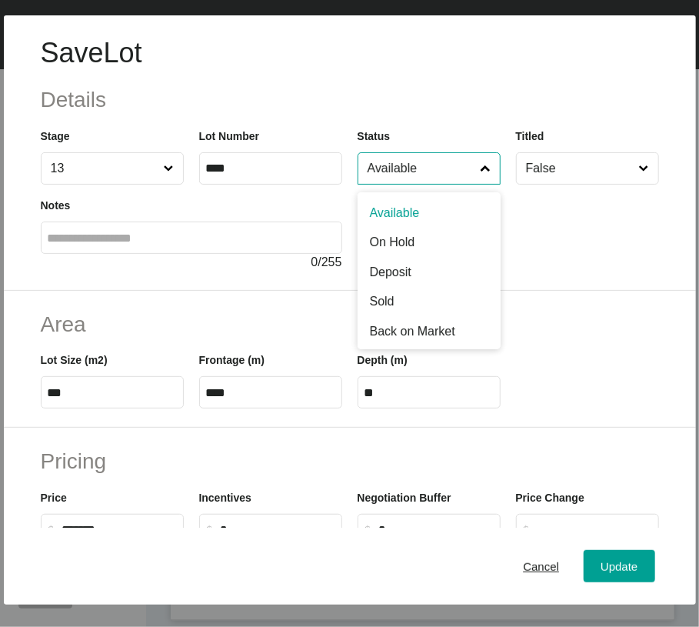
drag, startPoint x: 446, startPoint y: 215, endPoint x: 433, endPoint y: 227, distance: 18.0
click at [446, 184] on input "Available" at bounding box center [422, 168] width 114 height 31
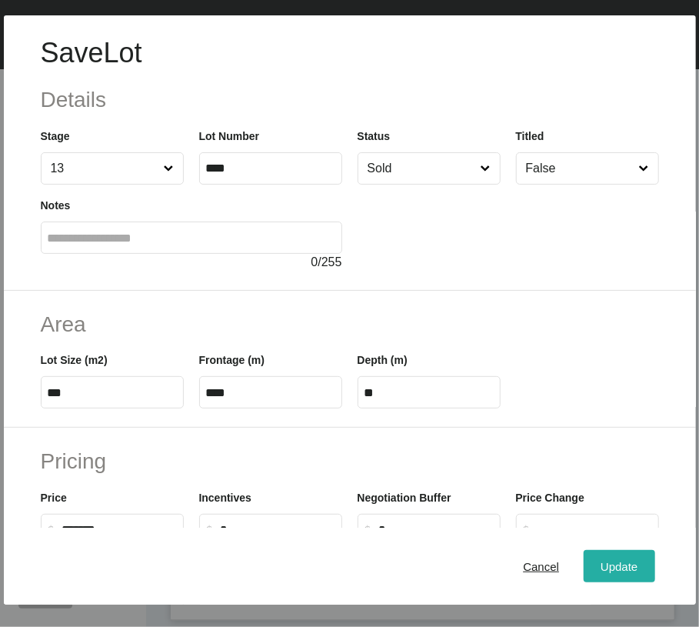
click at [601, 573] on span "Update" at bounding box center [619, 566] width 37 height 13
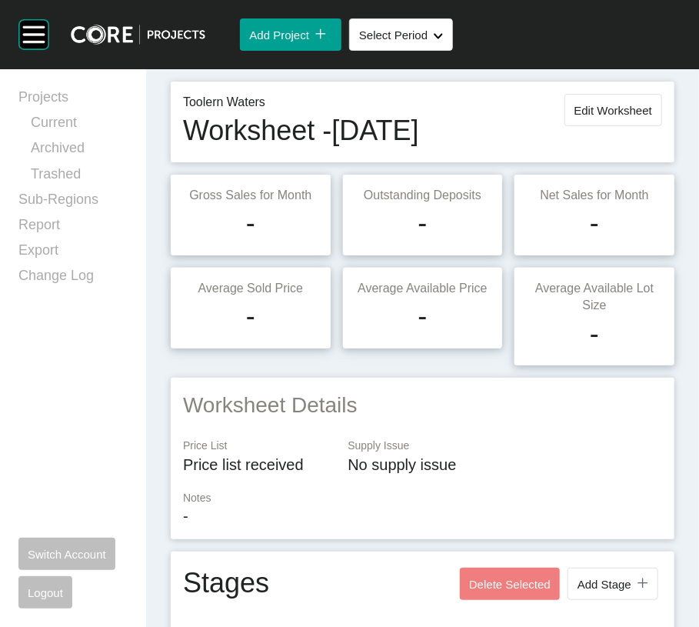
scroll to position [0, 0]
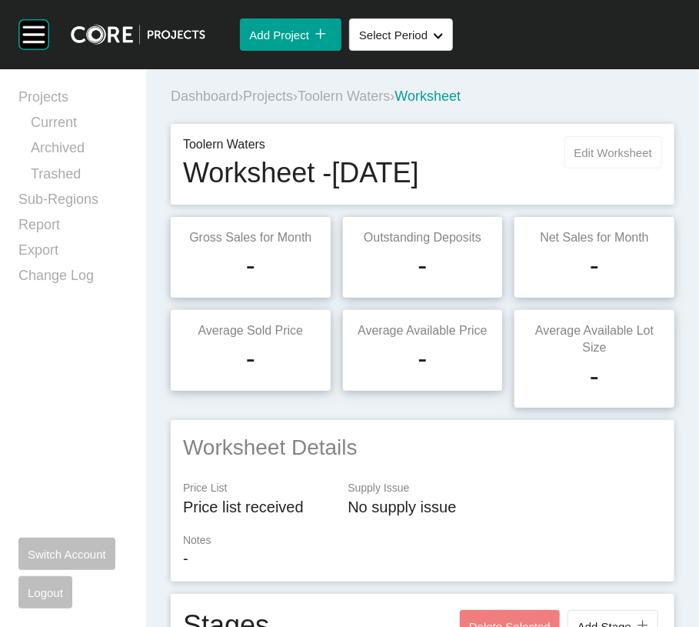
click at [598, 159] on span "Edit Worksheet" at bounding box center [614, 152] width 78 height 13
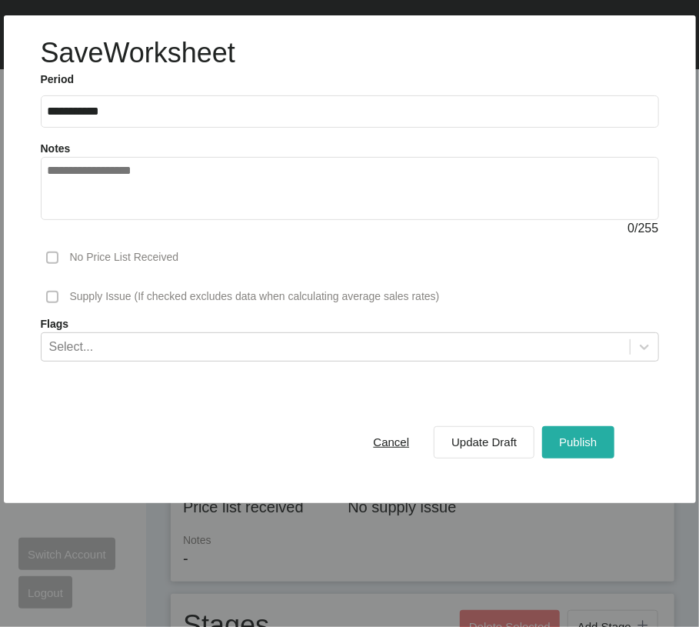
click at [559, 449] on span "Publish" at bounding box center [578, 442] width 38 height 13
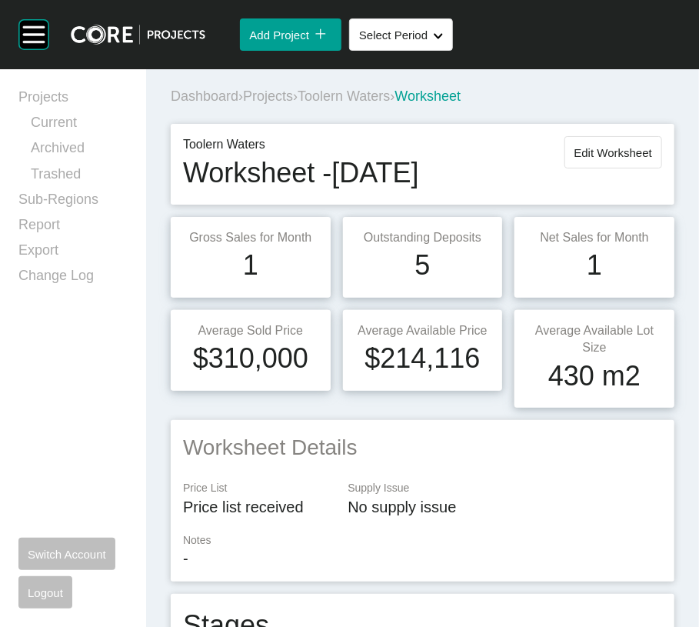
drag, startPoint x: 325, startPoint y: 135, endPoint x: 320, endPoint y: 126, distance: 10.3
click at [325, 118] on div "Dashboard › Projects › Toolern Waters › Worksheet" at bounding box center [426, 96] width 510 height 42
click at [293, 104] on span "Projects" at bounding box center [268, 95] width 50 height 15
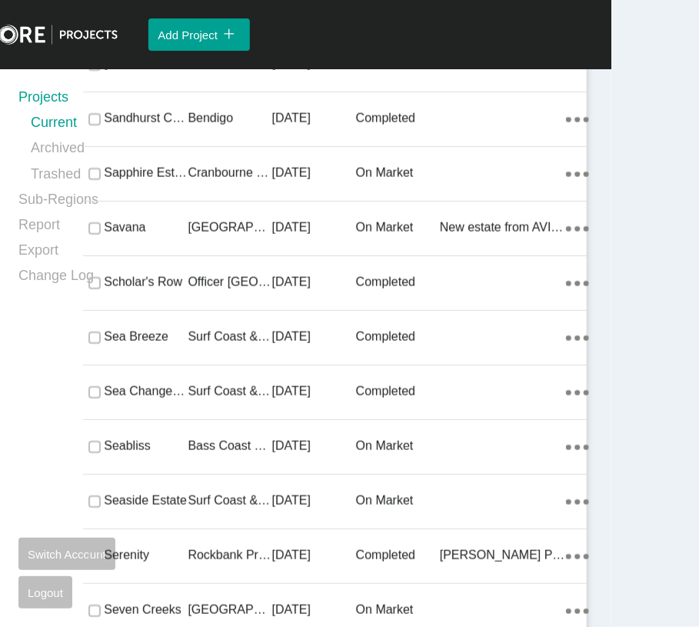
scroll to position [41880, 0]
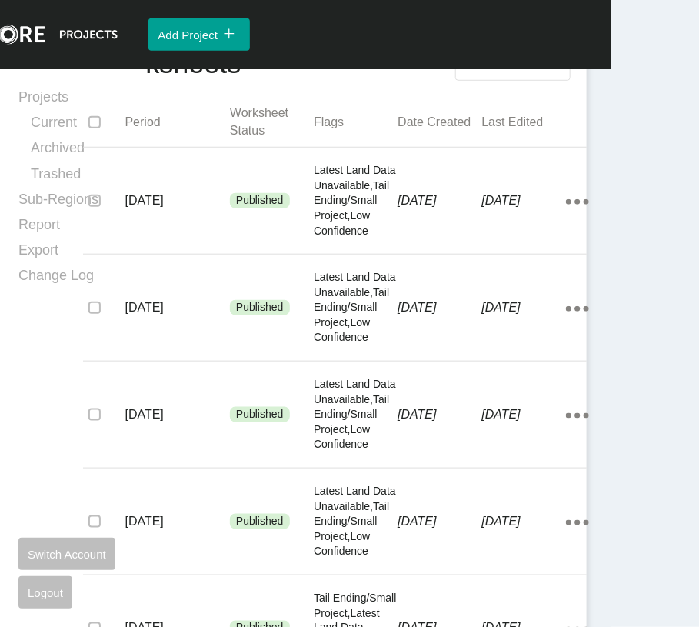
scroll to position [372, 0]
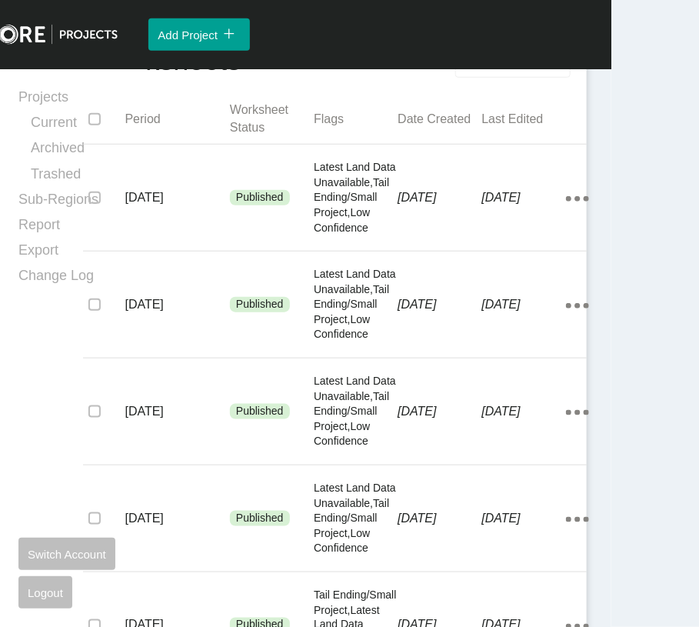
click at [466, 68] on span "Add Worksheet" at bounding box center [505, 61] width 78 height 13
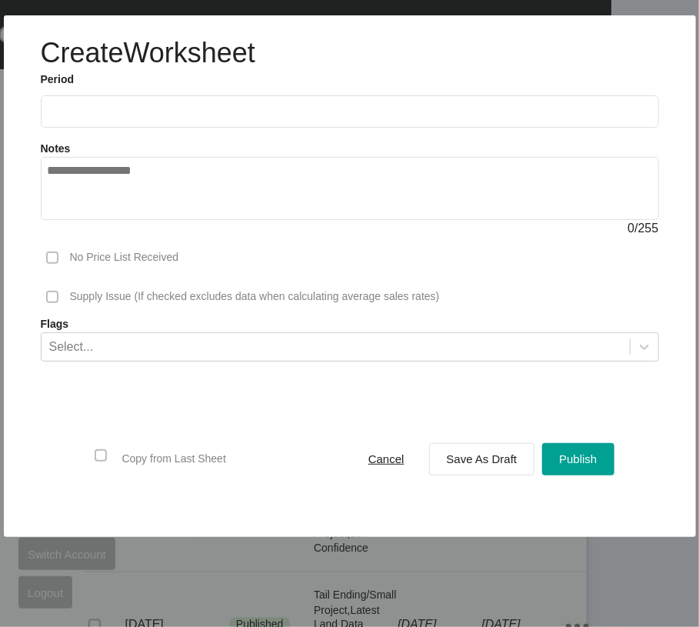
click at [142, 118] on input "text" at bounding box center [350, 111] width 605 height 13
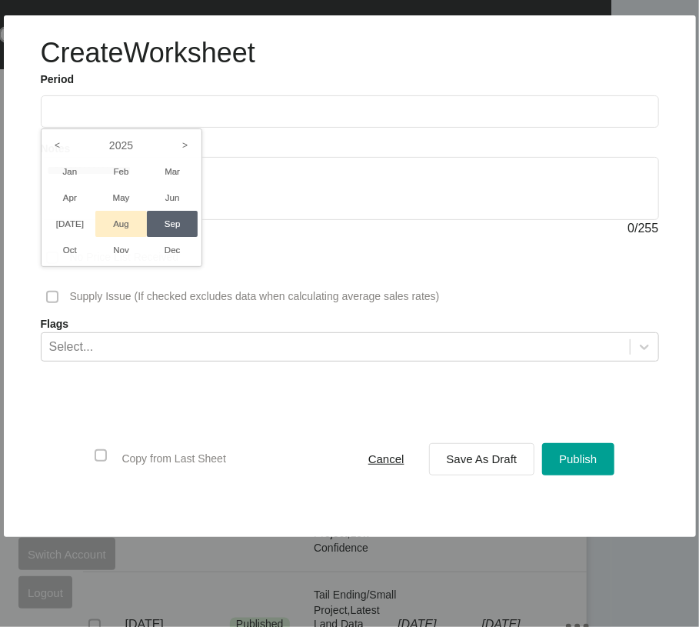
click at [147, 237] on li "Aug" at bounding box center [121, 224] width 52 height 26
type input "**********"
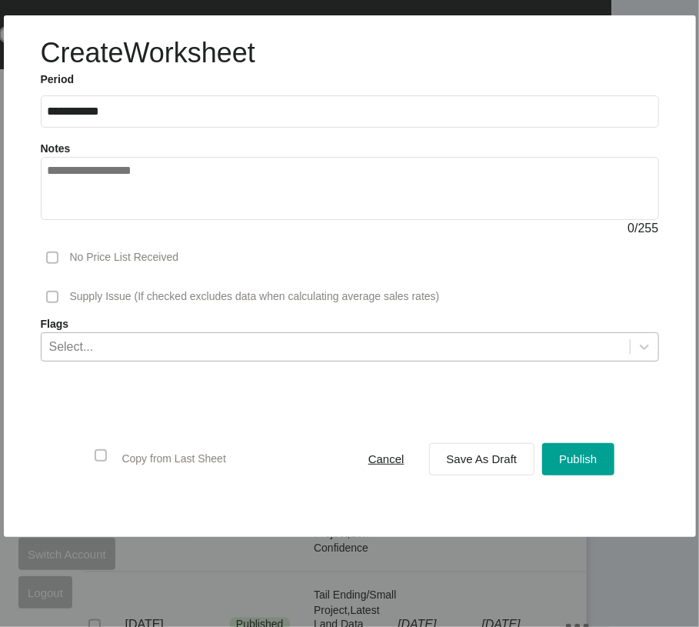
click at [195, 359] on div "Select..." at bounding box center [336, 346] width 589 height 26
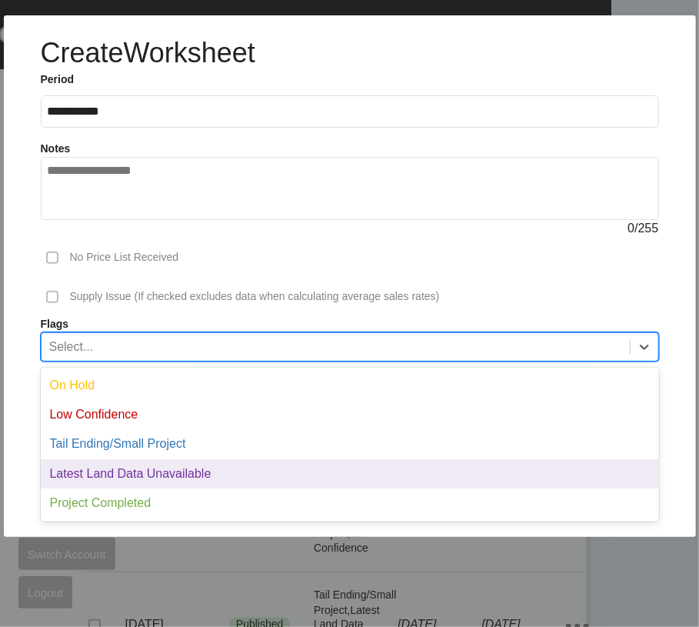
click at [235, 489] on div "Latest Land Data Unavailable" at bounding box center [350, 473] width 619 height 29
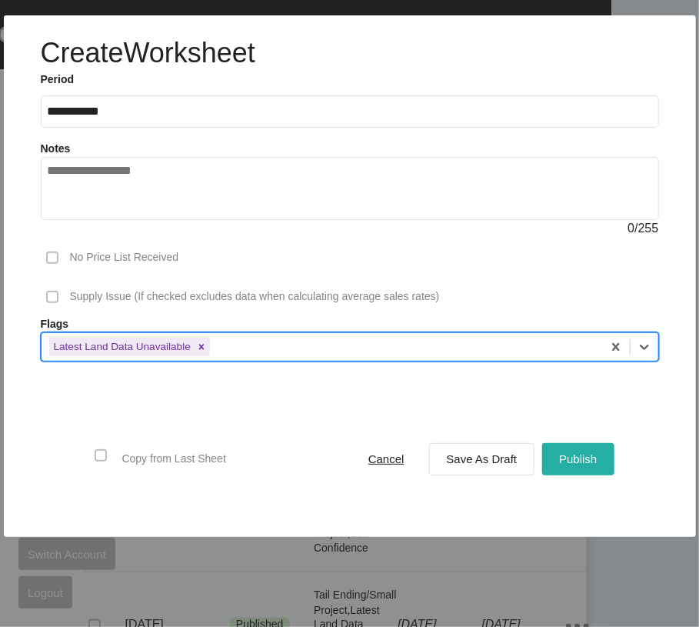
click at [556, 469] on div "Publish" at bounding box center [578, 459] width 45 height 21
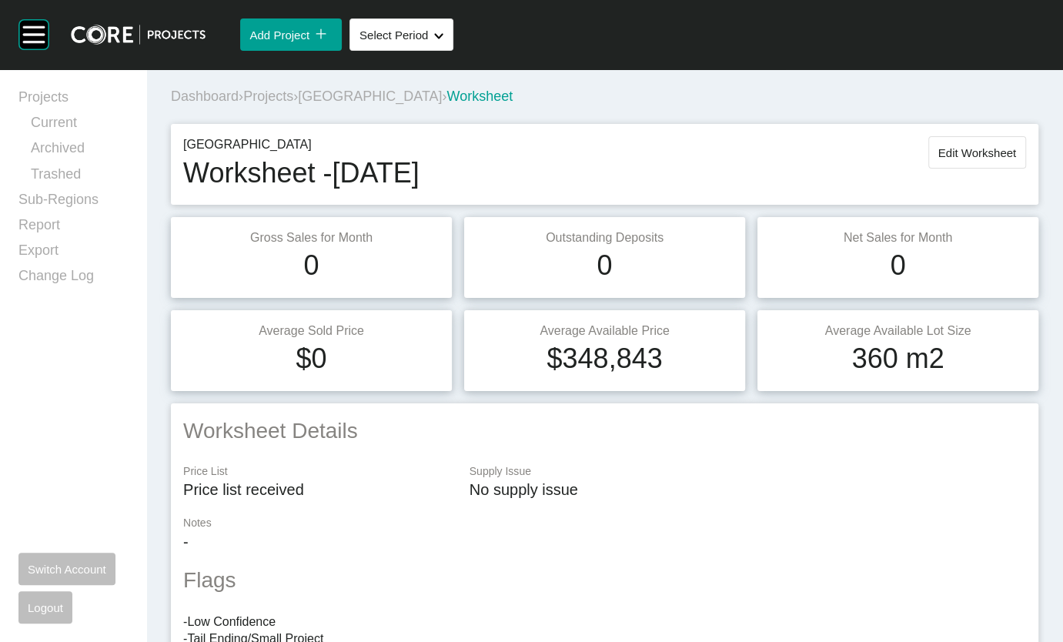
click at [442, 104] on span "[GEOGRAPHIC_DATA]" at bounding box center [370, 95] width 144 height 15
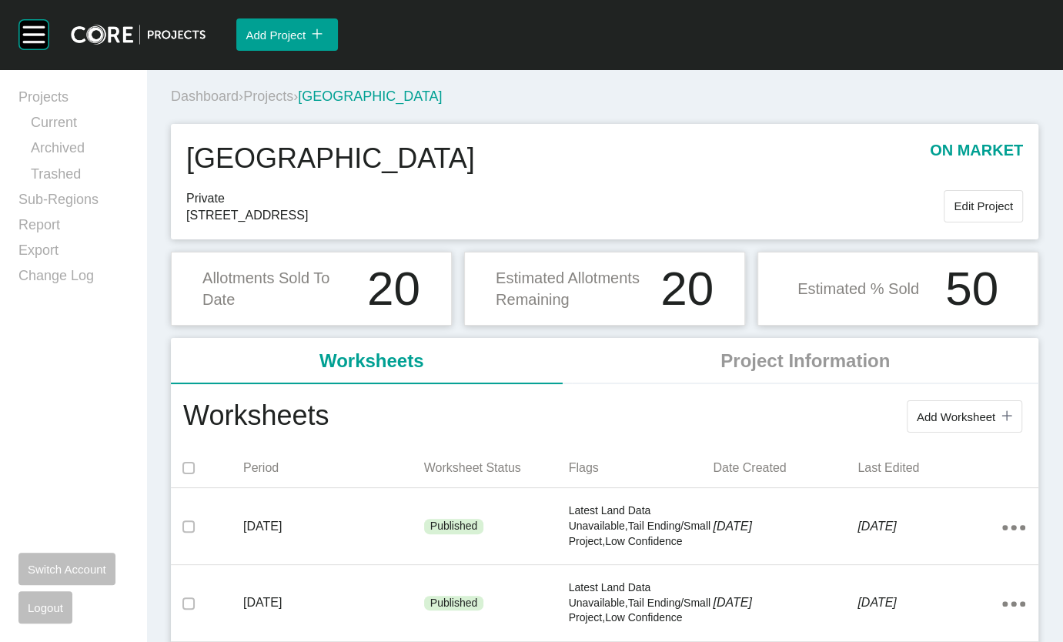
click at [0, 315] on div "Projects Current Archived Trashed Sub-Regions Report Export Change Log Switch A…" at bounding box center [73, 355] width 146 height 572
drag, startPoint x: 0, startPoint y: 315, endPoint x: -15, endPoint y: 306, distance: 17.3
click at [0, 306] on html "Group 2 Created with Sketch. . Add Project icon/tick copy 11 Created with Sketc…" at bounding box center [531, 321] width 1063 height 642
click at [285, 104] on span "Projects" at bounding box center [268, 95] width 50 height 15
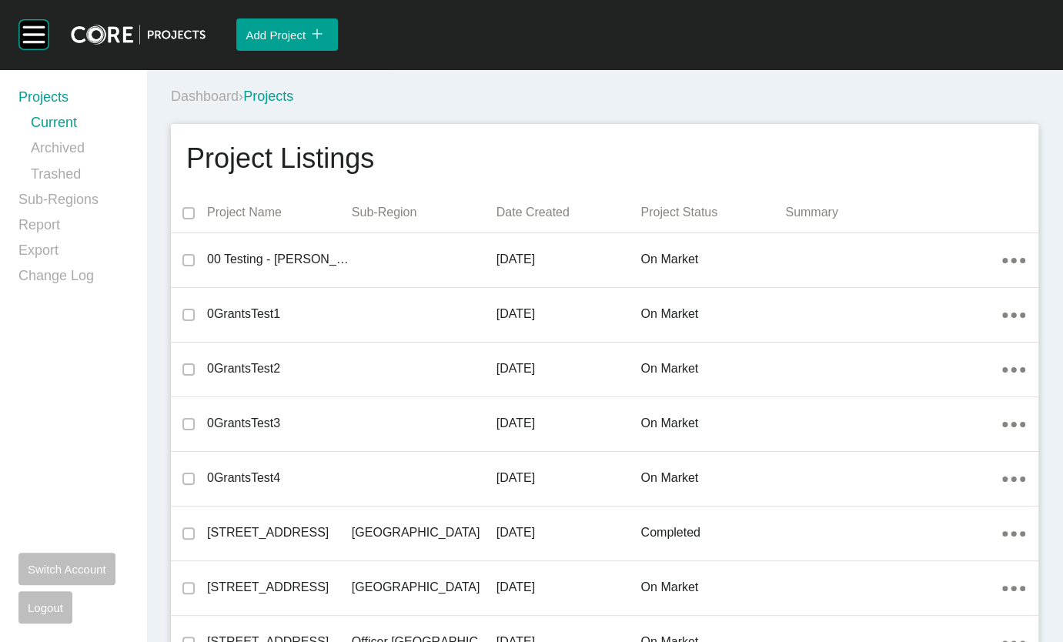
scroll to position [37908, 0]
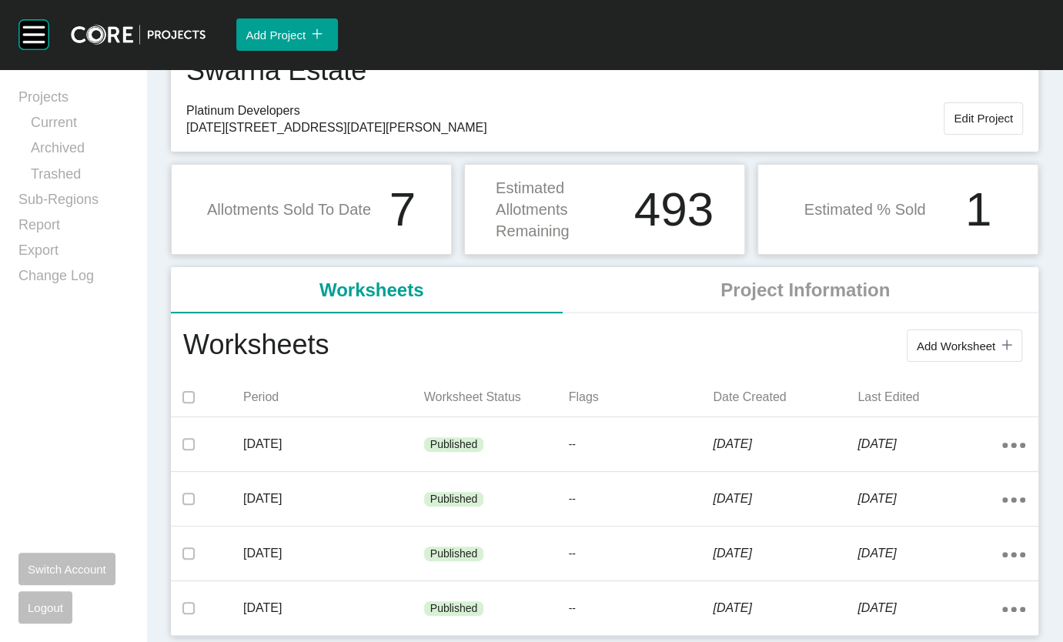
scroll to position [232, 0]
click at [906, 329] on button "Add Worksheet icon/tick copy 11 Created with Sketch." at bounding box center [963, 345] width 115 height 32
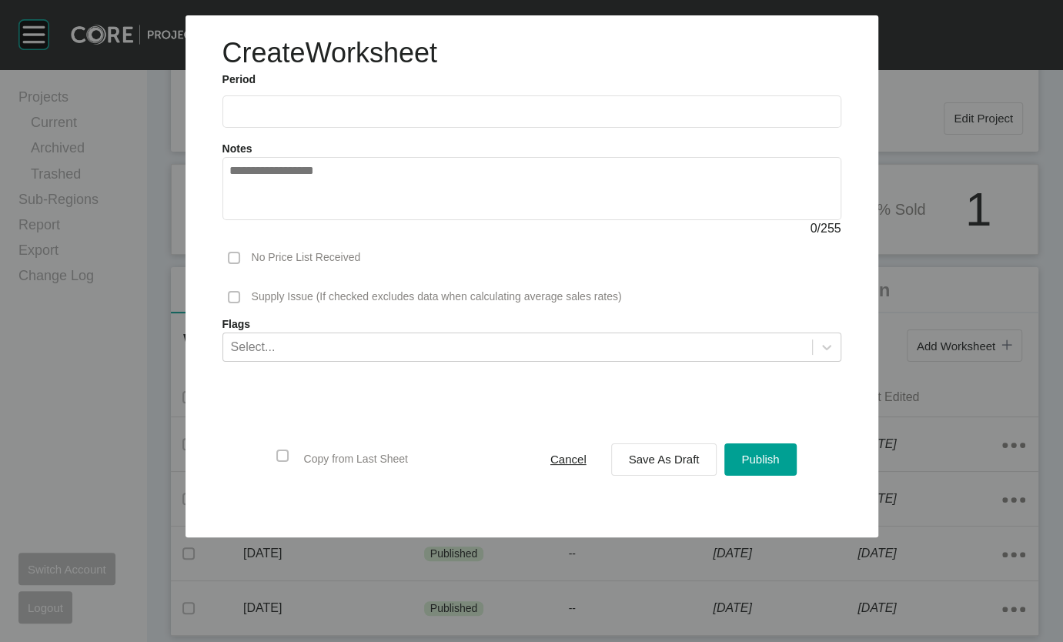
click at [292, 118] on input "text" at bounding box center [531, 111] width 605 height 13
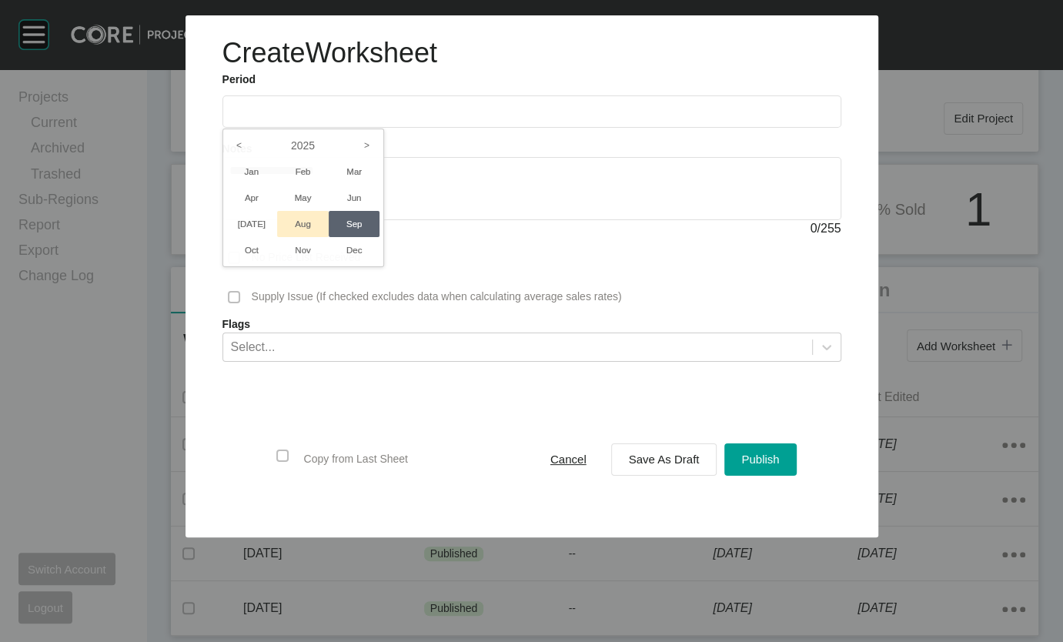
click at [277, 237] on li "Aug" at bounding box center [303, 224] width 52 height 26
type input "**********"
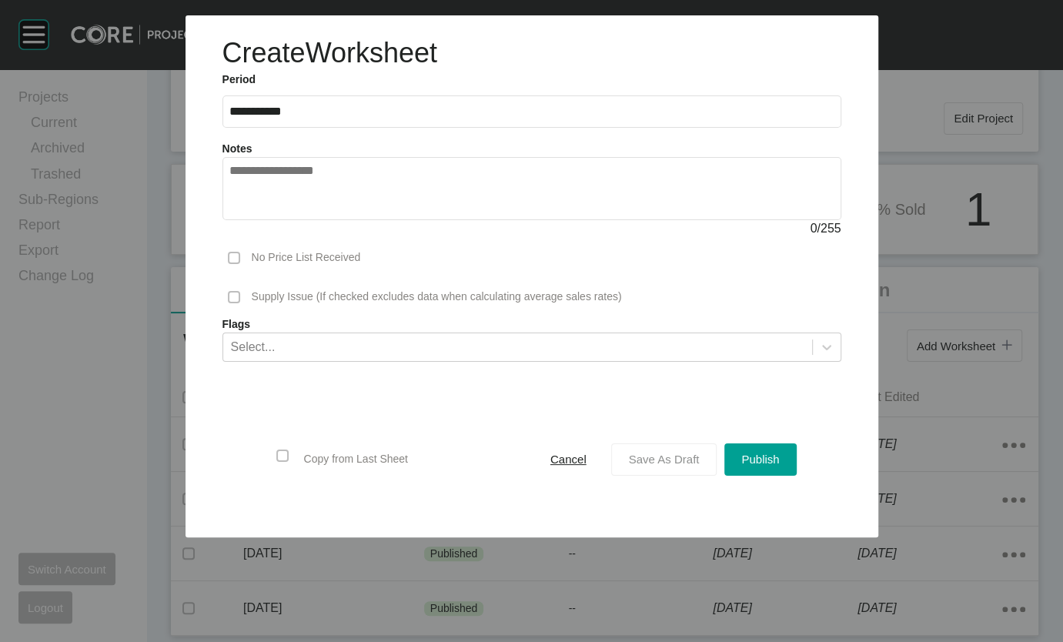
click at [655, 466] on span "Save As Draft" at bounding box center [664, 458] width 71 height 13
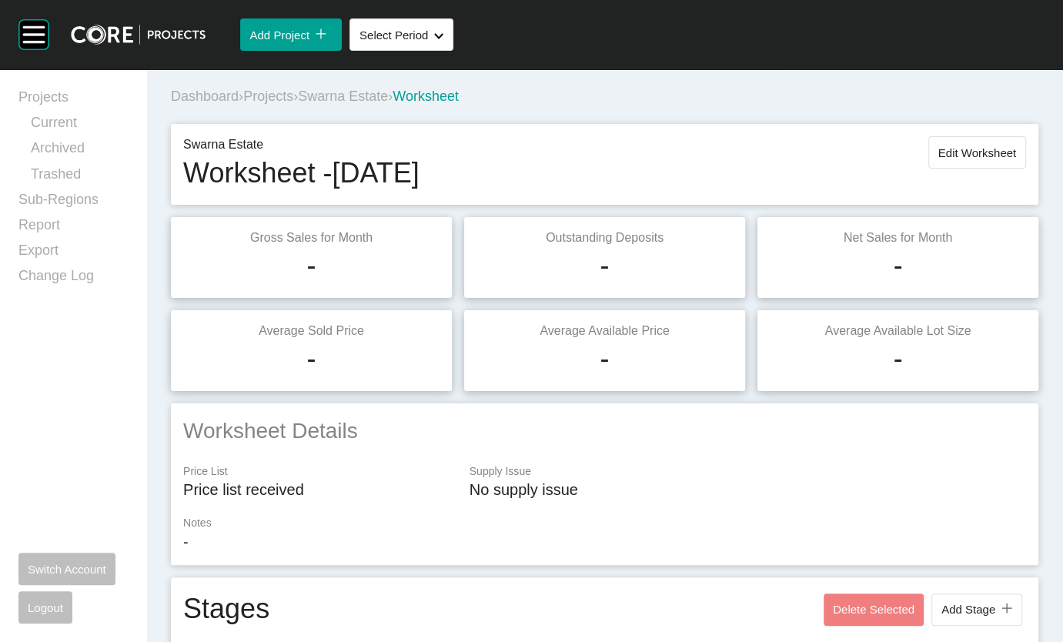
click at [388, 104] on span "Swarna Estate" at bounding box center [343, 95] width 90 height 15
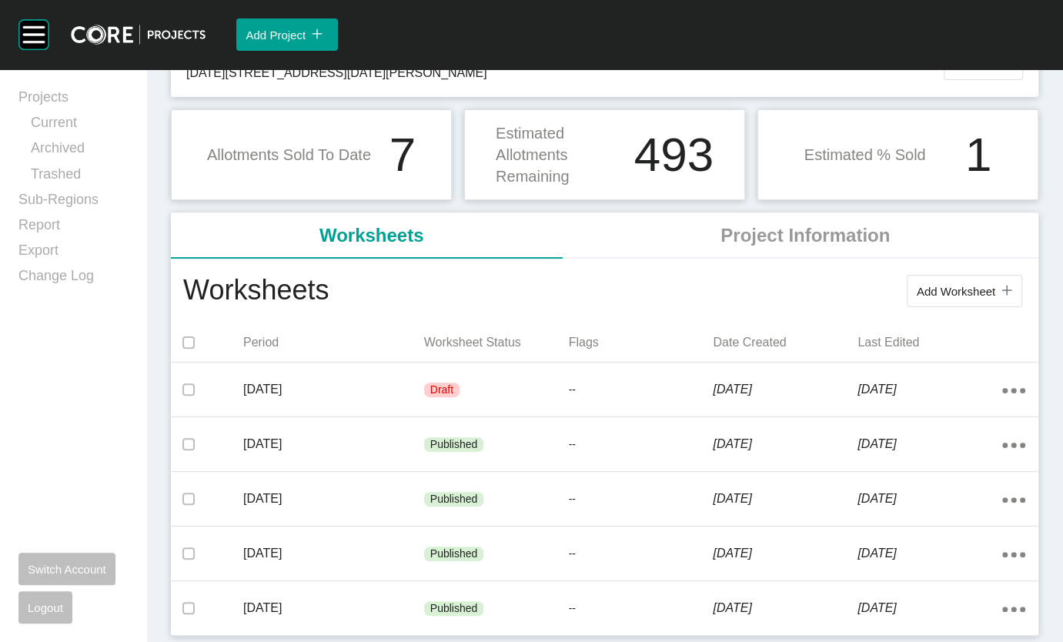
scroll to position [336, 0]
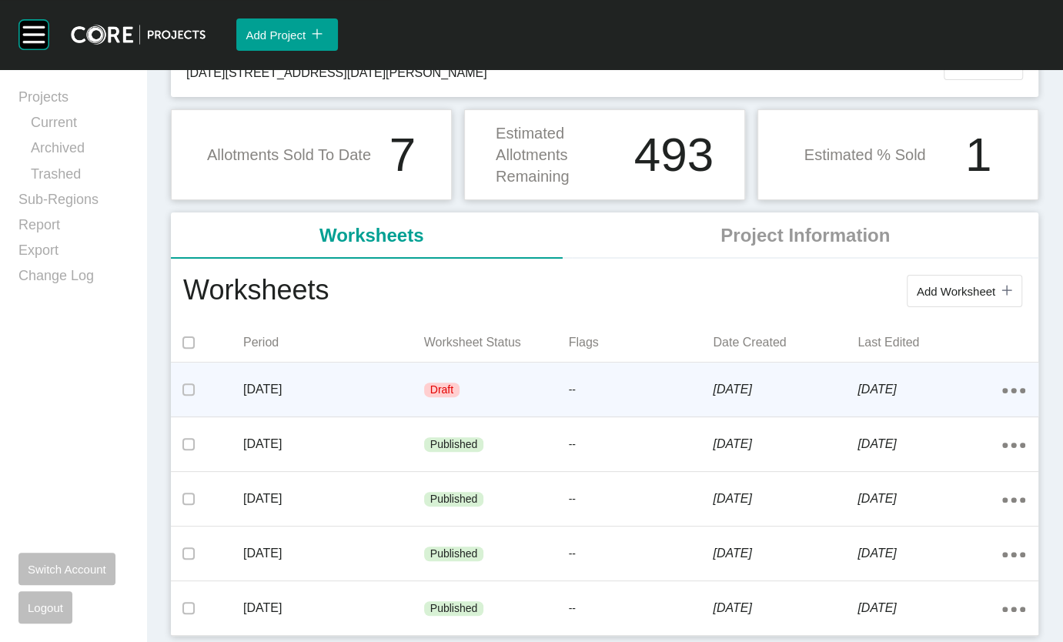
click at [493, 367] on div "Draft" at bounding box center [496, 390] width 145 height 46
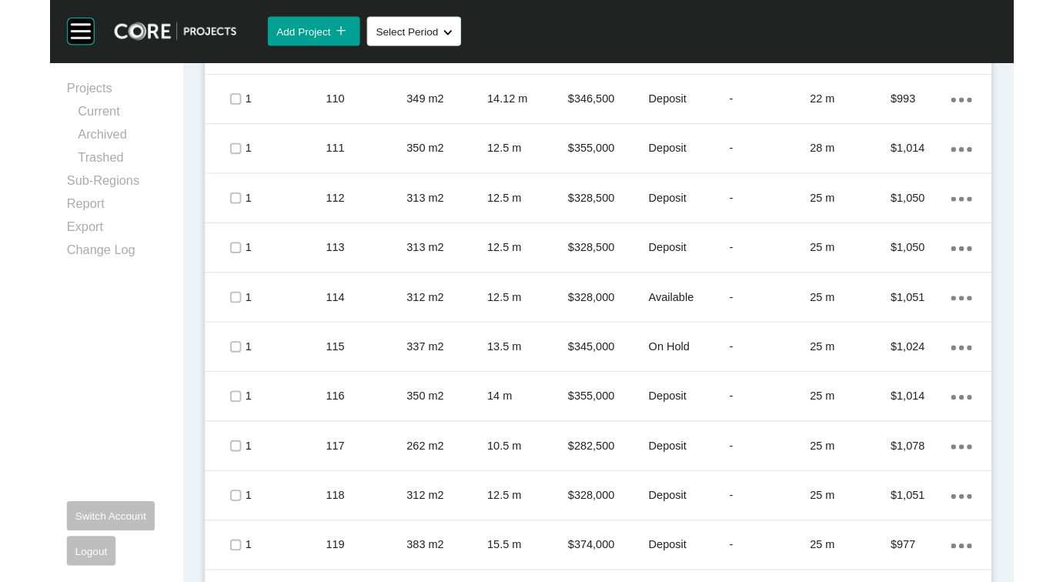
scroll to position [946, 0]
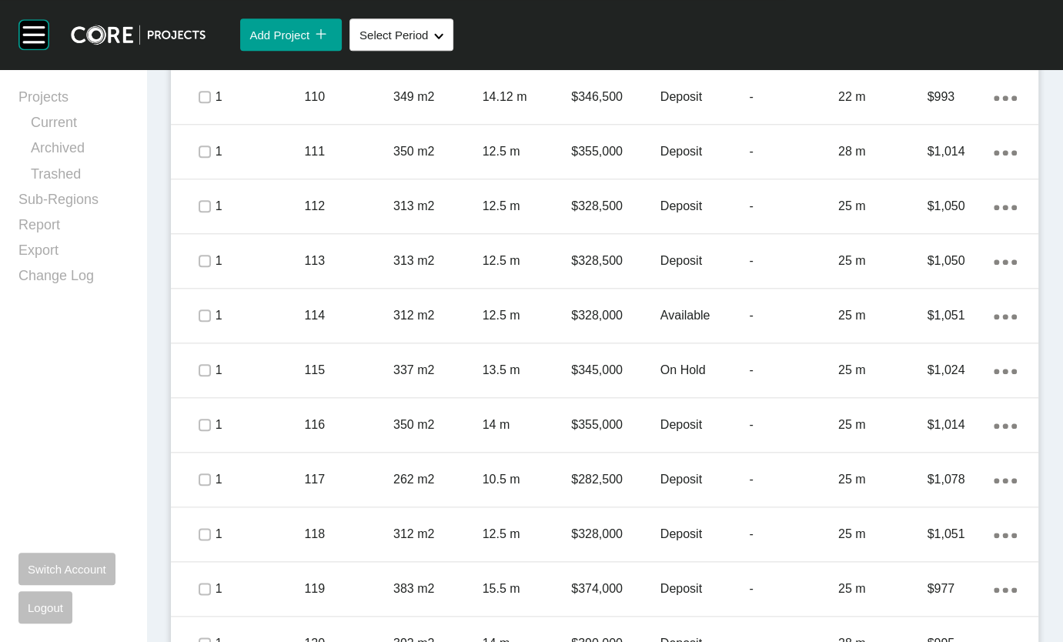
click at [207, 48] on label at bounding box center [205, 42] width 12 height 12
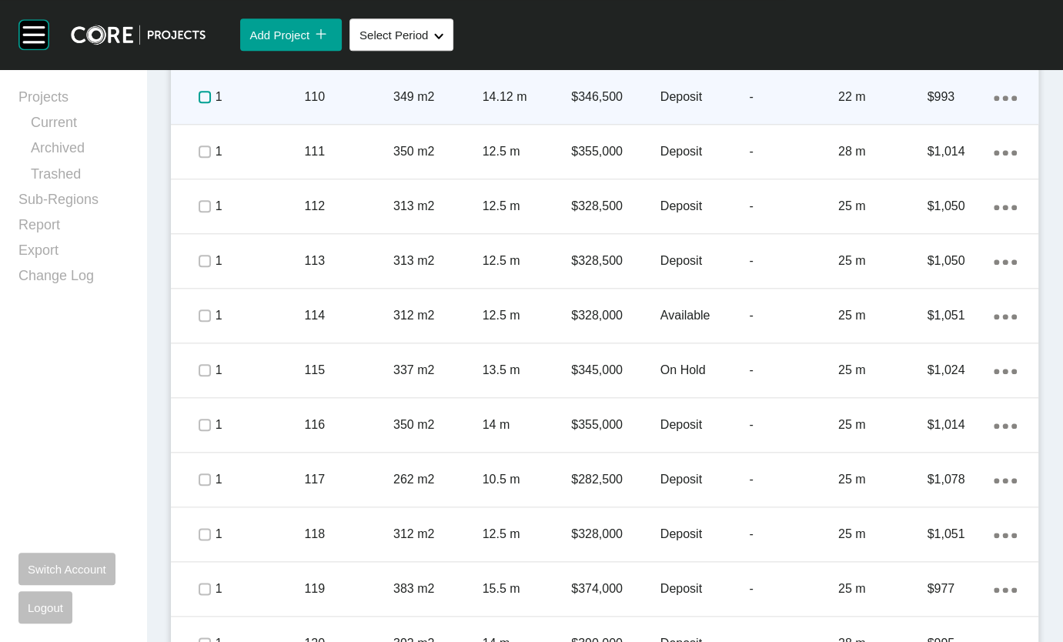
click at [207, 103] on label at bounding box center [205, 97] width 12 height 12
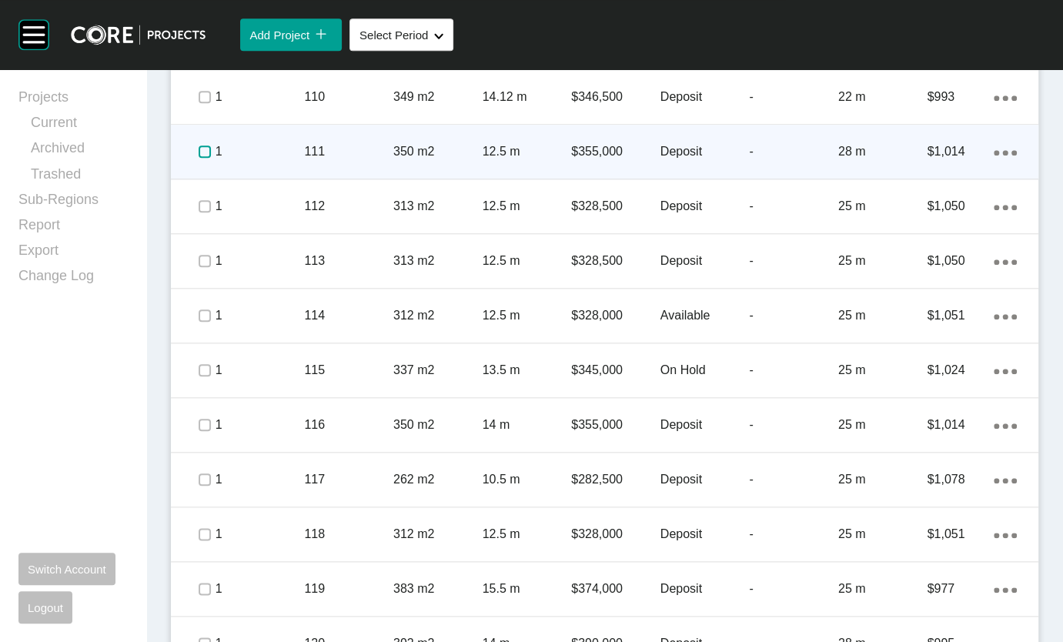
click at [209, 158] on label at bounding box center [205, 151] width 12 height 12
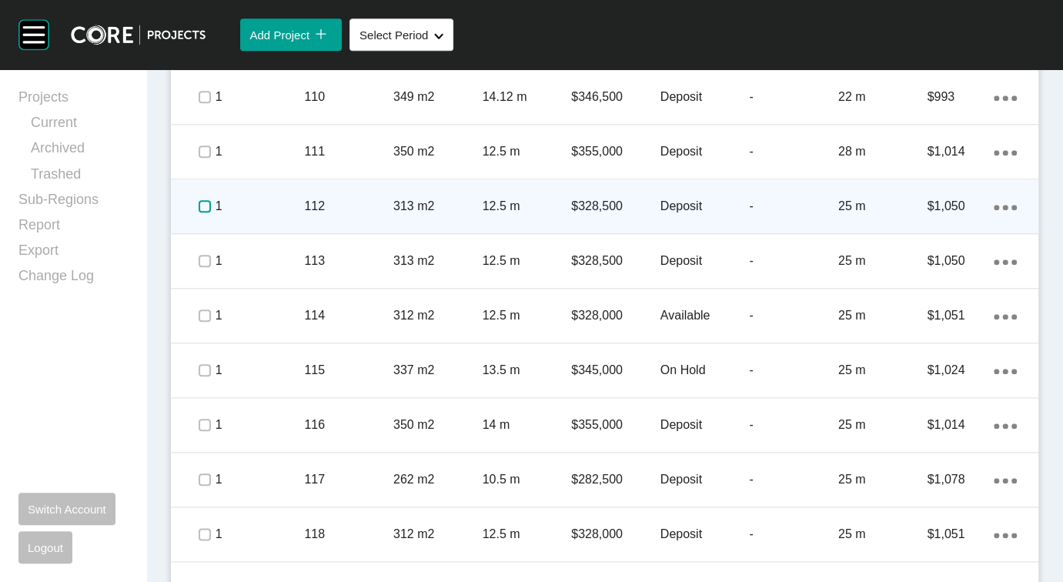
click at [207, 212] on label at bounding box center [205, 206] width 12 height 12
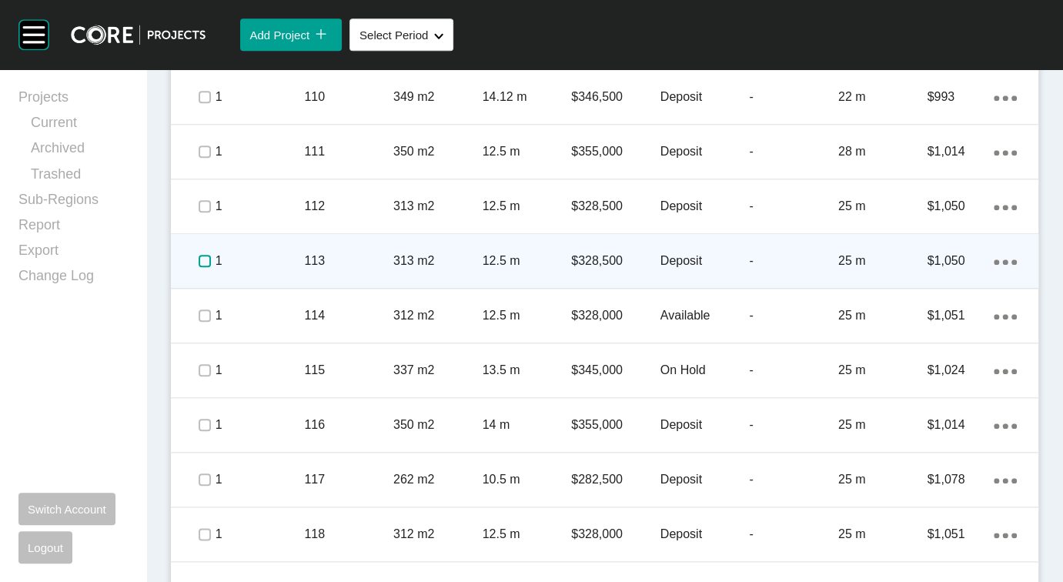
click at [211, 267] on label at bounding box center [205, 261] width 12 height 12
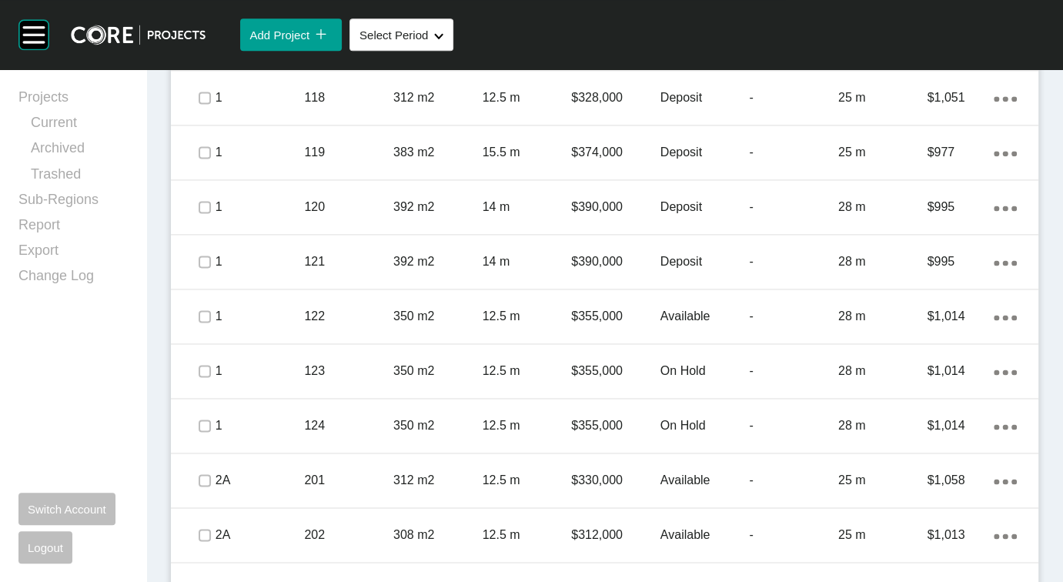
scroll to position [1416, 0]
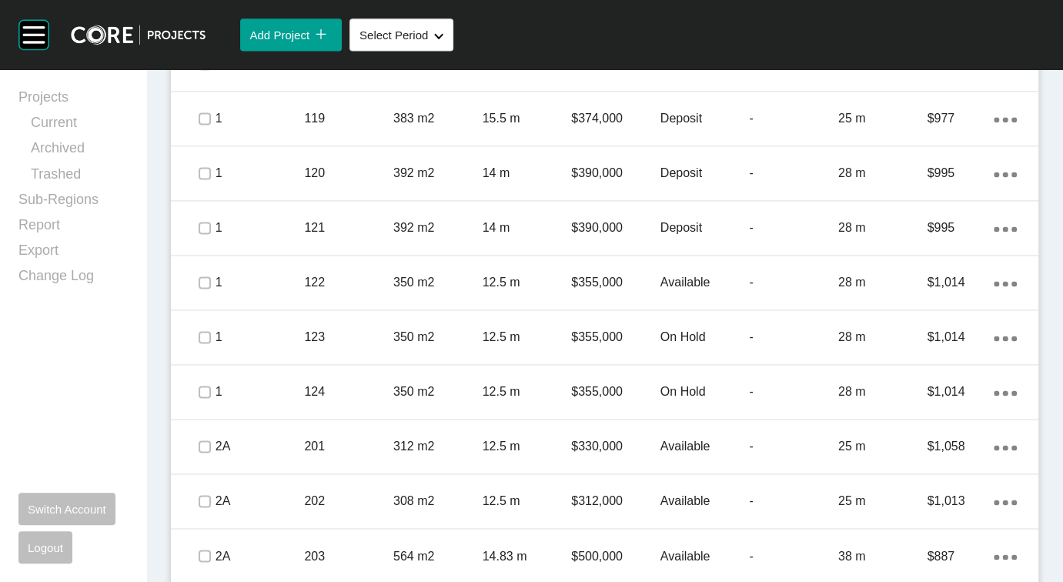
click at [208, 15] on label at bounding box center [205, 9] width 12 height 12
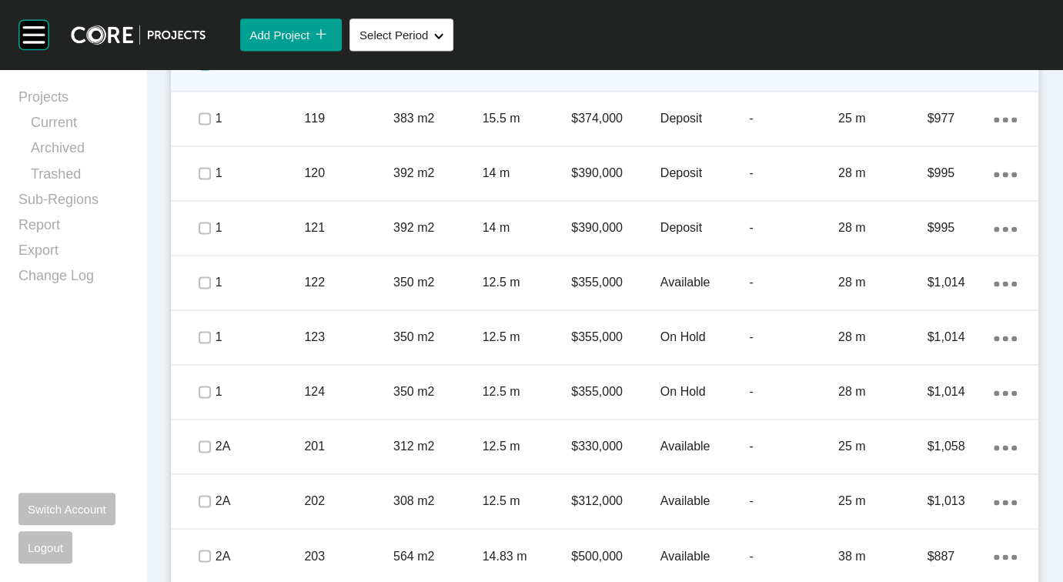
click at [210, 70] on label at bounding box center [205, 64] width 12 height 12
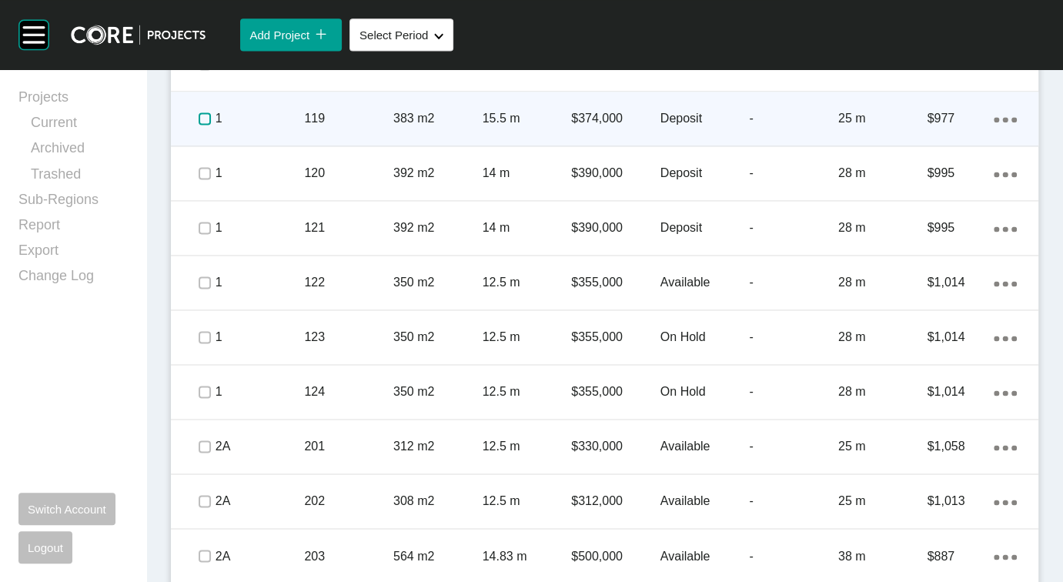
click at [203, 125] on label at bounding box center [205, 118] width 12 height 12
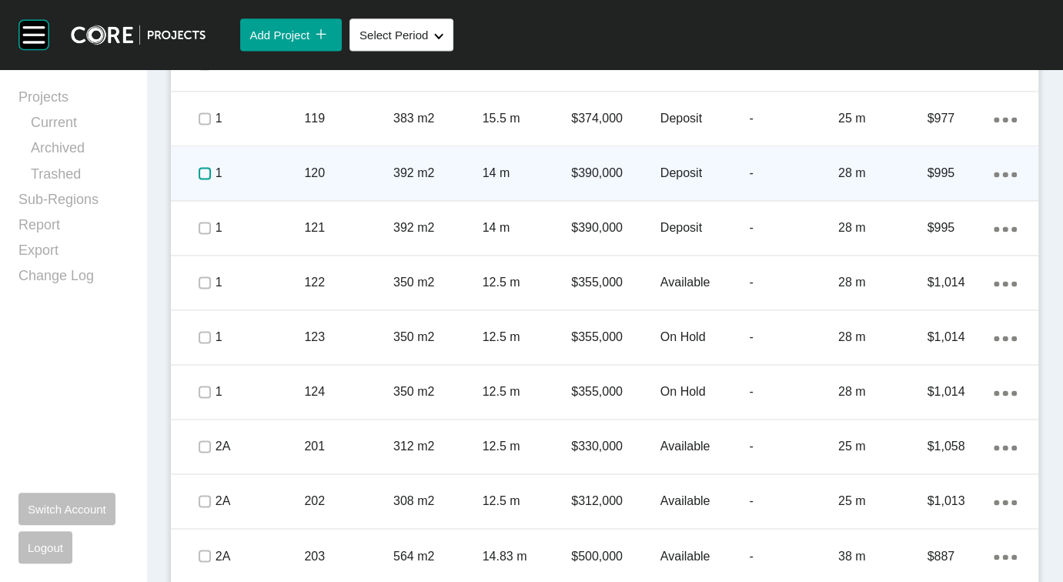
click at [203, 179] on label at bounding box center [205, 173] width 12 height 12
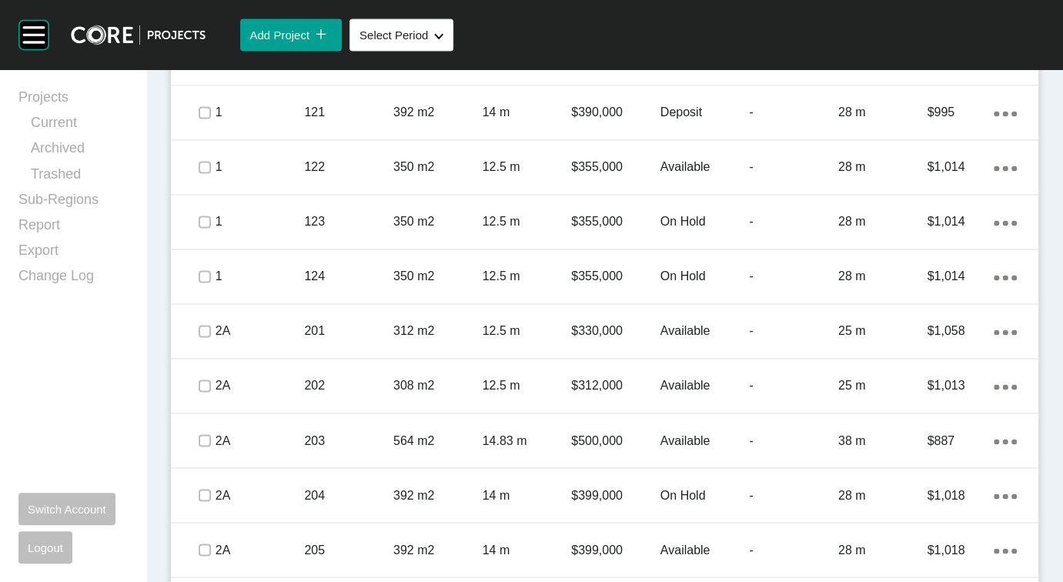
scroll to position [1548, 0]
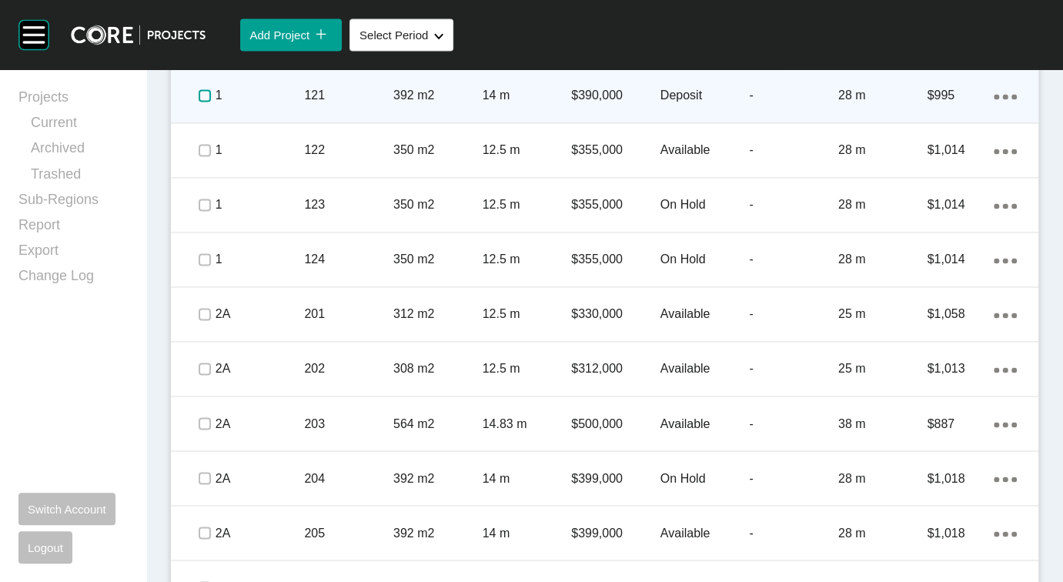
click at [208, 102] on label at bounding box center [205, 95] width 12 height 12
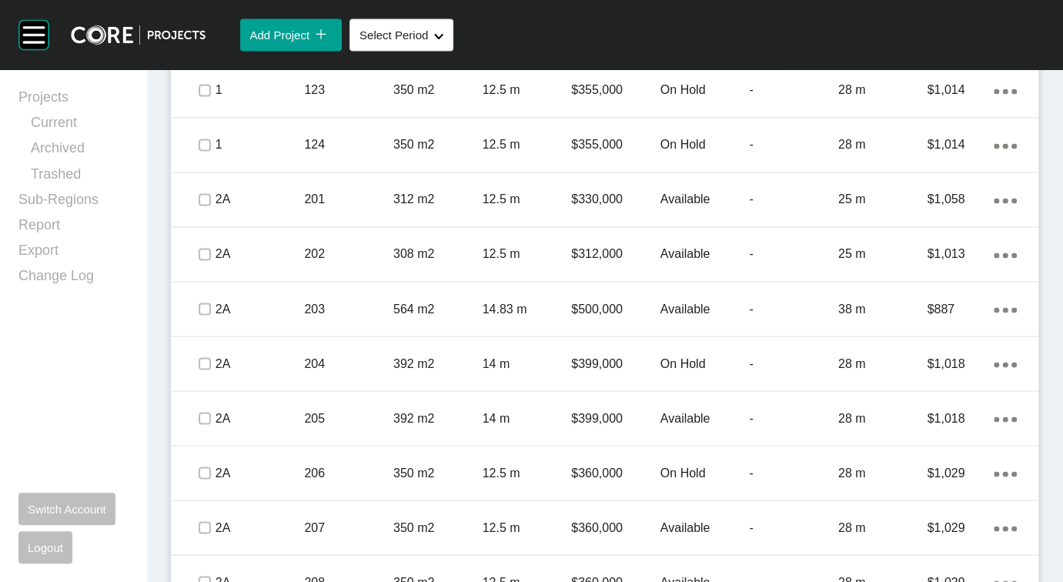
scroll to position [1709, 0]
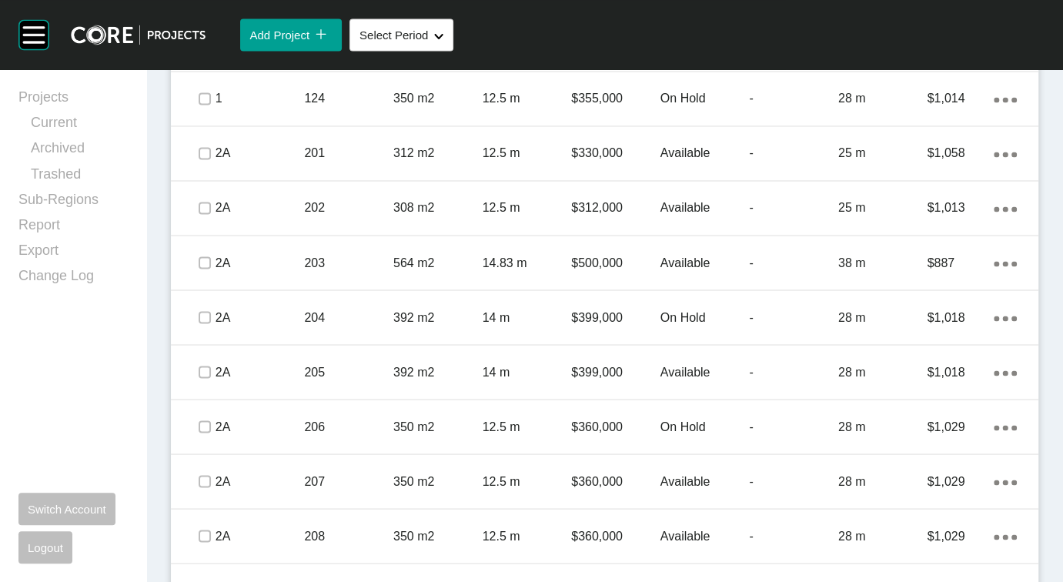
drag, startPoint x: 208, startPoint y: 468, endPoint x: 209, endPoint y: 476, distance: 7.7
click at [209, 50] on label at bounding box center [205, 44] width 12 height 12
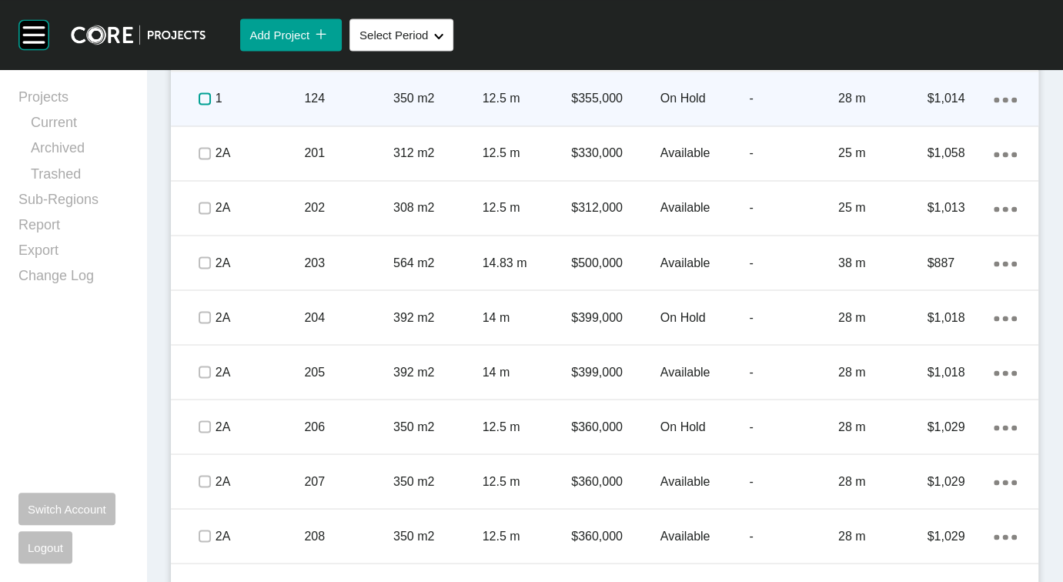
click at [211, 105] on label at bounding box center [205, 98] width 12 height 12
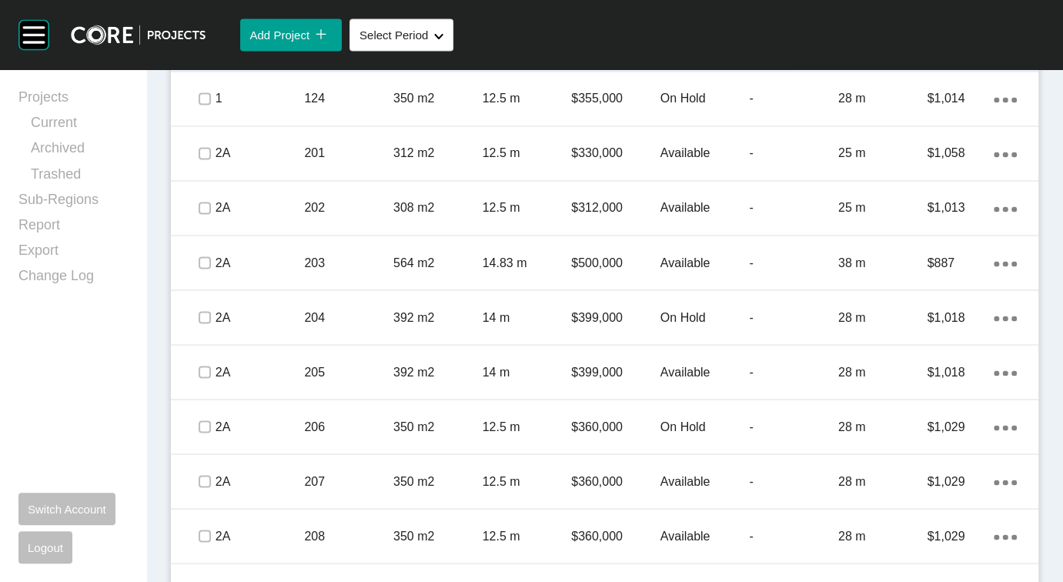
click at [721, 68] on div "On Hold" at bounding box center [704, 44] width 89 height 48
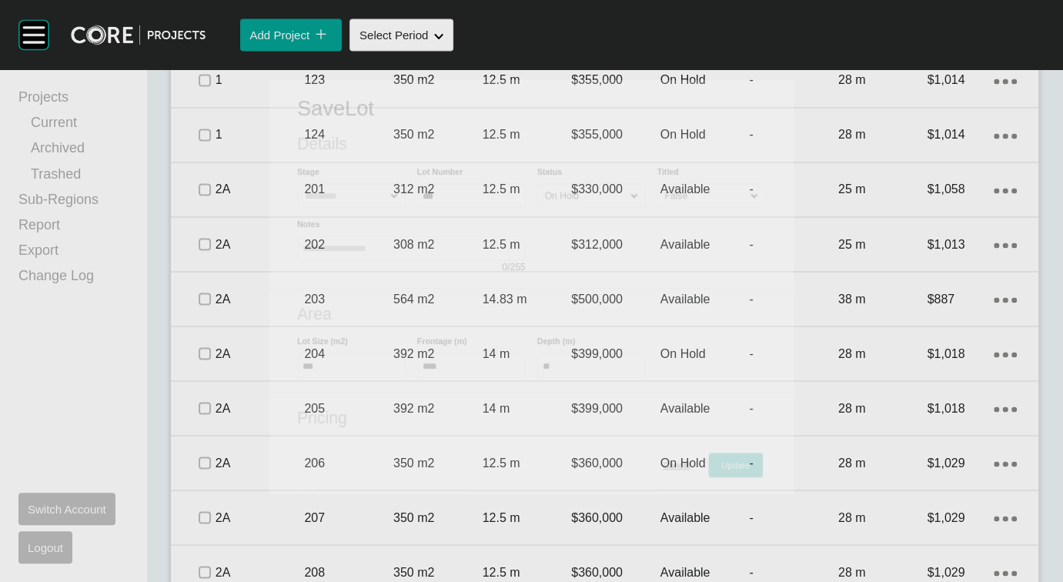
scroll to position [1708, 0]
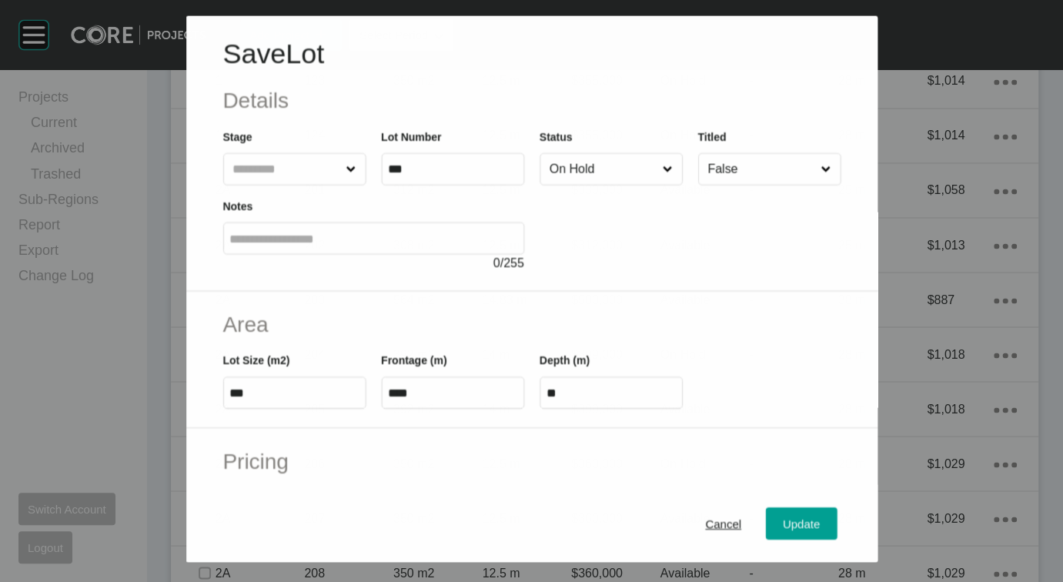
click at [633, 184] on input "On Hold" at bounding box center [602, 168] width 113 height 31
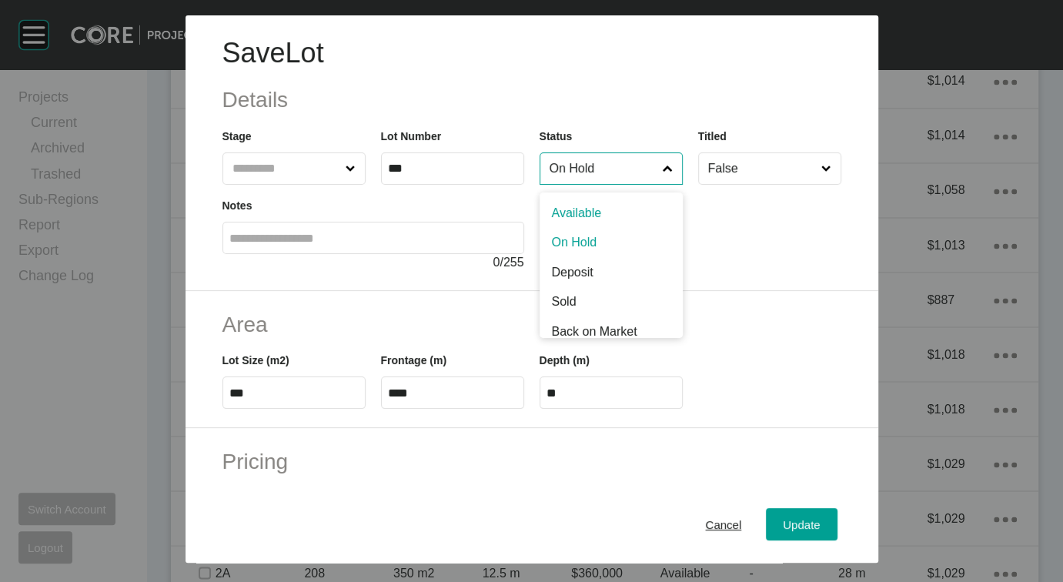
drag, startPoint x: 620, startPoint y: 259, endPoint x: 632, endPoint y: 273, distance: 19.1
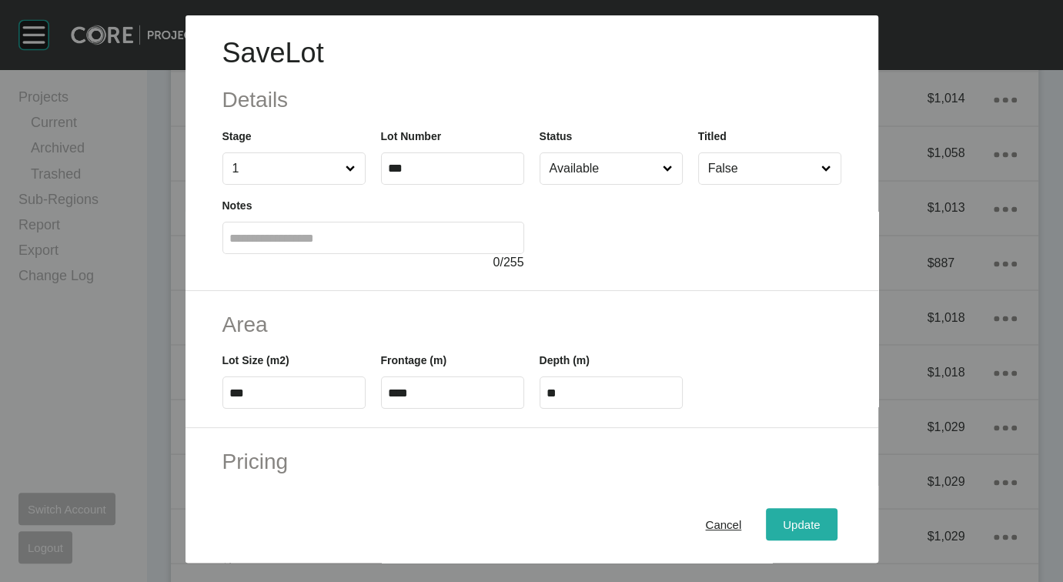
click at [823, 508] on button "Update" at bounding box center [801, 524] width 71 height 32
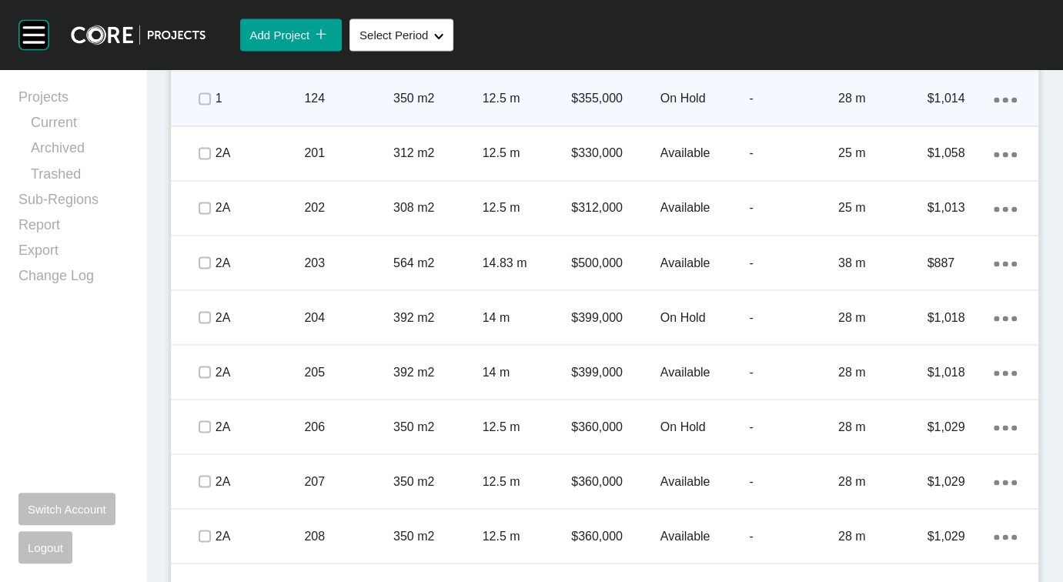
click at [705, 107] on p "On Hold" at bounding box center [704, 98] width 89 height 17
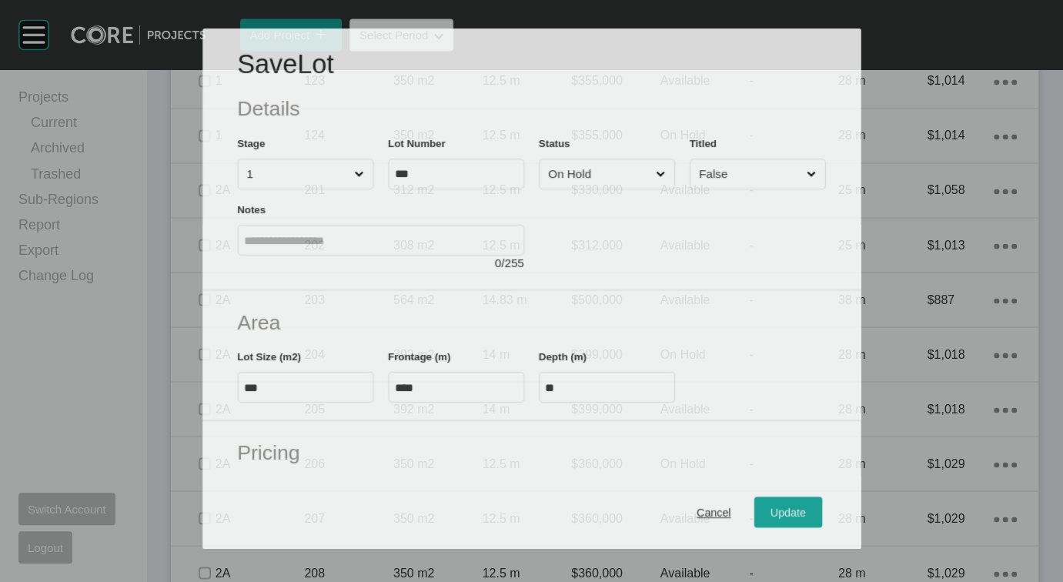
scroll to position [1709, 0]
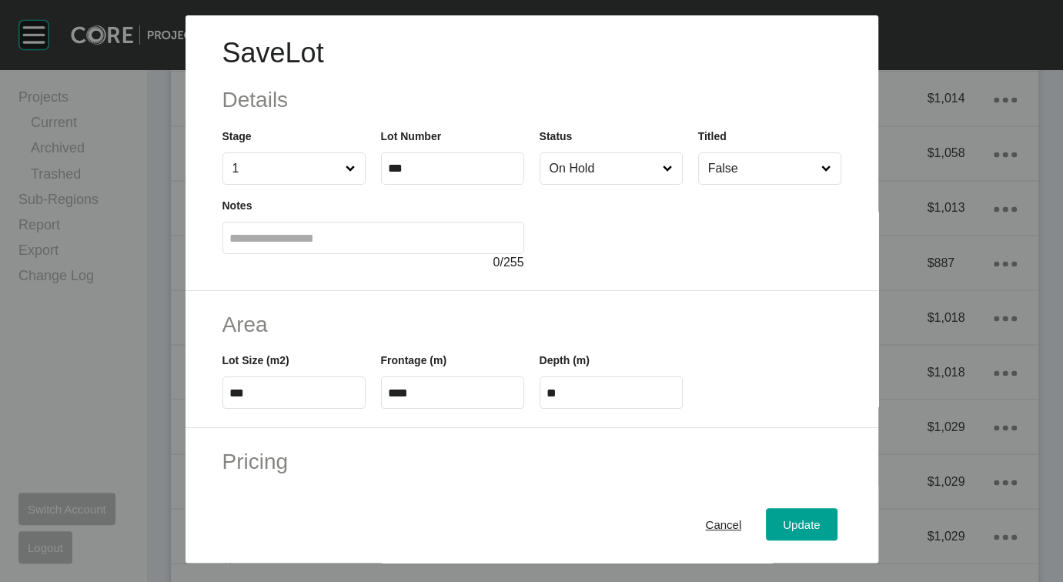
drag, startPoint x: 621, startPoint y: 210, endPoint x: 623, endPoint y: 221, distance: 11.0
click at [621, 184] on input "On Hold" at bounding box center [603, 168] width 114 height 31
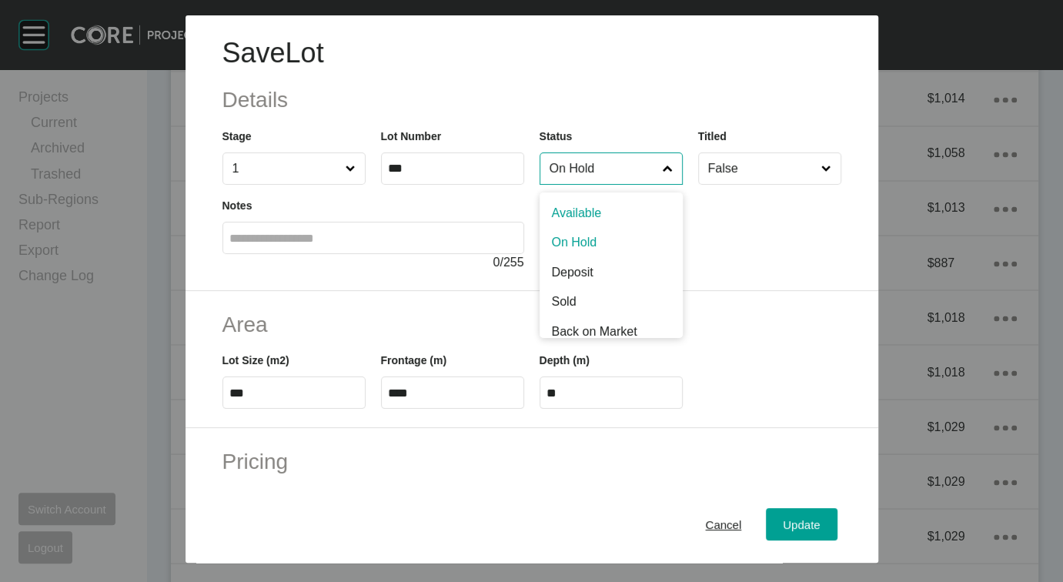
drag, startPoint x: 625, startPoint y: 261, endPoint x: 756, endPoint y: 347, distance: 157.3
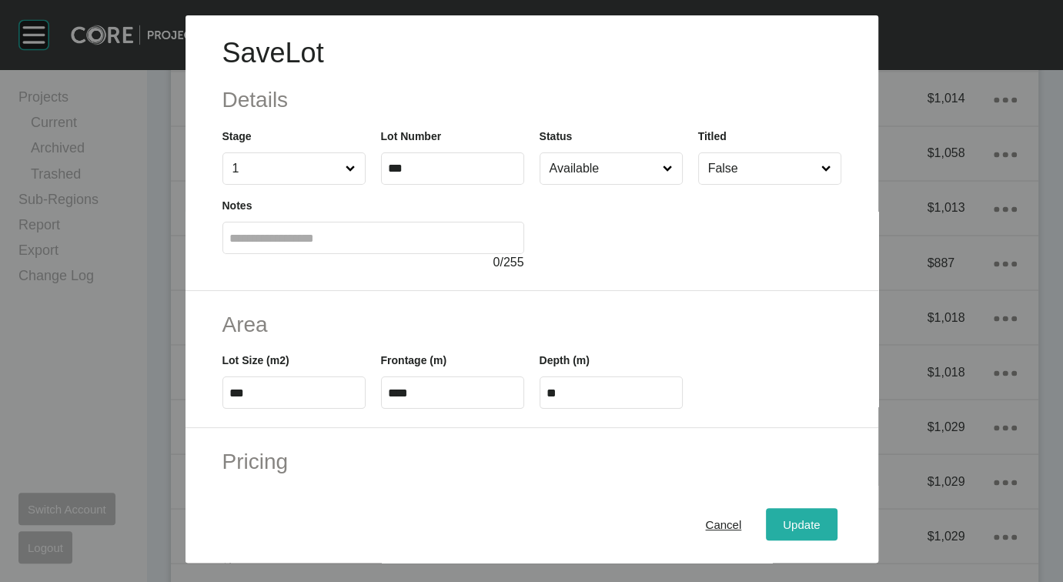
click at [819, 517] on span "Update" at bounding box center [801, 523] width 37 height 13
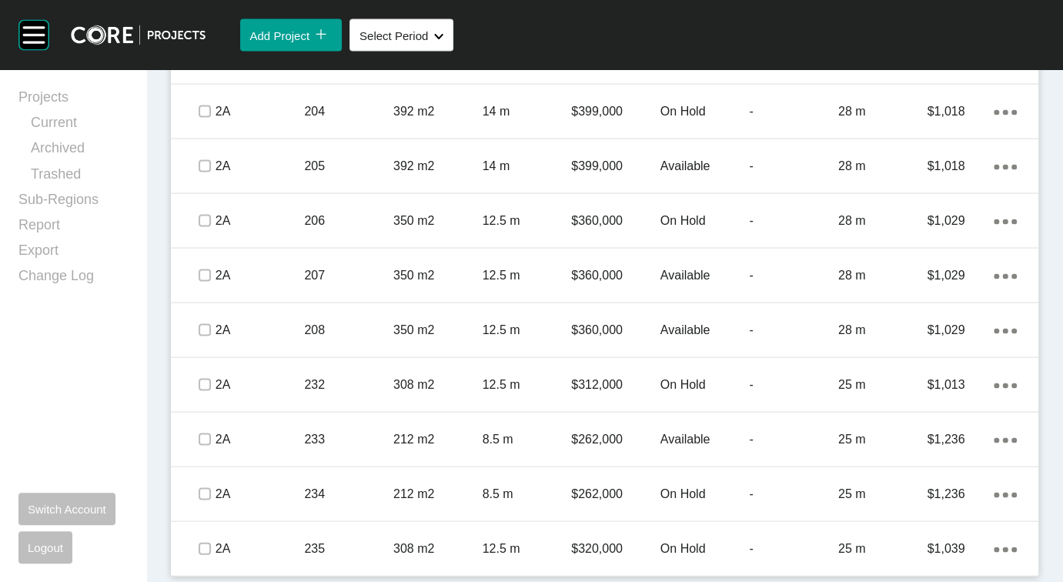
scroll to position [2184, 0]
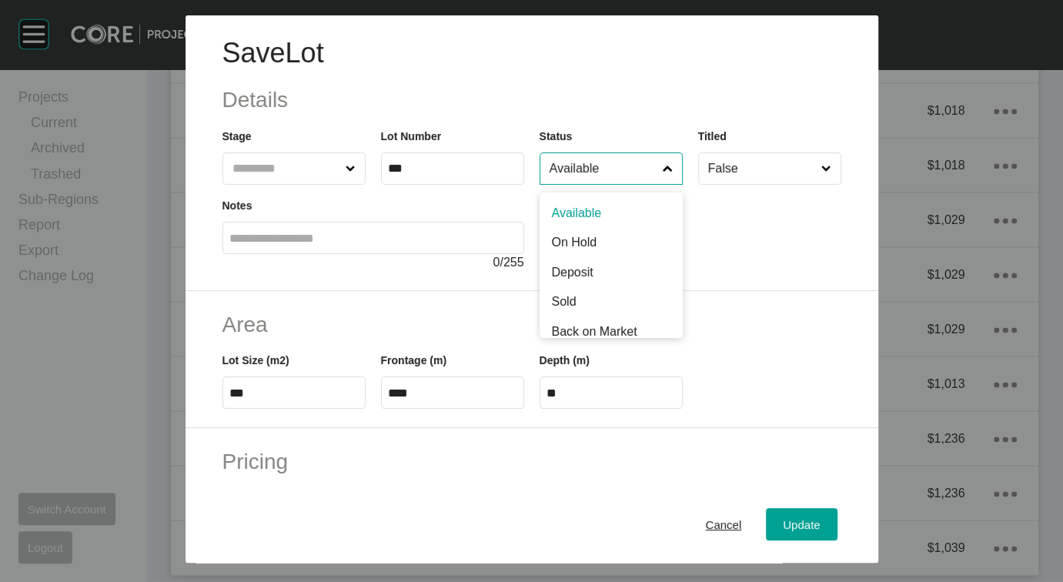
drag, startPoint x: 643, startPoint y: 202, endPoint x: 632, endPoint y: 226, distance: 26.9
click at [643, 184] on input "Available" at bounding box center [603, 168] width 114 height 31
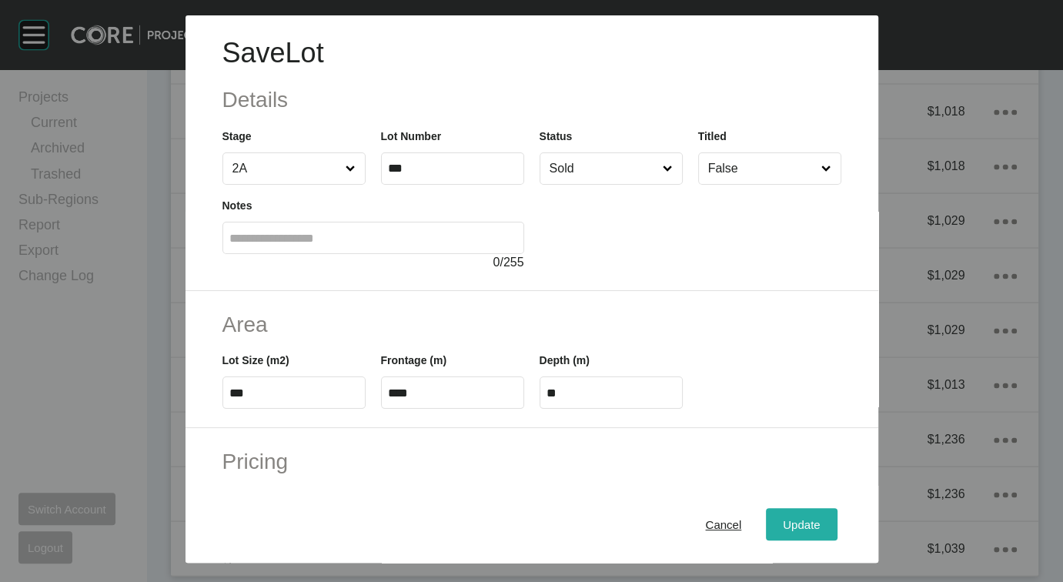
click at [819, 517] on span "Update" at bounding box center [801, 523] width 37 height 13
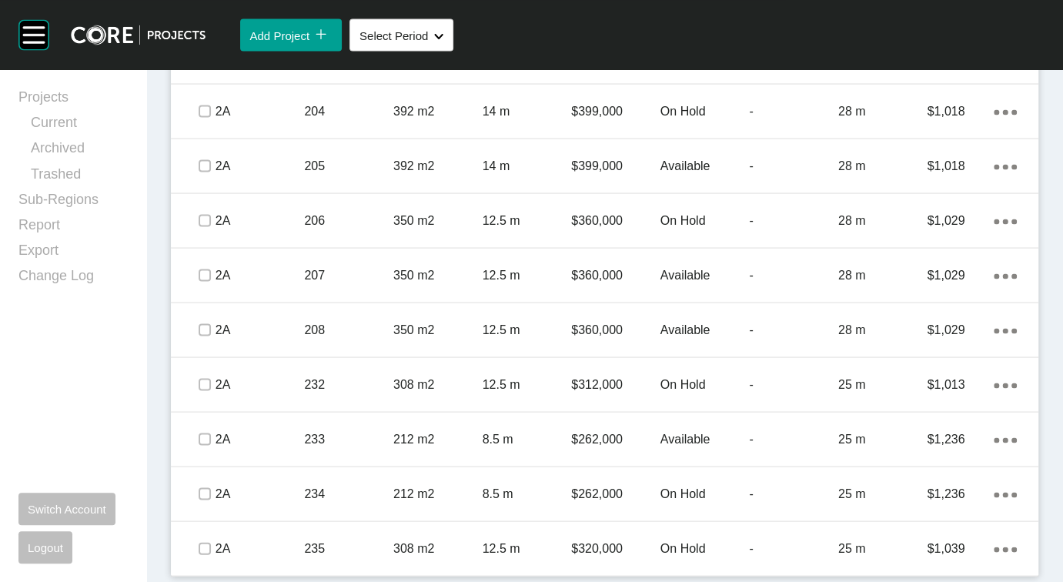
scroll to position [2303, 0]
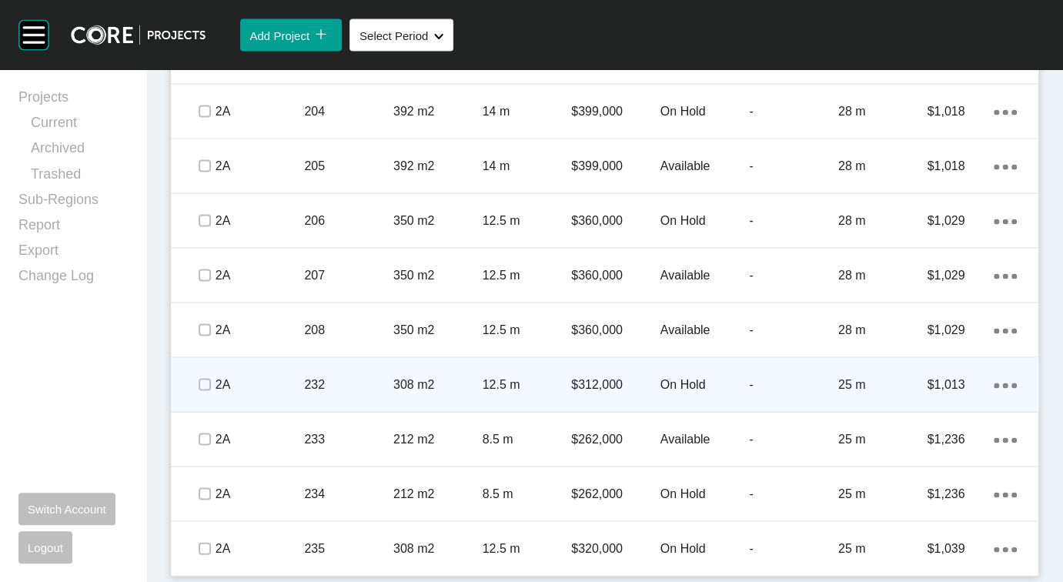
click at [763, 392] on p "-" at bounding box center [793, 383] width 89 height 17
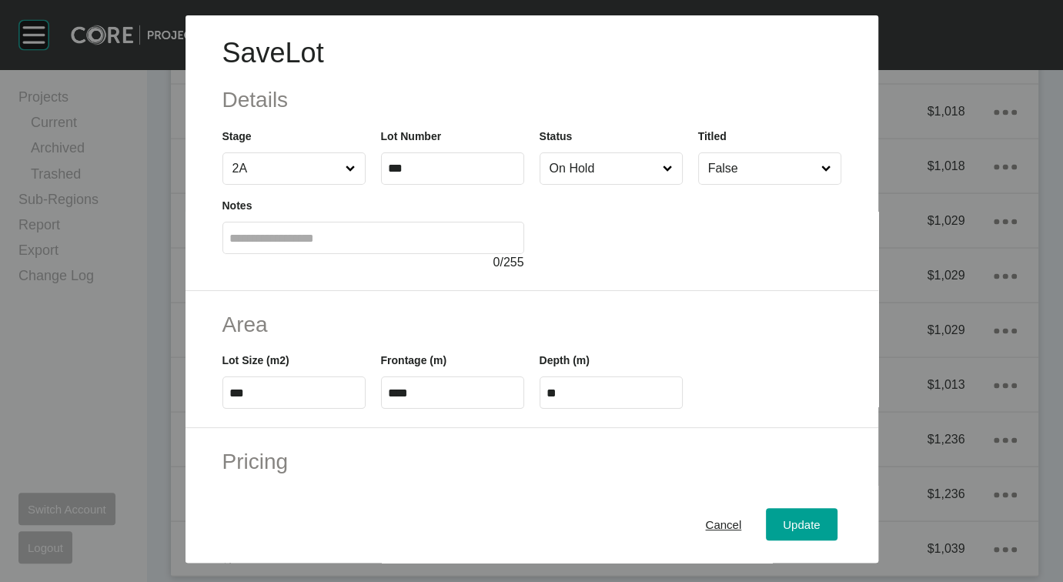
click at [636, 184] on input "On Hold" at bounding box center [603, 168] width 114 height 31
click at [819, 517] on span "Update" at bounding box center [801, 523] width 37 height 13
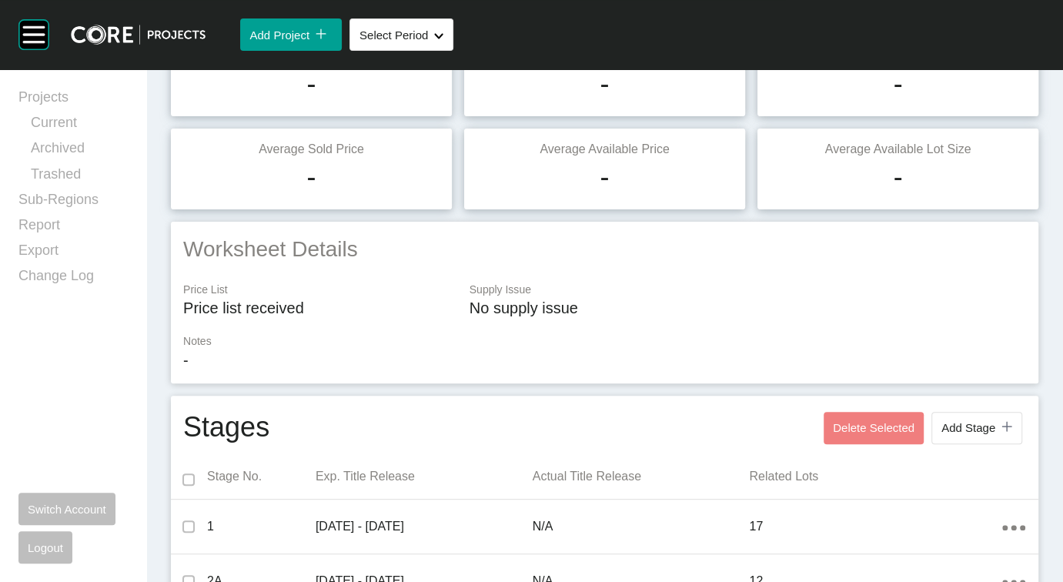
scroll to position [0, 0]
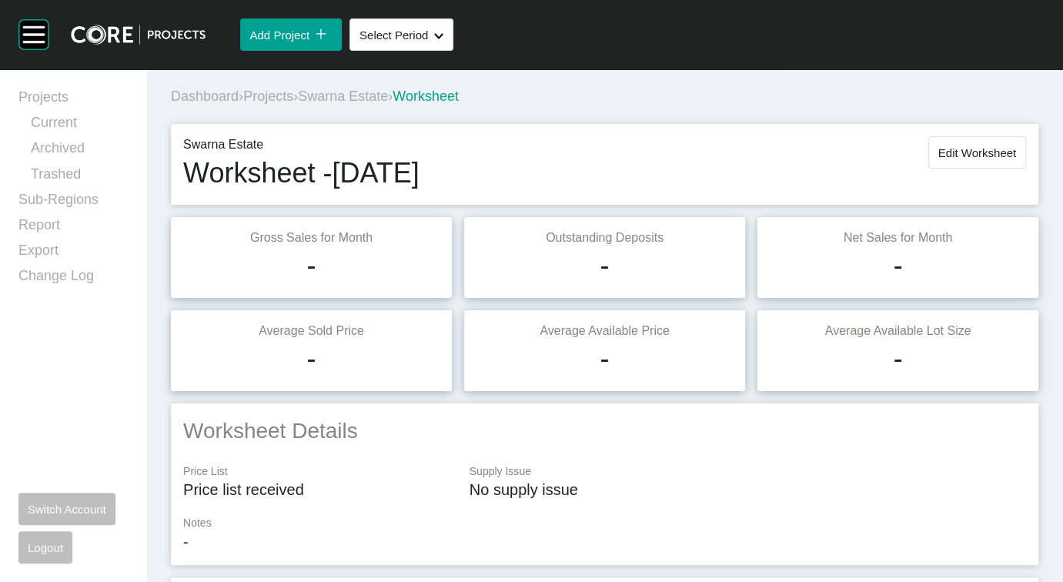
click at [977, 169] on button "Edit Worksheet" at bounding box center [977, 152] width 98 height 32
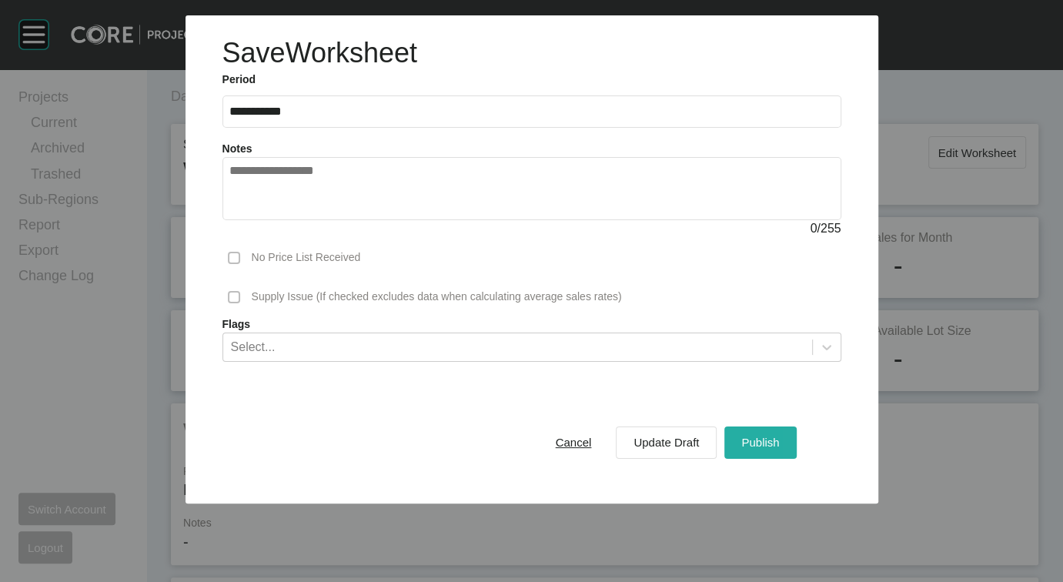
click at [780, 459] on button "Publish" at bounding box center [760, 442] width 72 height 32
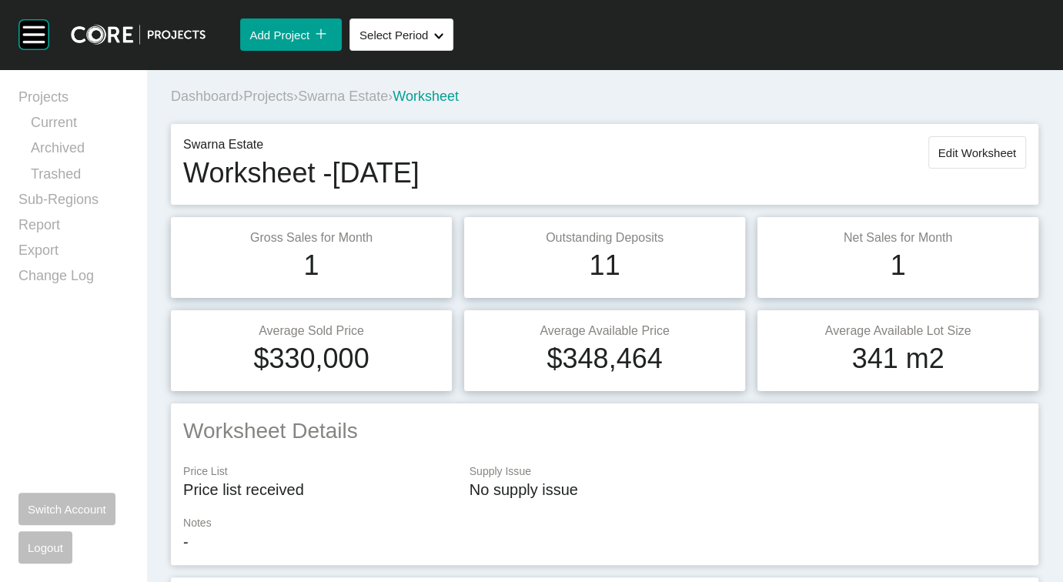
click at [293, 104] on span "Projects" at bounding box center [268, 95] width 50 height 15
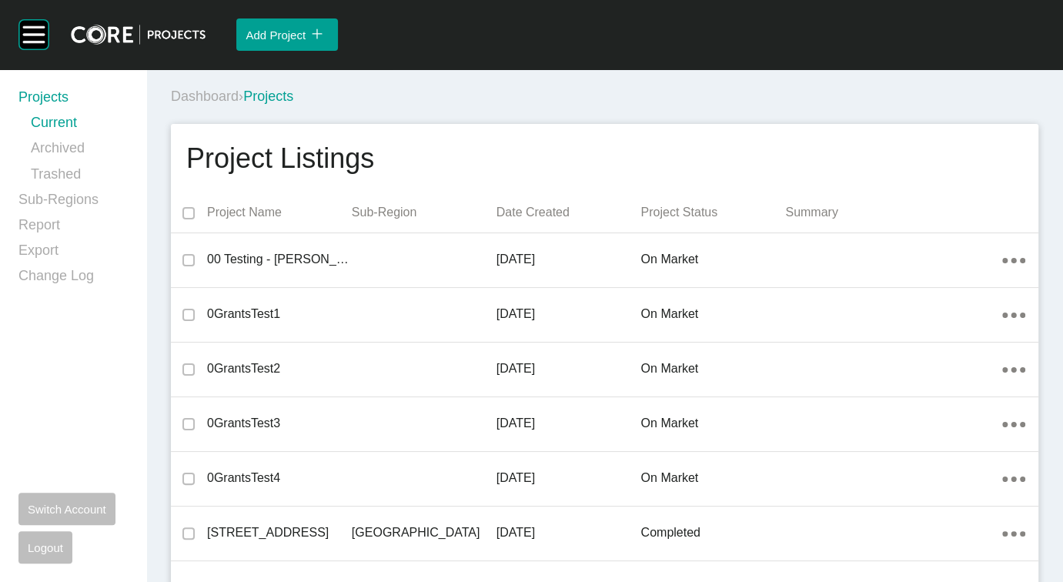
scroll to position [42293, 0]
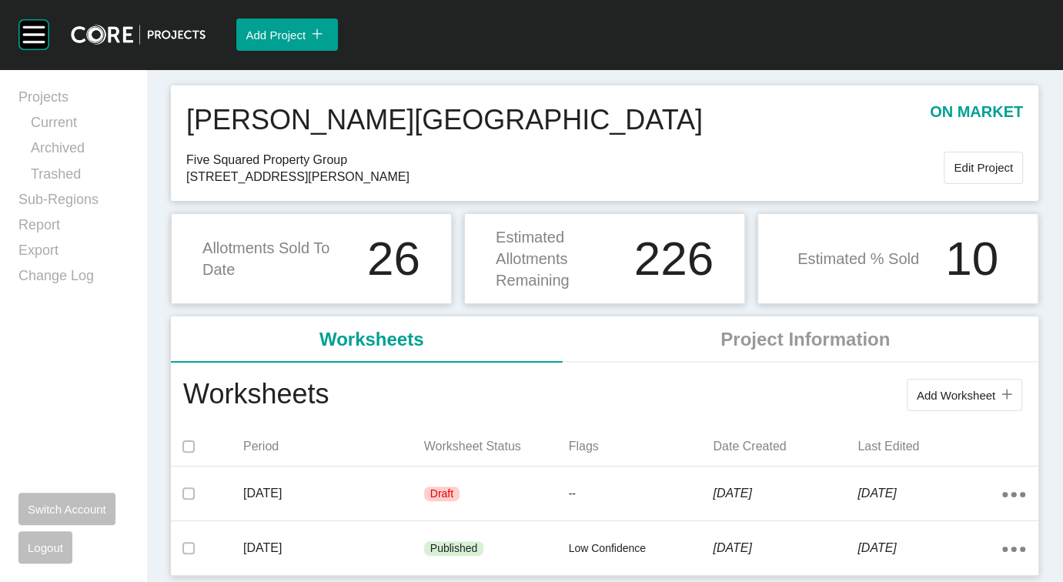
scroll to position [133, 0]
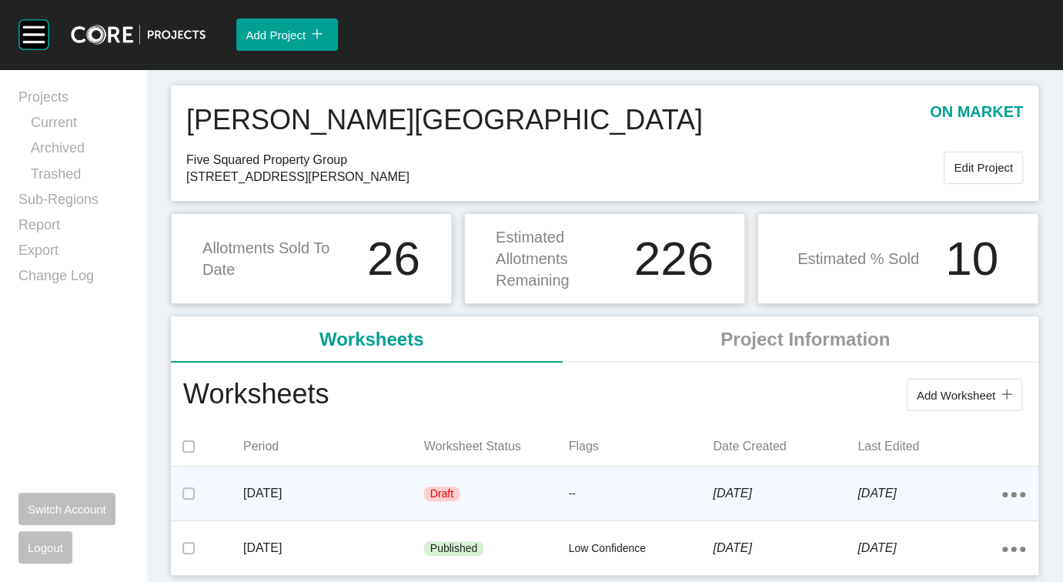
click at [472, 517] on div "Draft" at bounding box center [496, 494] width 145 height 46
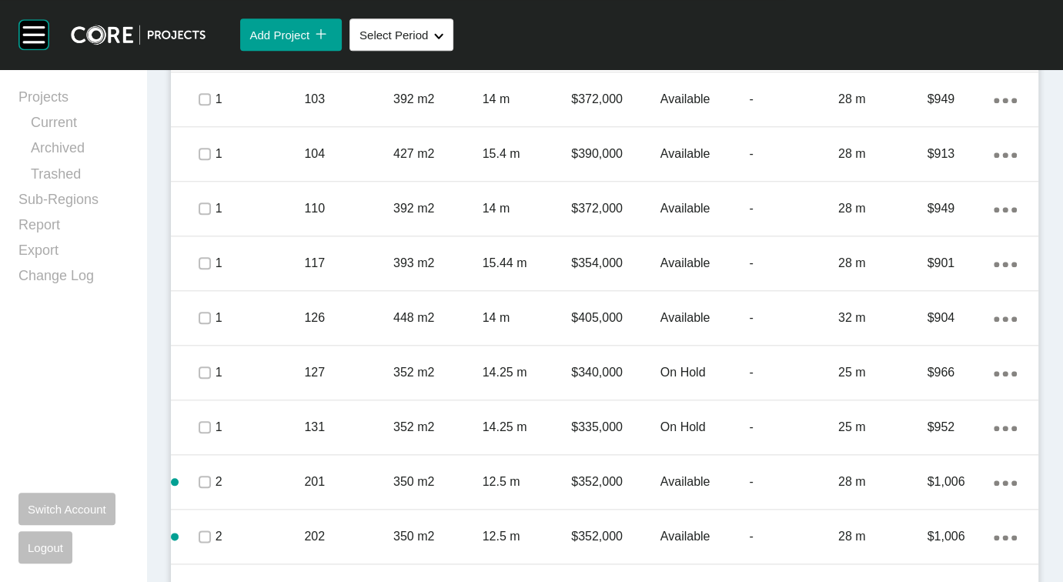
scroll to position [986, 0]
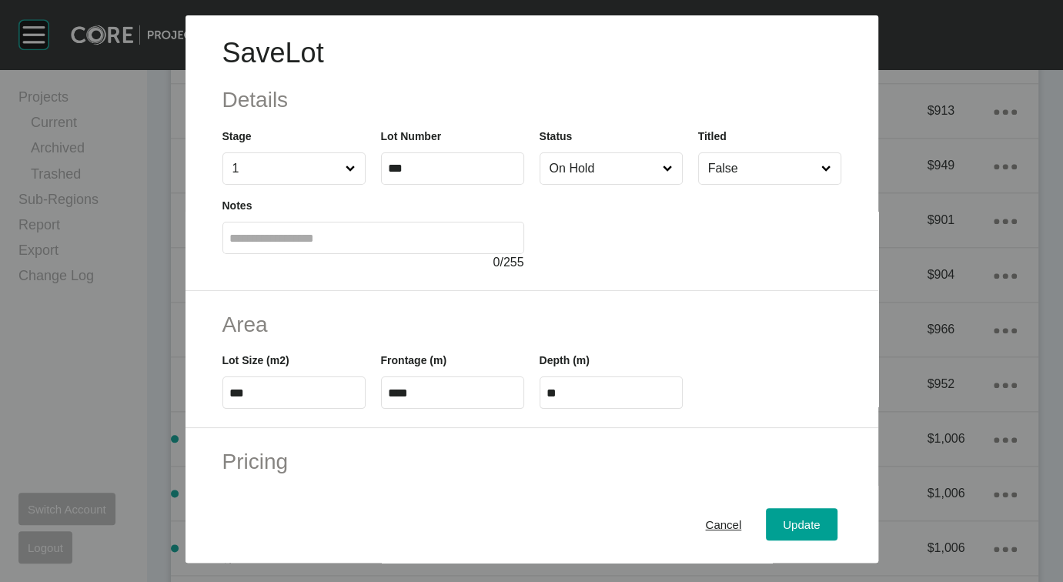
click at [656, 184] on input "On Hold" at bounding box center [603, 168] width 114 height 31
click at [823, 513] on div "Update" at bounding box center [801, 523] width 45 height 21
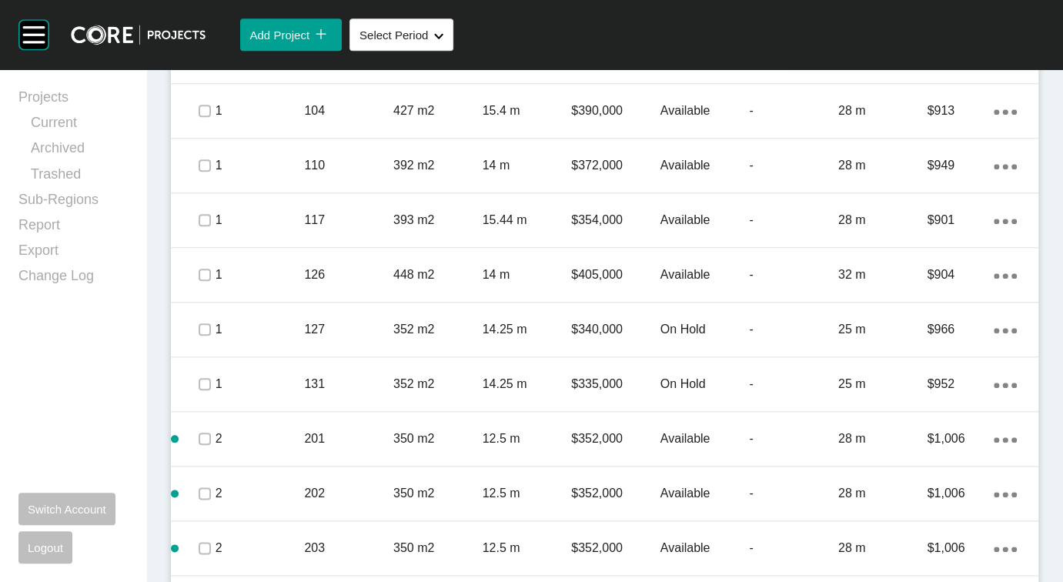
click at [623, 80] on div "$372,000" at bounding box center [615, 56] width 89 height 48
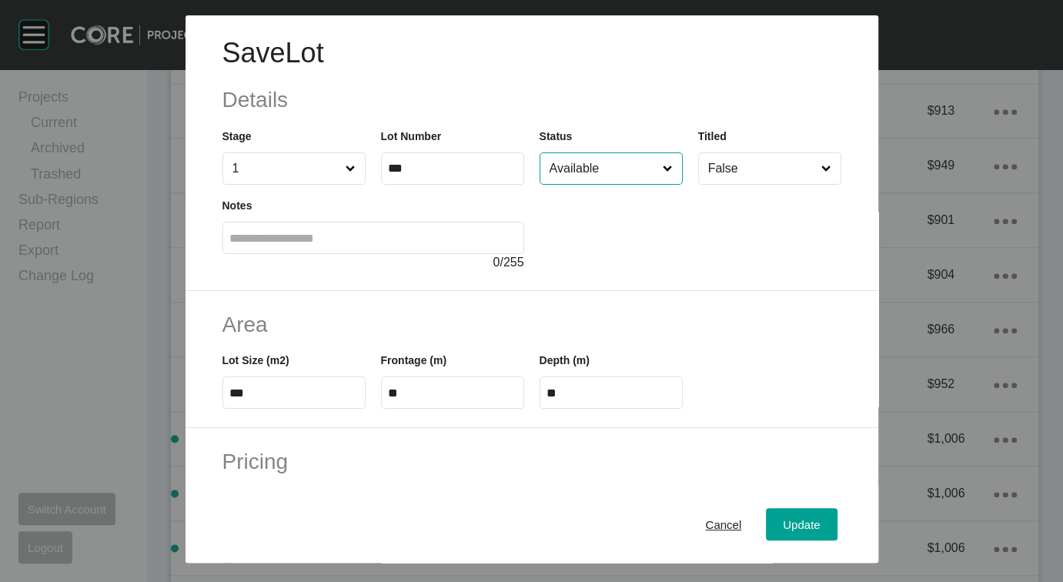
click at [652, 184] on input "Available" at bounding box center [603, 168] width 114 height 31
drag, startPoint x: 619, startPoint y: 291, endPoint x: 710, endPoint y: 353, distance: 110.1
click at [819, 517] on span "Update" at bounding box center [801, 523] width 37 height 13
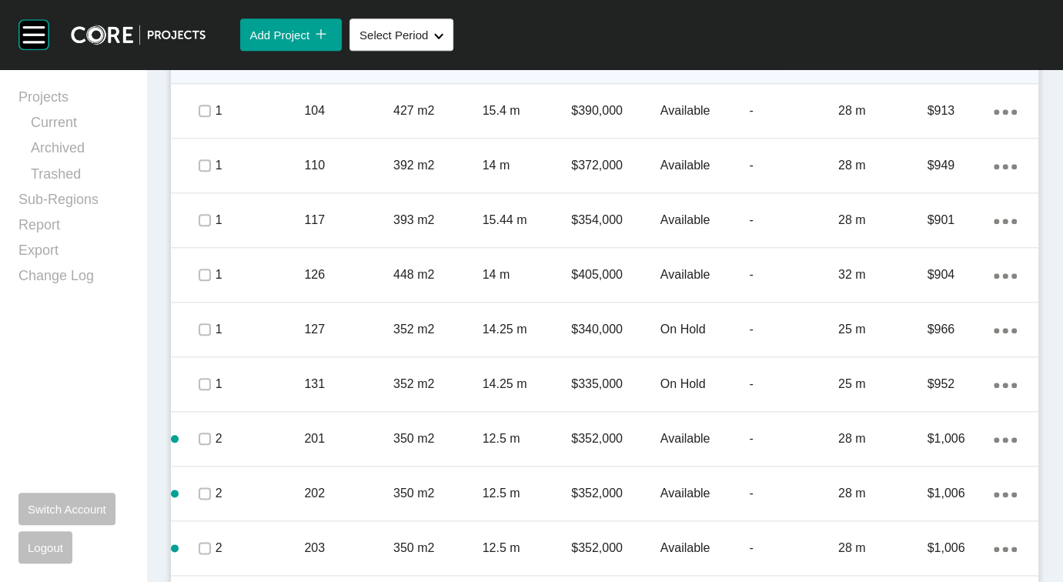
click at [211, 62] on label at bounding box center [205, 56] width 12 height 12
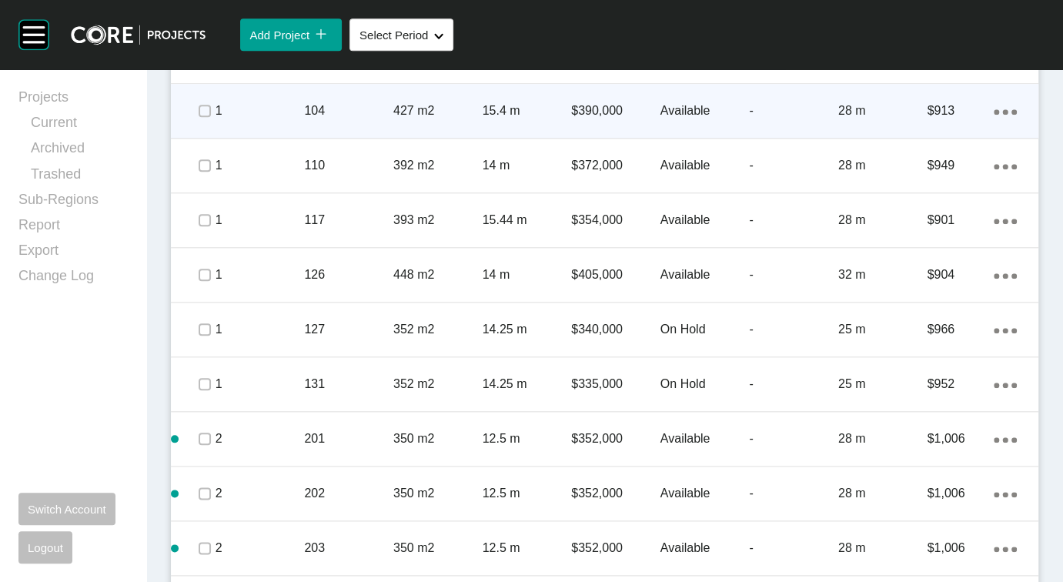
click at [207, 138] on div at bounding box center [204, 111] width 22 height 54
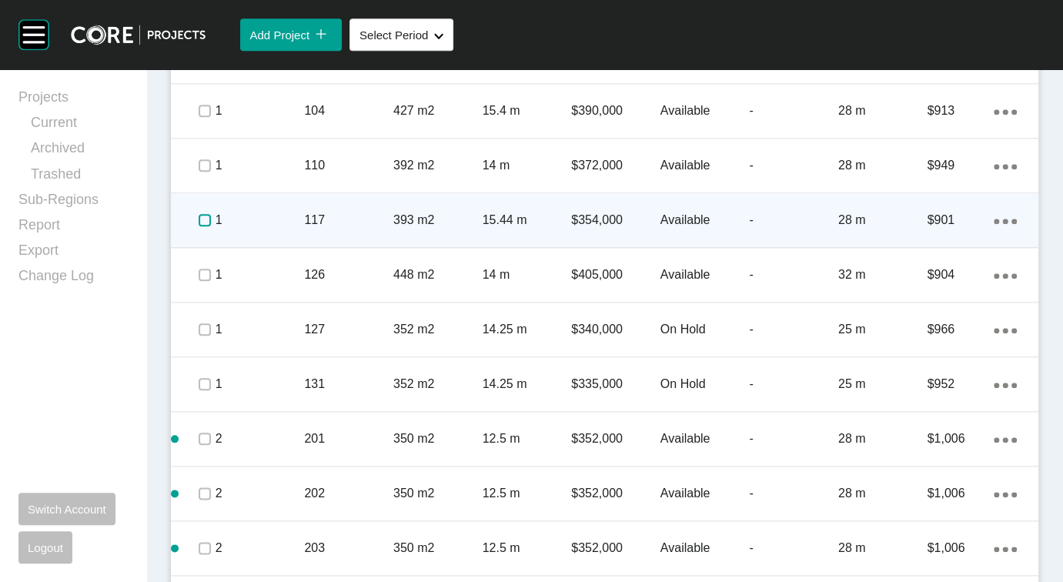
click at [209, 226] on label at bounding box center [205, 220] width 12 height 12
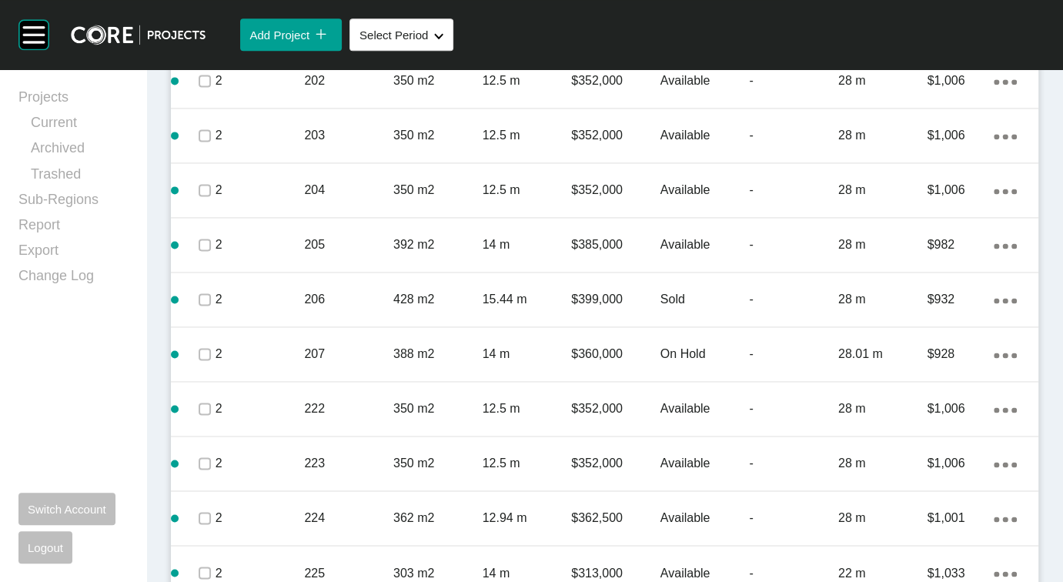
scroll to position [1430, 0]
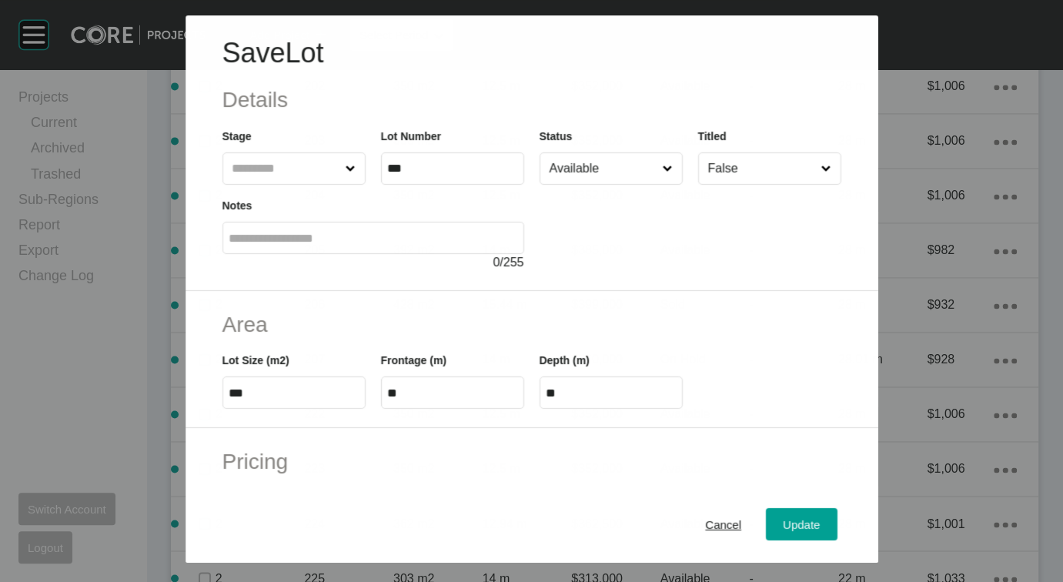
click at [647, 184] on input "Available" at bounding box center [602, 168] width 113 height 31
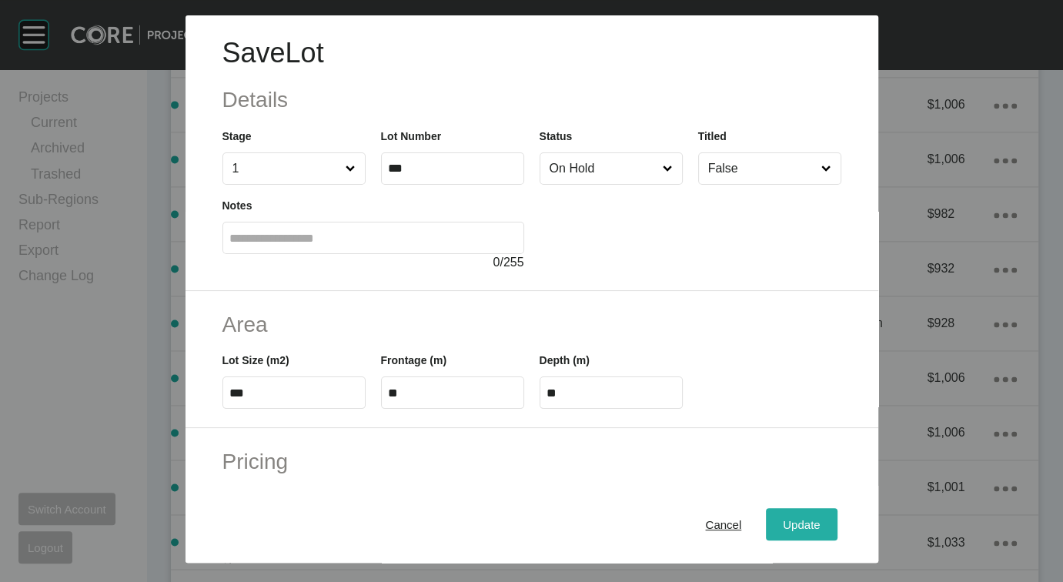
click at [819, 517] on span "Update" at bounding box center [801, 523] width 37 height 13
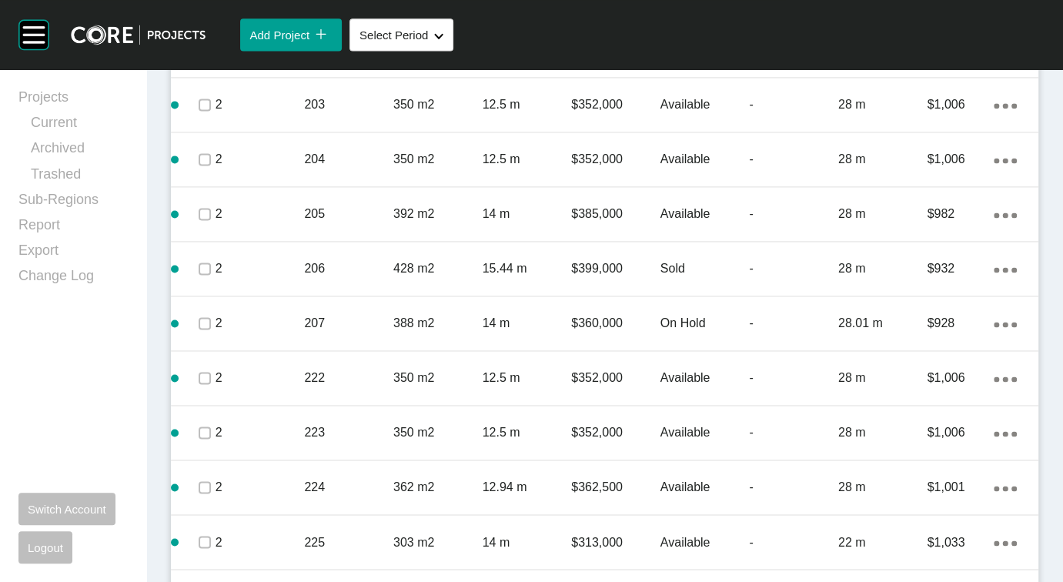
click at [211, 56] on label at bounding box center [205, 50] width 12 height 12
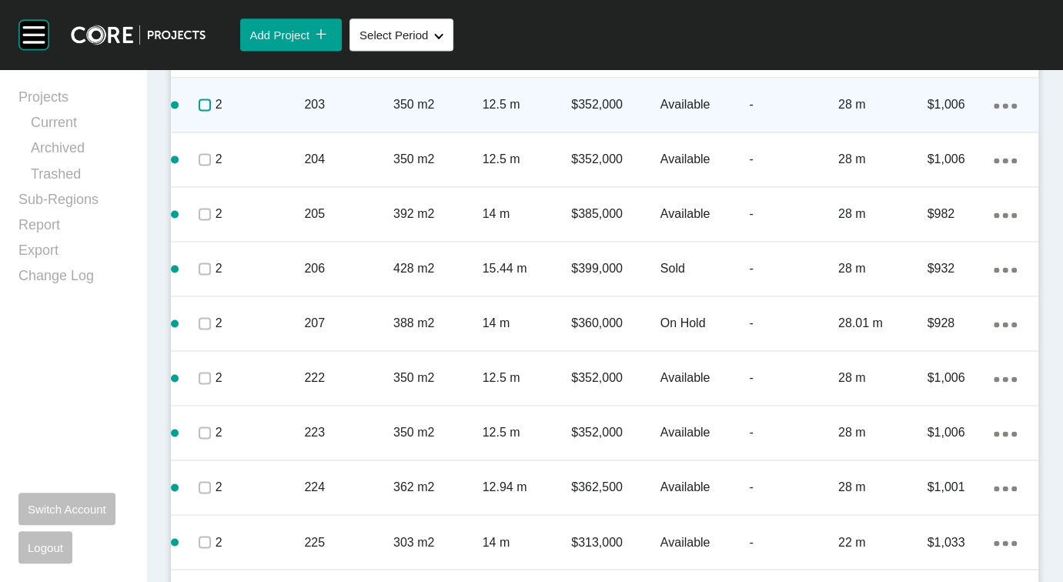
click at [206, 111] on label at bounding box center [205, 104] width 12 height 12
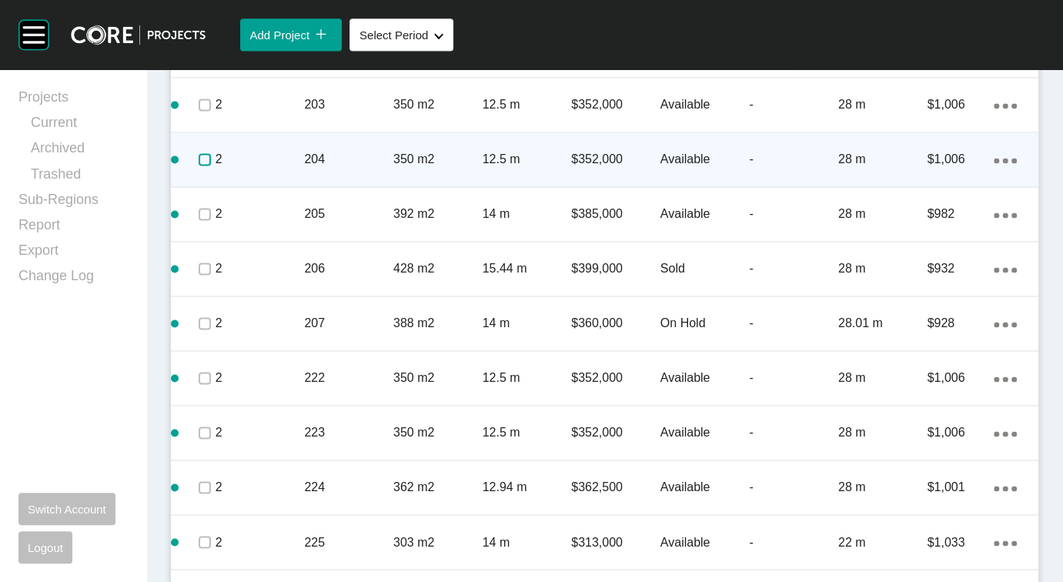
click at [209, 165] on label at bounding box center [205, 159] width 12 height 12
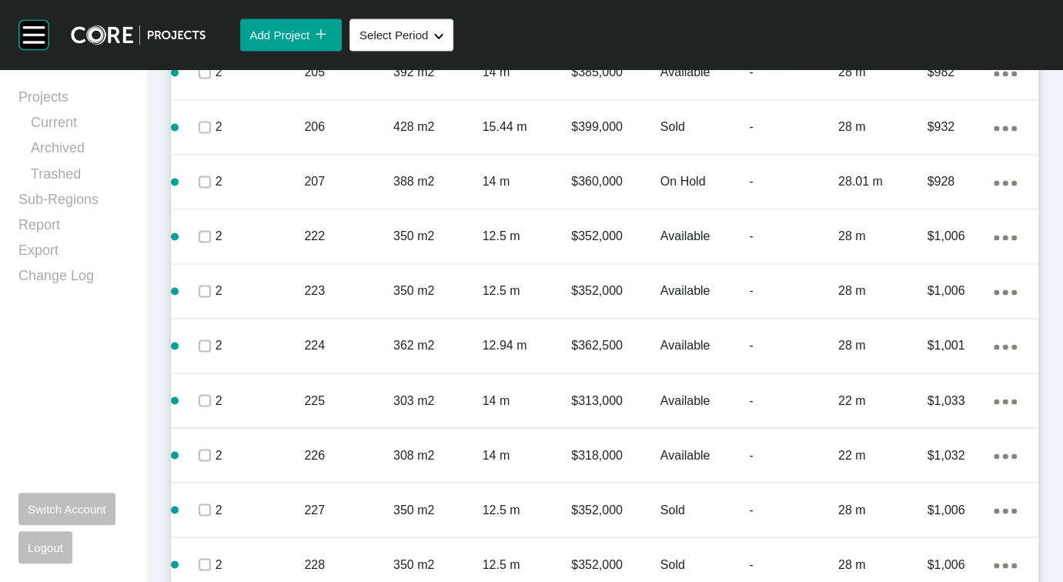
scroll to position [1576, 0]
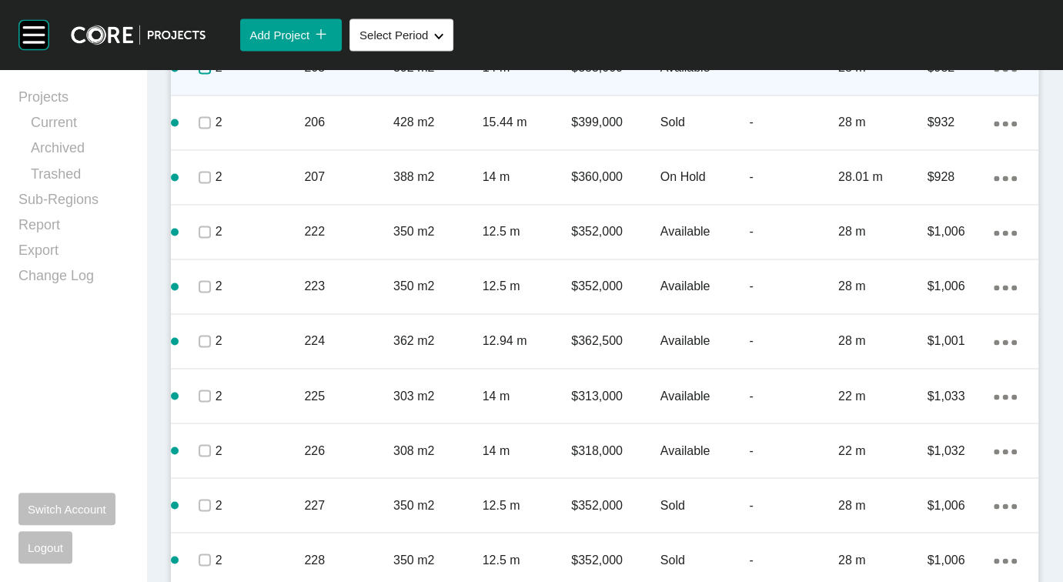
click at [211, 74] on label at bounding box center [205, 68] width 12 height 12
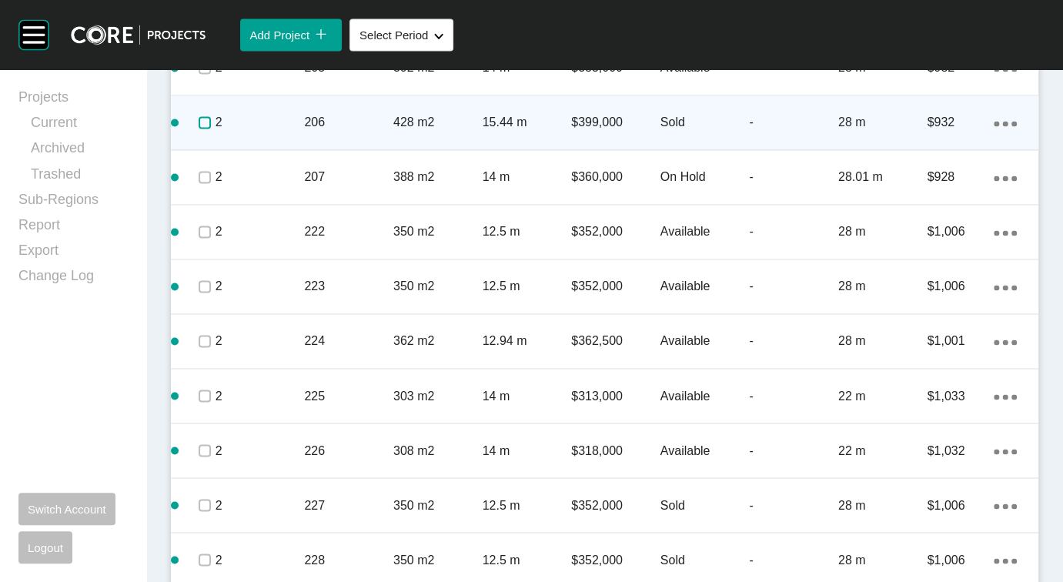
click at [211, 128] on label at bounding box center [205, 122] width 12 height 12
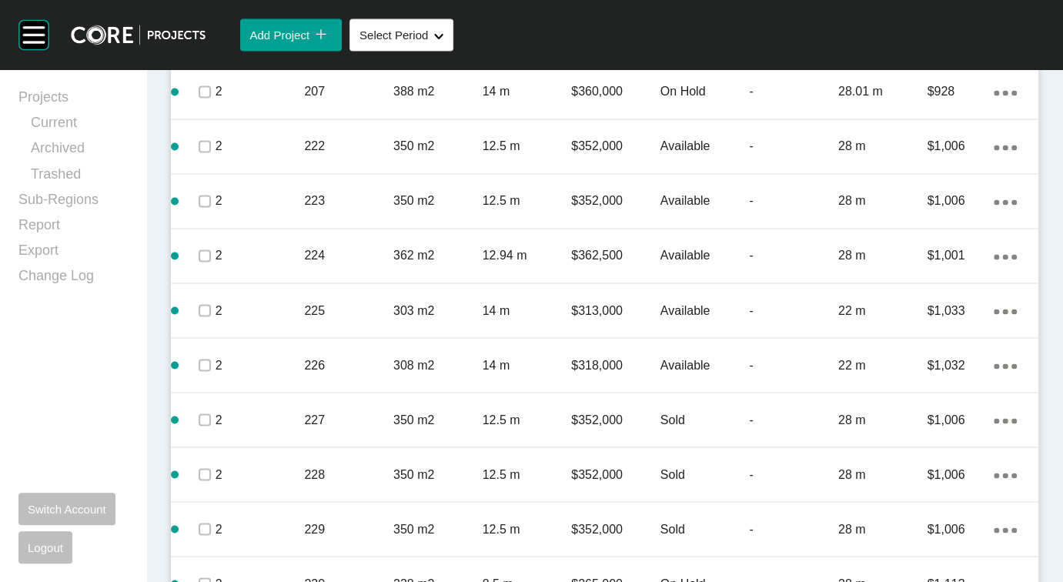
scroll to position [1697, 0]
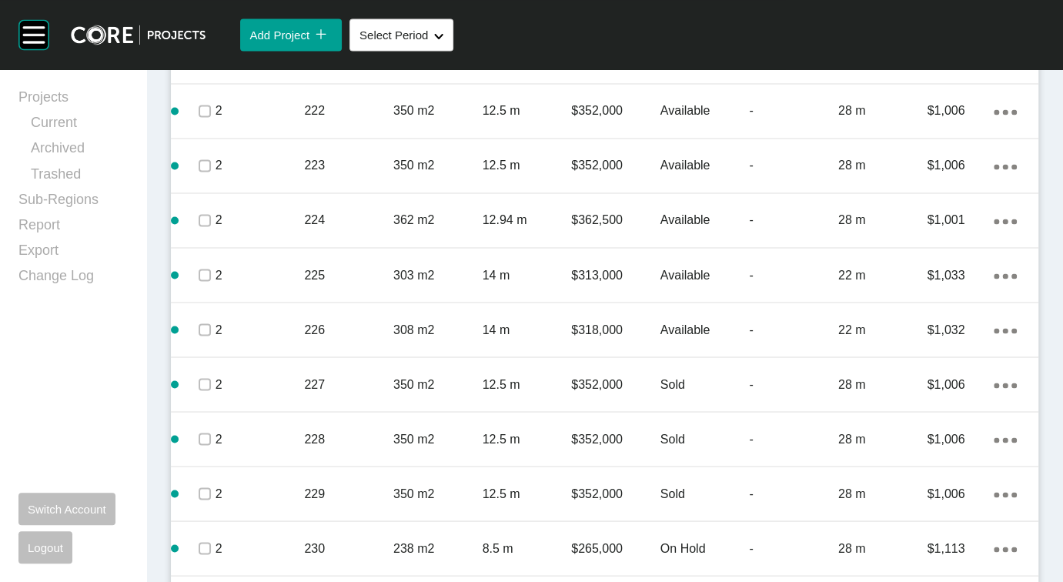
click at [749, 65] on p "-" at bounding box center [793, 56] width 89 height 17
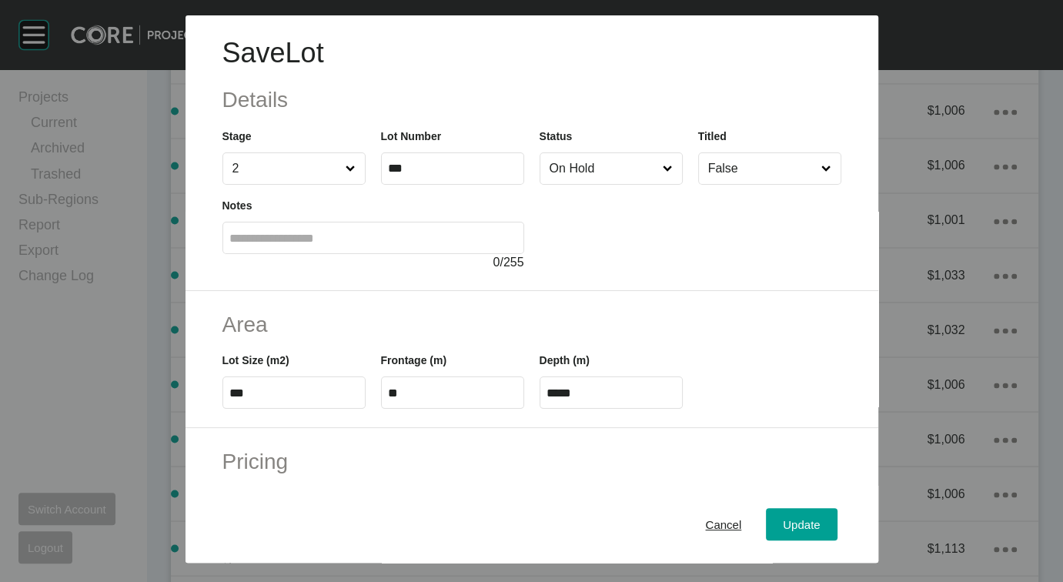
click at [643, 184] on input "On Hold" at bounding box center [603, 168] width 114 height 31
click at [817, 516] on button "Update" at bounding box center [801, 524] width 71 height 32
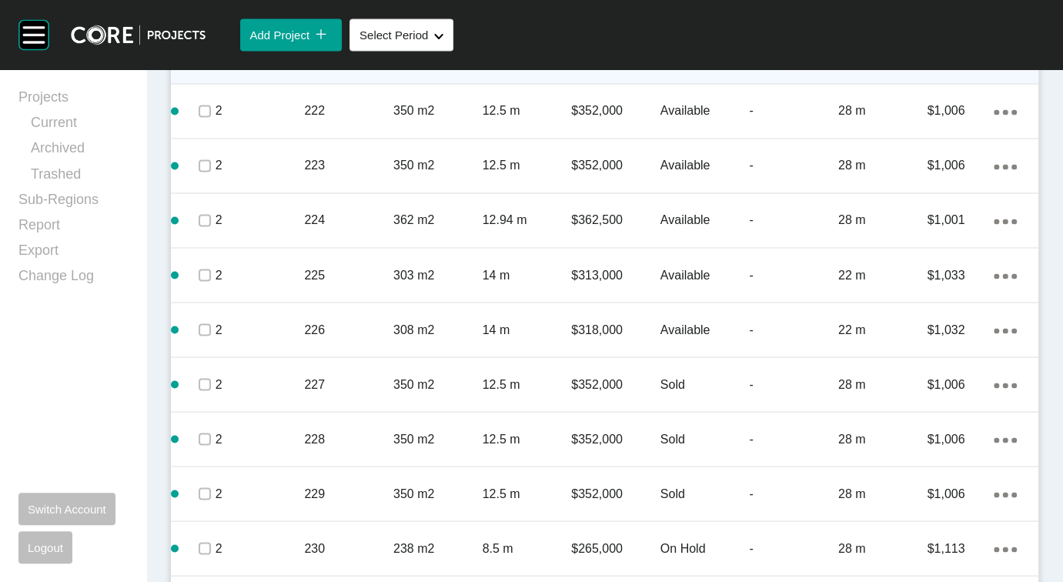
click at [211, 62] on label at bounding box center [205, 56] width 12 height 12
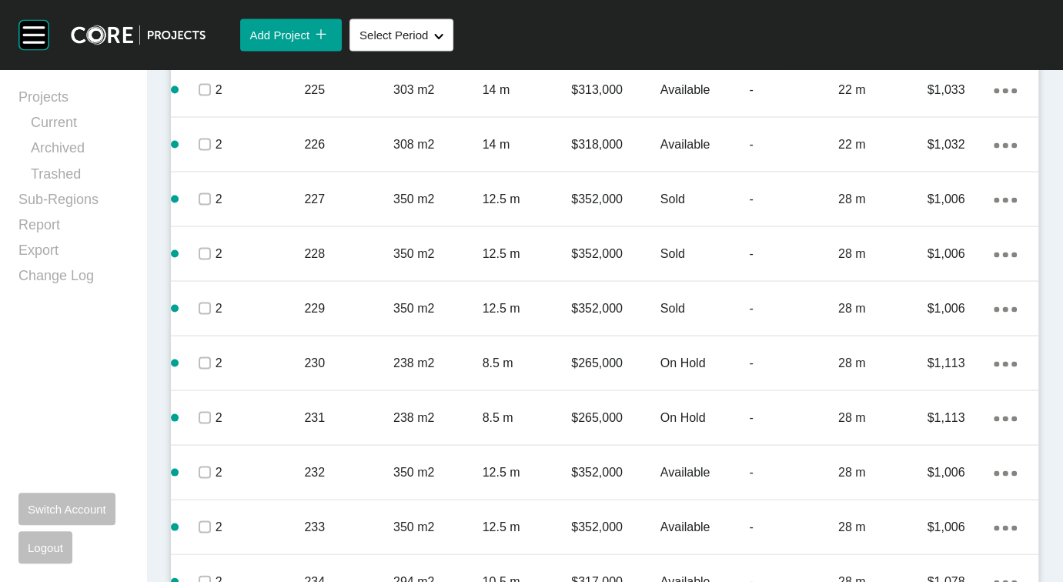
scroll to position [1899, 0]
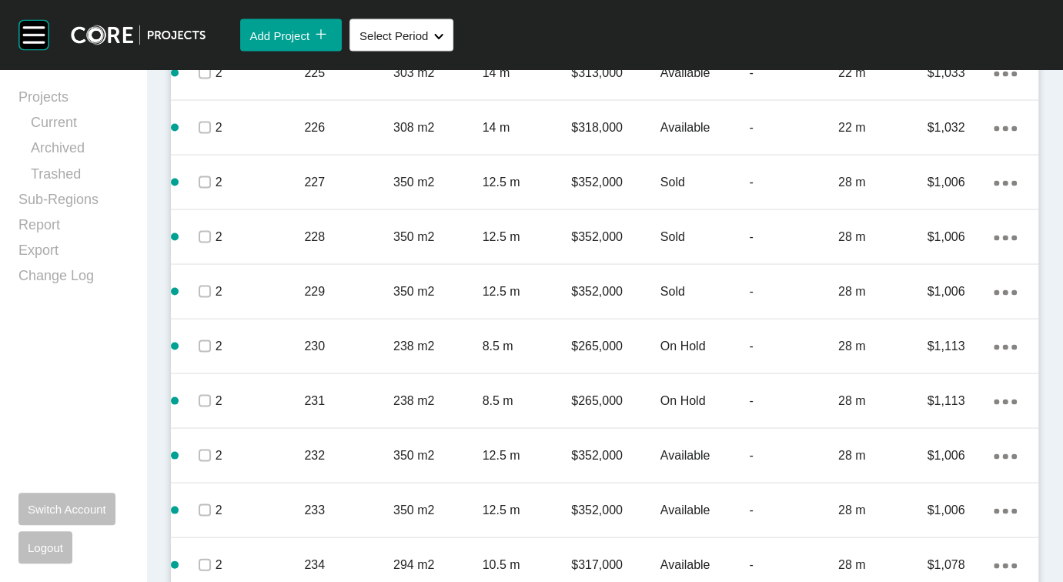
drag, startPoint x: 210, startPoint y: 416, endPoint x: 215, endPoint y: 432, distance: 16.1
click at [211, 24] on label at bounding box center [205, 18] width 12 height 12
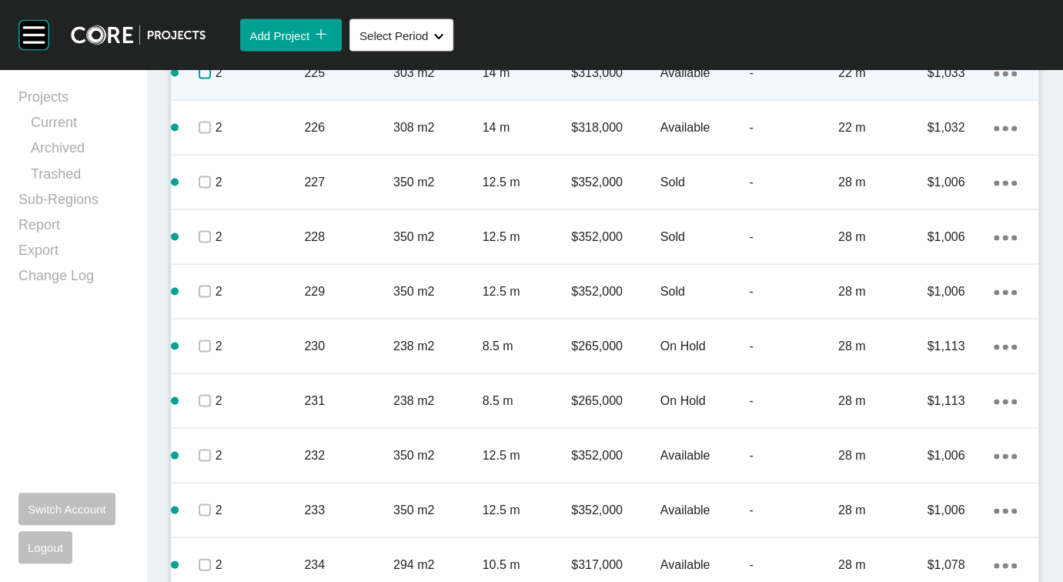
click at [209, 78] on label at bounding box center [205, 72] width 12 height 12
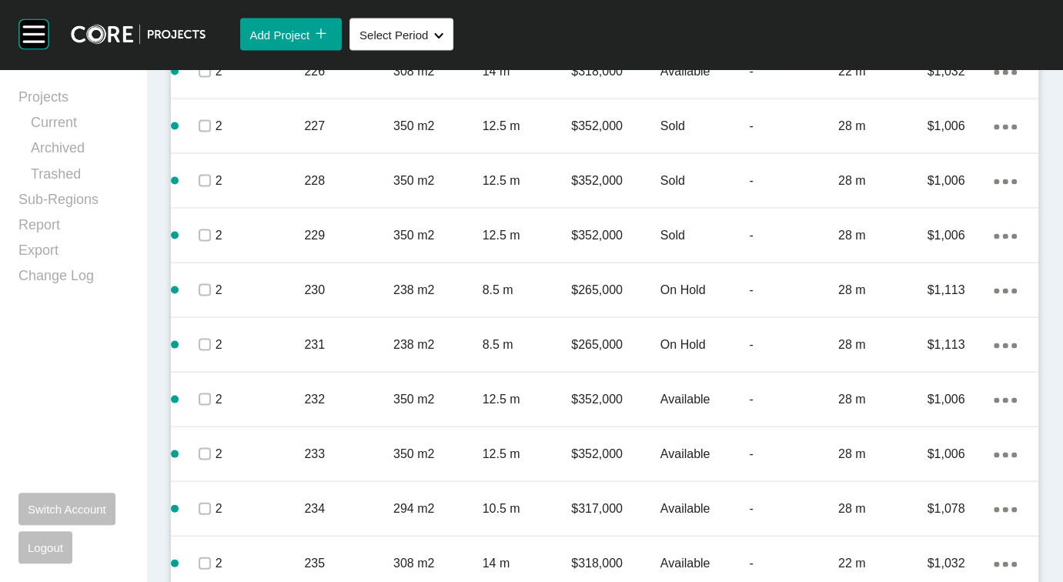
scroll to position [1967, 0]
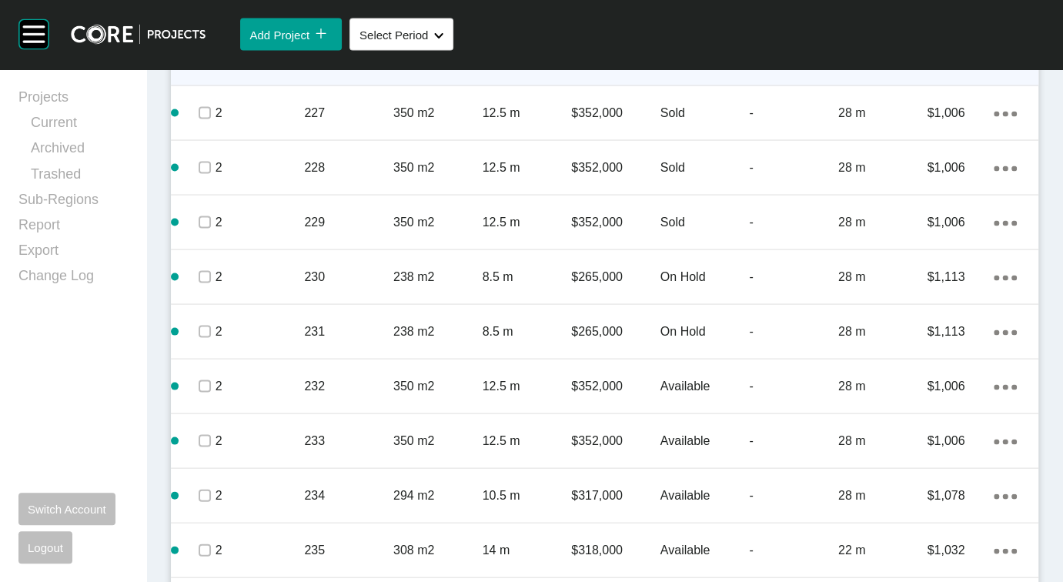
click at [211, 65] on label at bounding box center [205, 58] width 12 height 12
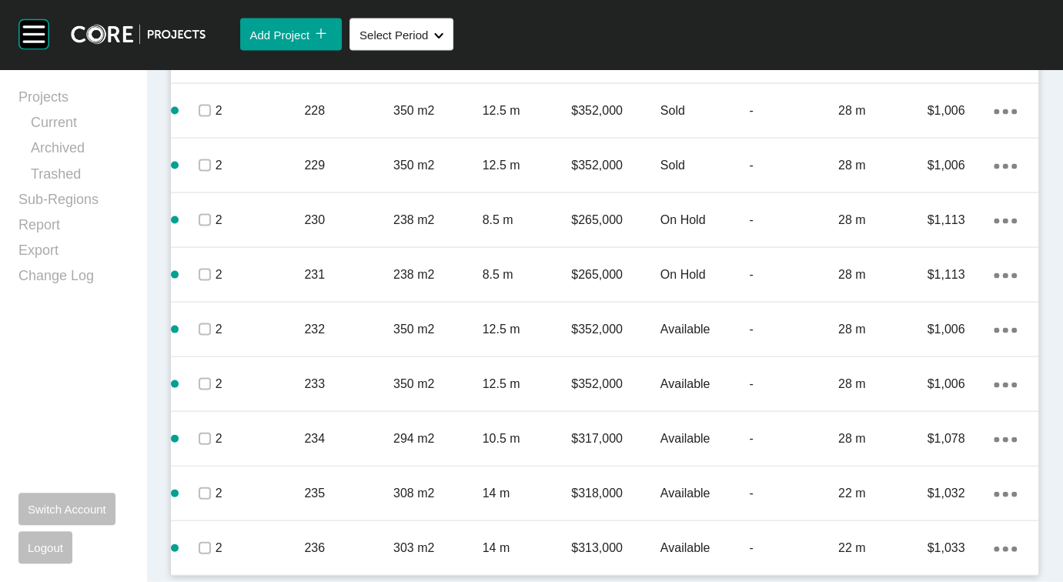
scroll to position [2392, 0]
click at [211, 62] on label at bounding box center [205, 56] width 12 height 12
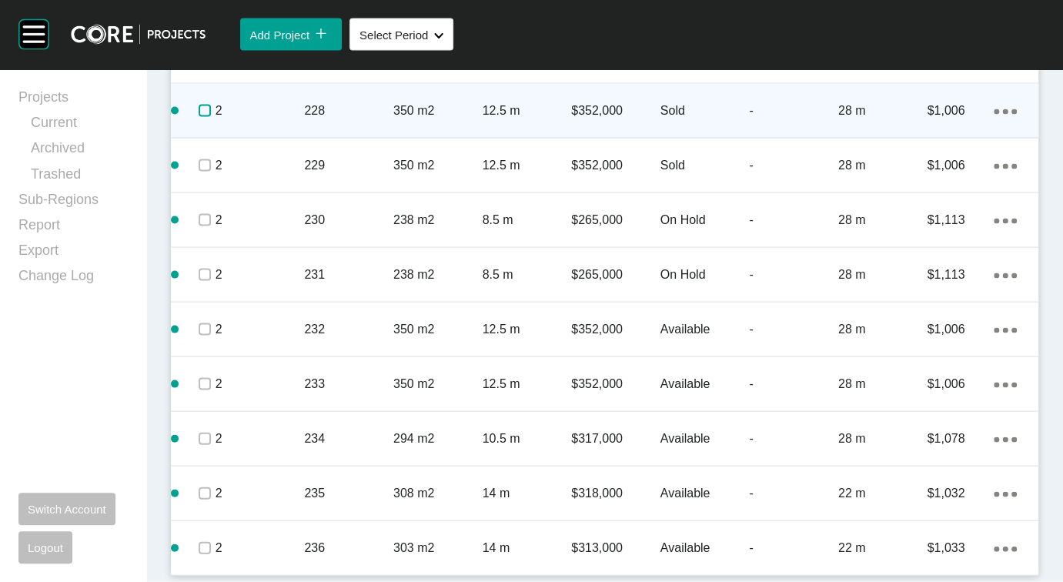
drag, startPoint x: 213, startPoint y: 264, endPoint x: 212, endPoint y: 288, distance: 23.9
click at [211, 117] on label at bounding box center [205, 111] width 12 height 12
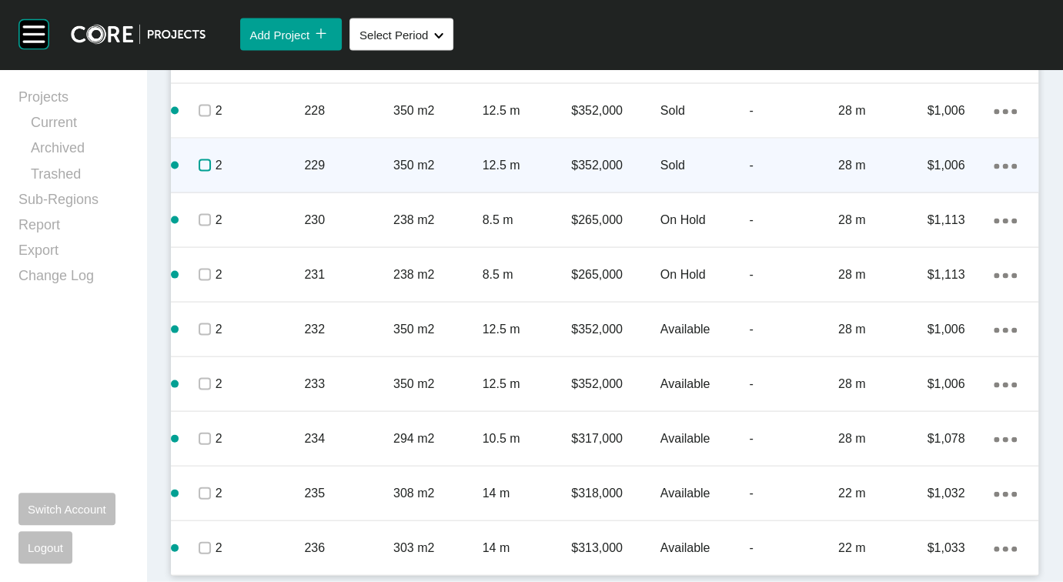
drag, startPoint x: 206, startPoint y: 339, endPoint x: 215, endPoint y: 362, distance: 25.3
click at [208, 172] on label at bounding box center [205, 165] width 12 height 12
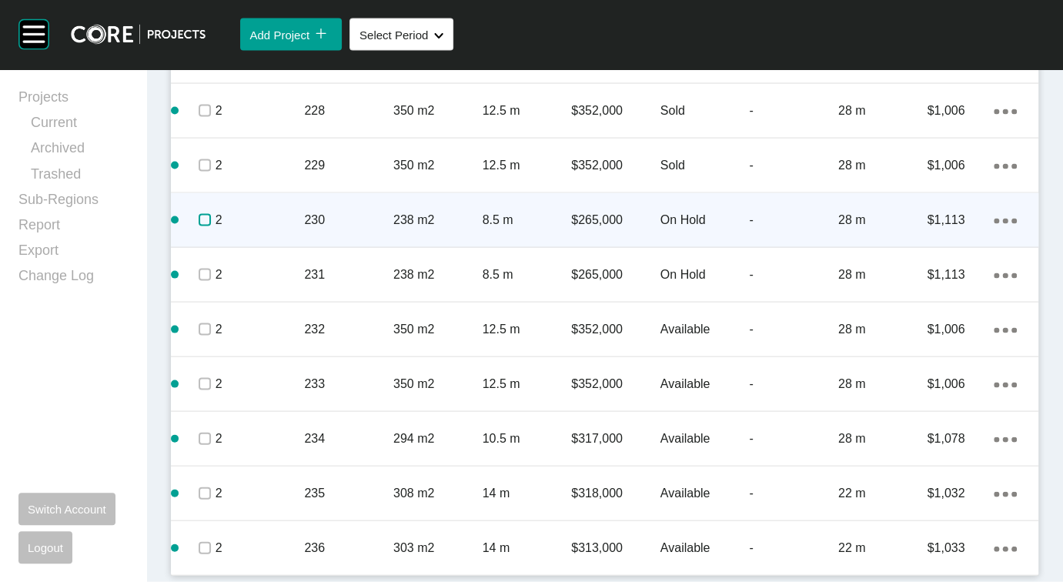
click at [208, 226] on label at bounding box center [205, 220] width 12 height 12
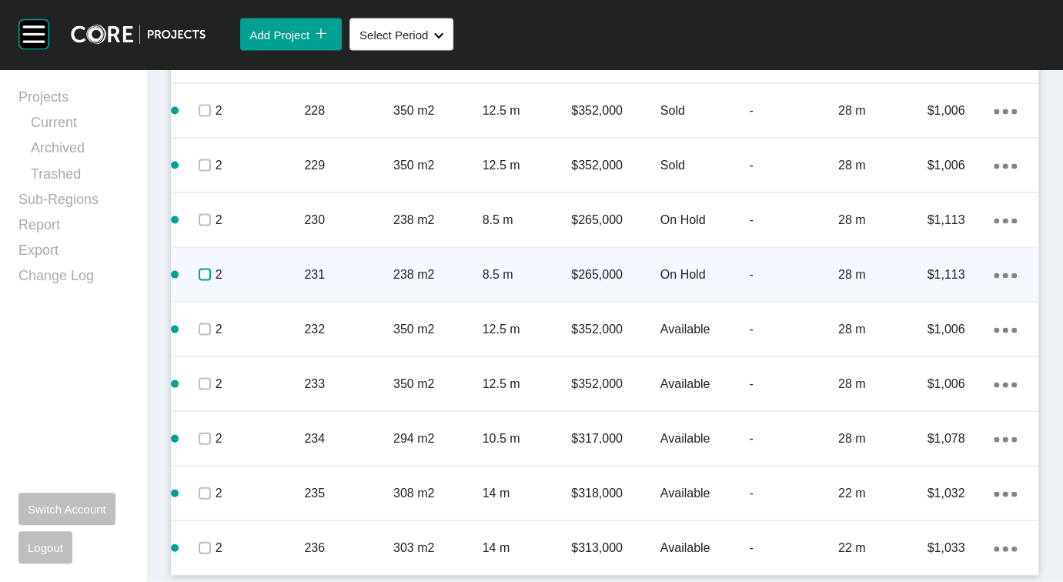
click at [206, 281] on label at bounding box center [205, 275] width 12 height 12
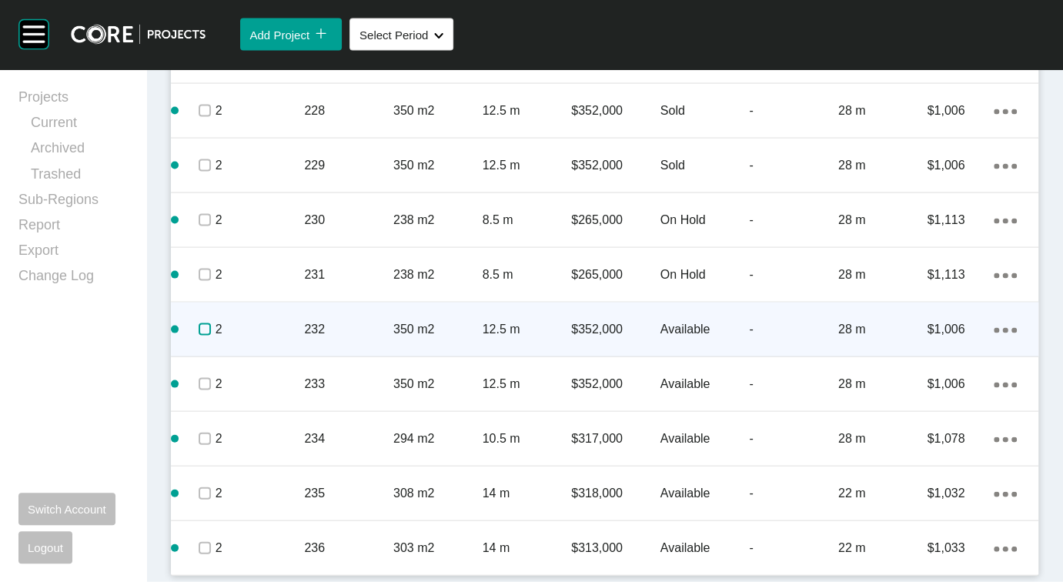
click at [211, 335] on label at bounding box center [205, 329] width 12 height 12
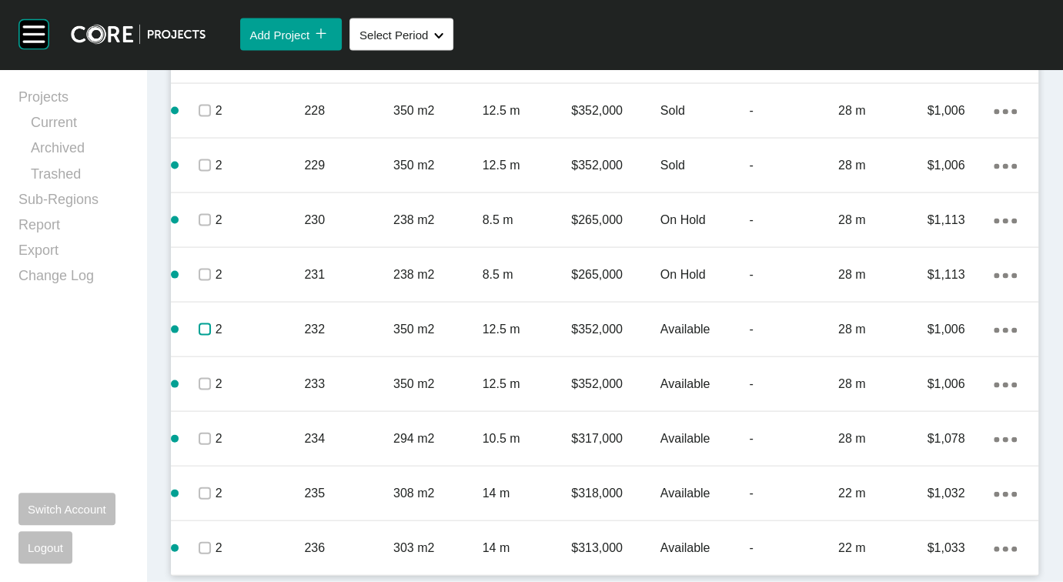
scroll to position [2667, 0]
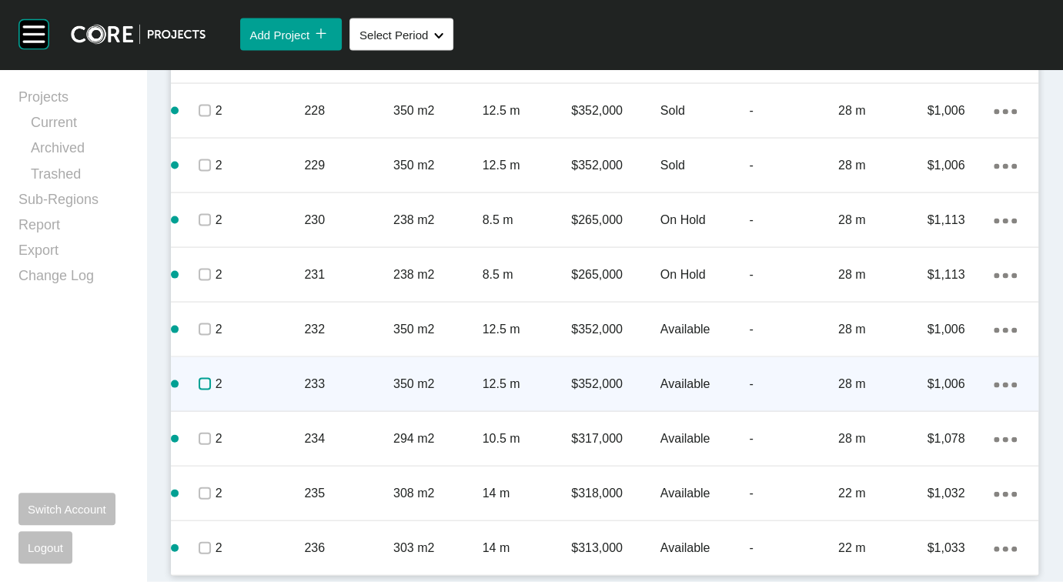
click at [211, 378] on label at bounding box center [205, 384] width 12 height 12
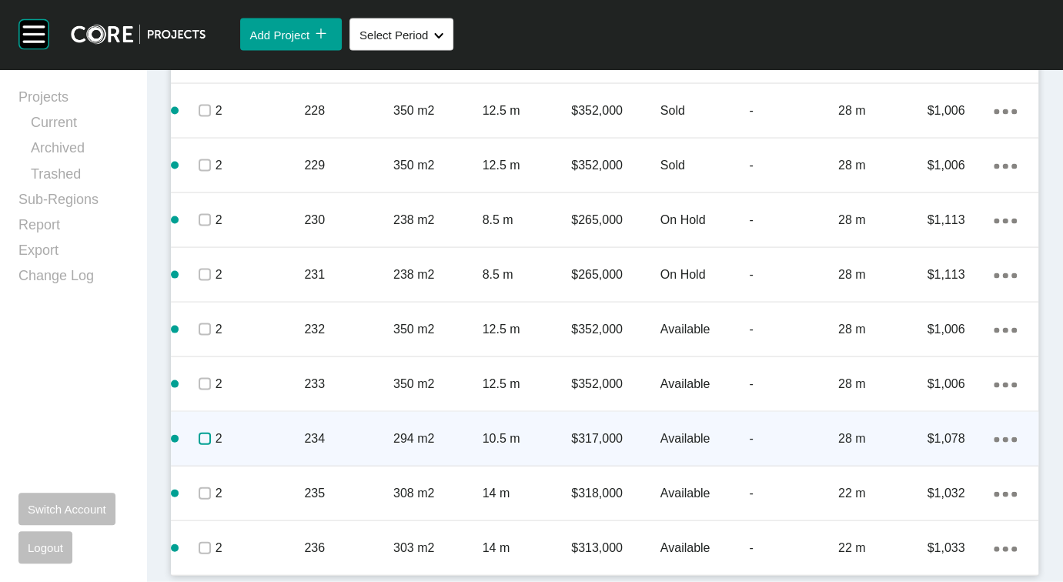
click at [211, 432] on label at bounding box center [205, 438] width 12 height 12
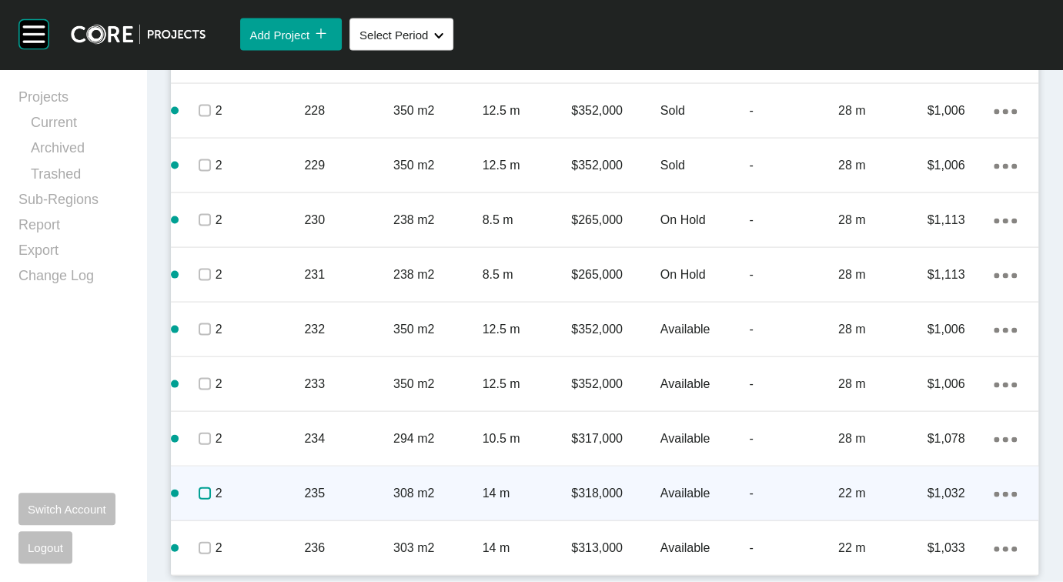
click at [211, 487] on label at bounding box center [205, 493] width 12 height 12
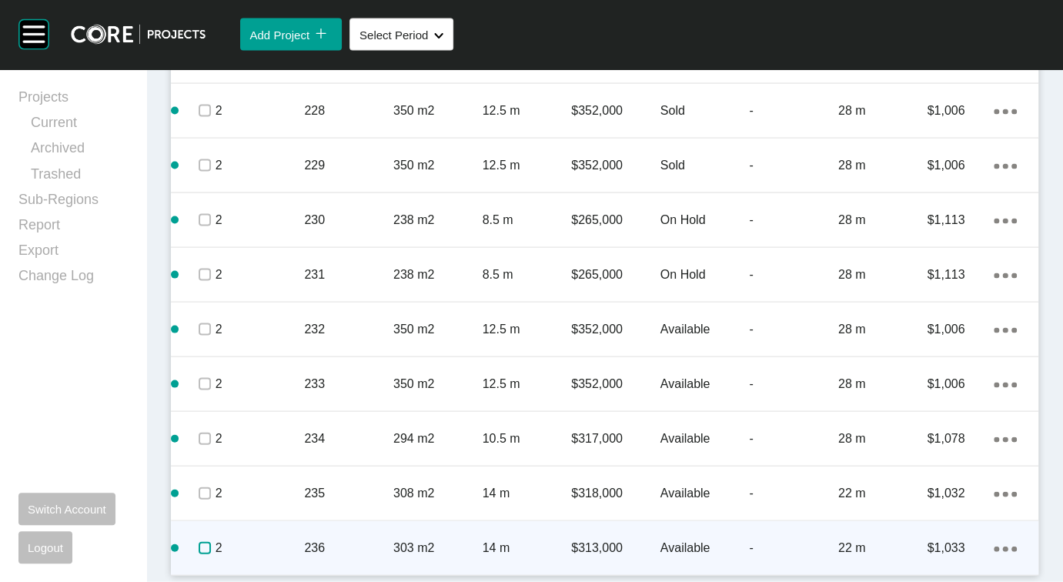
click at [206, 542] on label at bounding box center [205, 548] width 12 height 12
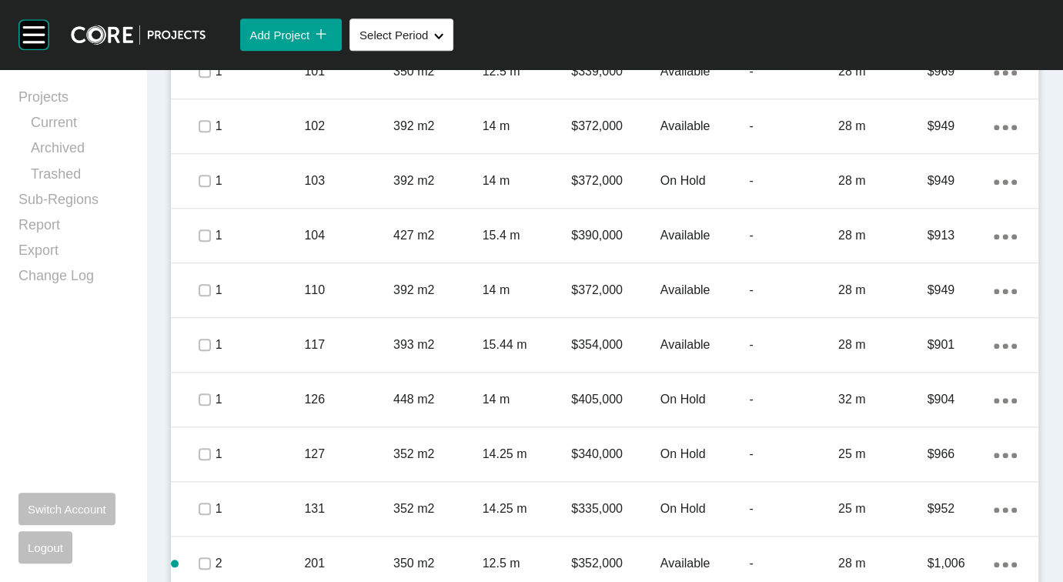
scroll to position [827, 0]
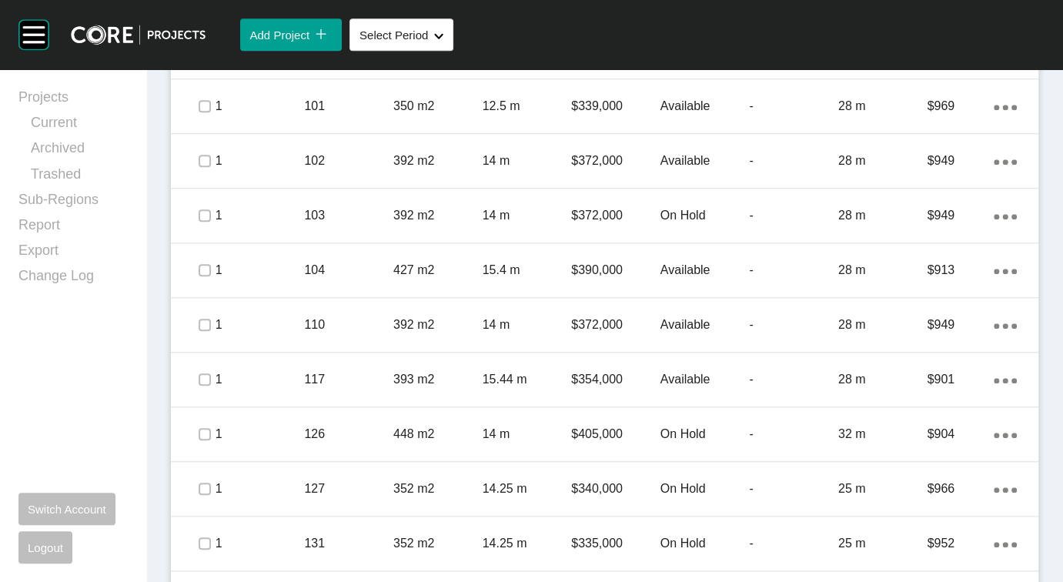
click at [753, 14] on span "Edit Selected" at bounding box center [787, 7] width 68 height 13
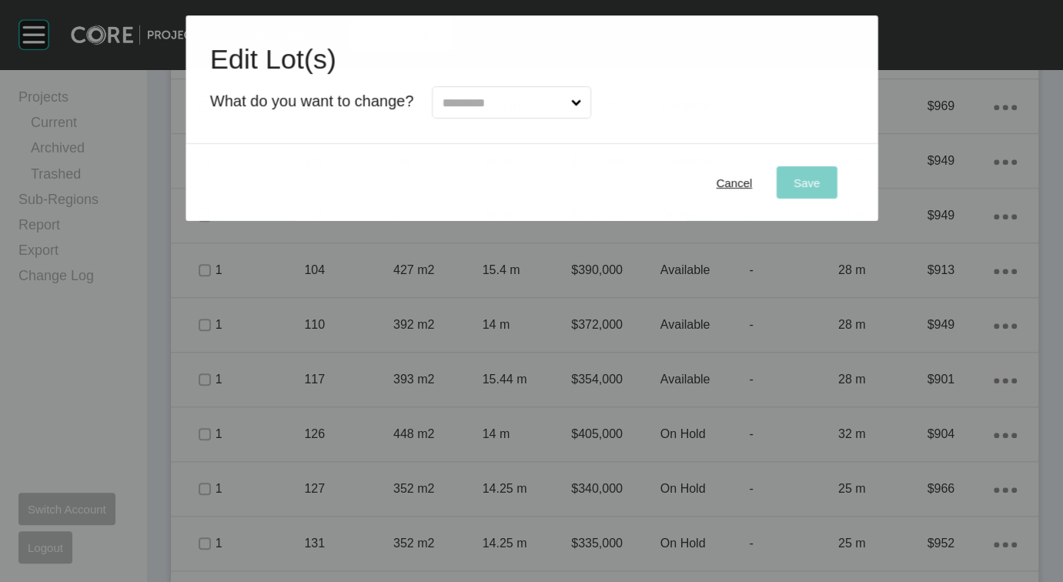
click at [522, 118] on input "text" at bounding box center [503, 102] width 129 height 31
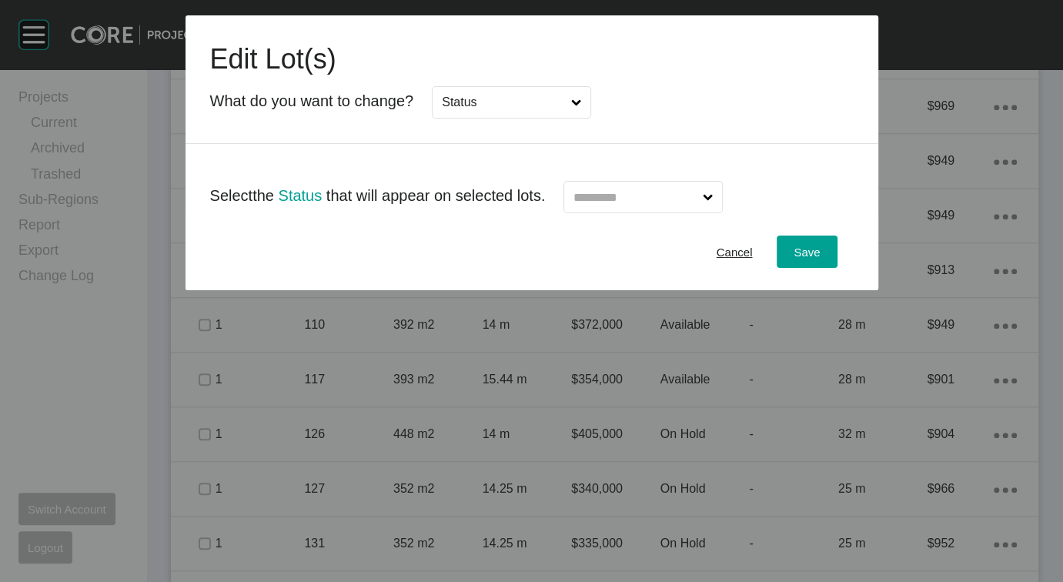
click at [639, 212] on input "text" at bounding box center [634, 197] width 129 height 31
type input "*"
click at [819, 259] on span "Save" at bounding box center [806, 251] width 26 height 13
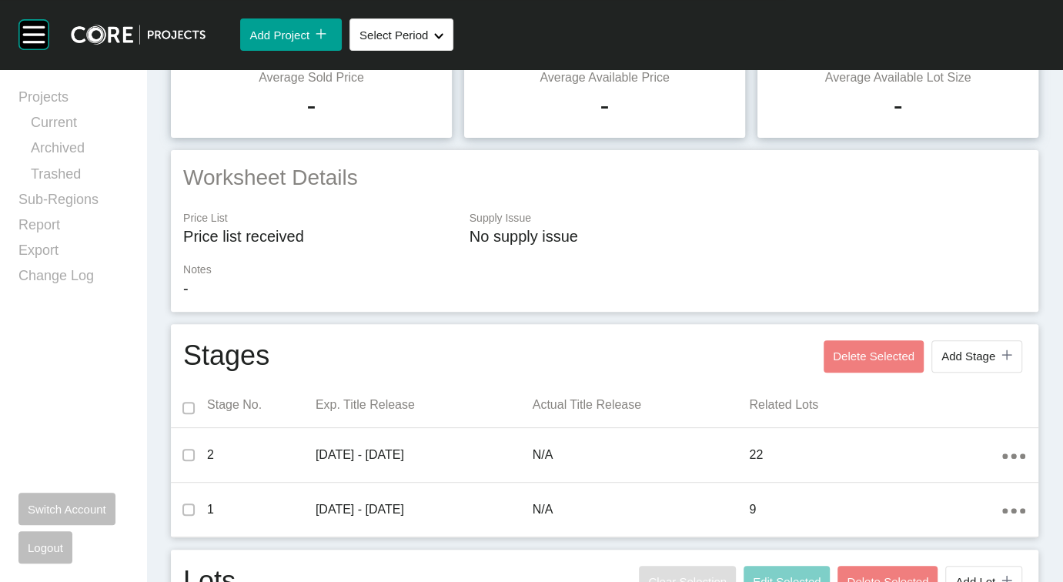
scroll to position [0, 0]
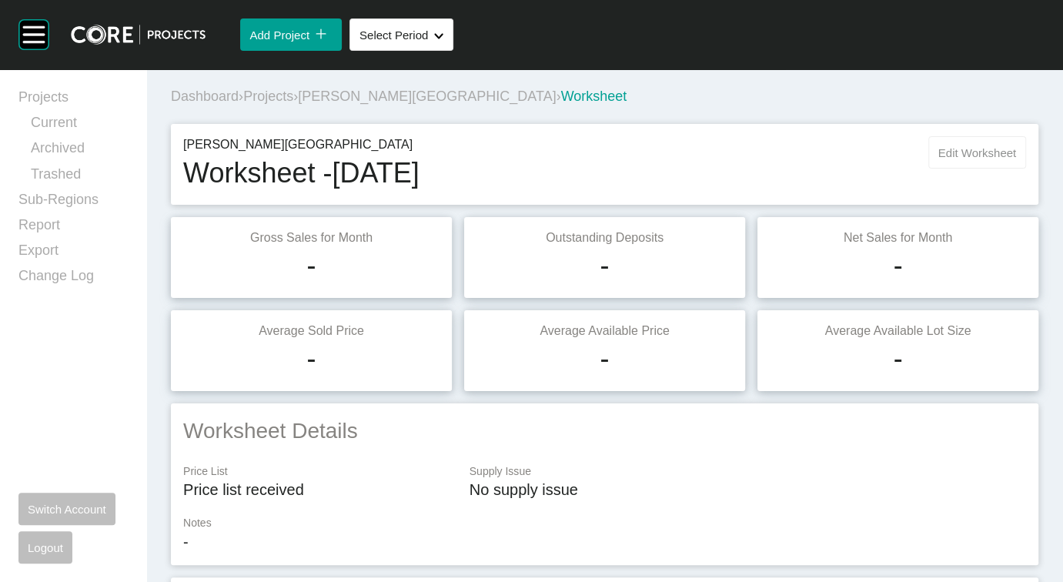
click at [968, 169] on div "Tulloh Street Worksheet - August 2025 Edit Worksheet" at bounding box center [604, 164] width 867 height 81
click at [965, 169] on button "Edit Worksheet" at bounding box center [977, 152] width 98 height 32
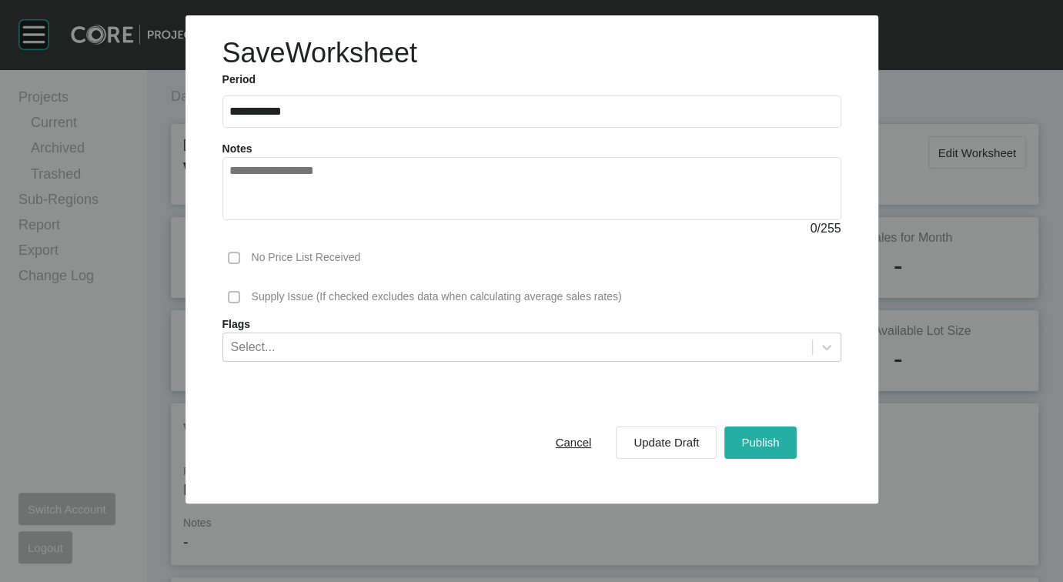
click at [783, 452] on div "Publish" at bounding box center [759, 442] width 45 height 21
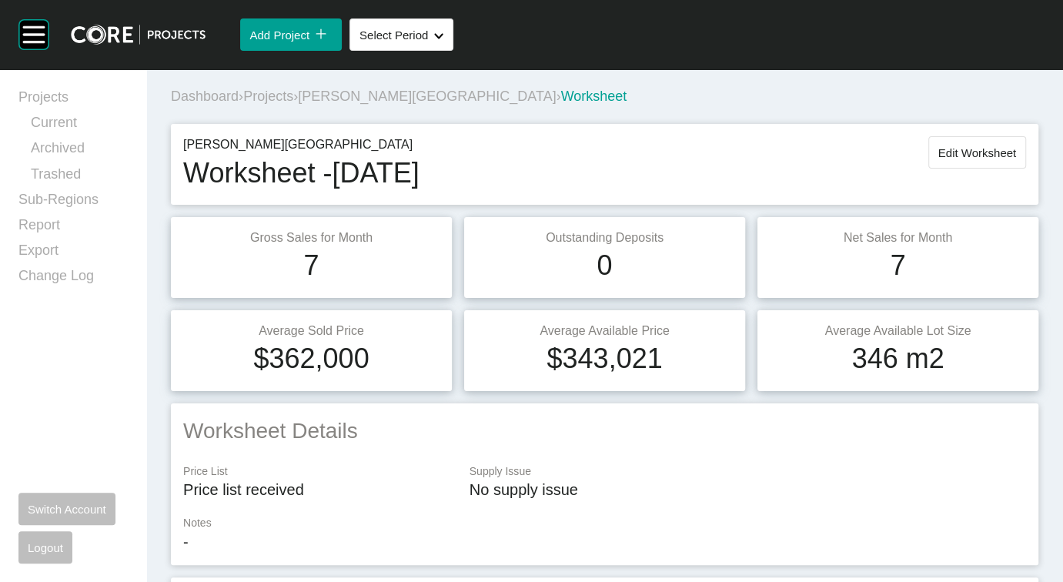
click at [293, 104] on span "Projects" at bounding box center [268, 95] width 50 height 15
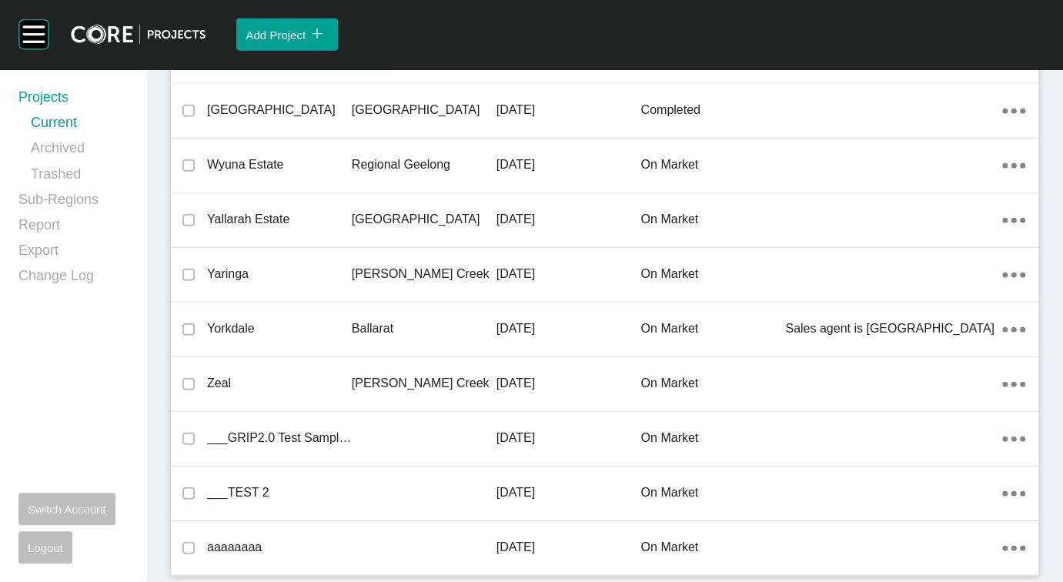
scroll to position [45083, 0]
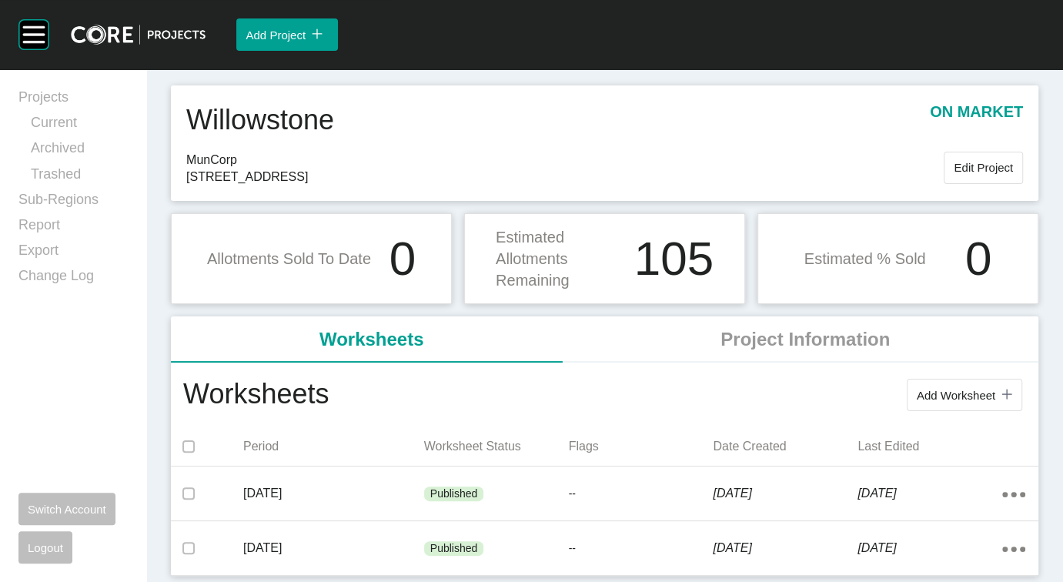
scroll to position [192, 0]
click at [916, 389] on span "Add Worksheet" at bounding box center [955, 395] width 78 height 13
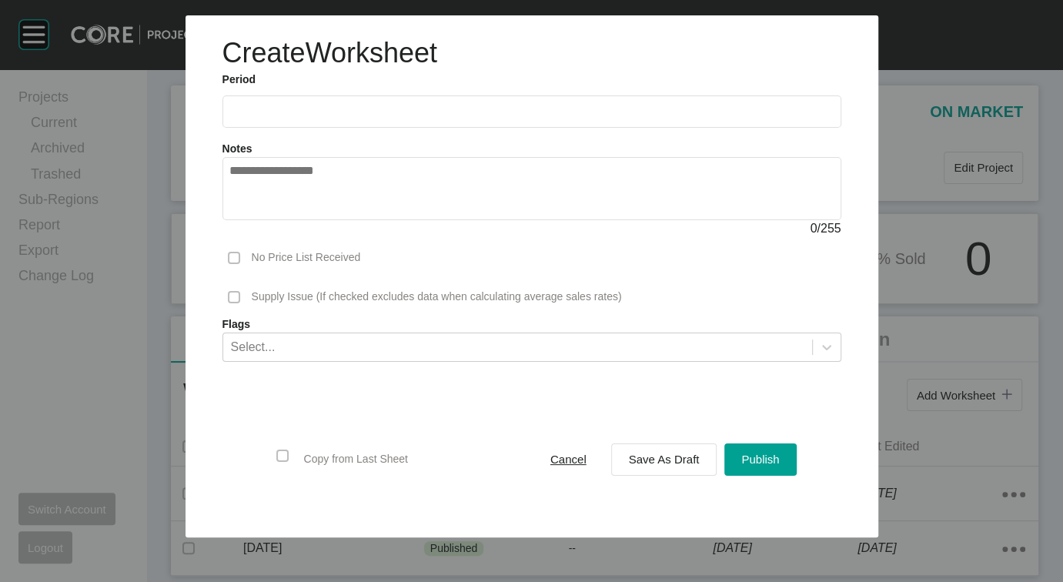
click at [391, 118] on input "text" at bounding box center [531, 111] width 605 height 13
click at [277, 237] on li "Aug" at bounding box center [303, 224] width 52 height 26
type input "**********"
click at [655, 466] on span "Save As Draft" at bounding box center [664, 458] width 71 height 13
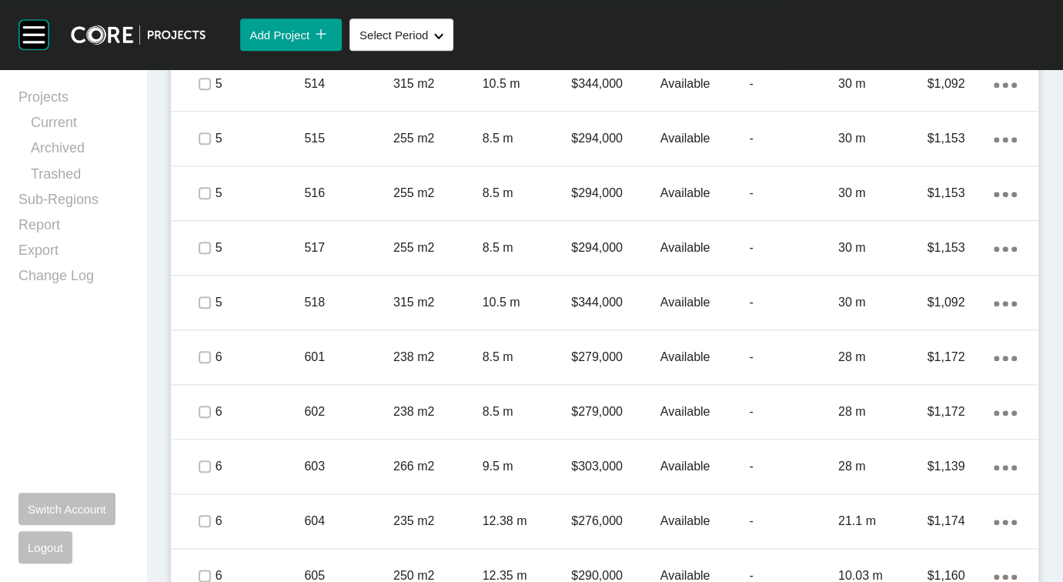
scroll to position [833, 0]
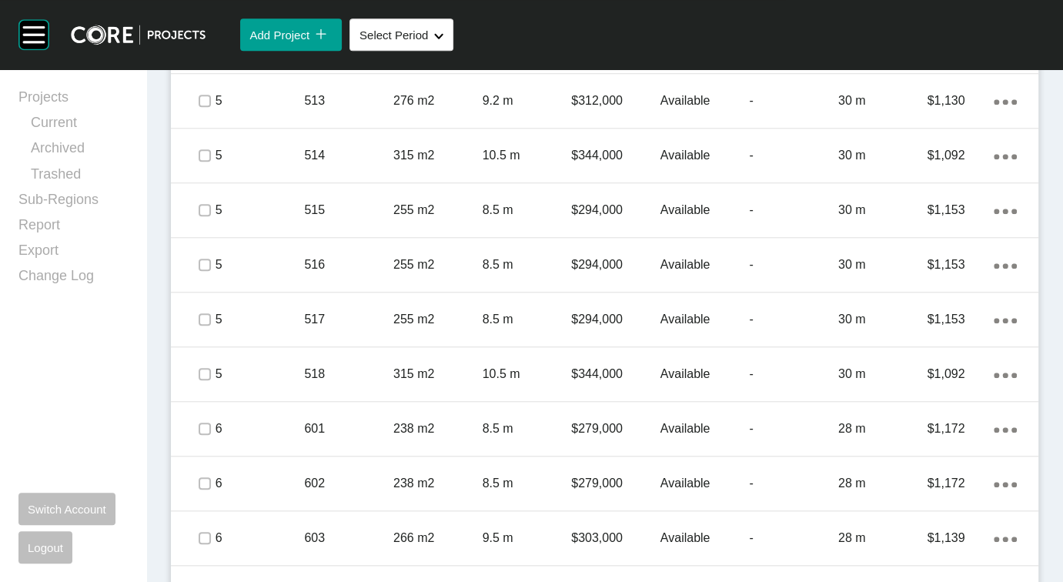
click at [208, 60] on label at bounding box center [205, 54] width 12 height 12
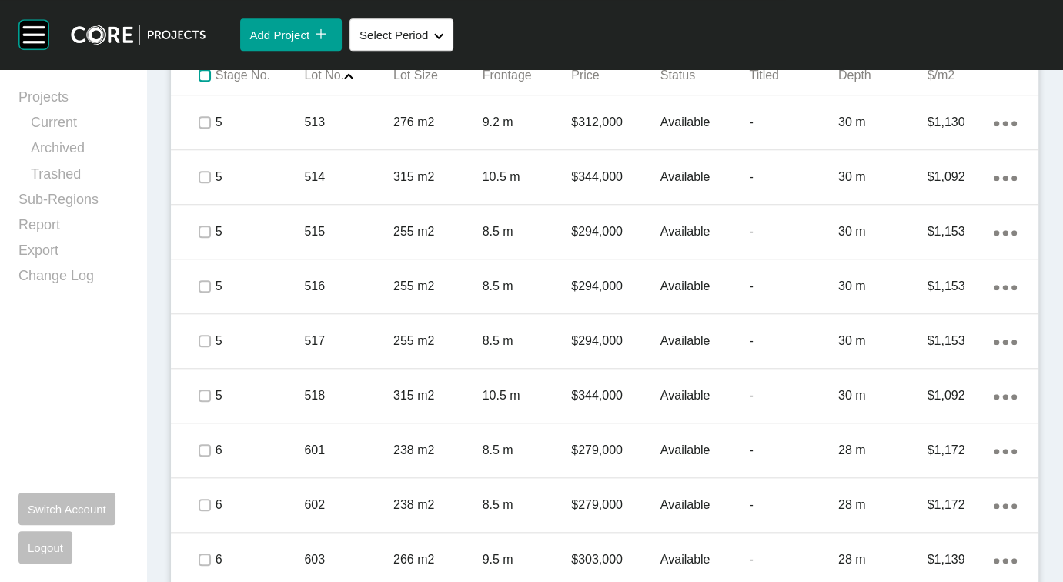
scroll to position [756, 0]
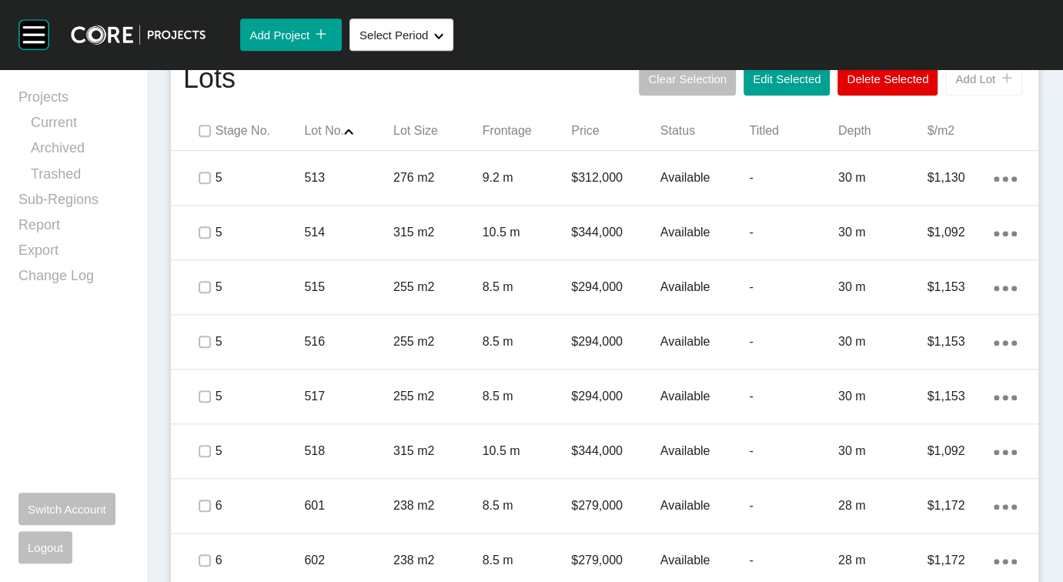
click at [945, 95] on button "Add Lot icon/tick copy 11 Created with Sketch." at bounding box center [983, 79] width 77 height 32
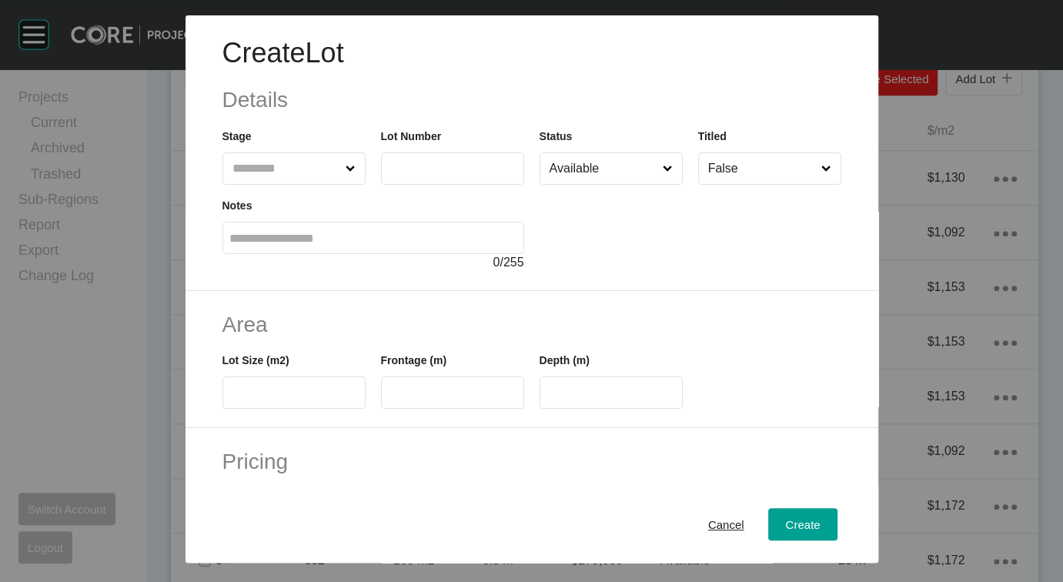
click at [292, 184] on input "text" at bounding box center [286, 168] width 114 height 31
drag, startPoint x: 174, startPoint y: 294, endPoint x: 214, endPoint y: 269, distance: 47.0
click at [438, 175] on input "text" at bounding box center [452, 168] width 129 height 13
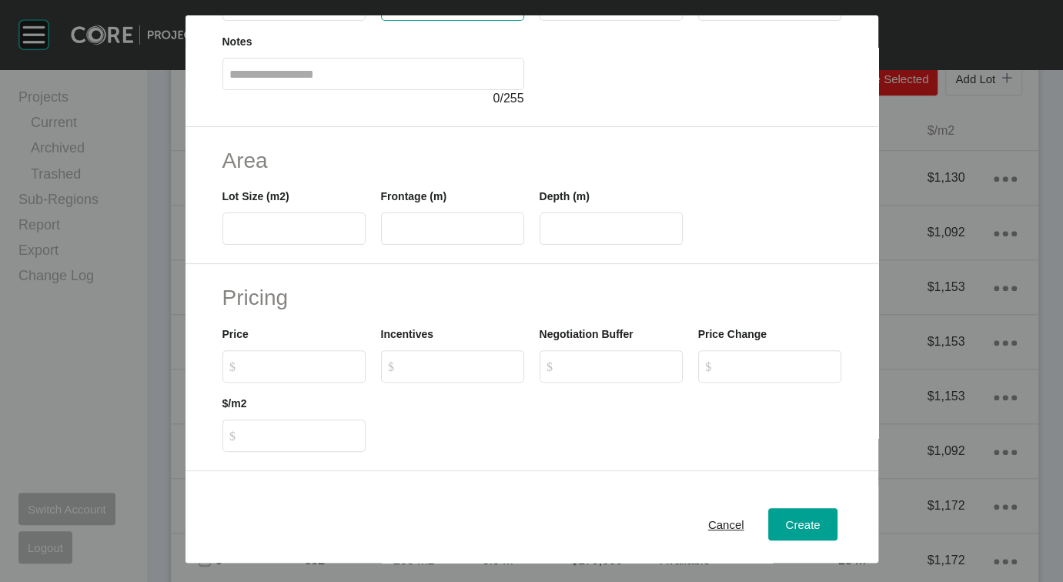
scroll to position [168, 0]
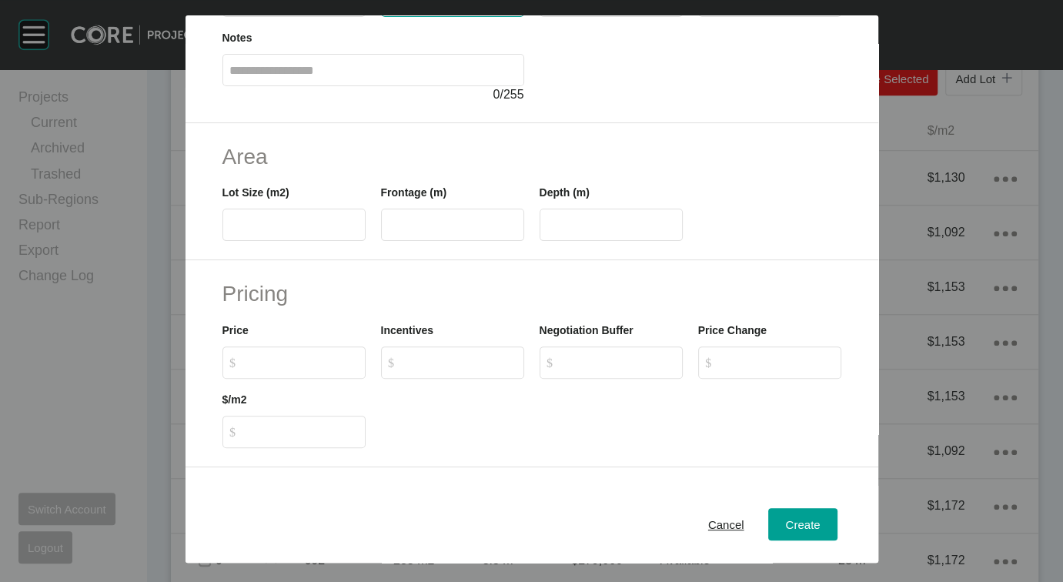
type input "***"
click at [282, 241] on label at bounding box center [293, 225] width 143 height 32
click at [282, 232] on input "text" at bounding box center [293, 225] width 129 height 13
type input "***"
click at [421, 232] on input "text" at bounding box center [452, 225] width 129 height 13
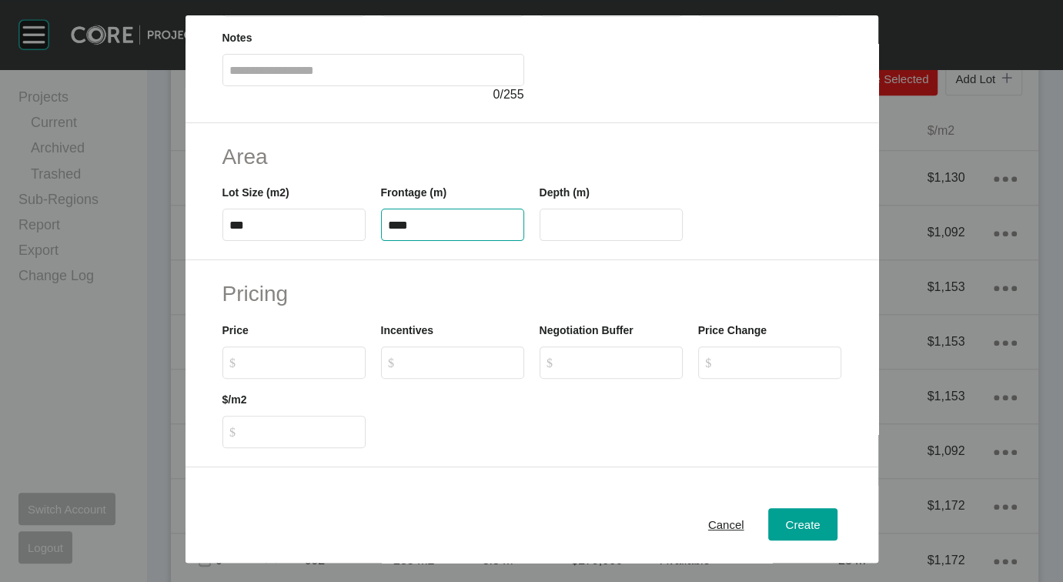
type input "****"
click at [636, 241] on label "**" at bounding box center [610, 225] width 143 height 32
click at [636, 232] on input "**" at bounding box center [610, 225] width 129 height 13
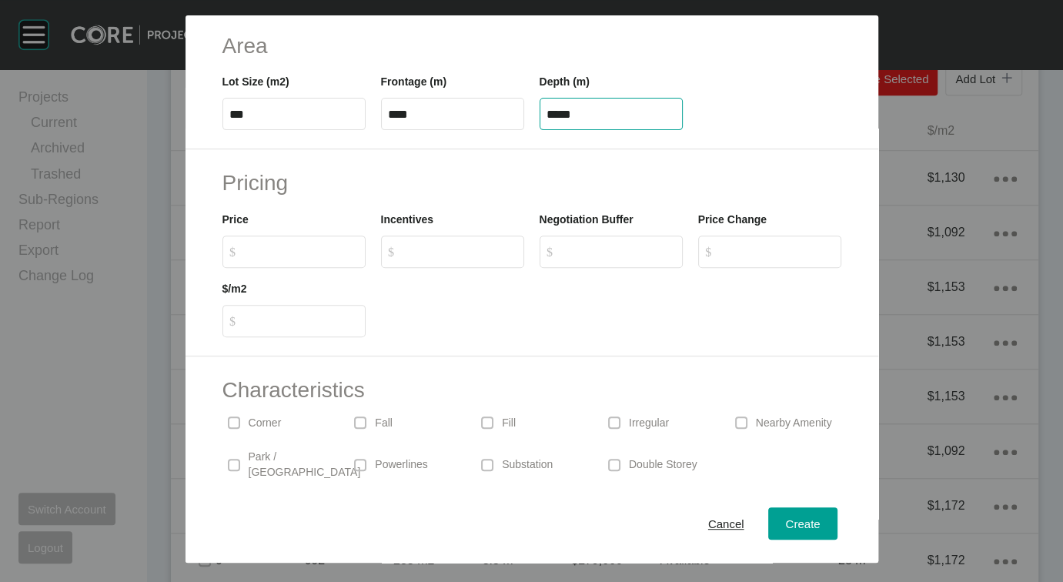
scroll to position [293, 0]
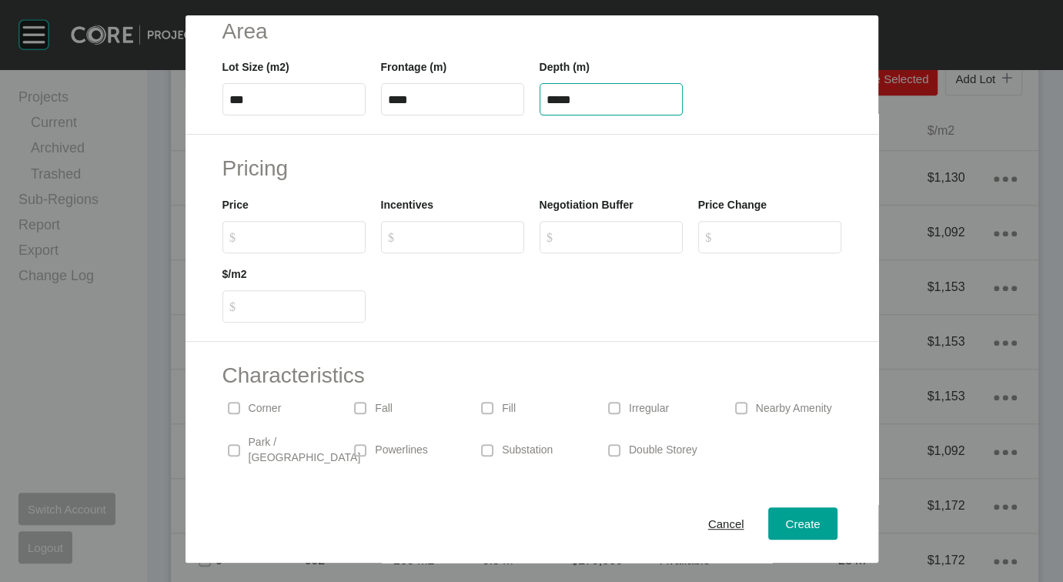
type input "*****"
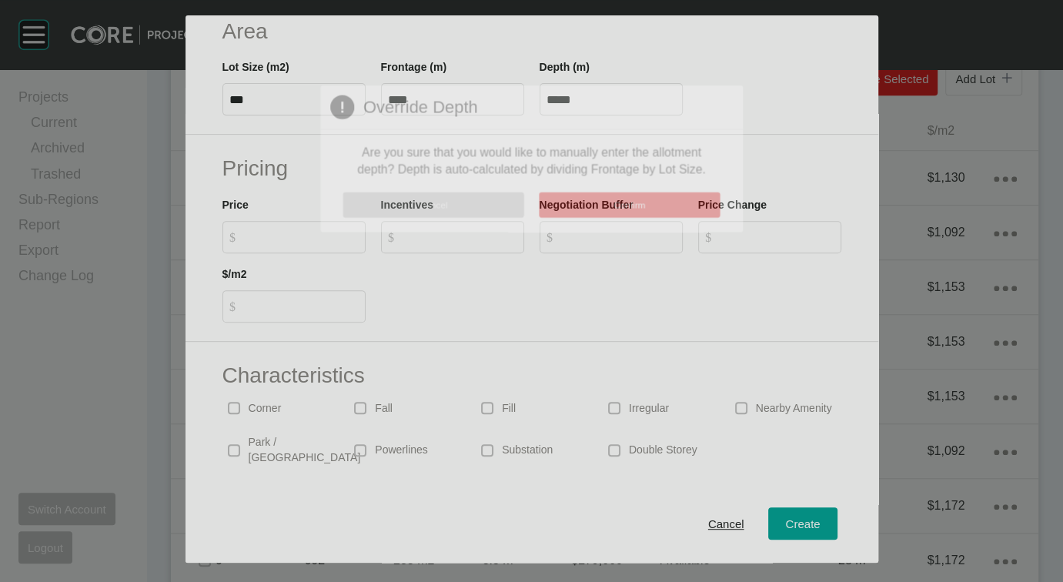
click at [208, 378] on div "Create Lot Details Stage 6 Lot Number *** Status Available Titled False Notes 0…" at bounding box center [531, 291] width 1063 height 582
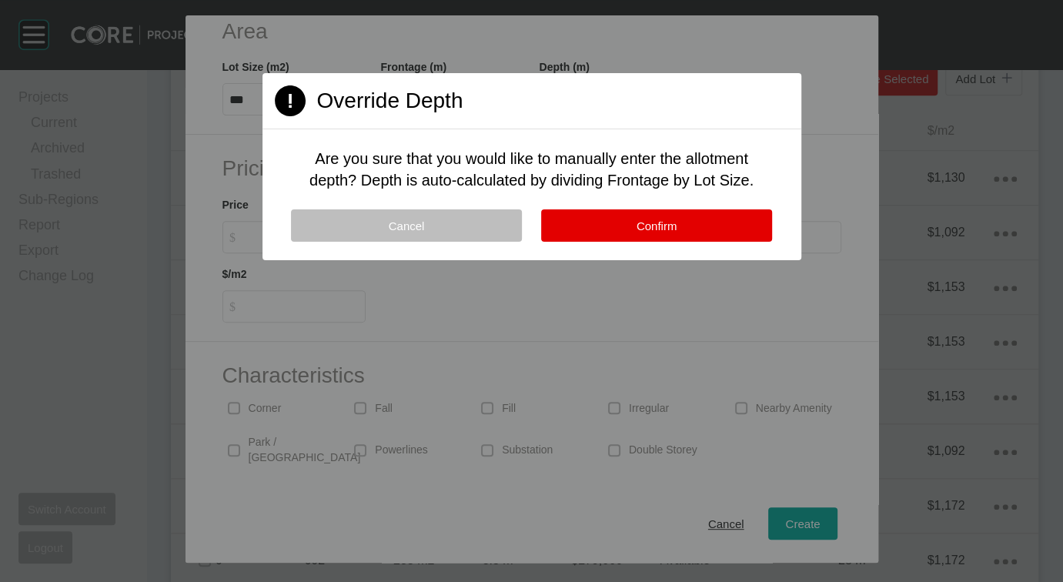
click at [656, 260] on div "Cancel Confirm" at bounding box center [531, 234] width 539 height 51
click at [654, 242] on button "Confirm" at bounding box center [656, 225] width 231 height 32
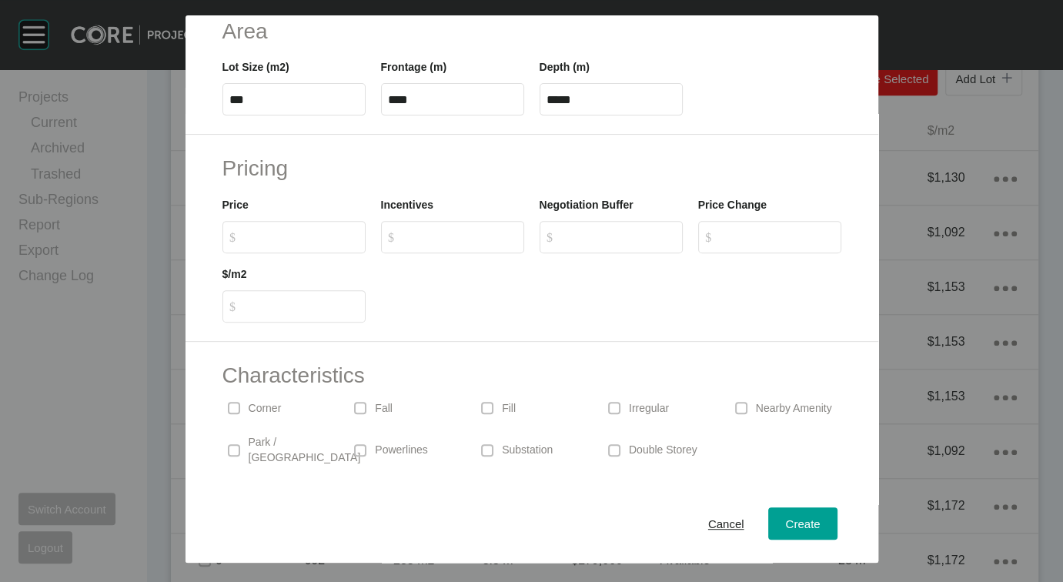
click at [222, 253] on label "$ Created with Sketch. $" at bounding box center [293, 237] width 143 height 32
click at [244, 243] on input "$ Created with Sketch. $" at bounding box center [301, 236] width 115 height 13
type input "*******"
type input "*****"
click at [819, 517] on span "Create" at bounding box center [802, 523] width 35 height 13
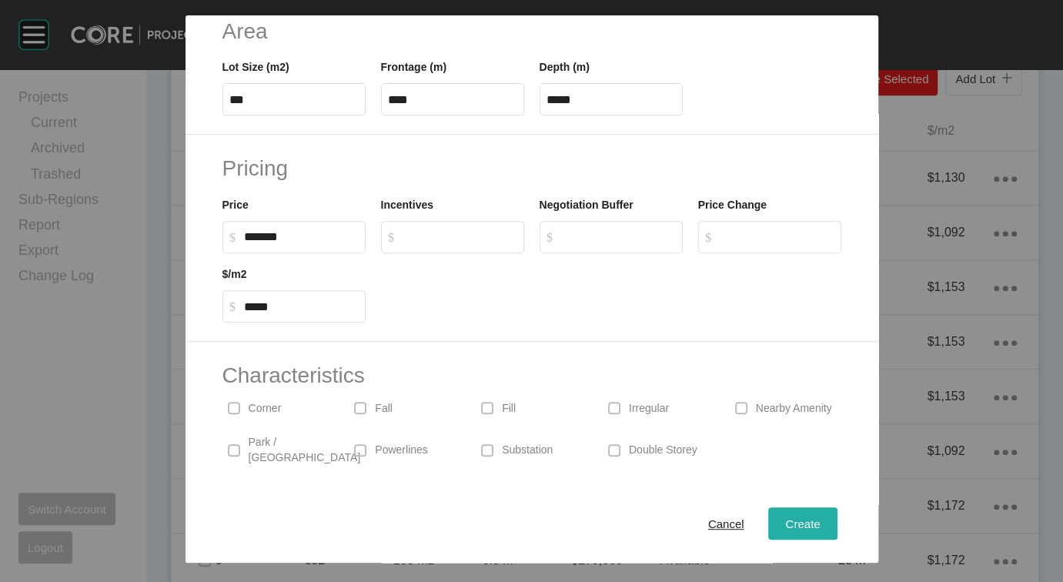
type input "*"
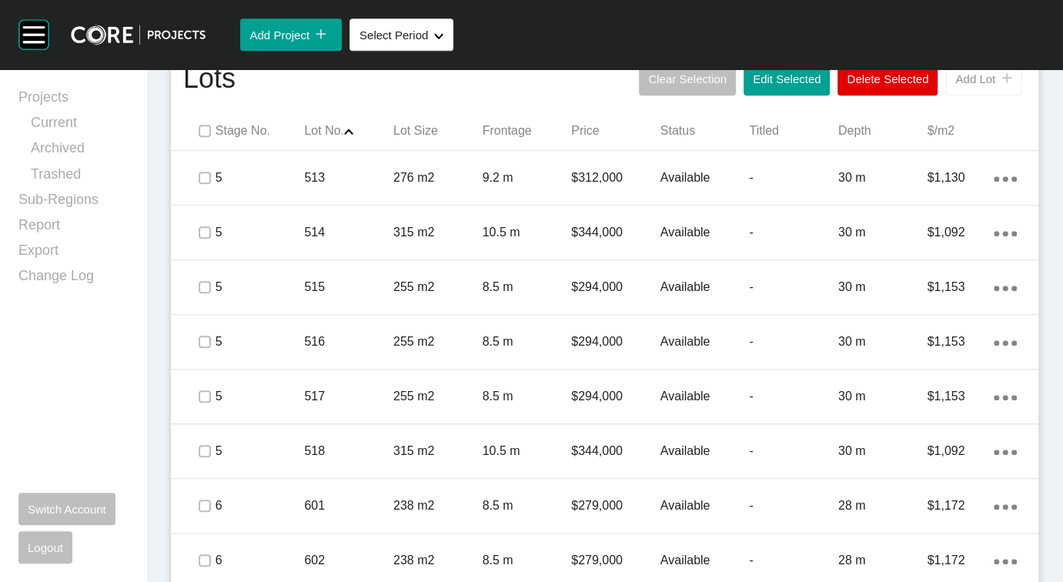
click at [955, 85] on span "Add Lot" at bounding box center [975, 78] width 40 height 13
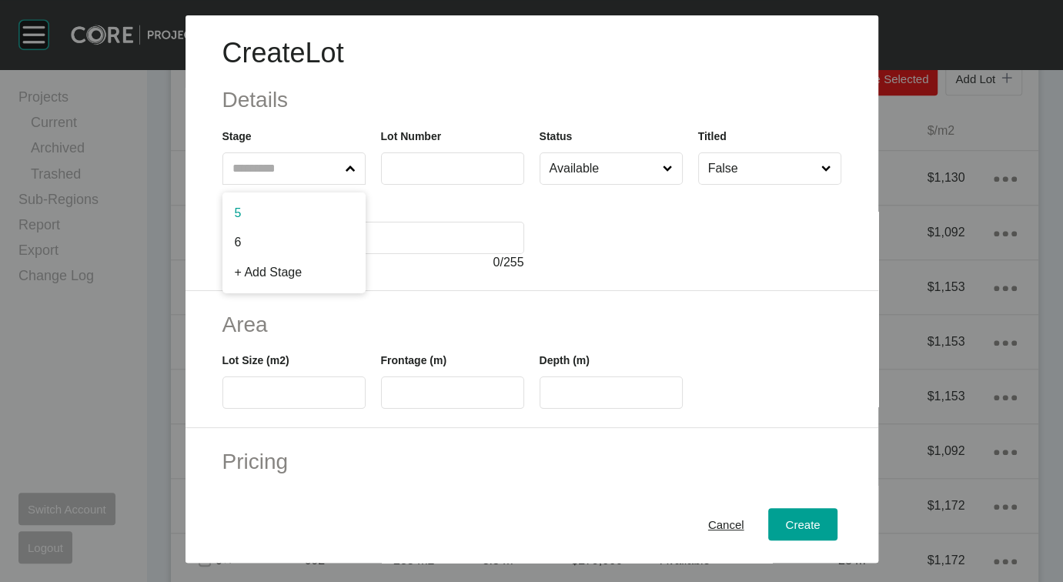
click at [342, 184] on span at bounding box center [350, 168] width 16 height 31
click at [295, 184] on input "text" at bounding box center [286, 168] width 114 height 31
click at [465, 175] on input "text" at bounding box center [452, 168] width 129 height 13
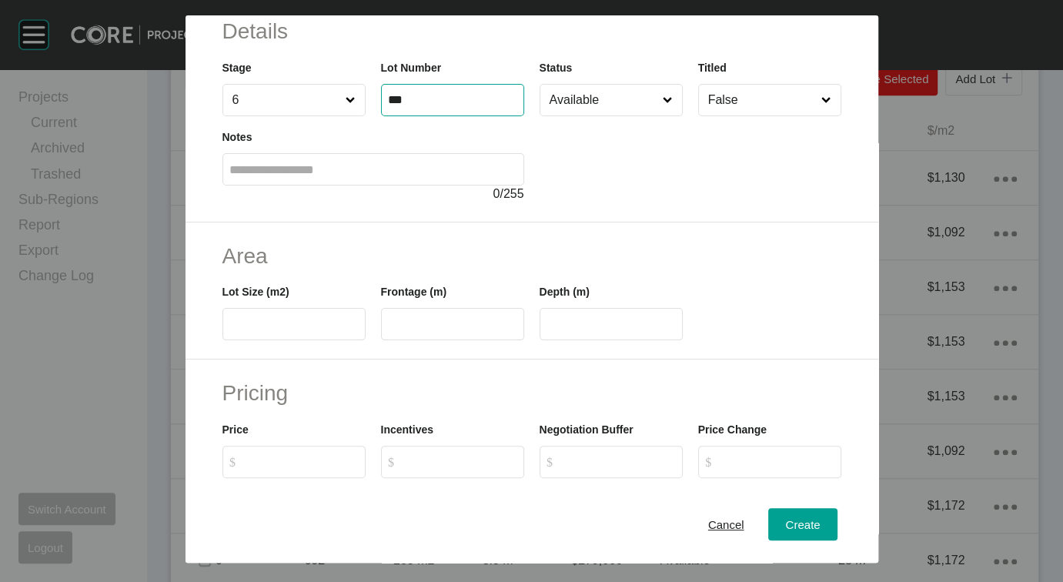
scroll to position [118, 0]
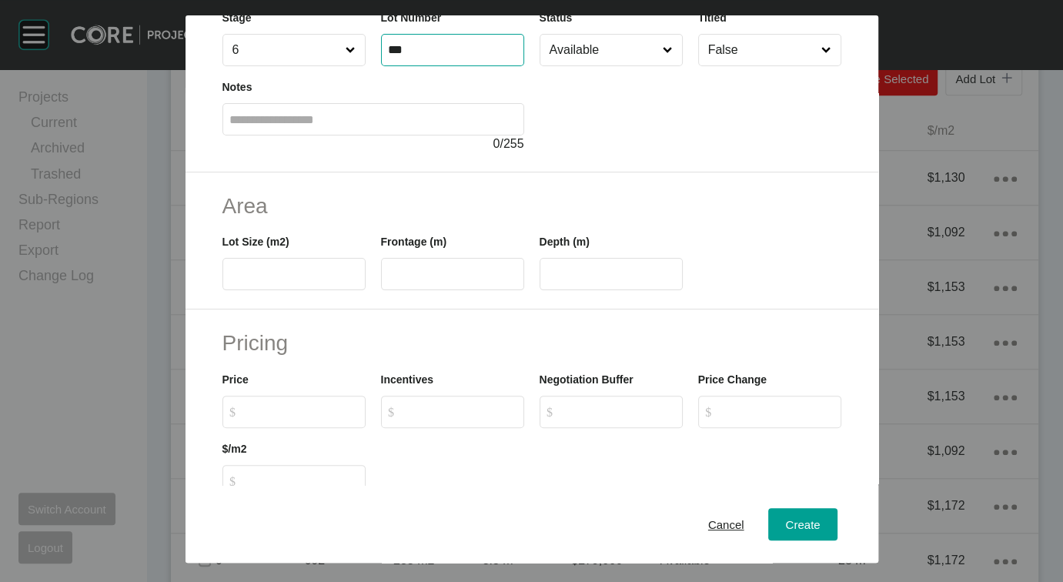
type input "***"
click at [222, 290] on label at bounding box center [293, 274] width 143 height 32
click at [229, 281] on input "text" at bounding box center [293, 274] width 129 height 13
type input "***"
click at [418, 281] on input "text" at bounding box center [452, 274] width 129 height 13
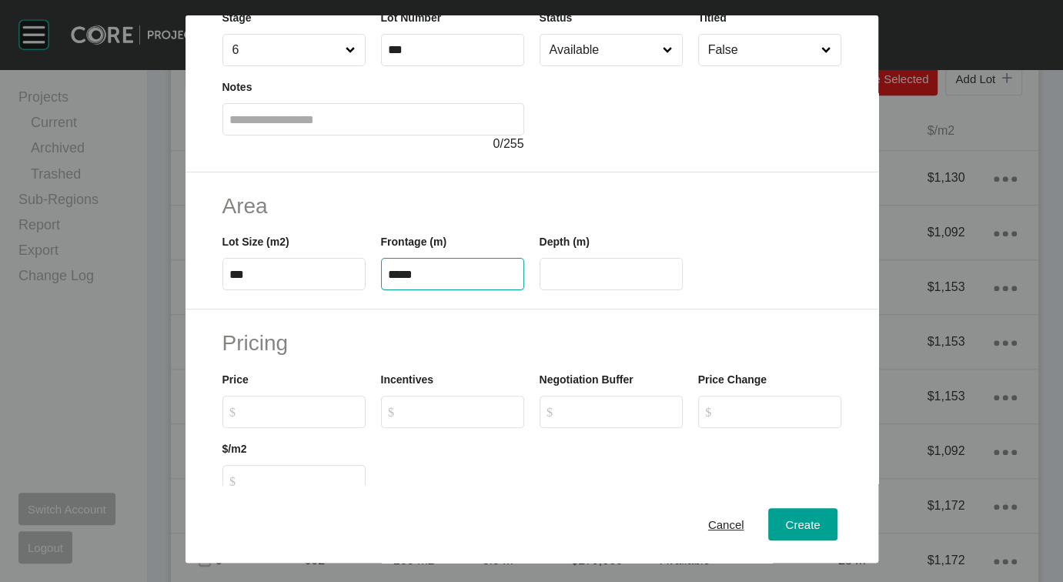
type input "*****"
click at [656, 290] on label "****" at bounding box center [610, 274] width 143 height 32
click at [656, 281] on input "****" at bounding box center [610, 274] width 129 height 13
drag, startPoint x: 548, startPoint y: 369, endPoint x: 604, endPoint y: 372, distance: 56.2
click at [604, 281] on input "****" at bounding box center [610, 274] width 129 height 13
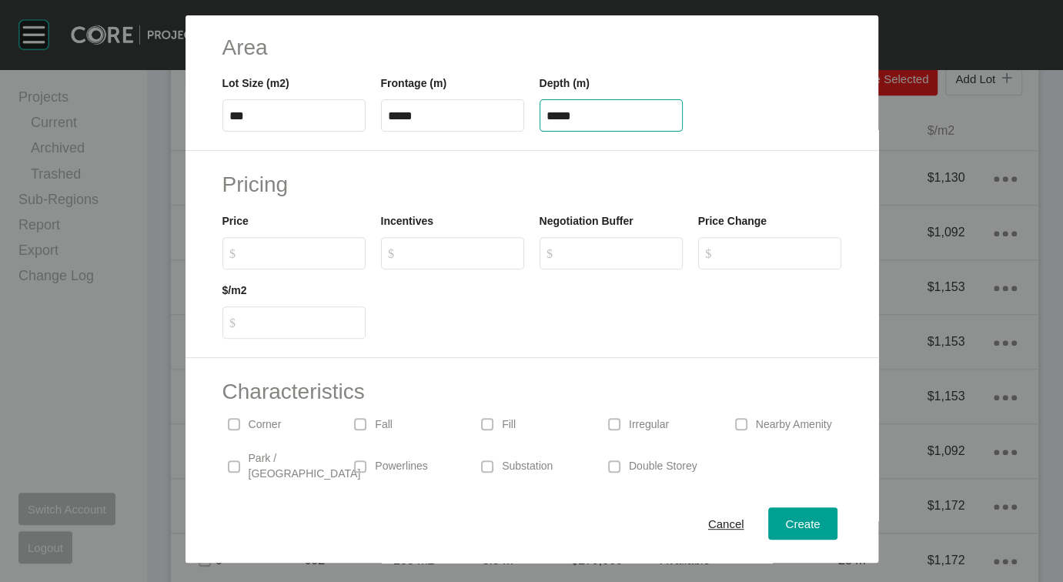
scroll to position [279, 0]
type input "*****"
click at [169, 389] on div "Create Lot Details Stage 6 Lot Number *** Status Available Titled False Notes 0…" at bounding box center [531, 291] width 1063 height 582
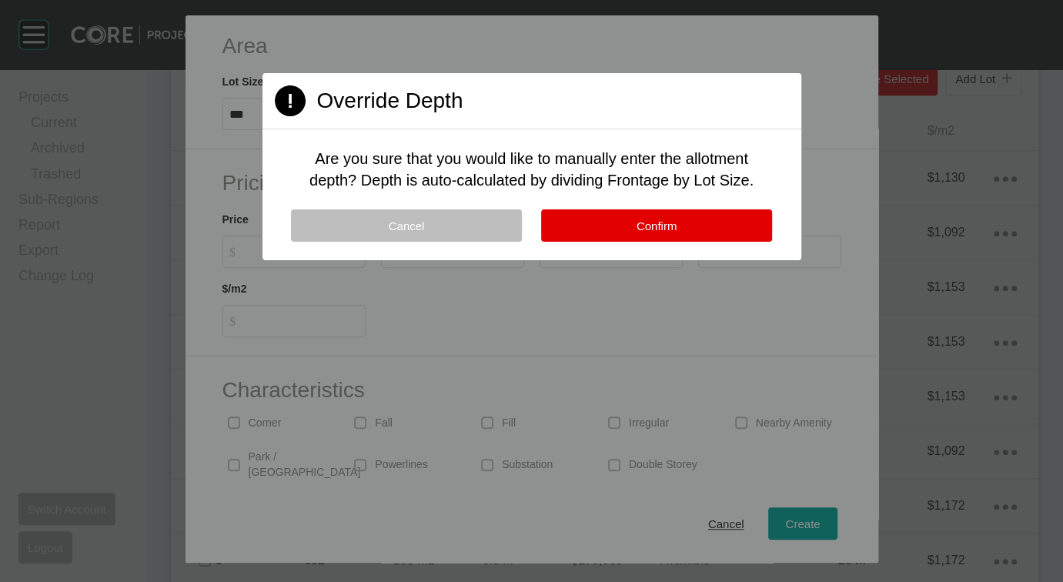
click at [539, 260] on div "Cancel Confirm" at bounding box center [531, 234] width 539 height 51
click at [546, 242] on button "Confirm" at bounding box center [656, 225] width 231 height 32
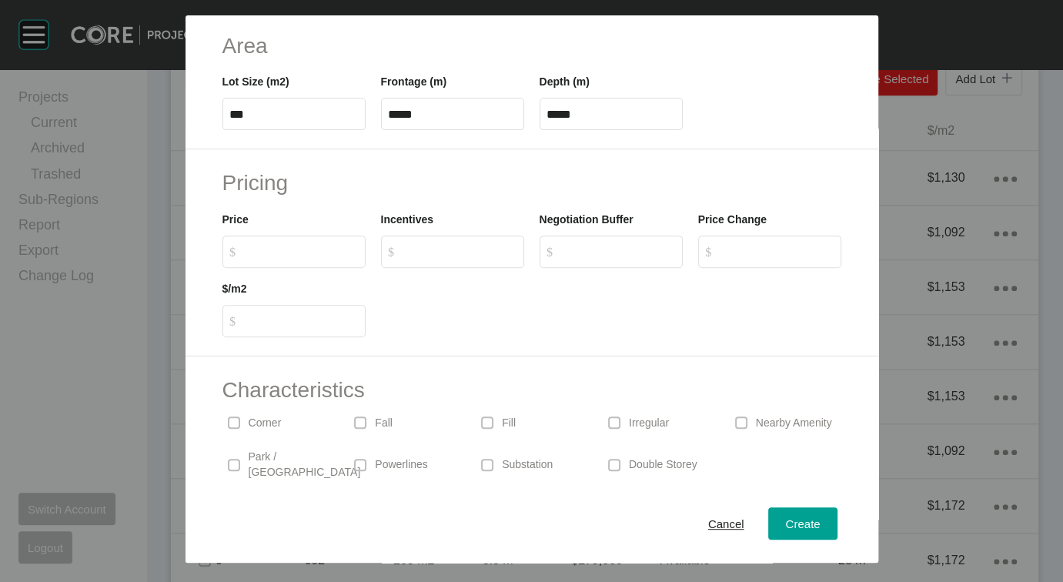
click at [222, 268] on label "$ Created with Sketch. $" at bounding box center [293, 251] width 143 height 32
click at [244, 258] on input "$ Created with Sketch. $" at bounding box center [301, 251] width 115 height 13
type input "*******"
type input "*****"
click at [819, 520] on span "Create" at bounding box center [802, 523] width 35 height 13
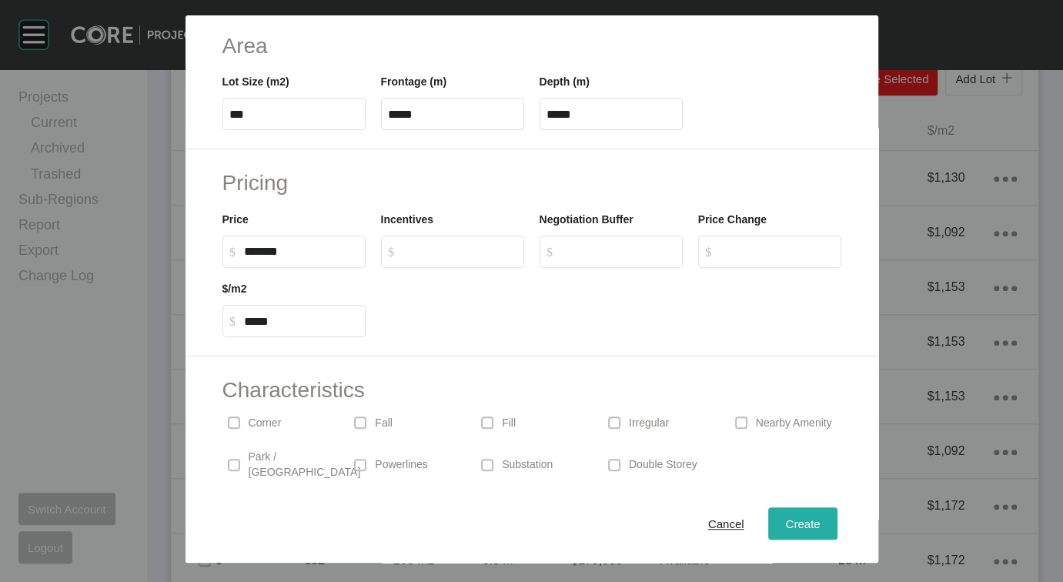
type input "*"
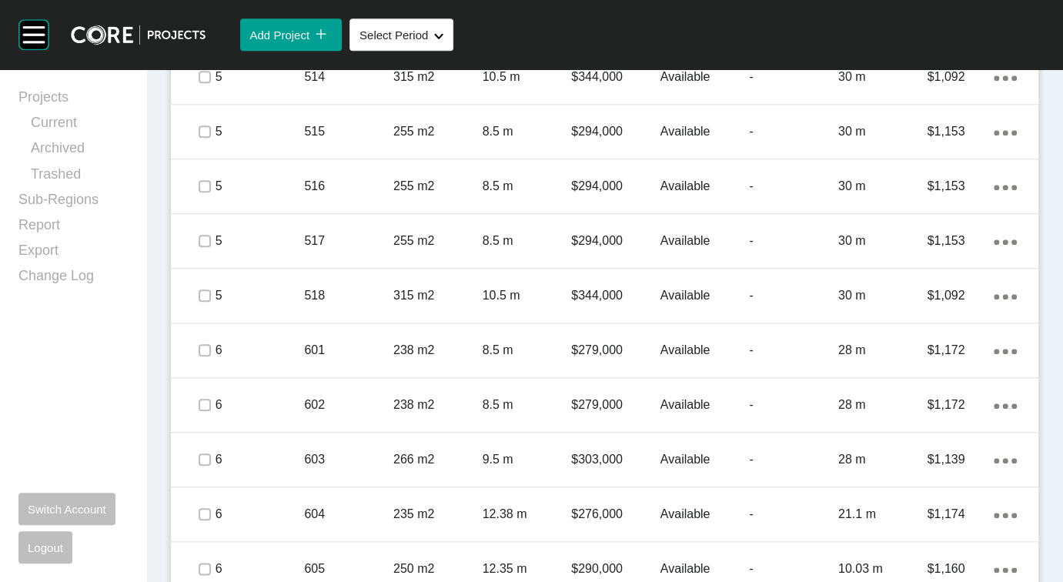
scroll to position [779, 0]
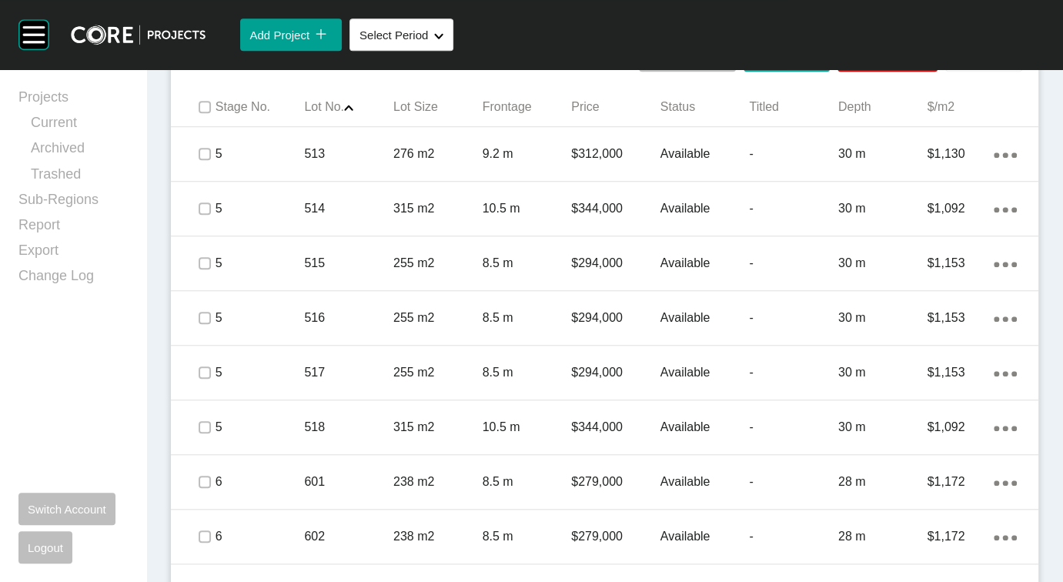
click at [955, 62] on span "Add Lot" at bounding box center [975, 54] width 40 height 13
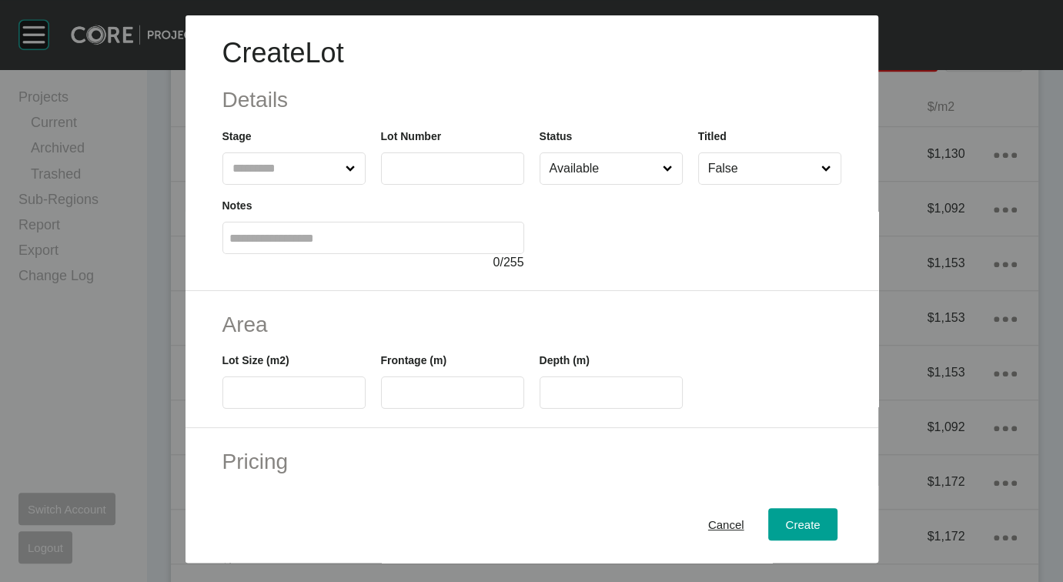
click at [345, 174] on icon at bounding box center [350, 169] width 10 height 10
click at [303, 184] on input "text" at bounding box center [286, 168] width 114 height 31
click at [466, 185] on label at bounding box center [452, 168] width 143 height 32
click at [466, 175] on input "text" at bounding box center [452, 168] width 129 height 13
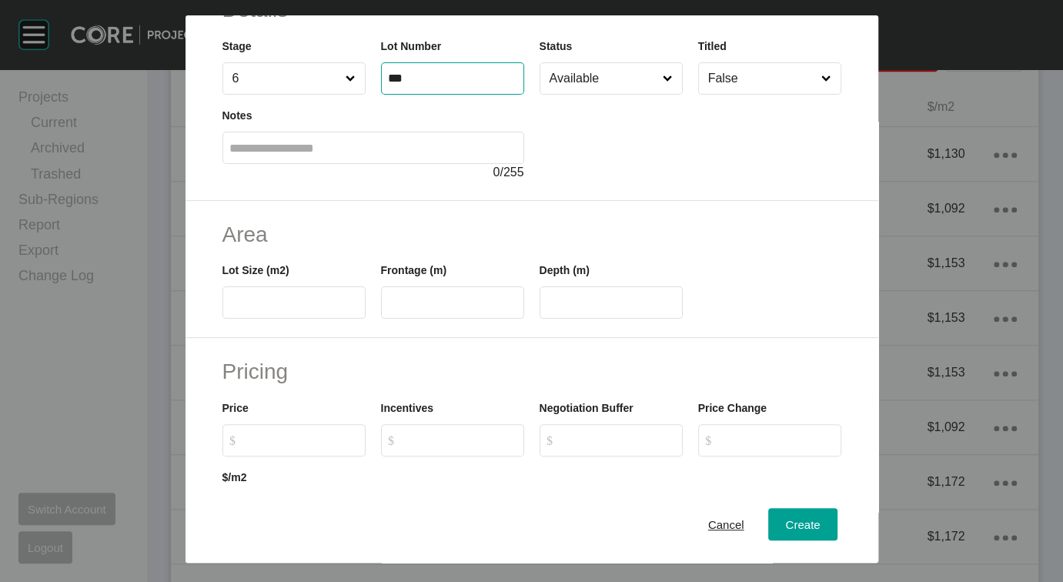
scroll to position [92, 0]
type input "***"
click at [222, 317] on label at bounding box center [293, 301] width 143 height 32
click at [229, 308] on input "text" at bounding box center [293, 301] width 129 height 13
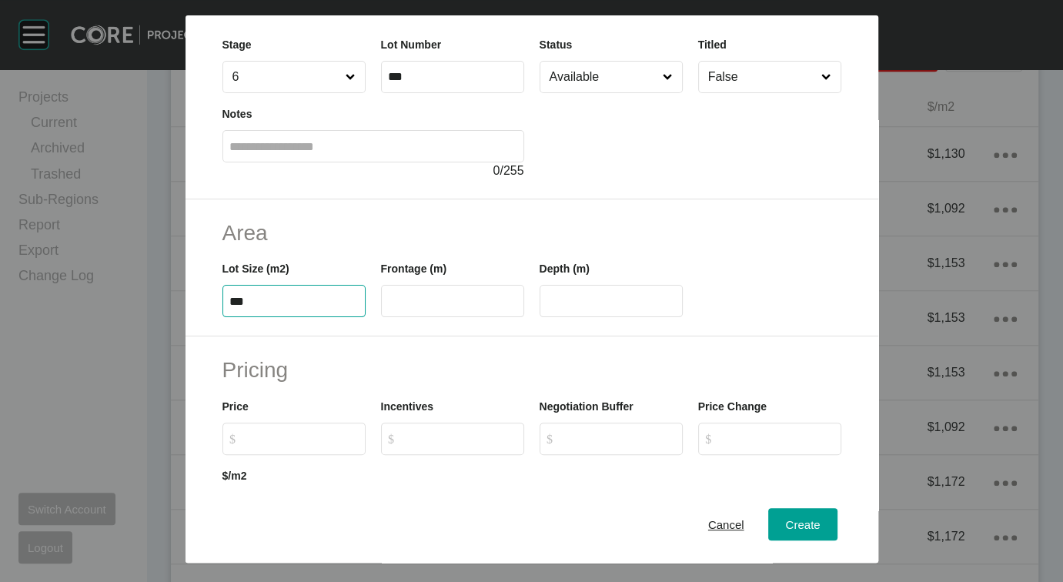
type input "***"
click at [381, 317] on label at bounding box center [452, 301] width 143 height 32
click at [388, 308] on input "text" at bounding box center [452, 301] width 129 height 13
type input "****"
click at [586, 308] on input "**" at bounding box center [610, 301] width 129 height 13
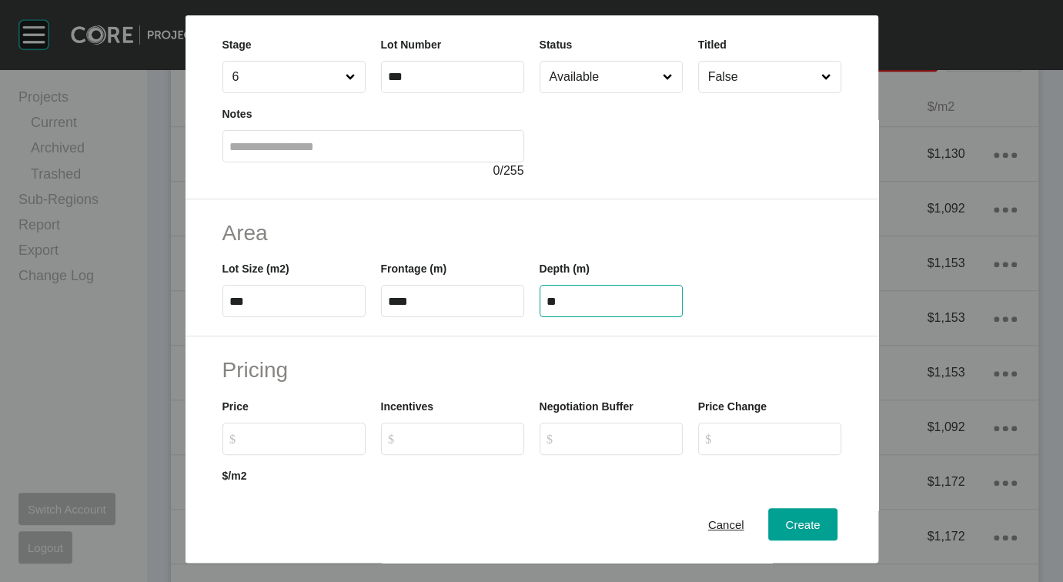
click at [553, 308] on input "**" at bounding box center [610, 301] width 129 height 13
drag, startPoint x: 551, startPoint y: 396, endPoint x: 562, endPoint y: 396, distance: 10.8
click at [562, 308] on input "**" at bounding box center [610, 301] width 129 height 13
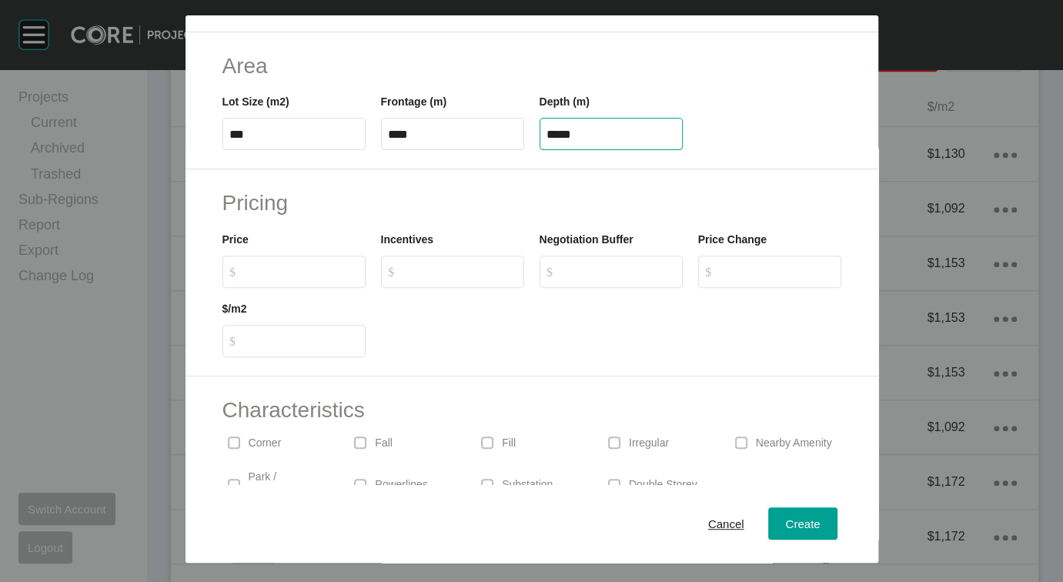
scroll to position [277, 0]
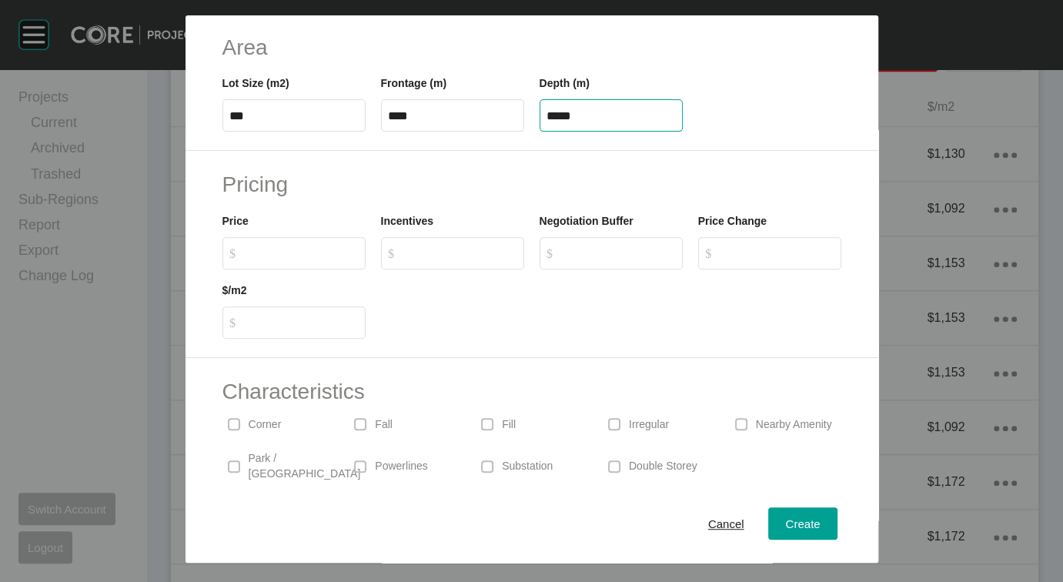
type input "*****"
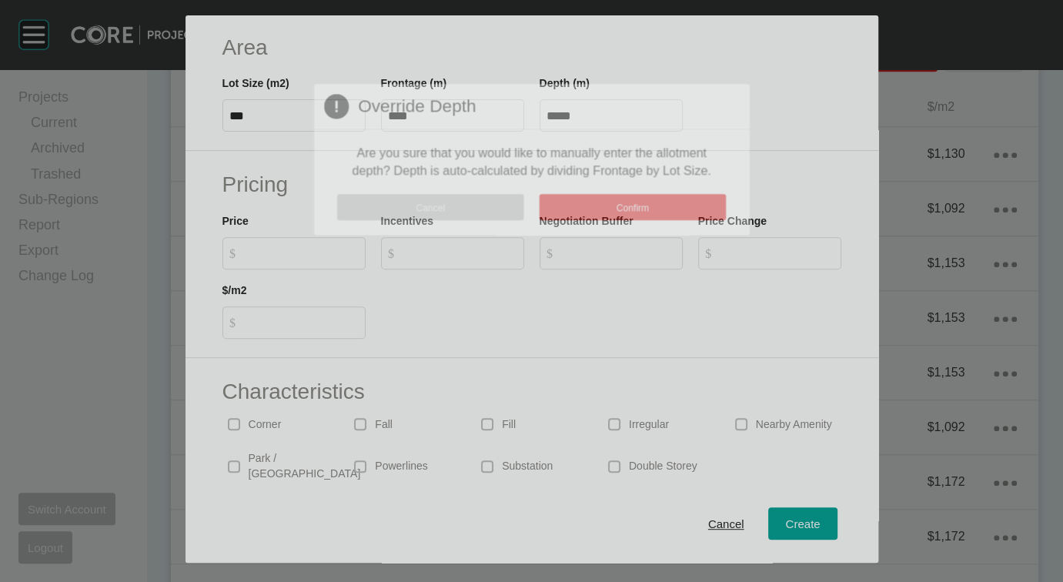
click at [167, 395] on div "Create Lot Details Stage 6 Lot Number *** Status Available Titled False Notes 0…" at bounding box center [531, 291] width 1063 height 582
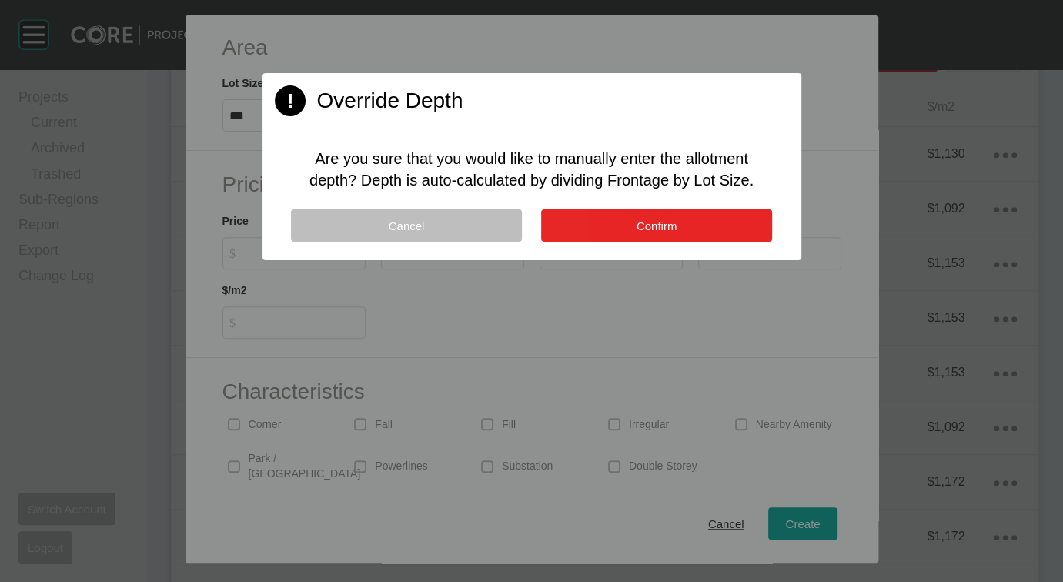
click at [649, 232] on span "Confirm" at bounding box center [656, 225] width 41 height 13
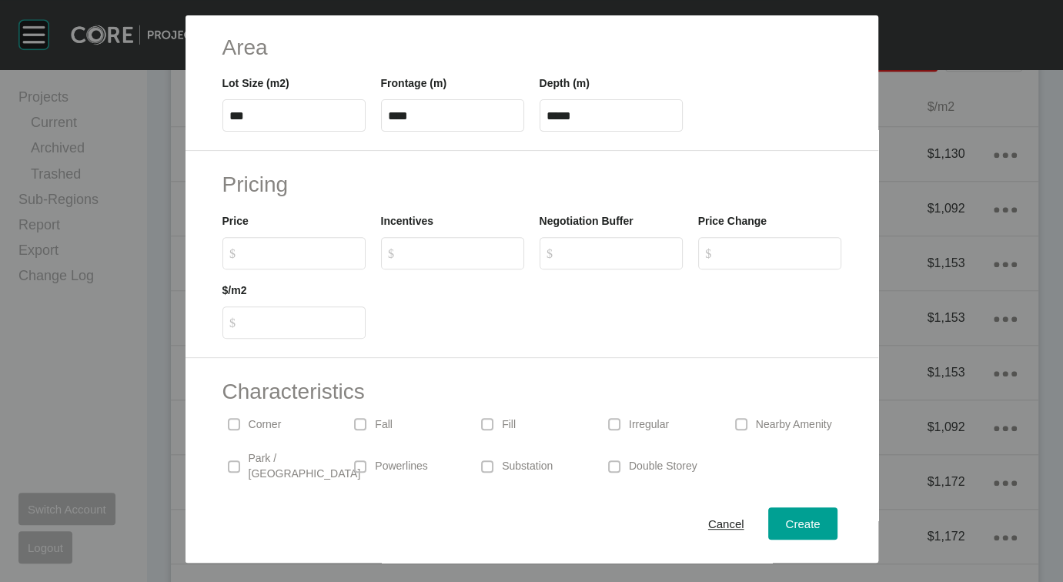
click at [244, 259] on input "$ Created with Sketch. $" at bounding box center [301, 252] width 115 height 13
type input "*******"
type input "*****"
click at [823, 513] on div "Create" at bounding box center [802, 523] width 42 height 21
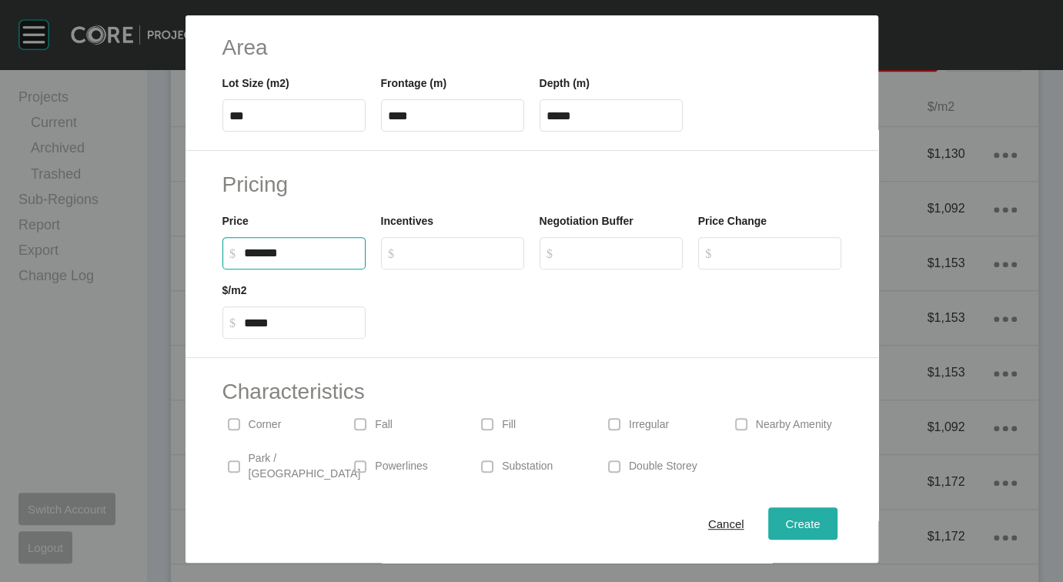
type input "*"
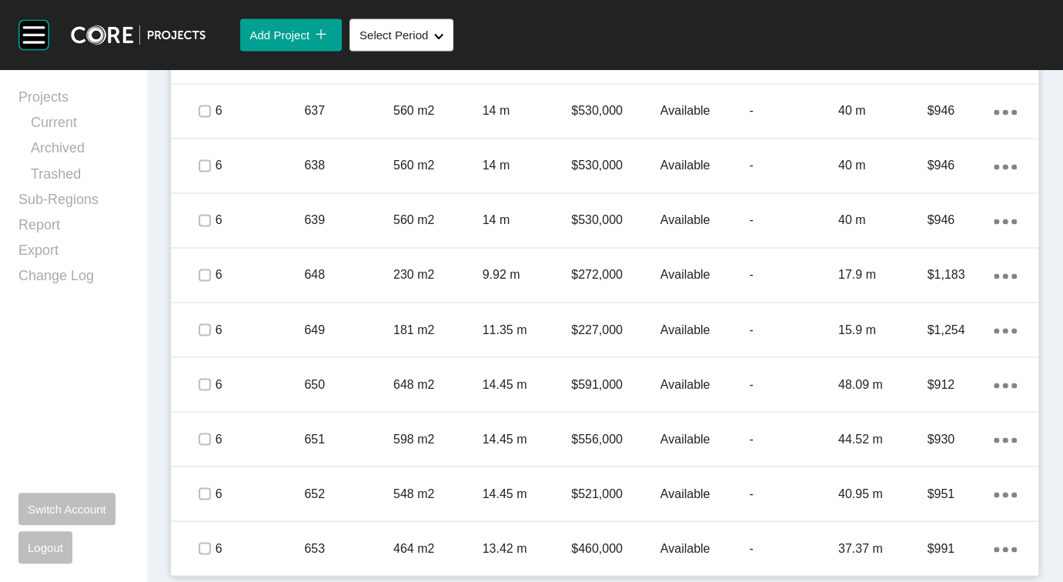
scroll to position [1838, 0]
click at [993, 5] on ellipse at bounding box center [995, 2] width 5 height 5
click at [900, 220] on link "Duplicate" at bounding box center [905, 212] width 58 height 23
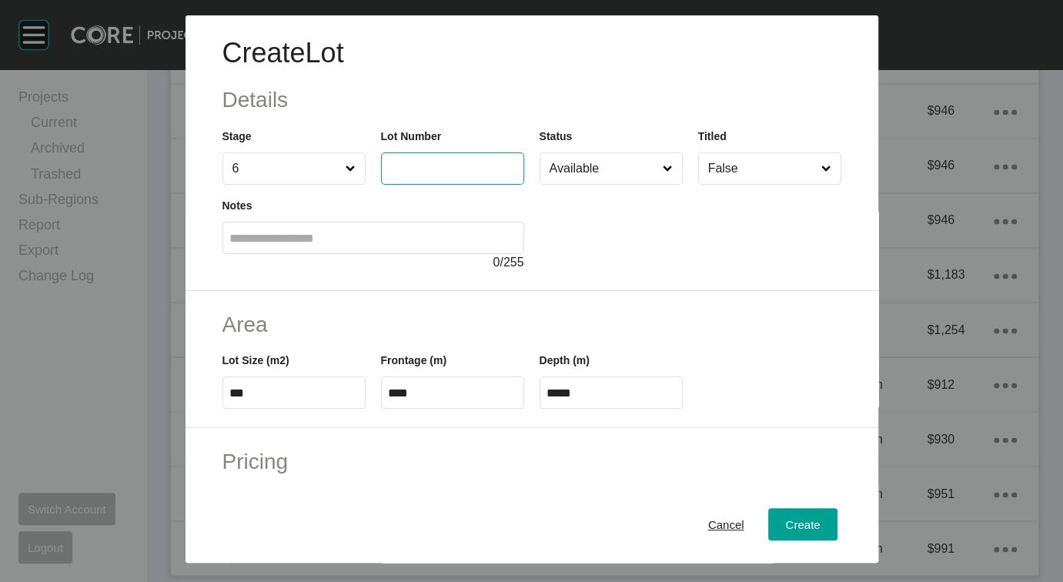
drag, startPoint x: 416, startPoint y: 198, endPoint x: 484, endPoint y: 193, distance: 67.9
click at [416, 175] on input "text" at bounding box center [452, 168] width 129 height 13
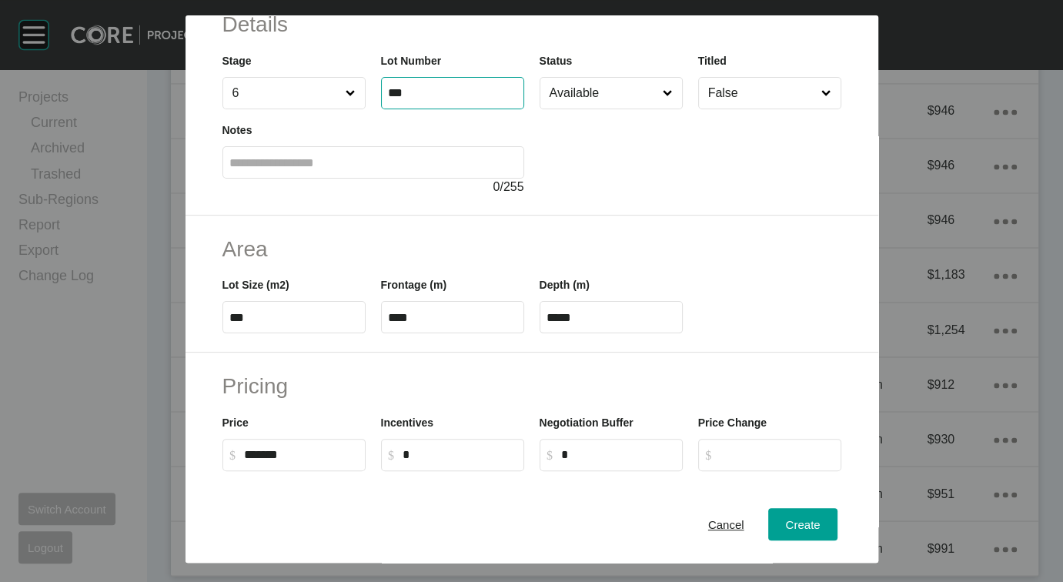
scroll to position [78, 0]
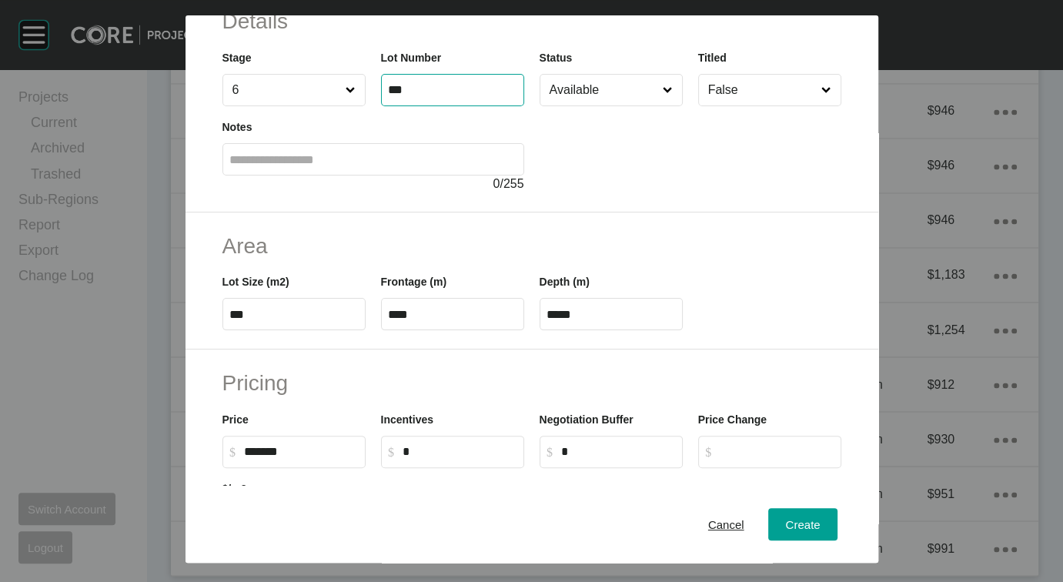
type input "***"
drag, startPoint x: 163, startPoint y: 407, endPoint x: 257, endPoint y: 415, distance: 94.2
click at [252, 321] on input "***" at bounding box center [293, 314] width 129 height 13
type input "***"
type input "**"
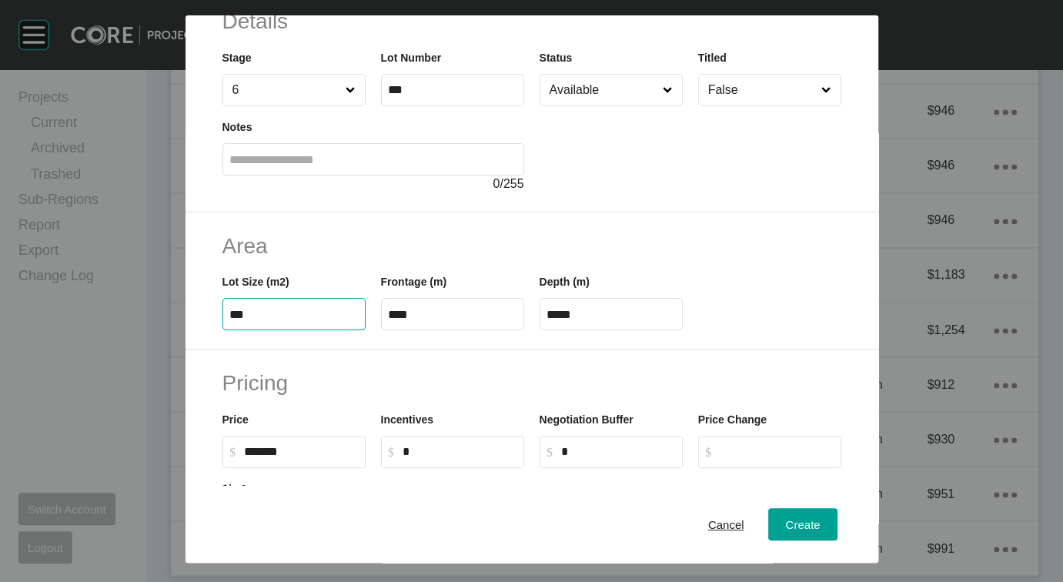
type input "*****"
click at [636, 321] on input "**" at bounding box center [610, 314] width 129 height 13
drag, startPoint x: 549, startPoint y: 406, endPoint x: 560, endPoint y: 406, distance: 10.8
click at [560, 321] on input "**" at bounding box center [610, 314] width 129 height 13
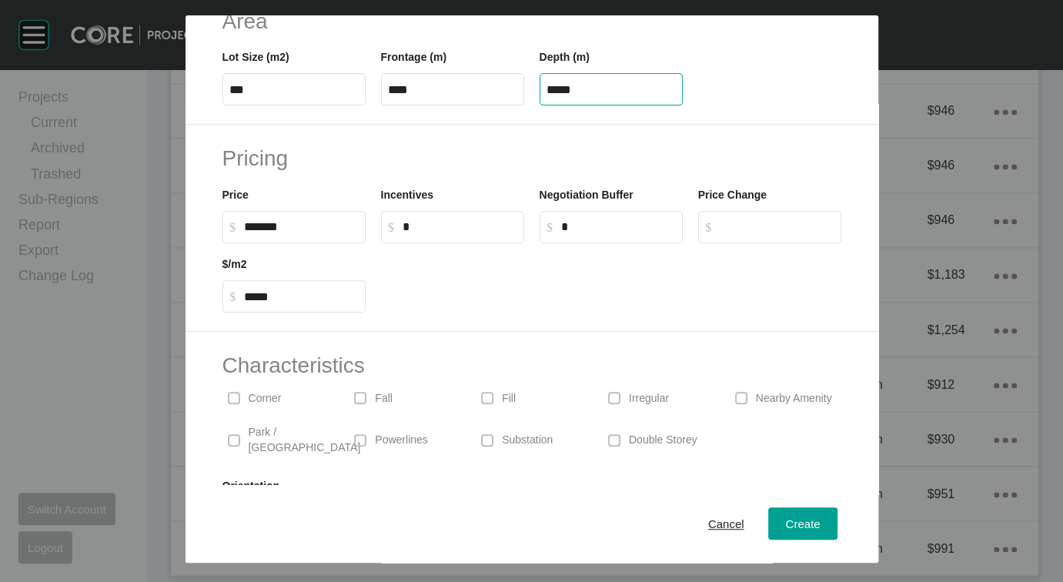
scroll to position [308, 0]
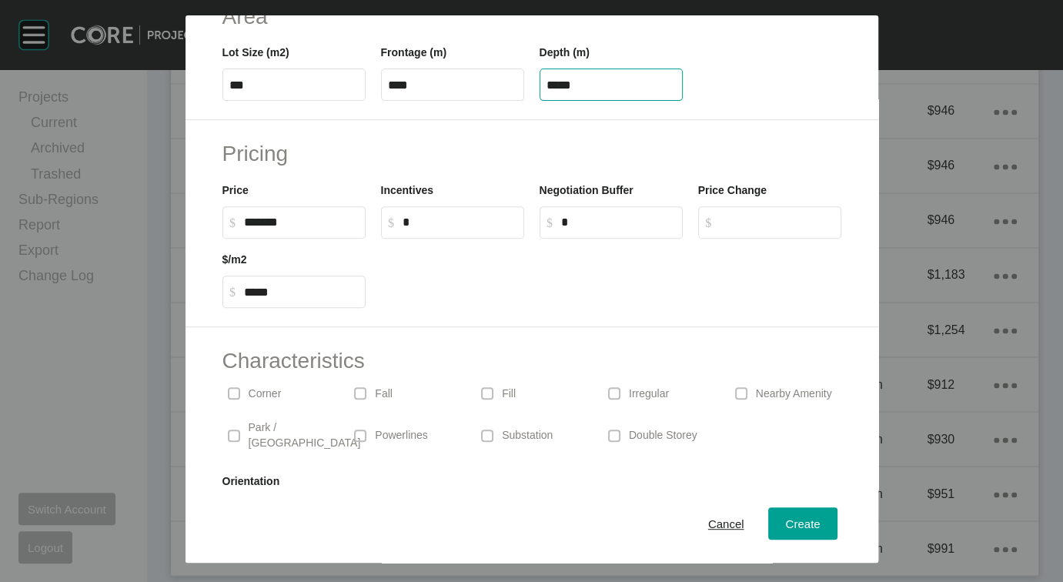
type input "*****"
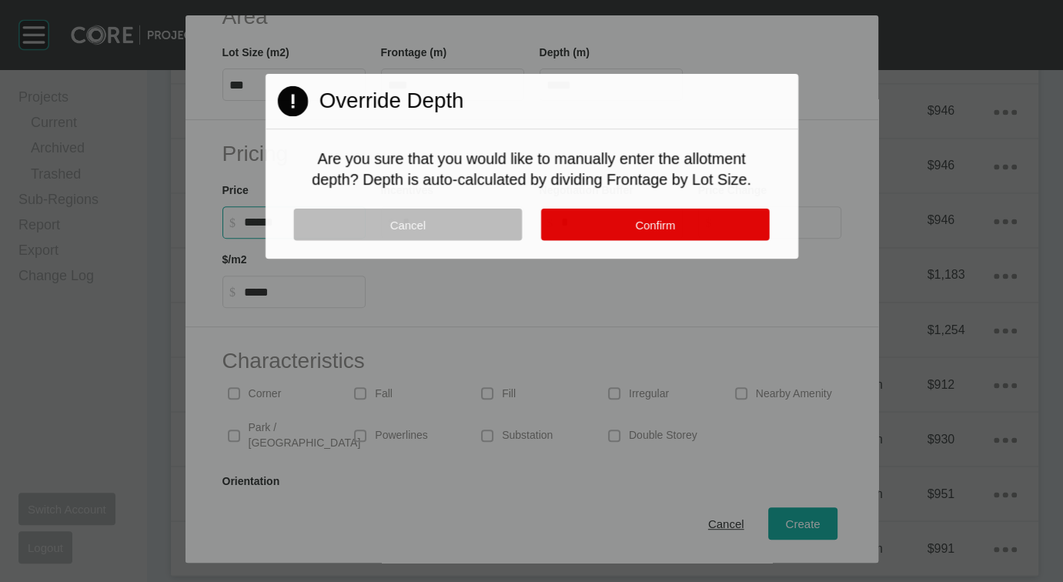
drag, startPoint x: 192, startPoint y: 345, endPoint x: 161, endPoint y: 345, distance: 31.5
click at [161, 345] on div "Create Lot Details Stage 6 Lot Number *** Status Available Titled False Notes 0…" at bounding box center [531, 291] width 1063 height 582
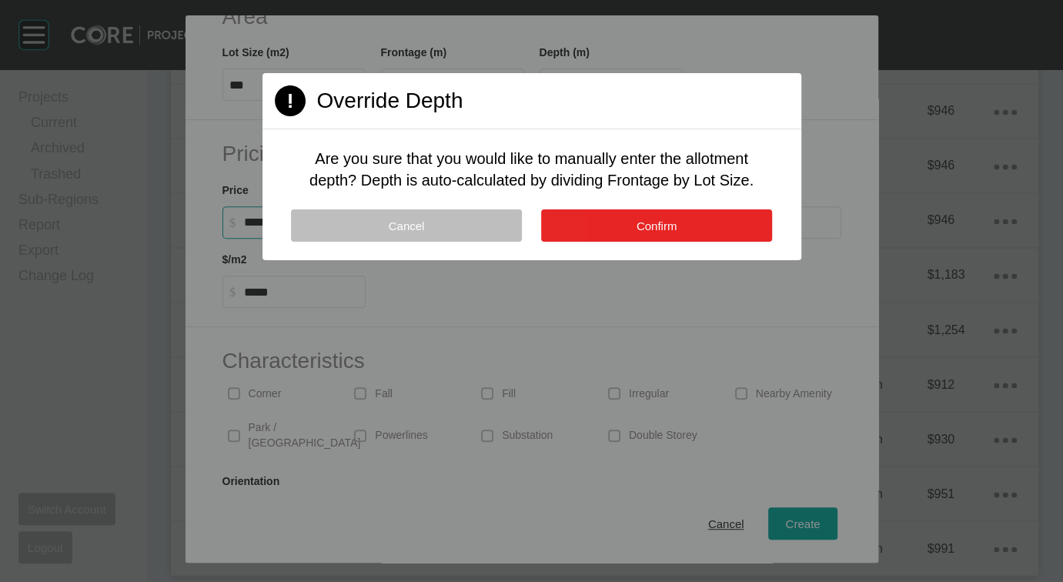
type input "*******"
type input "*****"
click at [651, 242] on button "Confirm" at bounding box center [656, 225] width 231 height 32
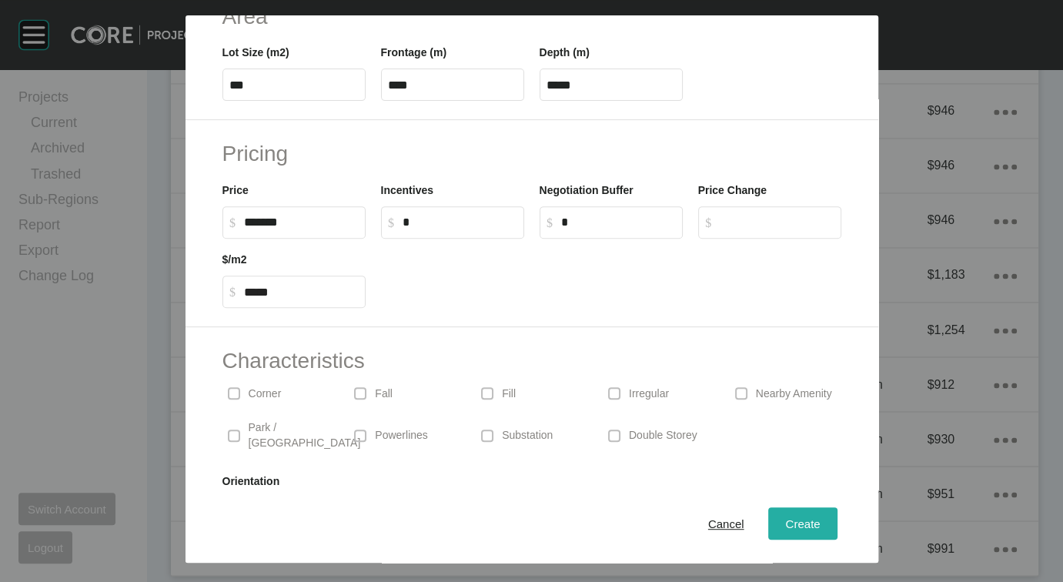
click at [836, 527] on button "Create" at bounding box center [802, 524] width 68 height 32
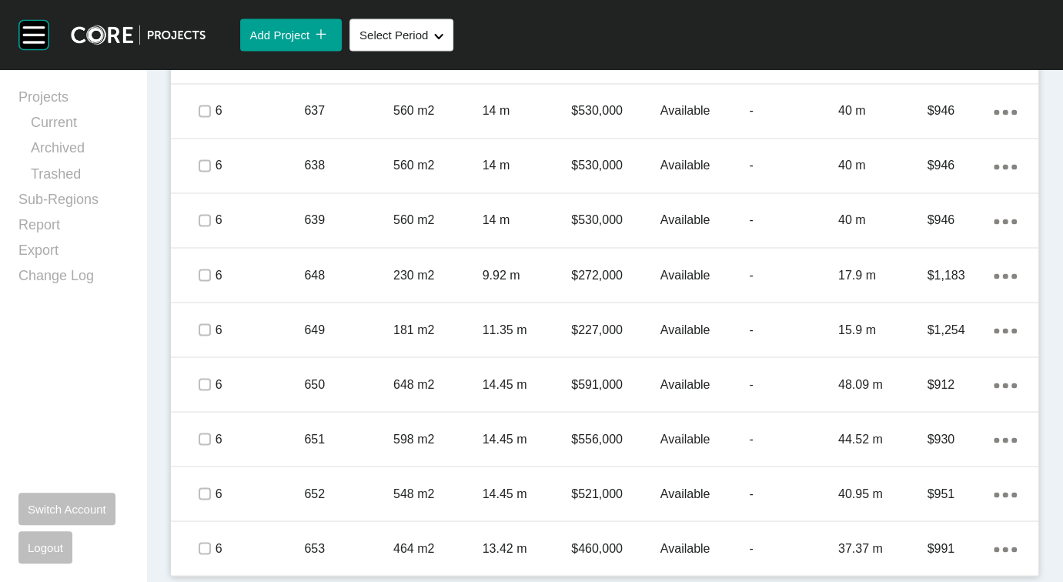
click at [993, 5] on icon "Action Menu Dots Copy 6 Created with Sketch." at bounding box center [1004, 2] width 23 height 5
click at [917, 287] on link "Duplicate" at bounding box center [905, 280] width 58 height 23
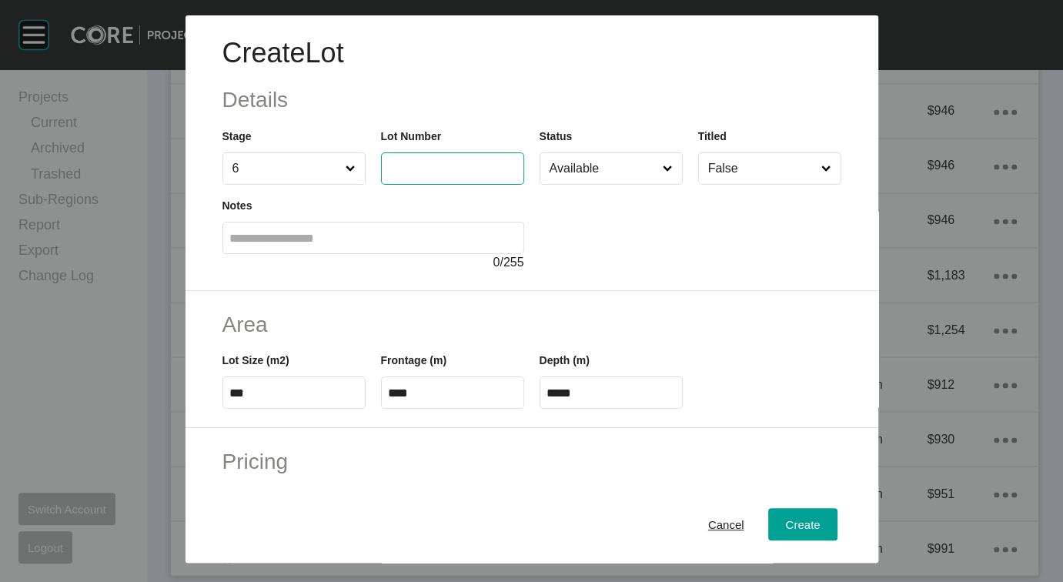
click at [426, 175] on input "text" at bounding box center [452, 168] width 129 height 13
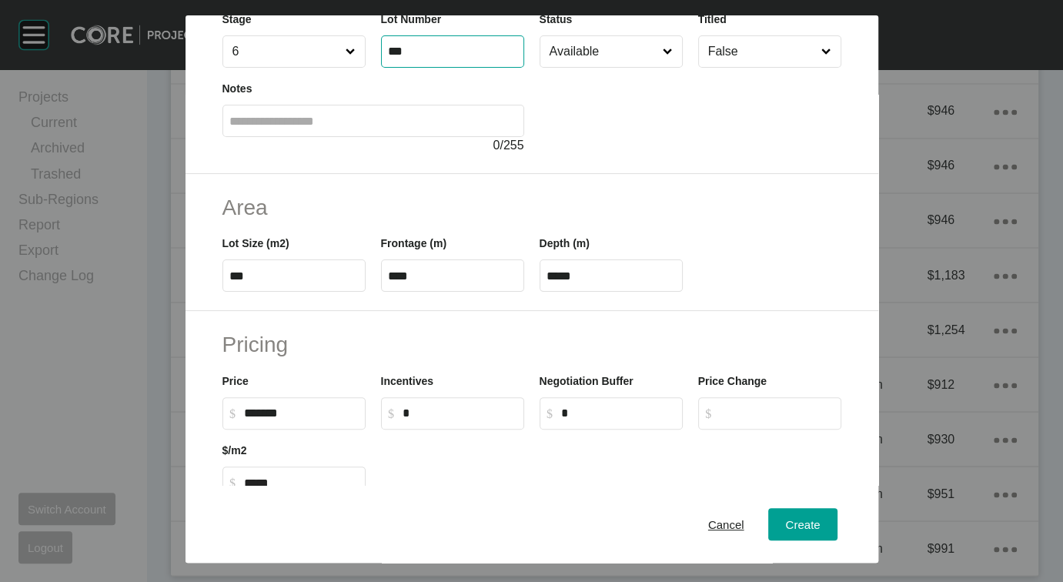
scroll to position [121, 0]
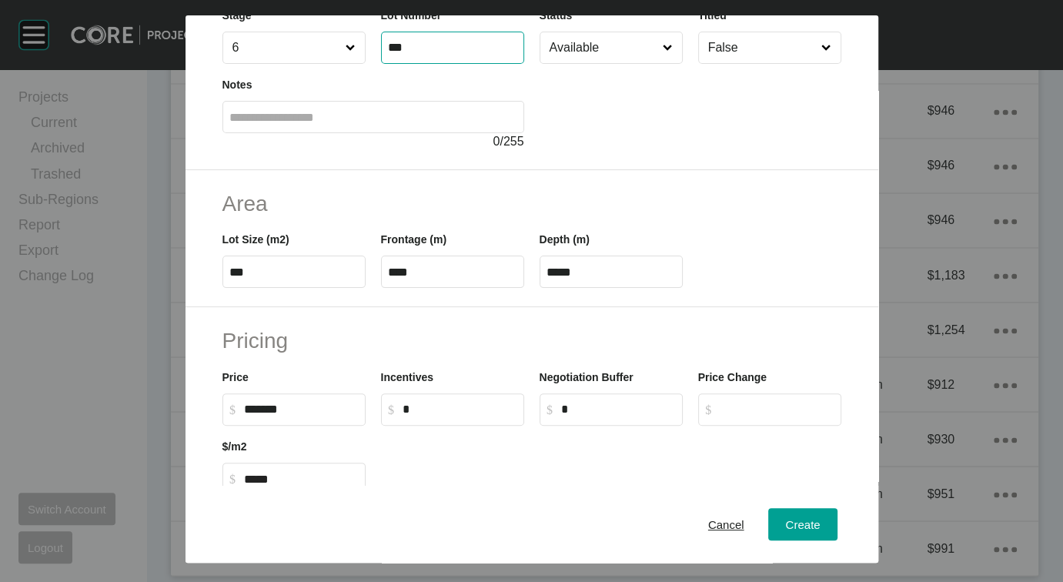
type input "***"
drag, startPoint x: 162, startPoint y: 360, endPoint x: 281, endPoint y: 378, distance: 119.8
click at [281, 288] on label "***" at bounding box center [293, 271] width 143 height 32
type input "***"
type input "****"
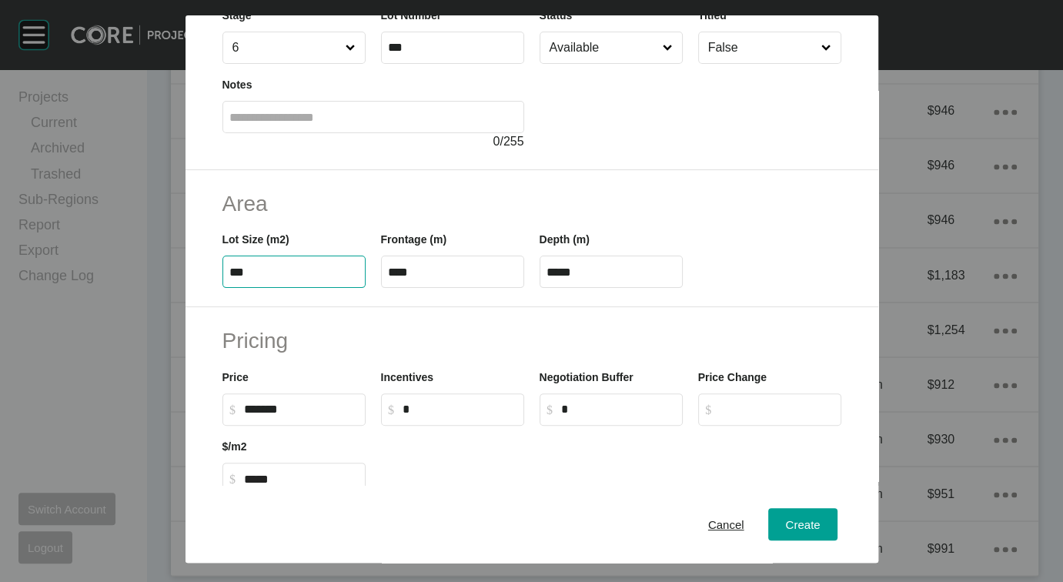
type input "*****"
click at [572, 279] on input "****" at bounding box center [610, 271] width 129 height 13
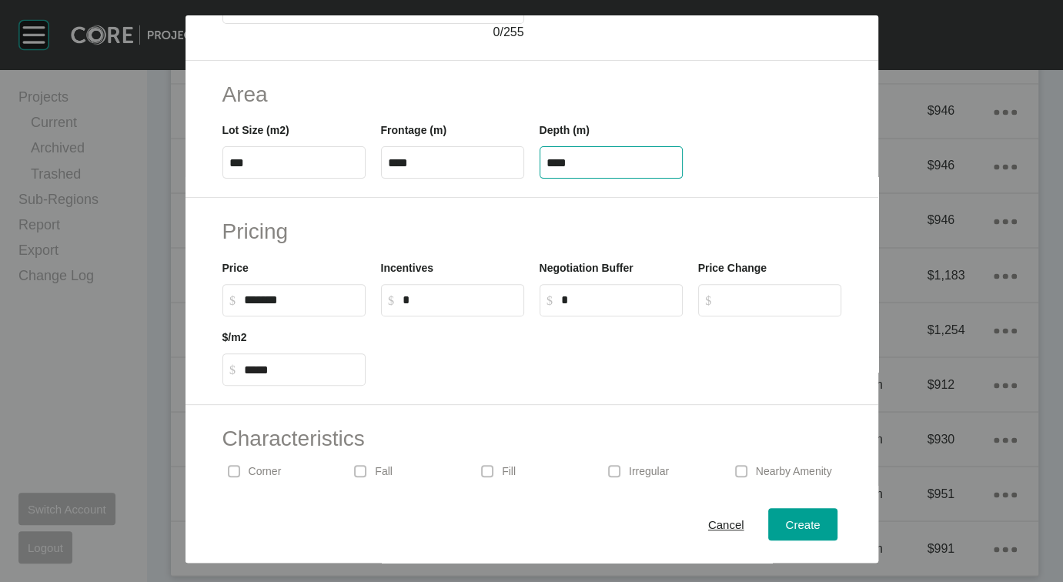
scroll to position [233, 0]
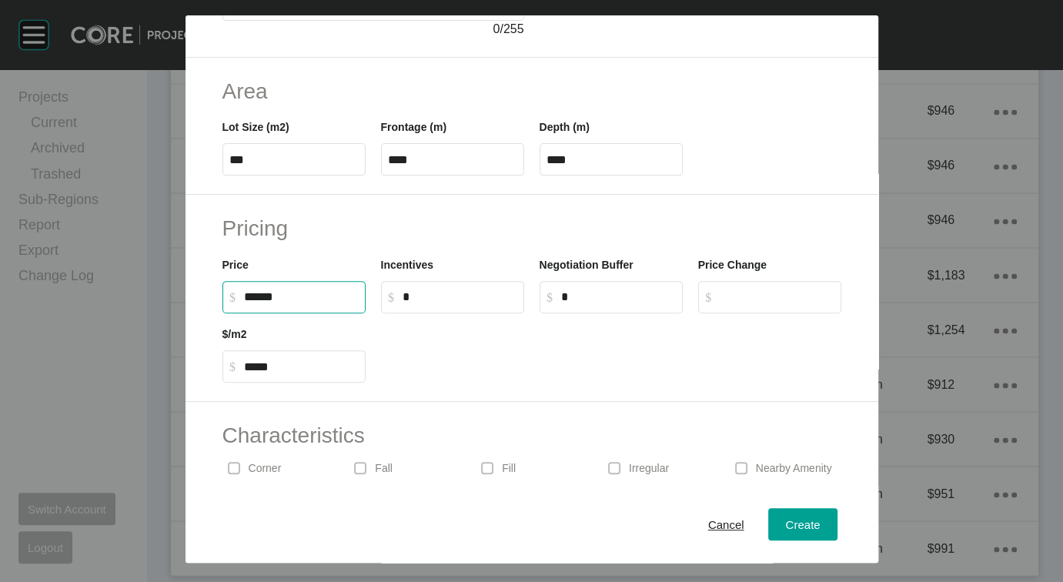
drag, startPoint x: 192, startPoint y: 423, endPoint x: 180, endPoint y: 428, distance: 12.4
click at [244, 303] on input "******" at bounding box center [301, 296] width 115 height 13
type input "*******"
type input "*****"
click at [823, 513] on div "Create" at bounding box center [802, 523] width 42 height 21
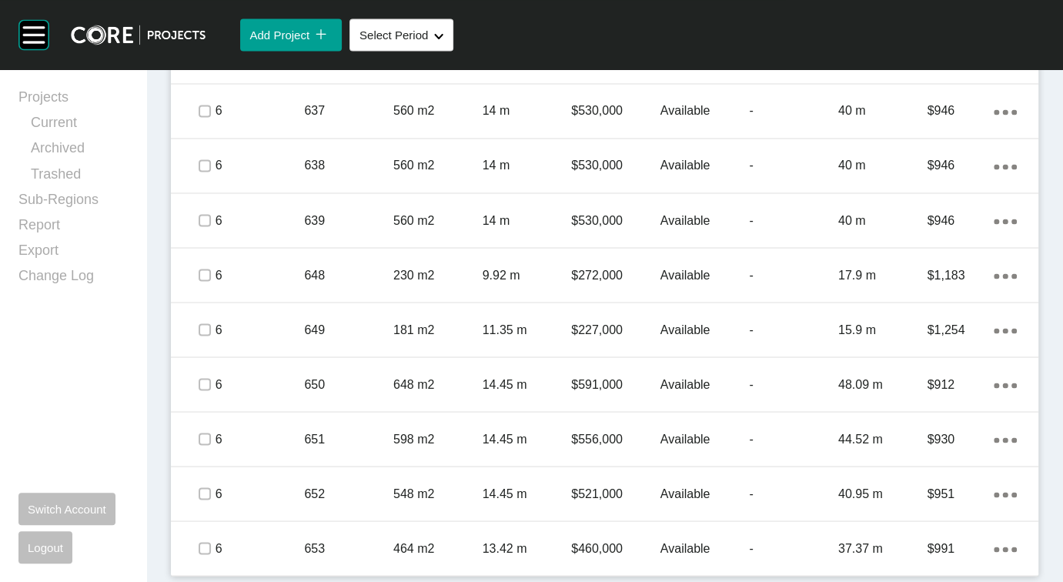
click at [994, 10] on div "Action Menu Dots Copy 6 Created with Sketch." at bounding box center [1004, 1] width 23 height 17
click at [919, 358] on link "Duplicate" at bounding box center [905, 348] width 58 height 23
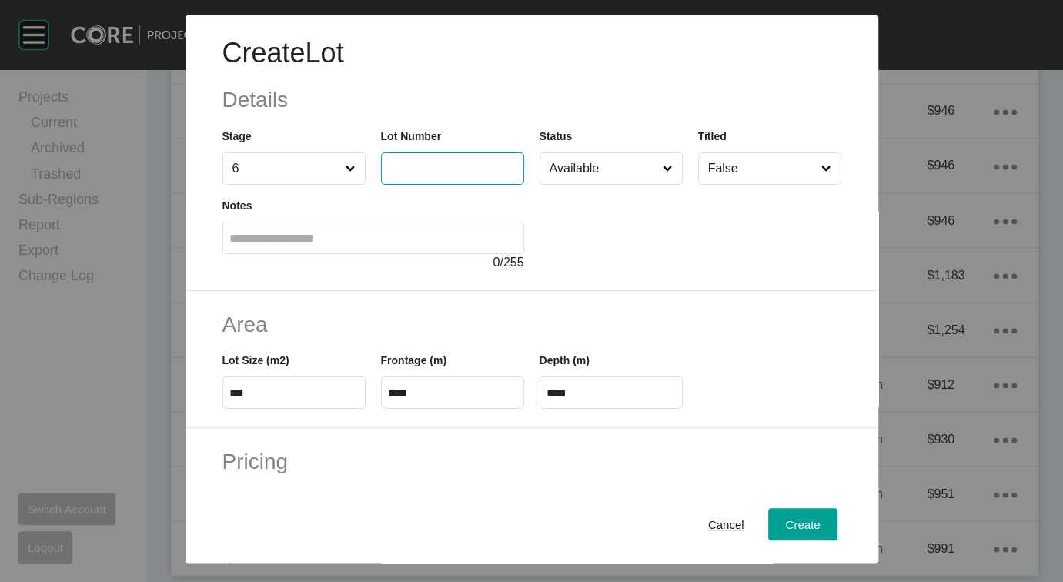
click at [388, 175] on input "text" at bounding box center [452, 168] width 129 height 13
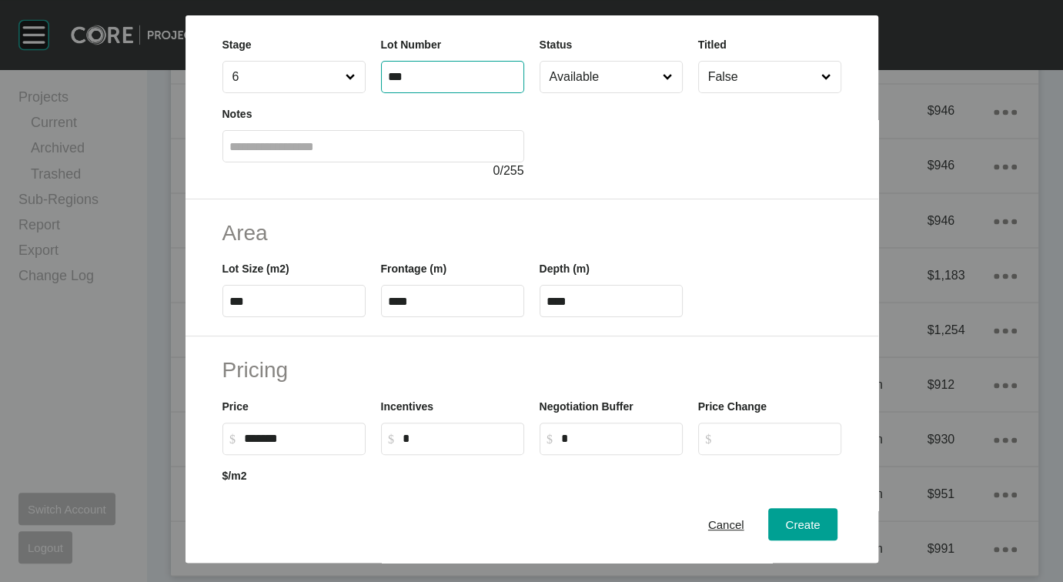
scroll to position [96, 0]
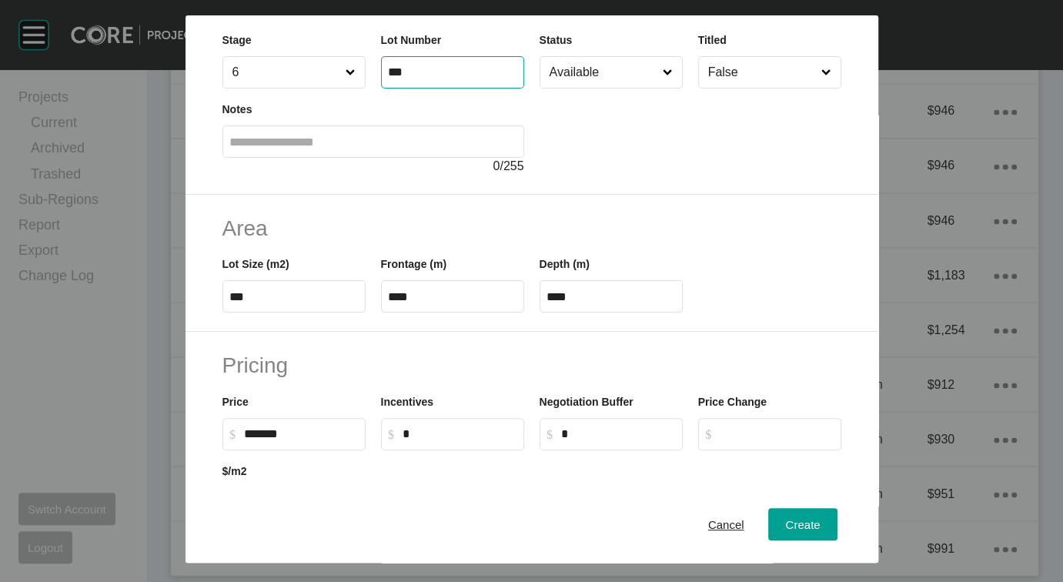
type input "***"
drag, startPoint x: 160, startPoint y: 396, endPoint x: 255, endPoint y: 395, distance: 95.4
click at [255, 303] on input "***" at bounding box center [293, 296] width 129 height 13
type input "***"
type input "****"
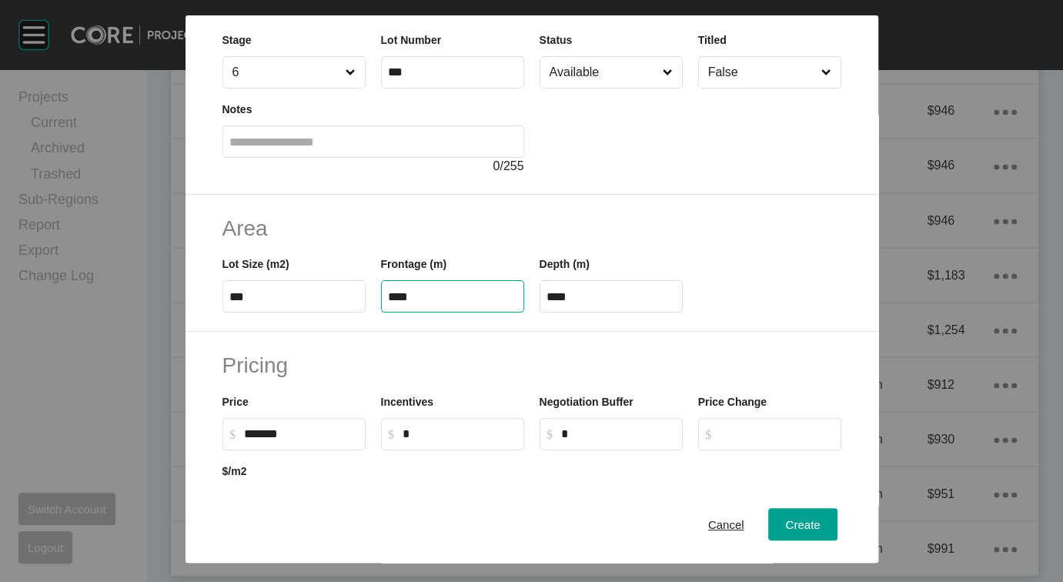
type input "*****"
drag, startPoint x: 359, startPoint y: 395, endPoint x: 400, endPoint y: 402, distance: 41.2
click at [400, 312] on label "****" at bounding box center [452, 296] width 143 height 32
type input "****"
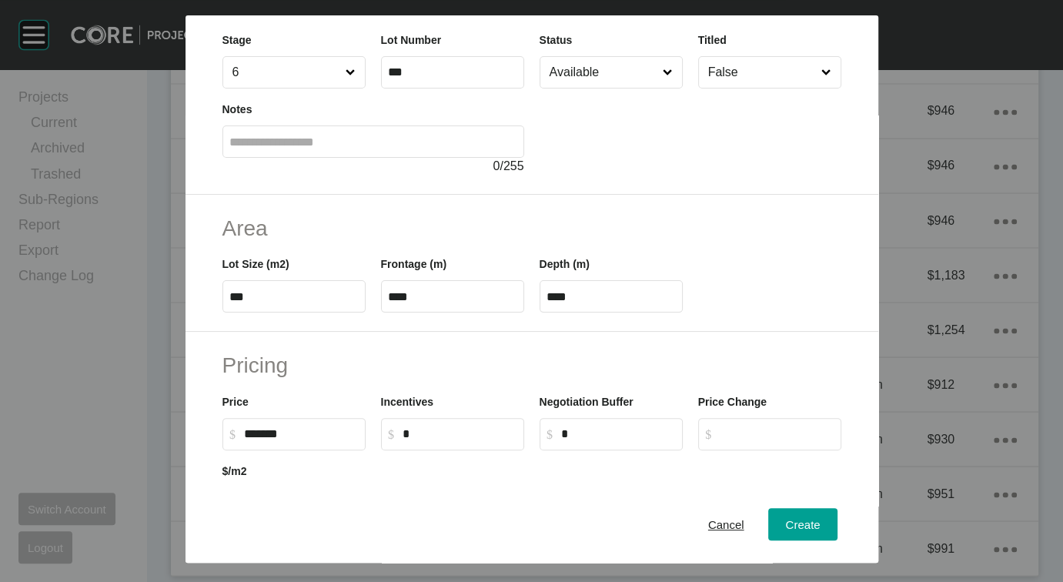
click at [655, 332] on div "Area Lot Size (m2) *** Frontage (m) **** Depth (m) ****" at bounding box center [531, 264] width 692 height 138
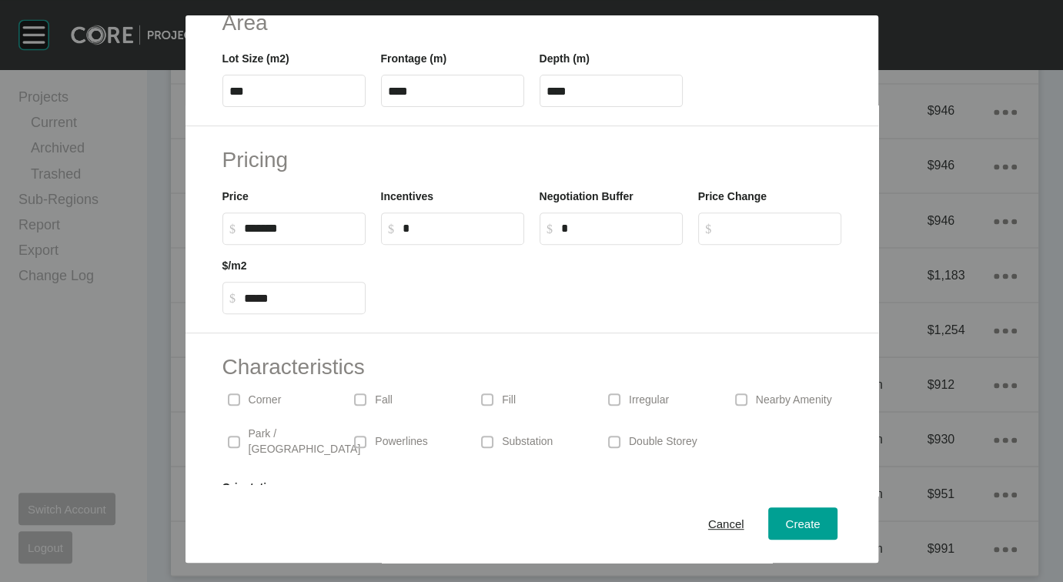
scroll to position [305, 0]
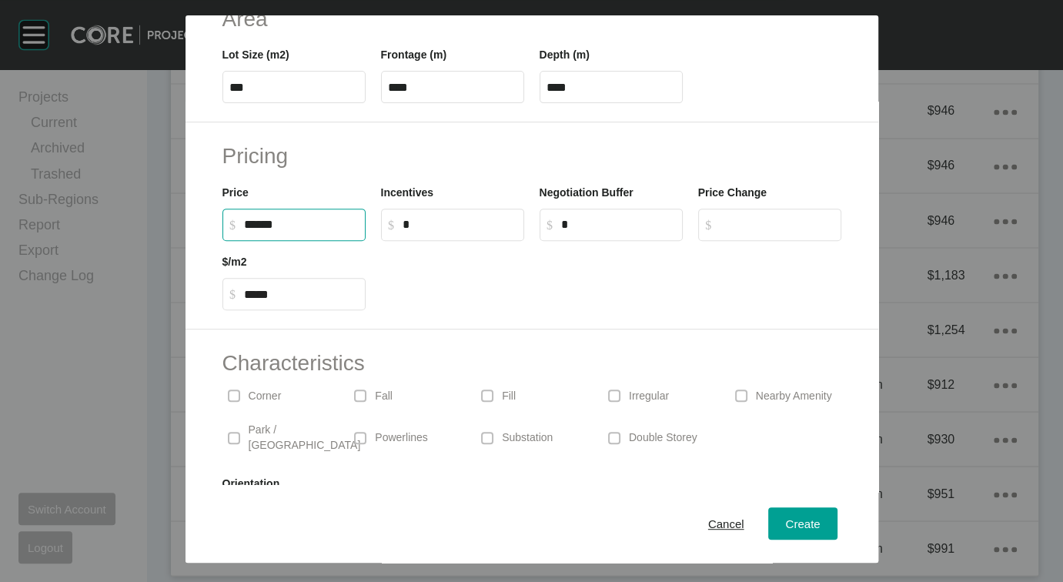
drag, startPoint x: 179, startPoint y: 358, endPoint x: 191, endPoint y: 337, distance: 23.8
click at [244, 231] on input "******" at bounding box center [301, 224] width 115 height 13
type input "*******"
type input "*****"
click at [823, 521] on div "Create" at bounding box center [802, 523] width 42 height 21
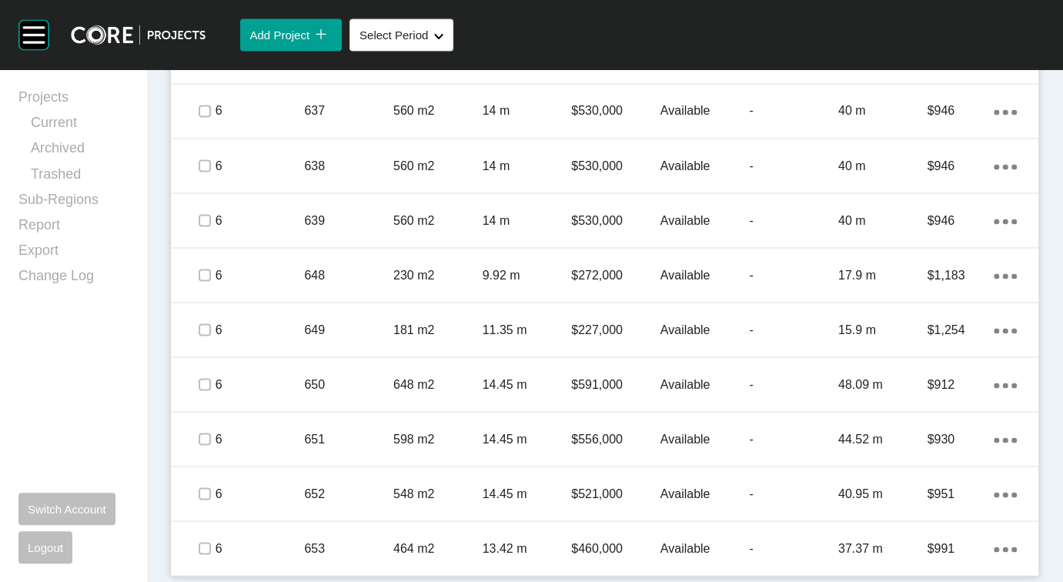
click at [929, 214] on link "Duplicate" at bounding box center [905, 212] width 58 height 23
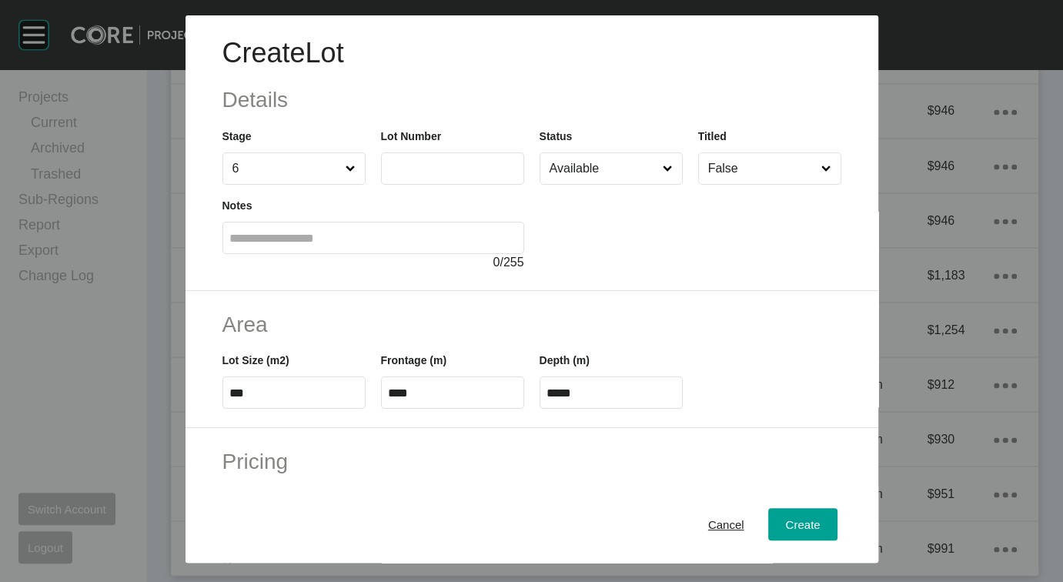
click at [381, 185] on label at bounding box center [452, 168] width 143 height 32
click at [388, 175] on input "text" at bounding box center [452, 168] width 129 height 13
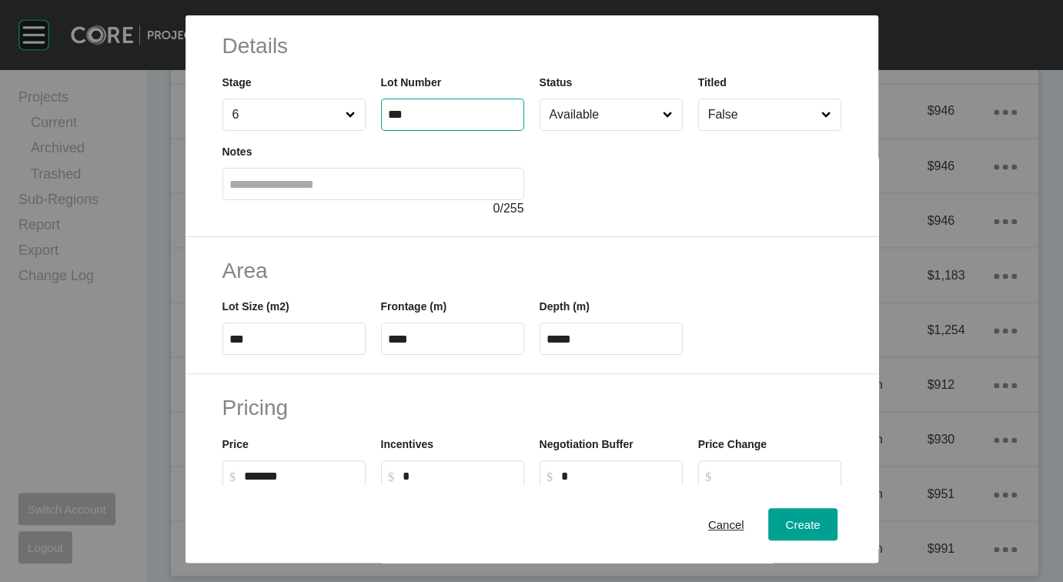
scroll to position [65, 0]
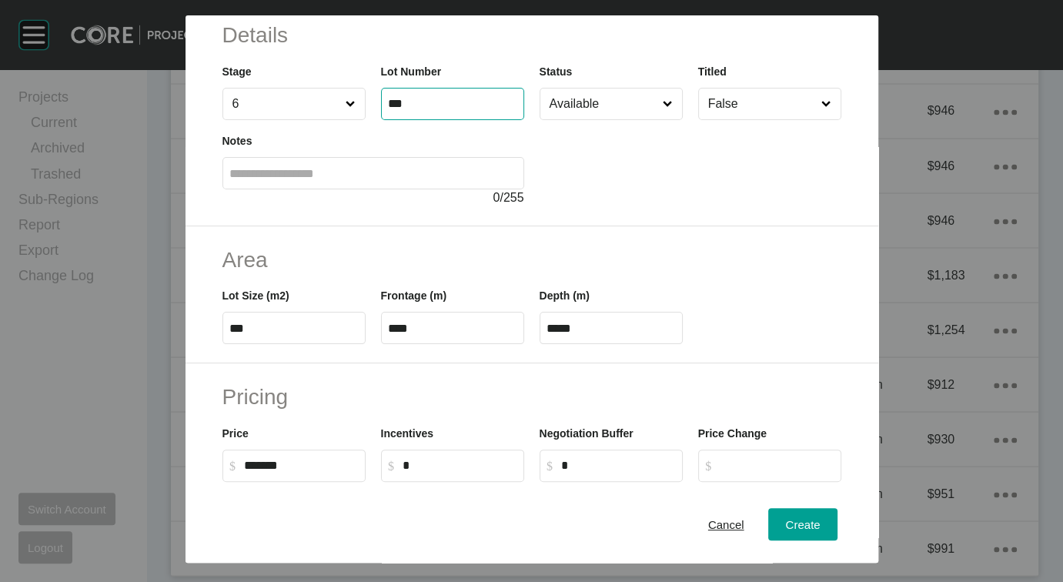
type input "***"
drag, startPoint x: 369, startPoint y: 416, endPoint x: 400, endPoint y: 424, distance: 32.5
click at [400, 335] on input "****" at bounding box center [452, 328] width 129 height 13
type input "****"
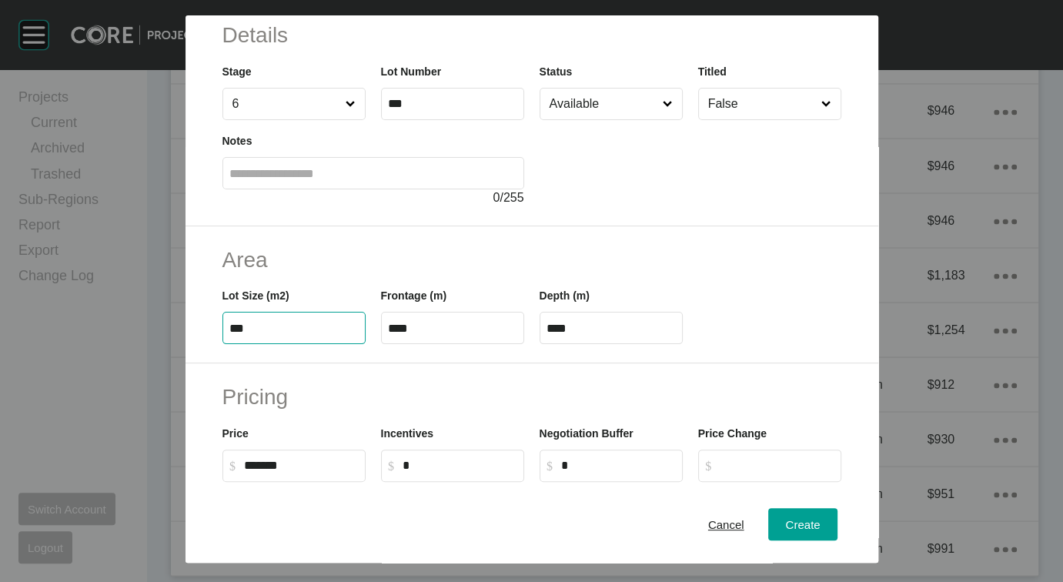
drag, startPoint x: 165, startPoint y: 422, endPoint x: 216, endPoint y: 429, distance: 52.0
click at [229, 335] on input "***" at bounding box center [293, 328] width 129 height 13
type input "***"
type input "****"
type input "*****"
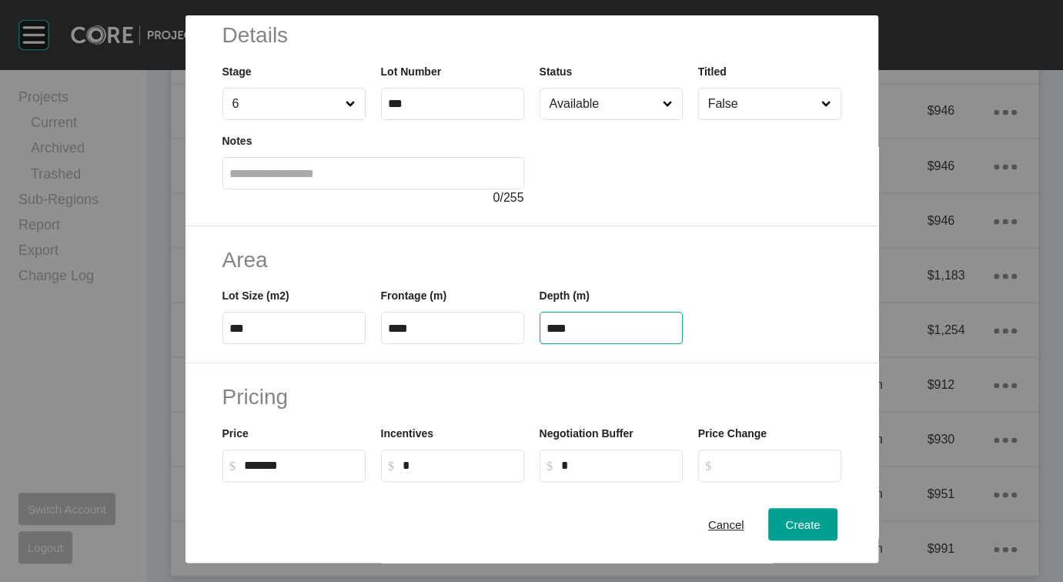
click at [616, 335] on input "****" at bounding box center [610, 328] width 129 height 13
drag, startPoint x: 616, startPoint y: 424, endPoint x: 465, endPoint y: 411, distance: 152.1
click at [465, 344] on div "Lot Size (m2) *** Frontage (m) **** Depth (m) ****" at bounding box center [532, 309] width 634 height 69
type input "*****"
click at [829, 509] on div "Create Lot Details Stage 6 Lot Number *** Status Available Titled False Notes 0…" at bounding box center [531, 291] width 1063 height 582
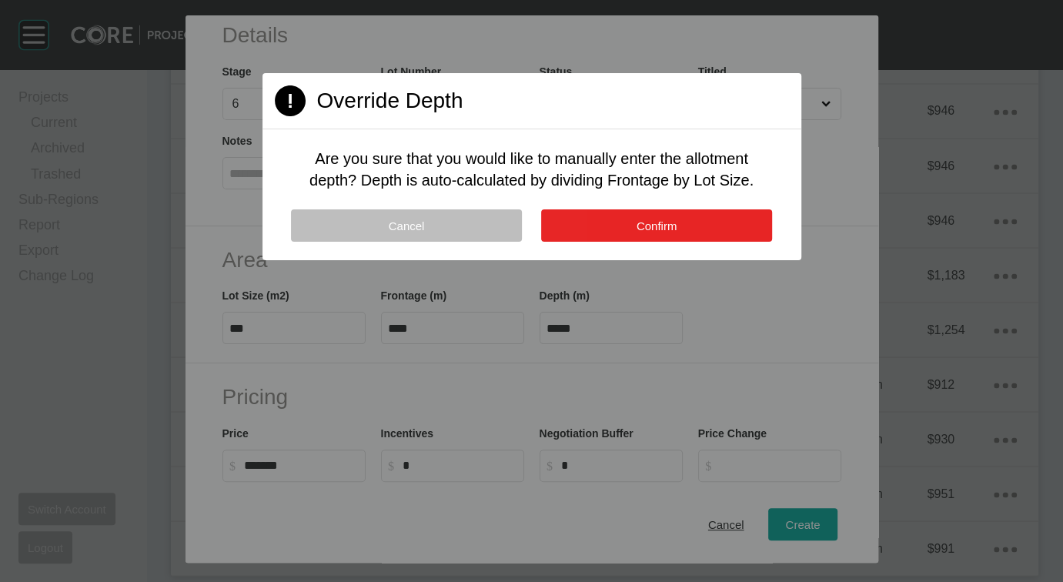
click at [681, 242] on button "Confirm" at bounding box center [656, 225] width 231 height 32
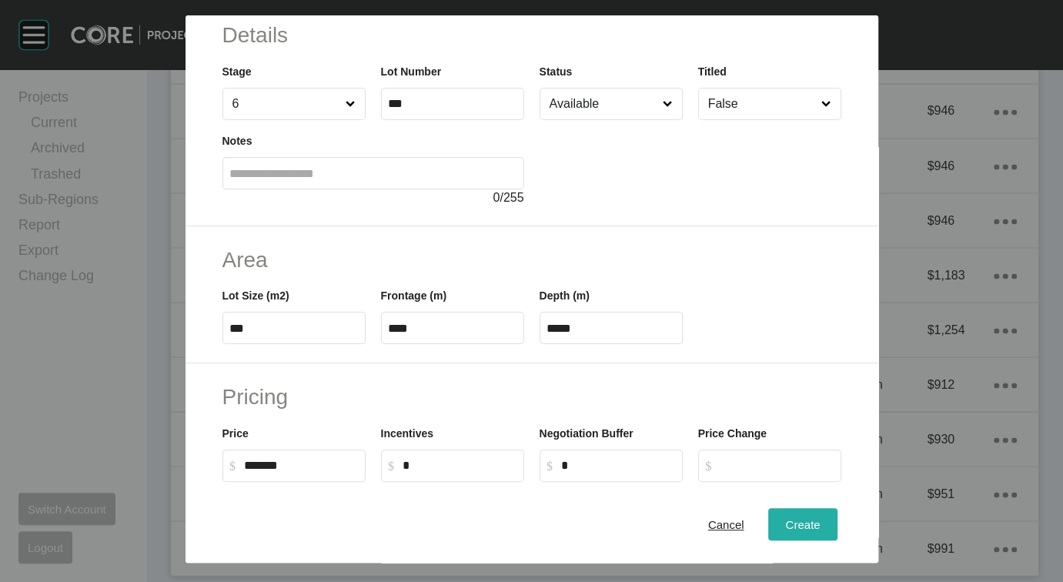
click at [836, 510] on button "Create" at bounding box center [802, 524] width 68 height 32
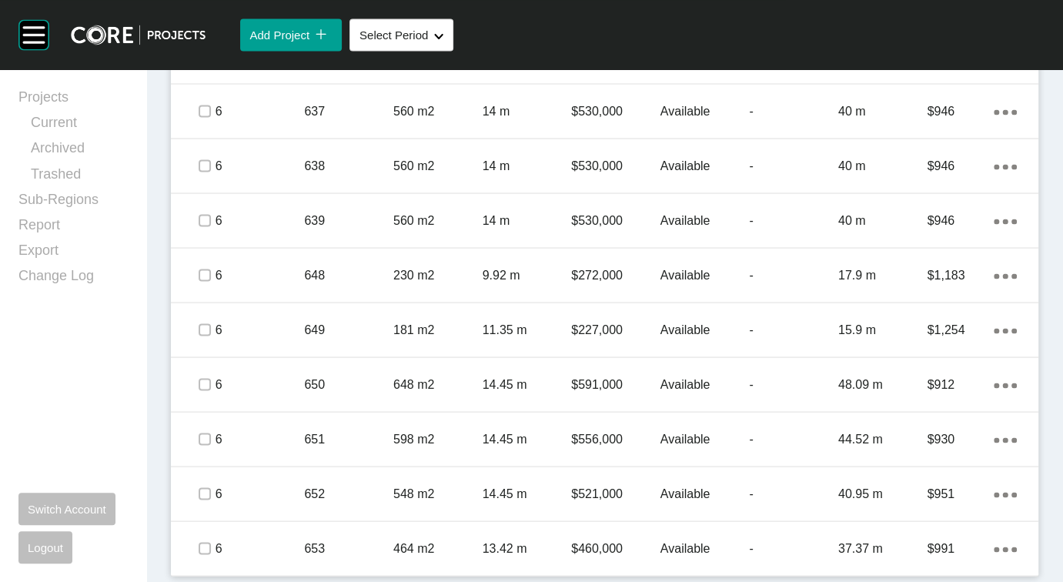
scroll to position [2463, 0]
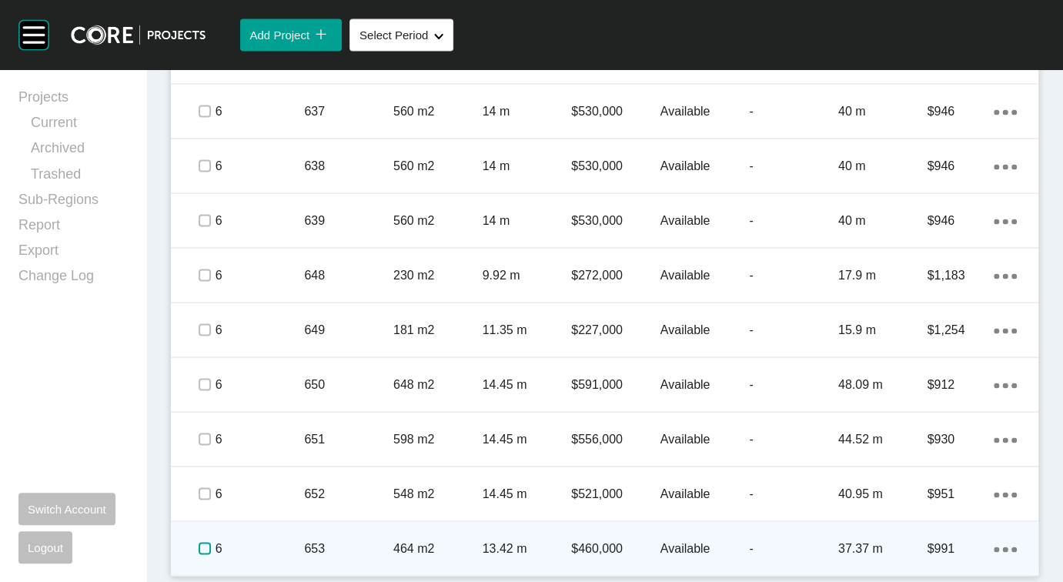
click at [211, 542] on label at bounding box center [205, 548] width 12 height 12
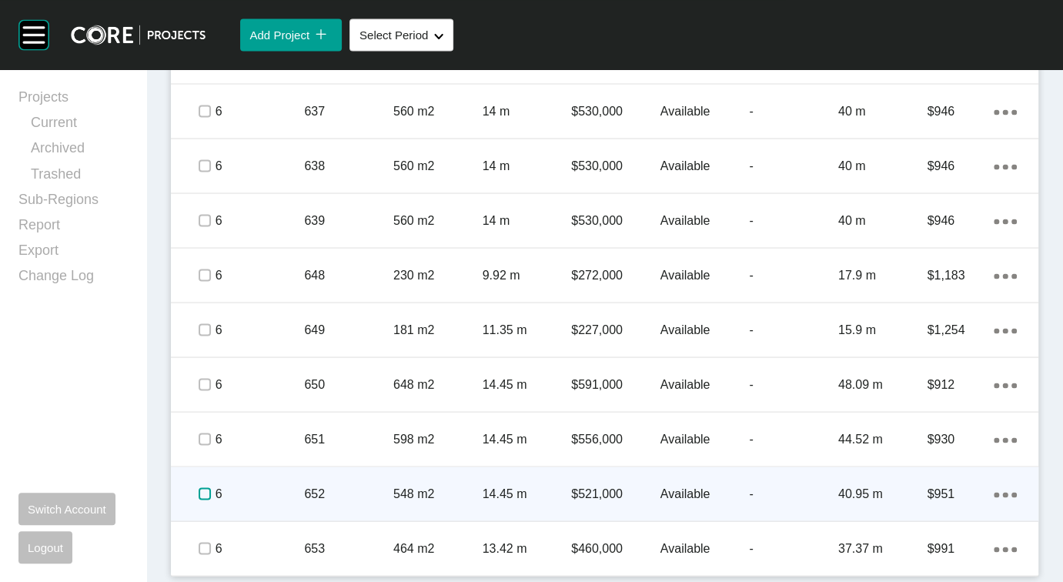
click at [208, 487] on label at bounding box center [205, 493] width 12 height 12
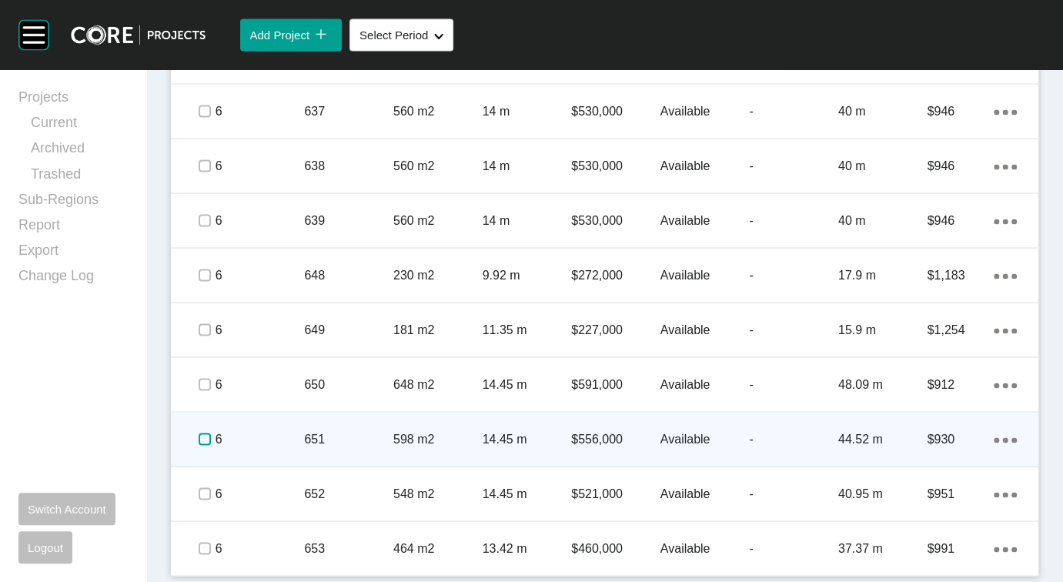
click at [206, 432] on label at bounding box center [205, 438] width 12 height 12
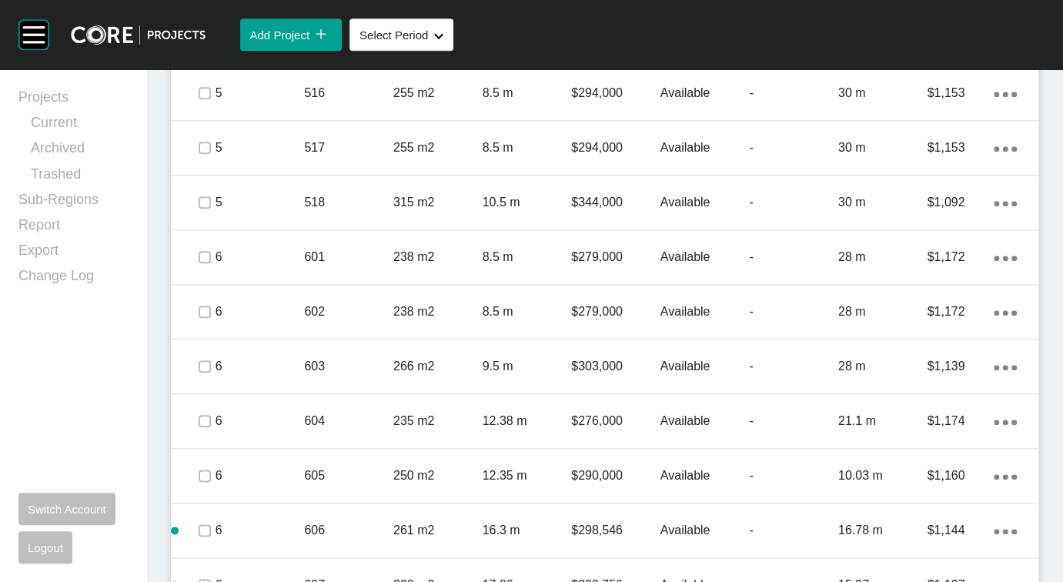
scroll to position [818, 0]
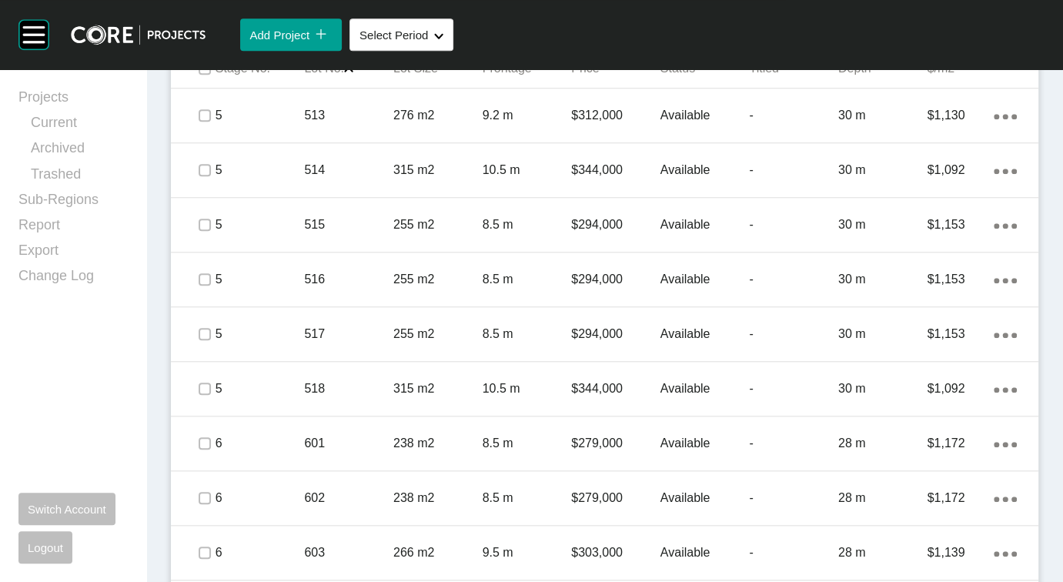
click at [955, 23] on span "Add Lot" at bounding box center [975, 16] width 40 height 13
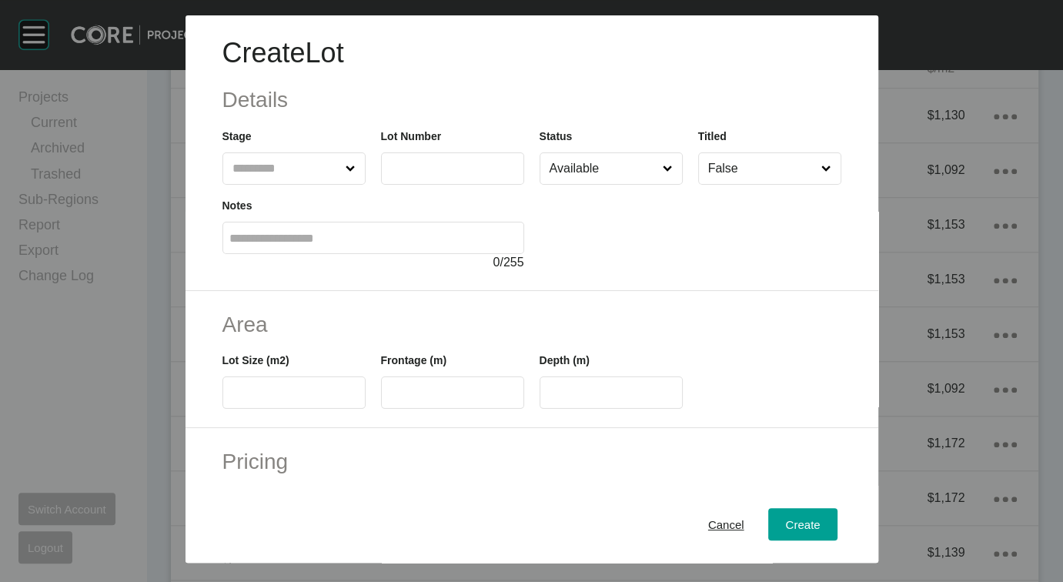
click at [345, 174] on icon at bounding box center [350, 169] width 10 height 10
click at [302, 184] on input "text" at bounding box center [286, 168] width 114 height 31
drag, startPoint x: 175, startPoint y: 292, endPoint x: 185, endPoint y: 293, distance: 10.0
click at [382, 185] on label at bounding box center [452, 168] width 143 height 32
click at [388, 175] on input "text" at bounding box center [452, 168] width 129 height 13
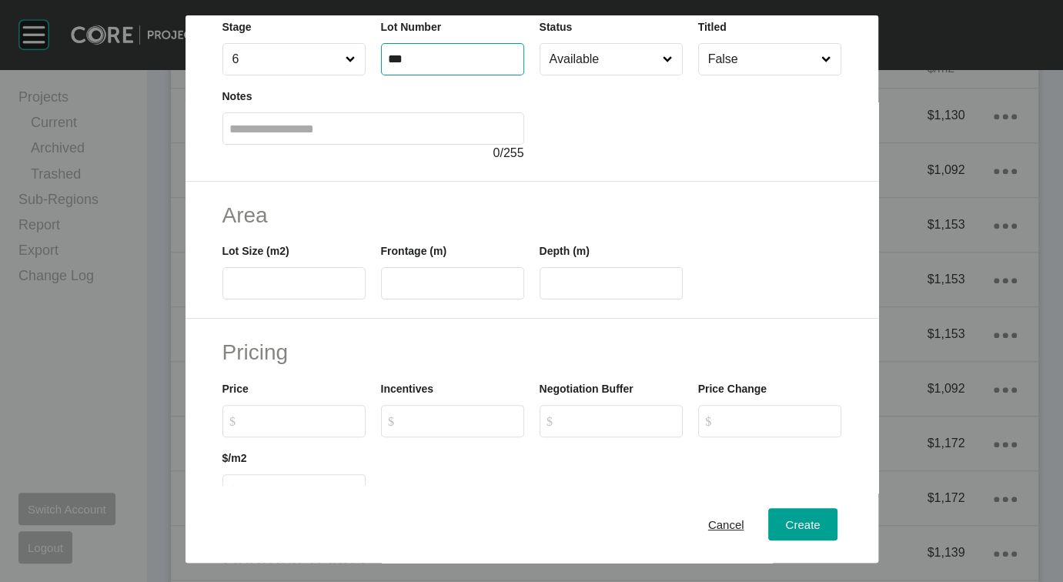
scroll to position [121, 0]
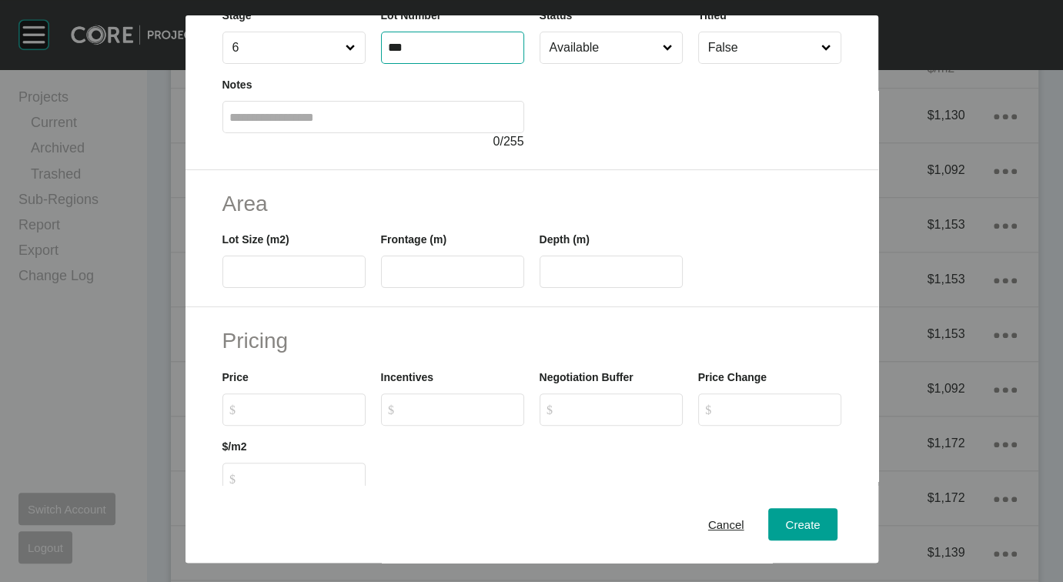
type input "***"
click at [222, 288] on label at bounding box center [293, 271] width 143 height 32
click at [229, 279] on input "text" at bounding box center [293, 271] width 129 height 13
type input "***"
click at [469, 279] on input "text" at bounding box center [452, 271] width 129 height 13
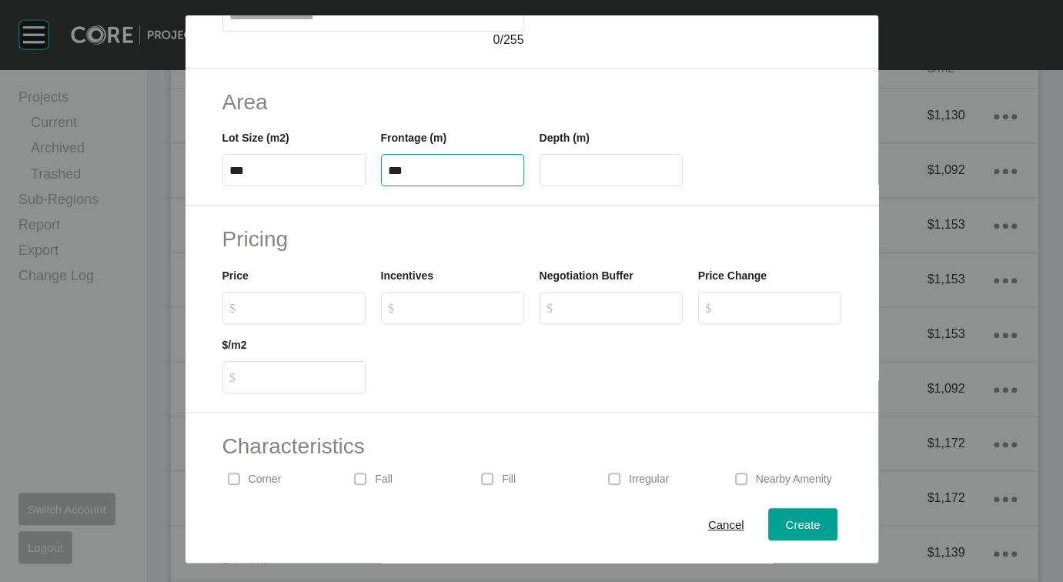
scroll to position [246, 0]
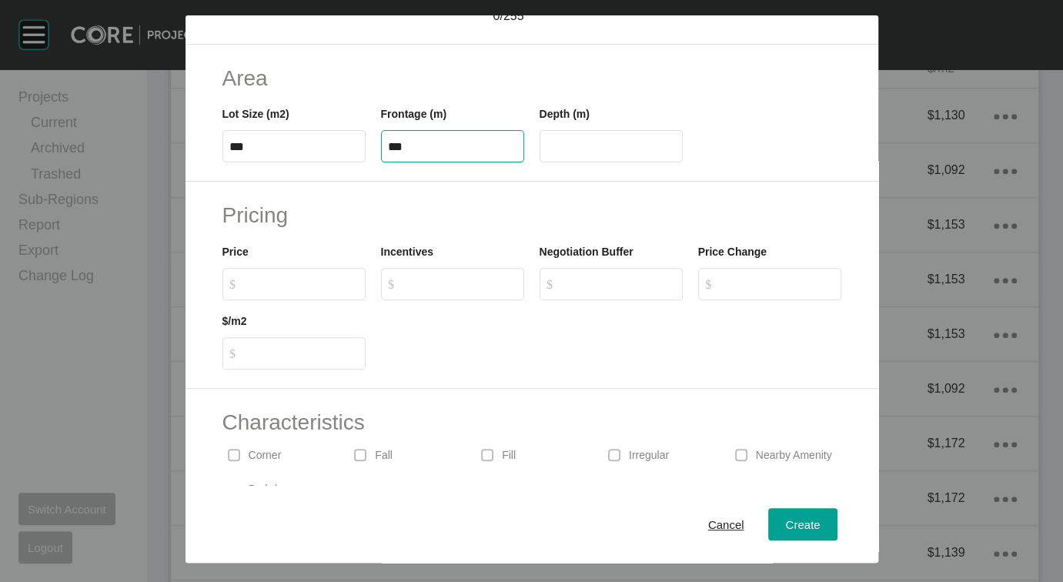
type input "***"
type input "****"
click at [222, 300] on label "$ Created with Sketch. $" at bounding box center [293, 284] width 143 height 32
click at [244, 290] on input "$ Created with Sketch. $" at bounding box center [301, 283] width 115 height 13
type input "*******"
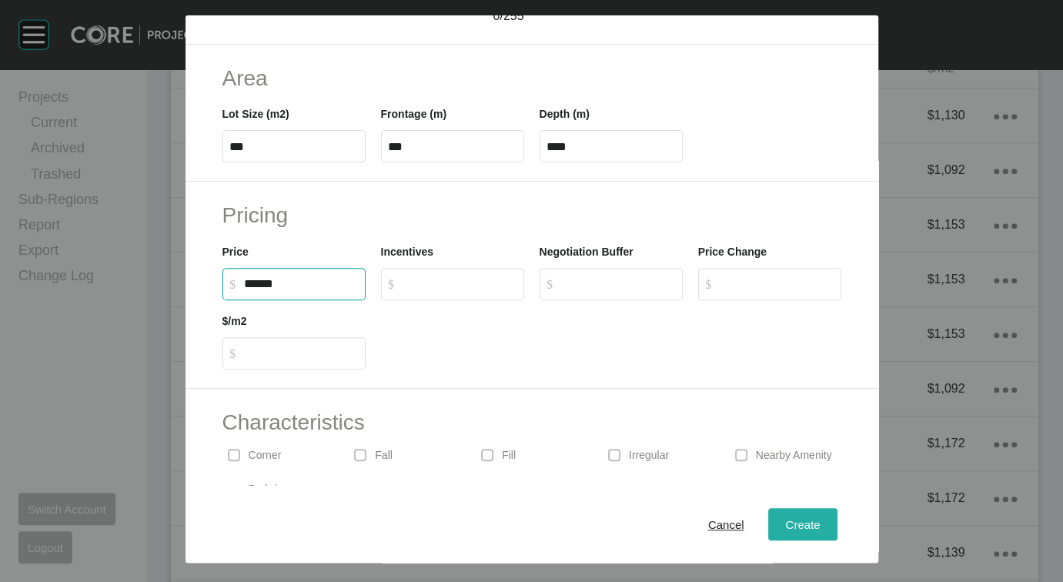
type input "*****"
click at [819, 517] on span "Create" at bounding box center [802, 523] width 35 height 13
type input "*"
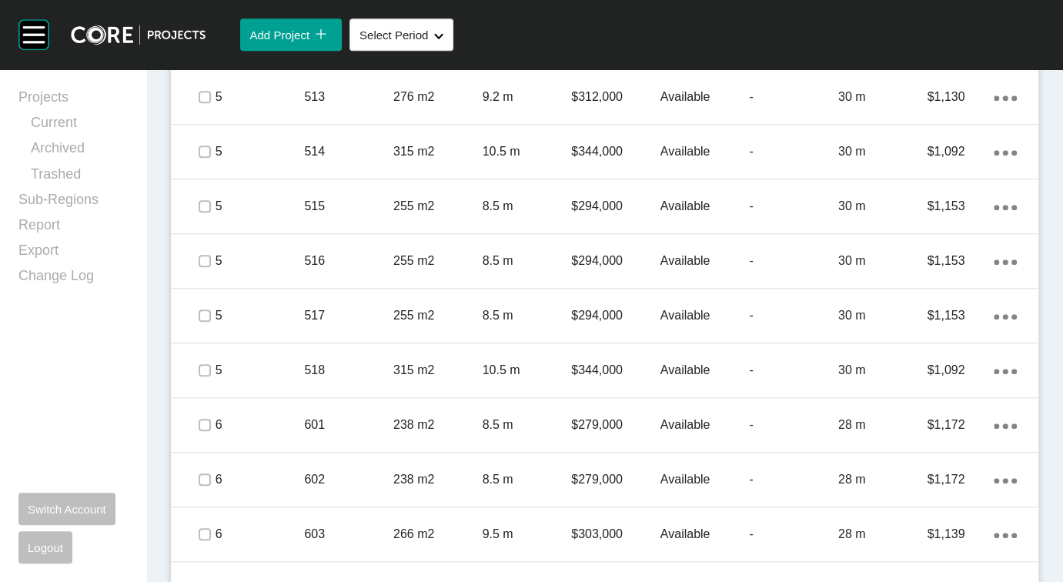
scroll to position [816, 0]
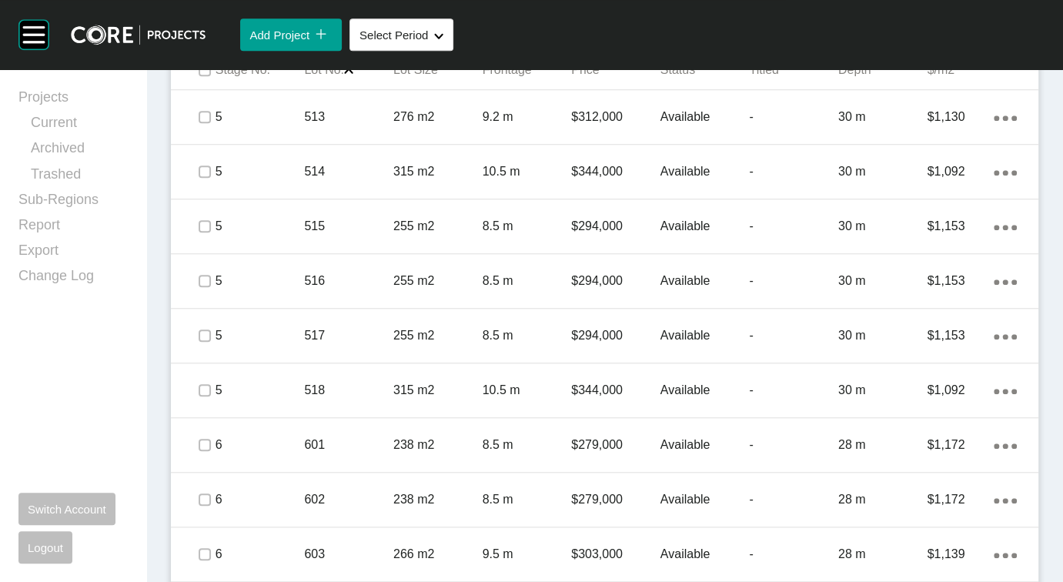
click at [955, 25] on span "Add Lot" at bounding box center [975, 18] width 40 height 13
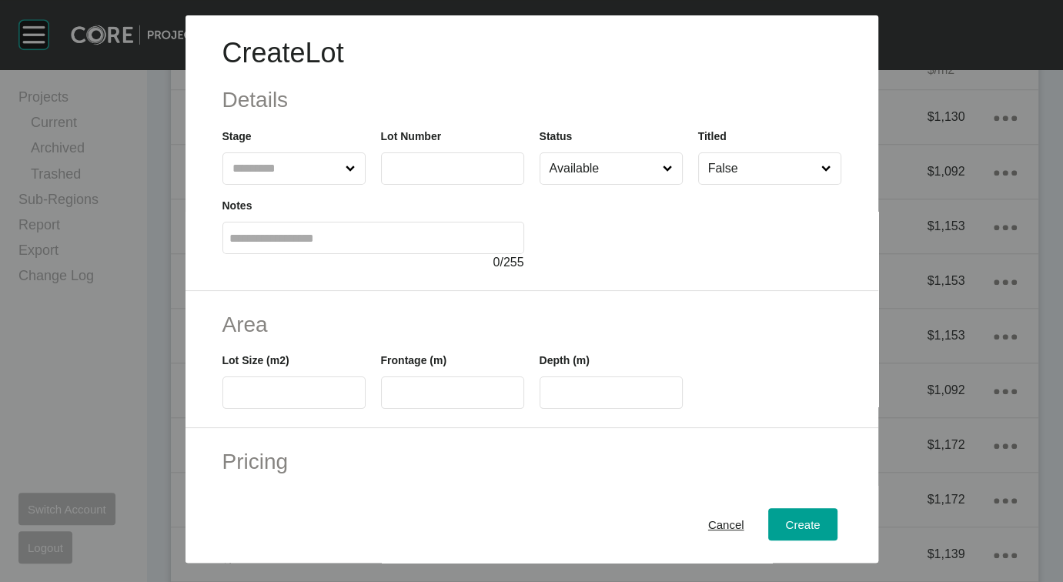
click at [262, 184] on input "text" at bounding box center [286, 168] width 114 height 31
drag, startPoint x: 215, startPoint y: 265, endPoint x: 375, endPoint y: 239, distance: 162.2
click at [409, 185] on label at bounding box center [452, 168] width 143 height 32
click at [409, 175] on input "text" at bounding box center [452, 168] width 129 height 13
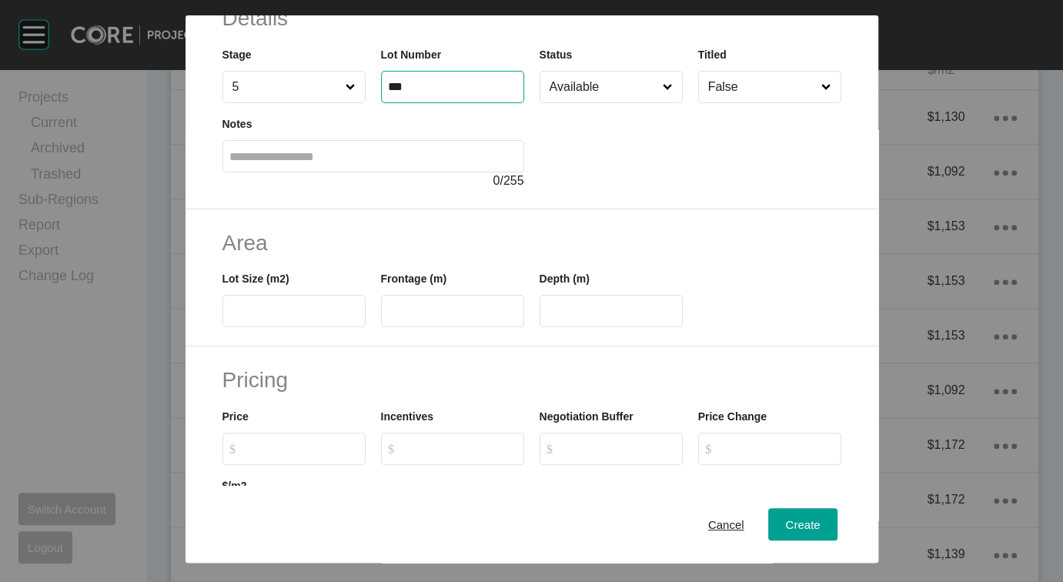
scroll to position [124, 0]
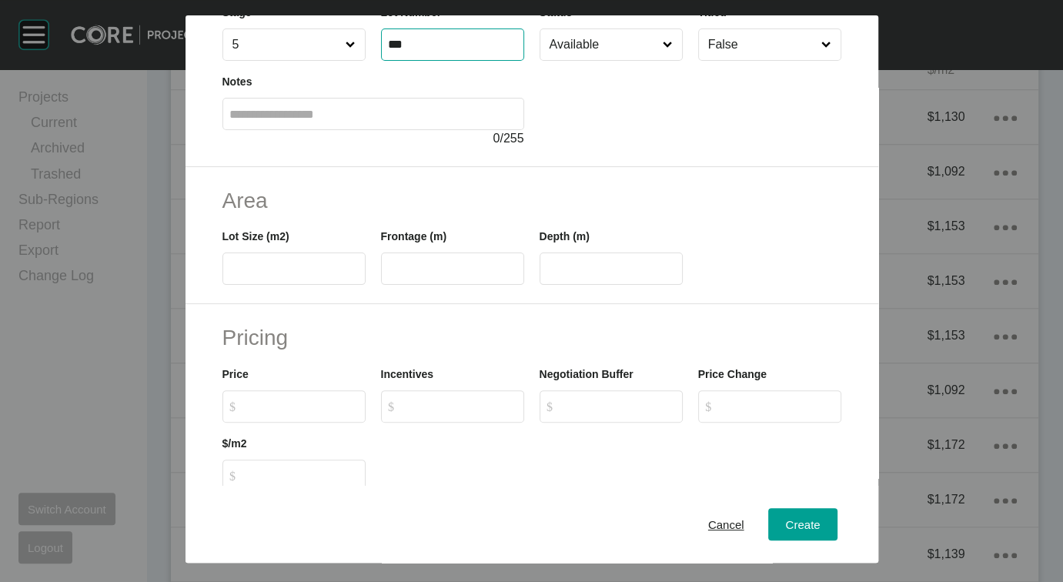
type input "***"
click at [292, 275] on input "text" at bounding box center [293, 268] width 129 height 13
type input "***"
click at [405, 275] on input "text" at bounding box center [452, 268] width 129 height 13
type input "***"
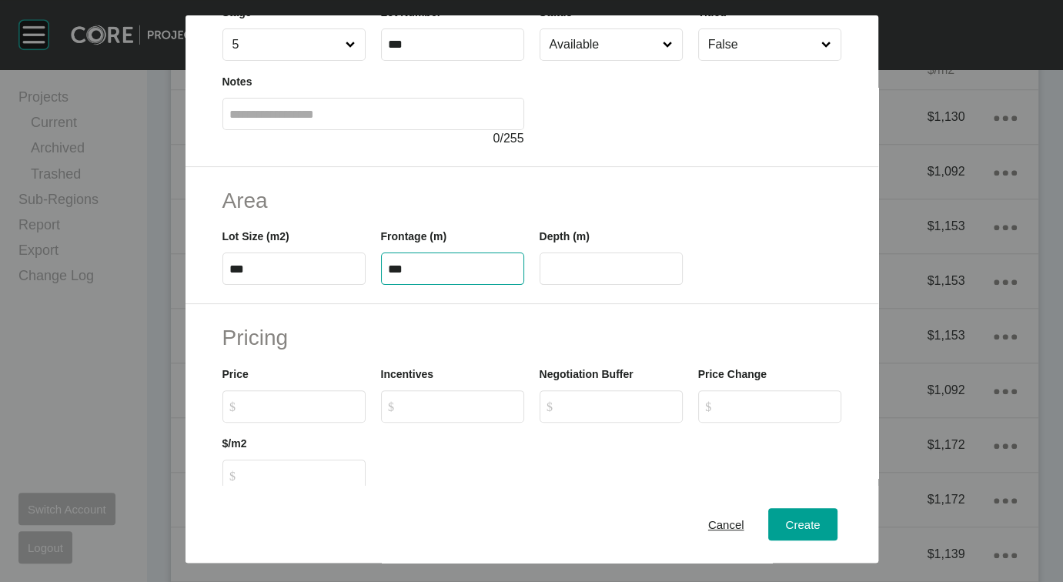
type input "****"
click at [641, 275] on input "****" at bounding box center [610, 268] width 129 height 13
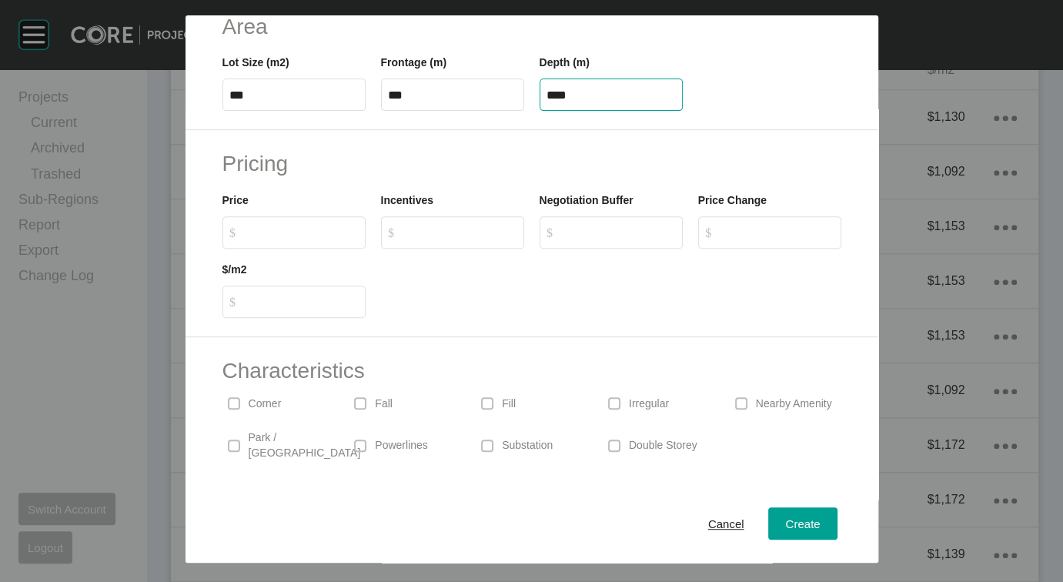
scroll to position [302, 0]
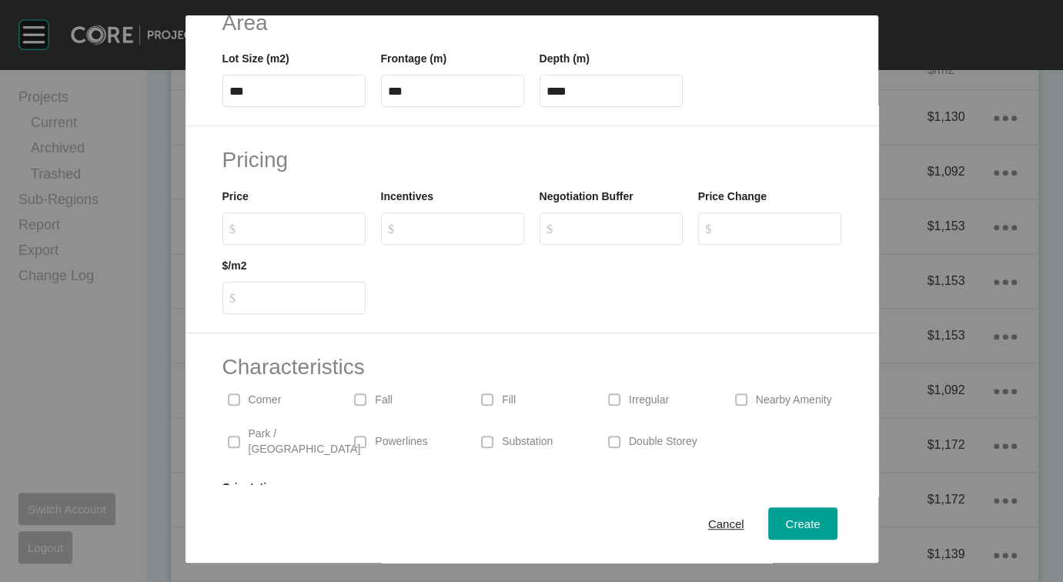
click at [222, 245] on label "$ Created with Sketch. $" at bounding box center [293, 228] width 143 height 32
click at [244, 235] on input "$ Created with Sketch. $" at bounding box center [301, 228] width 115 height 13
type input "*******"
type input "*****"
click at [815, 510] on button "Create" at bounding box center [802, 524] width 68 height 32
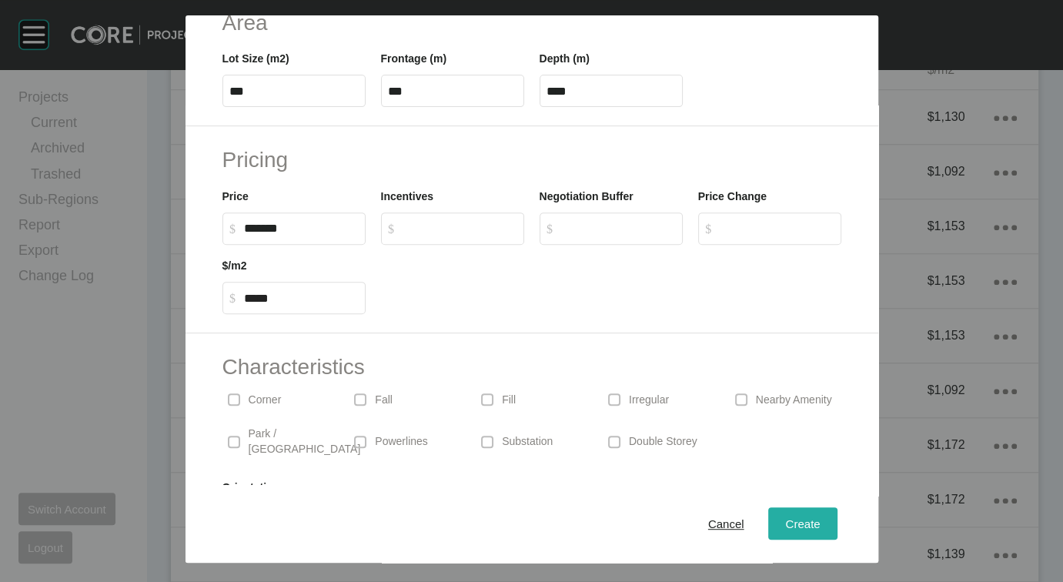
type input "*"
click at [819, 510] on div "Create Lot Details Stage 5 Lot Number *** Status Available Titled False Notes 0…" at bounding box center [531, 291] width 1063 height 582
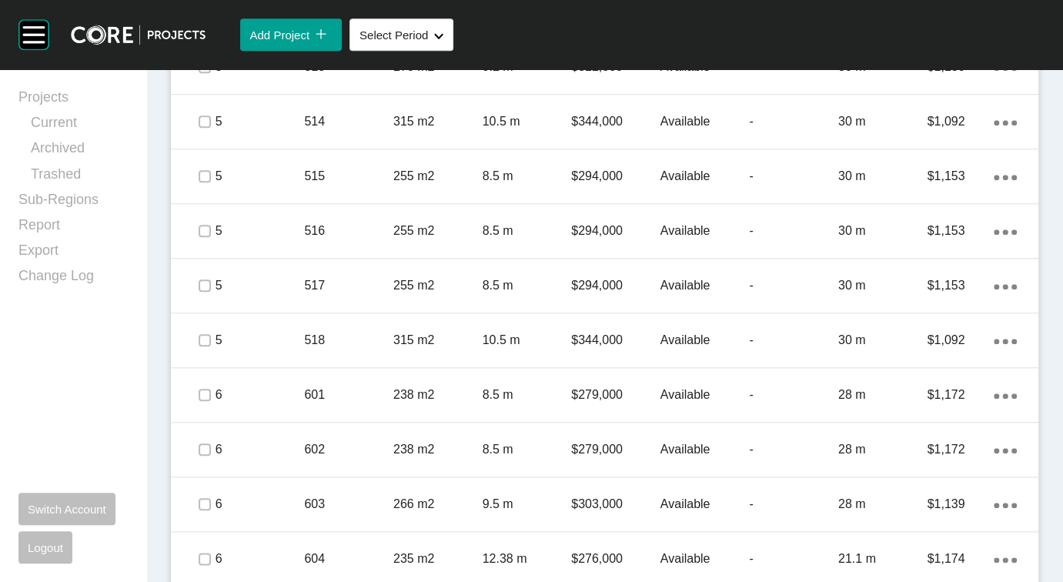
scroll to position [896, 0]
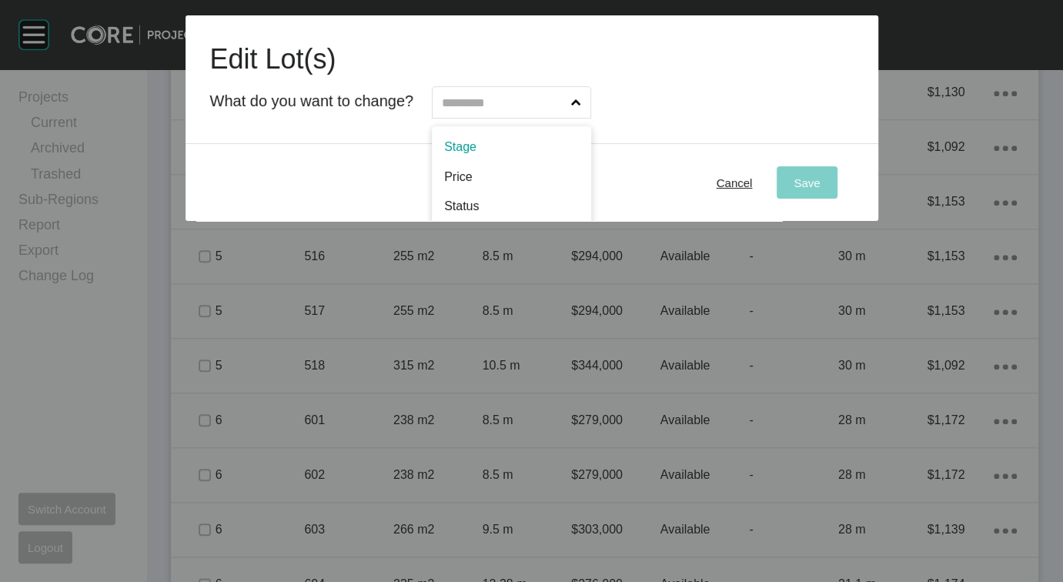
drag, startPoint x: 521, startPoint y: 121, endPoint x: 517, endPoint y: 128, distance: 8.6
click at [521, 118] on input "text" at bounding box center [503, 102] width 129 height 31
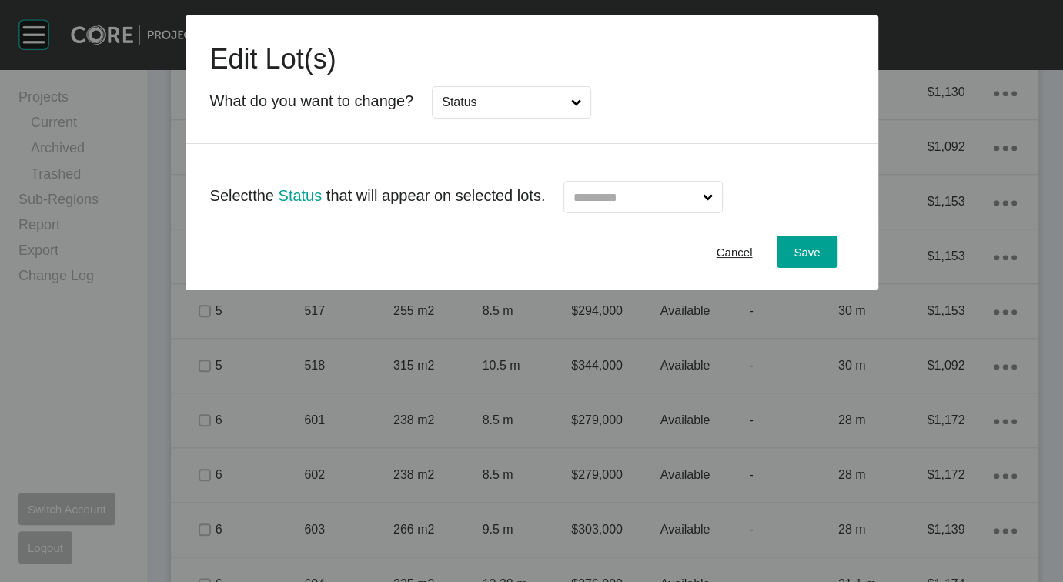
click at [639, 212] on input "text" at bounding box center [634, 197] width 129 height 31
click at [836, 268] on button "Save" at bounding box center [806, 251] width 60 height 32
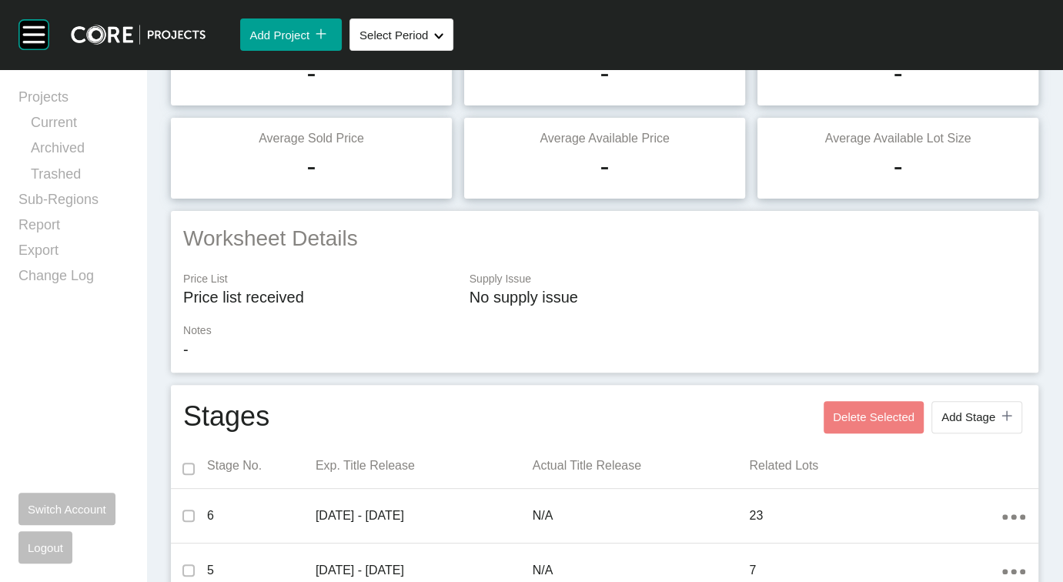
scroll to position [0, 0]
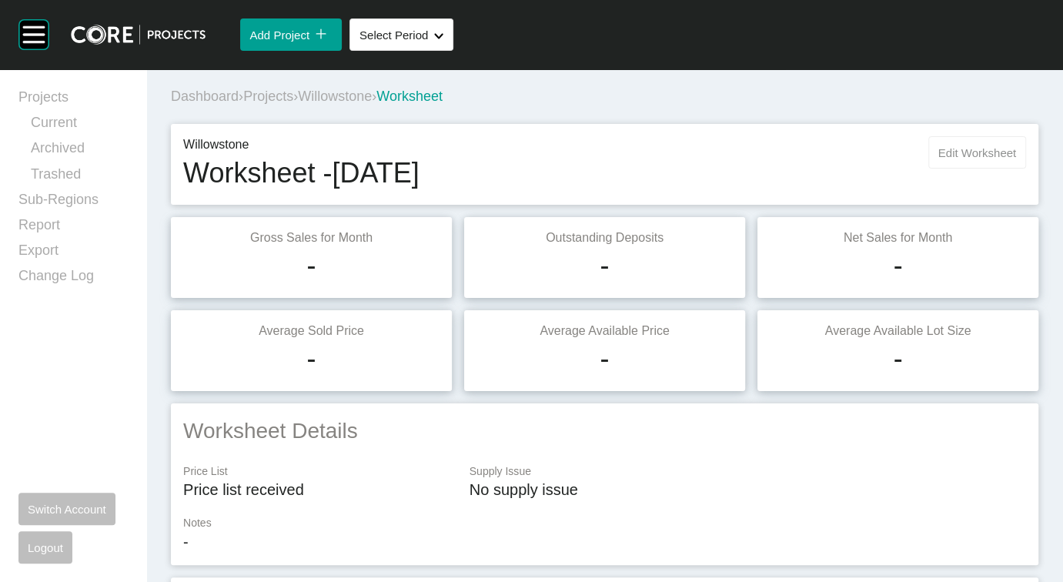
click at [938, 159] on span "Edit Worksheet" at bounding box center [977, 152] width 78 height 13
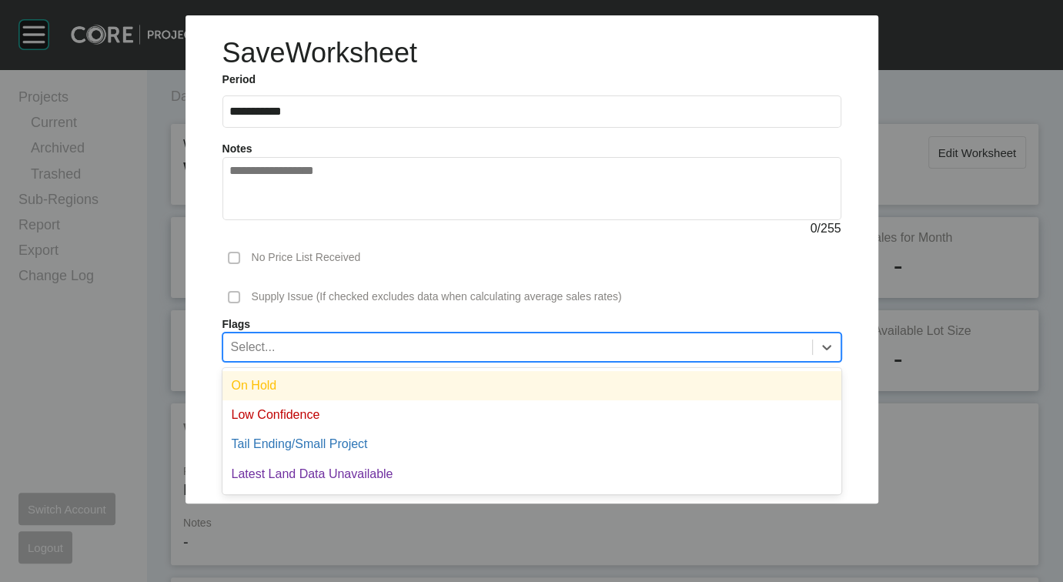
click at [370, 359] on div "Select..." at bounding box center [517, 346] width 589 height 26
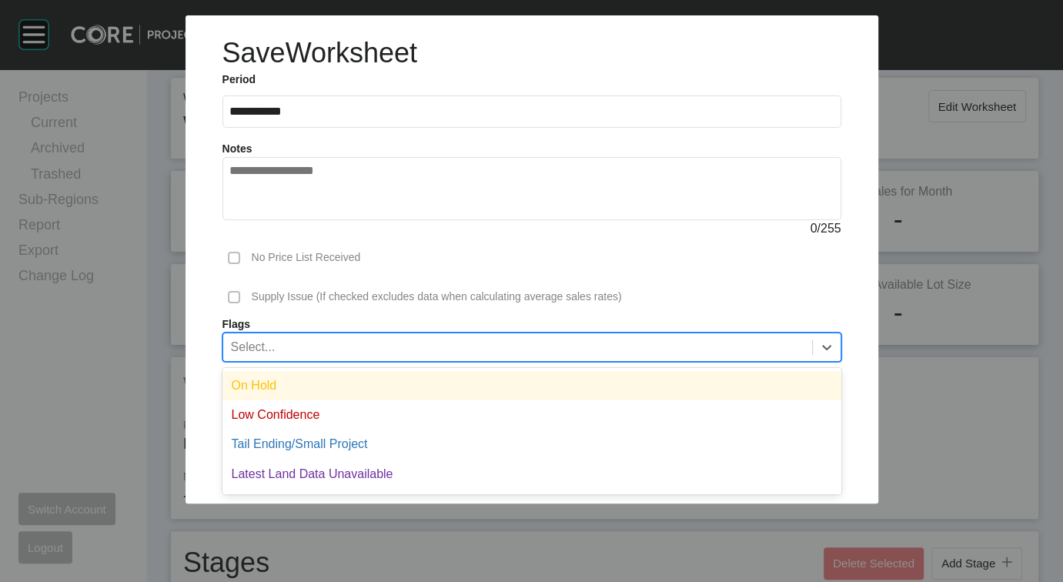
scroll to position [48, 0]
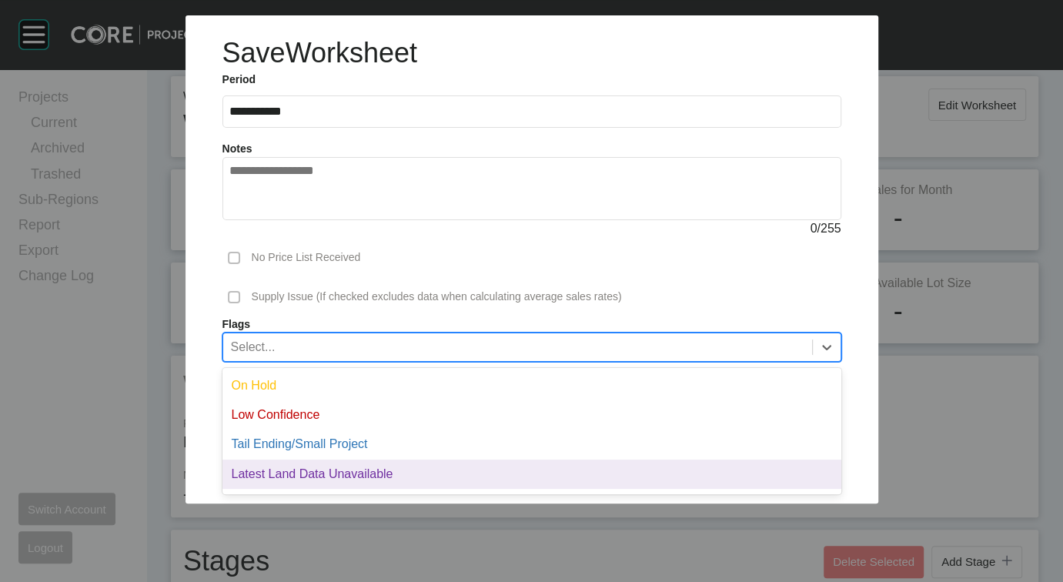
click at [331, 489] on div "Latest Land Data Unavailable" at bounding box center [531, 473] width 619 height 29
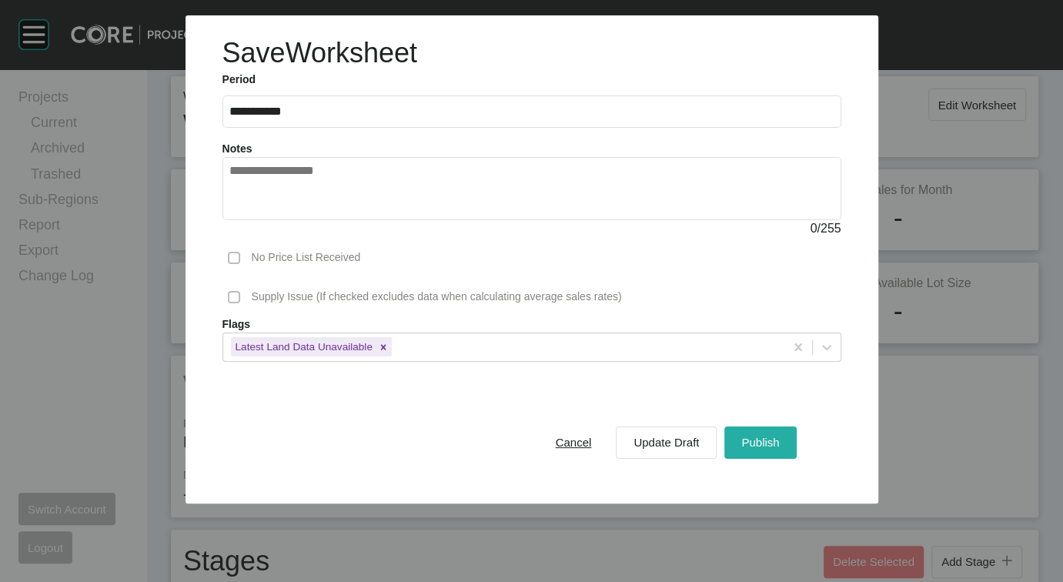
click at [779, 449] on span "Publish" at bounding box center [760, 442] width 38 height 13
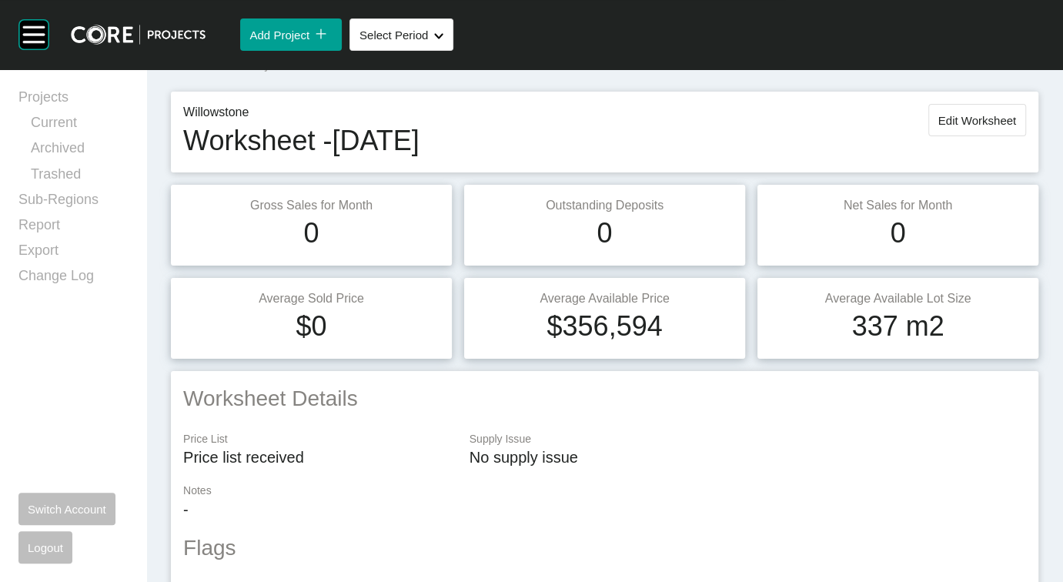
scroll to position [0, 0]
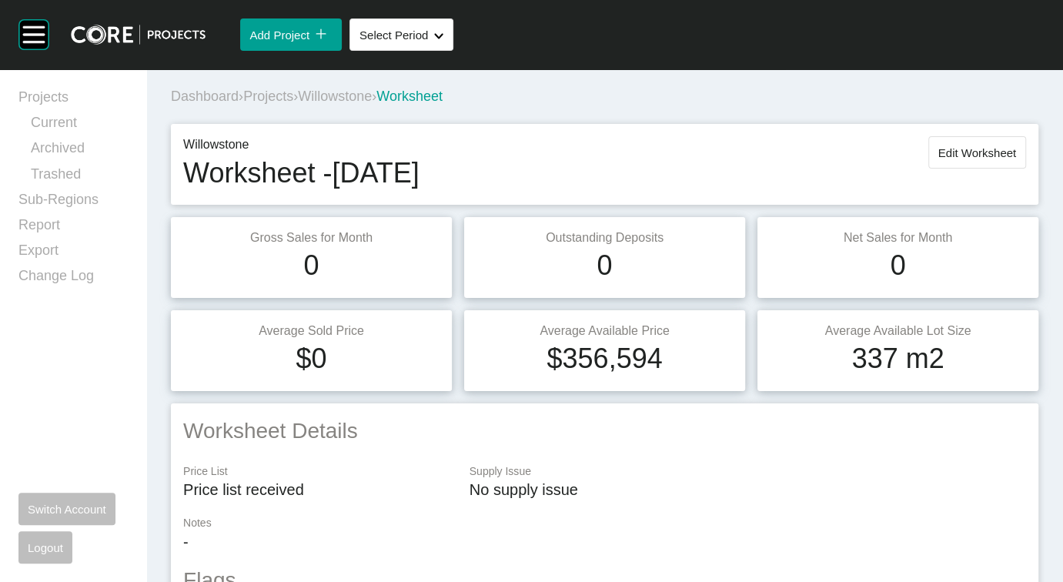
click at [293, 104] on span "Projects" at bounding box center [268, 95] width 50 height 15
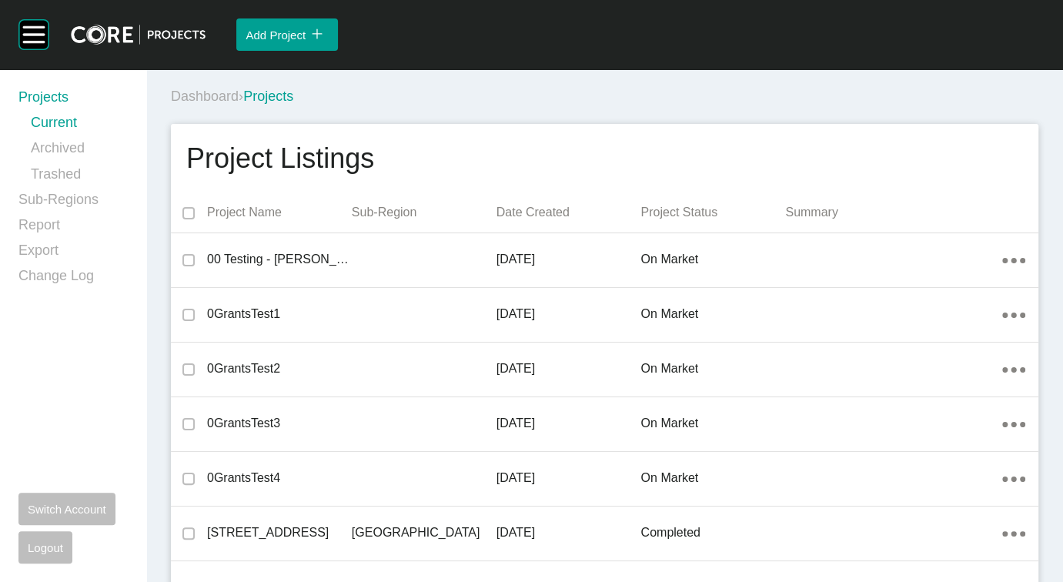
scroll to position [14255, 0]
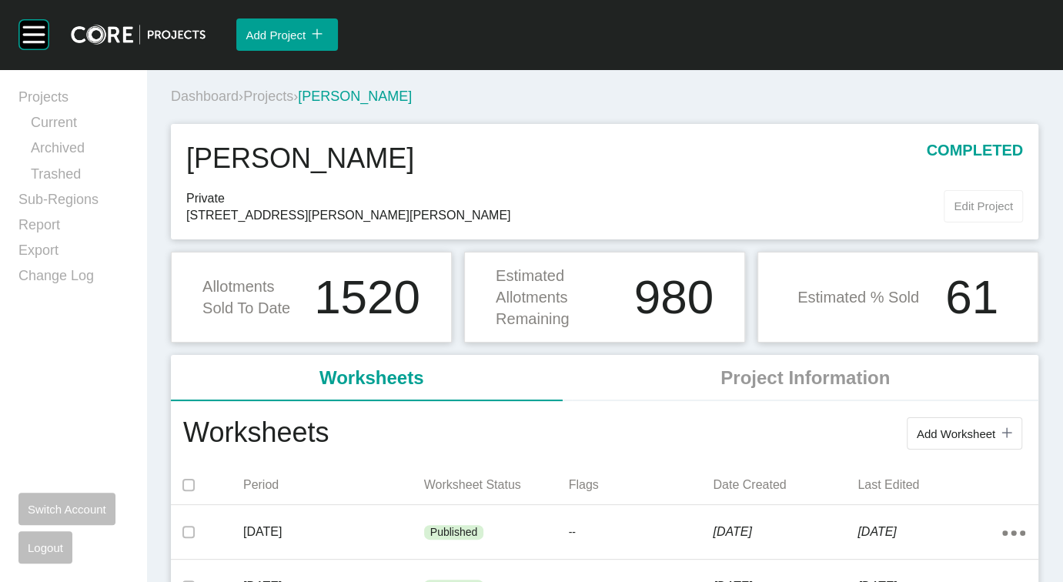
click at [946, 222] on button "Edit Project" at bounding box center [982, 206] width 79 height 32
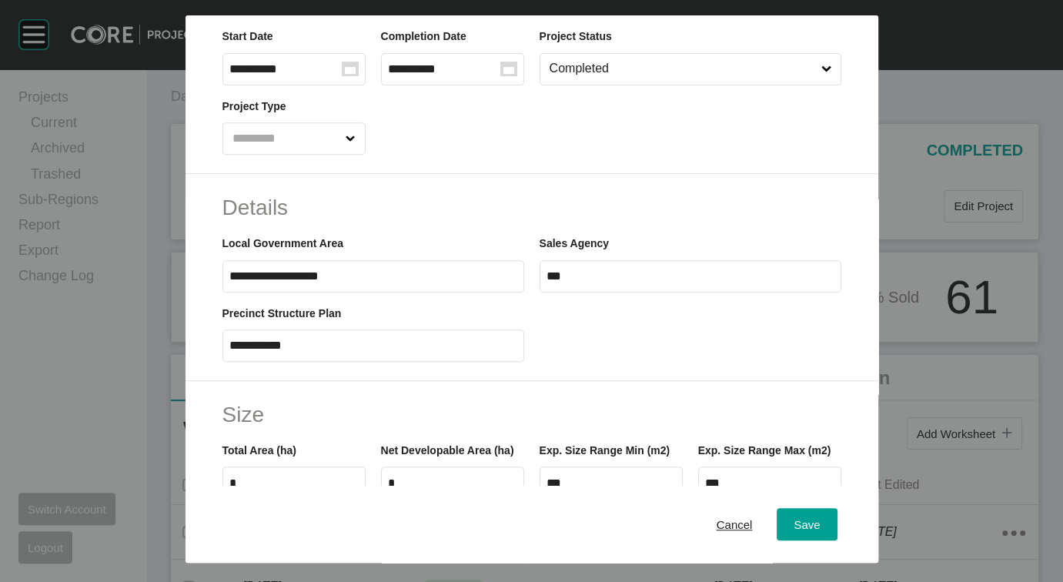
scroll to position [478, 0]
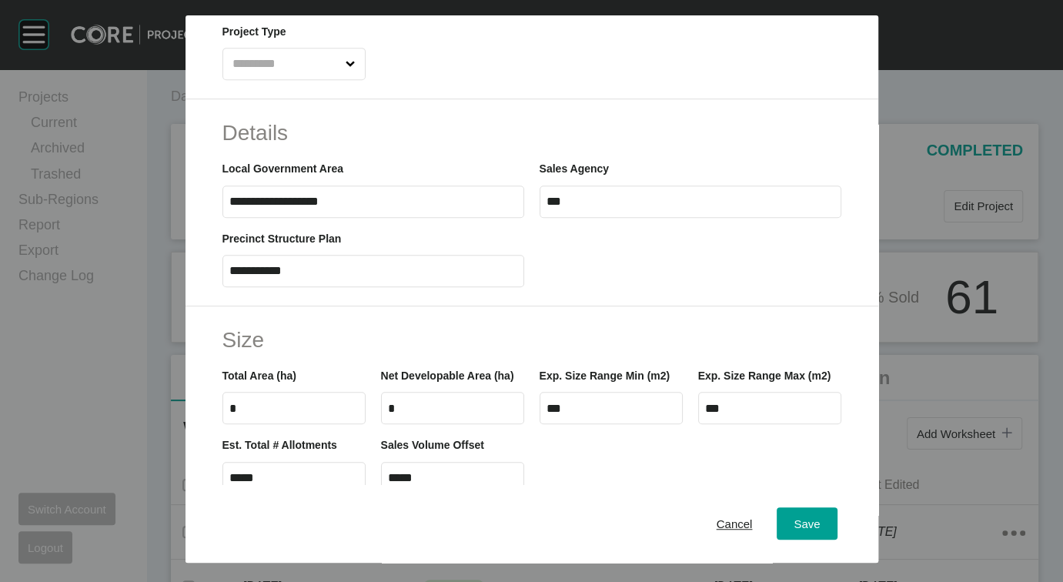
drag, startPoint x: 608, startPoint y: 194, endPoint x: 560, endPoint y: 155, distance: 61.3
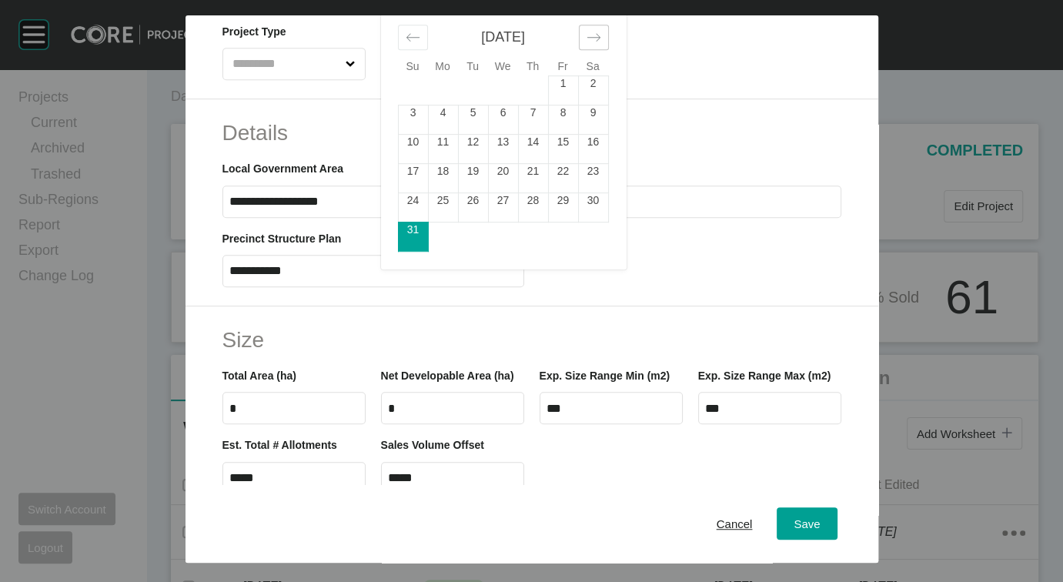
click at [586, 45] on icon "Move forward to switch to the next month." at bounding box center [593, 37] width 15 height 15
drag, startPoint x: 432, startPoint y: 115, endPoint x: 255, endPoint y: 85, distance: 179.5
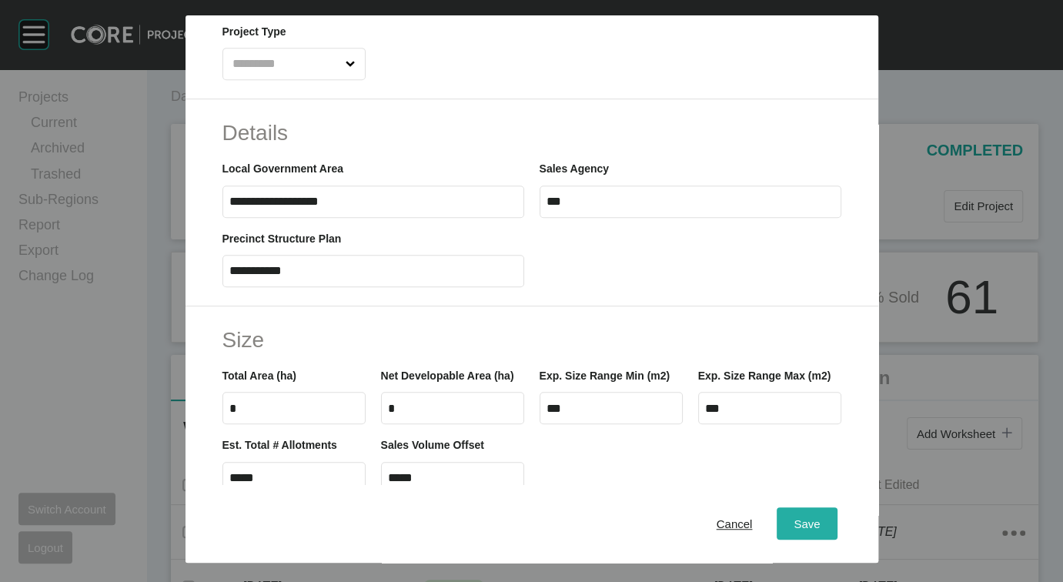
click at [819, 517] on span "Save" at bounding box center [806, 523] width 26 height 13
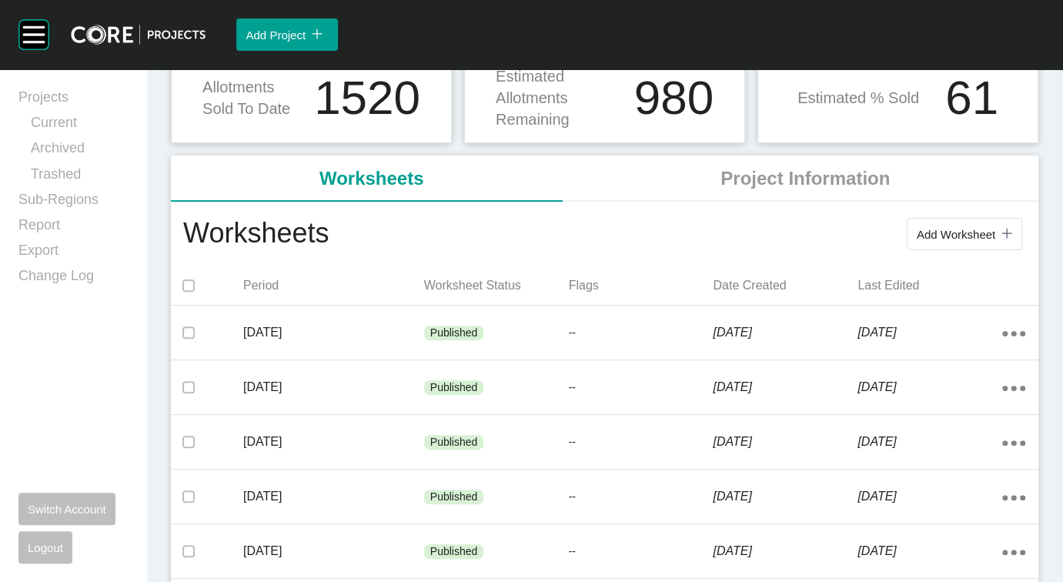
scroll to position [227, 0]
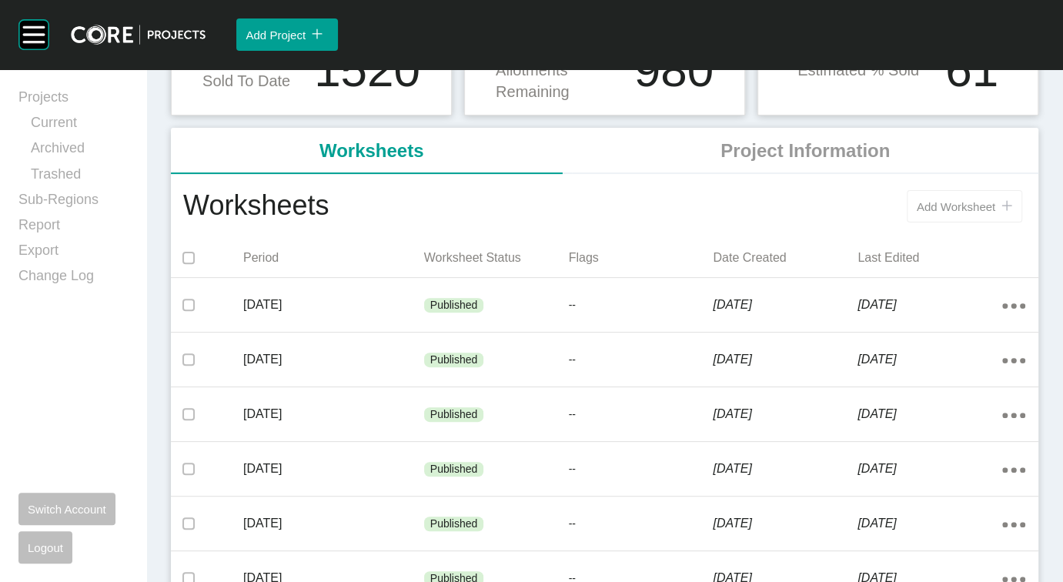
click at [923, 213] on span "Add Worksheet" at bounding box center [955, 206] width 78 height 13
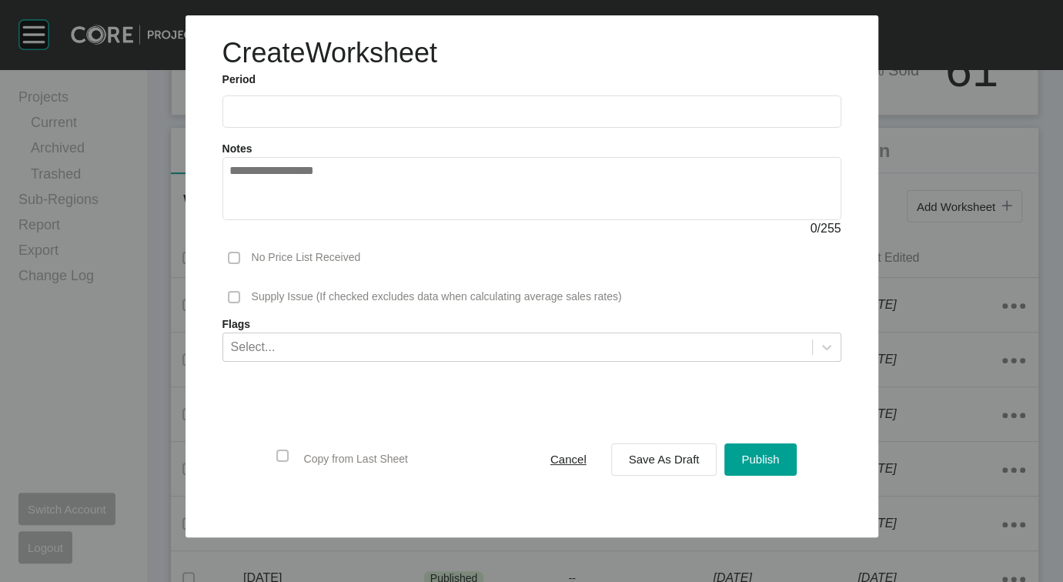
click at [292, 118] on input "text" at bounding box center [531, 111] width 605 height 13
click at [229, 118] on input "text" at bounding box center [531, 111] width 605 height 13
drag, startPoint x: 240, startPoint y: 277, endPoint x: 303, endPoint y: 309, distance: 70.9
click at [277, 237] on li "Aug" at bounding box center [303, 224] width 52 height 26
click at [660, 466] on span "Save As Draft" at bounding box center [664, 458] width 71 height 13
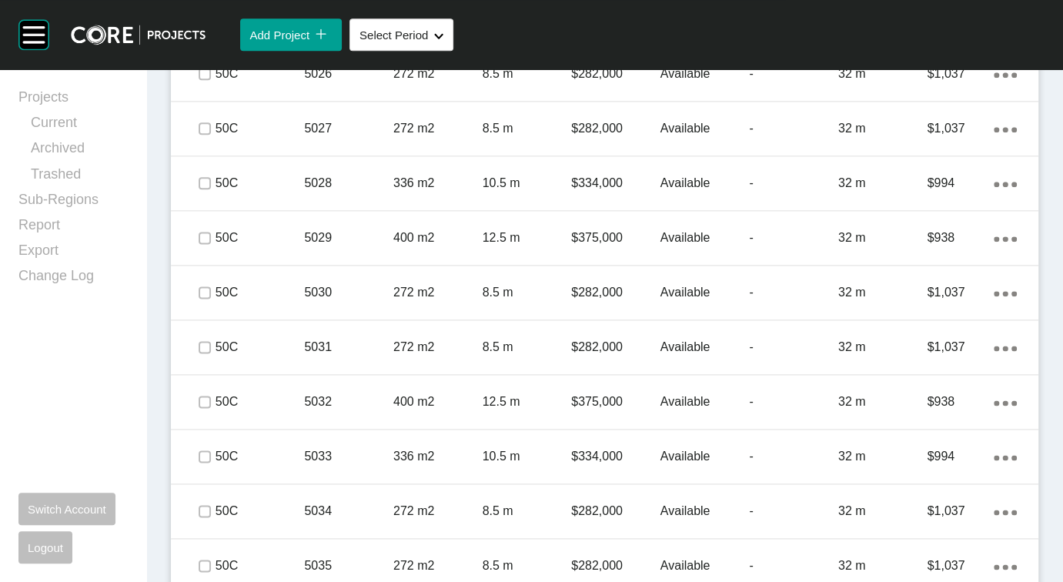
scroll to position [1301, 0]
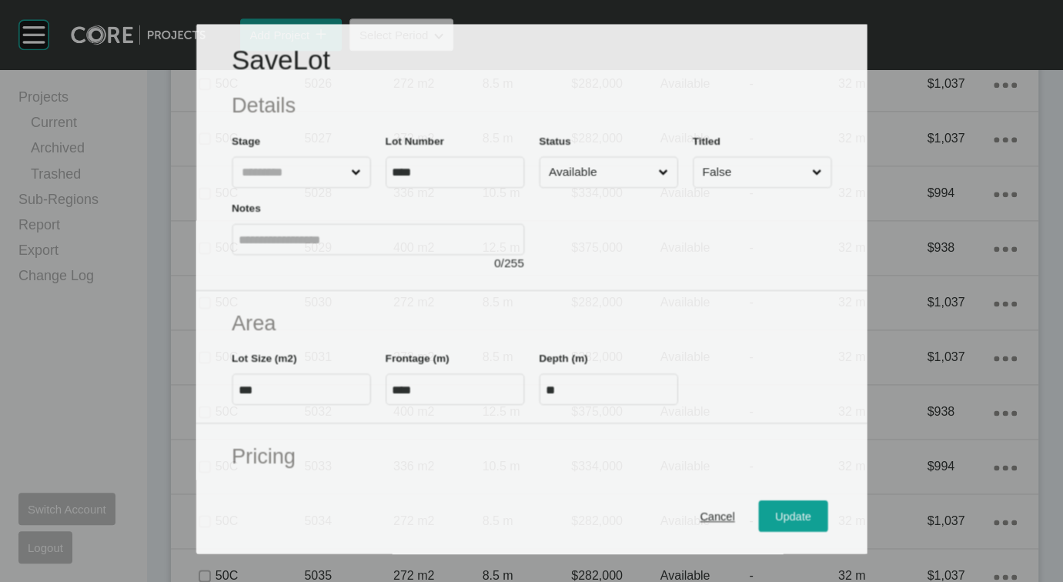
scroll to position [1242, 0]
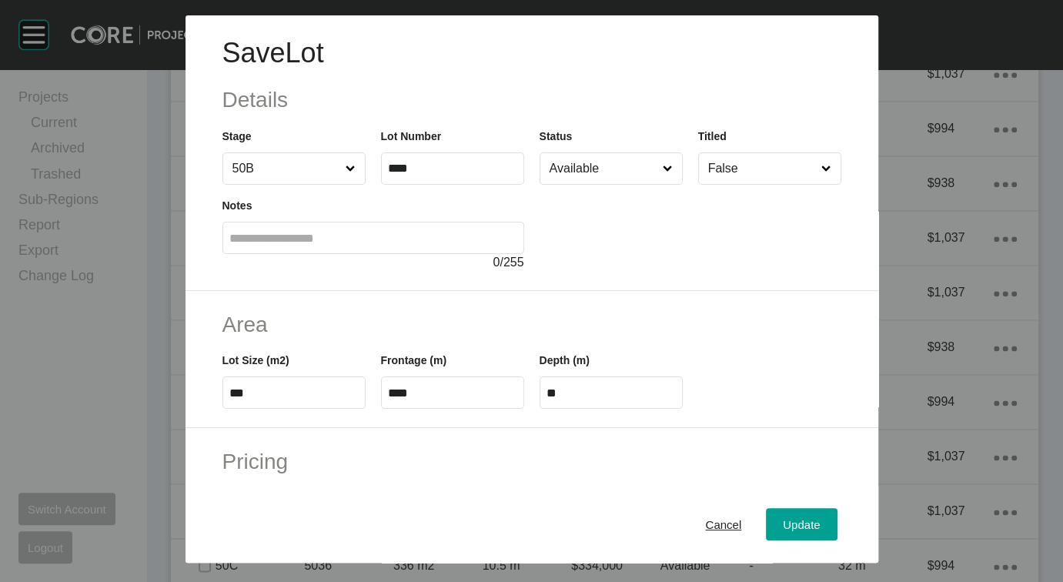
click at [658, 184] on input "Available" at bounding box center [603, 168] width 114 height 31
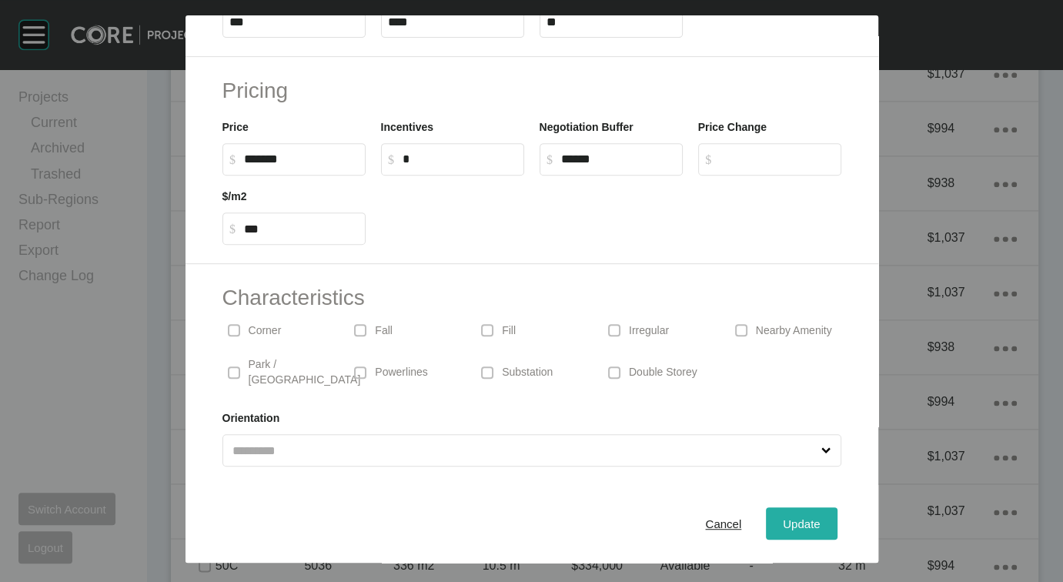
click at [823, 509] on button "Update" at bounding box center [801, 524] width 71 height 32
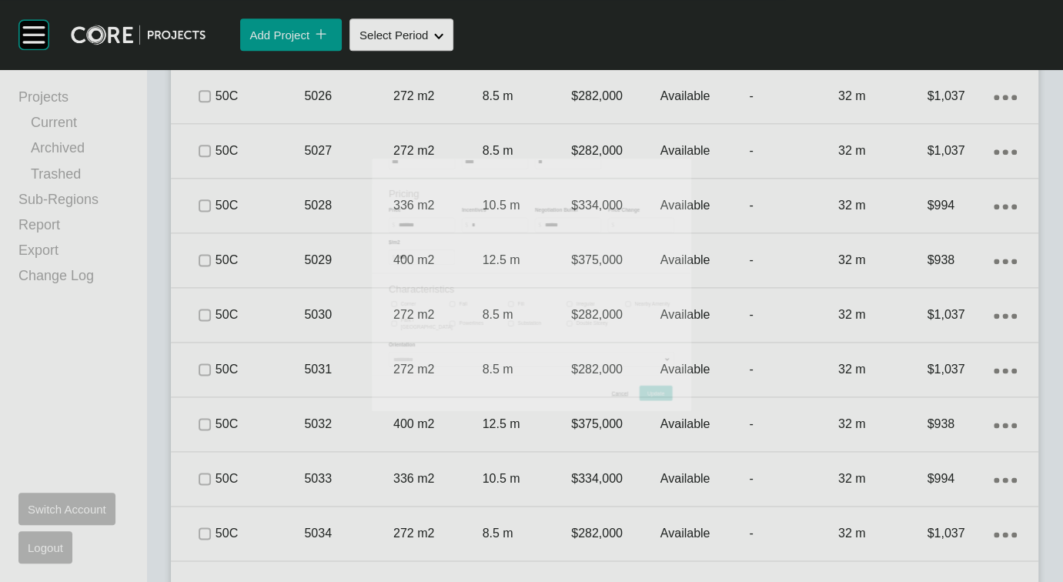
scroll to position [1301, 0]
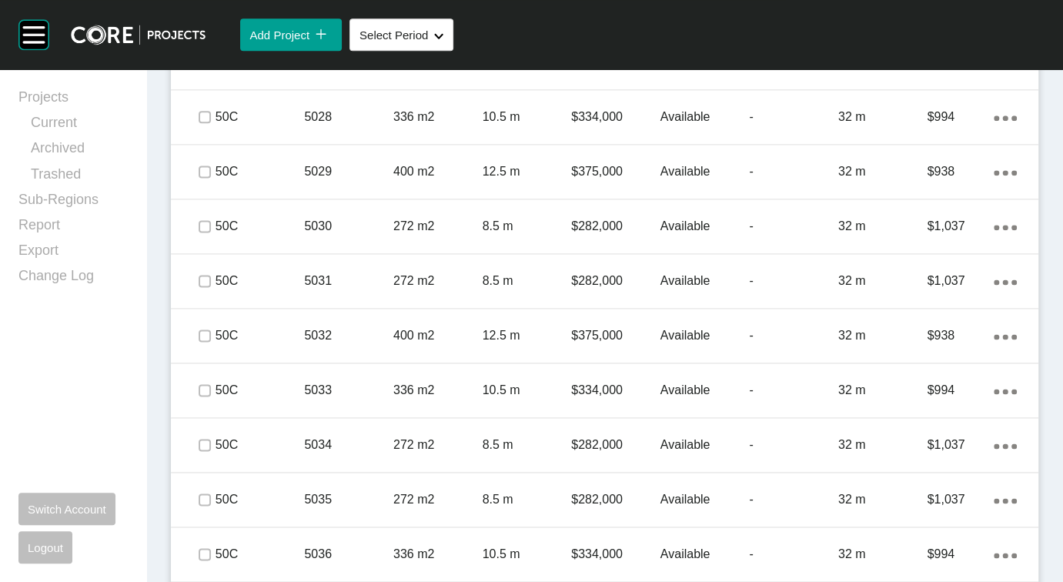
drag, startPoint x: 209, startPoint y: 331, endPoint x: 207, endPoint y: 342, distance: 10.9
click at [207, 14] on label at bounding box center [205, 8] width 12 height 12
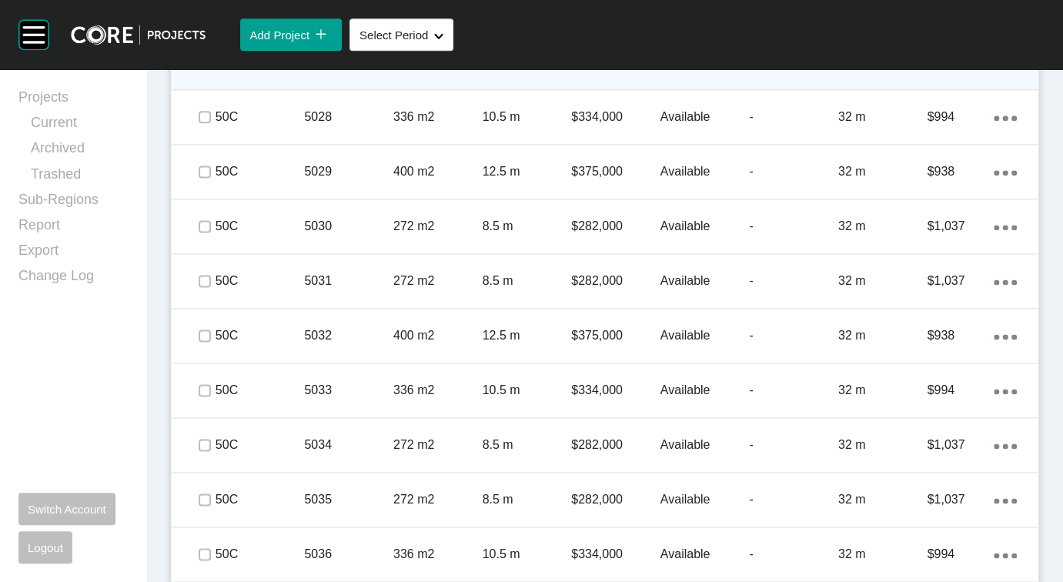
click at [209, 68] on label at bounding box center [205, 62] width 12 height 12
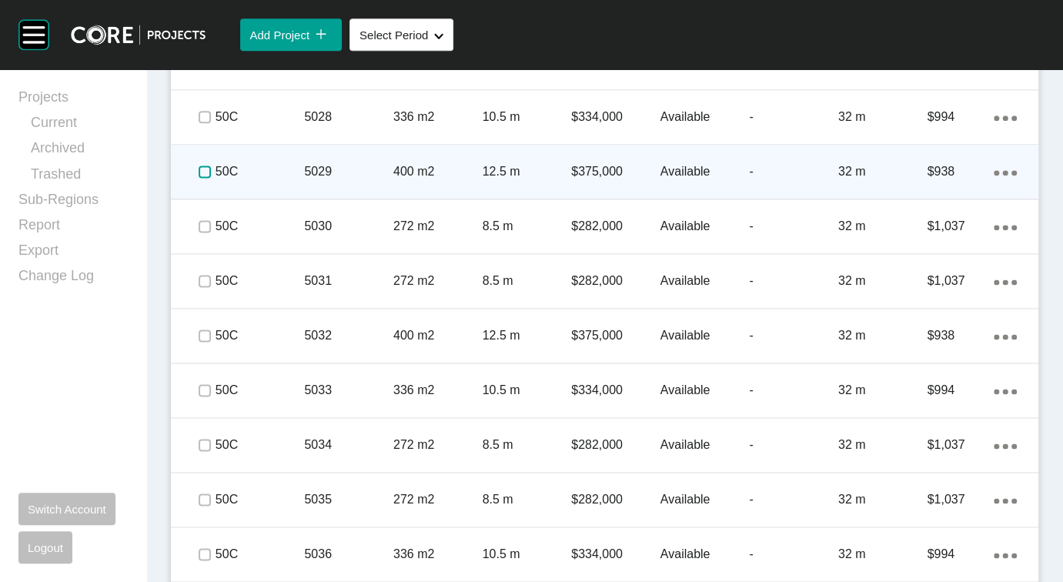
click at [211, 178] on label at bounding box center [205, 171] width 12 height 12
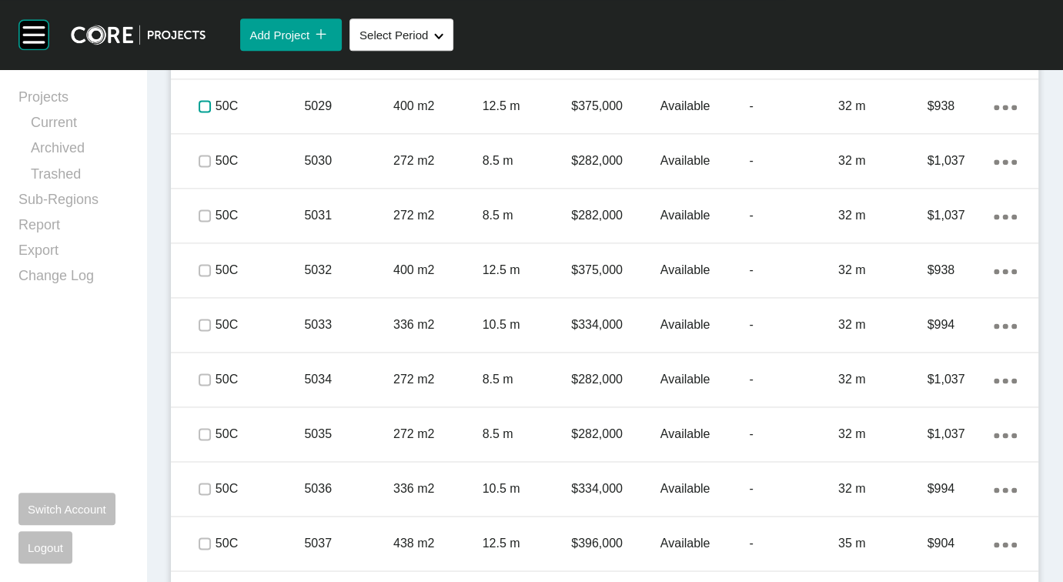
scroll to position [1378, 0]
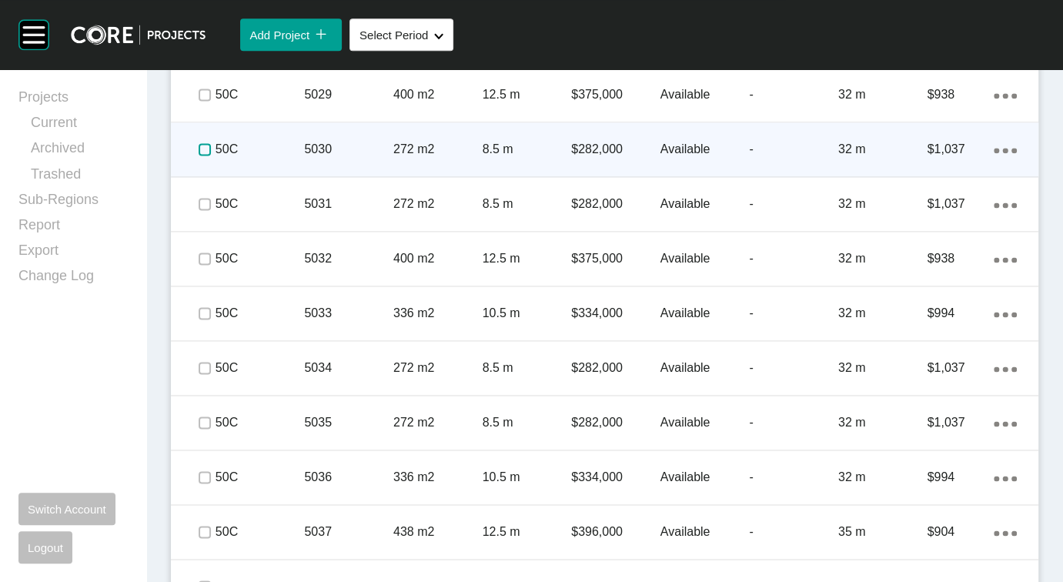
click at [211, 155] on label at bounding box center [205, 149] width 12 height 12
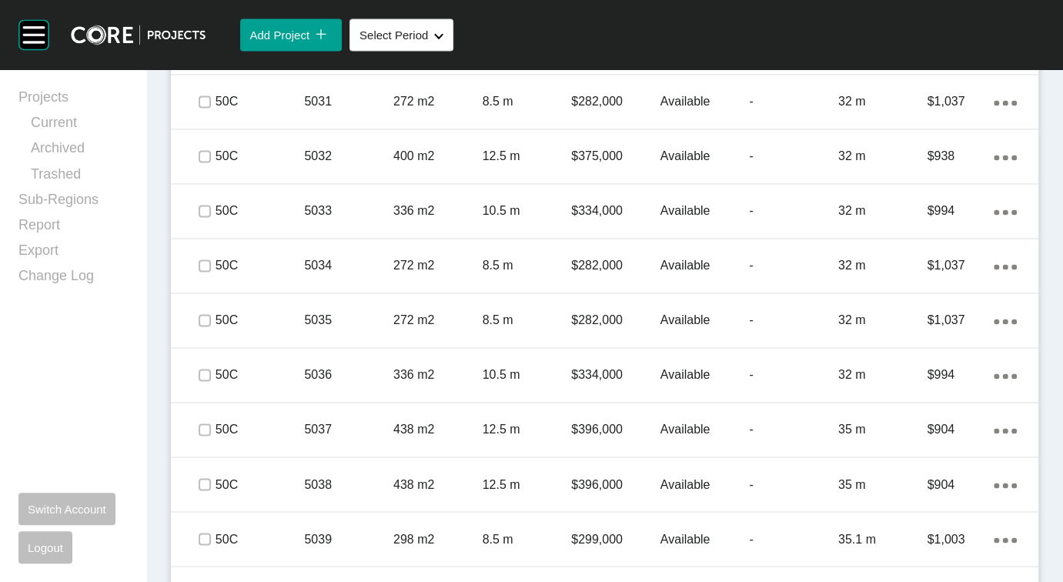
scroll to position [1493, 0]
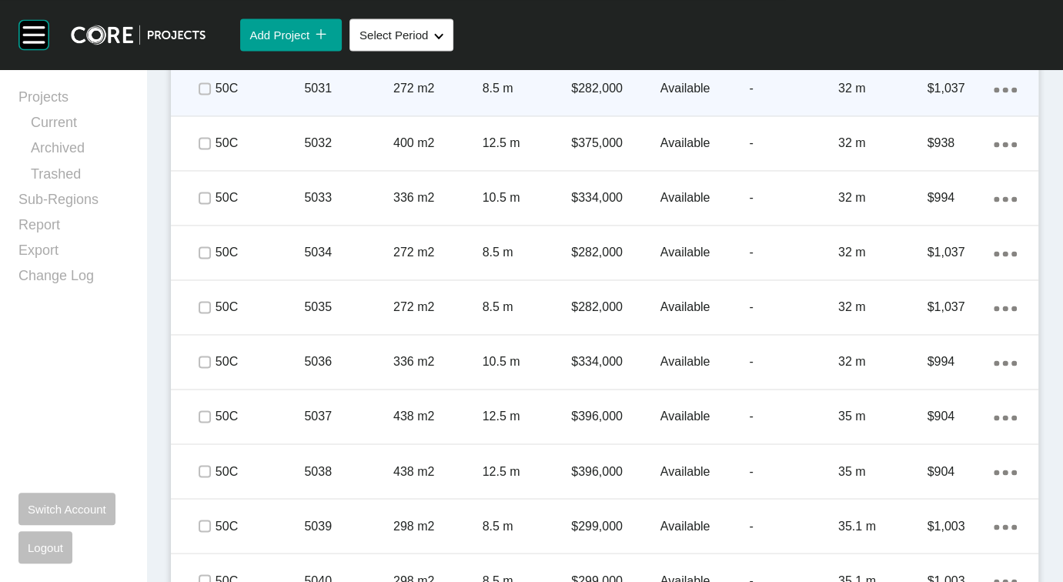
click at [776, 97] on p "-" at bounding box center [793, 88] width 89 height 17
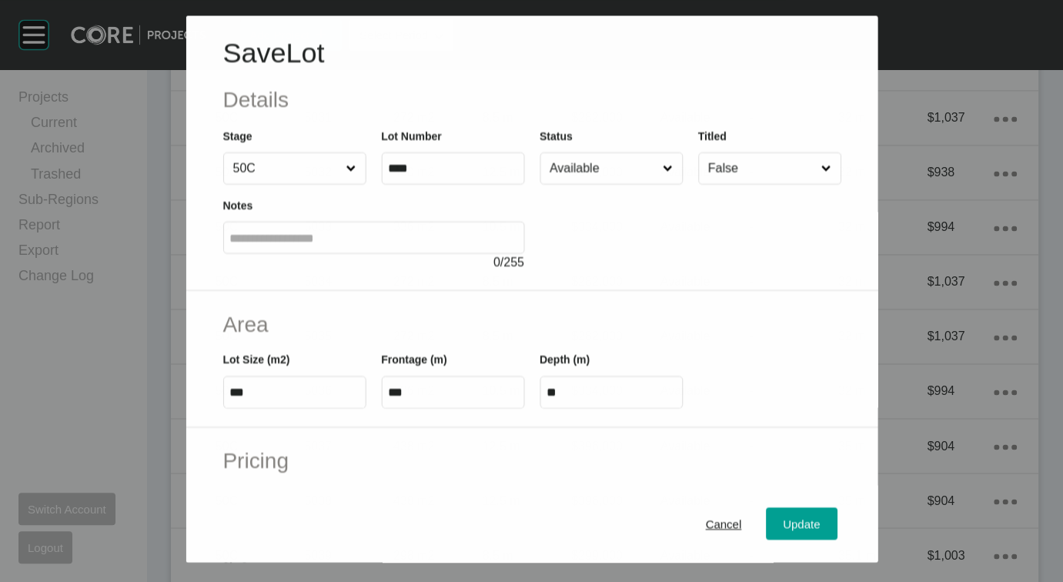
scroll to position [1434, 0]
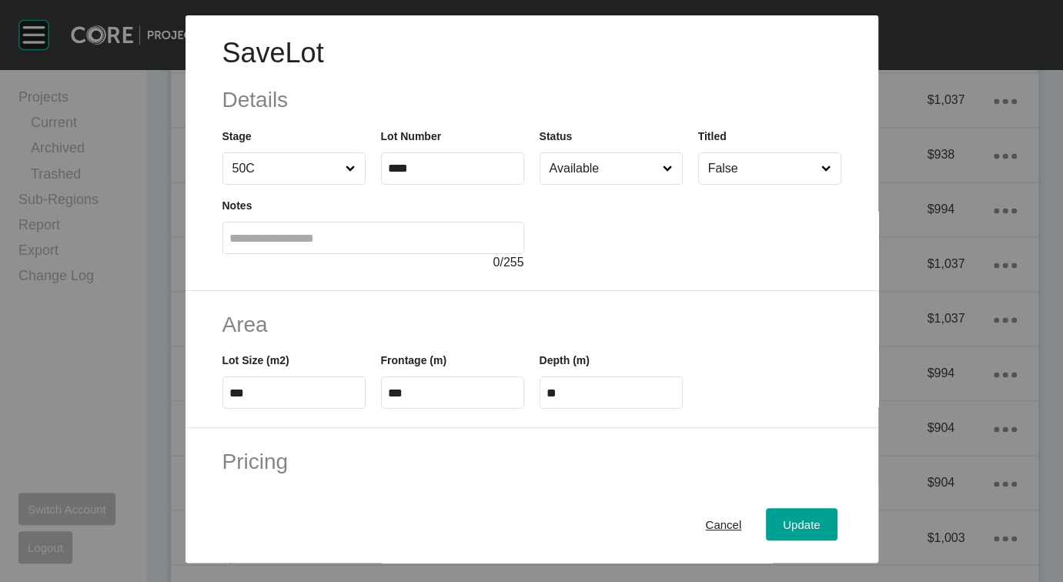
click at [606, 184] on input "Available" at bounding box center [603, 168] width 114 height 31
click at [823, 513] on div "Update" at bounding box center [801, 523] width 45 height 21
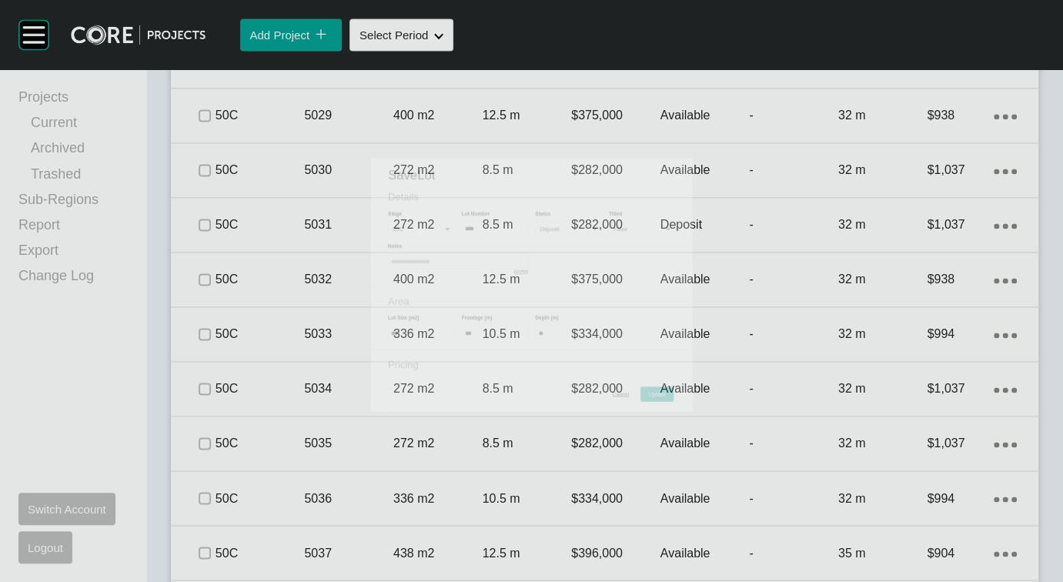
scroll to position [1493, 0]
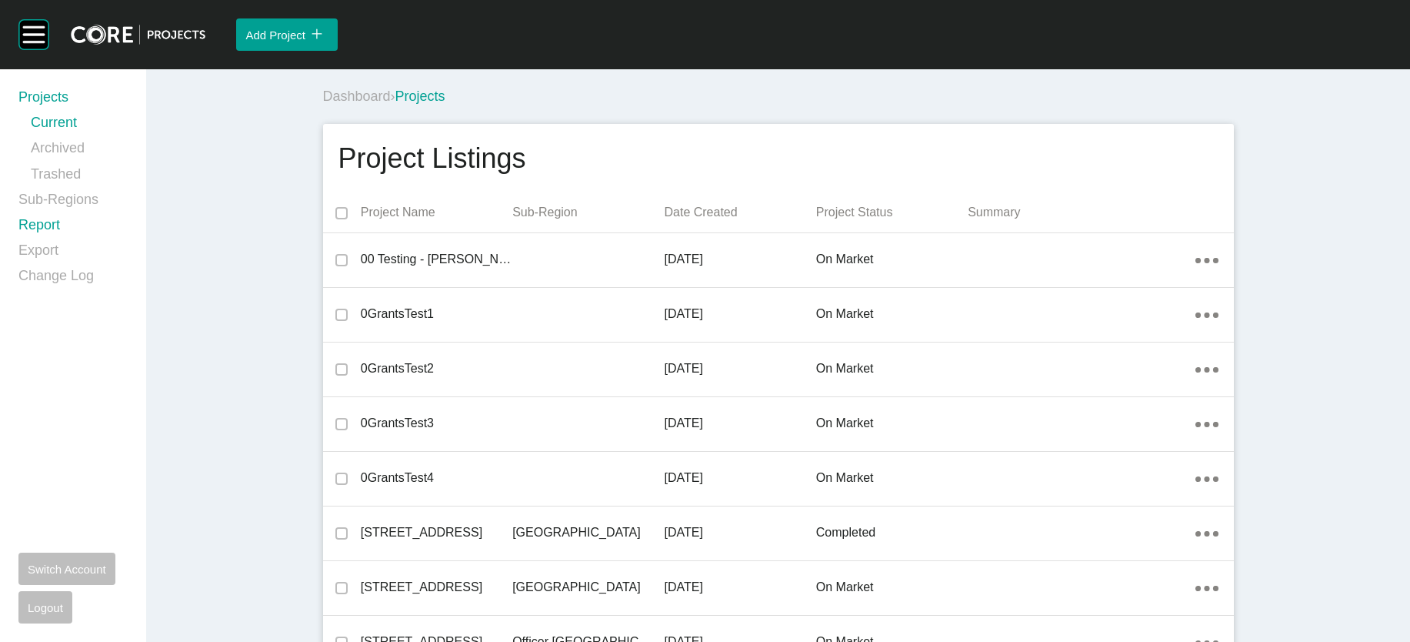
click at [69, 241] on link "Report" at bounding box center [72, 227] width 109 height 25
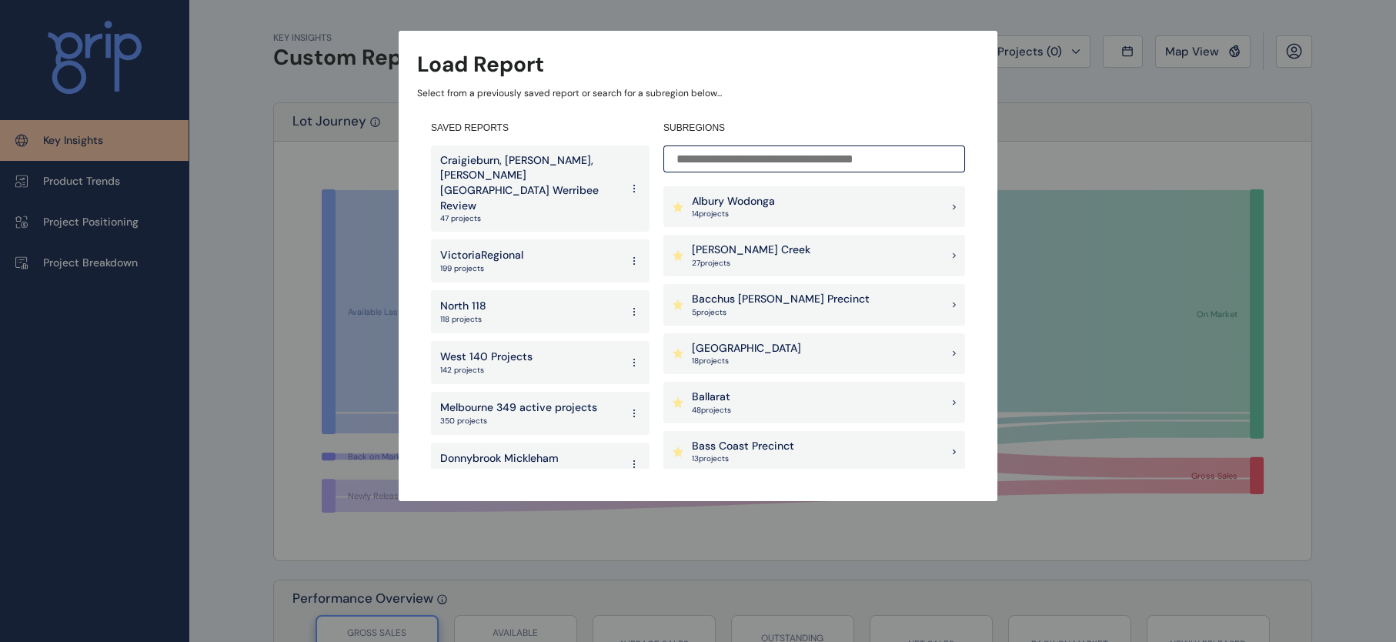
click at [746, 149] on input at bounding box center [814, 158] width 302 height 27
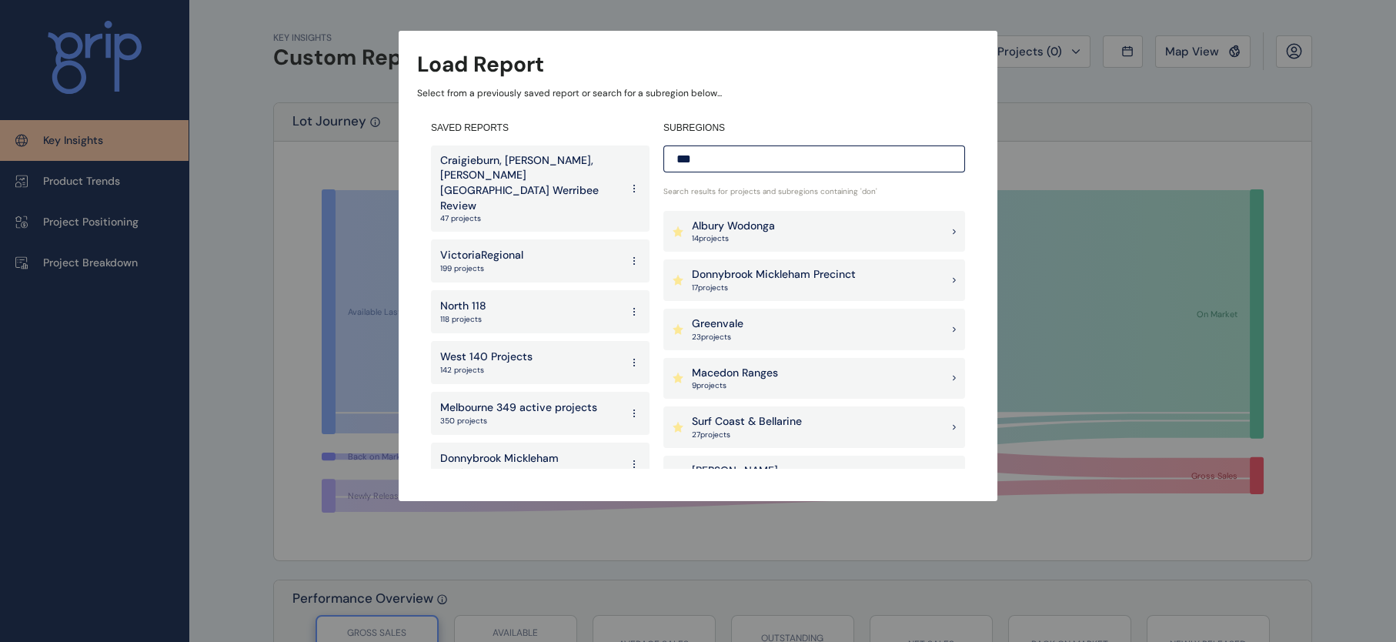
type input "***"
click at [765, 272] on p "Donnybrook Mickleham Precinct" at bounding box center [774, 274] width 164 height 15
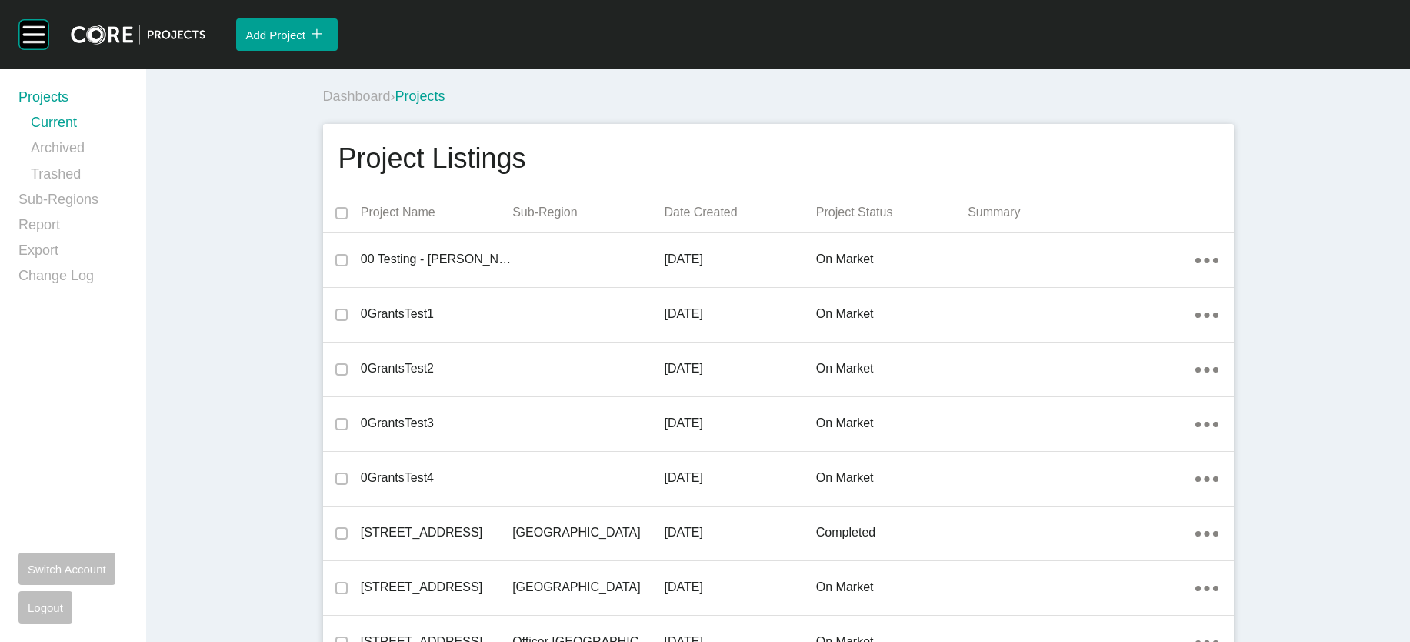
scroll to position [25794, 0]
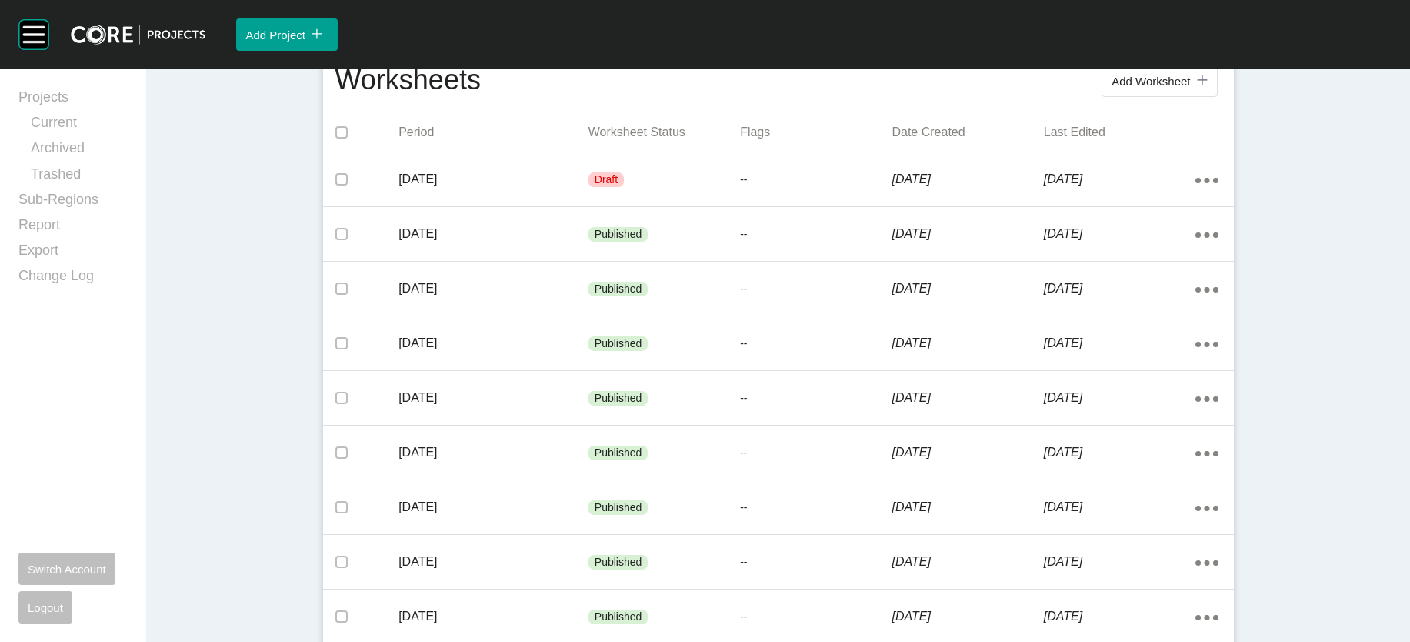
scroll to position [454, 0]
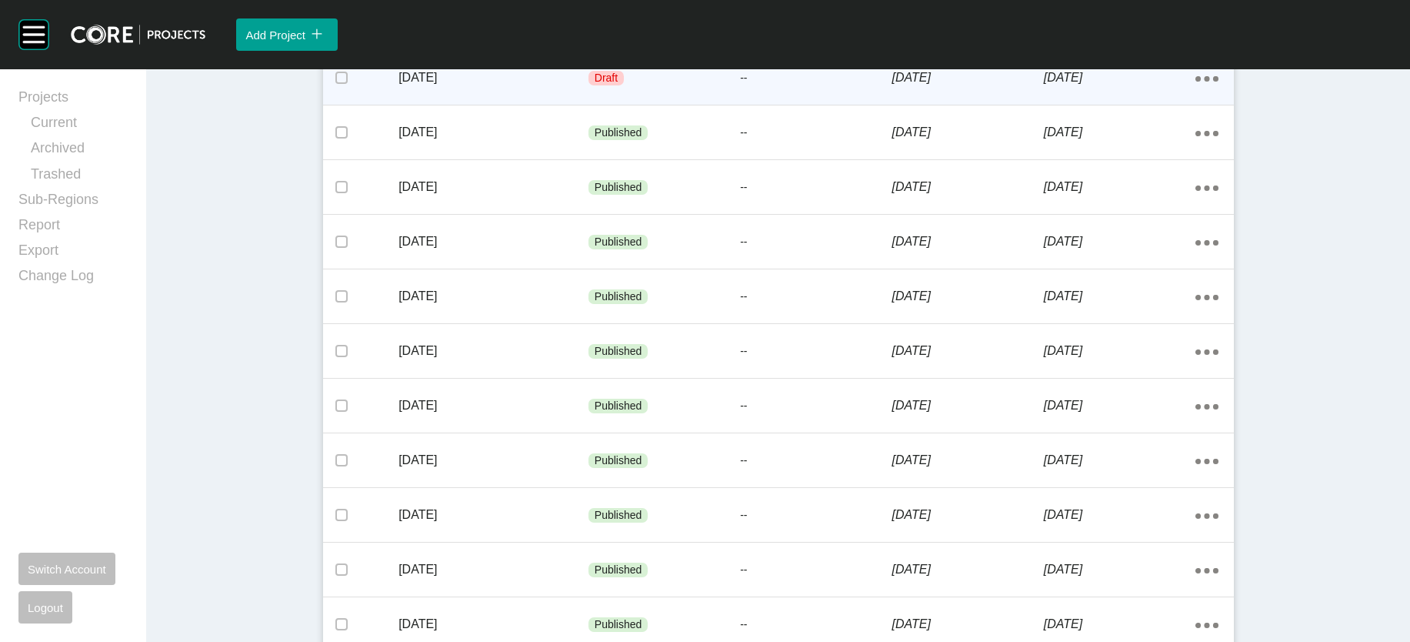
click at [1127, 86] on p "1 September 2025" at bounding box center [1120, 77] width 152 height 17
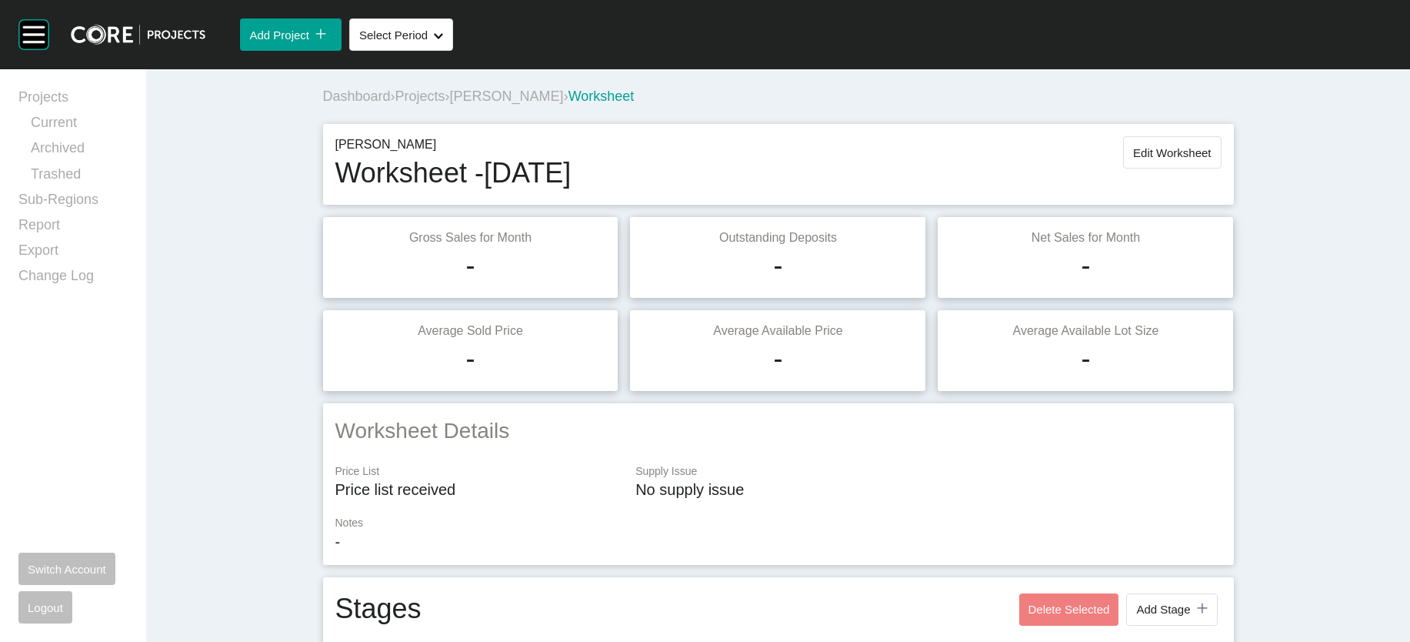
click at [1211, 159] on span "Edit Worksheet" at bounding box center [1172, 152] width 78 height 13
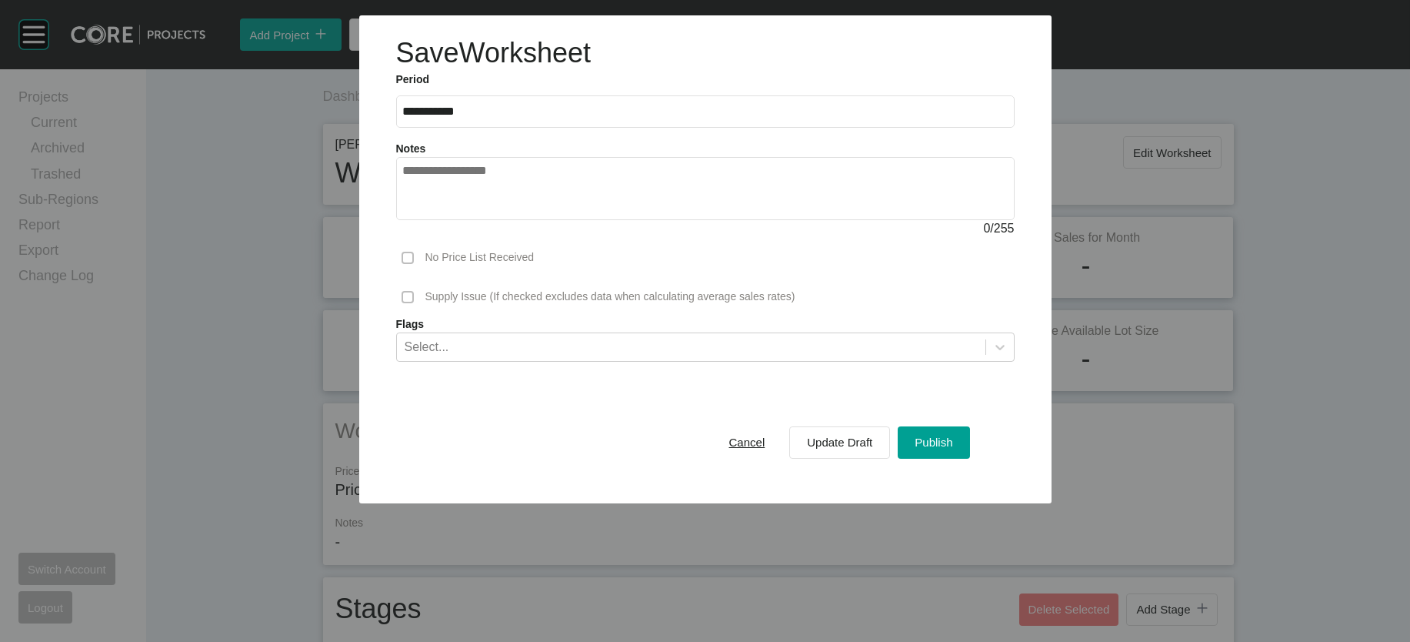
drag, startPoint x: 984, startPoint y: 536, endPoint x: 1097, endPoint y: 491, distance: 121.6
click at [953, 449] on span "Publish" at bounding box center [934, 442] width 38 height 13
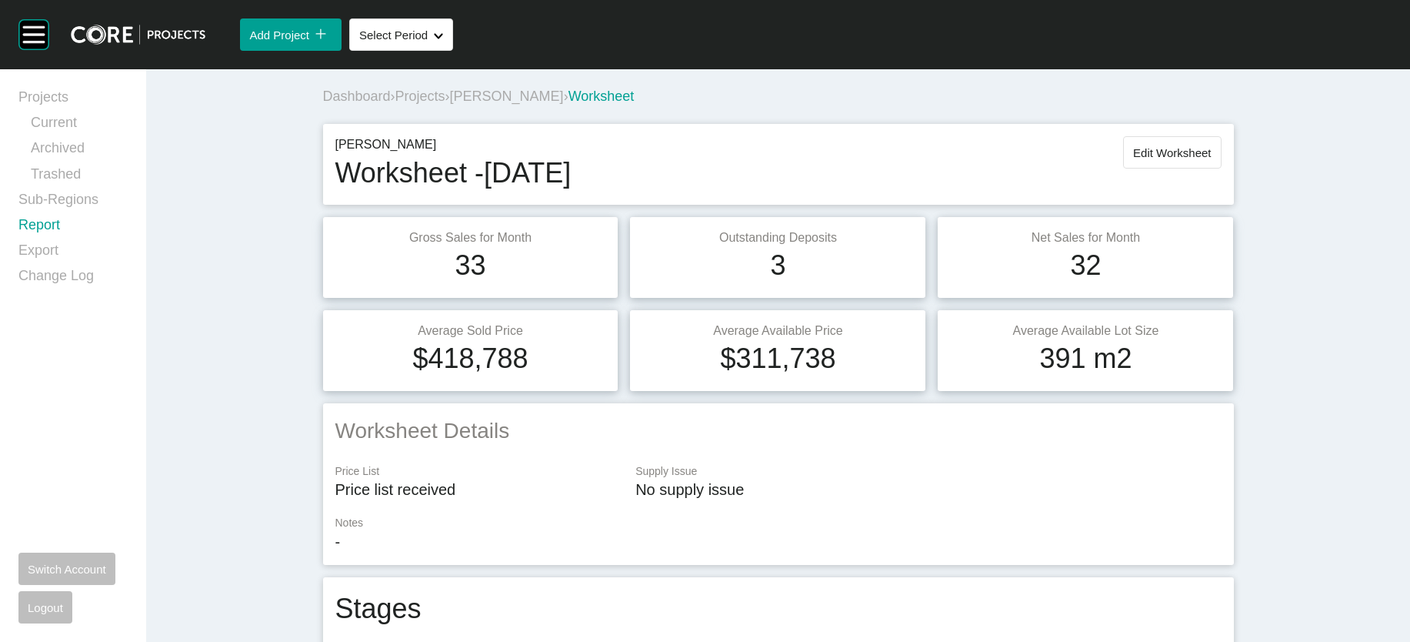
click at [105, 241] on link "Report" at bounding box center [72, 227] width 109 height 25
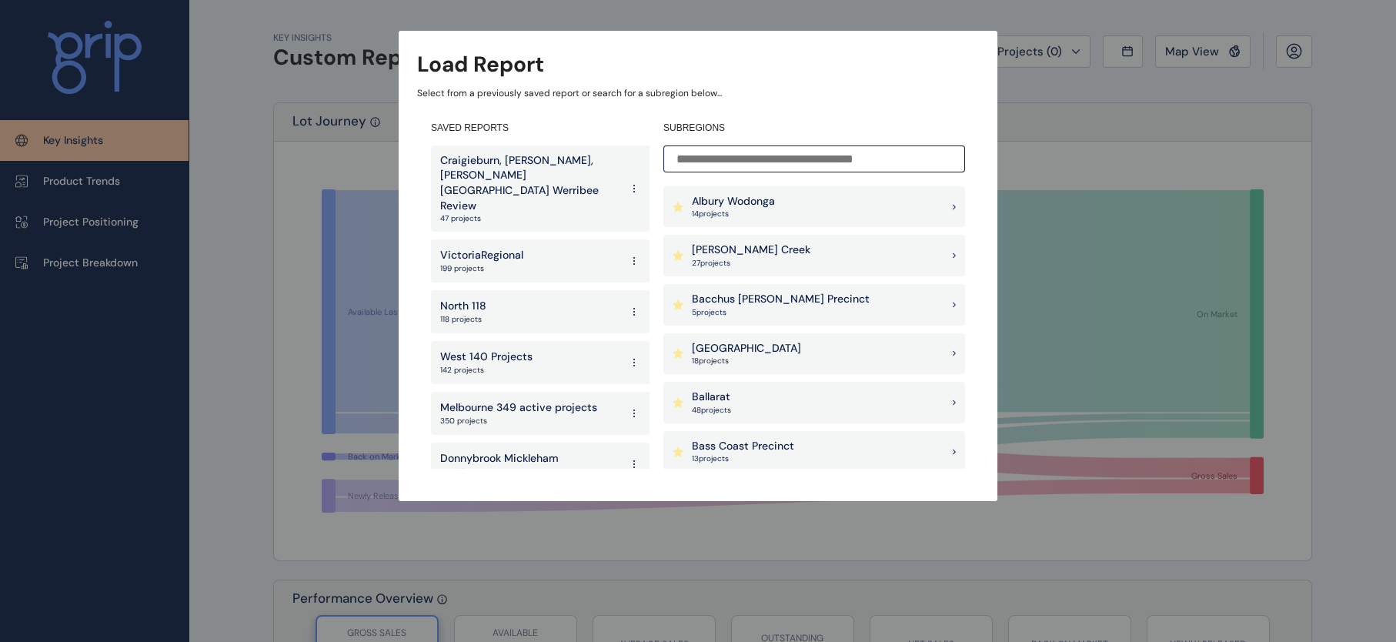
click at [823, 167] on input at bounding box center [814, 158] width 302 height 27
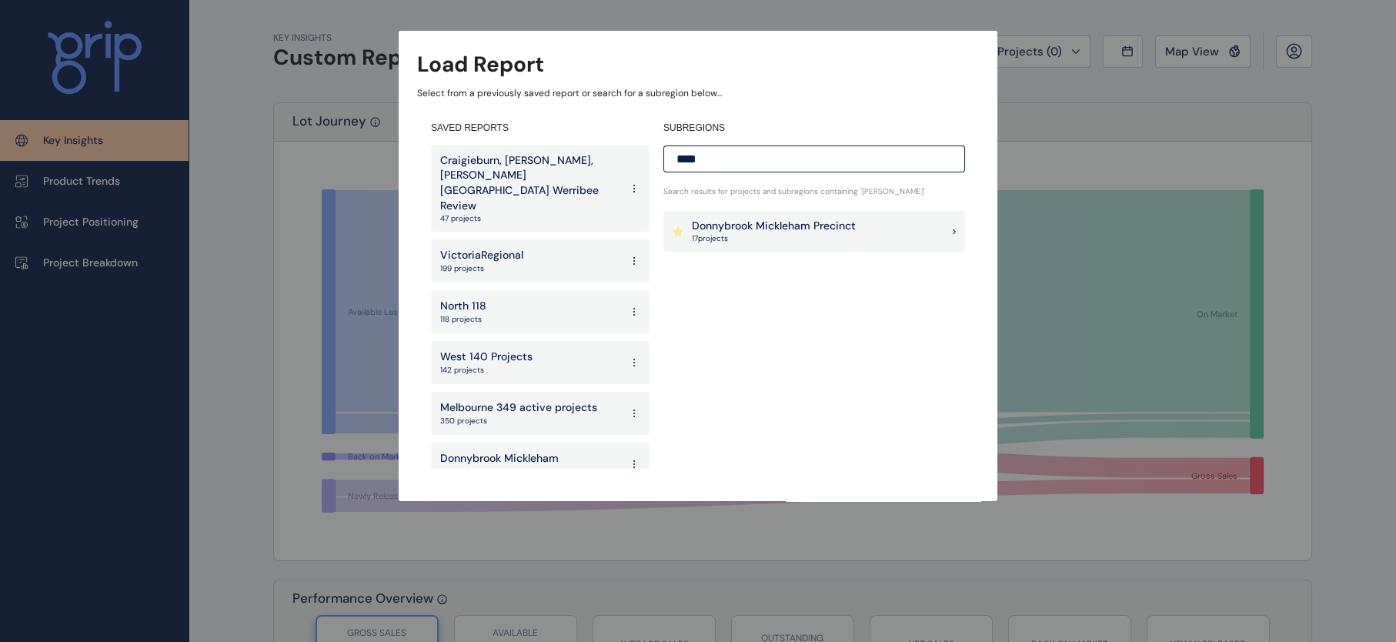
type input "****"
click at [822, 227] on p "Donnybrook Mickleham Precinct" at bounding box center [774, 226] width 164 height 15
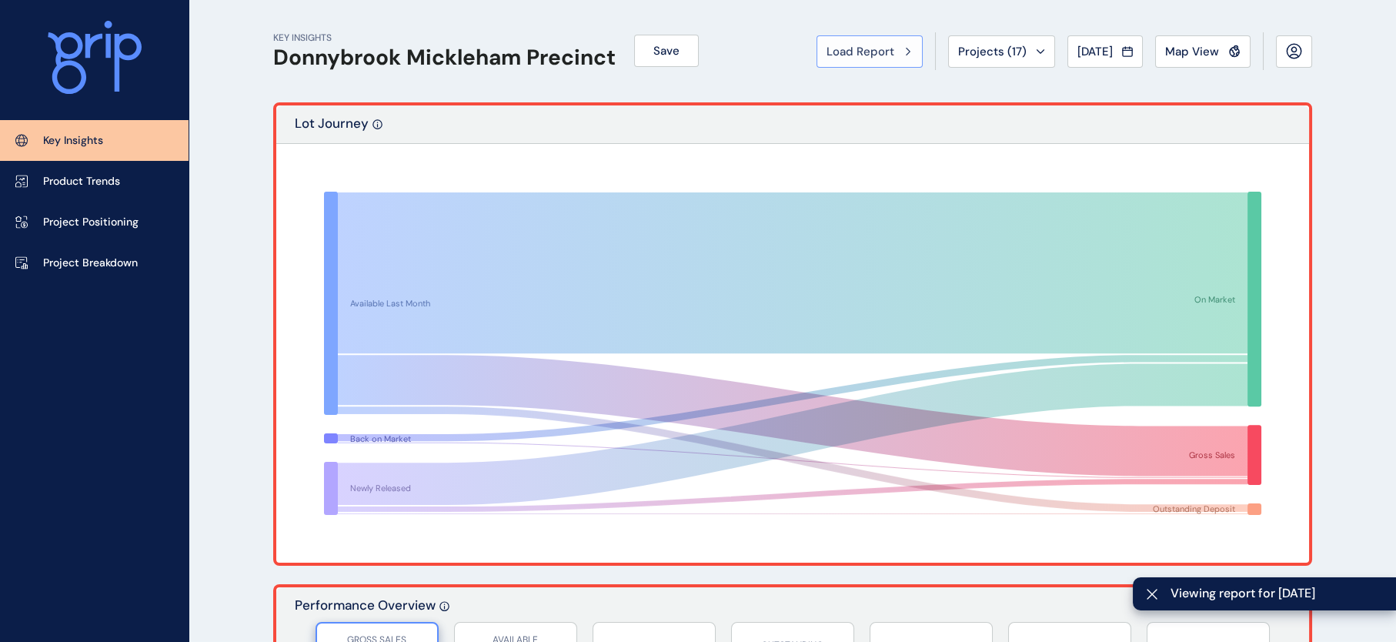
click at [821, 63] on button "Load Report" at bounding box center [869, 51] width 106 height 32
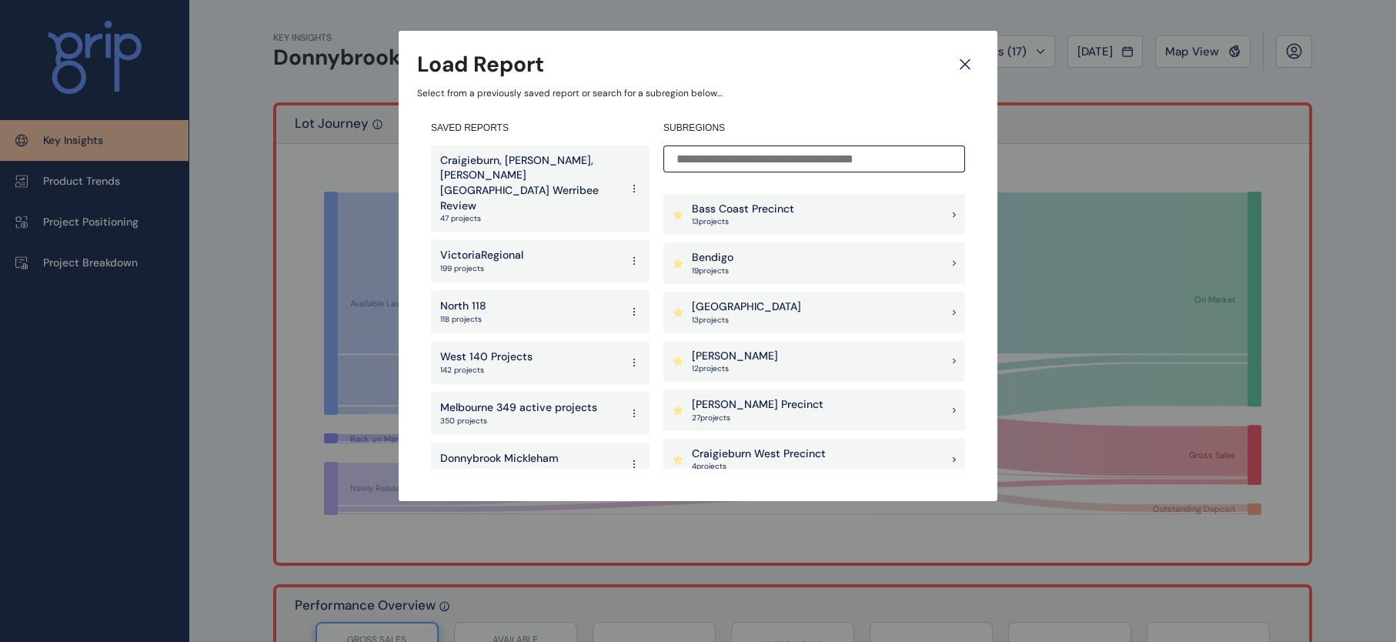
scroll to position [246, 0]
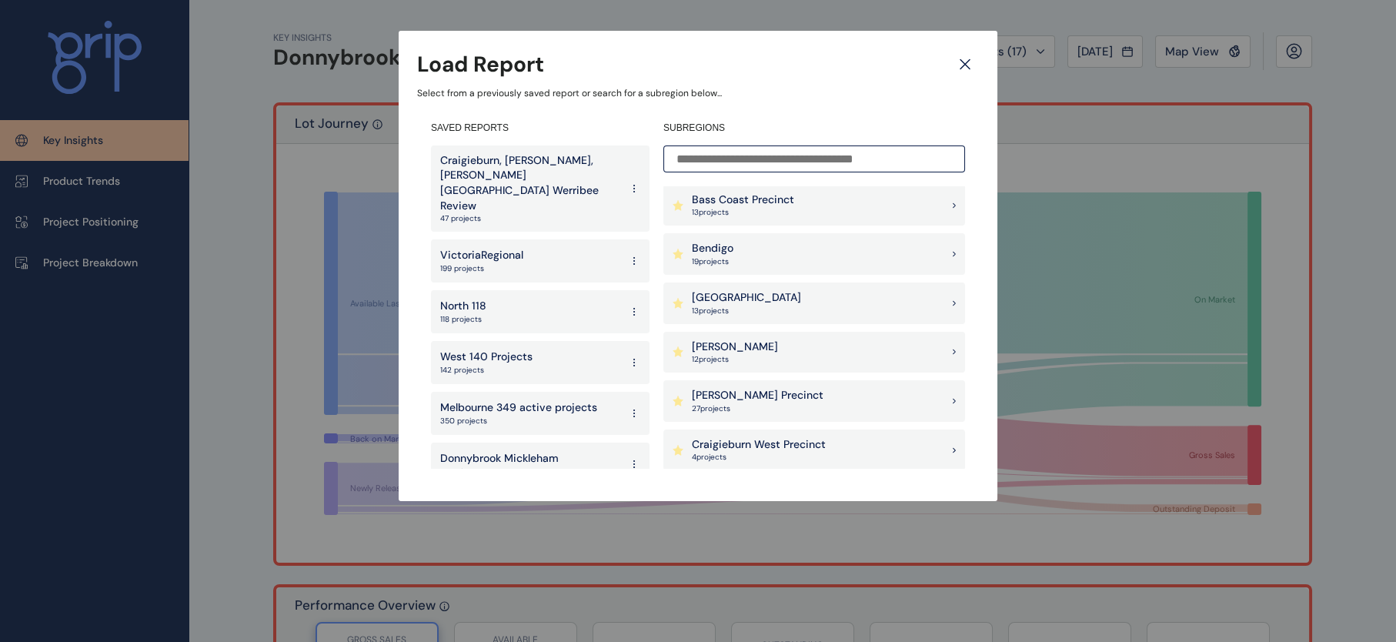
click at [833, 356] on div "Beveridge 12 project s" at bounding box center [814, 353] width 302 height 42
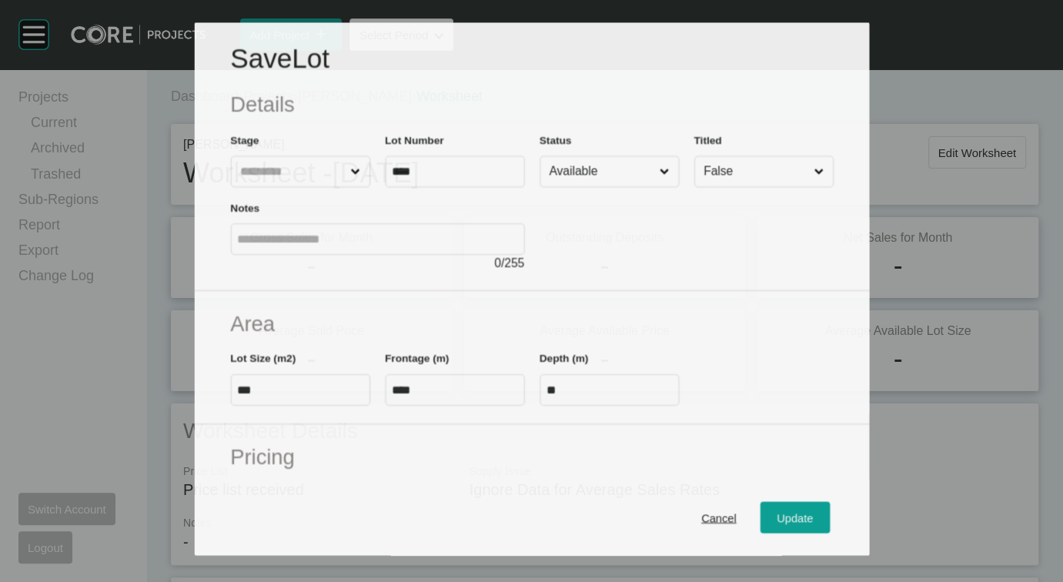
scroll to position [1493, 0]
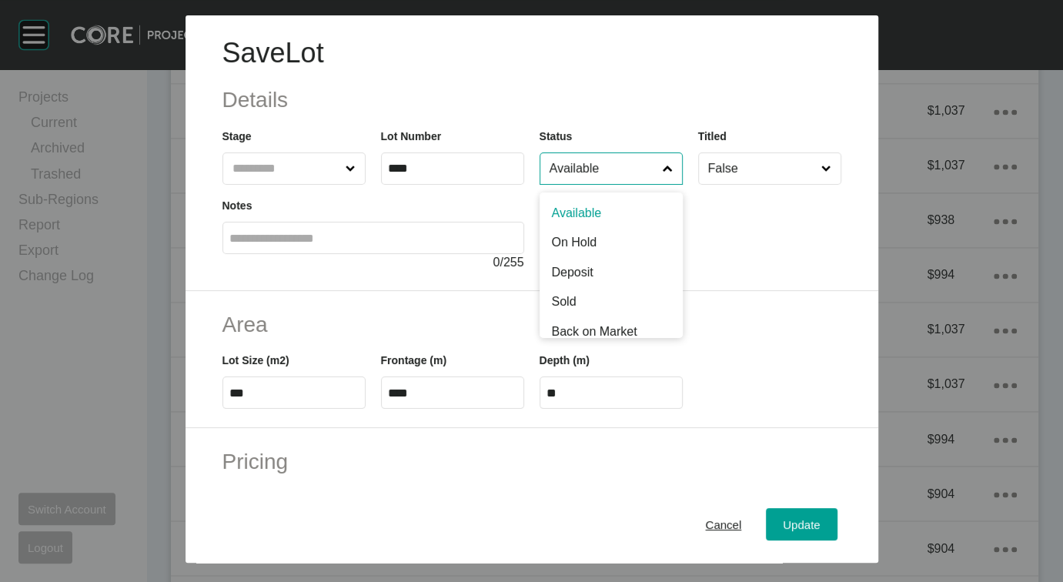
click at [580, 184] on input "Available" at bounding box center [603, 168] width 114 height 31
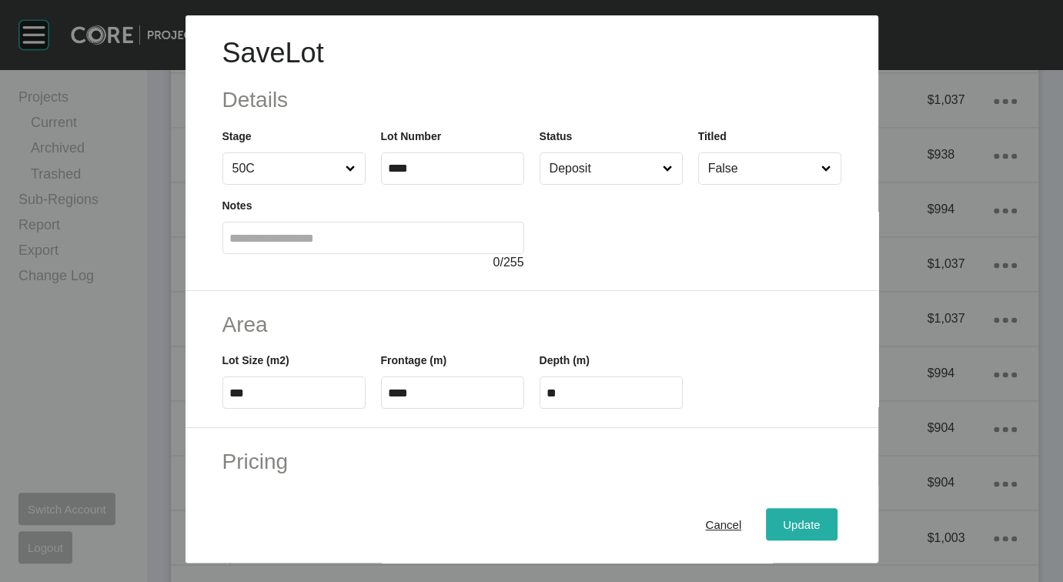
click at [827, 508] on button "Update" at bounding box center [801, 524] width 71 height 32
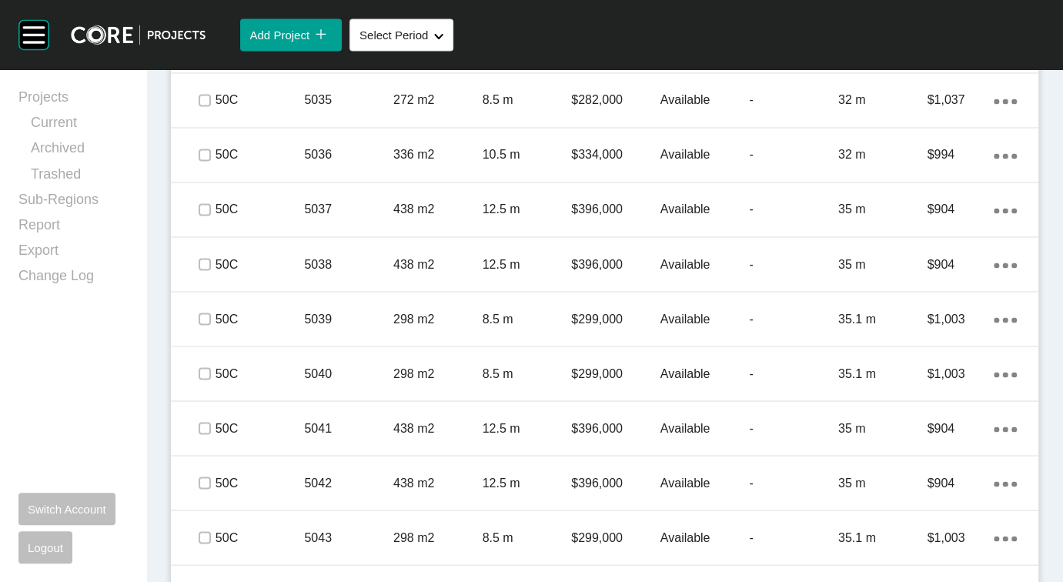
scroll to position [1705, 0]
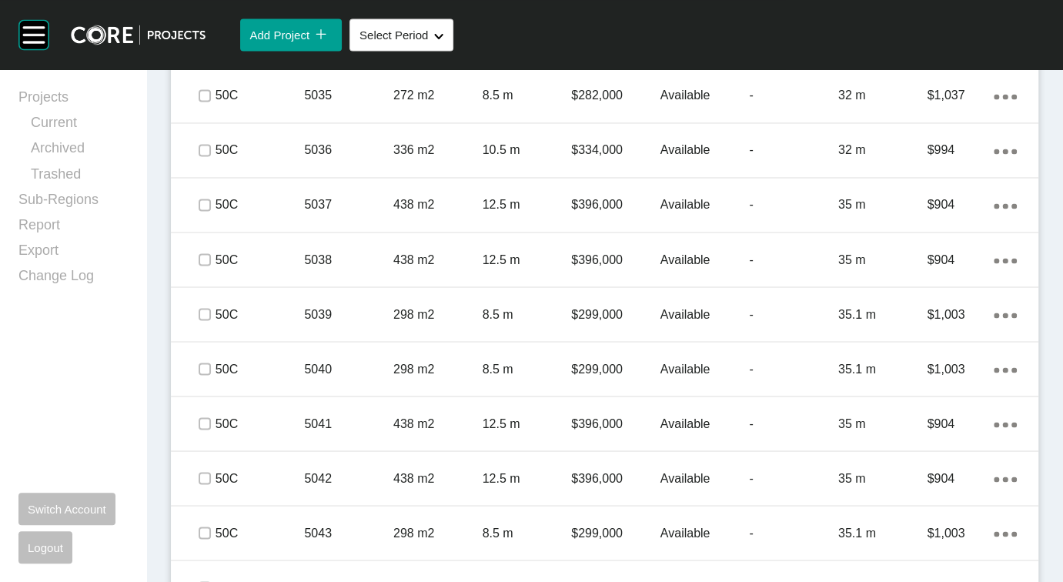
click at [206, 47] on label at bounding box center [205, 41] width 12 height 12
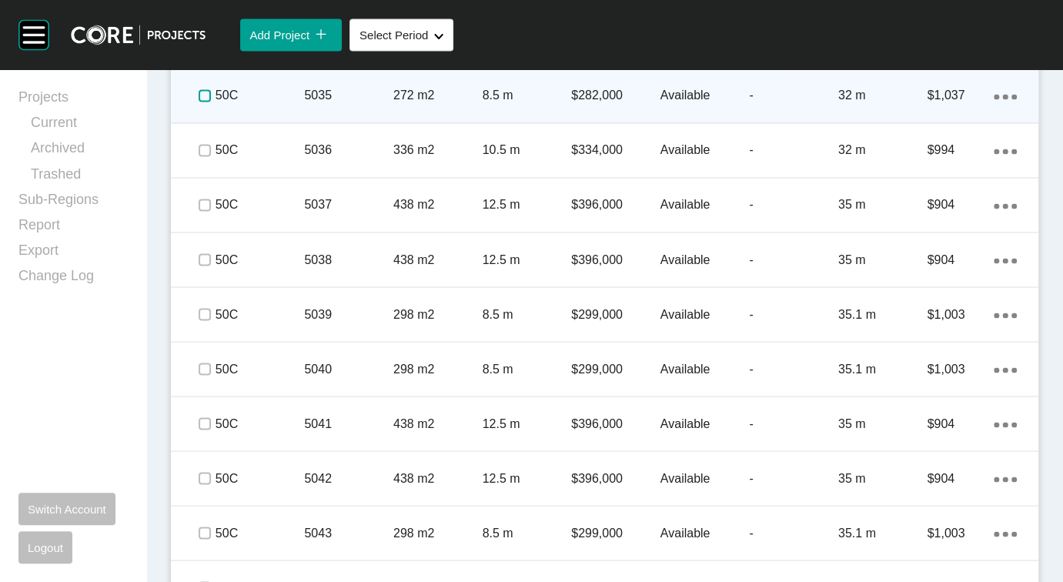
click at [211, 102] on label at bounding box center [205, 95] width 12 height 12
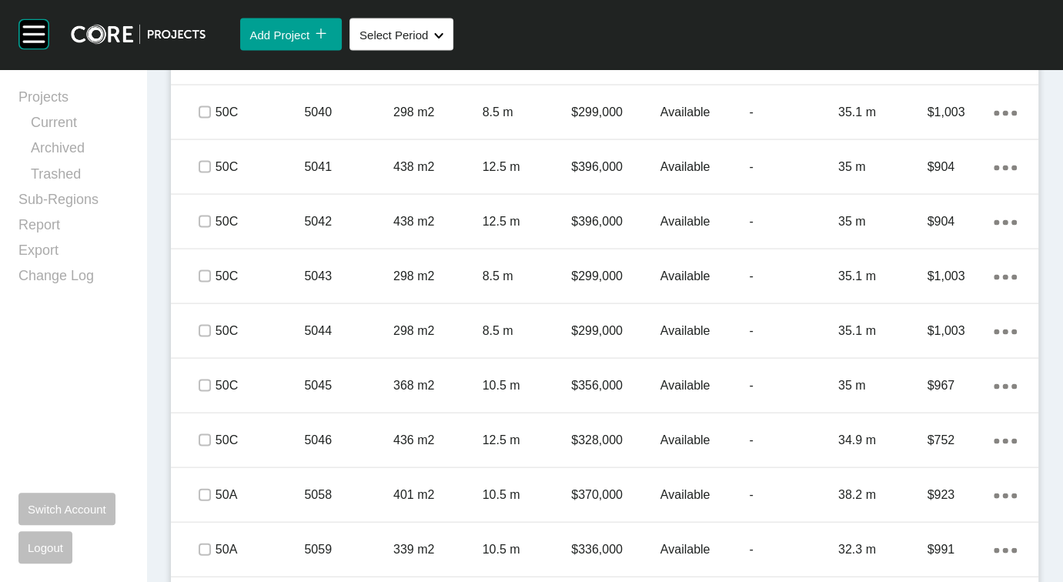
scroll to position [2005, 0]
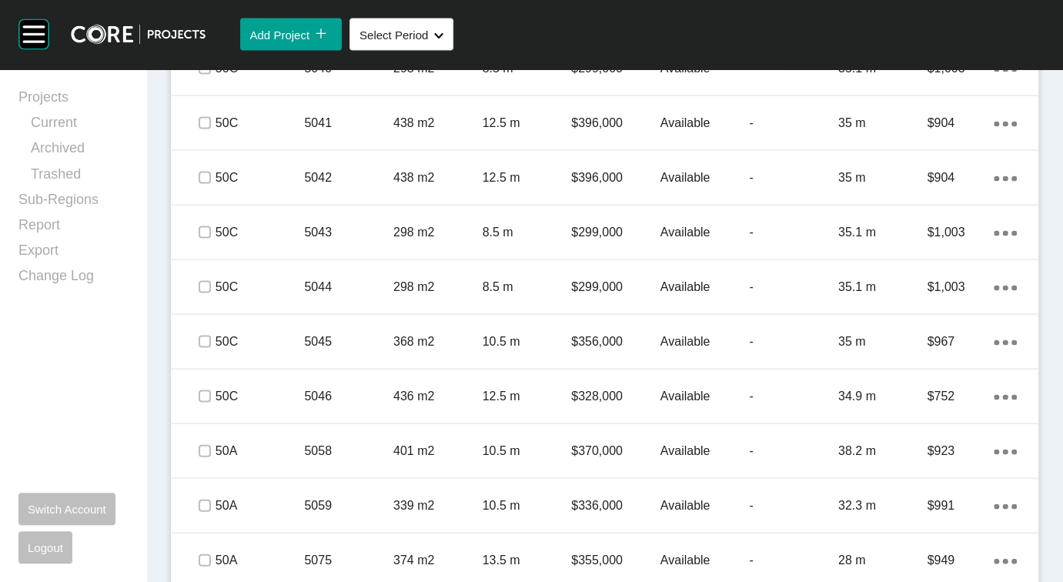
click at [211, 20] on label at bounding box center [205, 14] width 12 height 12
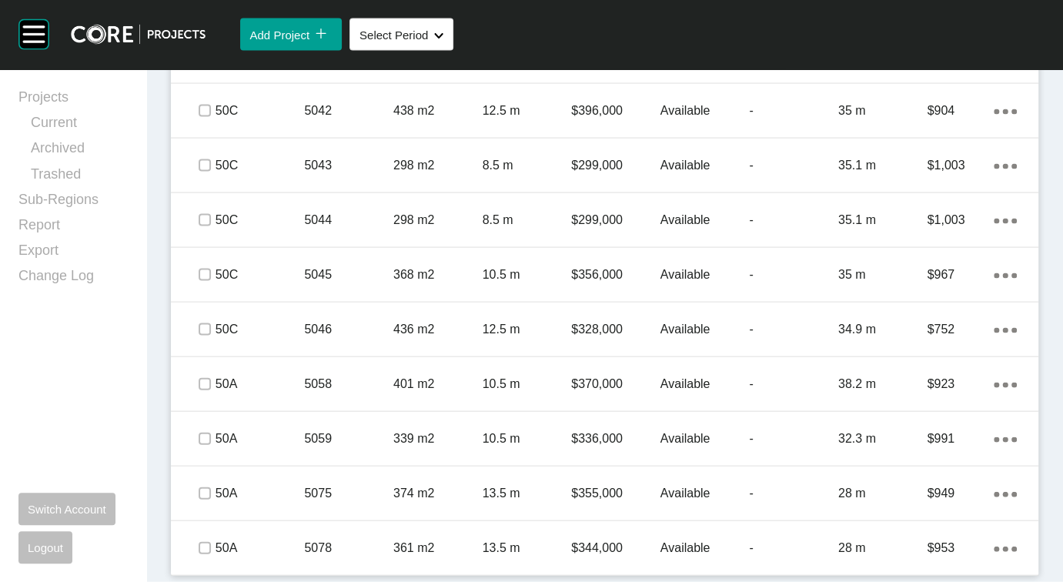
scroll to position [2199, 0]
click at [209, 8] on label at bounding box center [205, 1] width 12 height 12
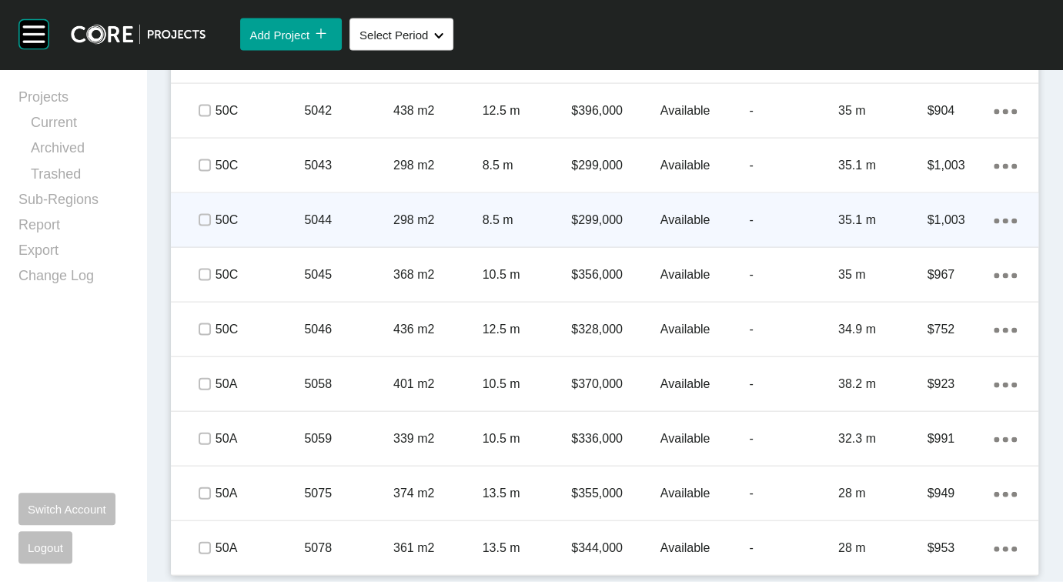
scroll to position [2379, 0]
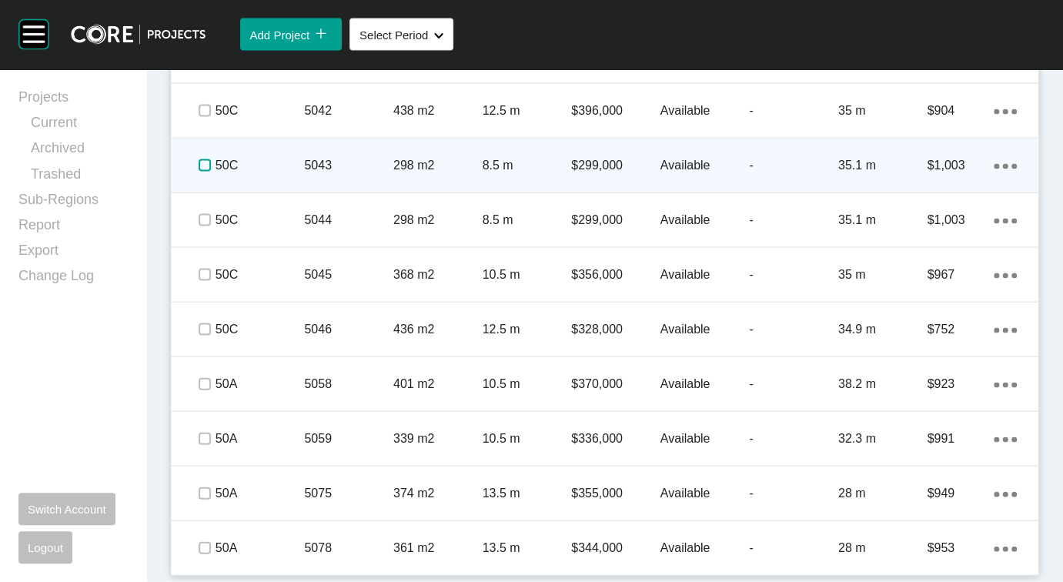
click at [211, 172] on label at bounding box center [205, 165] width 12 height 12
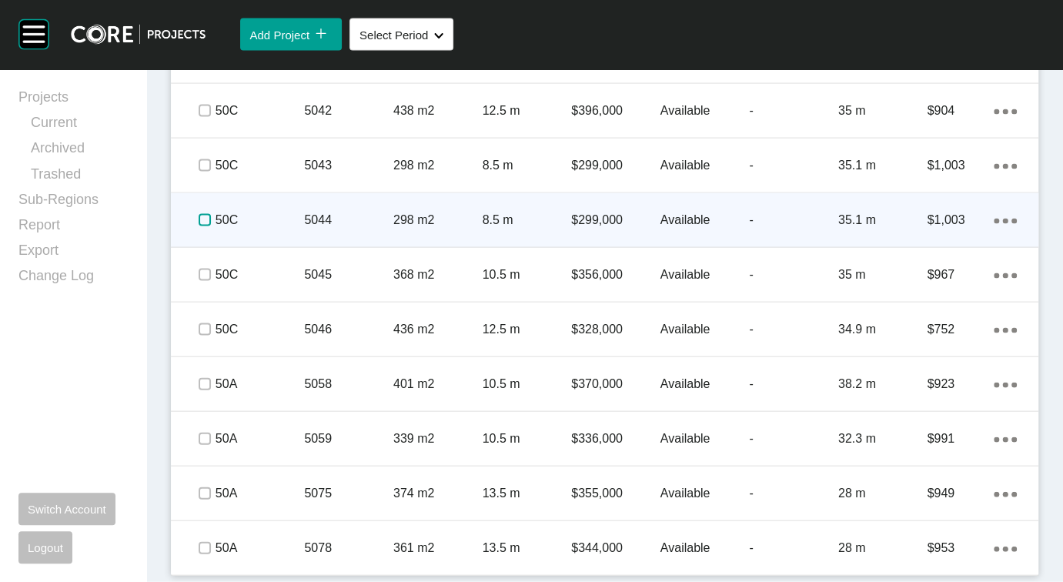
click at [211, 226] on label at bounding box center [205, 220] width 12 height 12
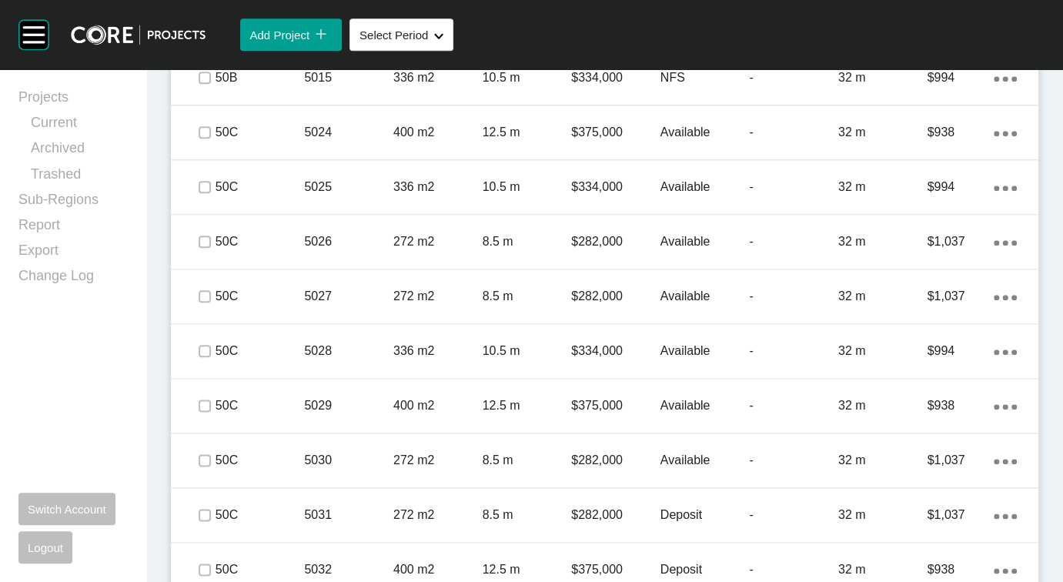
scroll to position [1067, 0]
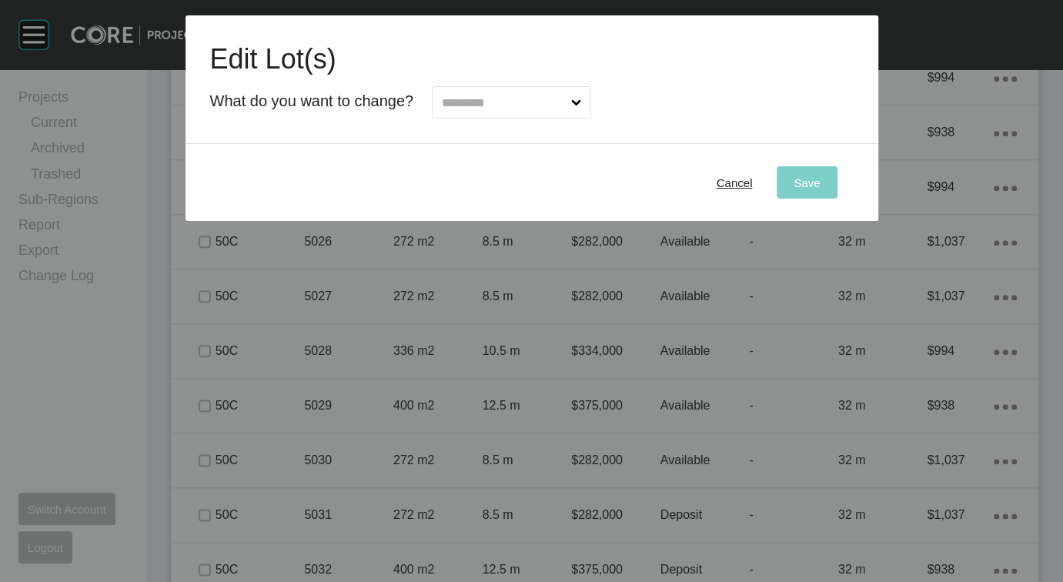
click at [512, 118] on input "text" at bounding box center [503, 102] width 129 height 31
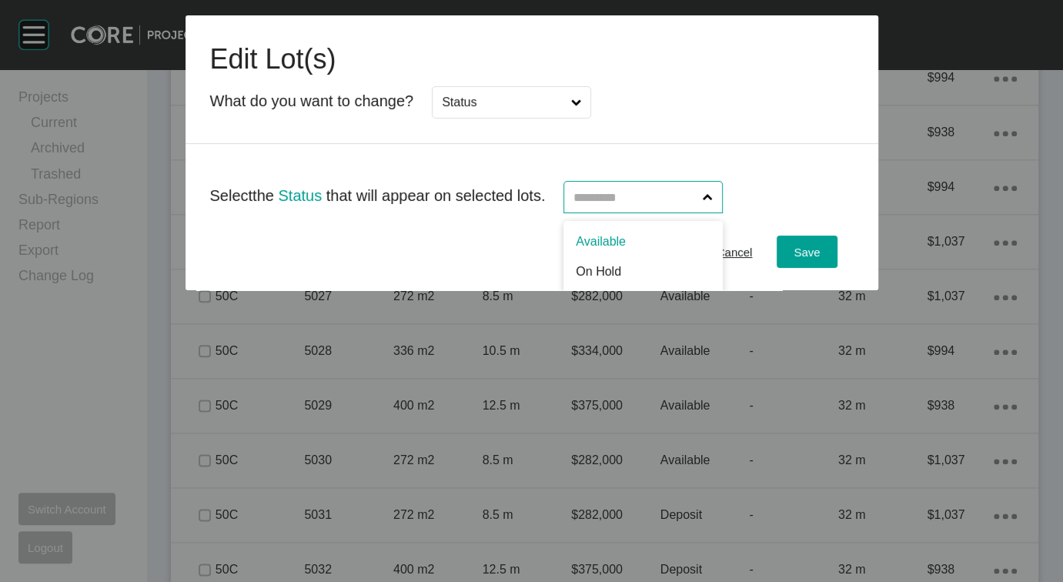
click at [652, 212] on input "text" at bounding box center [634, 197] width 129 height 31
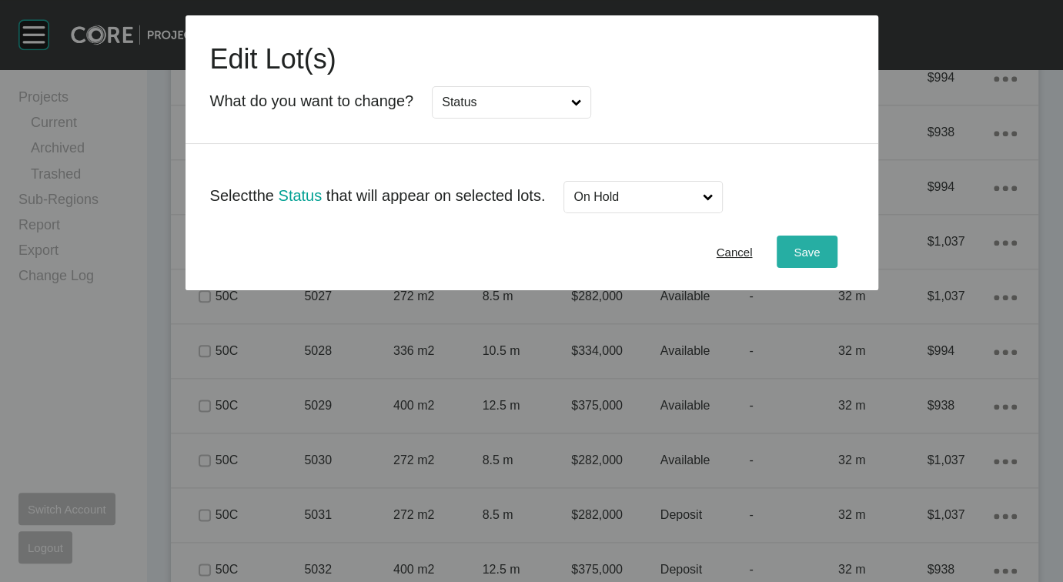
click at [819, 259] on span "Save" at bounding box center [806, 251] width 26 height 13
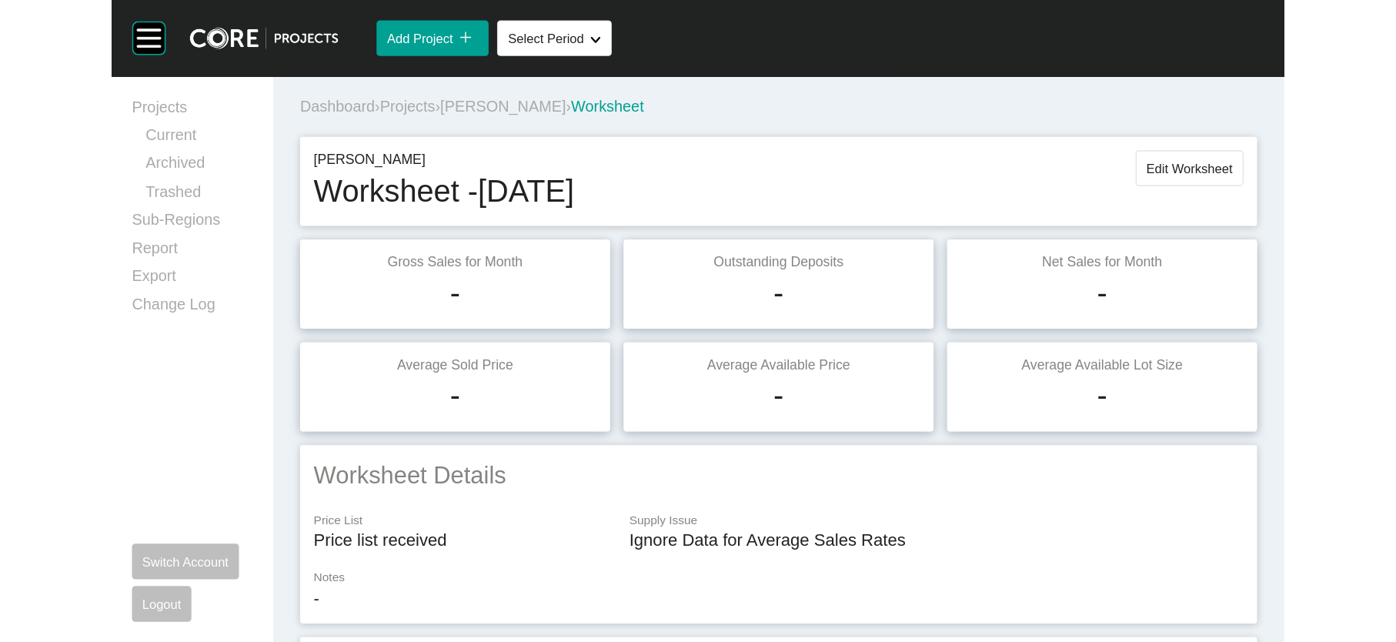
scroll to position [2, 0]
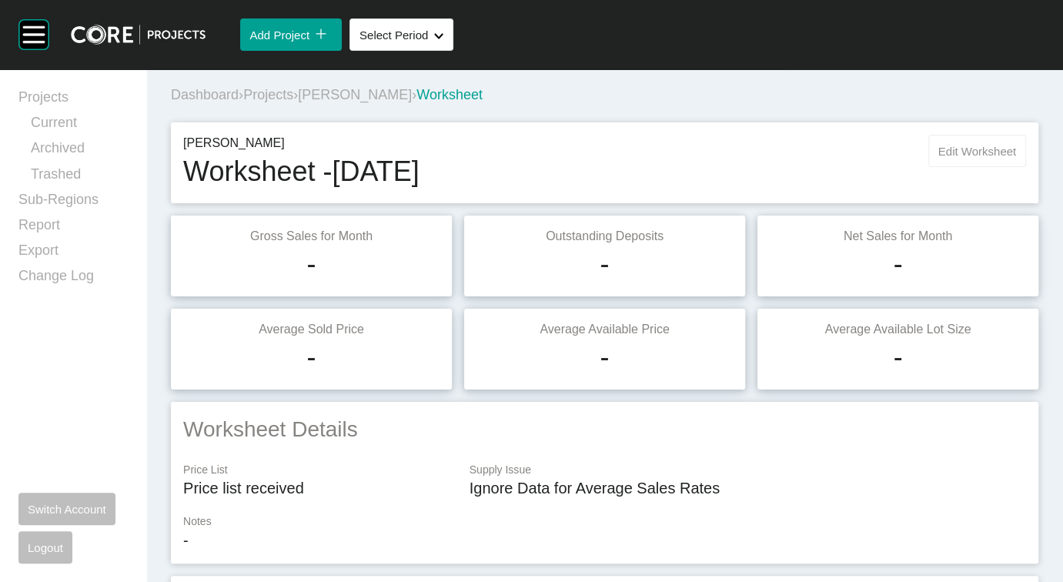
click at [936, 167] on button "Edit Worksheet" at bounding box center [977, 151] width 98 height 32
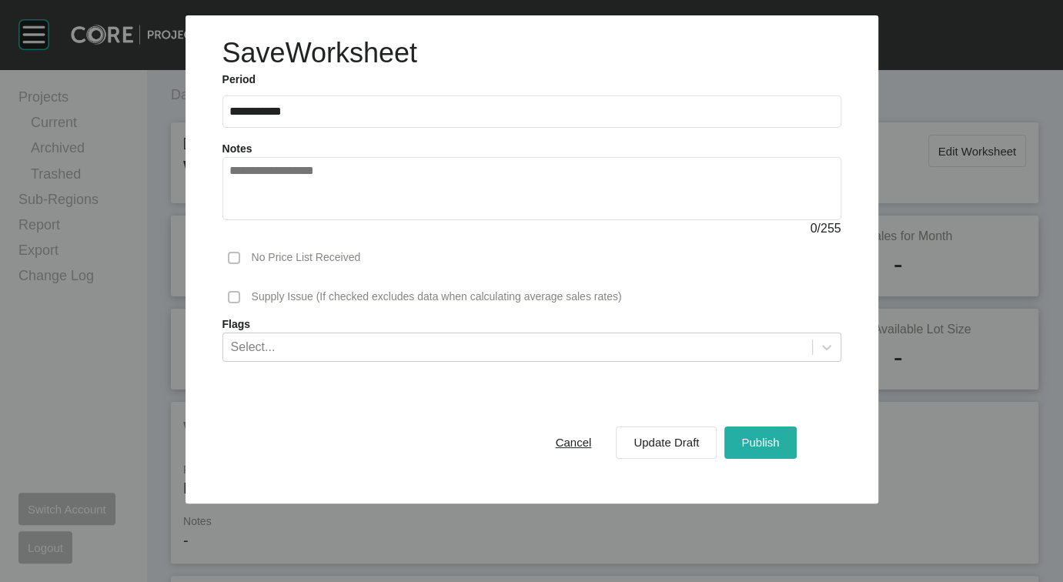
click at [783, 452] on div "Publish" at bounding box center [759, 442] width 45 height 21
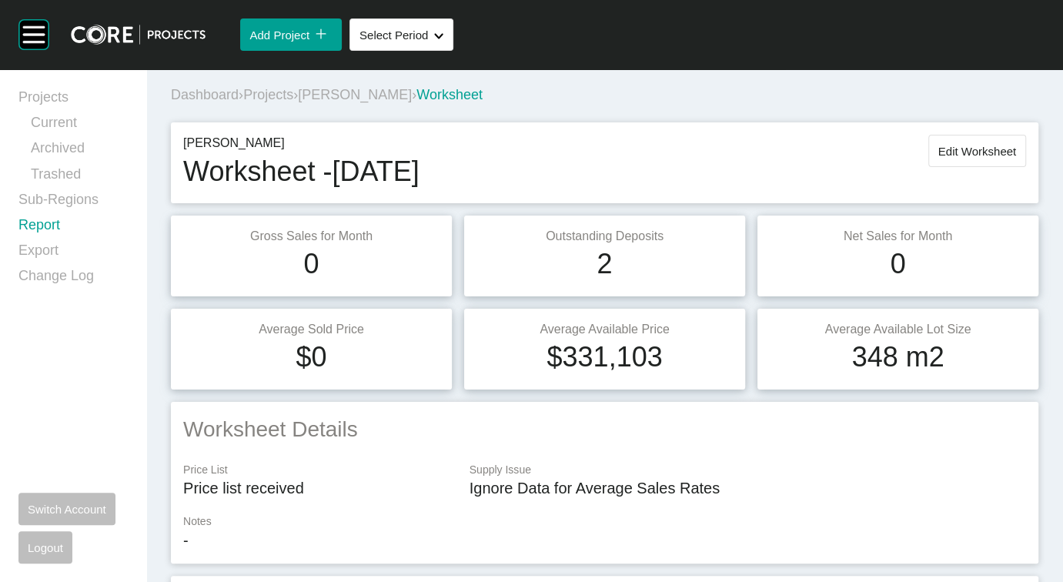
click at [78, 241] on link "Report" at bounding box center [72, 227] width 109 height 25
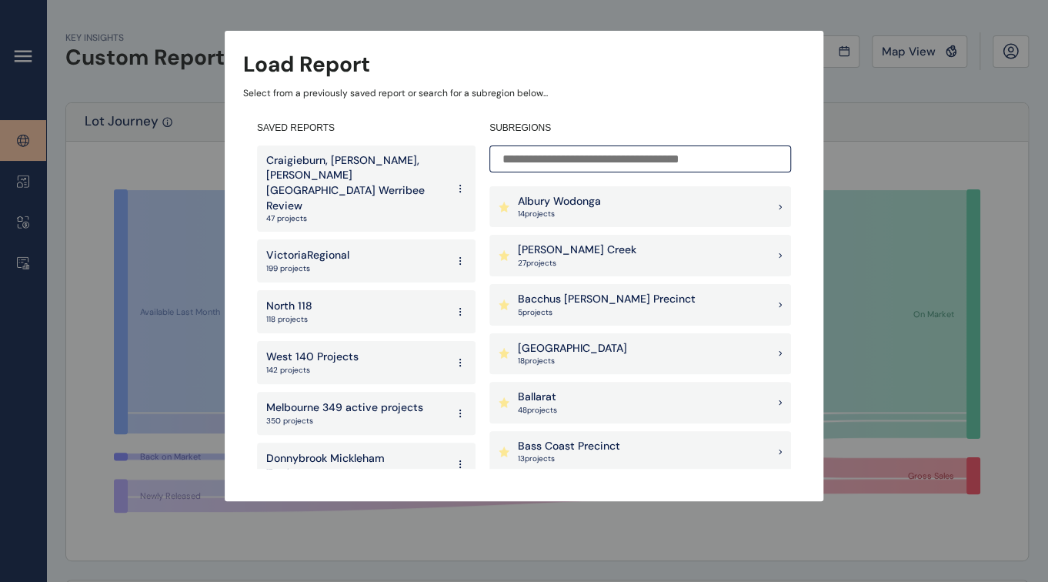
click at [621, 167] on input at bounding box center [640, 158] width 302 height 27
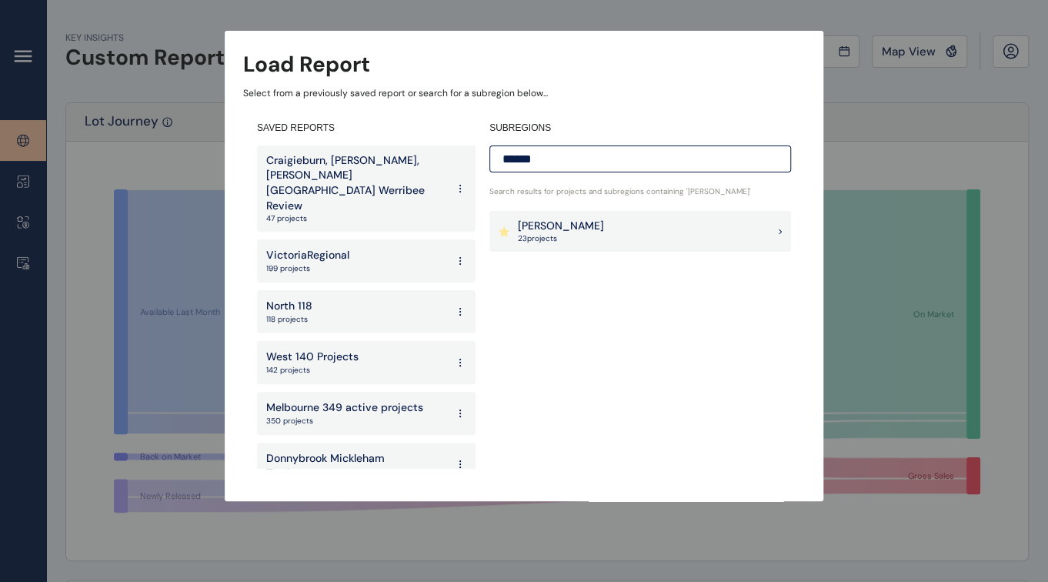
type input "******"
click at [536, 233] on p "23 project s" at bounding box center [561, 238] width 86 height 11
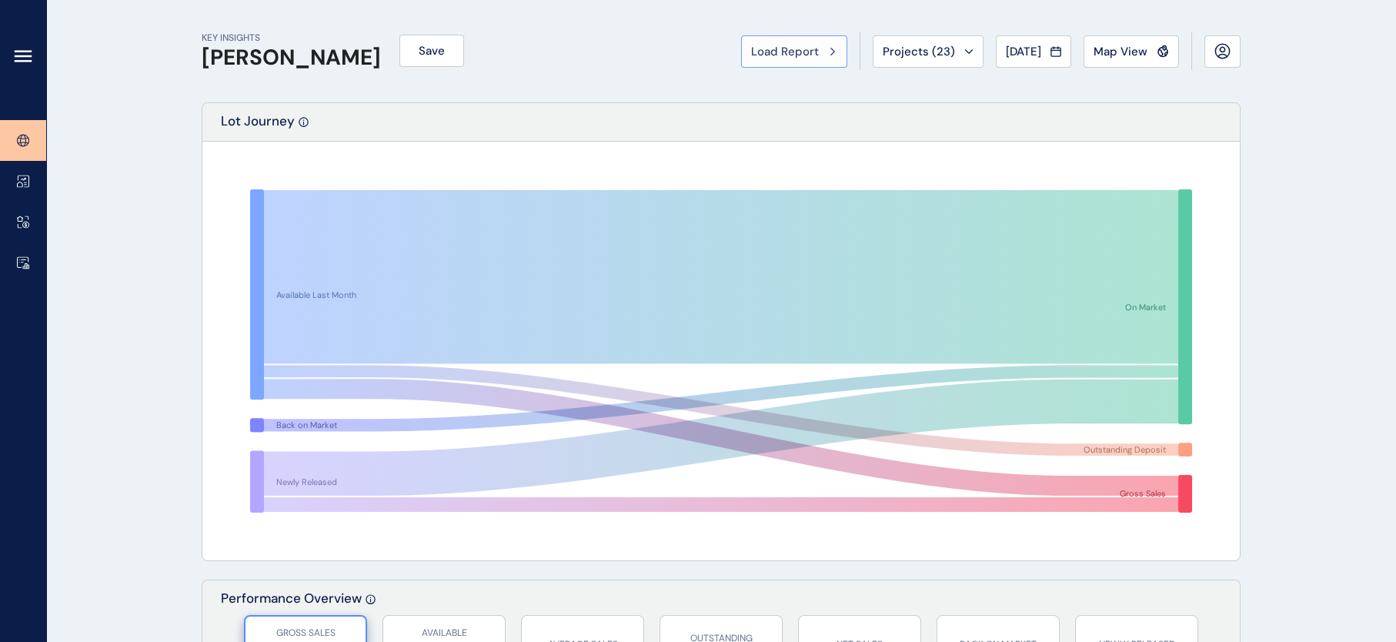
click at [751, 44] on span "Load Report" at bounding box center [785, 51] width 68 height 15
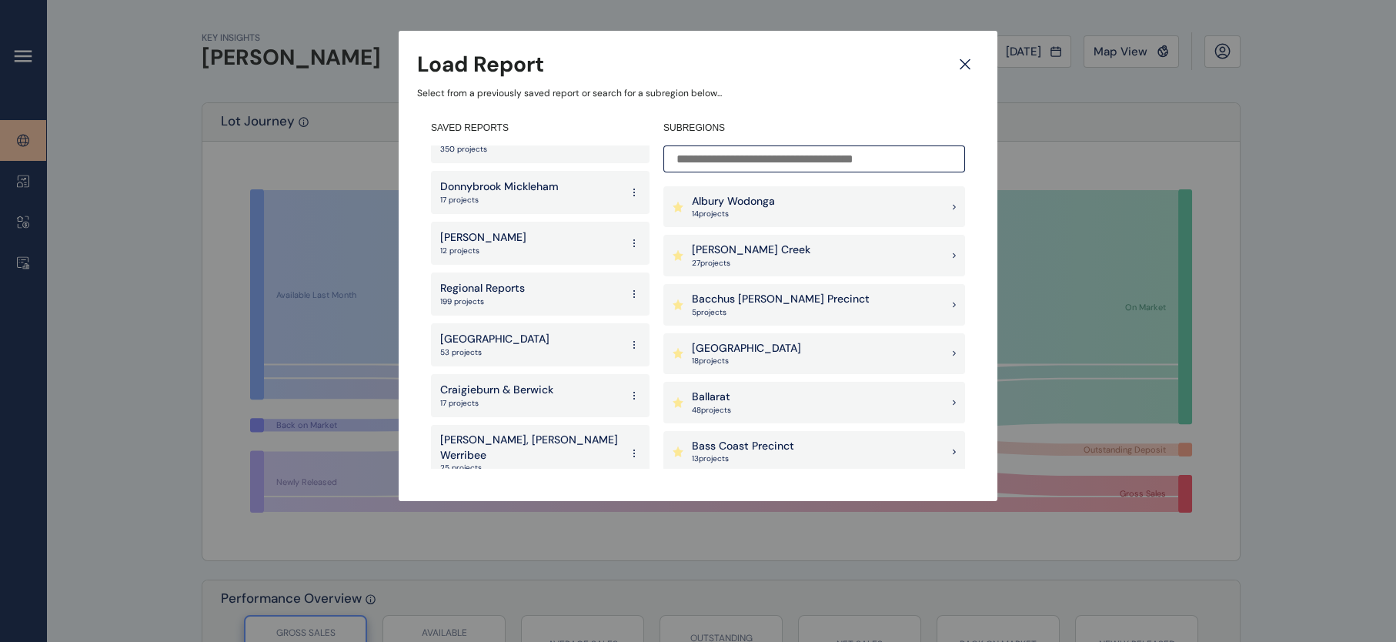
scroll to position [281, 0]
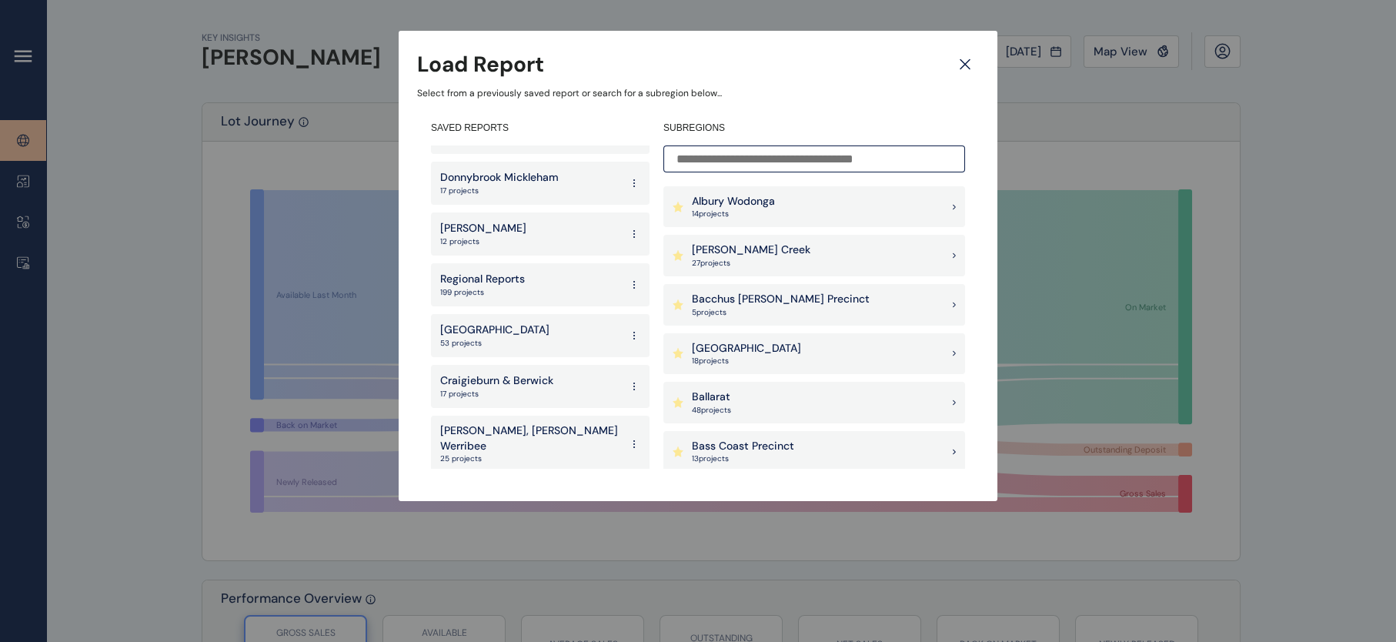
click at [959, 66] on icon at bounding box center [965, 64] width 28 height 27
